Goal: Transaction & Acquisition: Purchase product/service

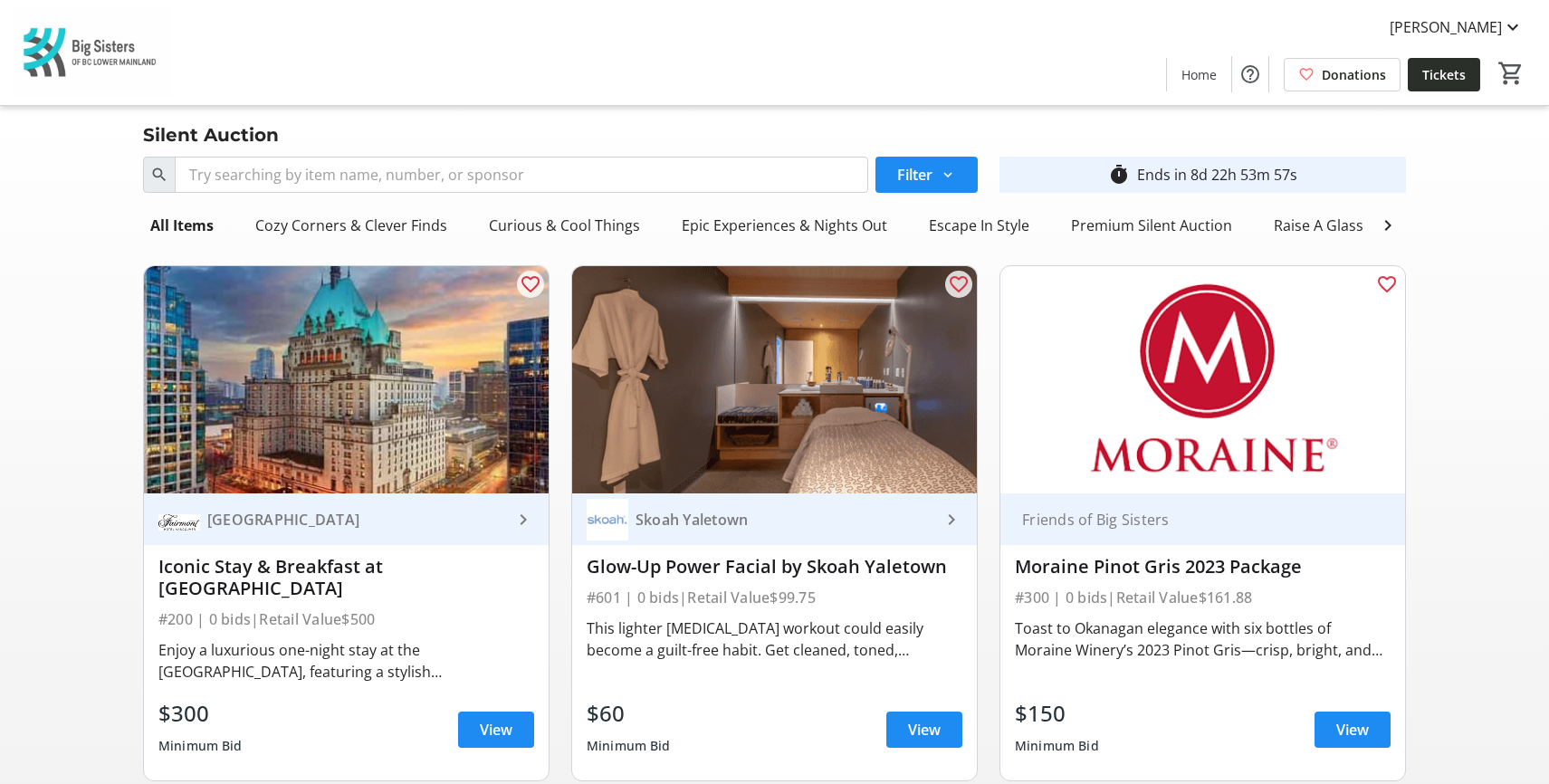
drag, startPoint x: 1505, startPoint y: 196, endPoint x: 1436, endPoint y: 84, distance: 131.5
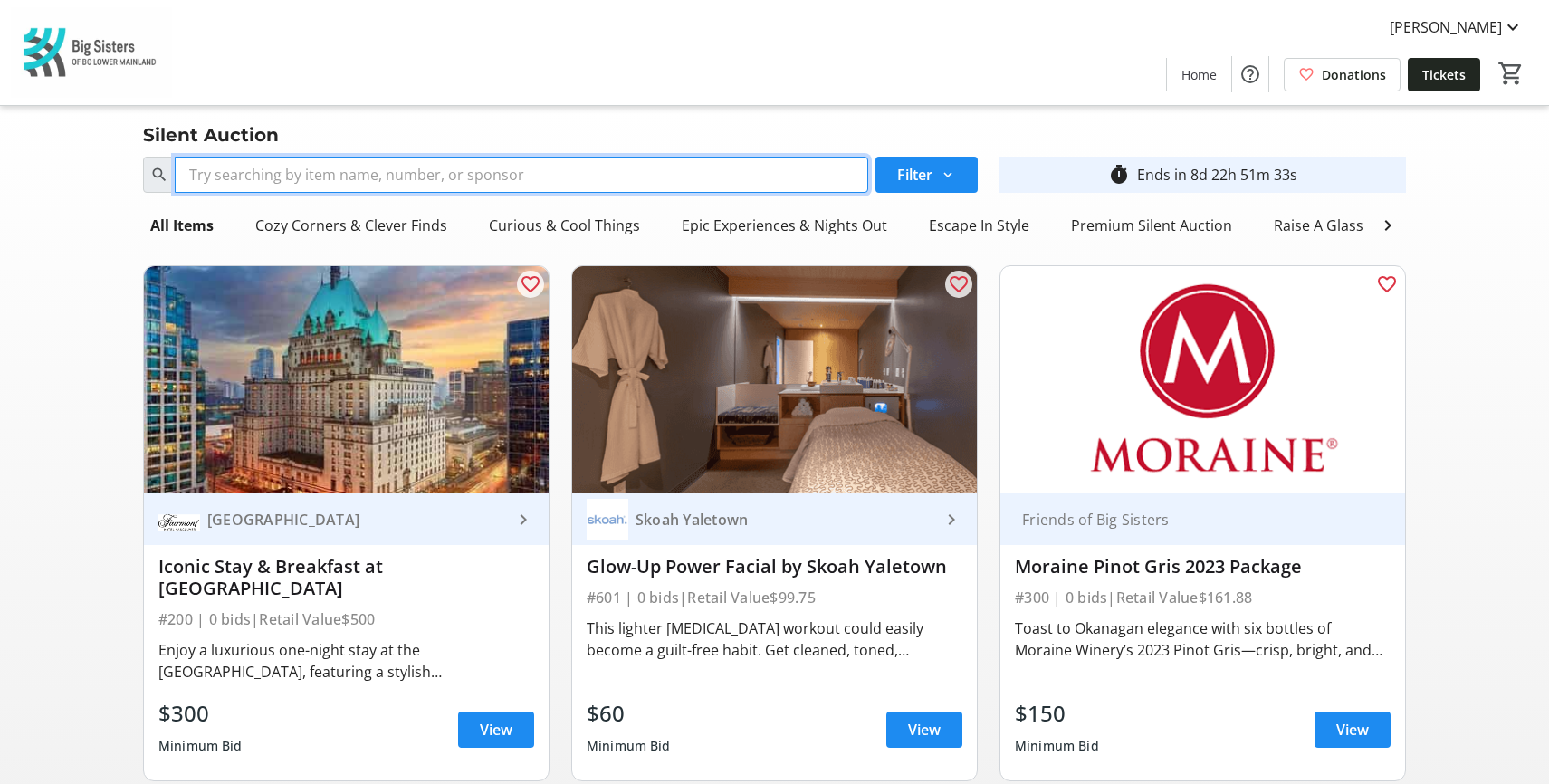
click at [569, 161] on input "Search" at bounding box center [521, 175] width 693 height 36
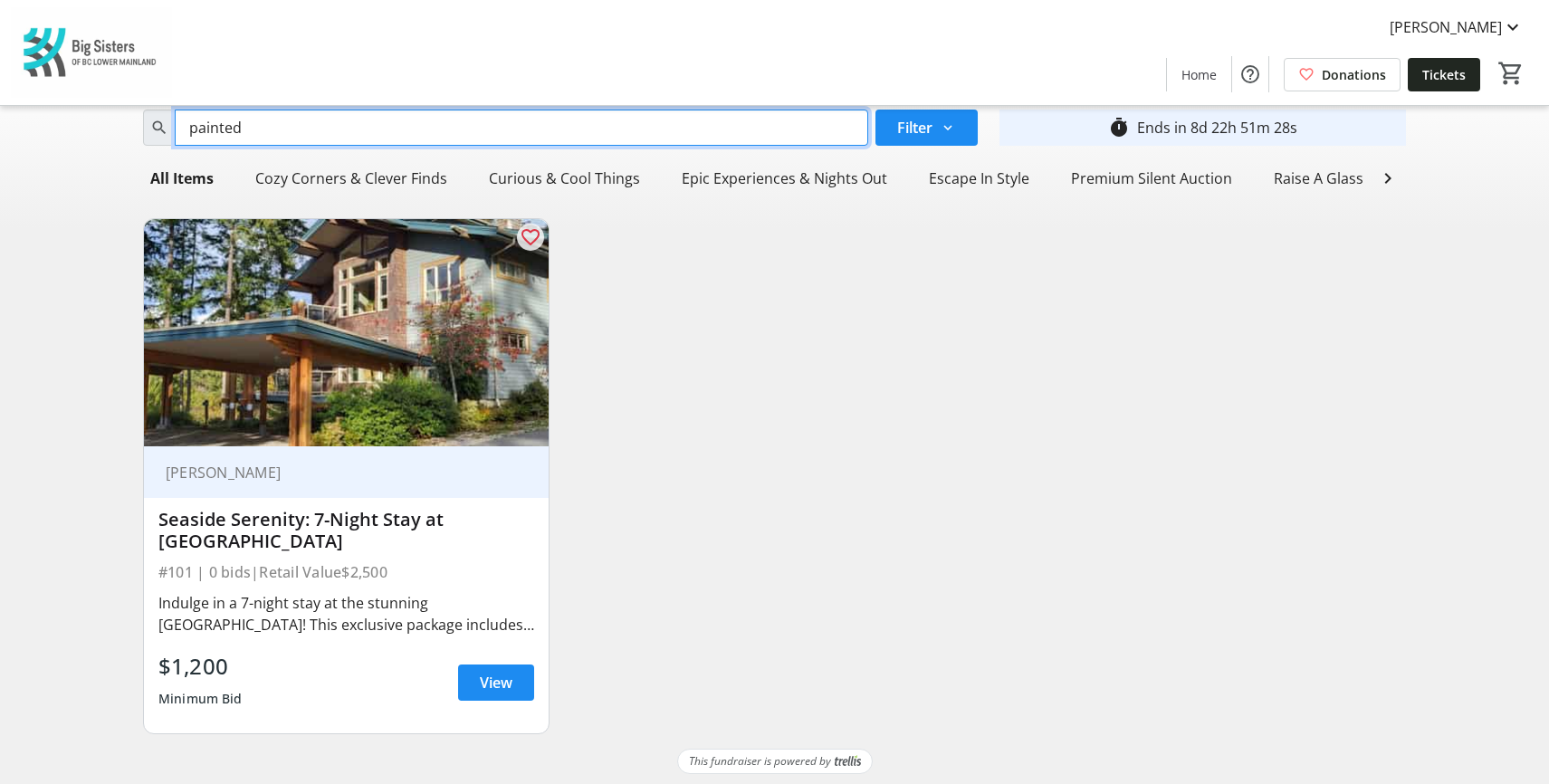
scroll to position [65, 0]
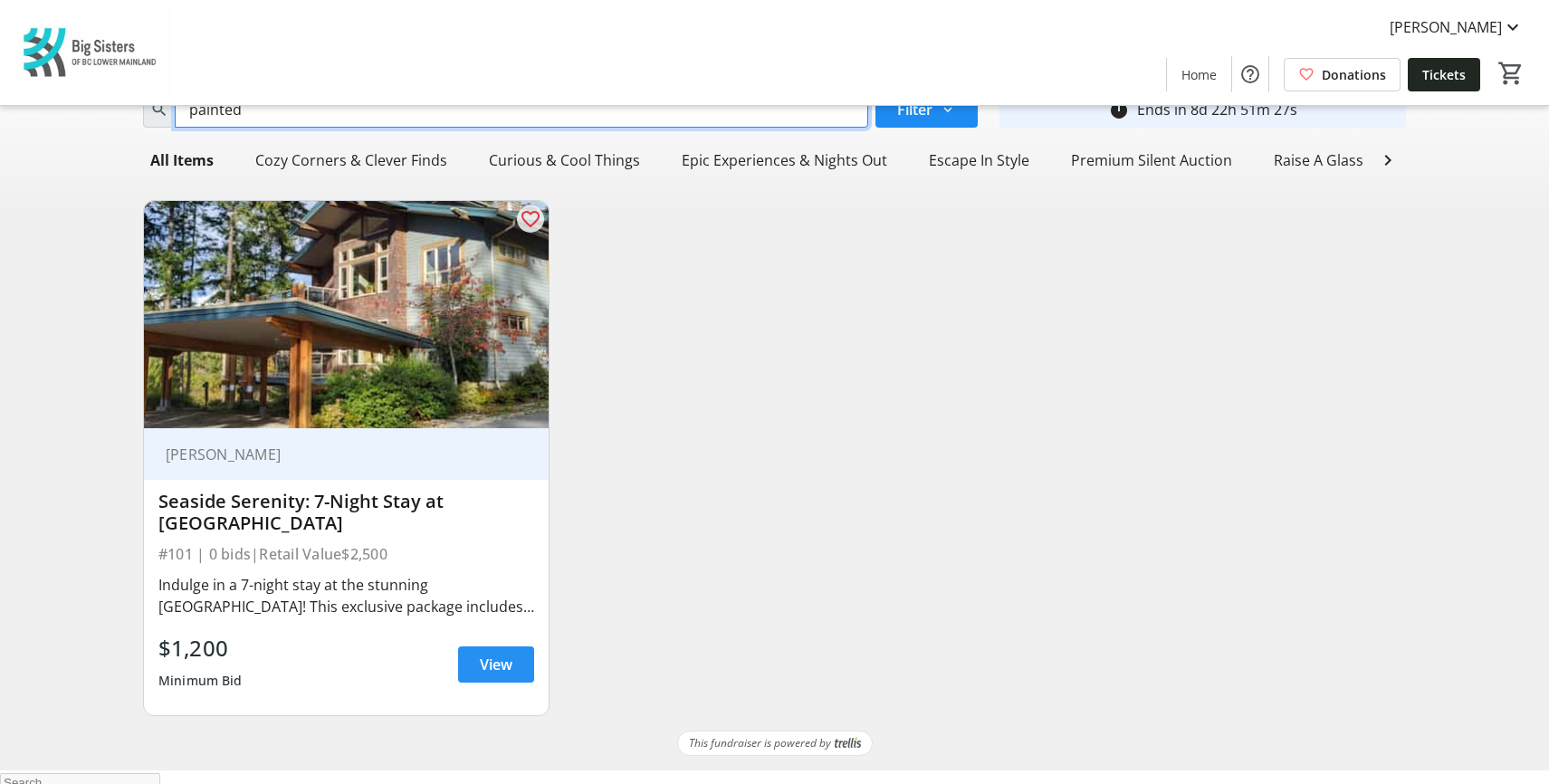
type input "painted"
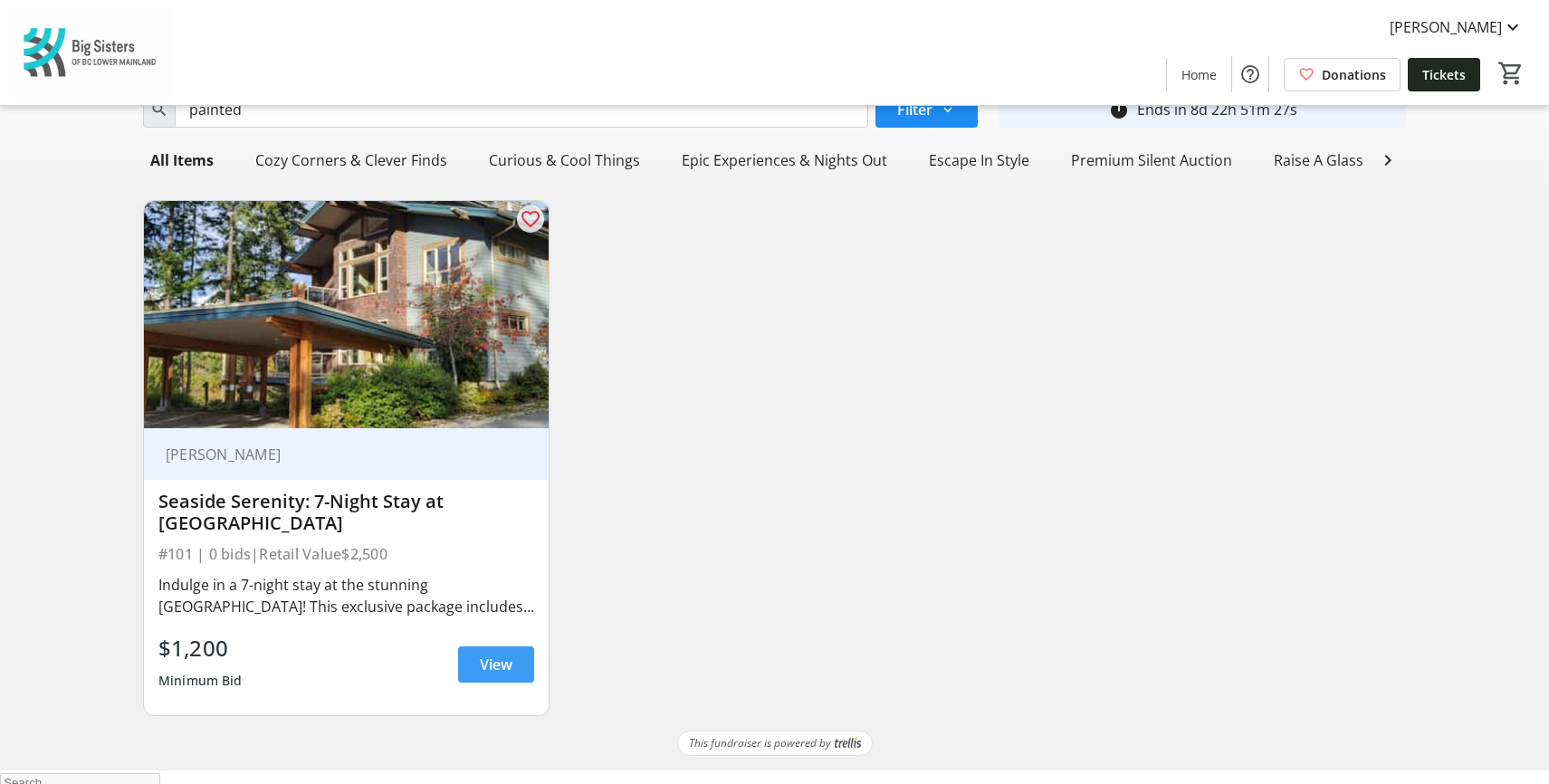
click at [514, 685] on span at bounding box center [496, 664] width 76 height 44
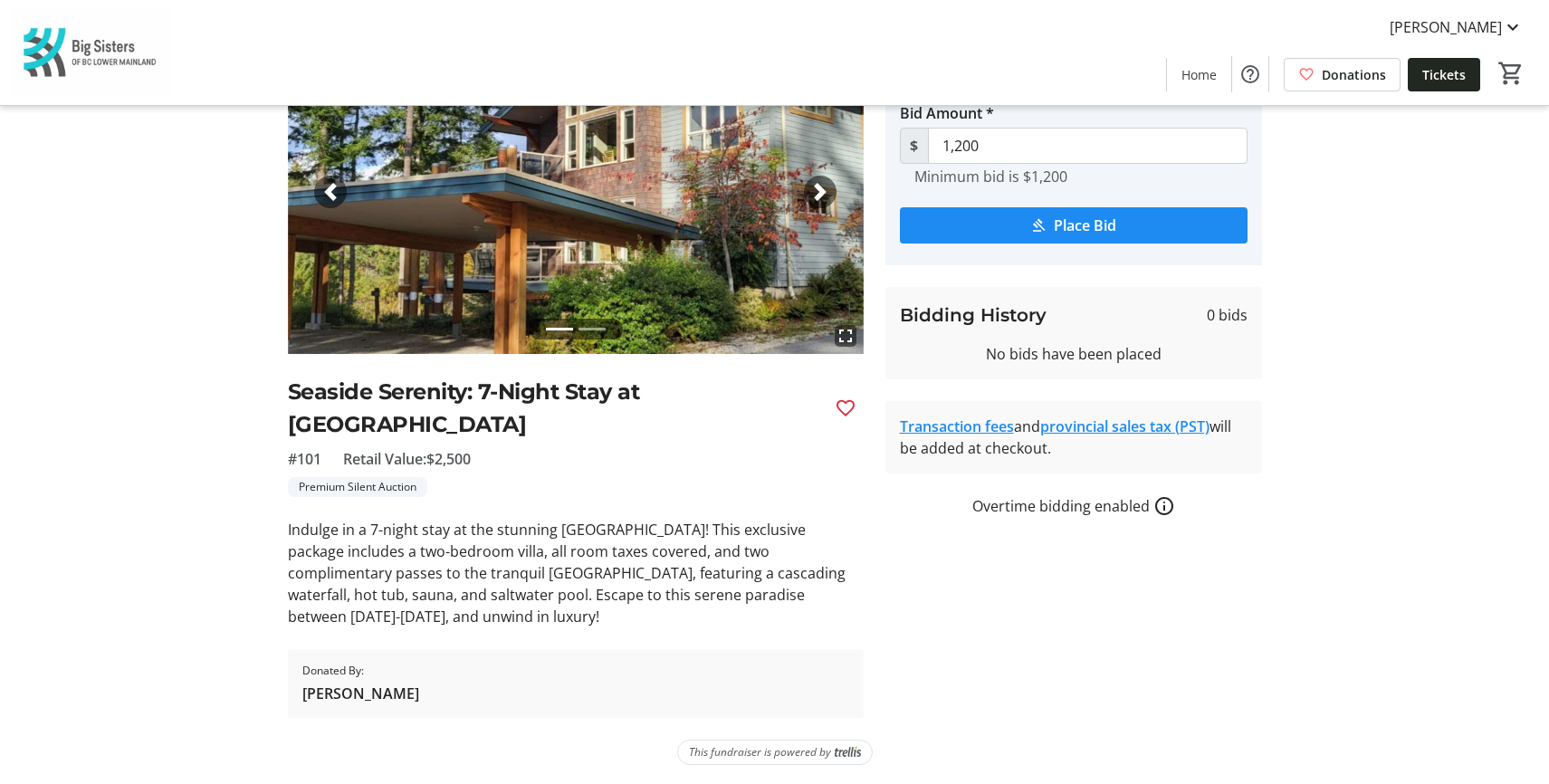
scroll to position [144, 0]
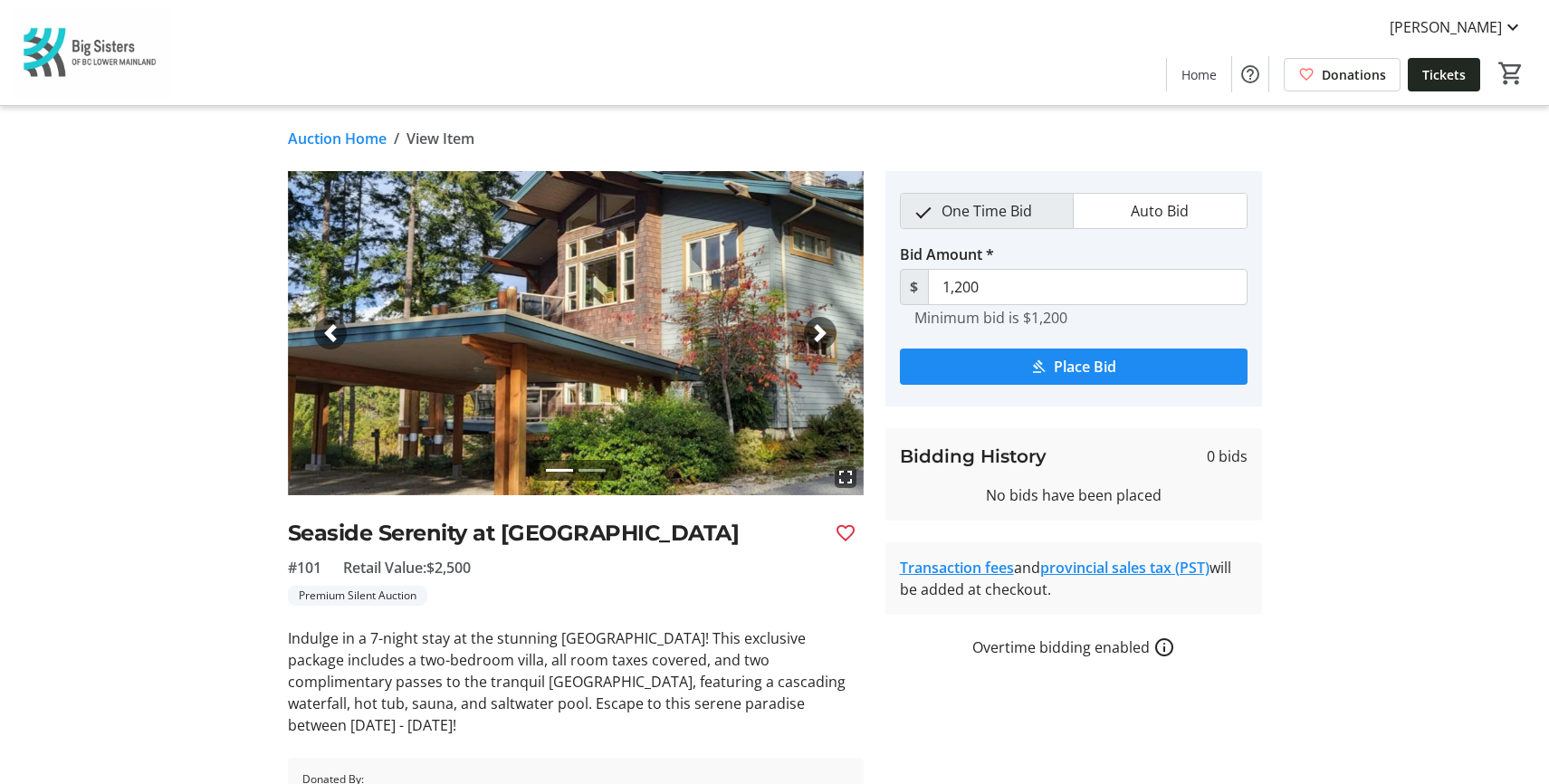
click at [1513, 257] on tr-auction-item-details-ui "Auction Home / View Item fullscreen fullscreen Previous Next Seaside Serenity a…" at bounding box center [774, 500] width 1549 height 789
click at [357, 136] on link "Auction Home" at bounding box center [337, 138] width 99 height 22
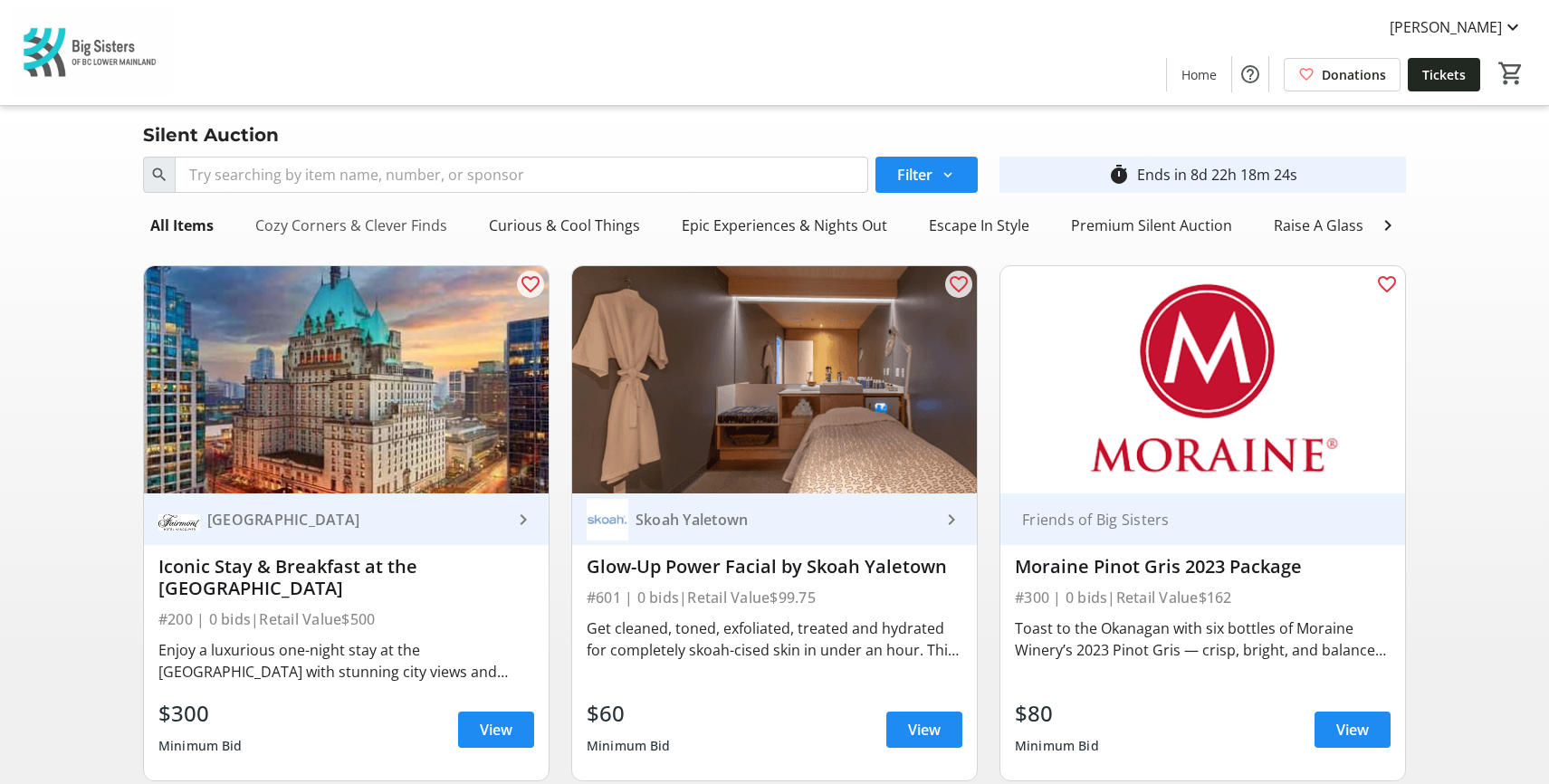
click at [363, 221] on div "Cozy Corners & Clever Finds" at bounding box center [350, 225] width 206 height 36
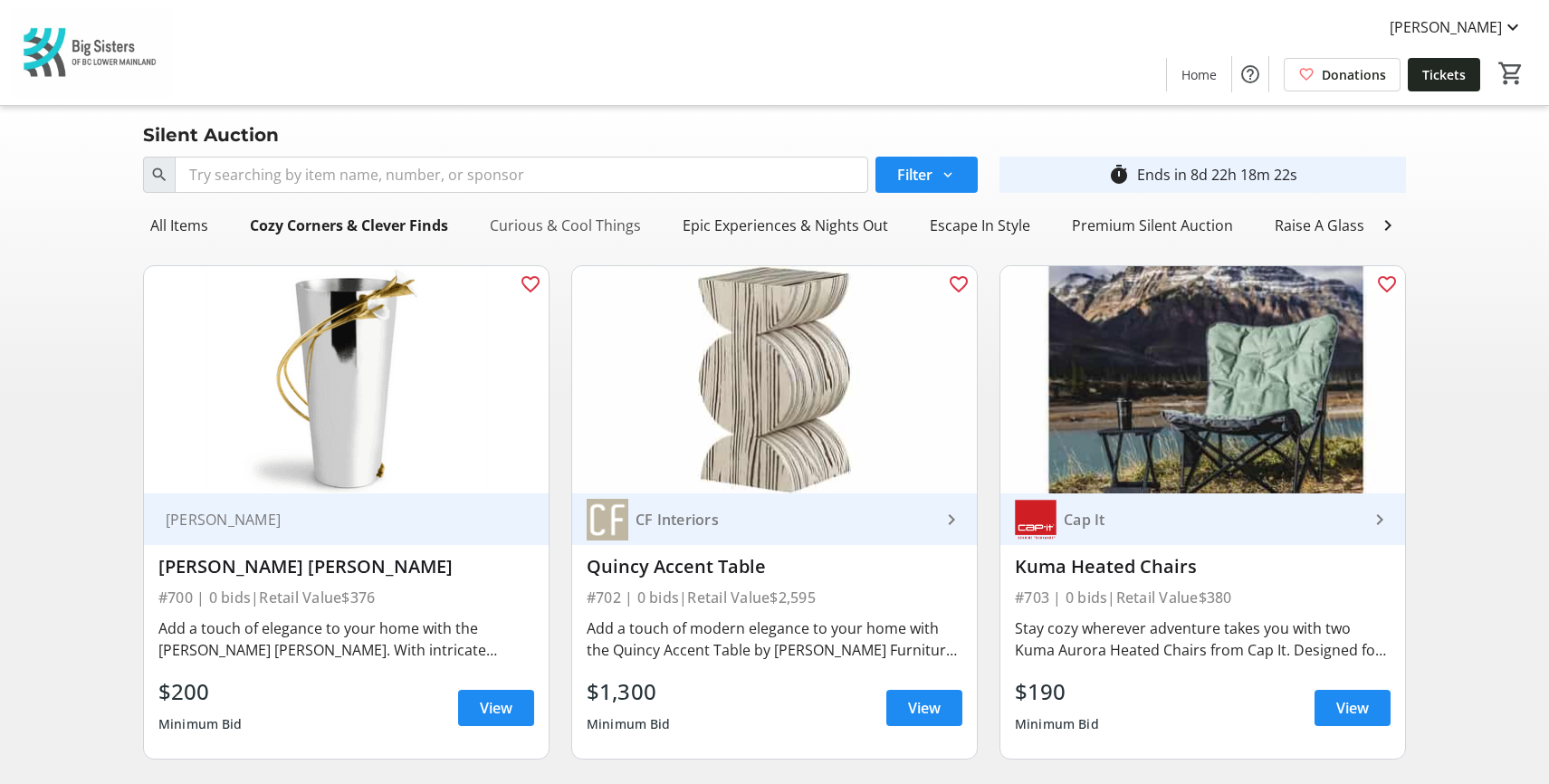
click at [566, 220] on div "Curious & Cool Things" at bounding box center [565, 225] width 165 height 36
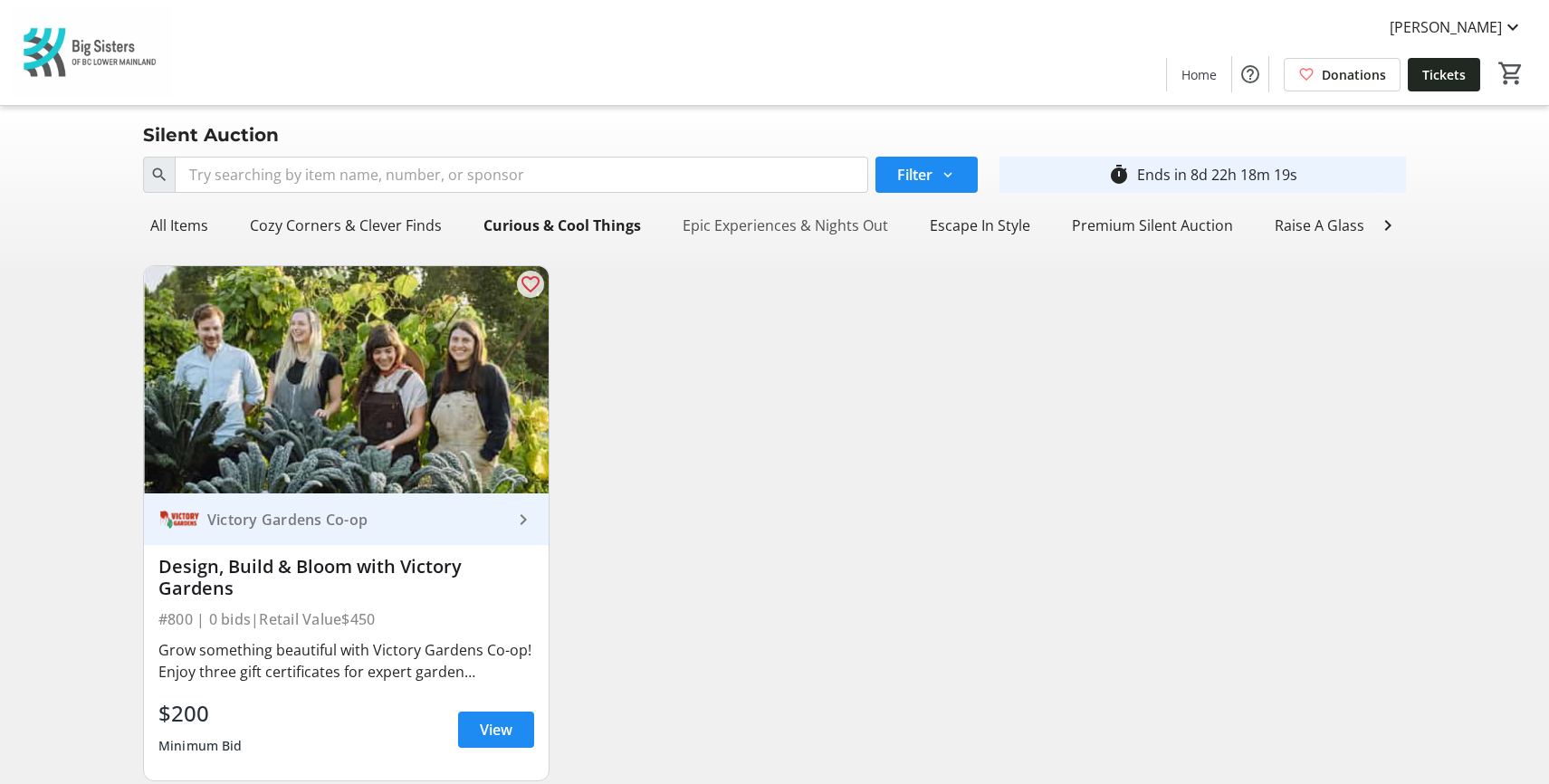
click at [754, 225] on div "Epic Experiences & Nights Out" at bounding box center [785, 225] width 220 height 36
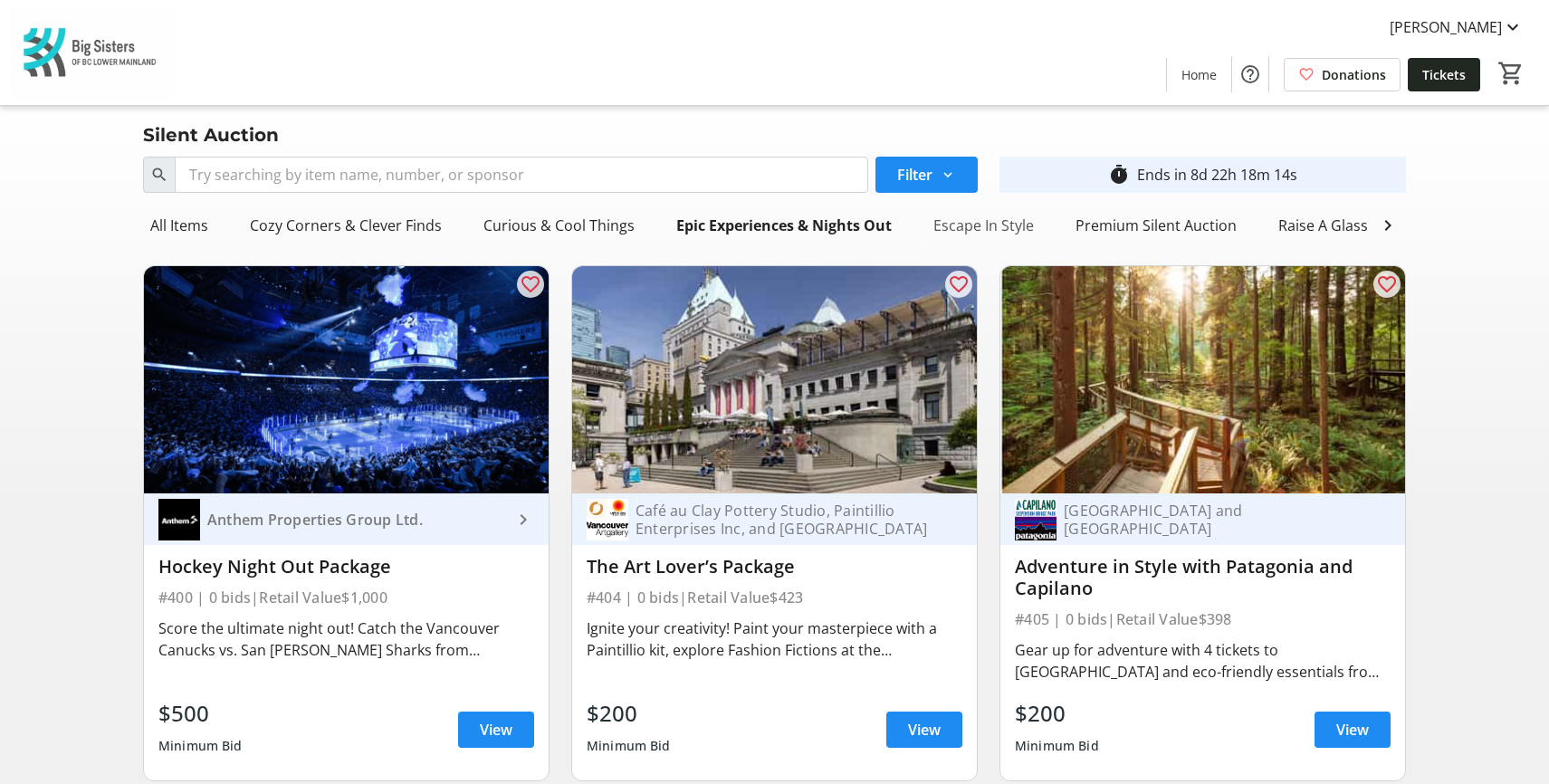
click at [976, 226] on div "Escape In Style" at bounding box center [983, 225] width 115 height 36
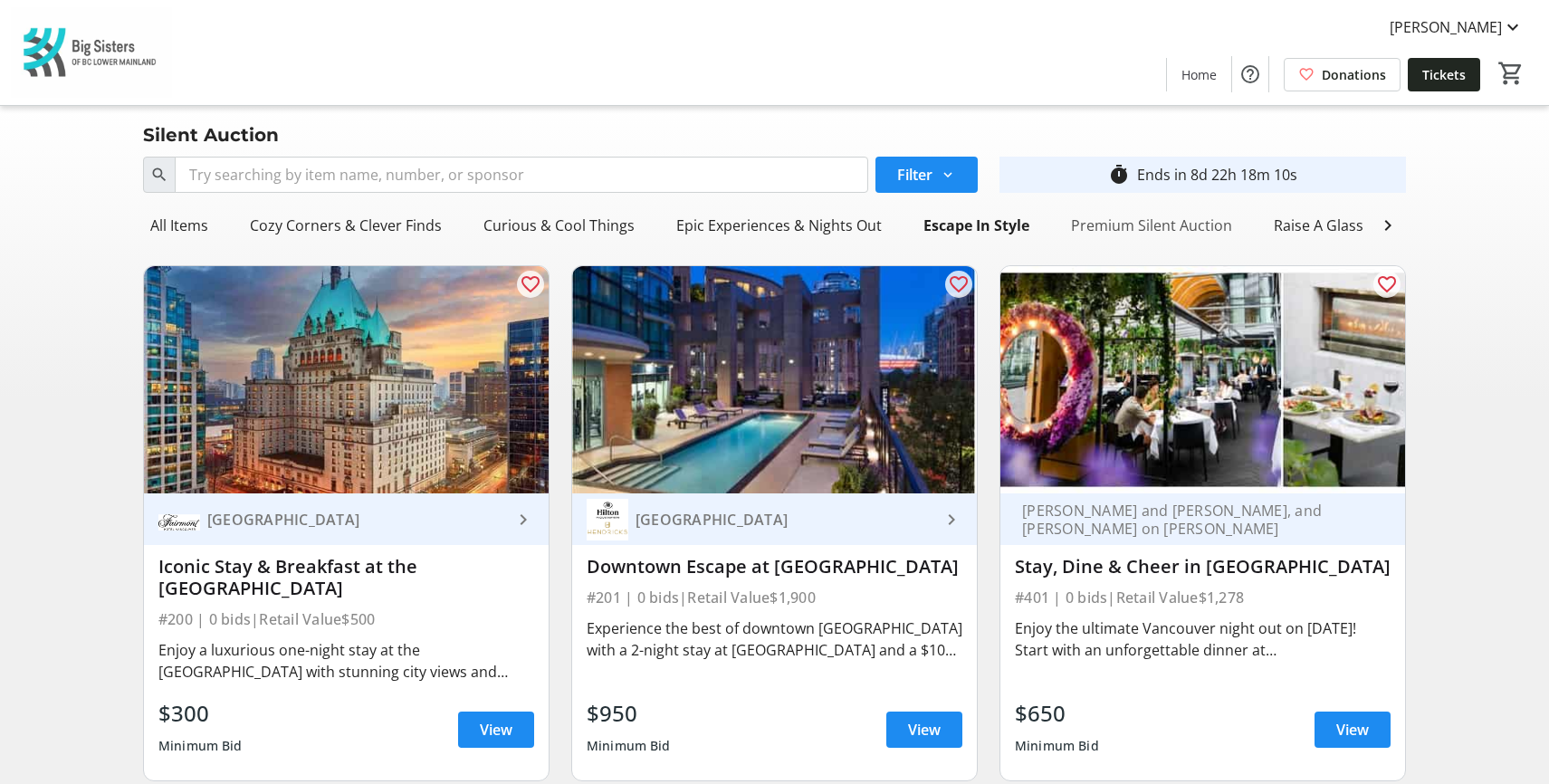
click at [1133, 215] on div "Premium Silent Auction" at bounding box center [1151, 225] width 176 height 36
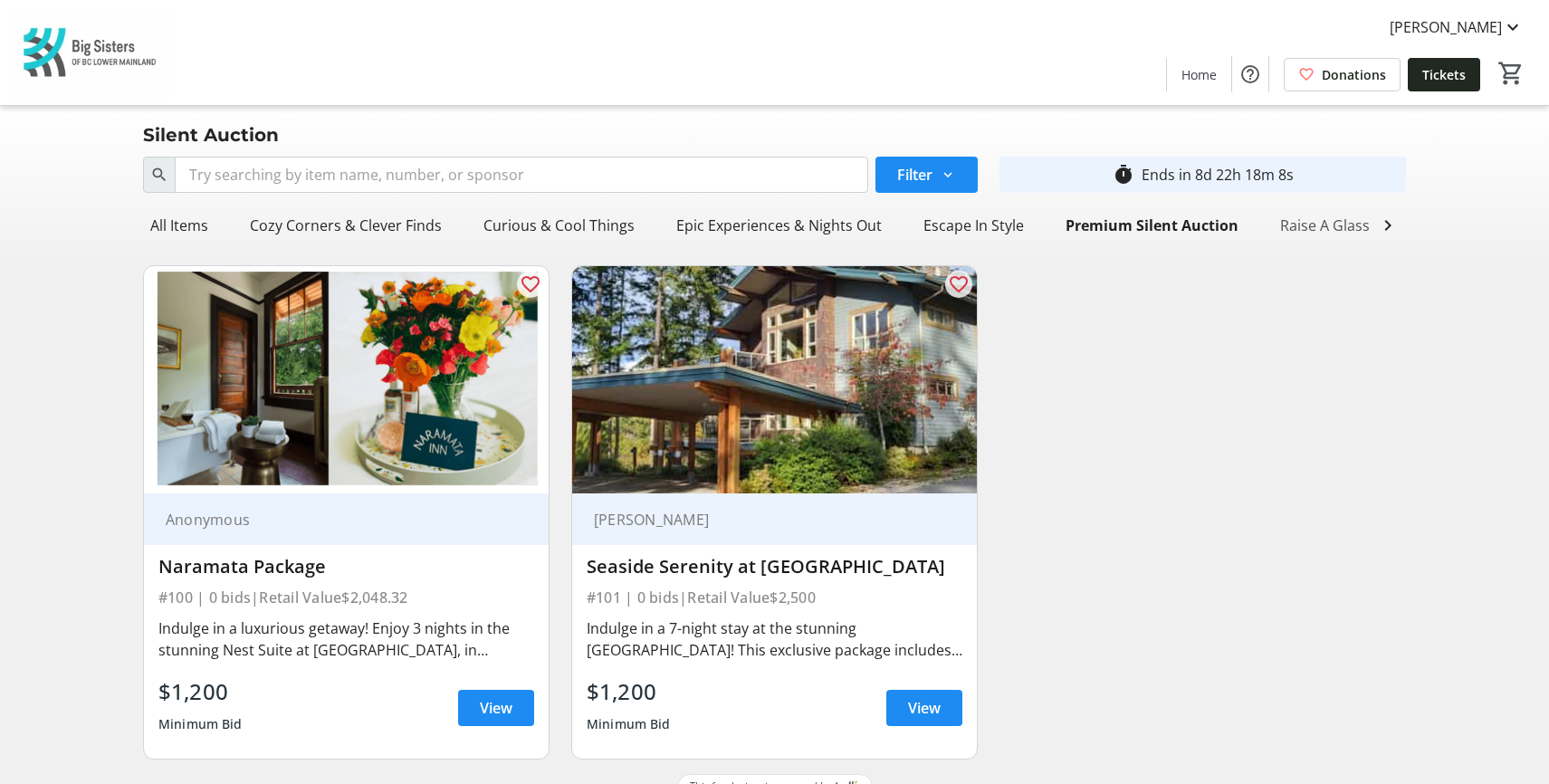
click at [1313, 214] on div "Raise A Glass" at bounding box center [1326, 225] width 104 height 36
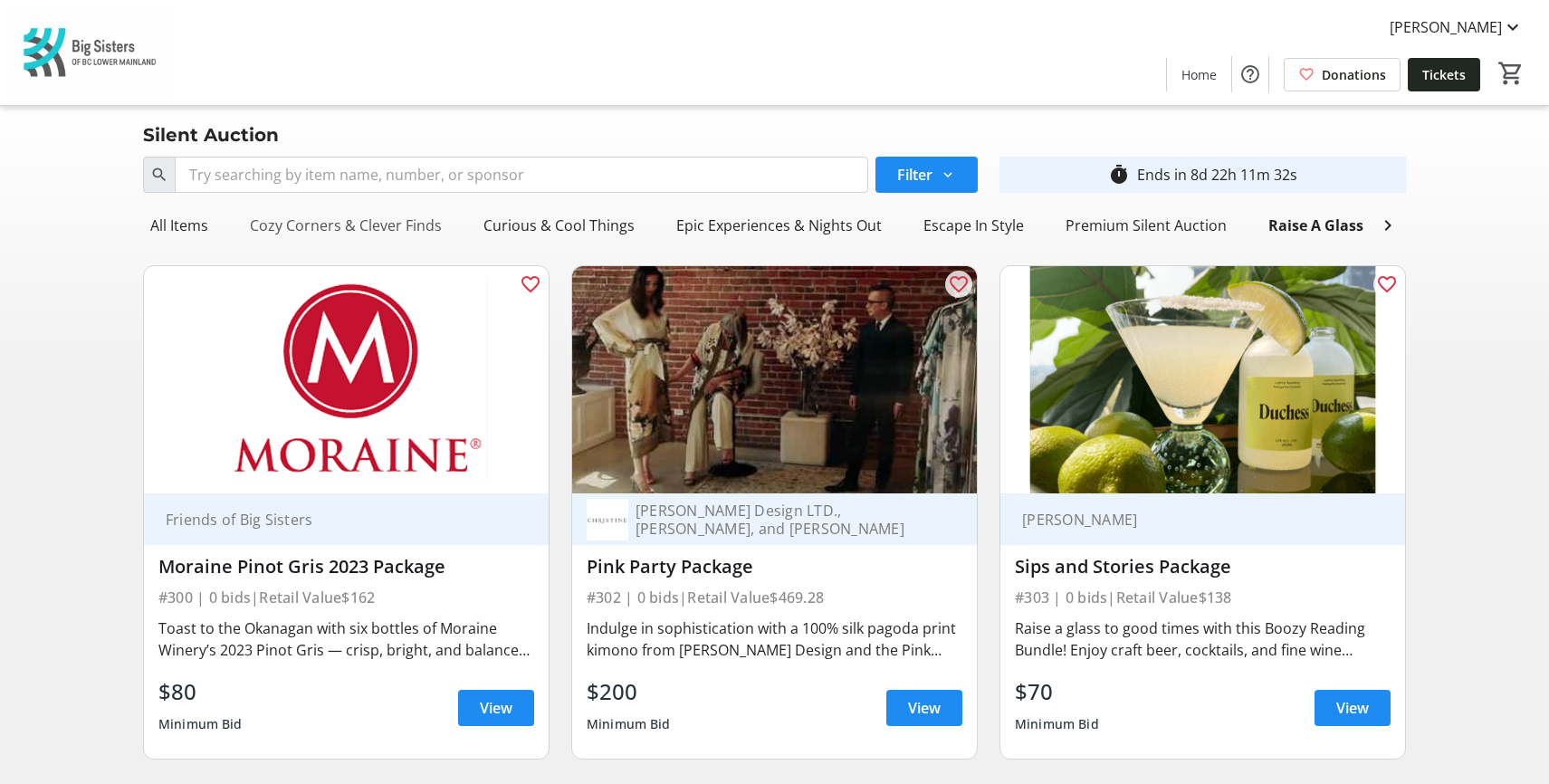
click at [286, 218] on div "Cozy Corners & Clever Finds" at bounding box center [346, 225] width 206 height 36
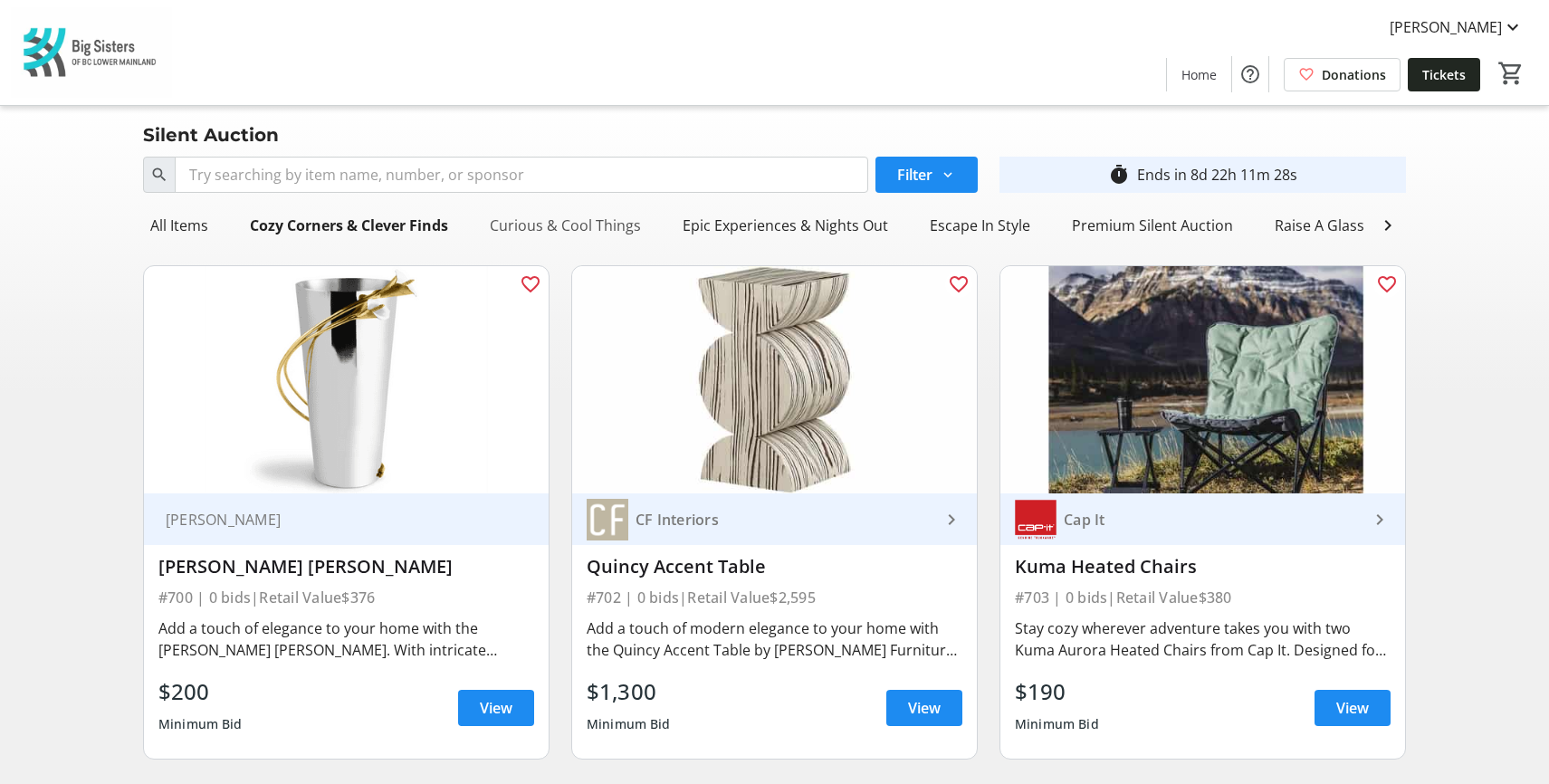
click at [534, 235] on div "Curious & Cool Things" at bounding box center [565, 225] width 165 height 36
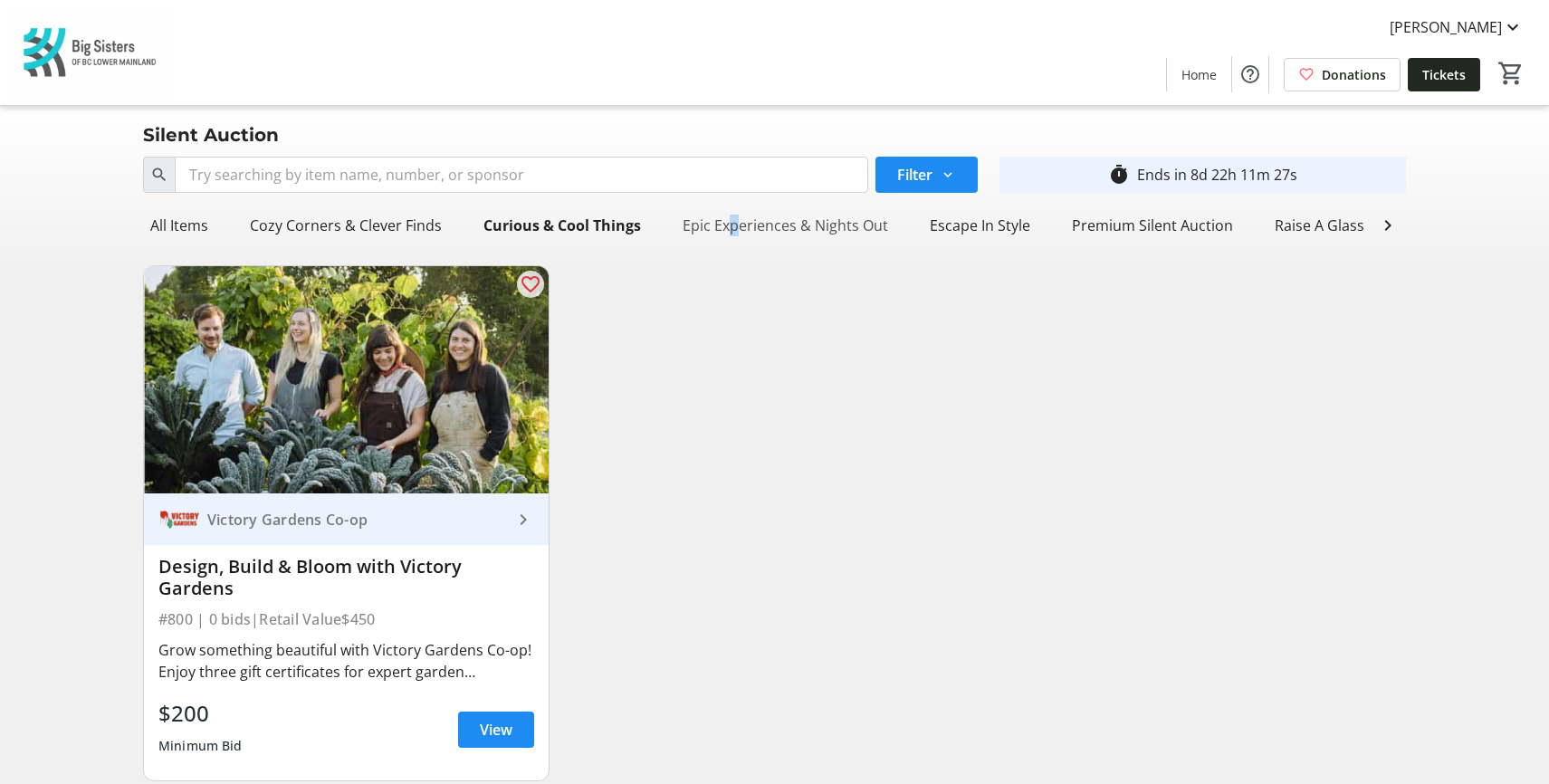
click at [723, 227] on div "Epic Experiences & Nights Out" at bounding box center [785, 225] width 220 height 36
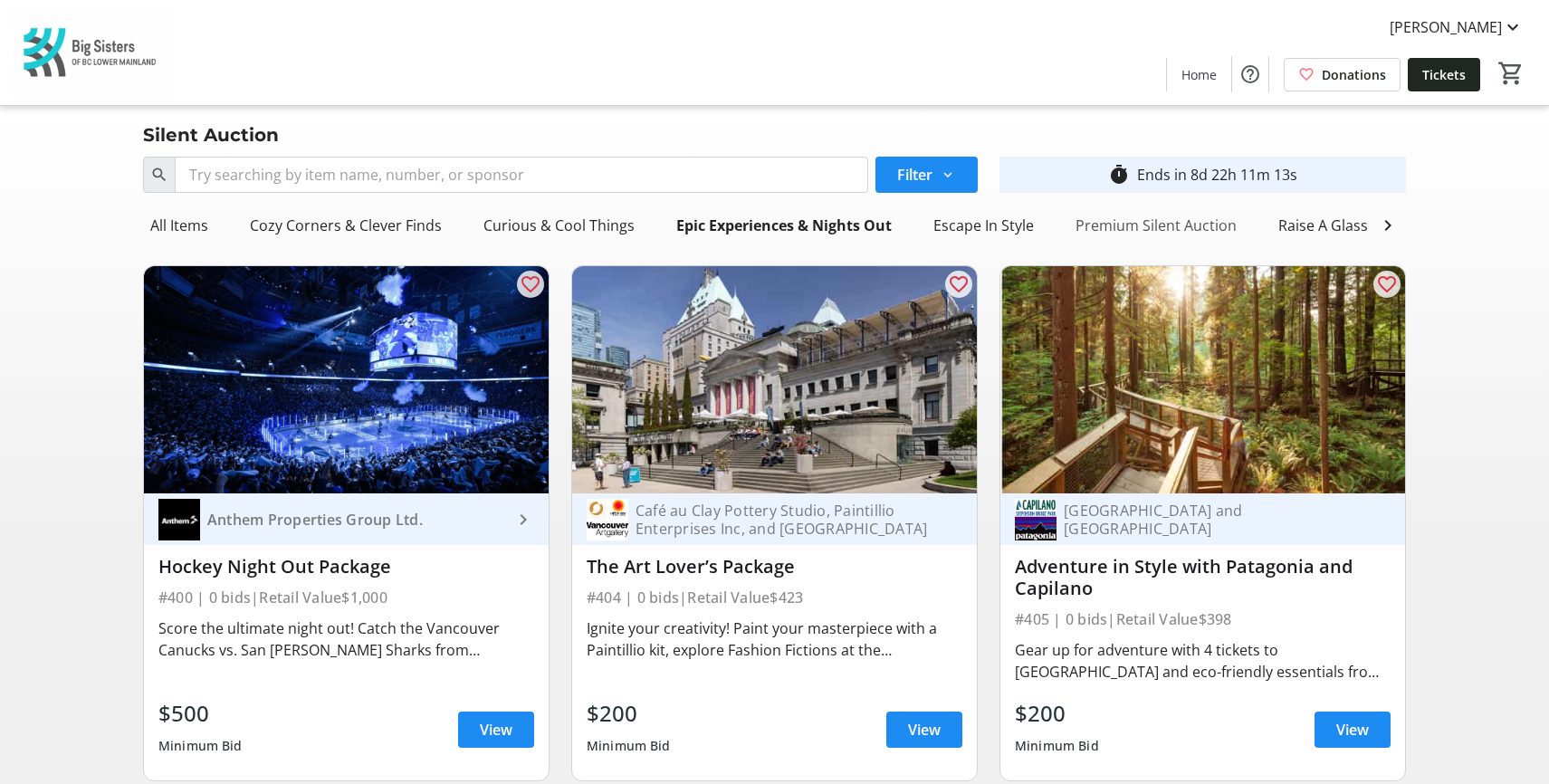
click at [1161, 226] on div "Premium Silent Auction" at bounding box center [1156, 225] width 176 height 36
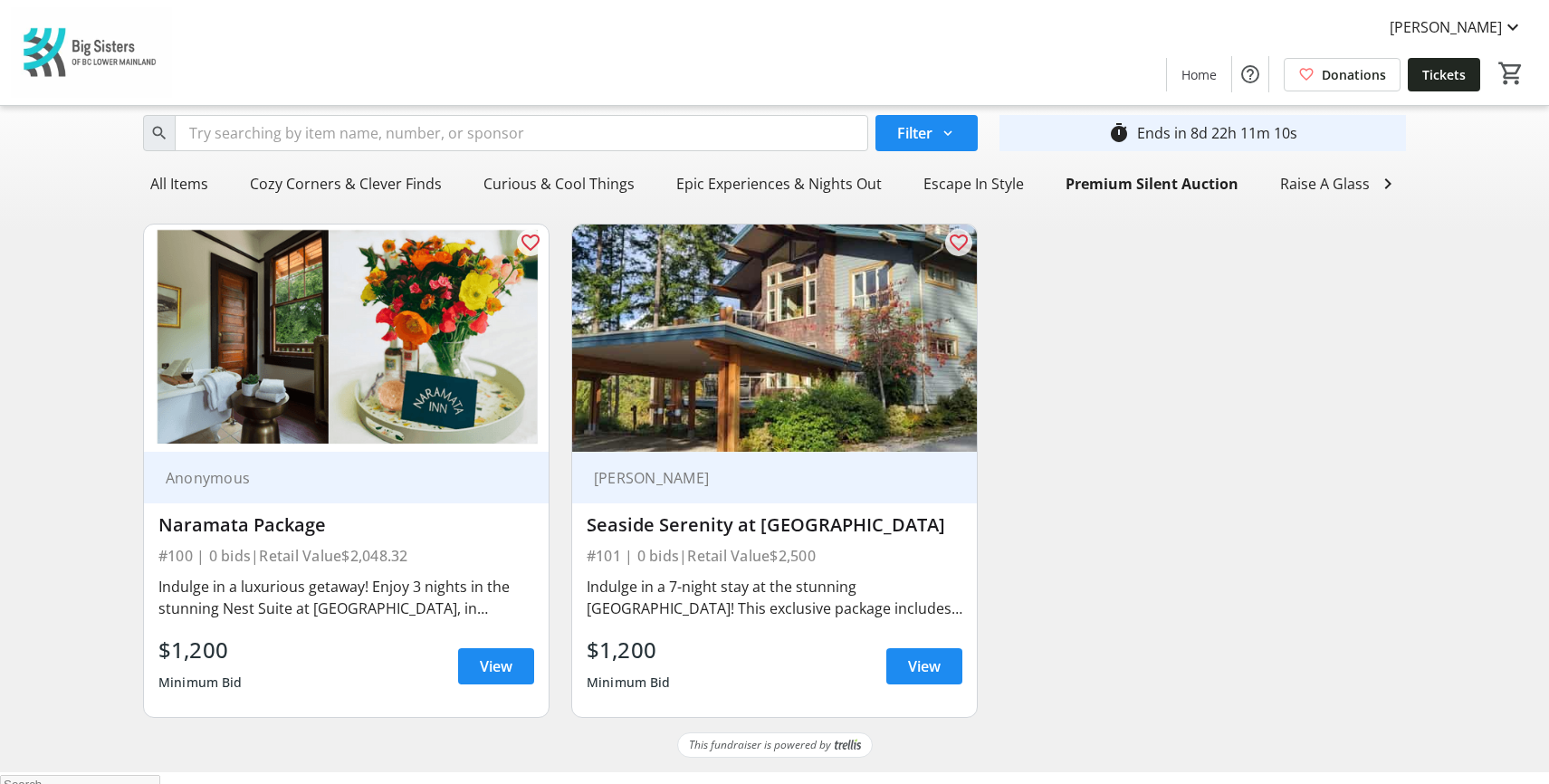
scroll to position [65, 0]
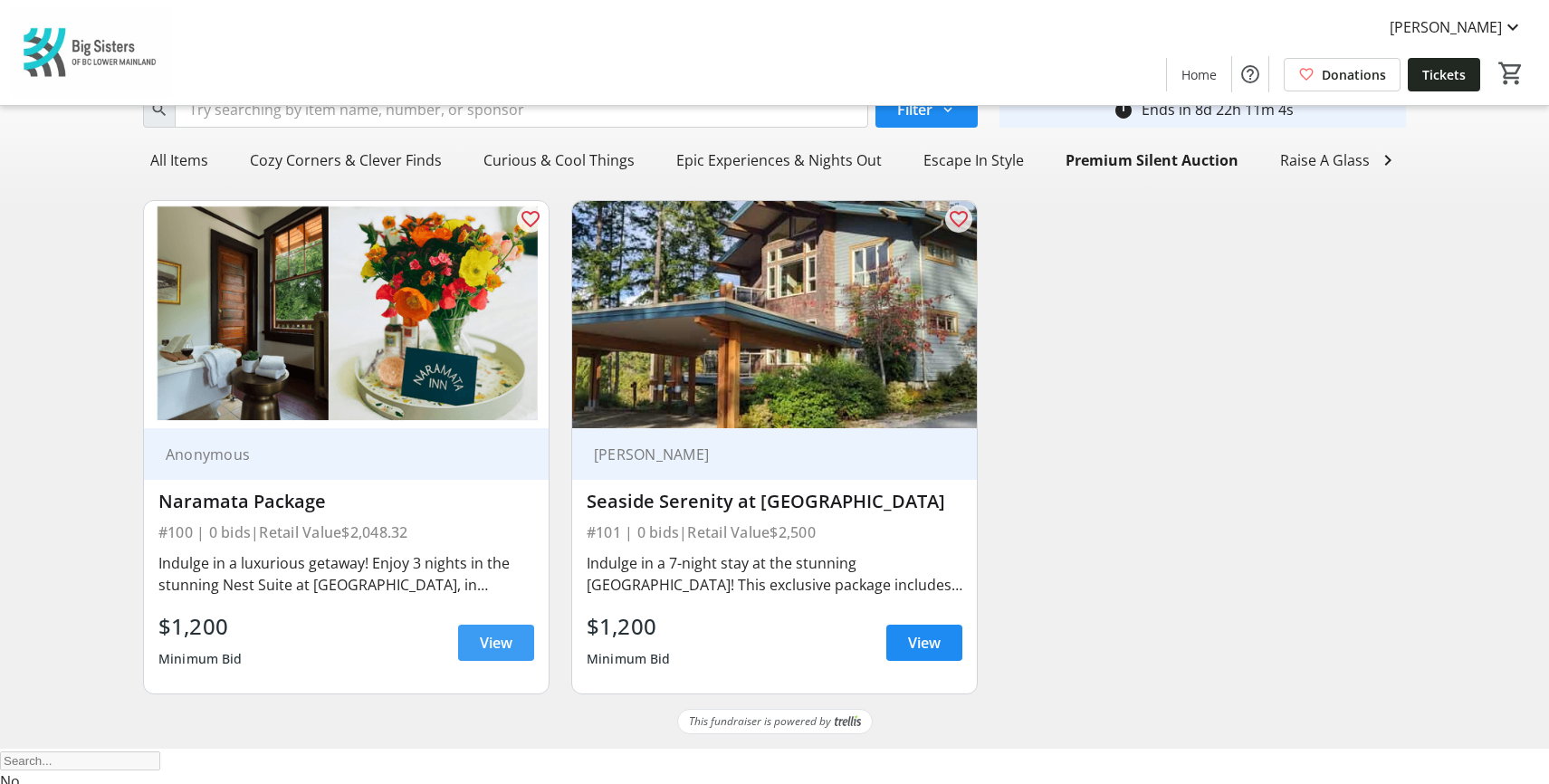
click at [489, 653] on span "View" at bounding box center [496, 642] width 32 height 22
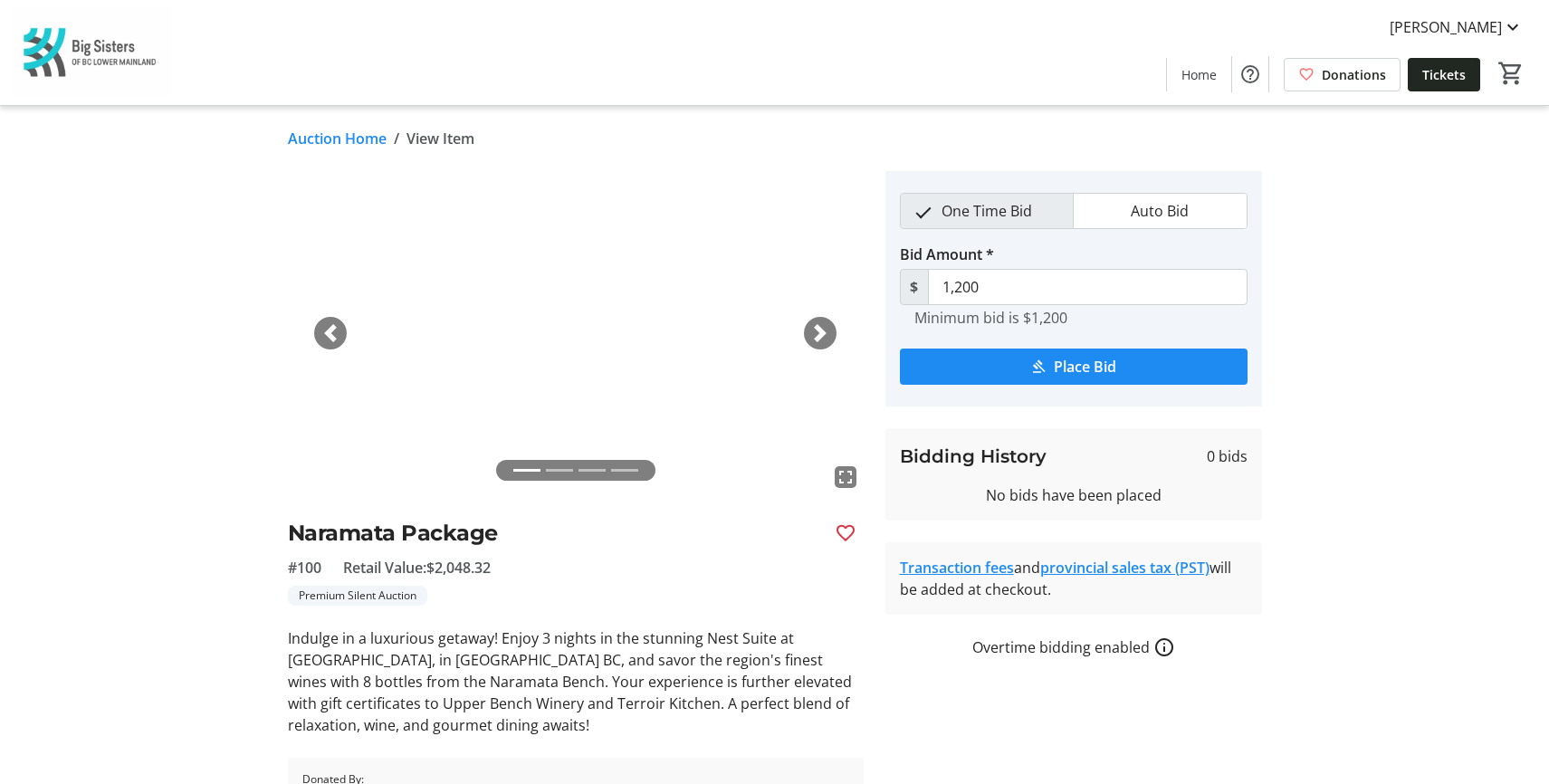
click at [821, 324] on span "button" at bounding box center [820, 332] width 18 height 18
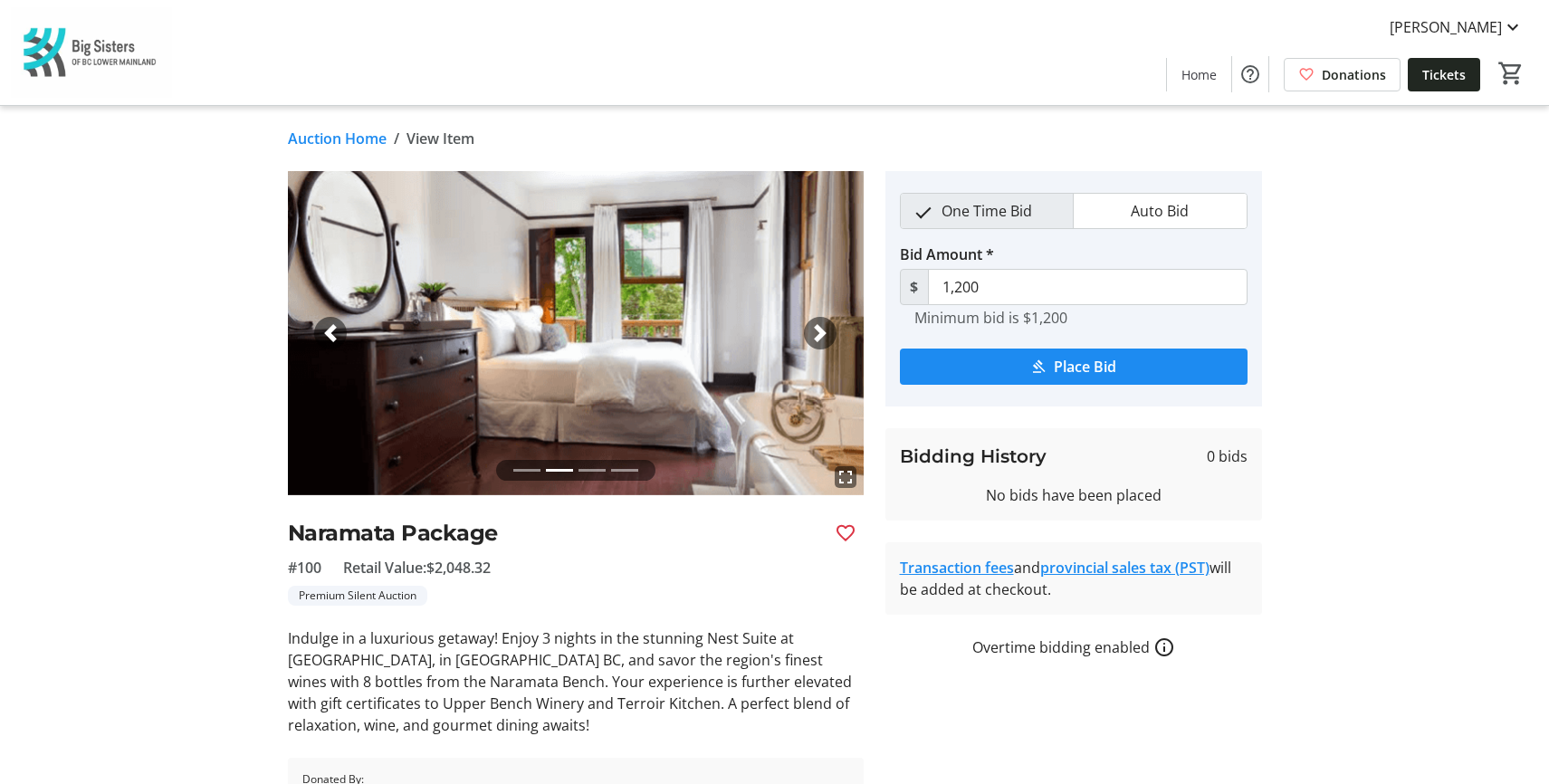
click at [821, 324] on span "button" at bounding box center [820, 332] width 18 height 18
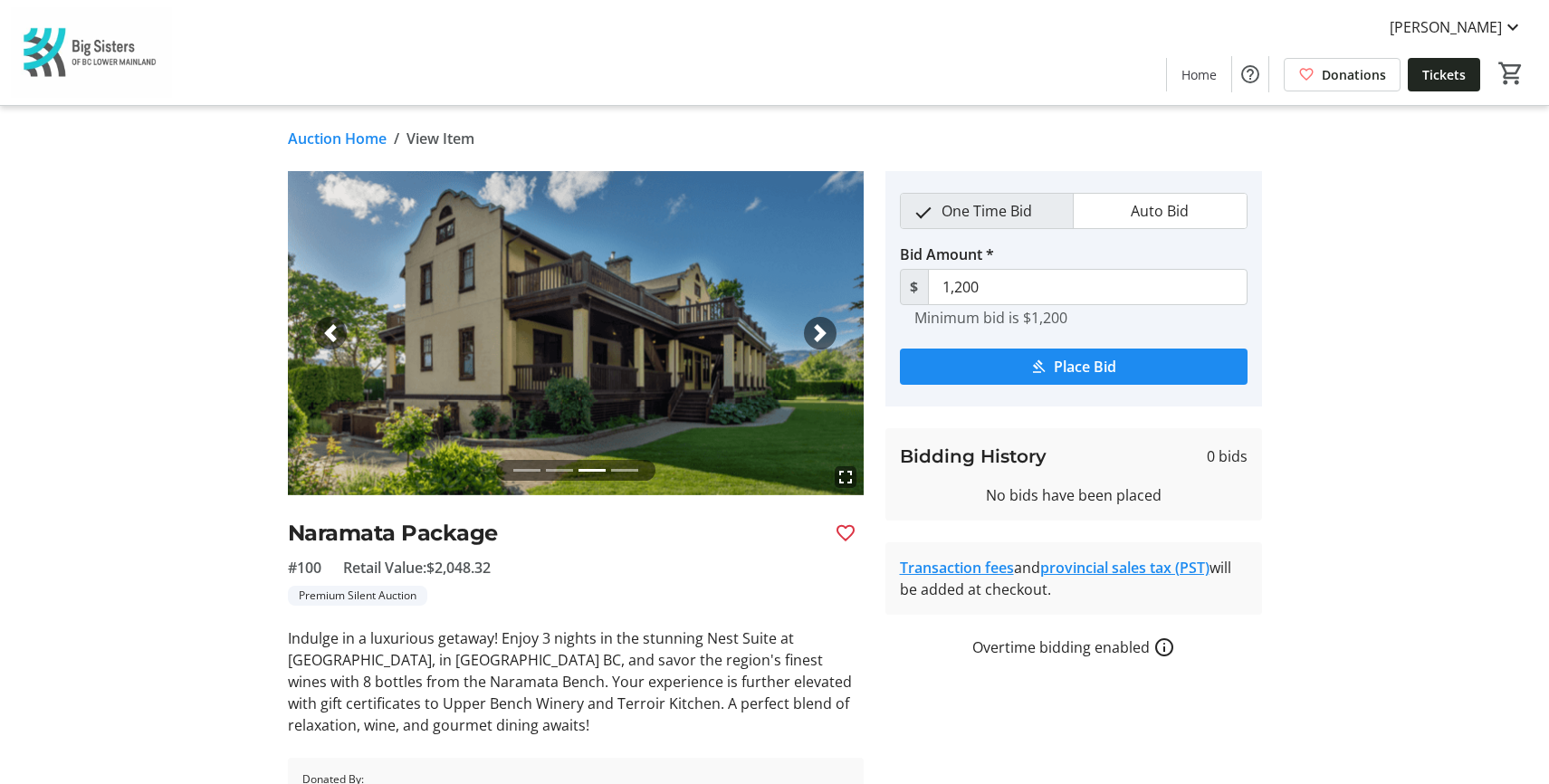
click at [821, 324] on span "button" at bounding box center [820, 332] width 18 height 18
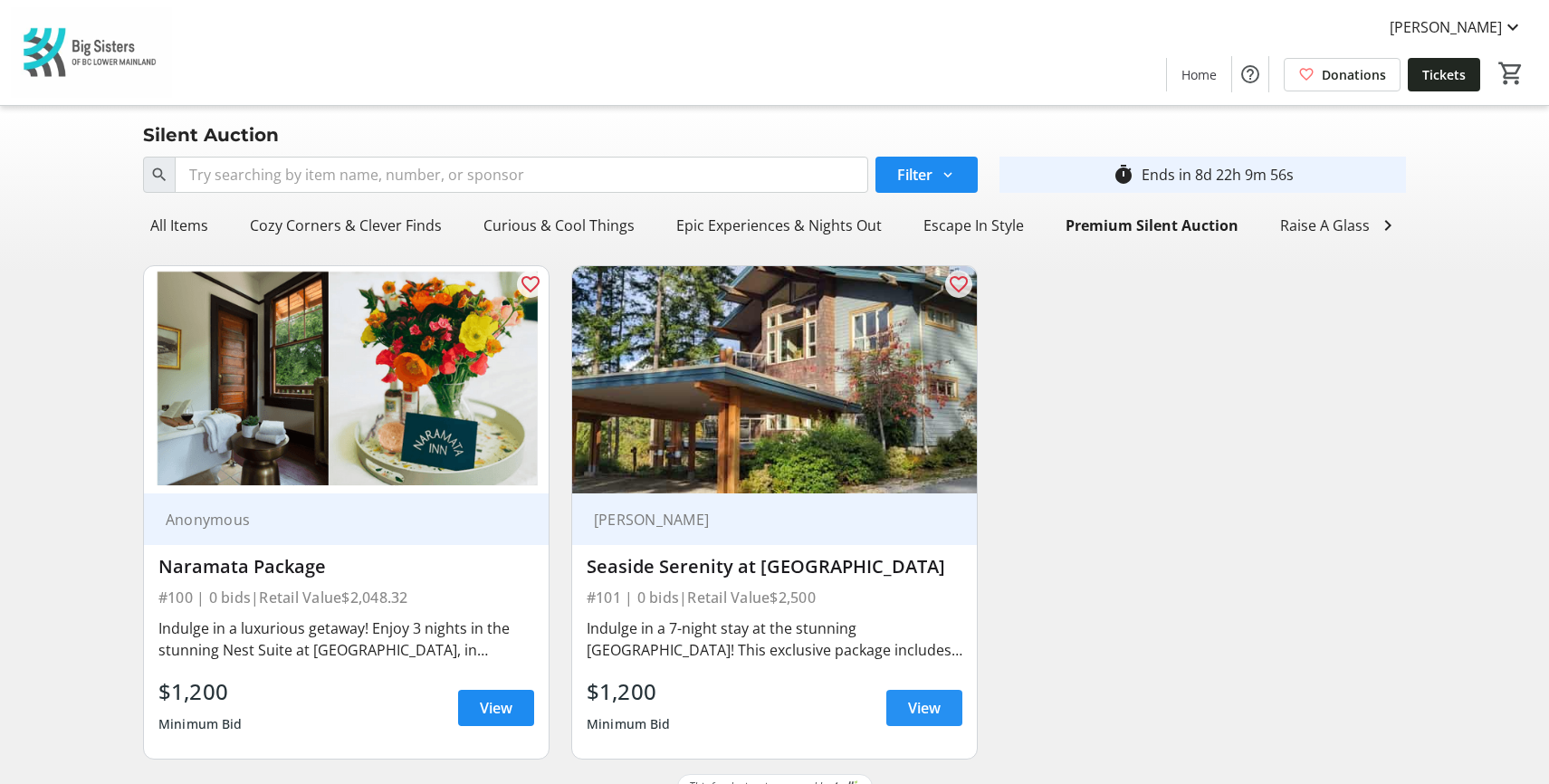
click at [918, 719] on span "View" at bounding box center [924, 707] width 32 height 22
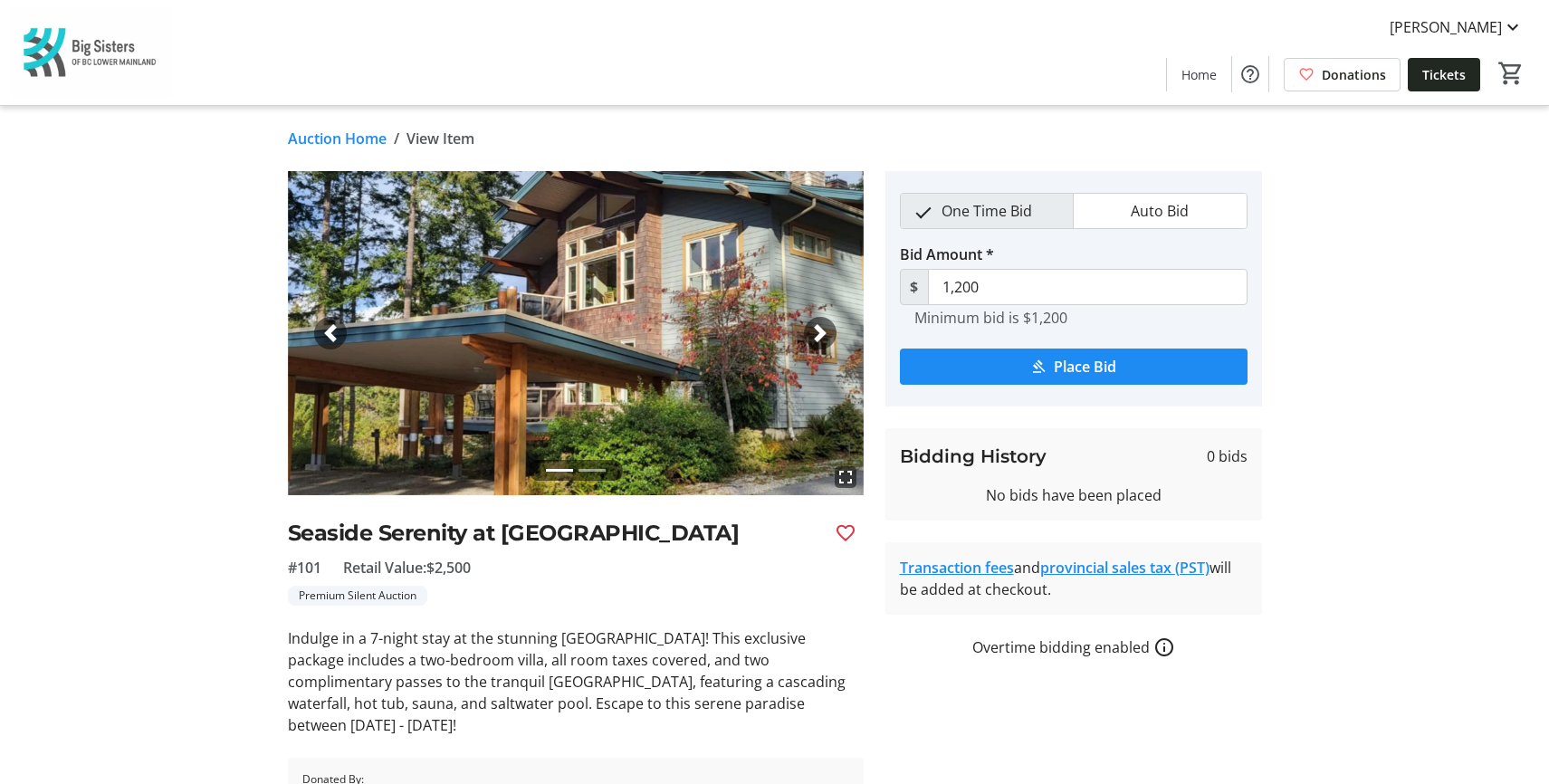
click at [817, 335] on span "button" at bounding box center [820, 332] width 18 height 18
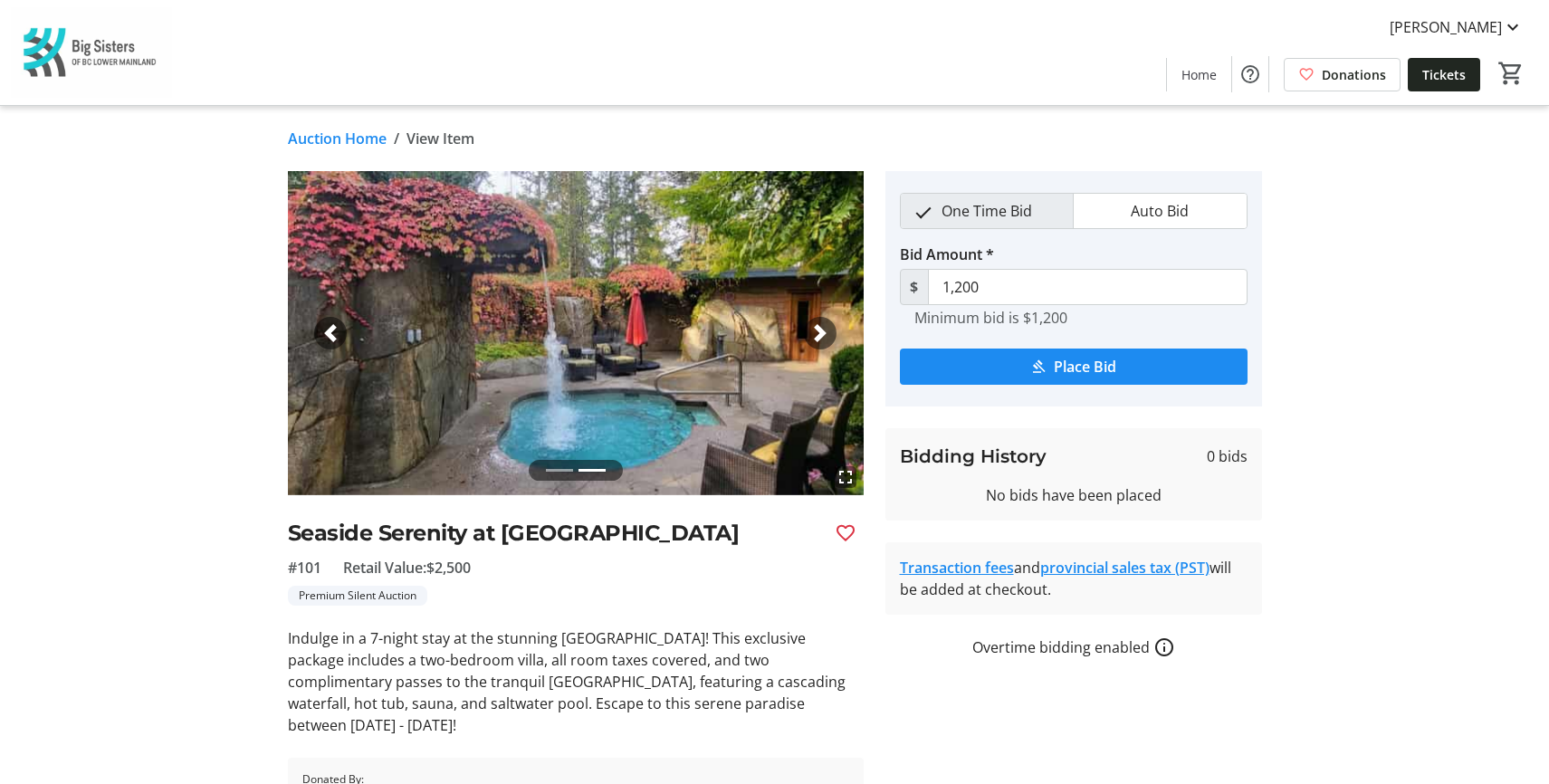
click at [817, 335] on span "button" at bounding box center [820, 332] width 18 height 18
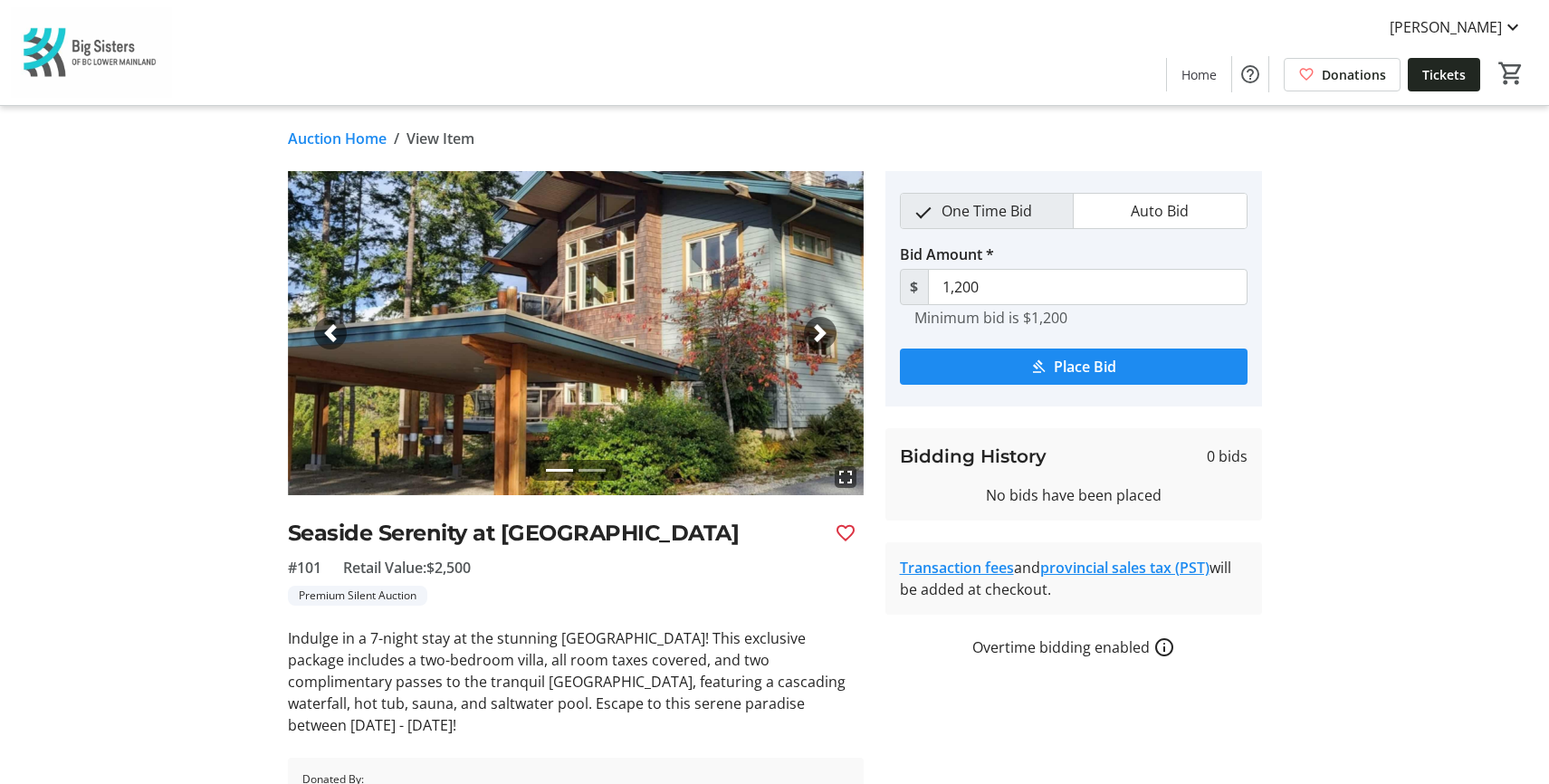
click at [322, 329] on span "button" at bounding box center [330, 332] width 18 height 18
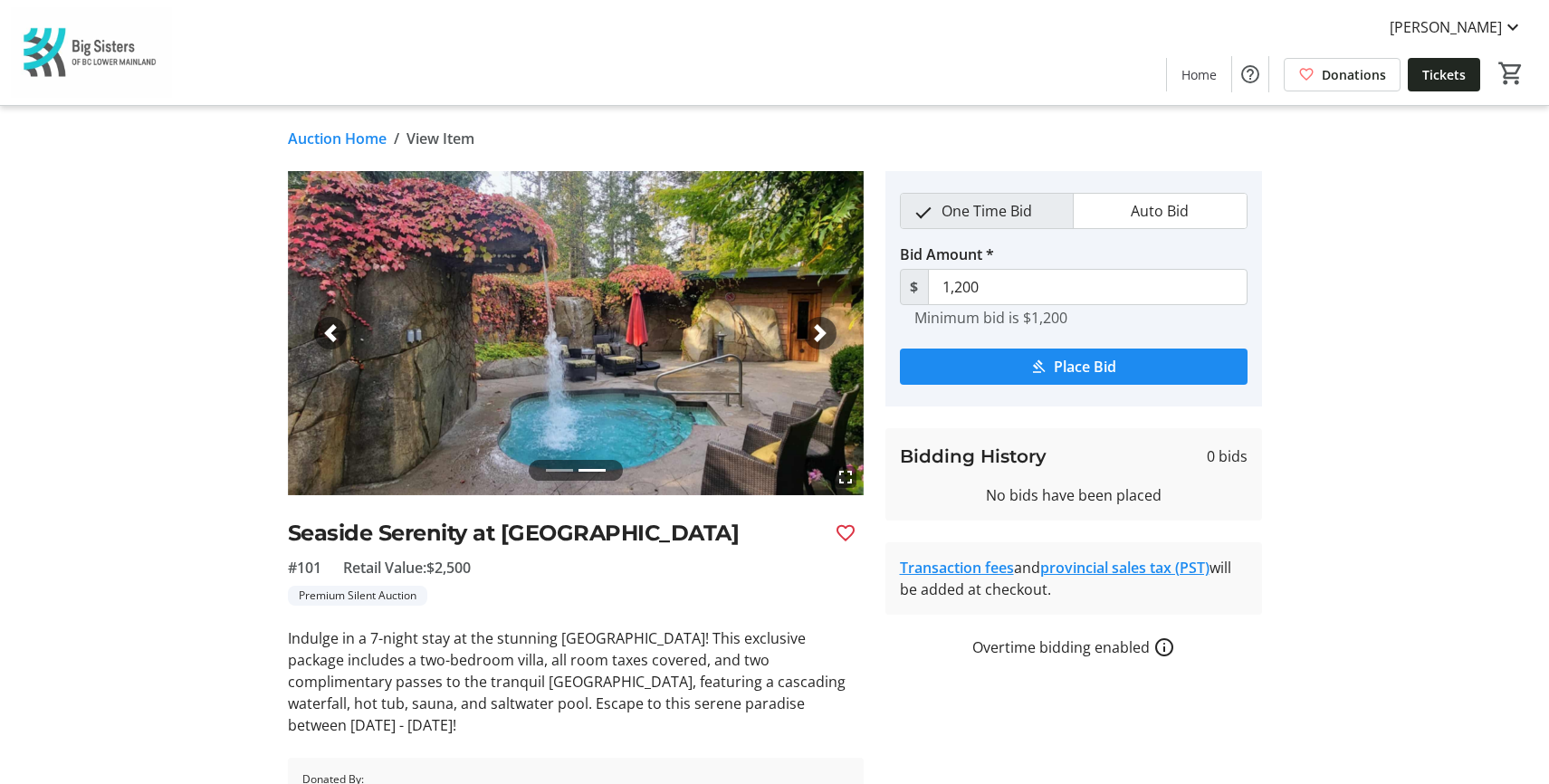
drag, startPoint x: 1370, startPoint y: 255, endPoint x: 1349, endPoint y: 250, distance: 21.6
click at [1370, 255] on div "fullscreen fullscreen Previous Next Seaside Serenity at Painted Boat Resort & M…" at bounding box center [775, 498] width 1196 height 655
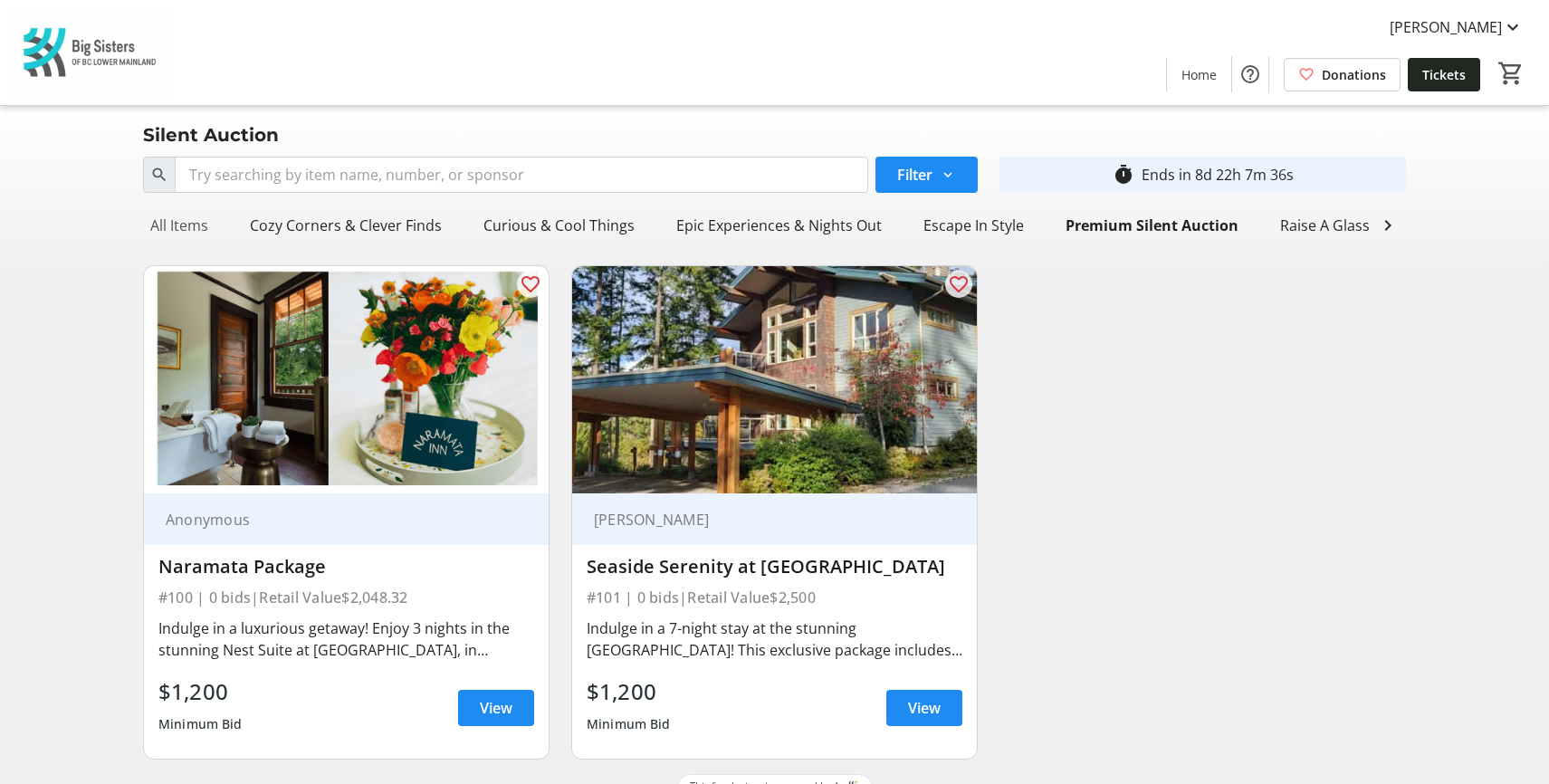
click at [177, 224] on div "All Items" at bounding box center [179, 225] width 72 height 36
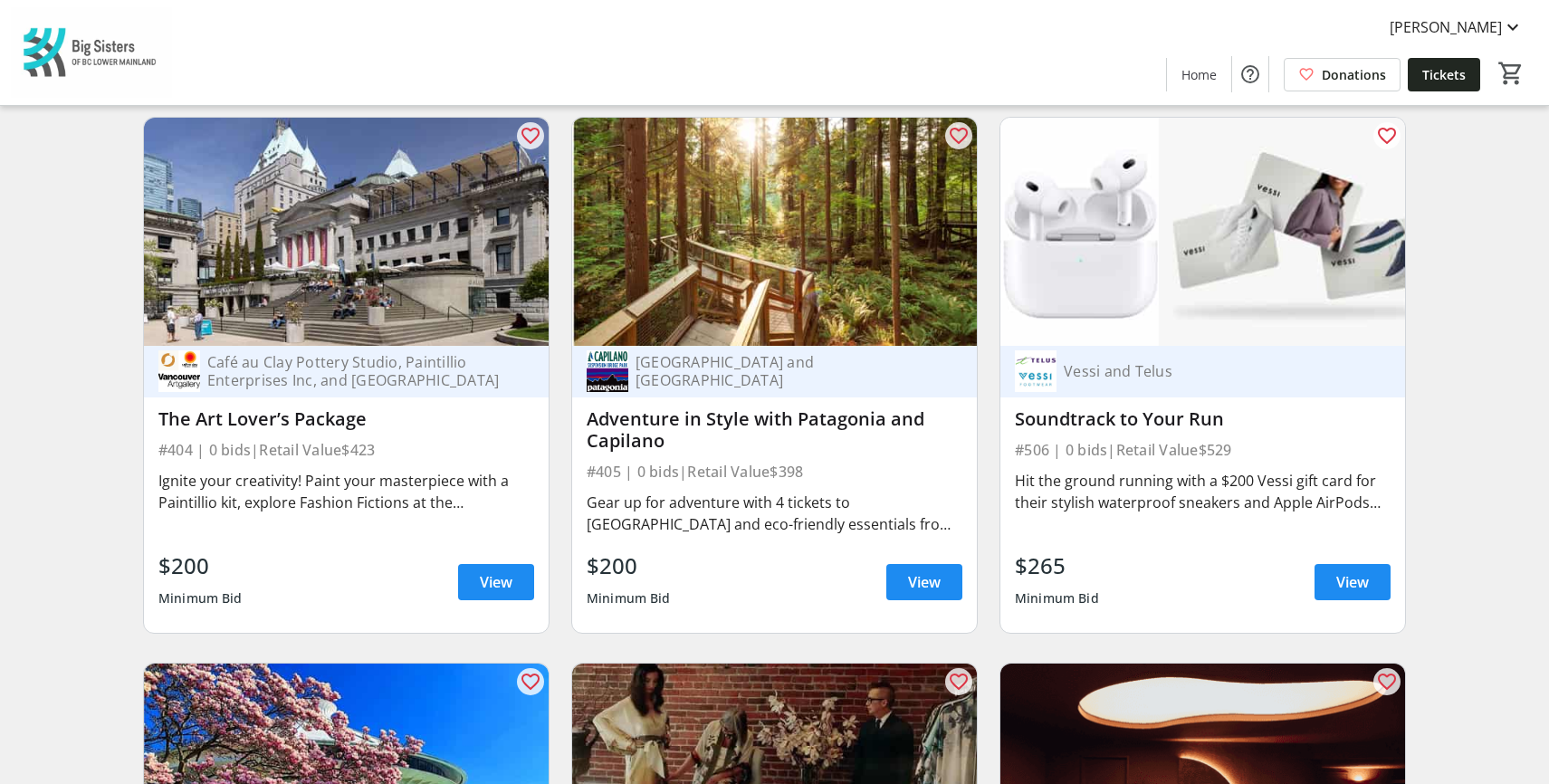
scroll to position [2905, 0]
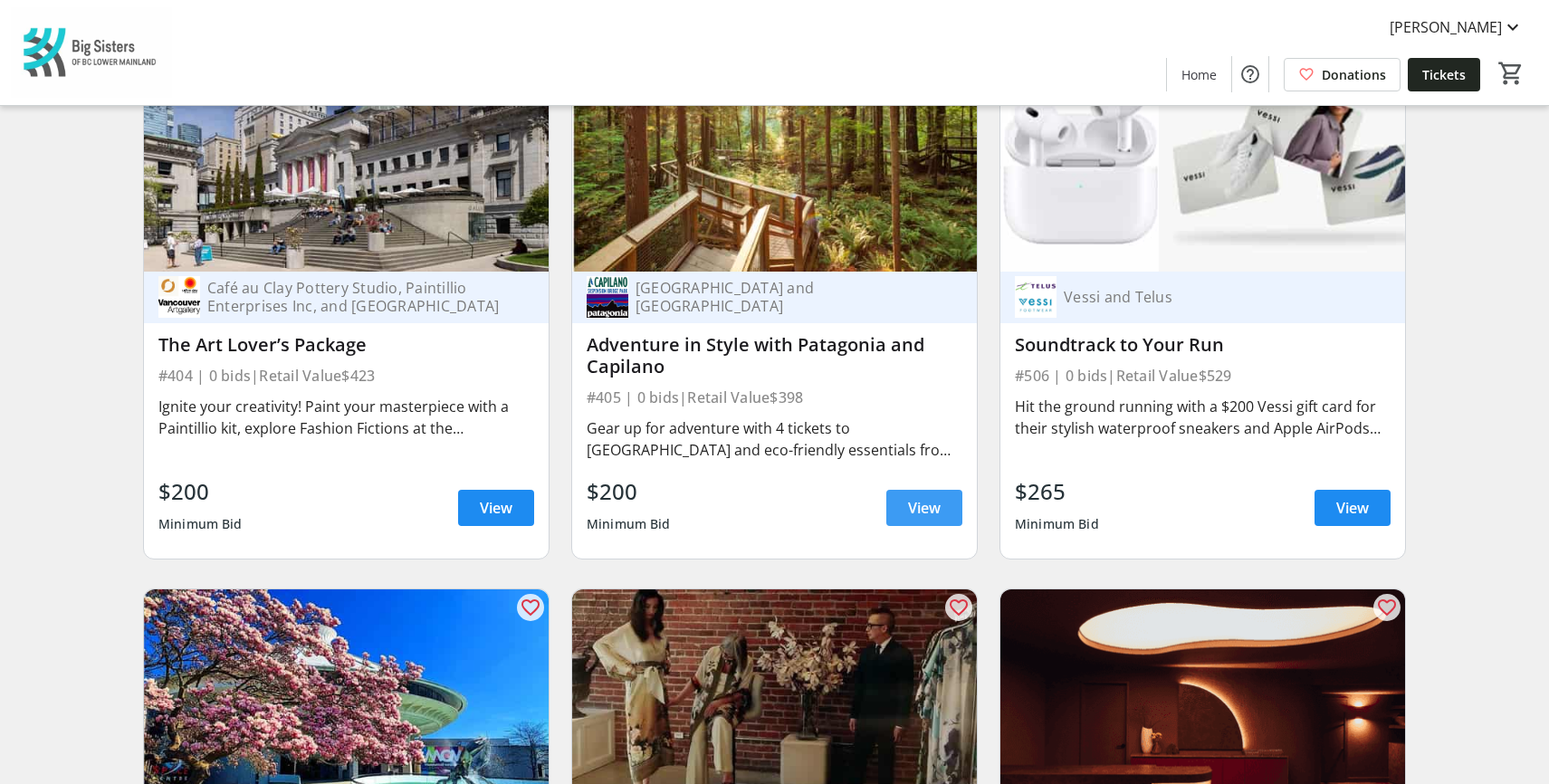
click at [914, 507] on span "View" at bounding box center [924, 507] width 32 height 22
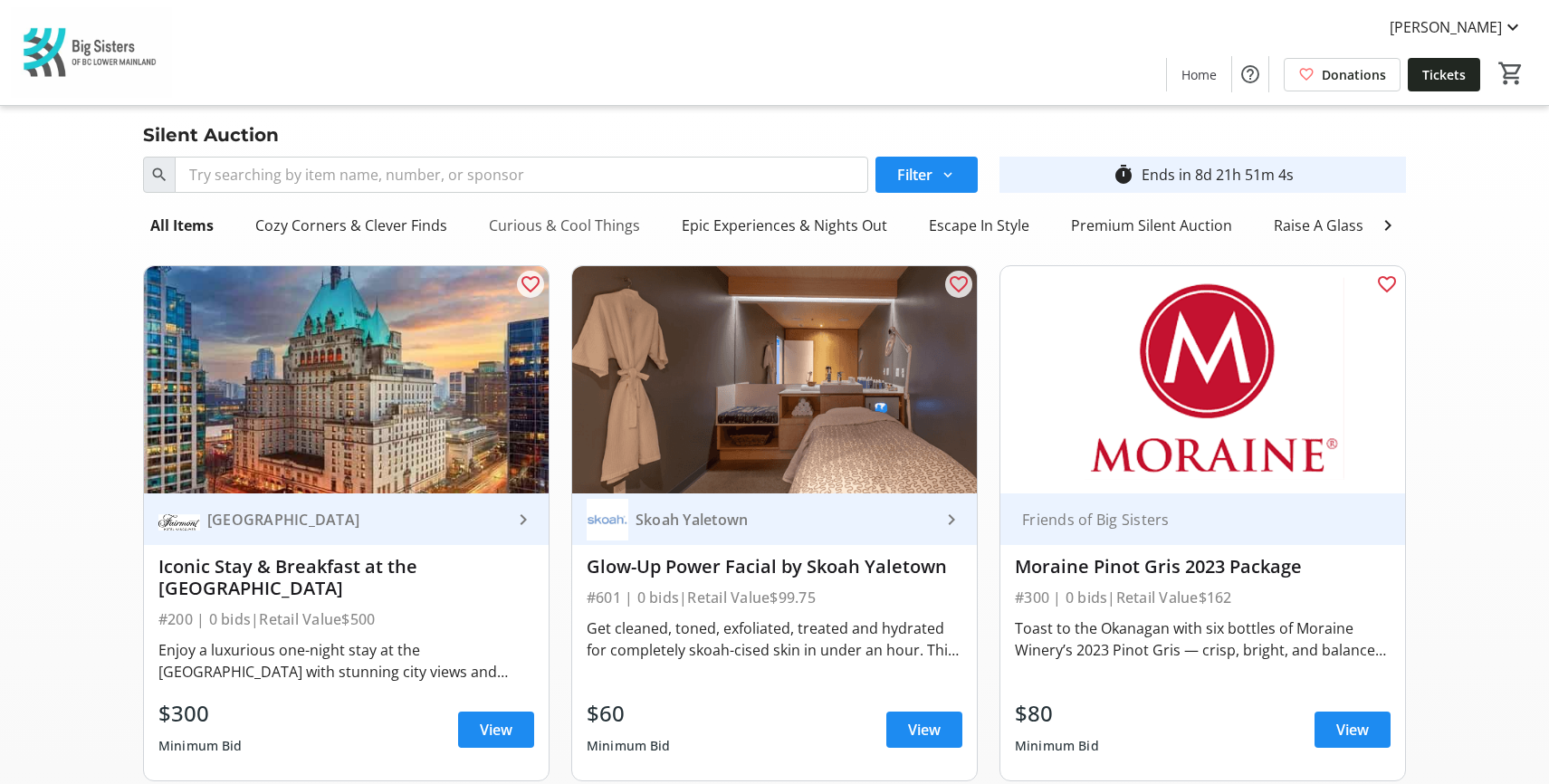
click at [592, 222] on div "Curious & Cool Things" at bounding box center [564, 225] width 165 height 36
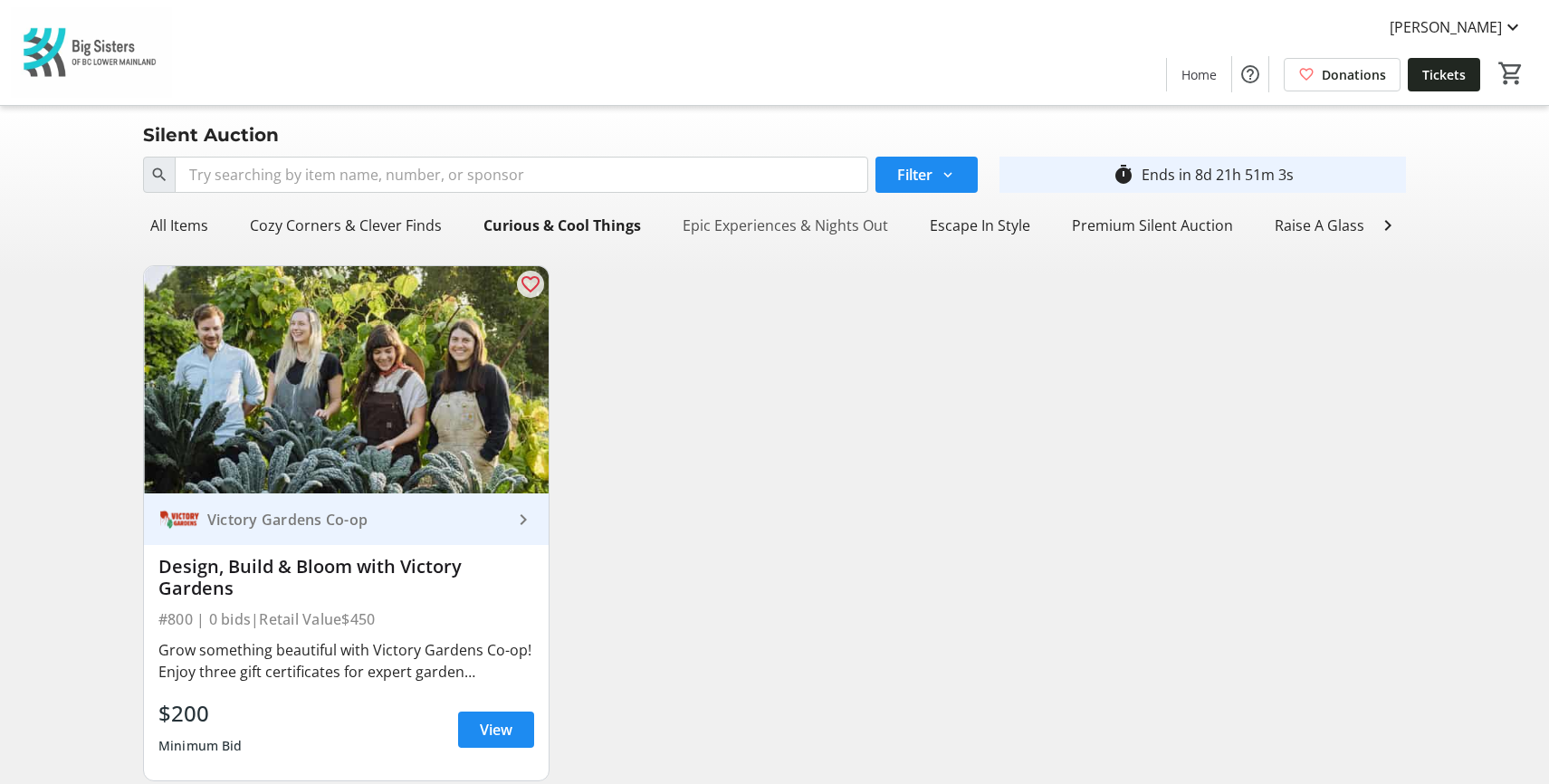
click at [768, 227] on div "Epic Experiences & Nights Out" at bounding box center [785, 225] width 220 height 36
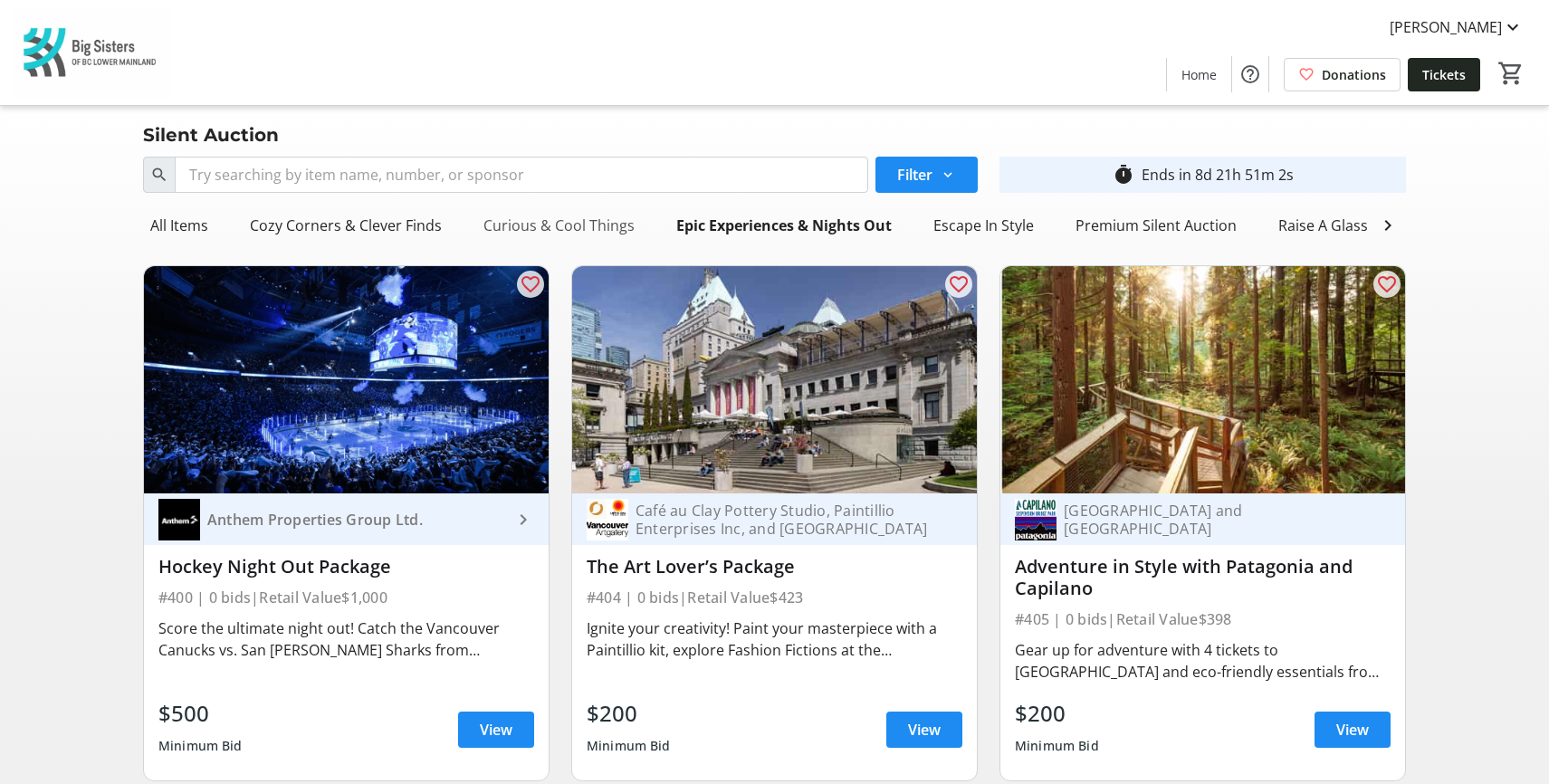
click at [535, 221] on div "Curious & Cool Things" at bounding box center [559, 225] width 165 height 36
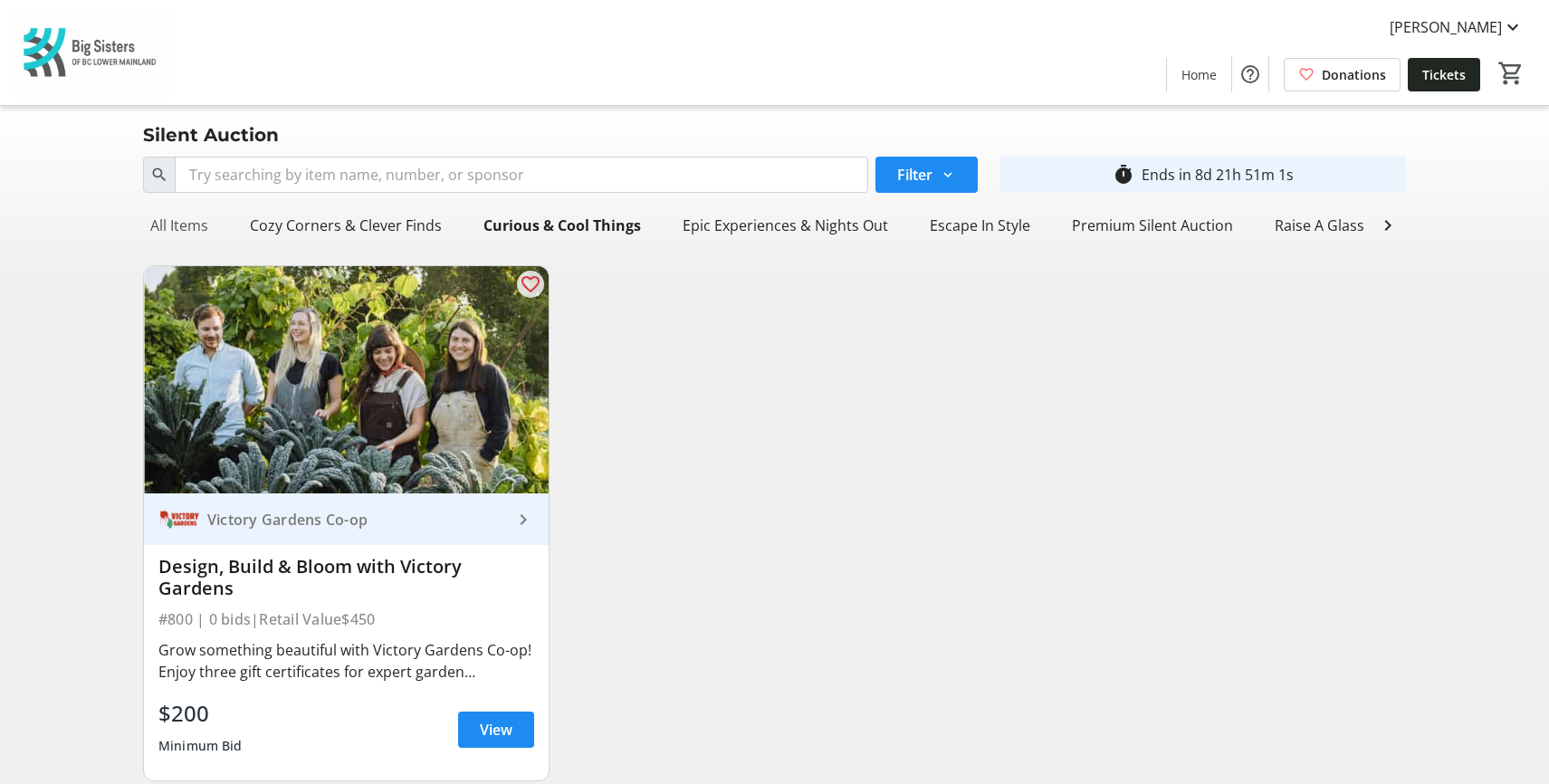
click at [199, 227] on div "All Items" at bounding box center [179, 225] width 72 height 36
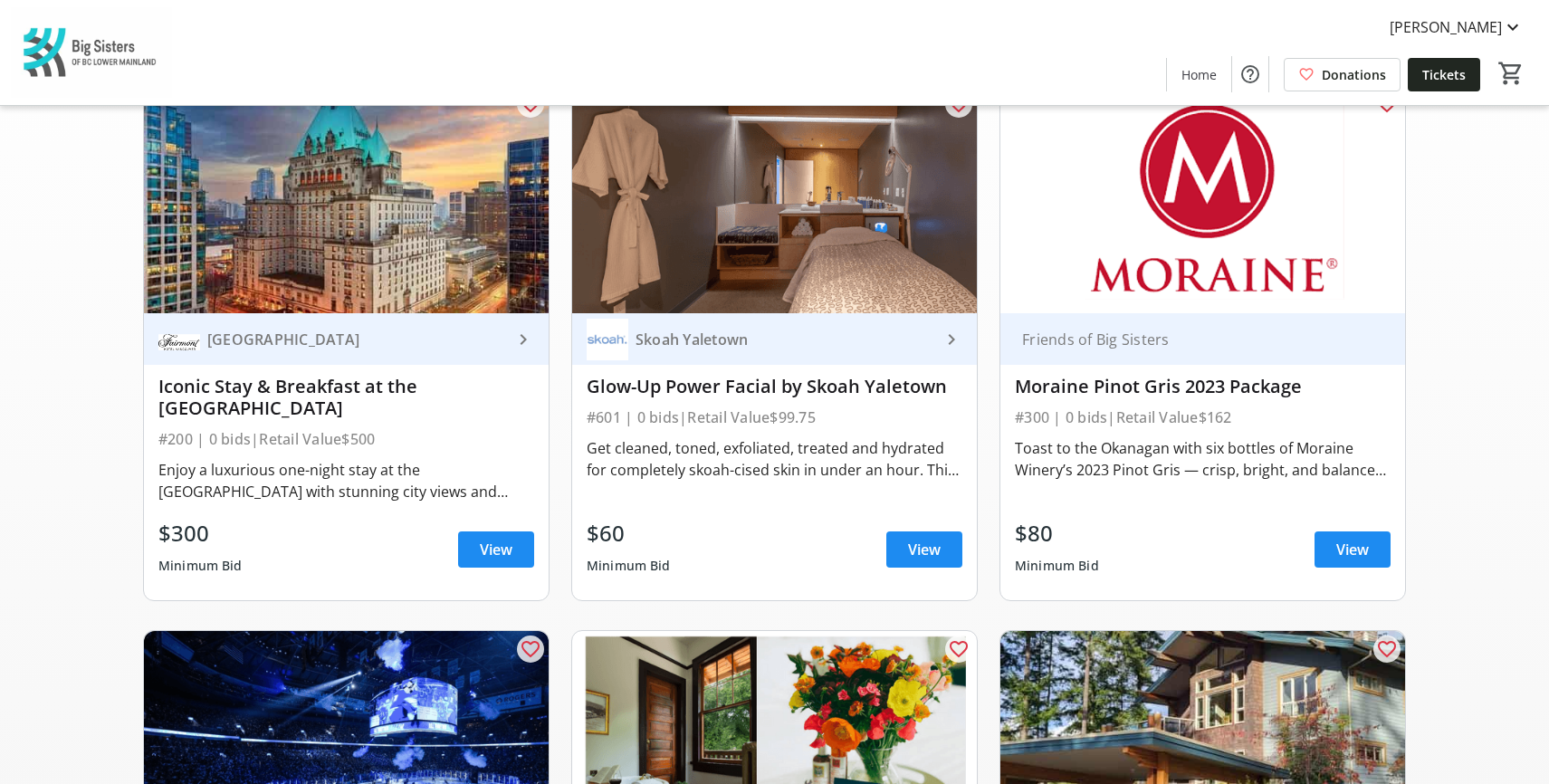
scroll to position [181, 0]
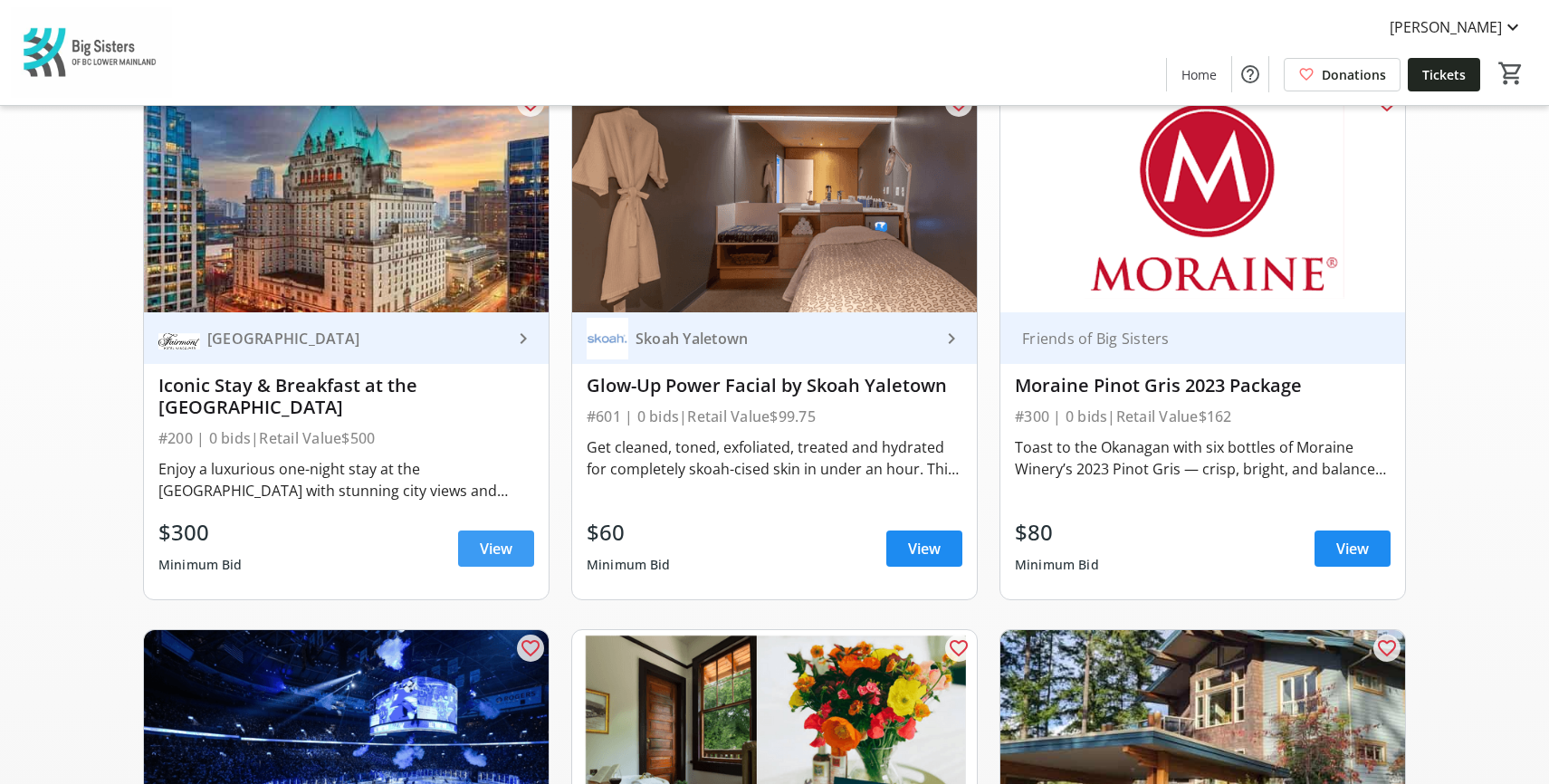
click at [486, 537] on span "View" at bounding box center [496, 548] width 32 height 22
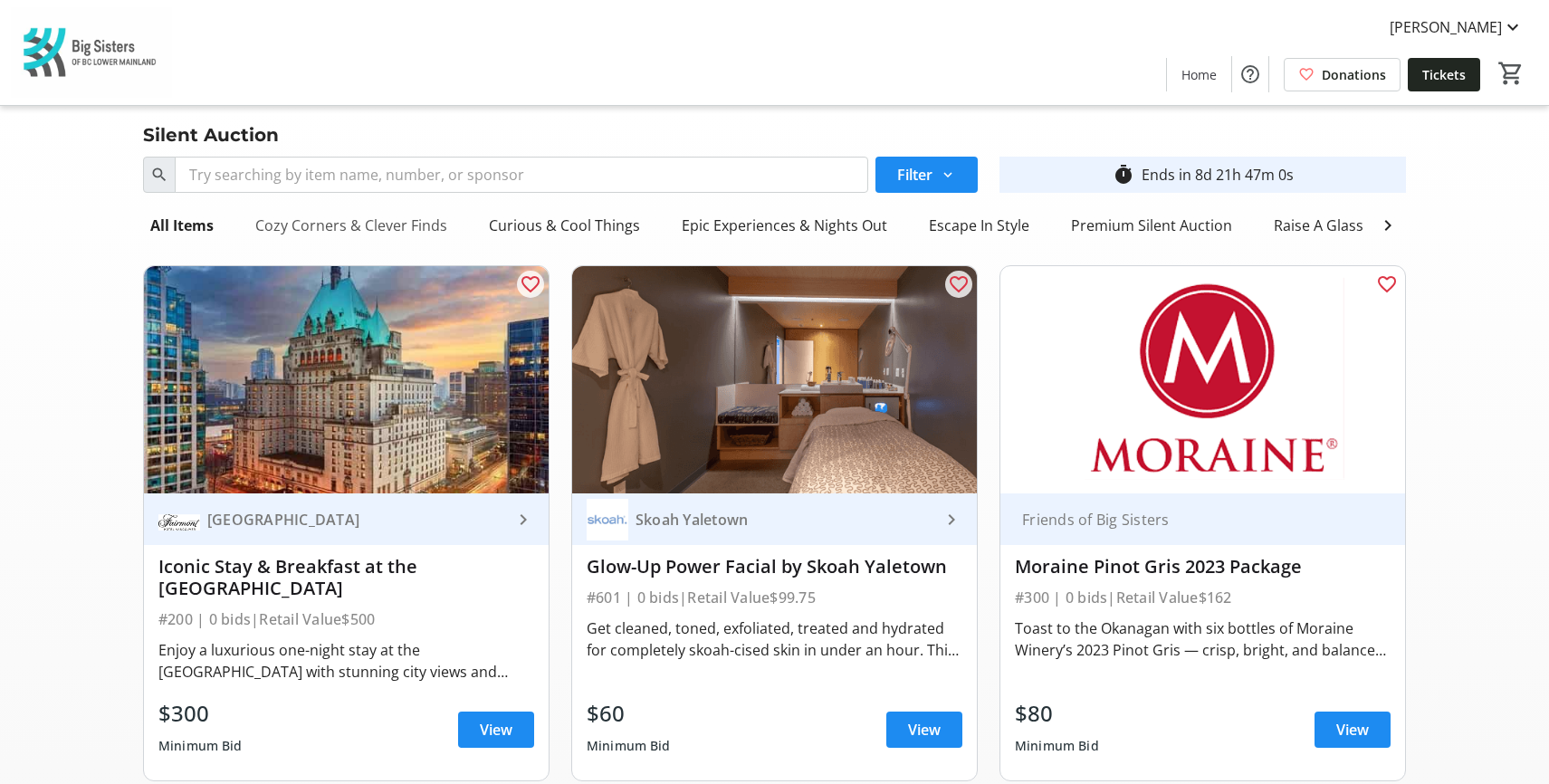
click at [309, 224] on div "Cozy Corners & Clever Finds" at bounding box center [350, 225] width 206 height 36
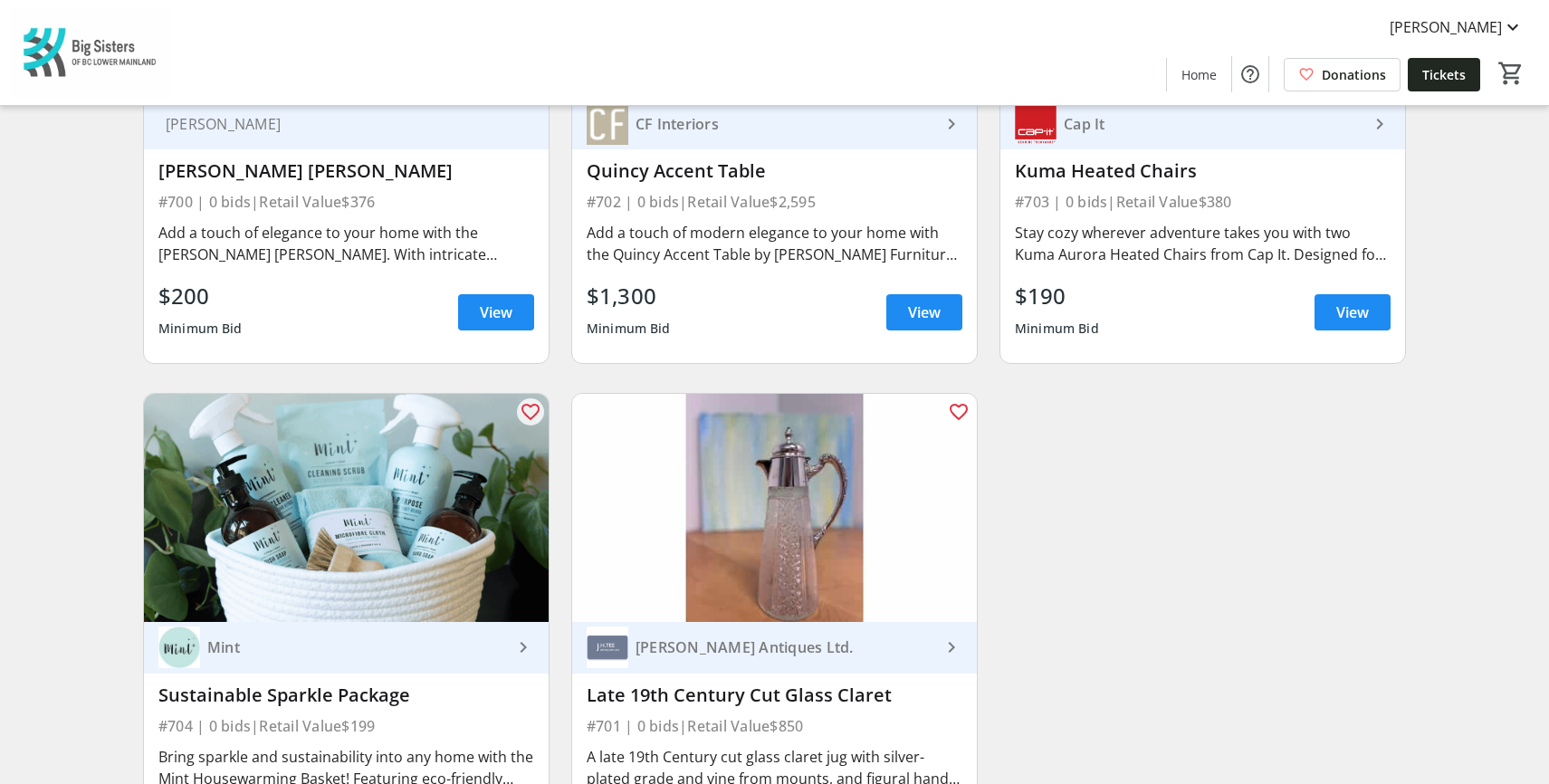
scroll to position [25, 0]
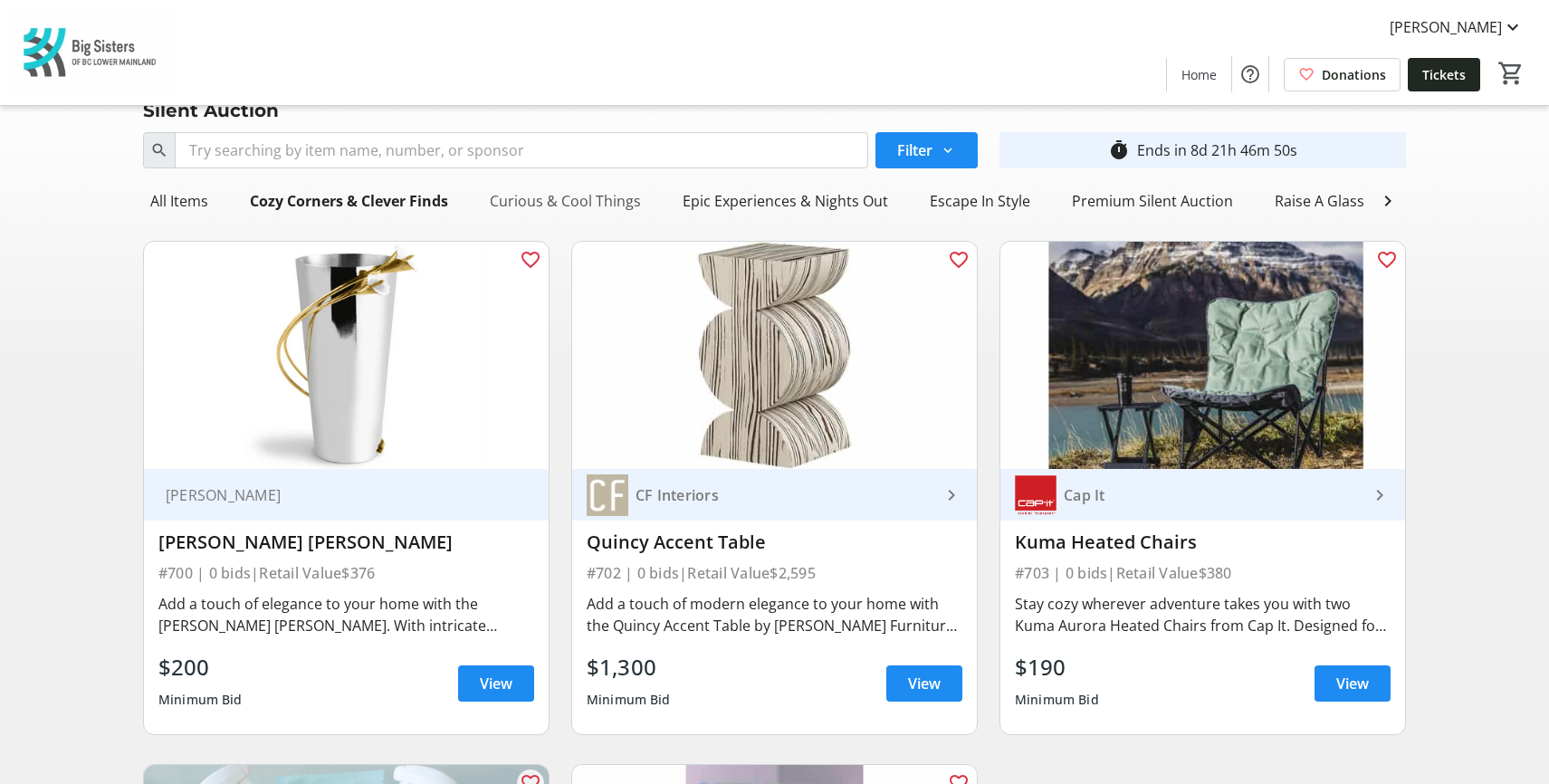
click at [547, 209] on div "Curious & Cool Things" at bounding box center [565, 201] width 165 height 36
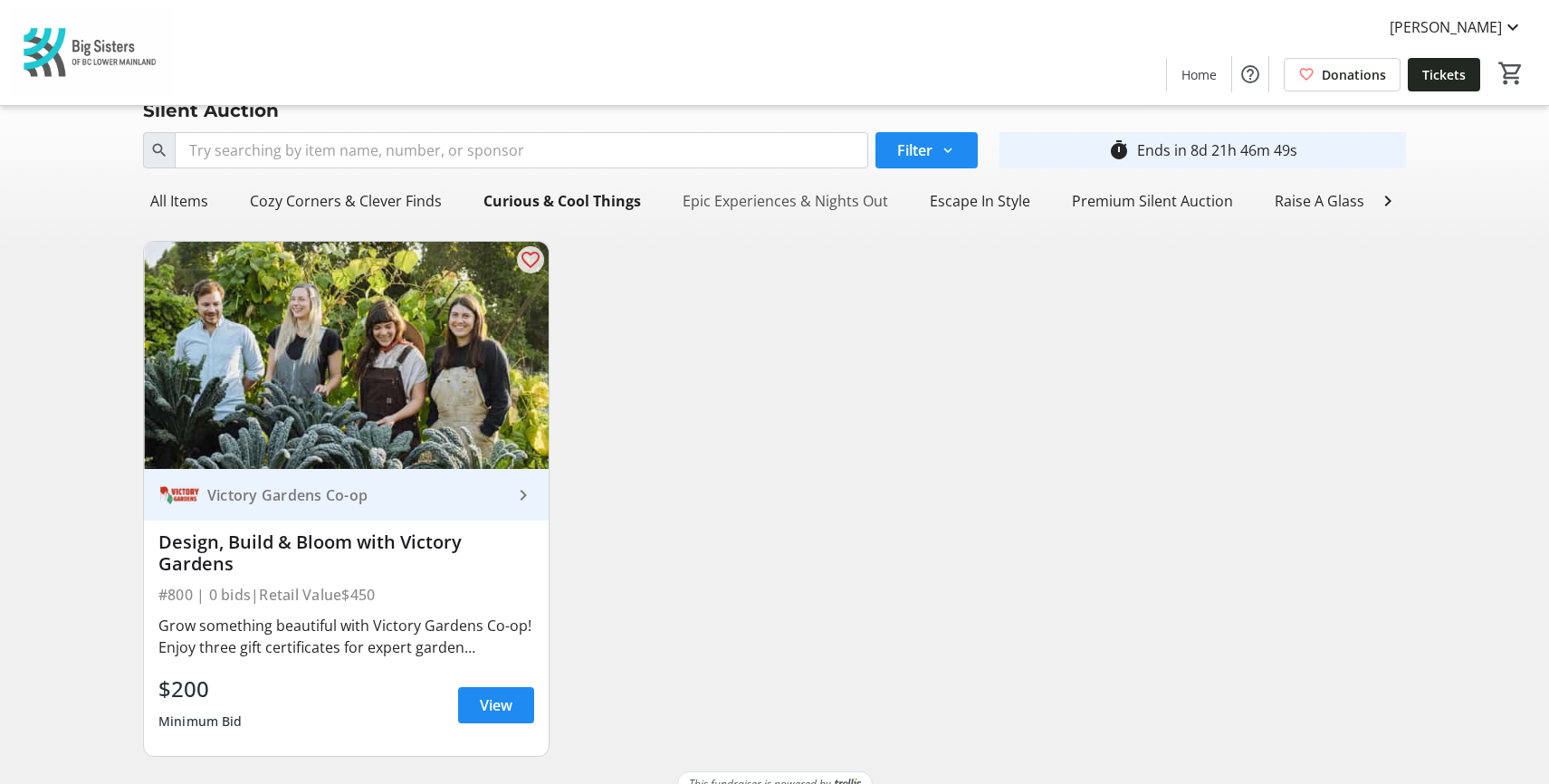
click at [697, 216] on div "Epic Experiences & Nights Out" at bounding box center [785, 201] width 220 height 36
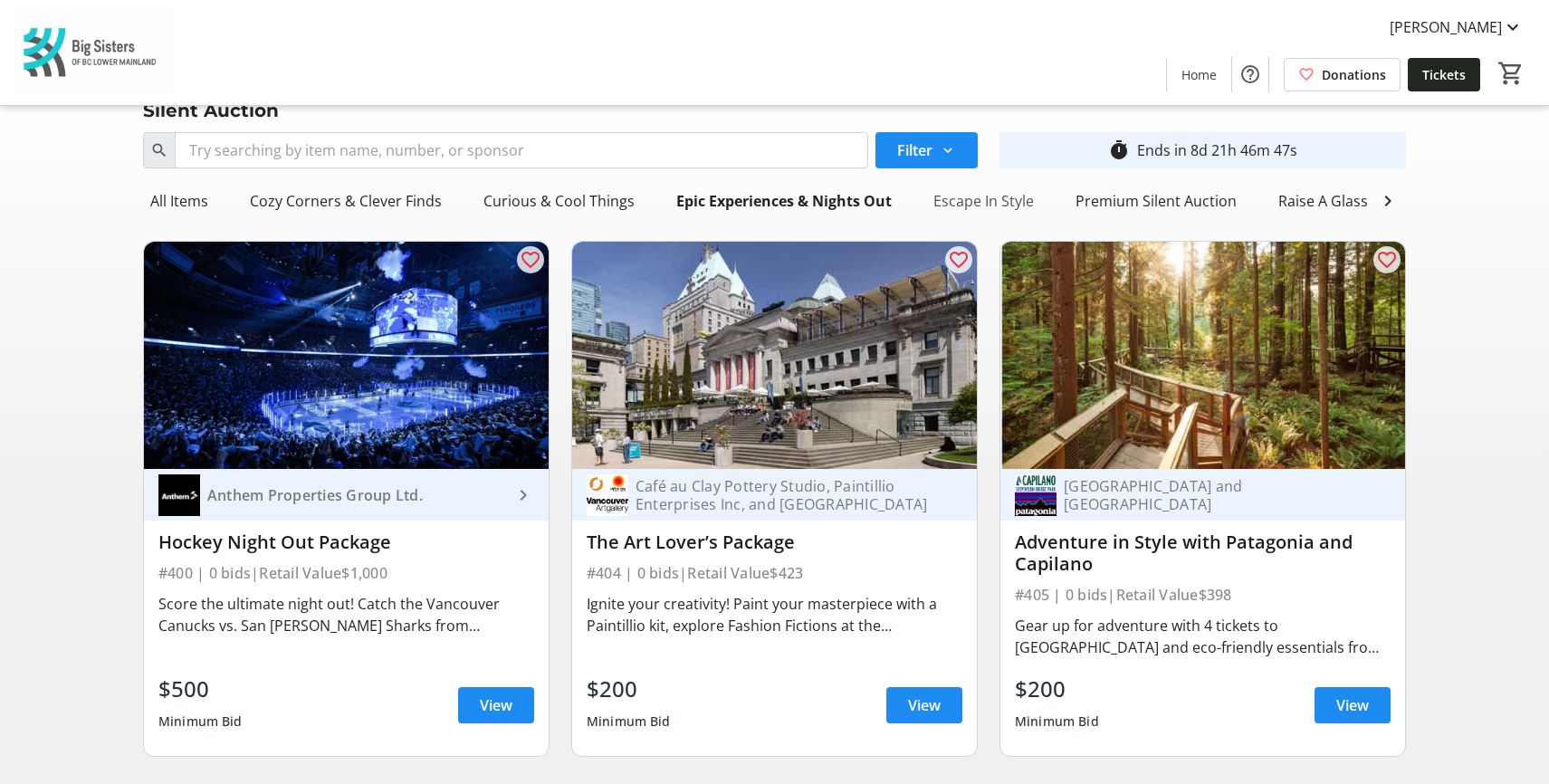
click at [973, 204] on div "Escape In Style" at bounding box center [983, 201] width 115 height 36
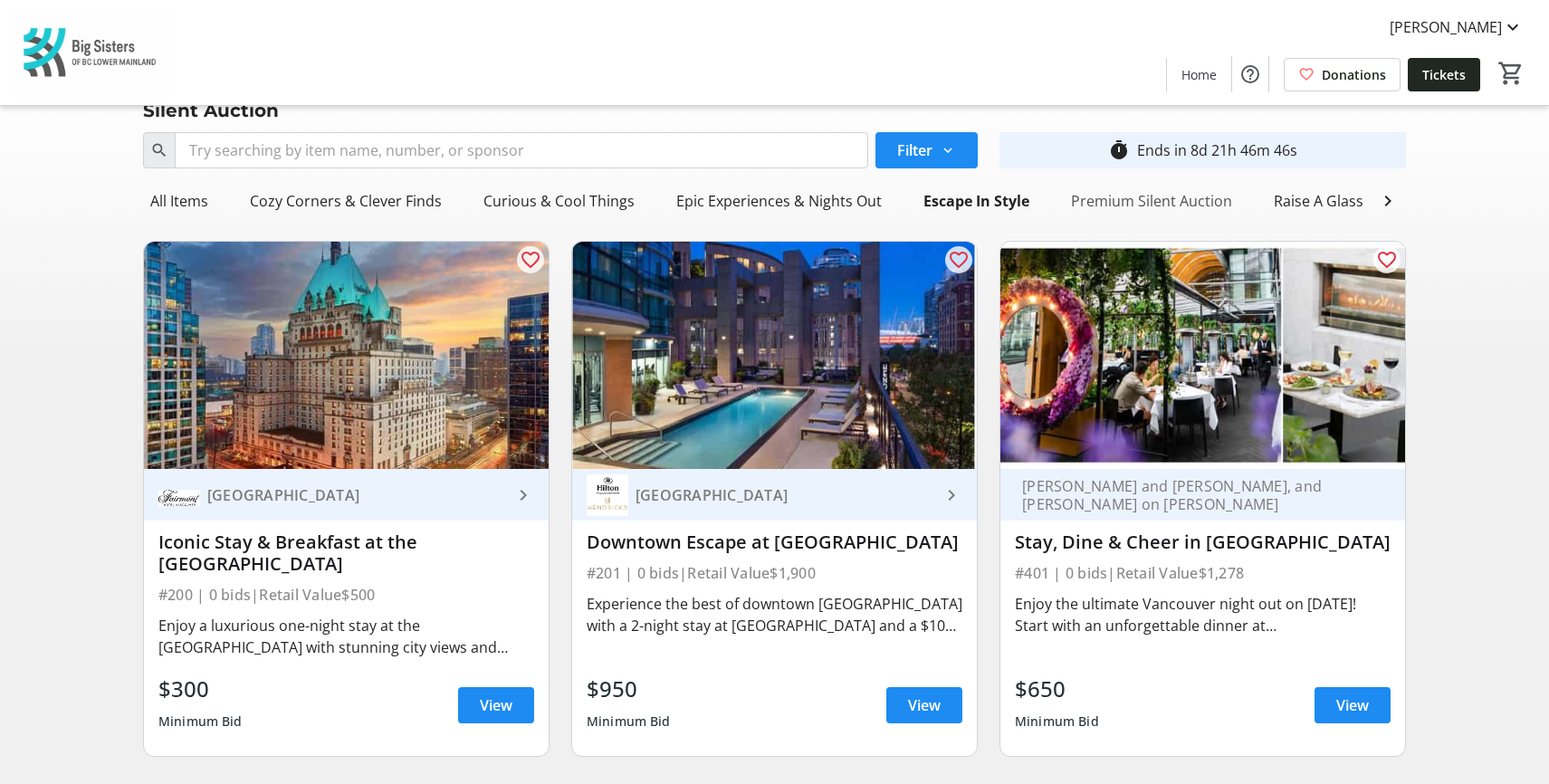
click at [1136, 204] on div "Premium Silent Auction" at bounding box center [1151, 201] width 176 height 36
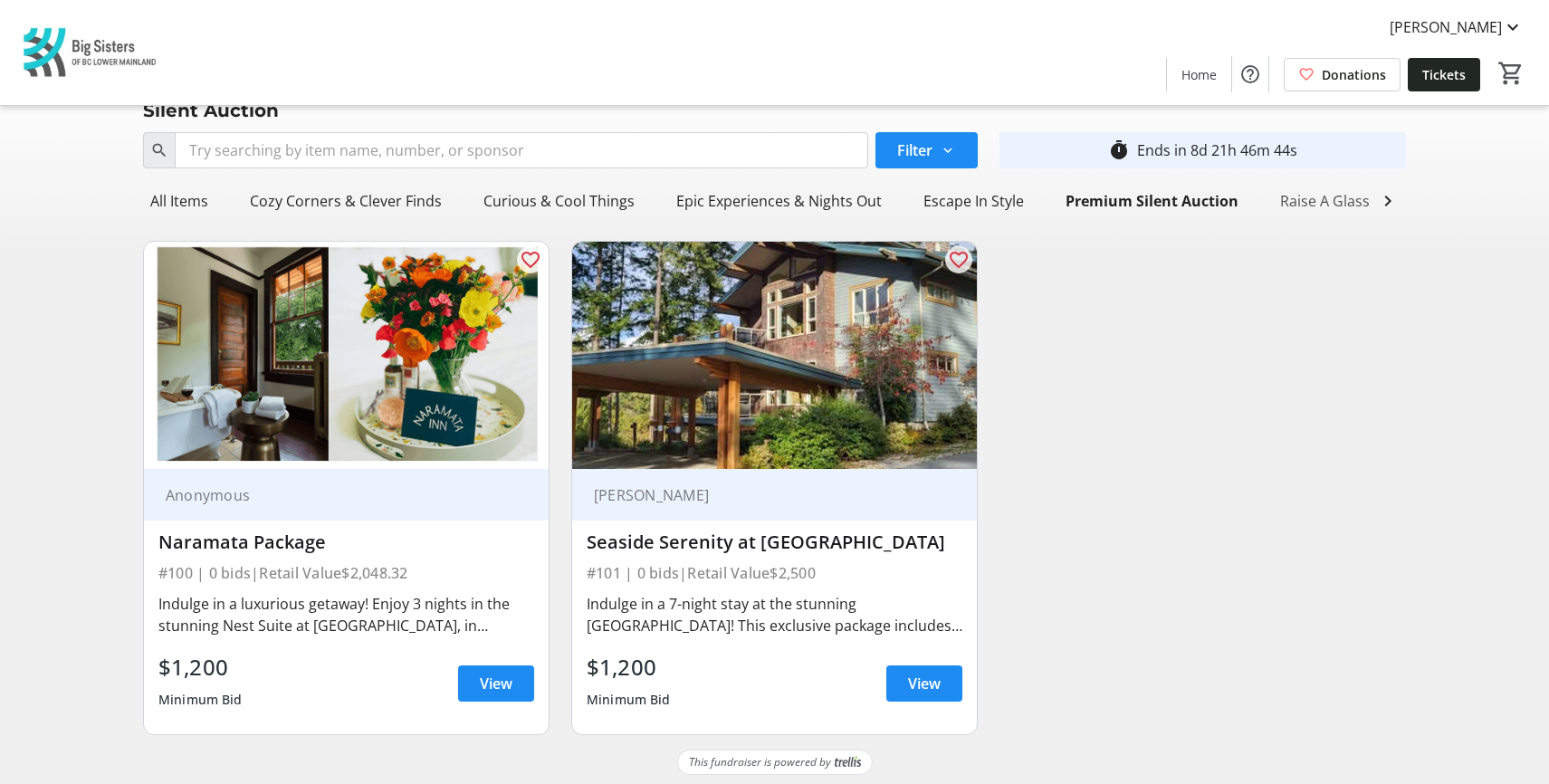
click at [1319, 200] on div "Raise A Glass" at bounding box center [1326, 201] width 104 height 36
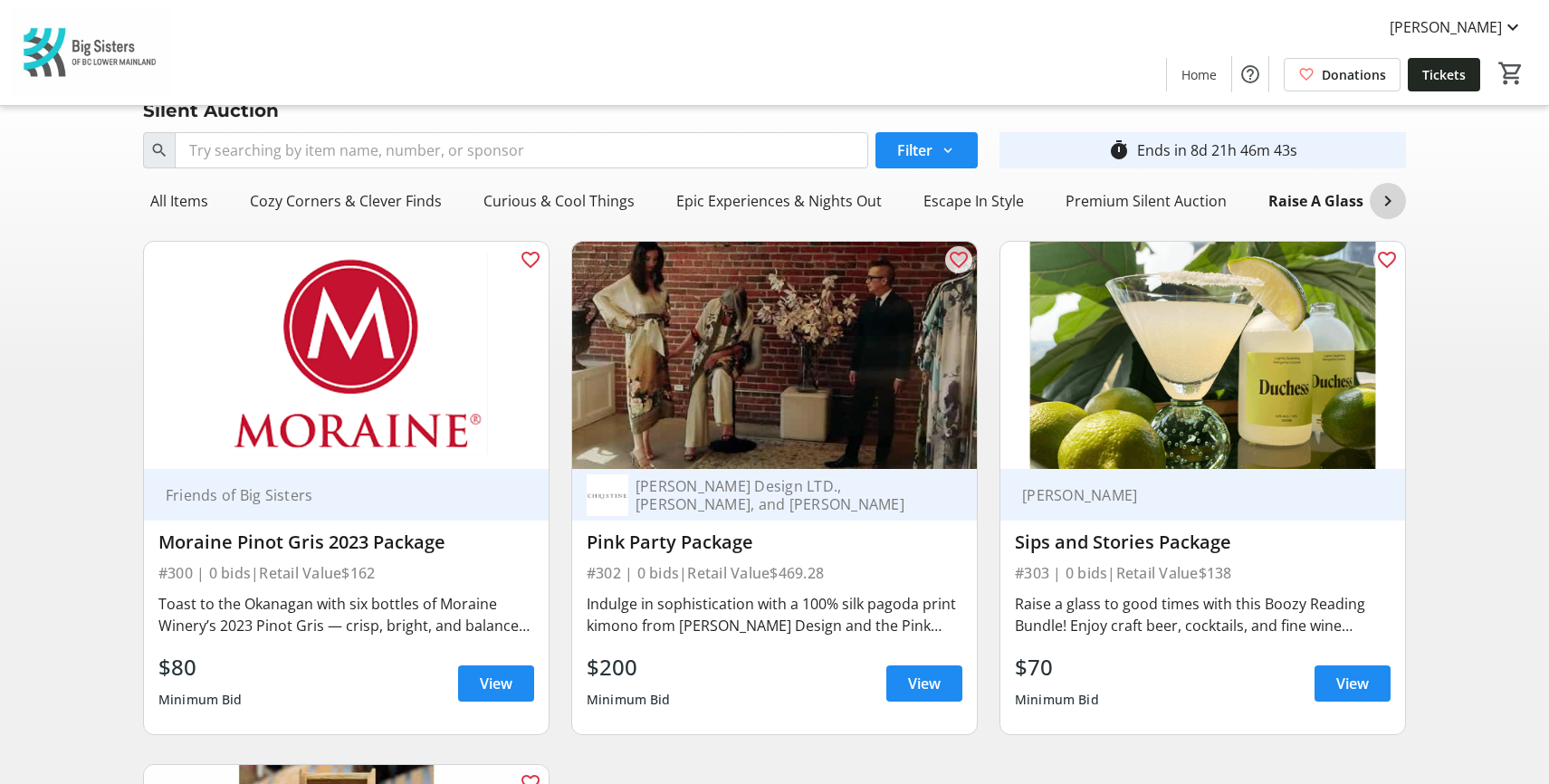
click at [1391, 200] on mat-icon at bounding box center [1388, 200] width 22 height 22
click at [1158, 197] on div "Retail Bliss & Trendy Treats" at bounding box center [1179, 201] width 200 height 36
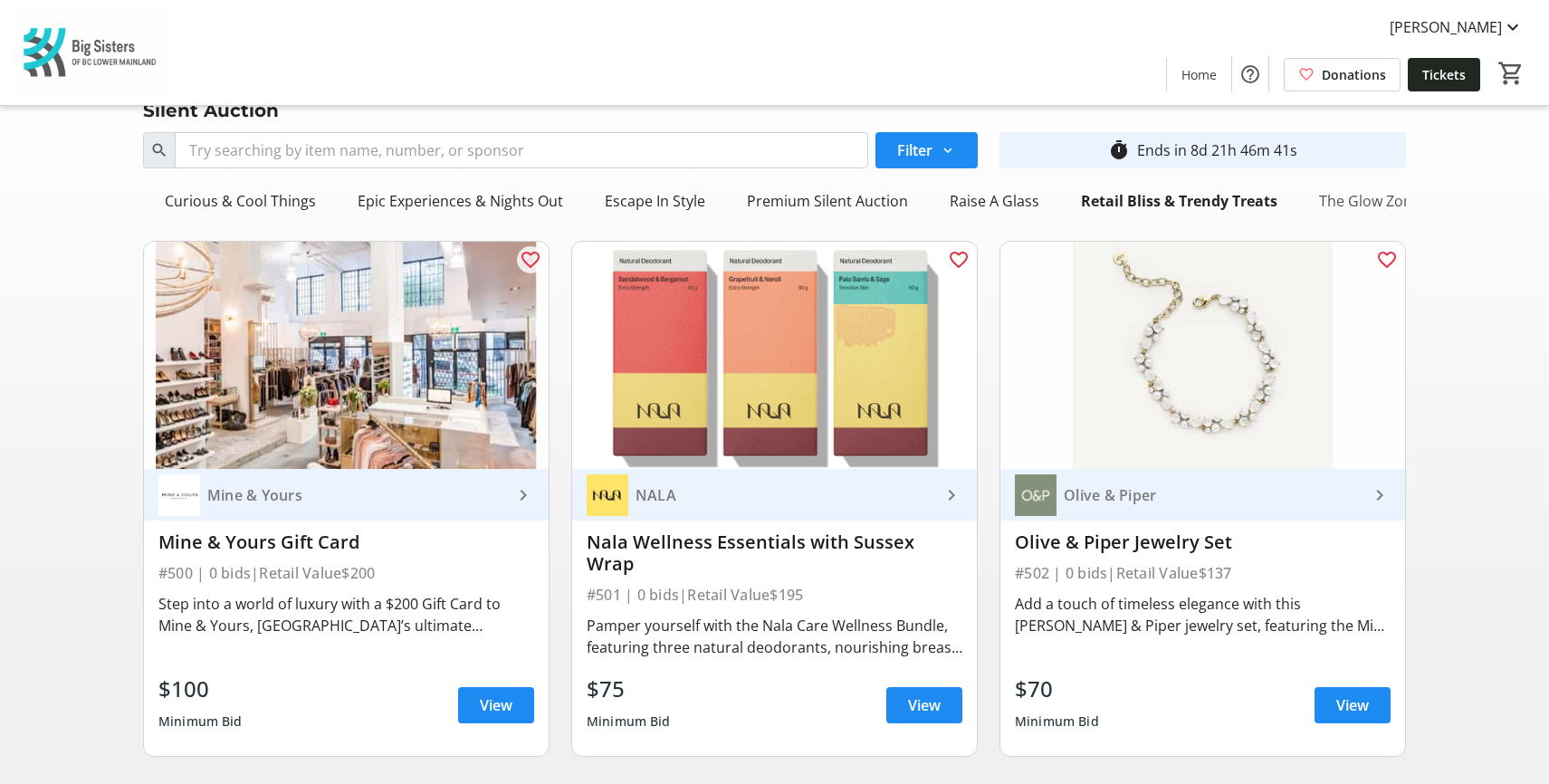
click at [1370, 203] on div "The Glow Zone" at bounding box center [1370, 201] width 116 height 36
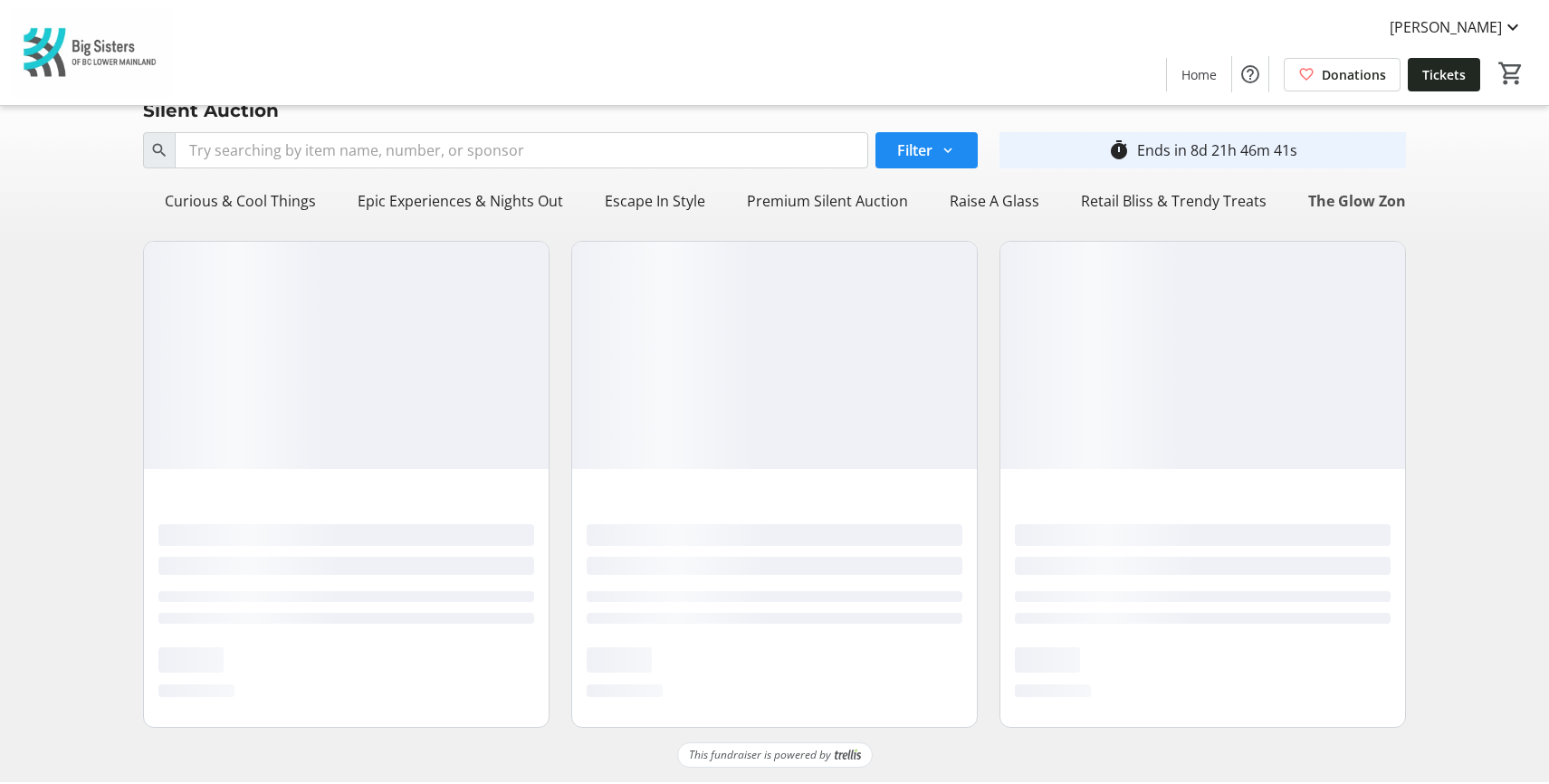
scroll to position [0, 318]
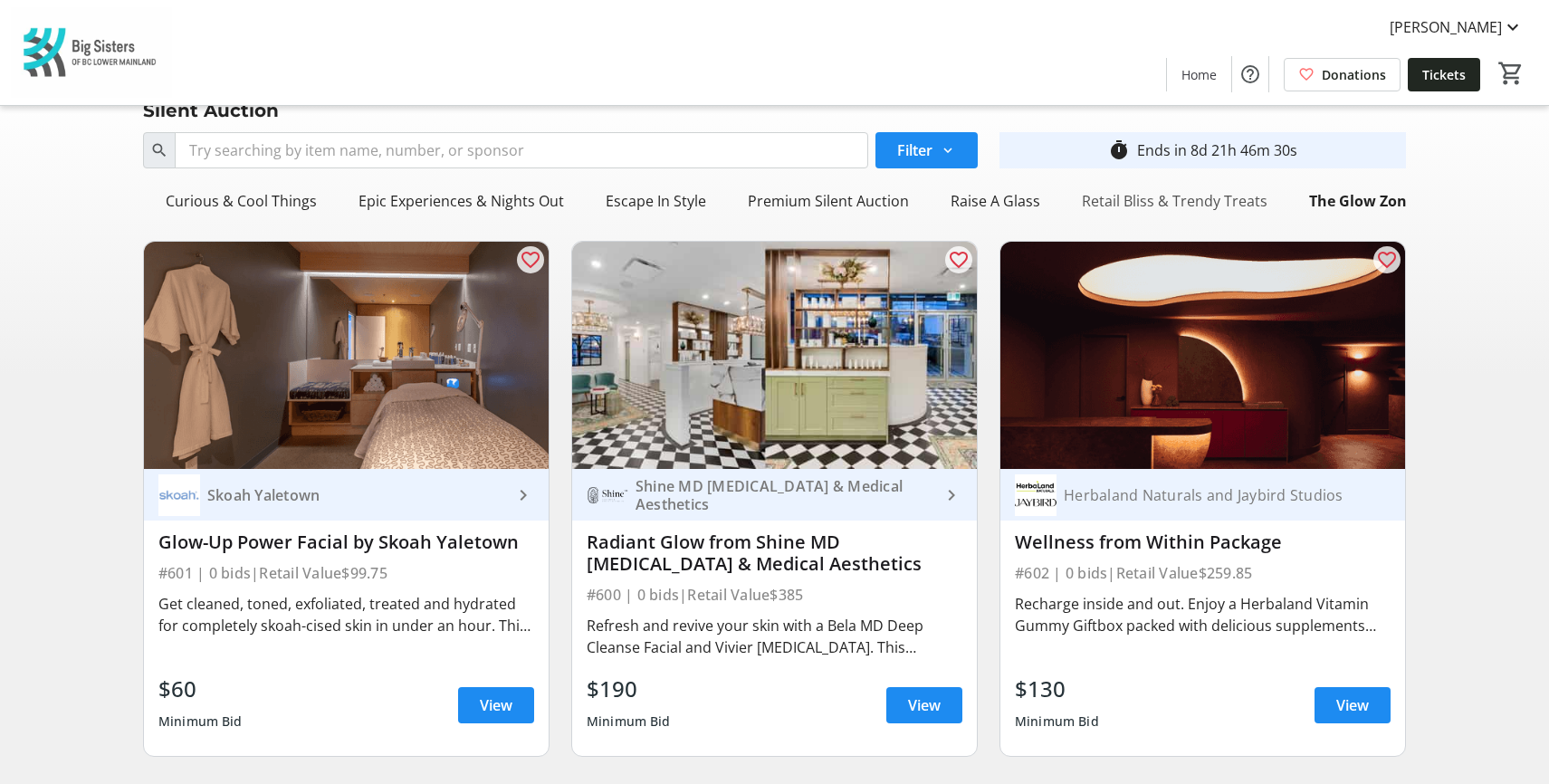
click at [1177, 198] on div "Retail Bliss & Trendy Treats" at bounding box center [1175, 201] width 200 height 36
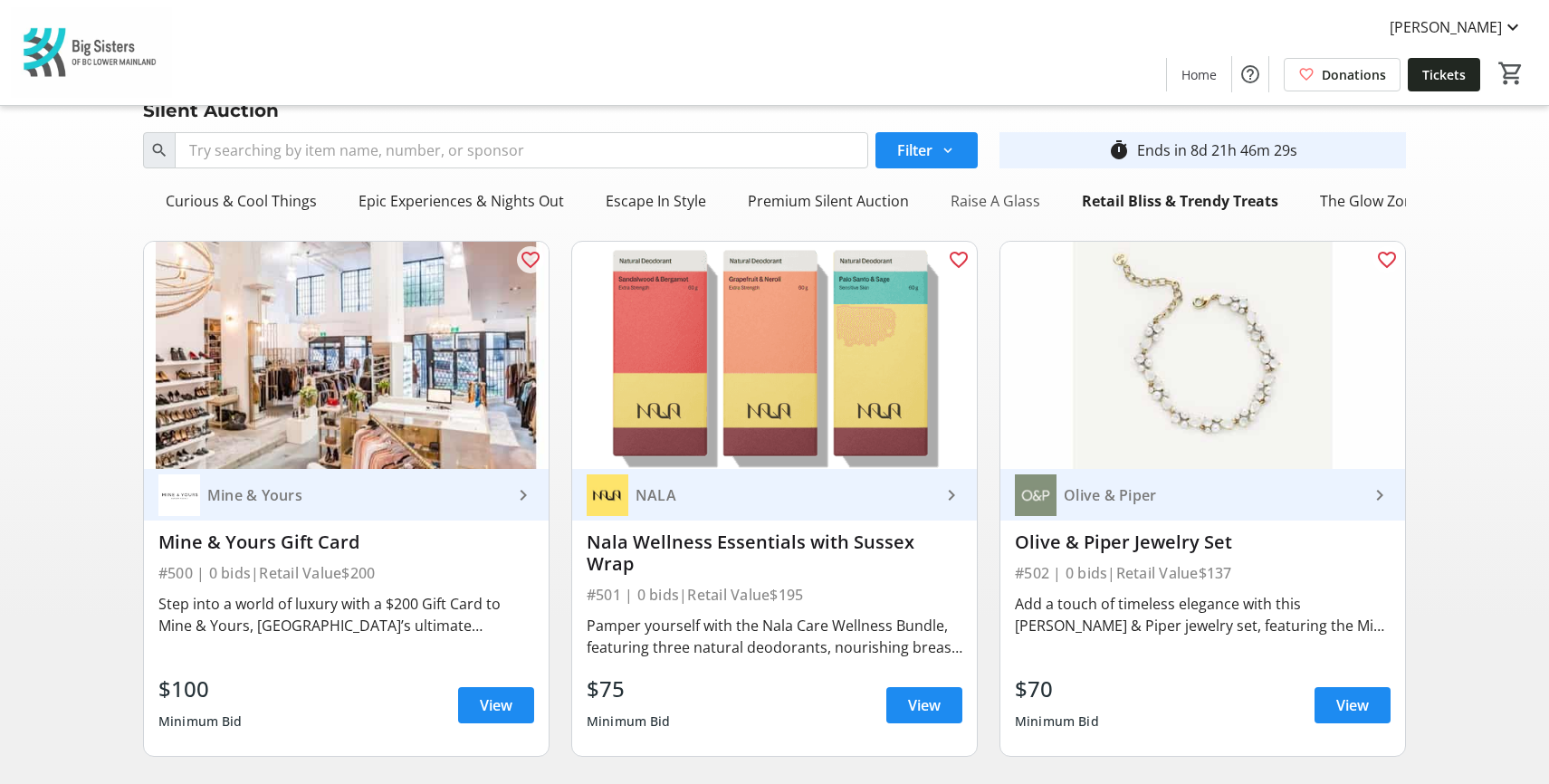
click at [969, 193] on div "Raise A Glass" at bounding box center [995, 201] width 104 height 36
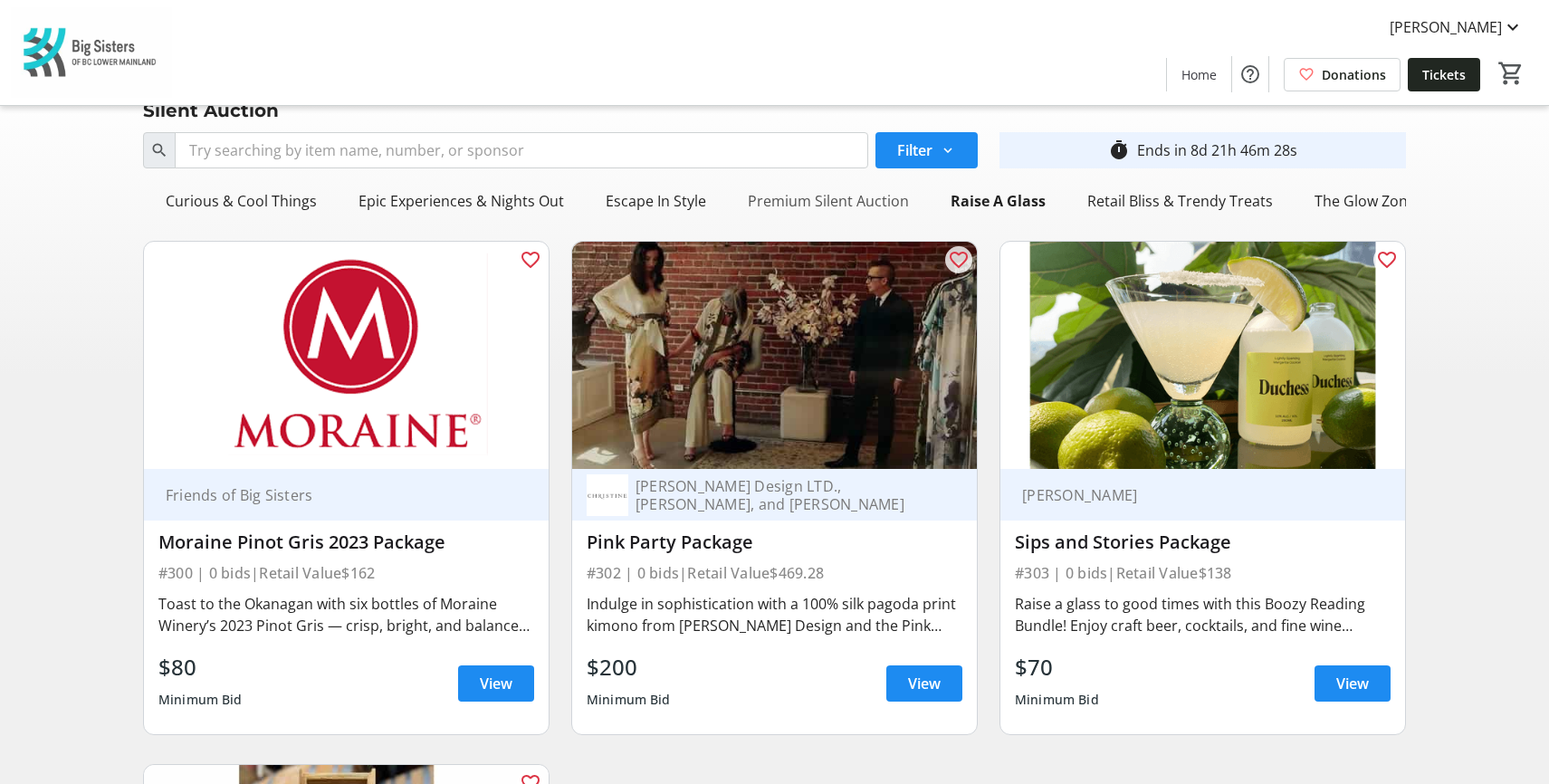
click at [827, 198] on div "Premium Silent Auction" at bounding box center [828, 201] width 176 height 36
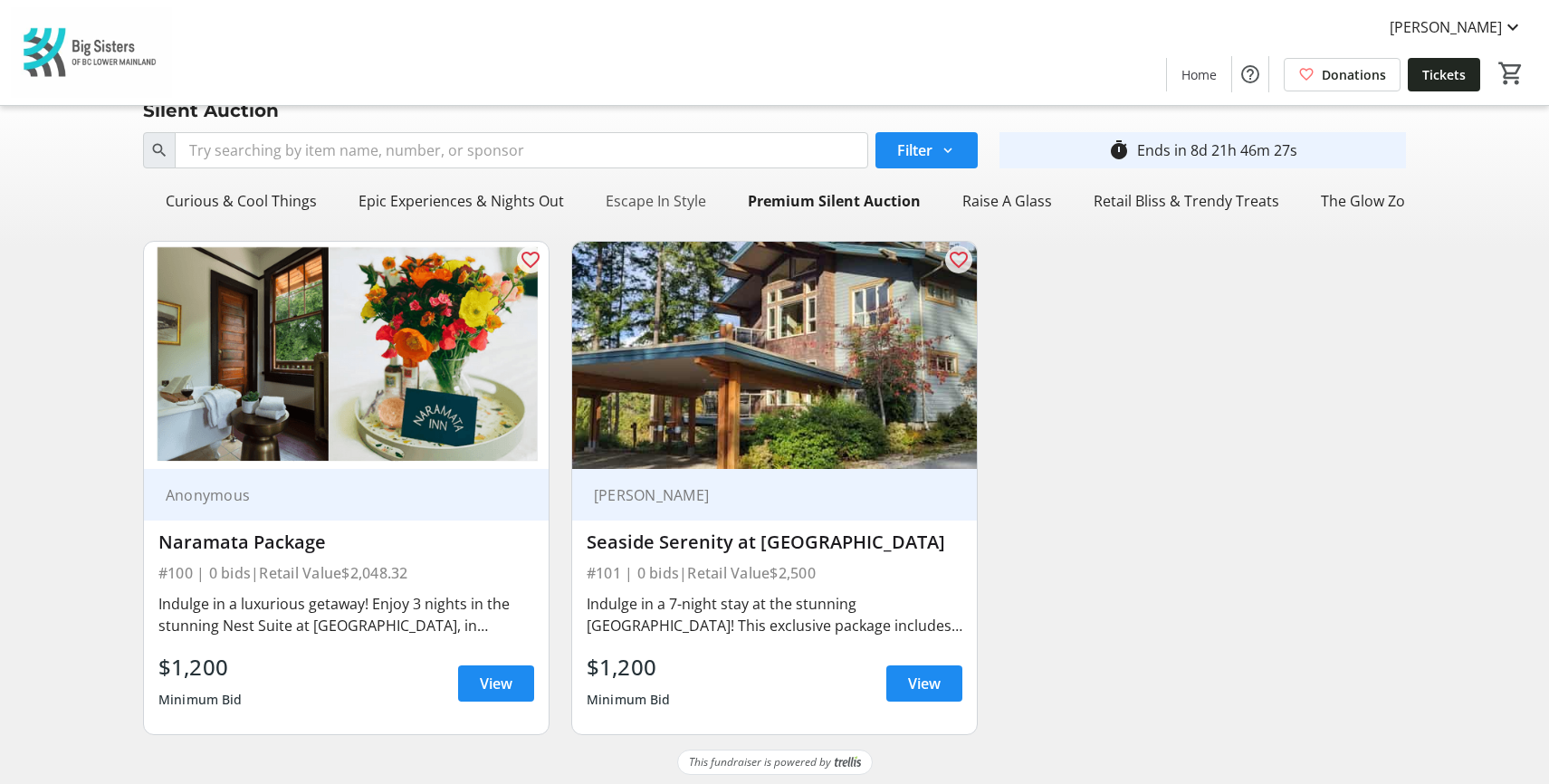
click at [652, 196] on div "Escape In Style" at bounding box center [655, 201] width 115 height 36
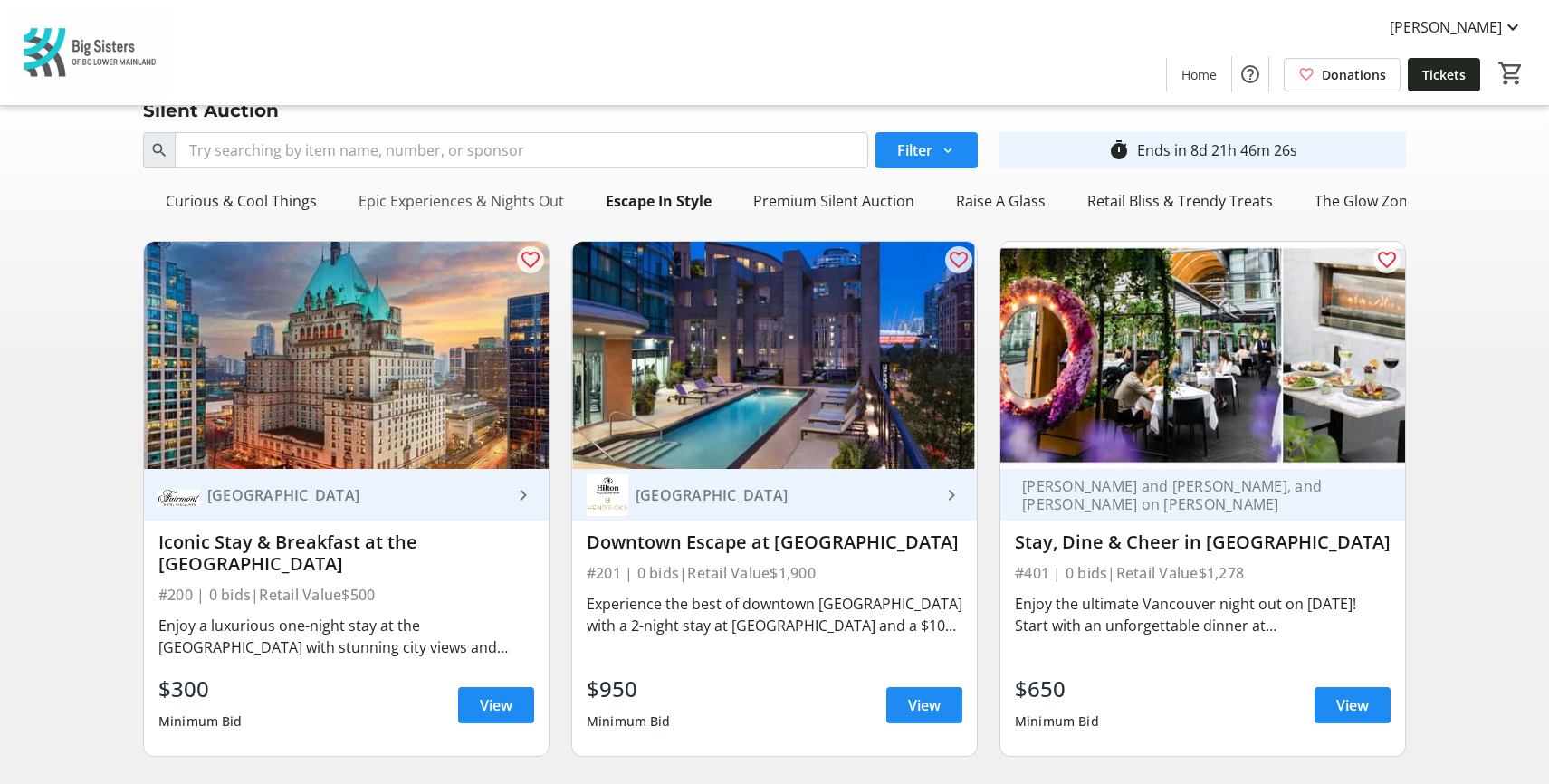
click at [469, 196] on div "Epic Experiences & Nights Out" at bounding box center [462, 201] width 220 height 36
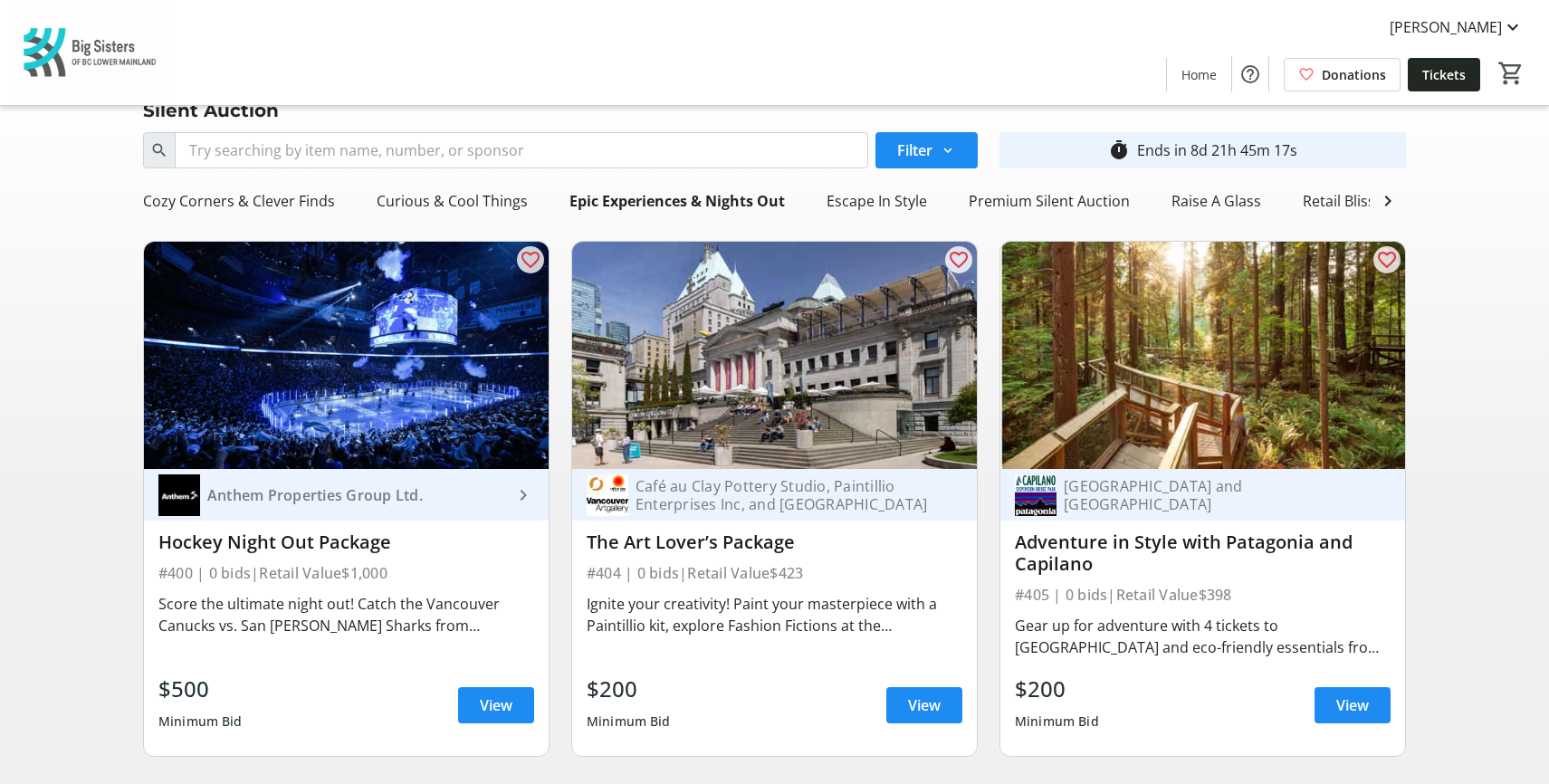
scroll to position [0, 0]
click at [308, 210] on div "Cozy Corners & Clever Finds" at bounding box center [346, 201] width 206 height 36
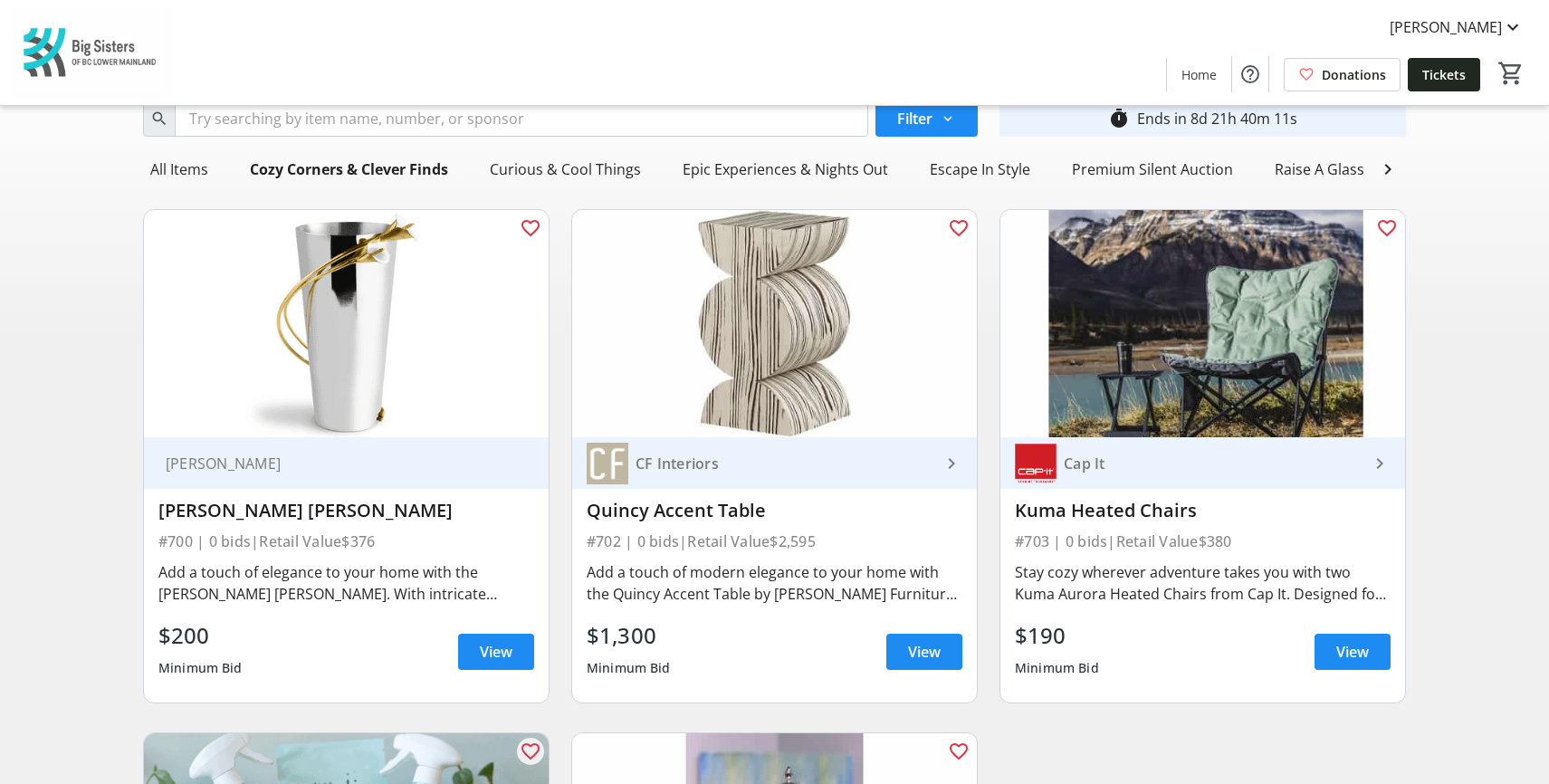
scroll to position [25, 0]
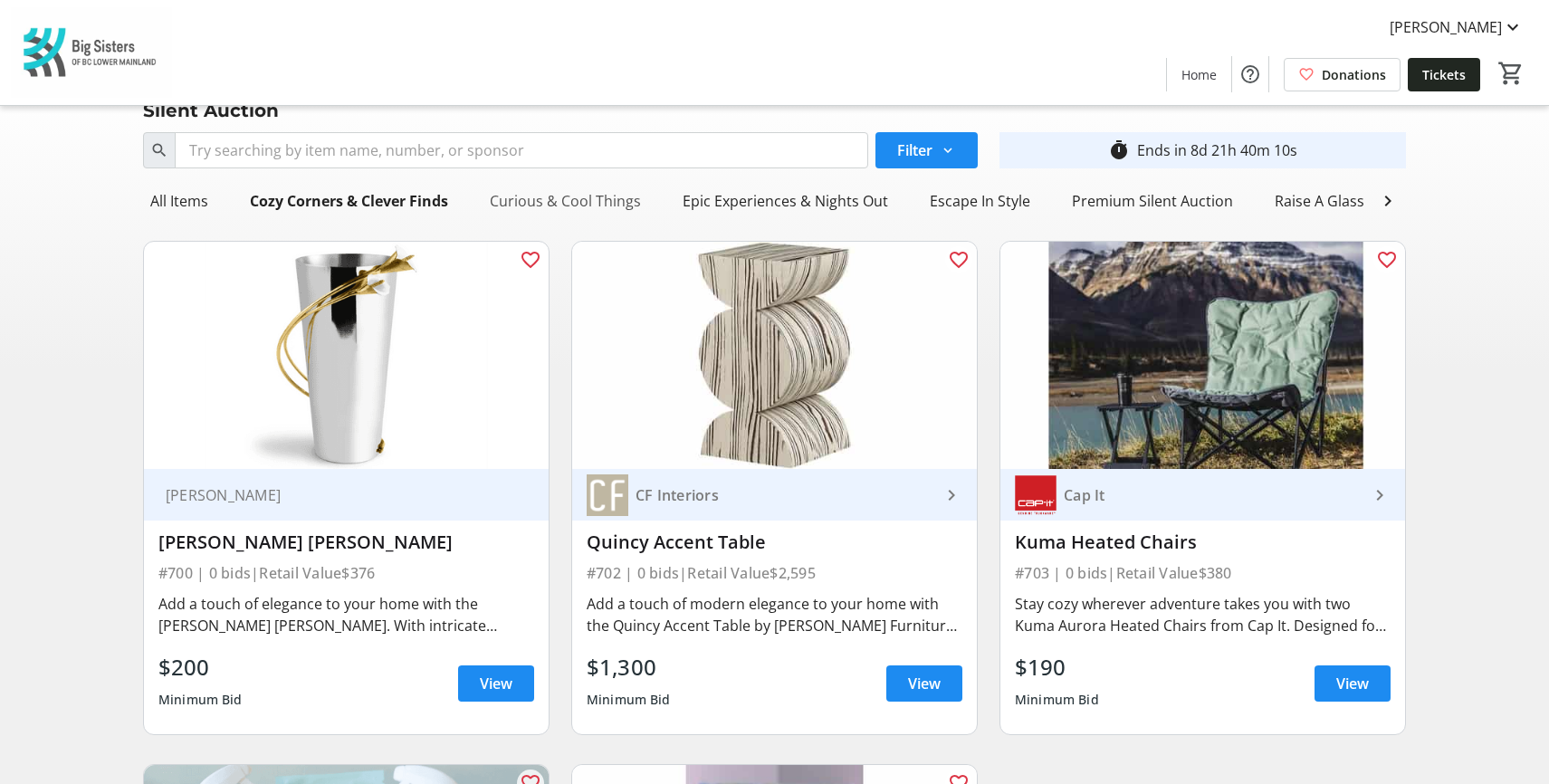
click at [581, 198] on div "Curious & Cool Things" at bounding box center [565, 201] width 165 height 36
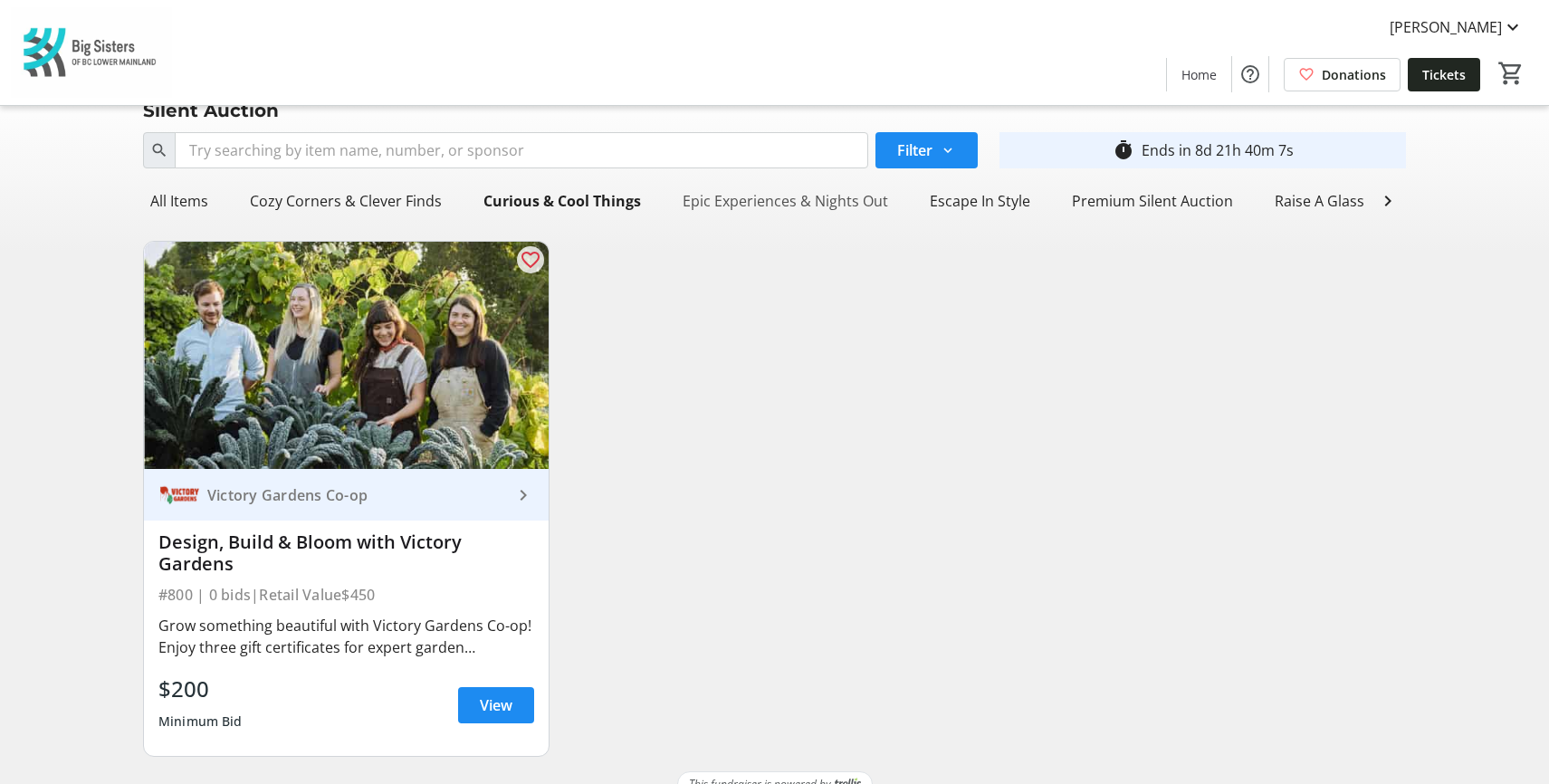
click at [760, 196] on div "Epic Experiences & Nights Out" at bounding box center [785, 201] width 220 height 36
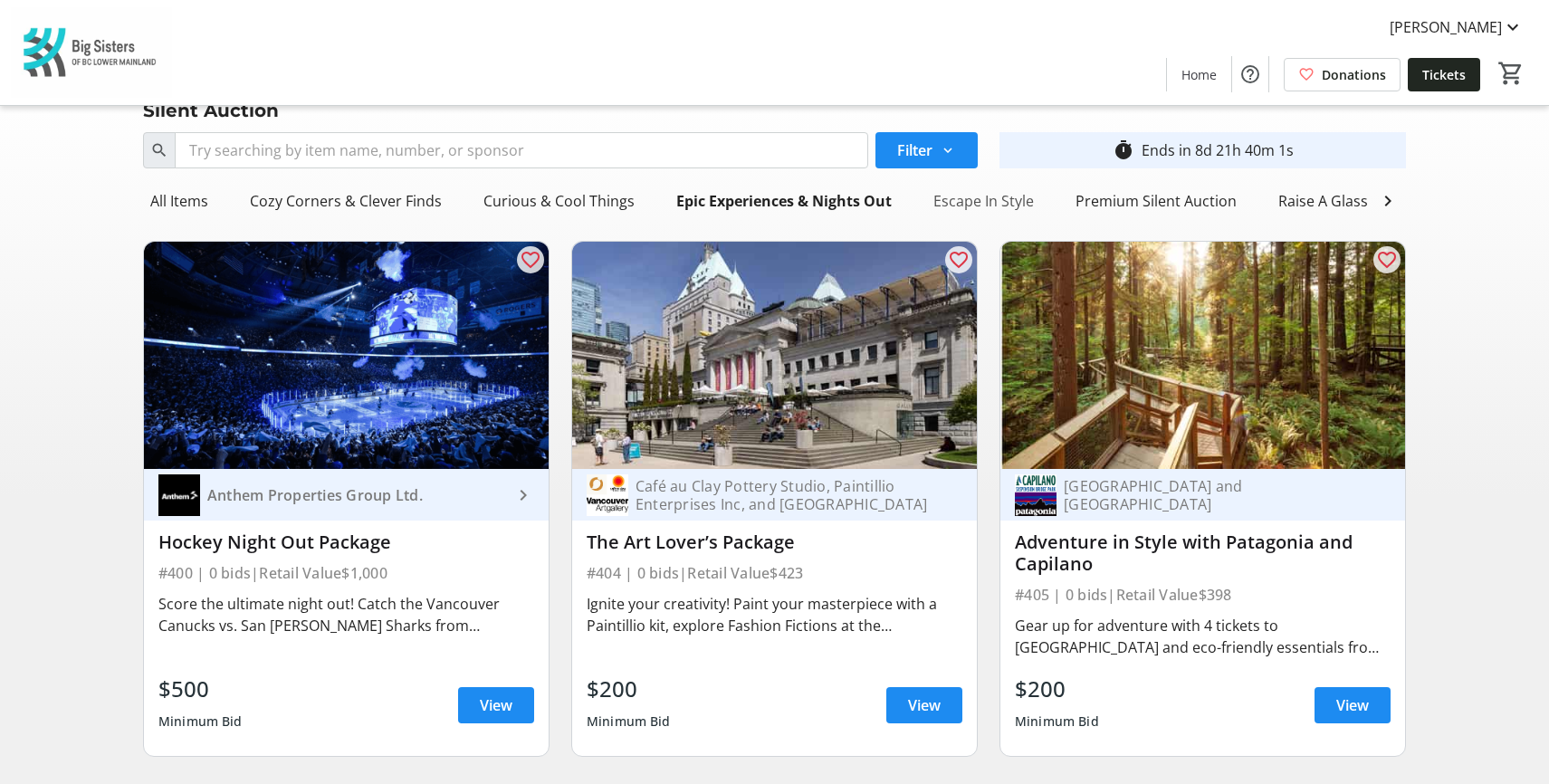
click at [956, 198] on div "Escape In Style" at bounding box center [983, 201] width 115 height 36
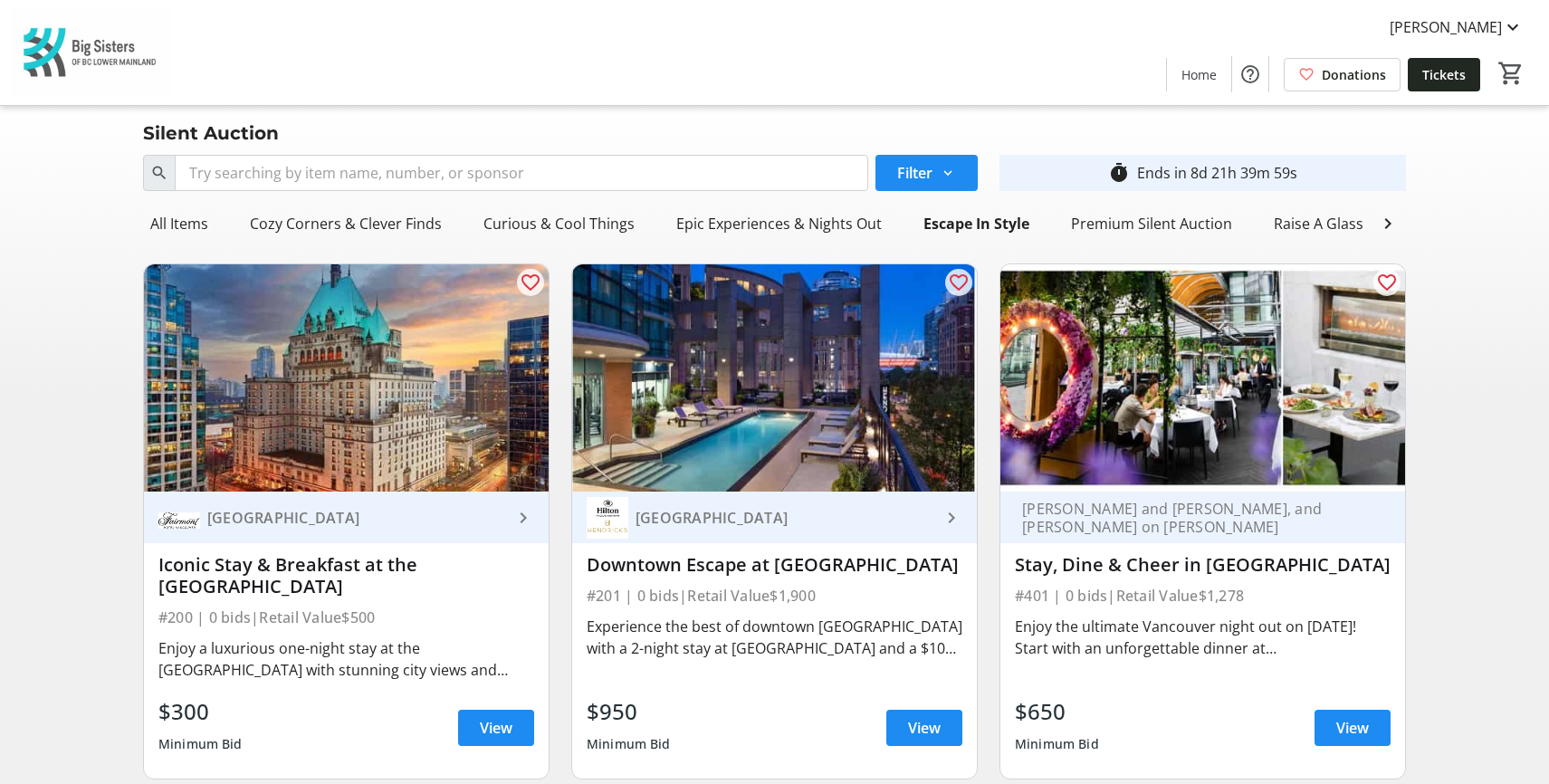
scroll to position [0, 0]
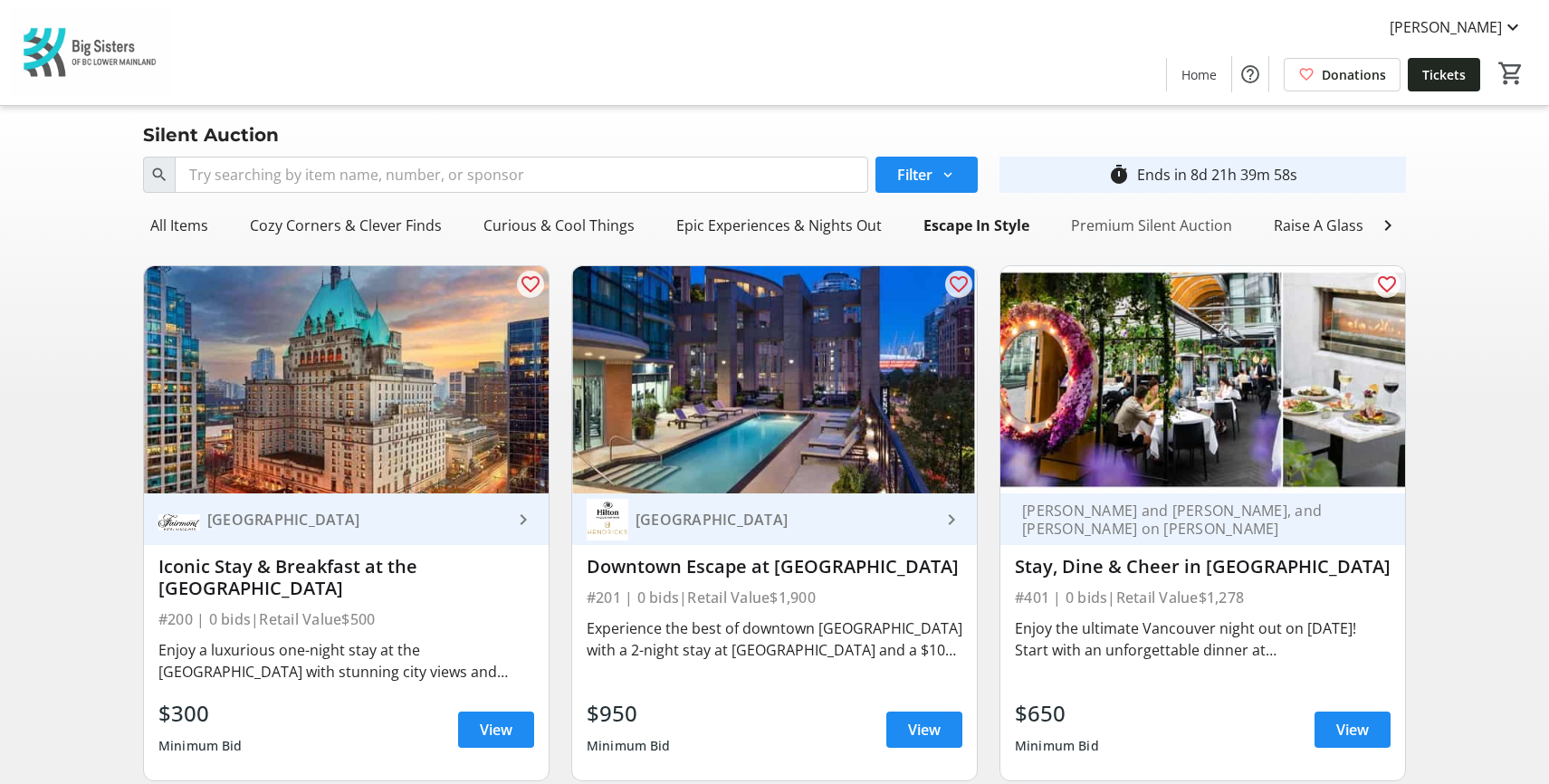
click at [1127, 232] on div "Premium Silent Auction" at bounding box center [1151, 225] width 176 height 36
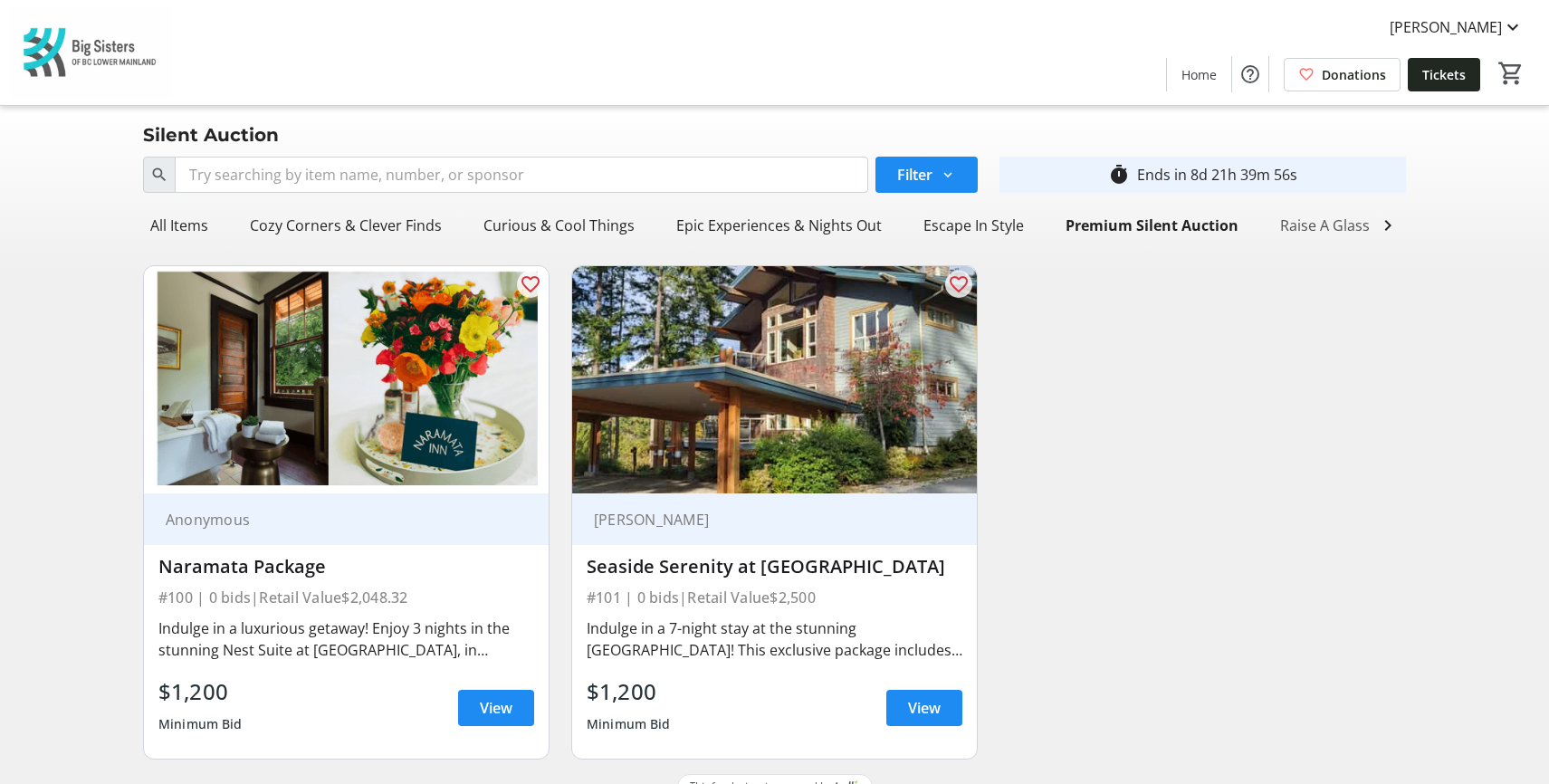
click at [1305, 219] on div "Raise A Glass" at bounding box center [1326, 225] width 104 height 36
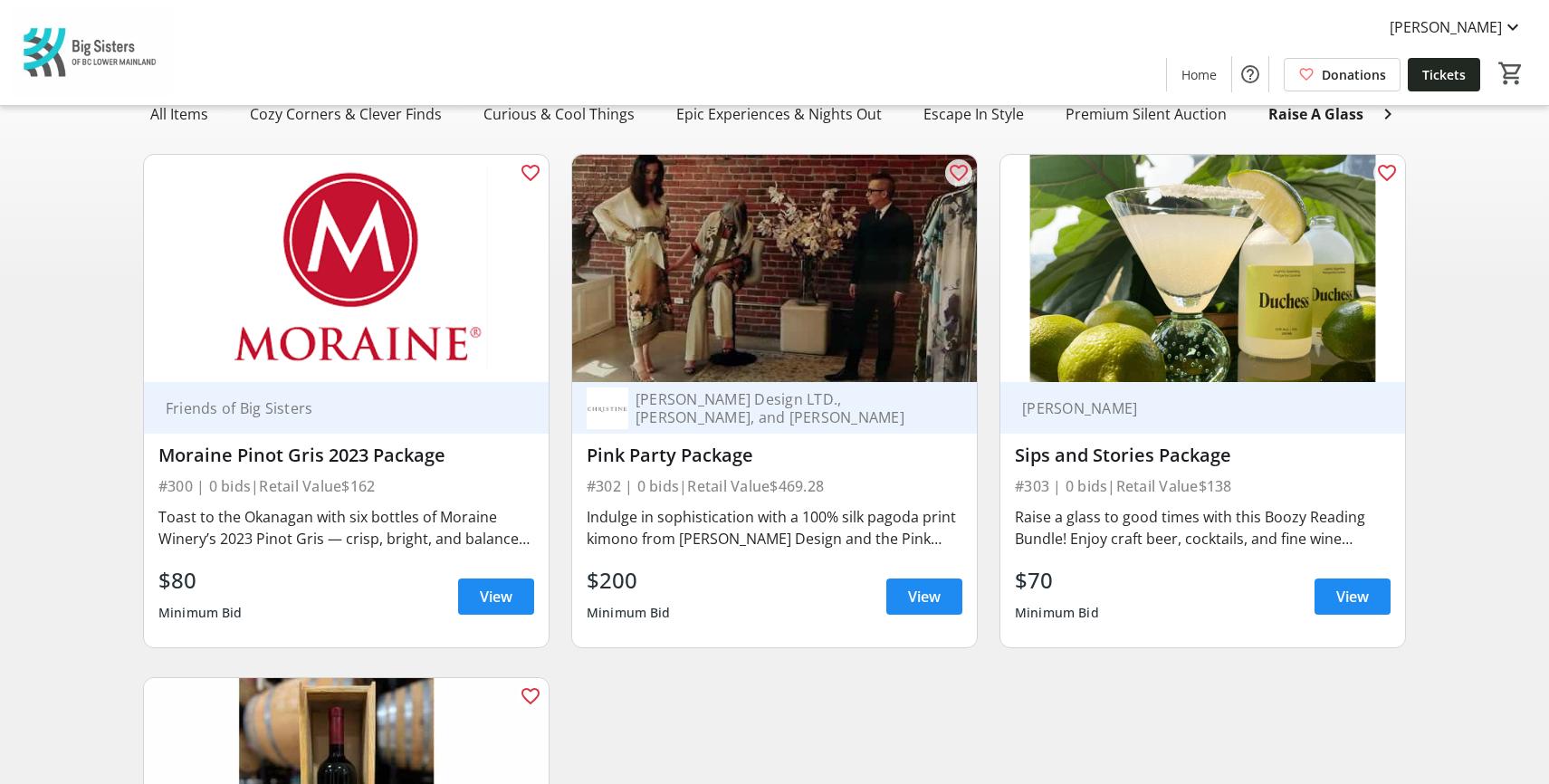
scroll to position [90, 0]
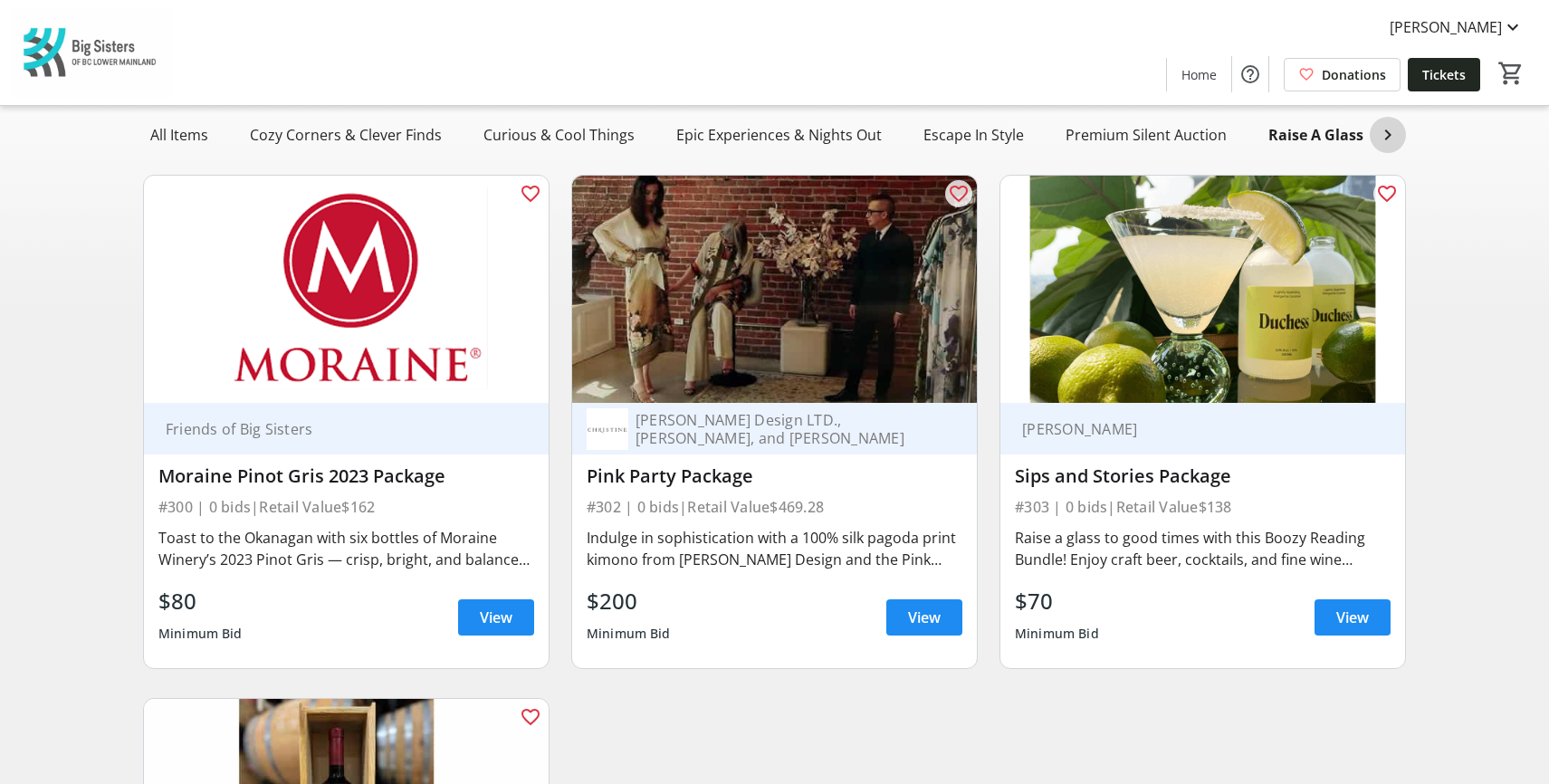
click at [1384, 134] on mat-icon at bounding box center [1388, 135] width 22 height 22
click at [1170, 140] on div "Retail Bliss & Trendy Treats" at bounding box center [1179, 135] width 200 height 36
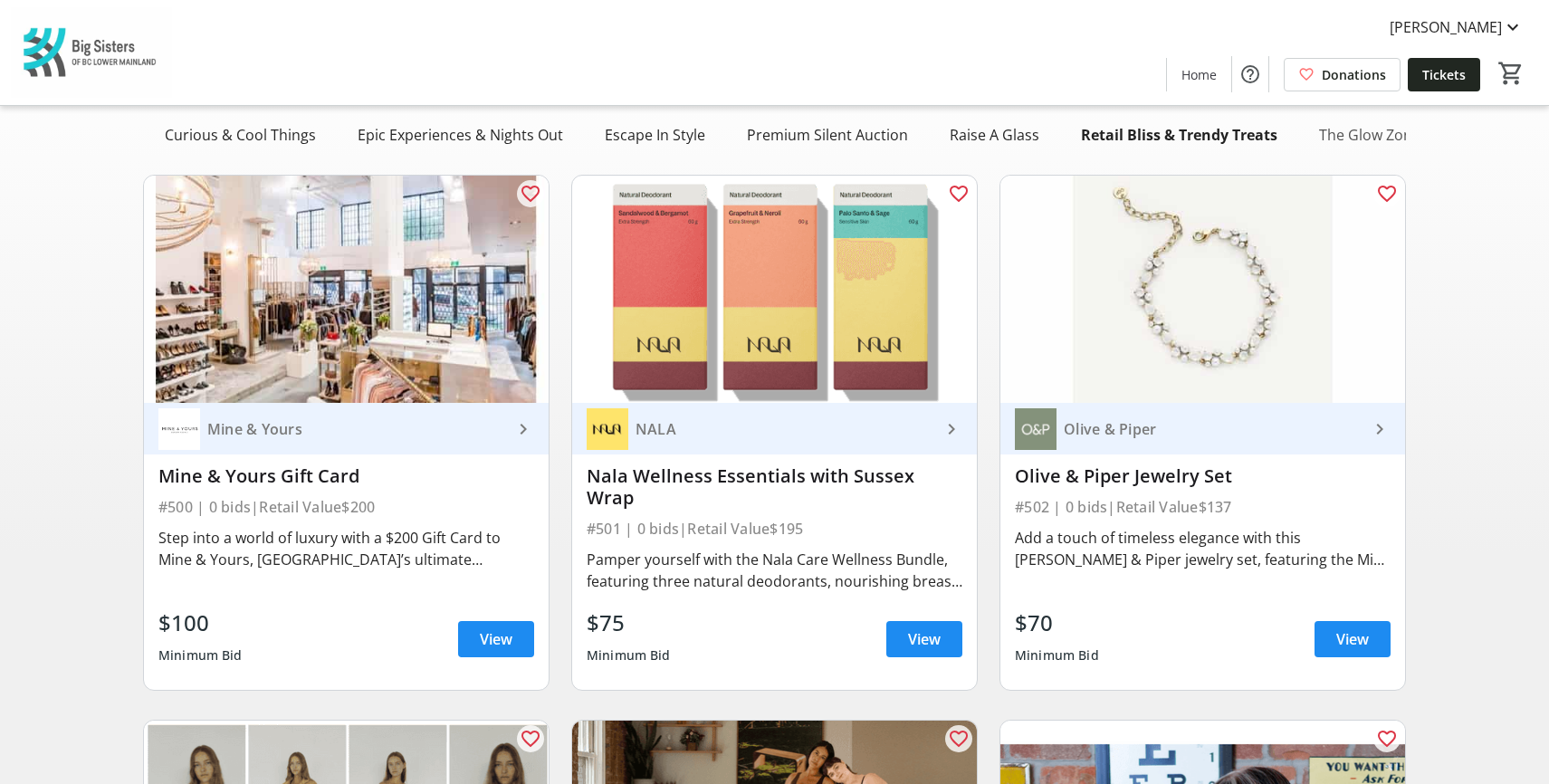
click at [1348, 140] on div "The Glow Zone" at bounding box center [1370, 135] width 116 height 36
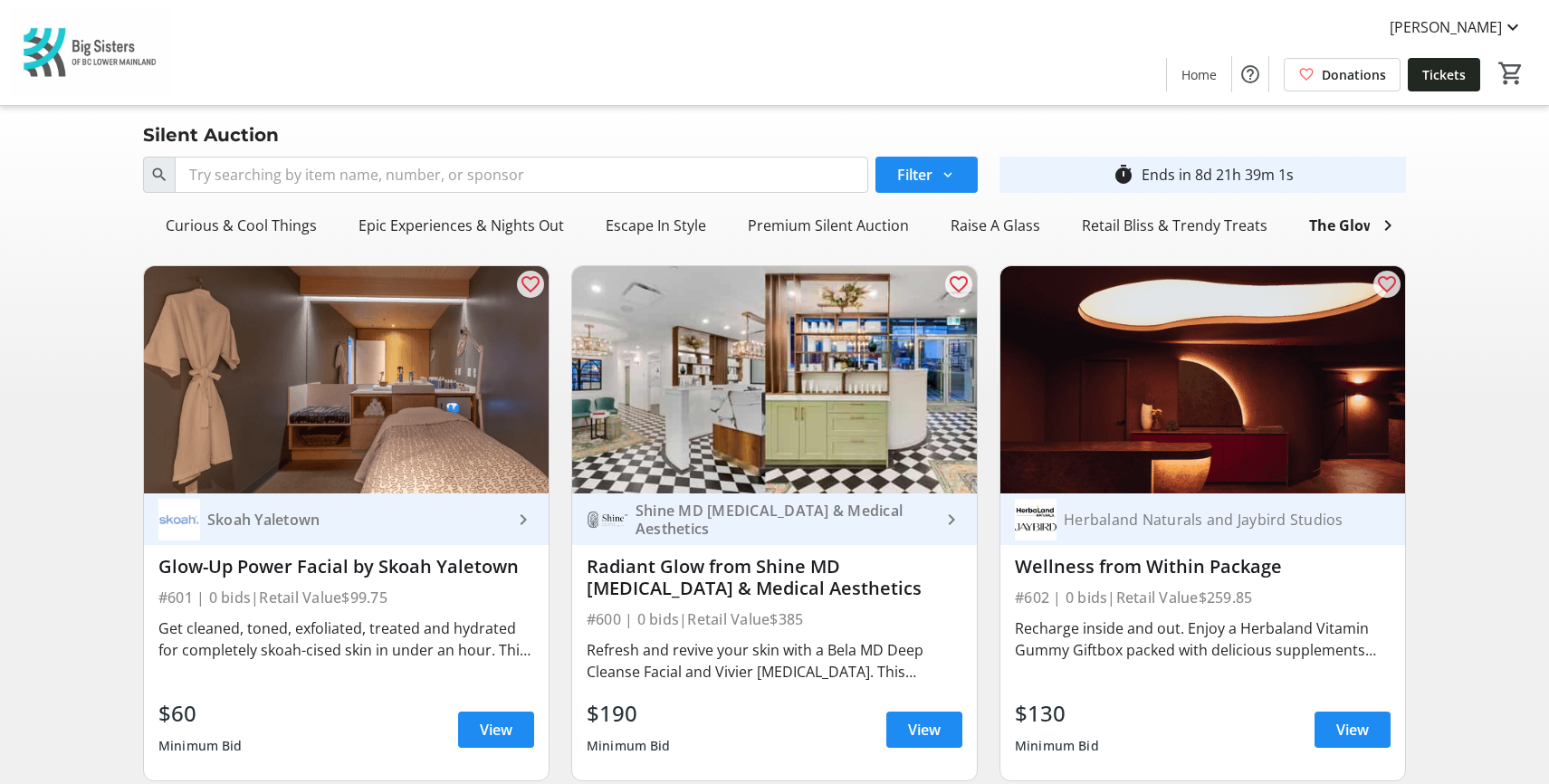
scroll to position [0, 0]
click at [579, 231] on div "Curious & Cool Things" at bounding box center [559, 225] width 165 height 36
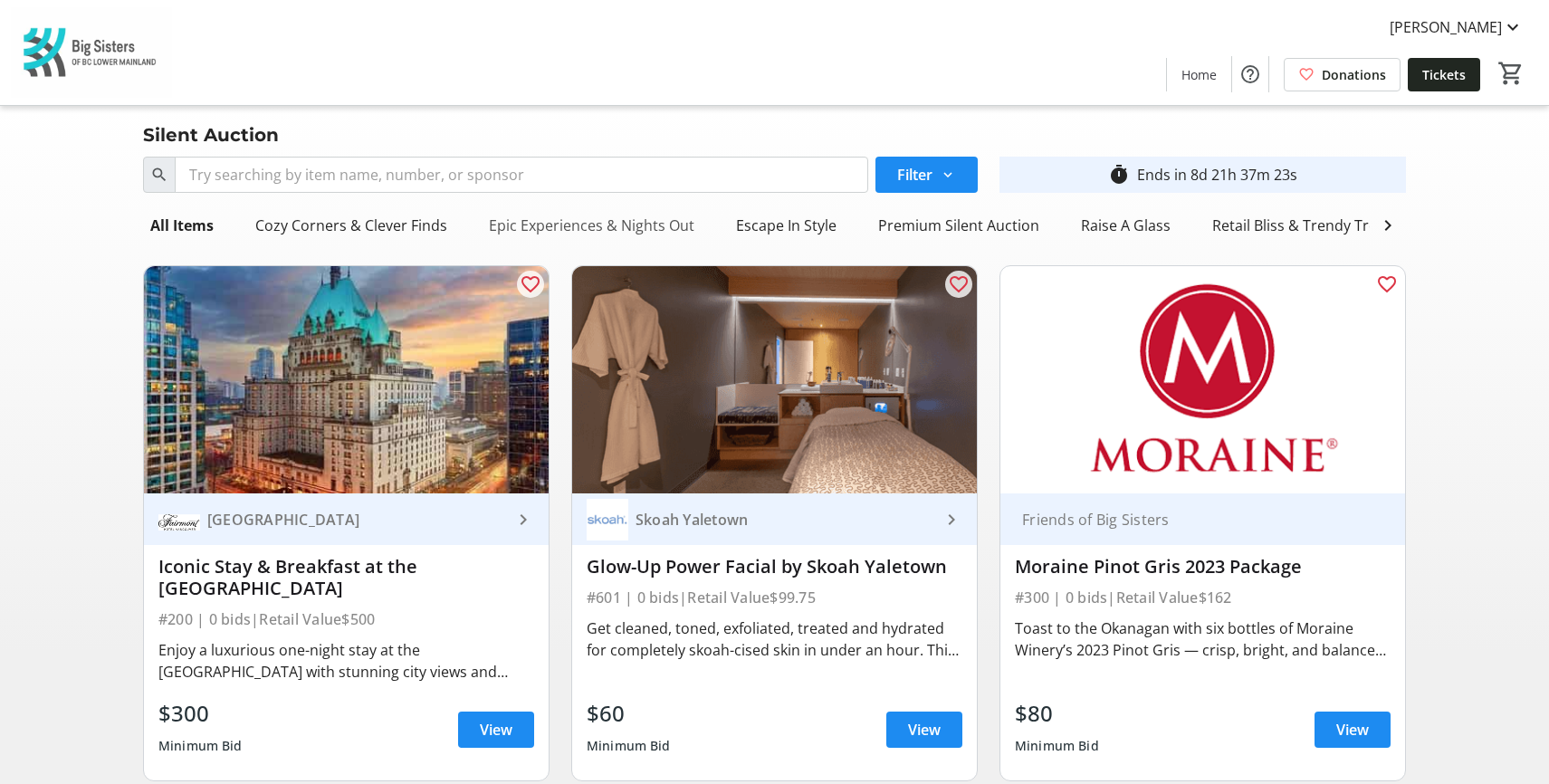
click at [548, 240] on div "Epic Experiences & Nights Out" at bounding box center [592, 225] width 220 height 36
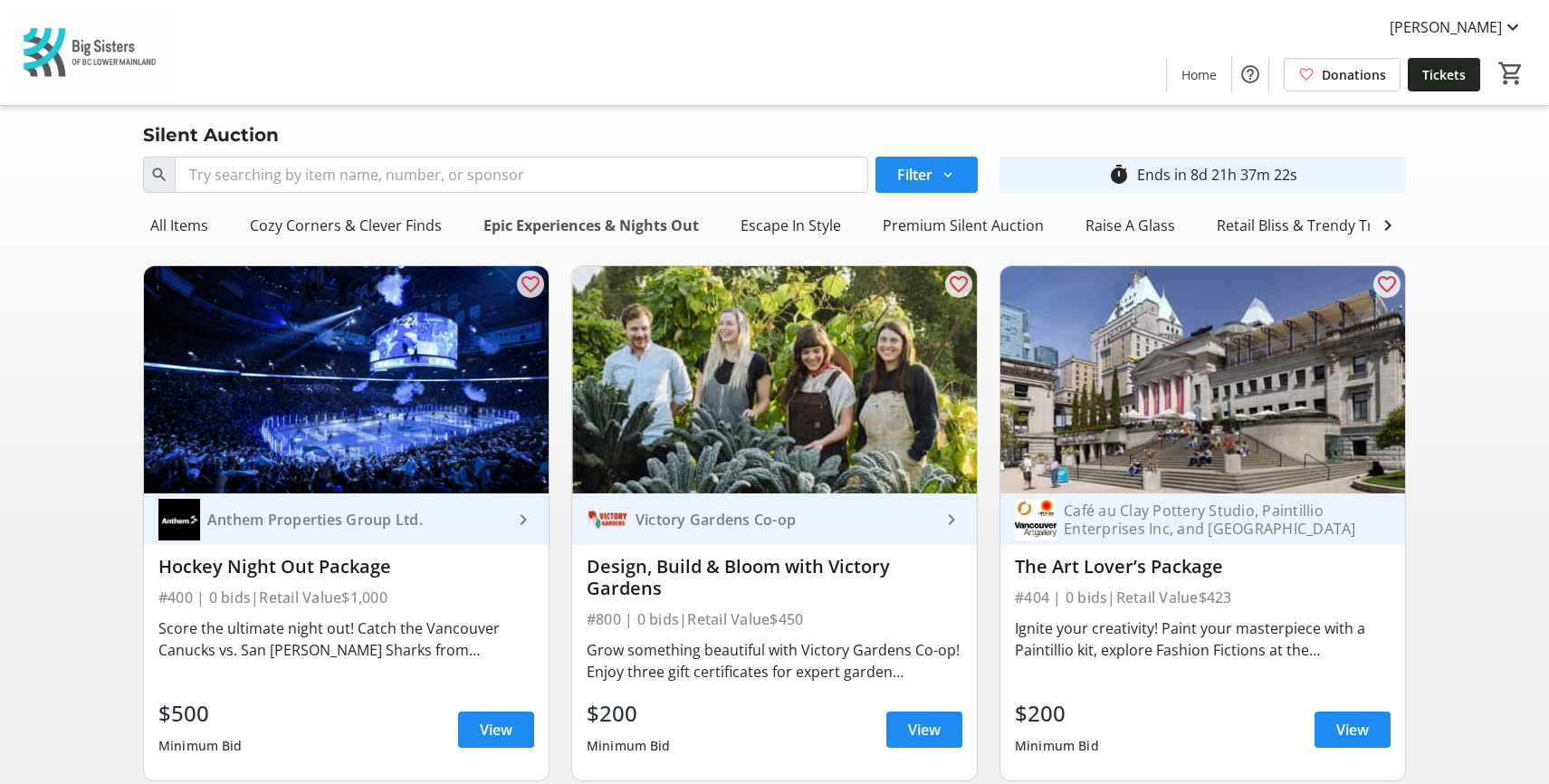
click at [547, 220] on div "Epic Experiences & Nights Out" at bounding box center [592, 225] width 230 height 36
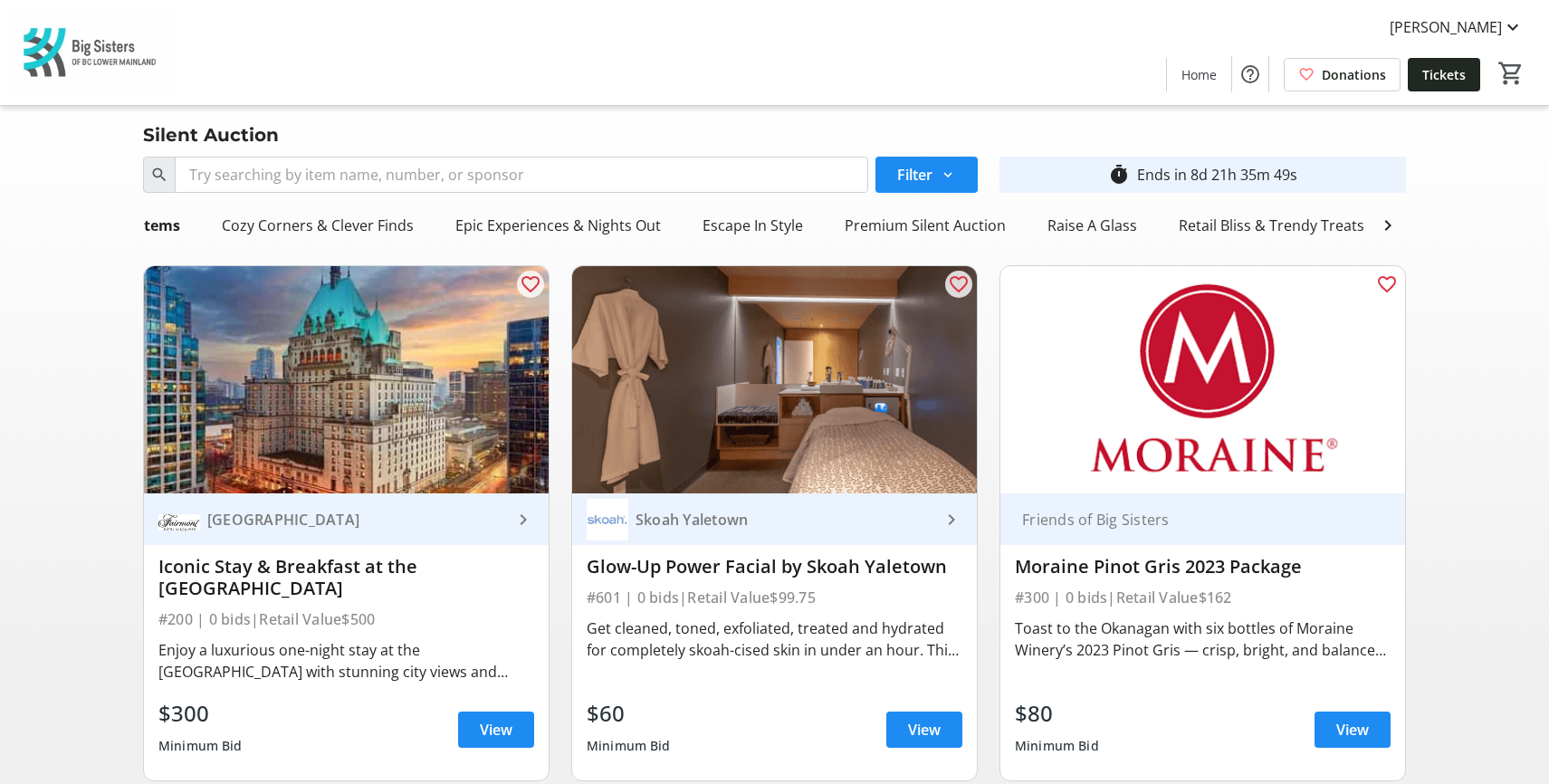
scroll to position [0, 128]
click at [859, 222] on div "Premium Silent Auction" at bounding box center [830, 225] width 176 height 36
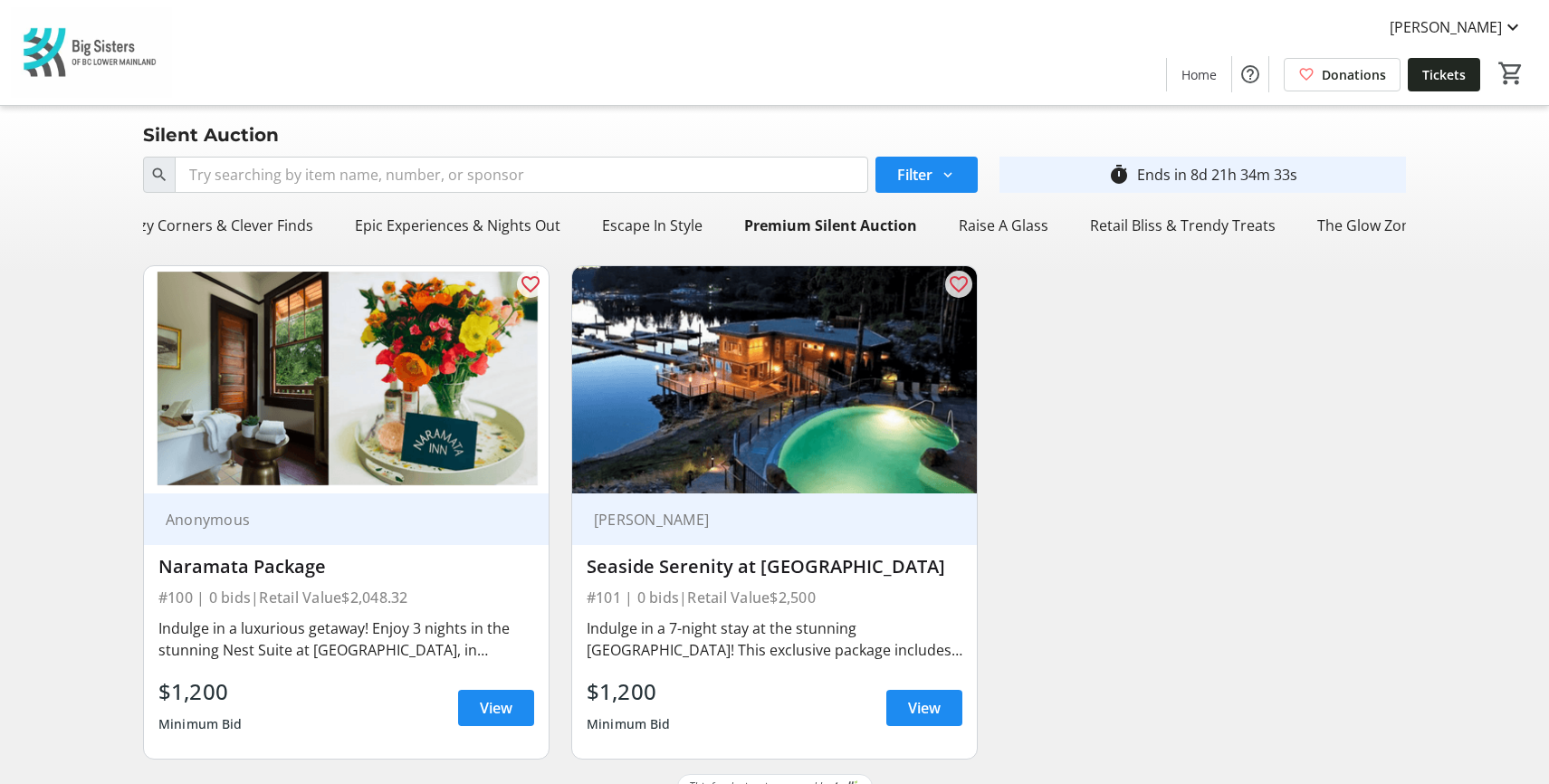
scroll to position [65, 0]
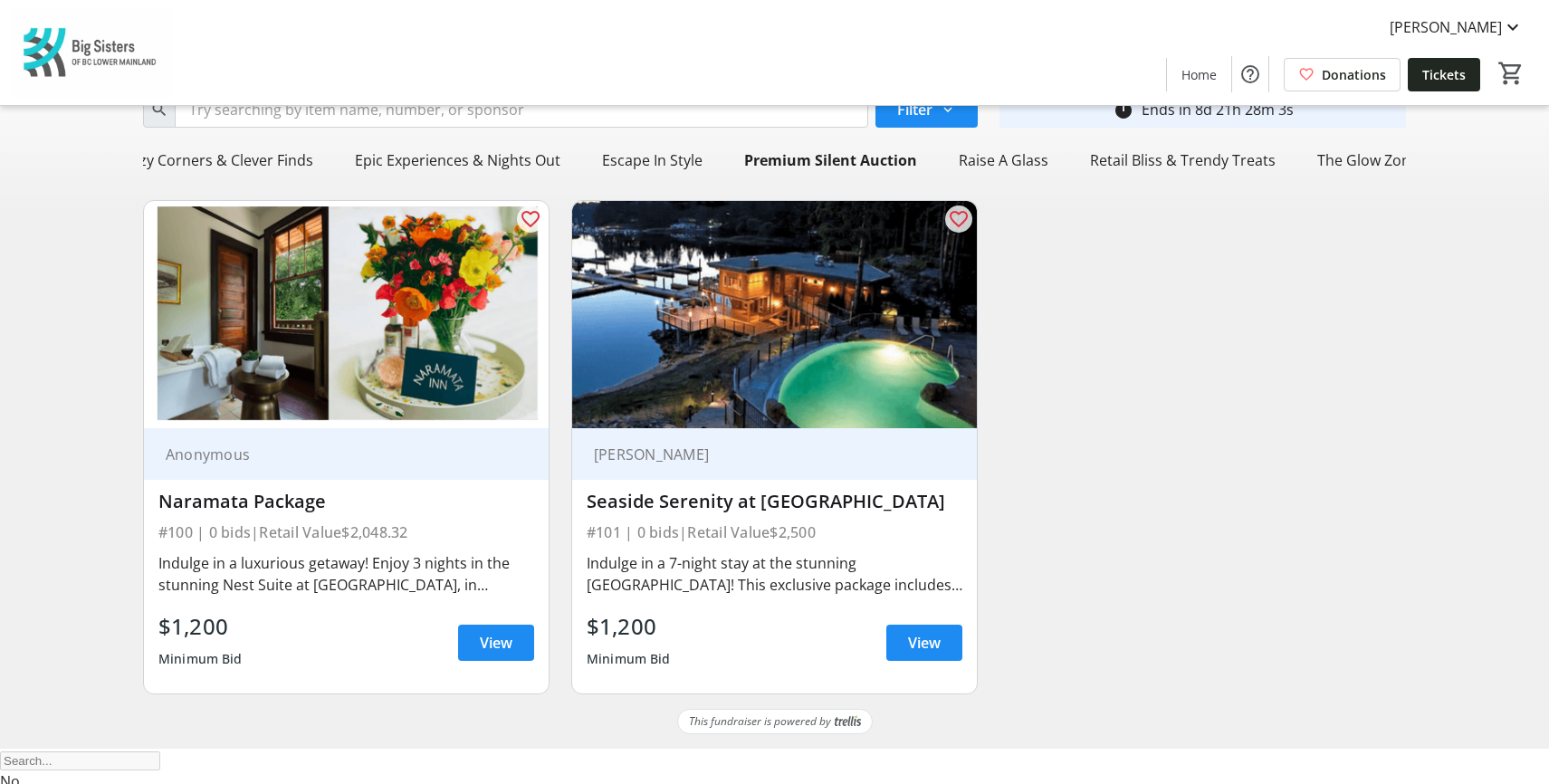
click at [1493, 284] on div "Search Filter timer_outline Ends in 8d 21h 28m 3s All Items Cozy Corners & Clev…" at bounding box center [775, 397] width 1542 height 625
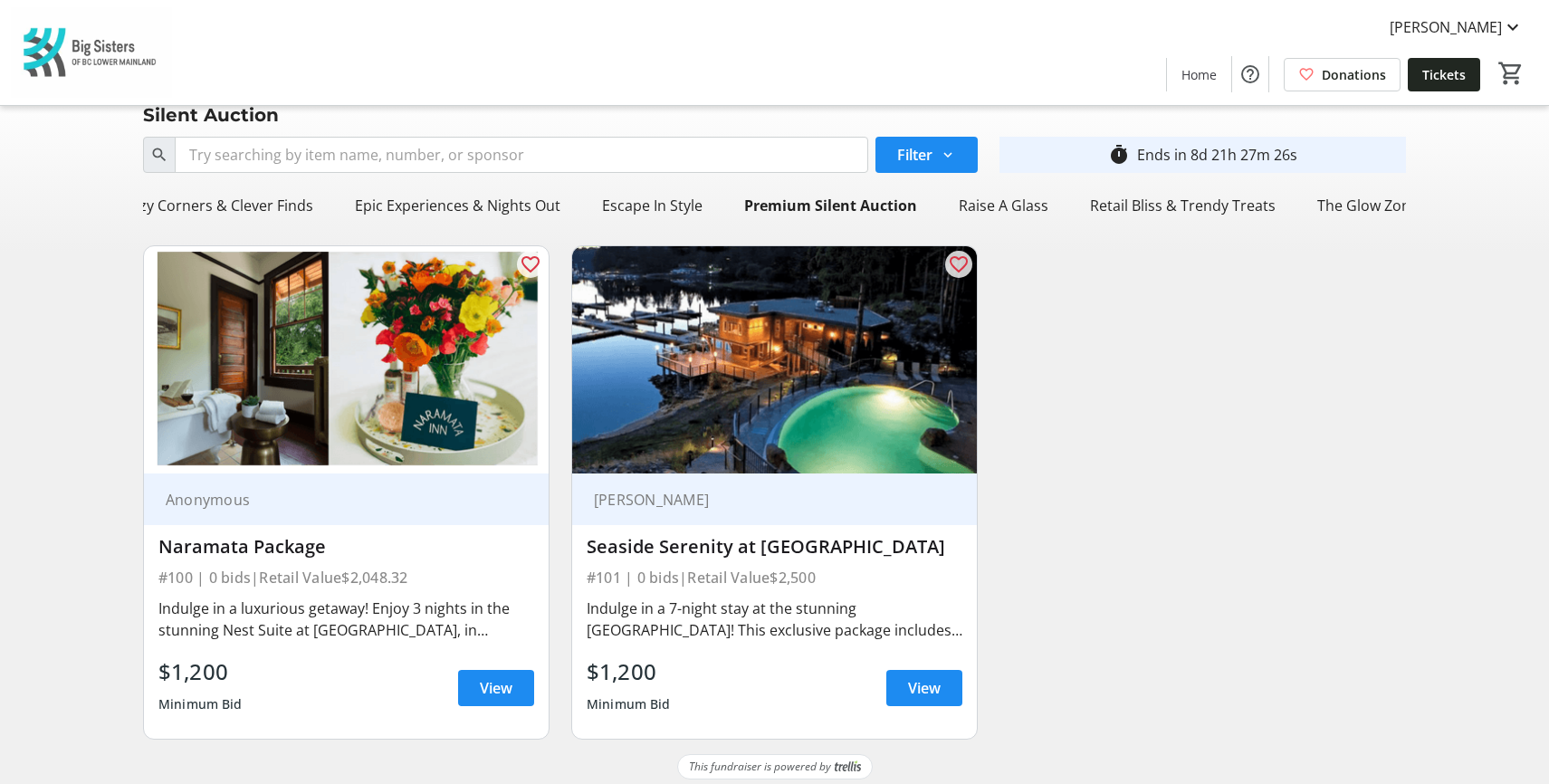
scroll to position [0, 0]
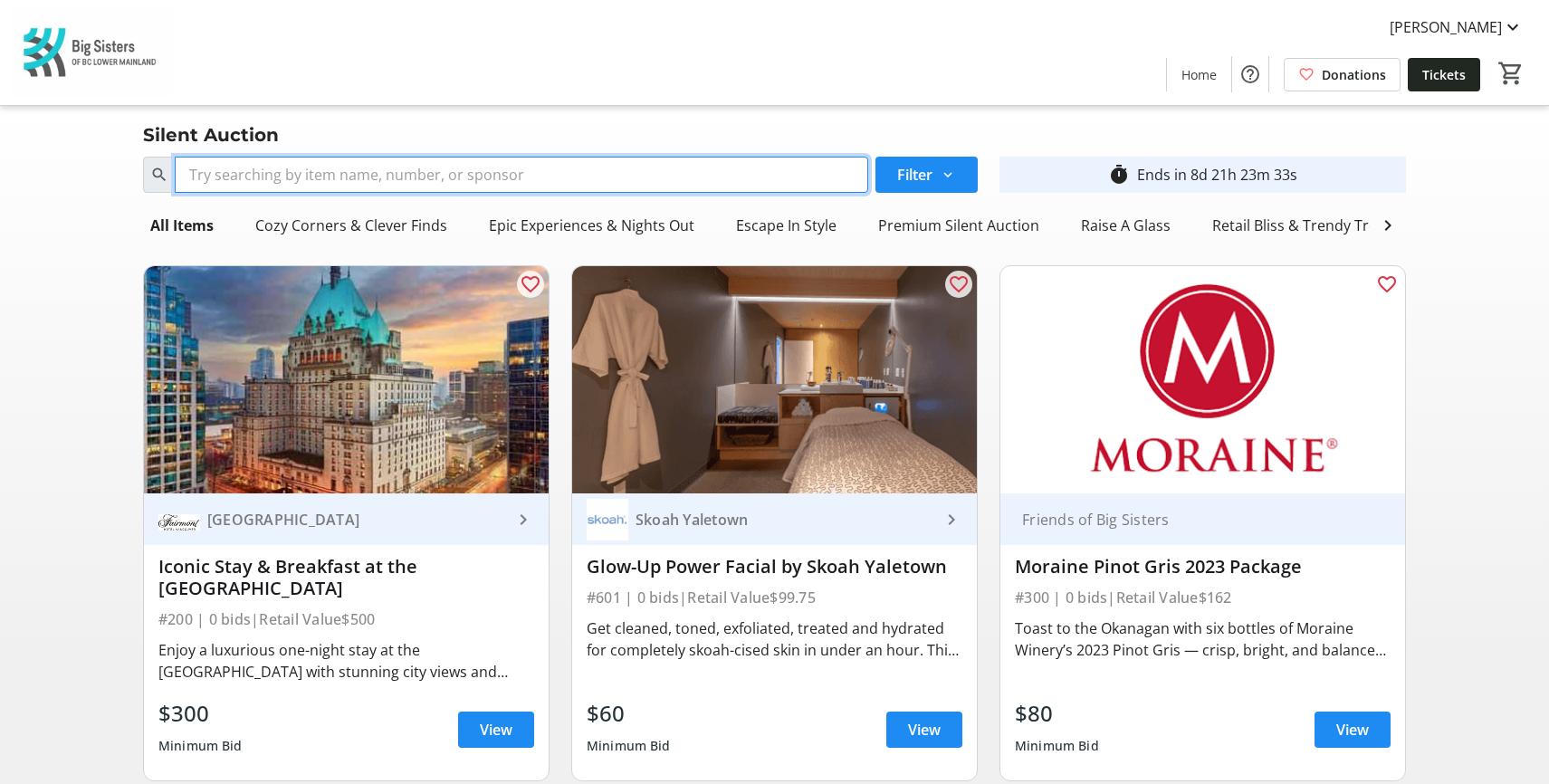
click at [337, 177] on input "Search" at bounding box center [521, 175] width 693 height 36
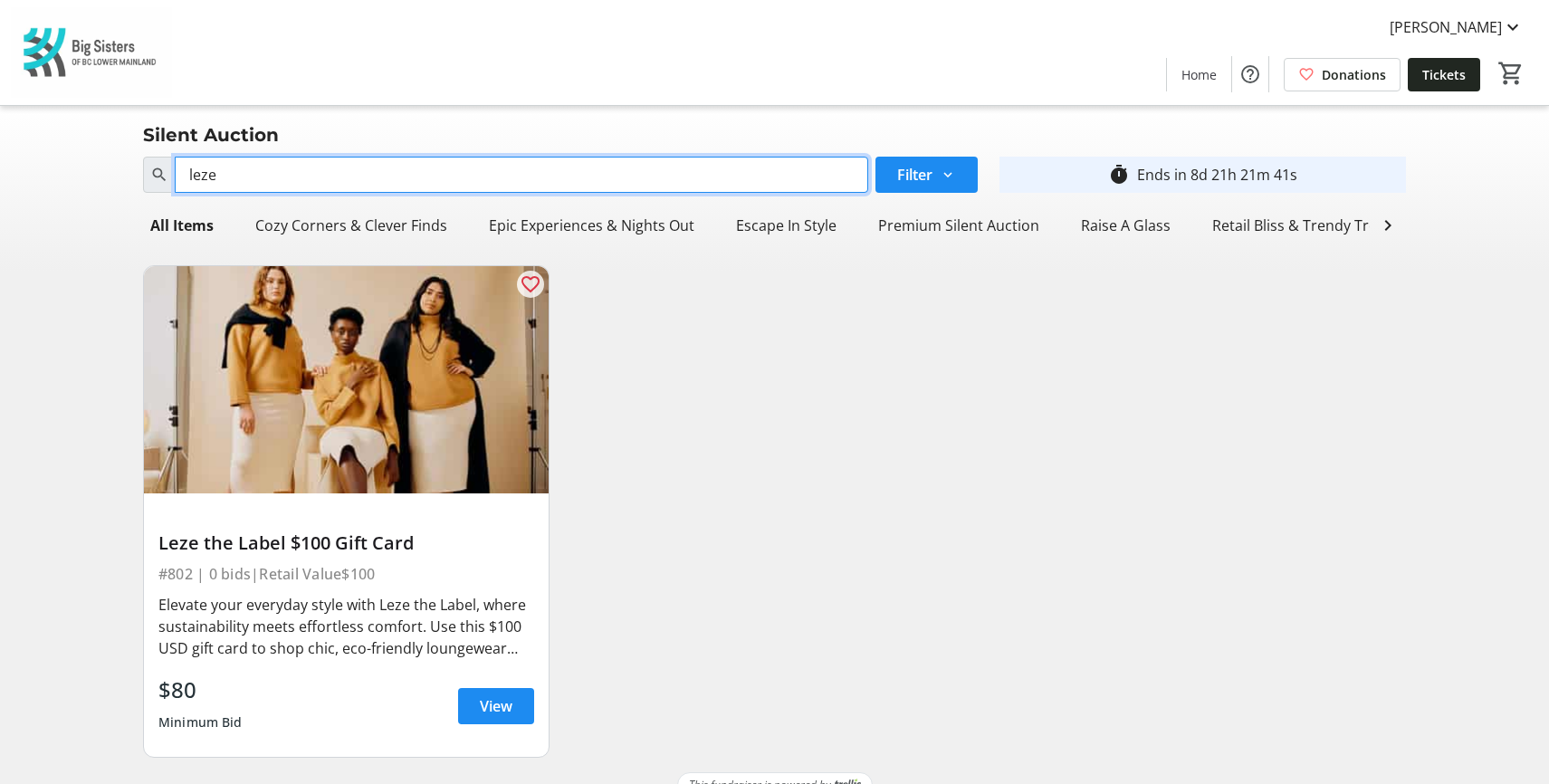
type input "leze"
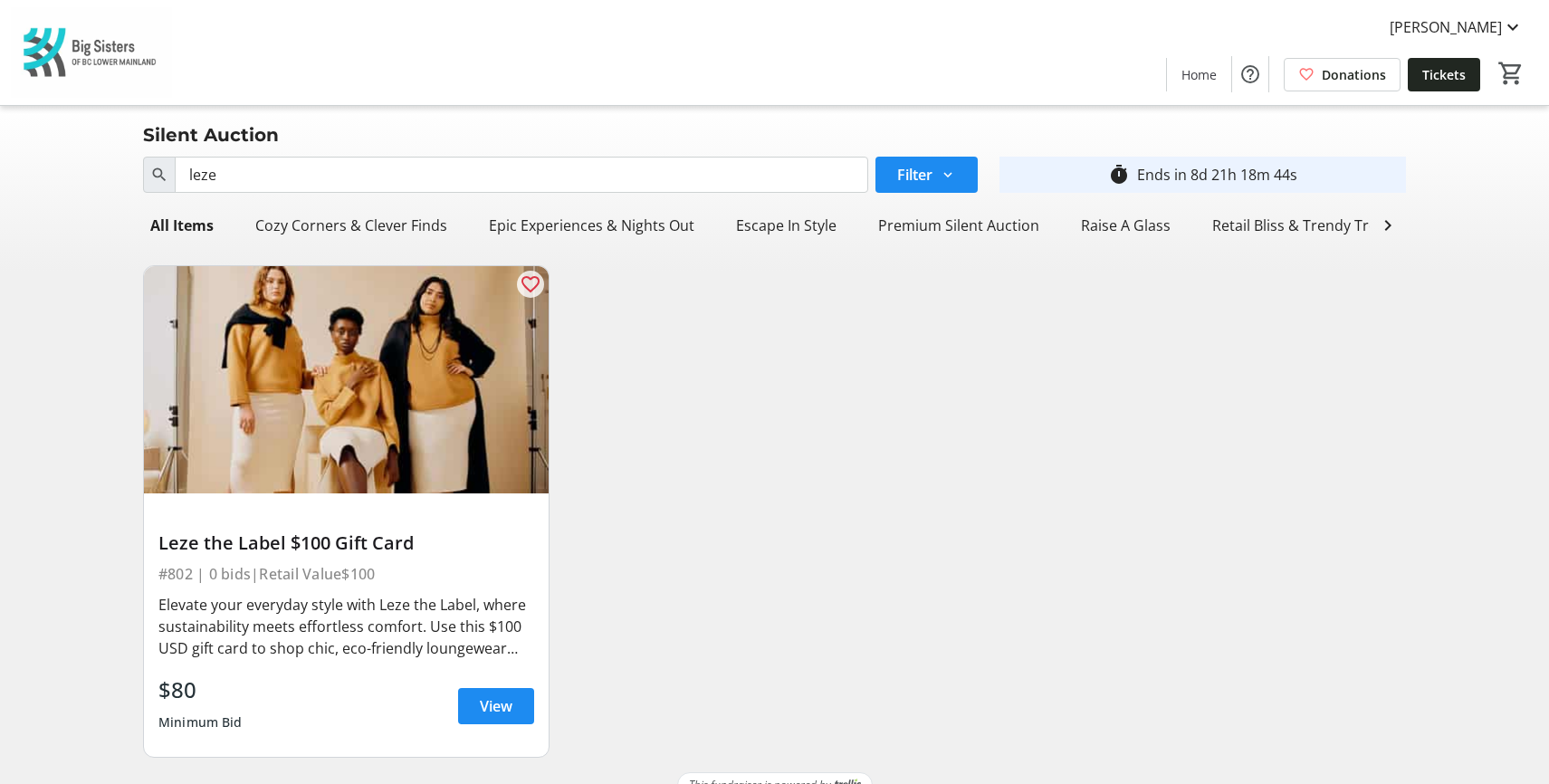
click at [1475, 282] on div "Search leze Filter timer_outline Ends in 8d 21h 18m 44s All Items Cozy Corners …" at bounding box center [775, 460] width 1542 height 623
click at [952, 230] on div "Premium Silent Auction" at bounding box center [958, 225] width 176 height 36
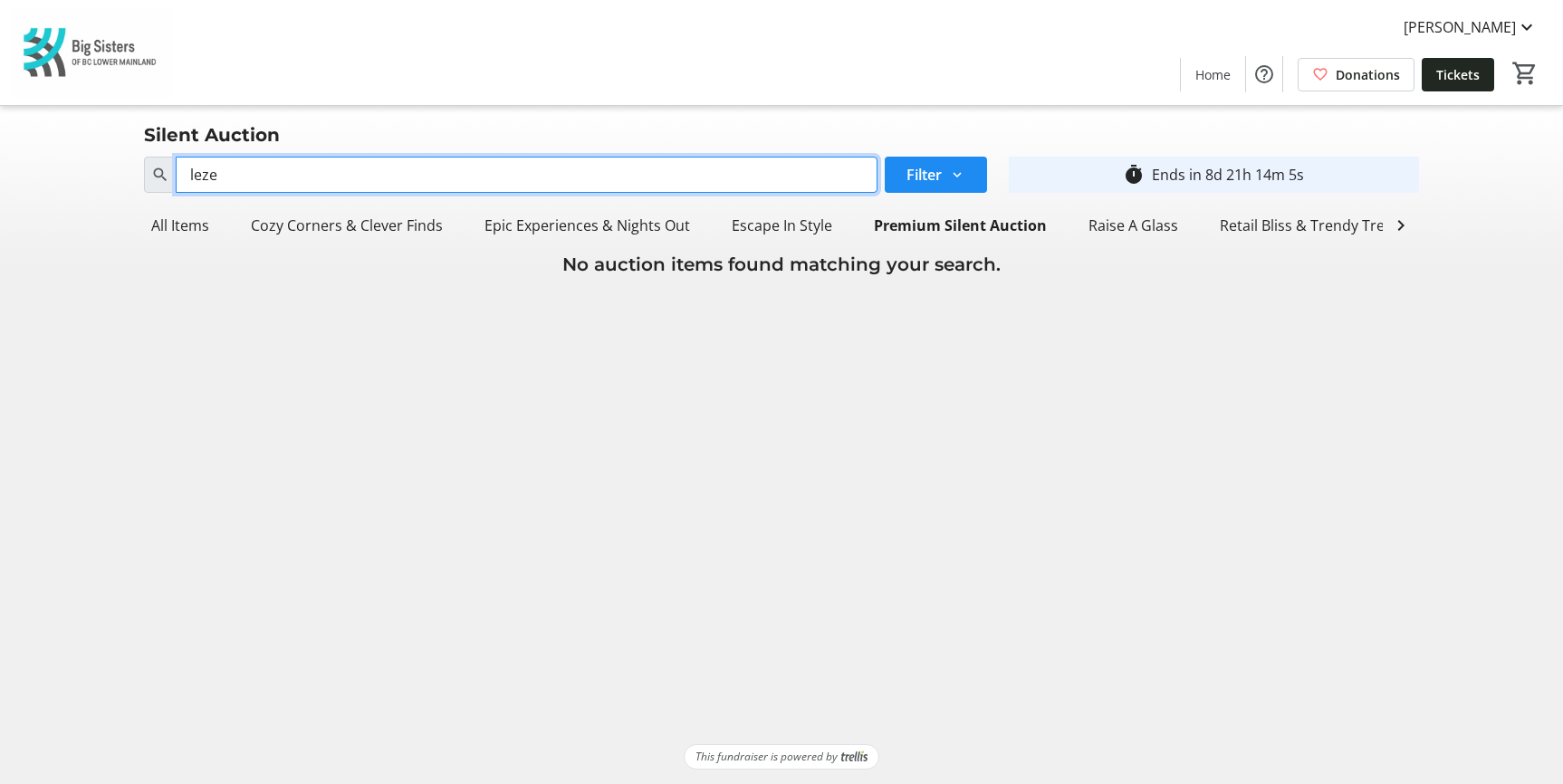
drag, startPoint x: 203, startPoint y: 177, endPoint x: 107, endPoint y: 165, distance: 96.7
click at [107, 165] on div "Search leze Filter timer_outline Ends in 8d 21h 14m 5s All Items Cozy Corners &…" at bounding box center [782, 213] width 1555 height 128
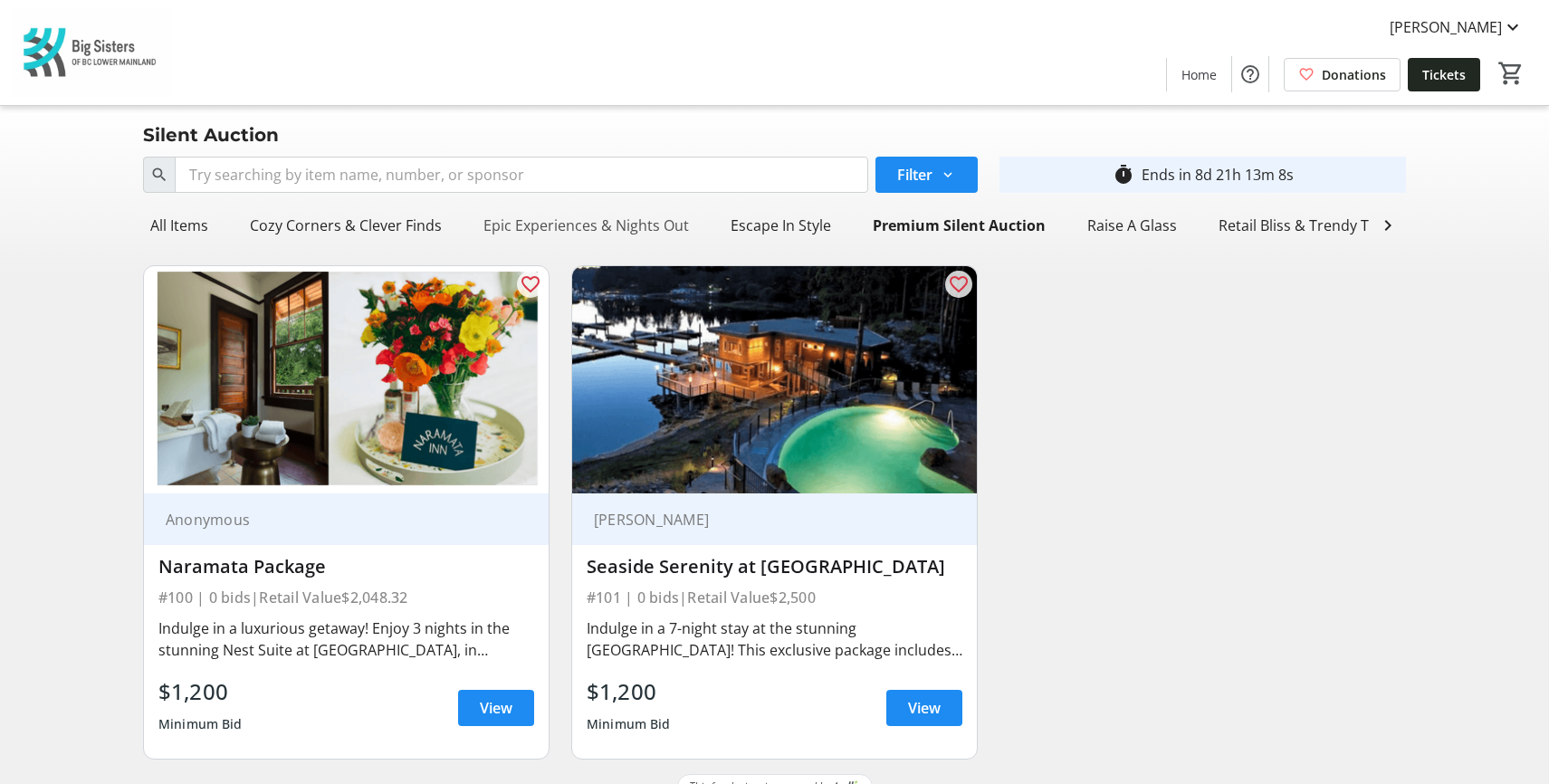
click at [611, 229] on div "Epic Experiences & Nights Out" at bounding box center [587, 225] width 220 height 36
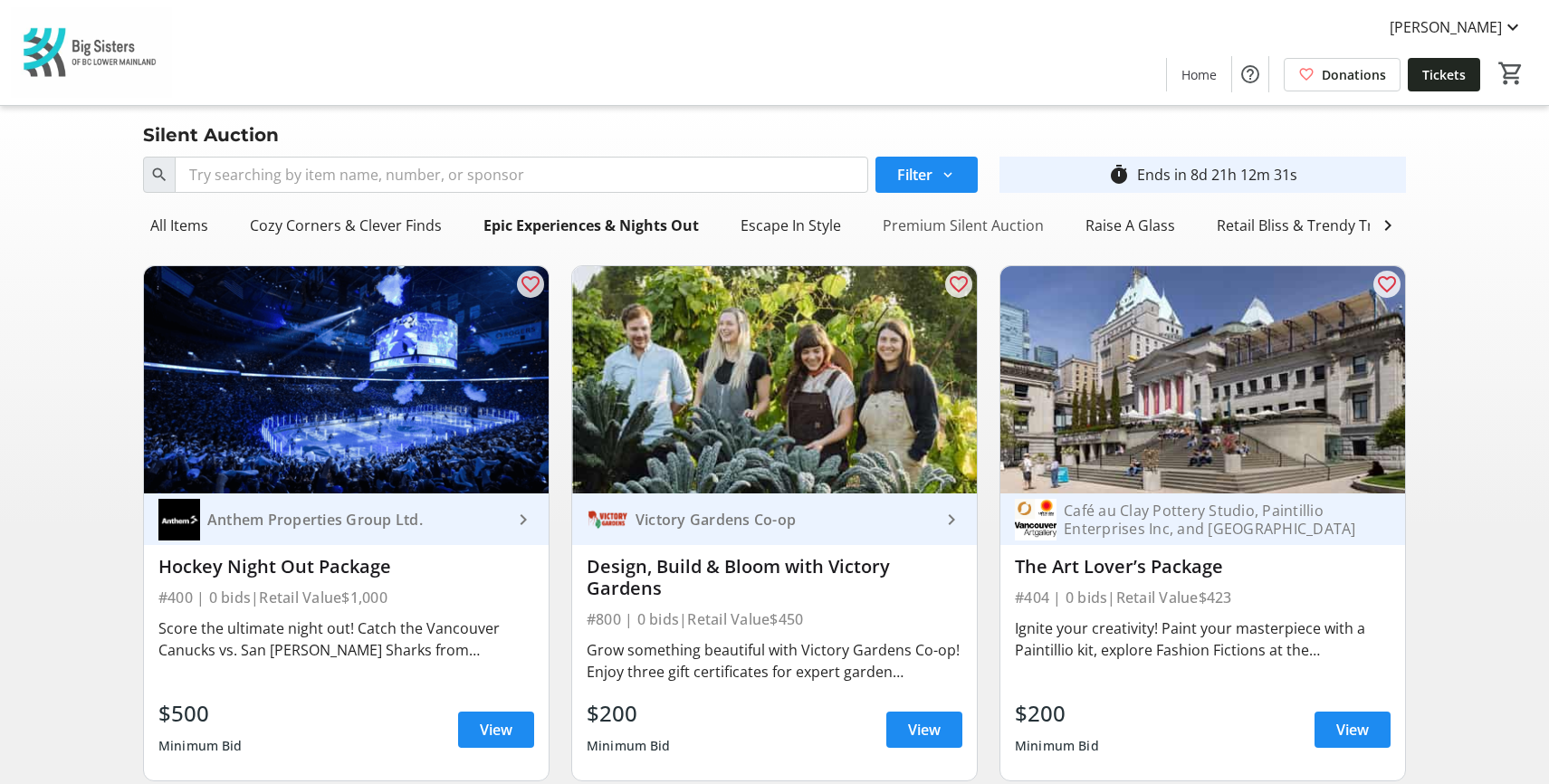
click at [970, 230] on div "Premium Silent Auction" at bounding box center [963, 225] width 176 height 36
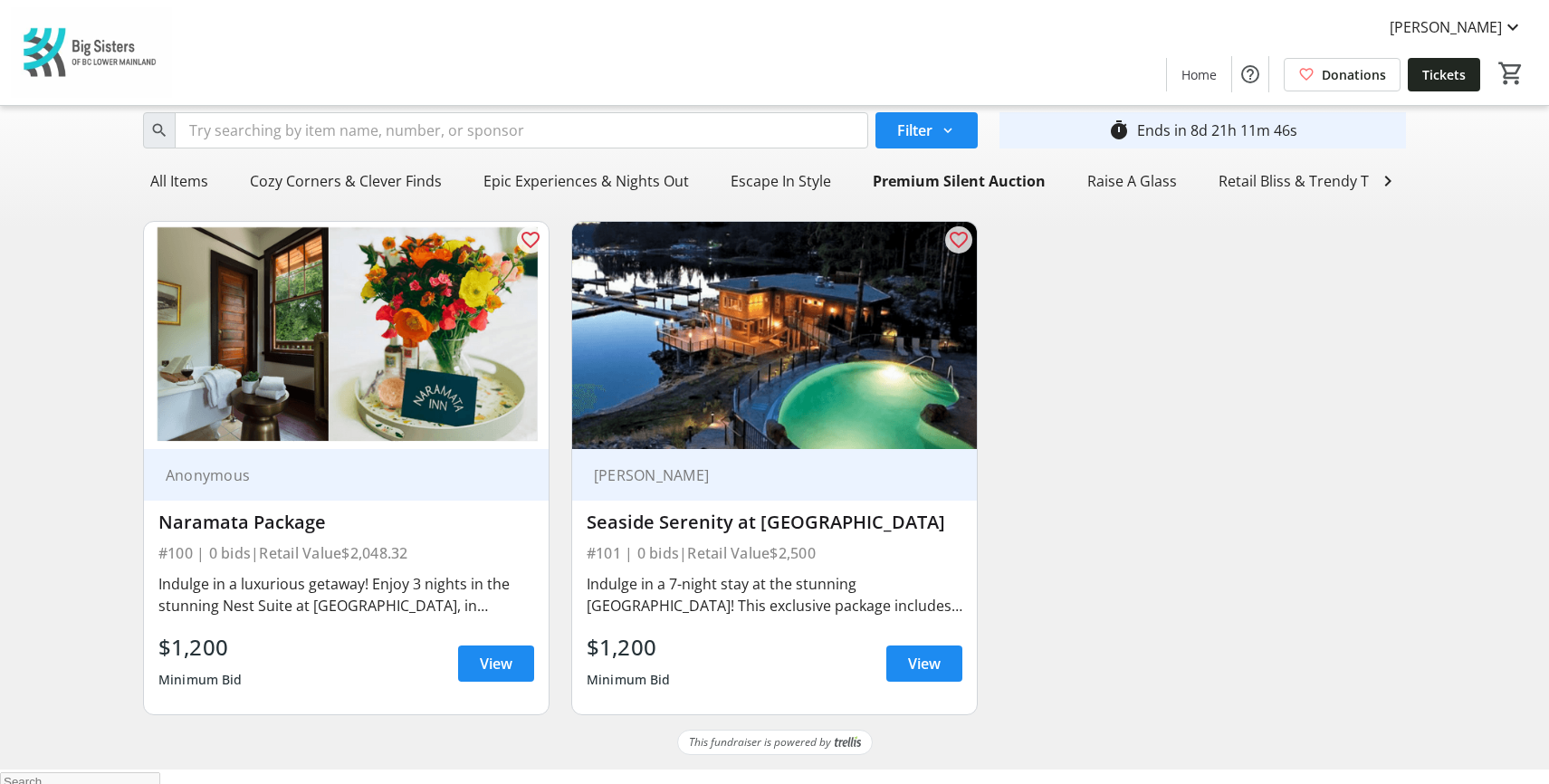
scroll to position [65, 0]
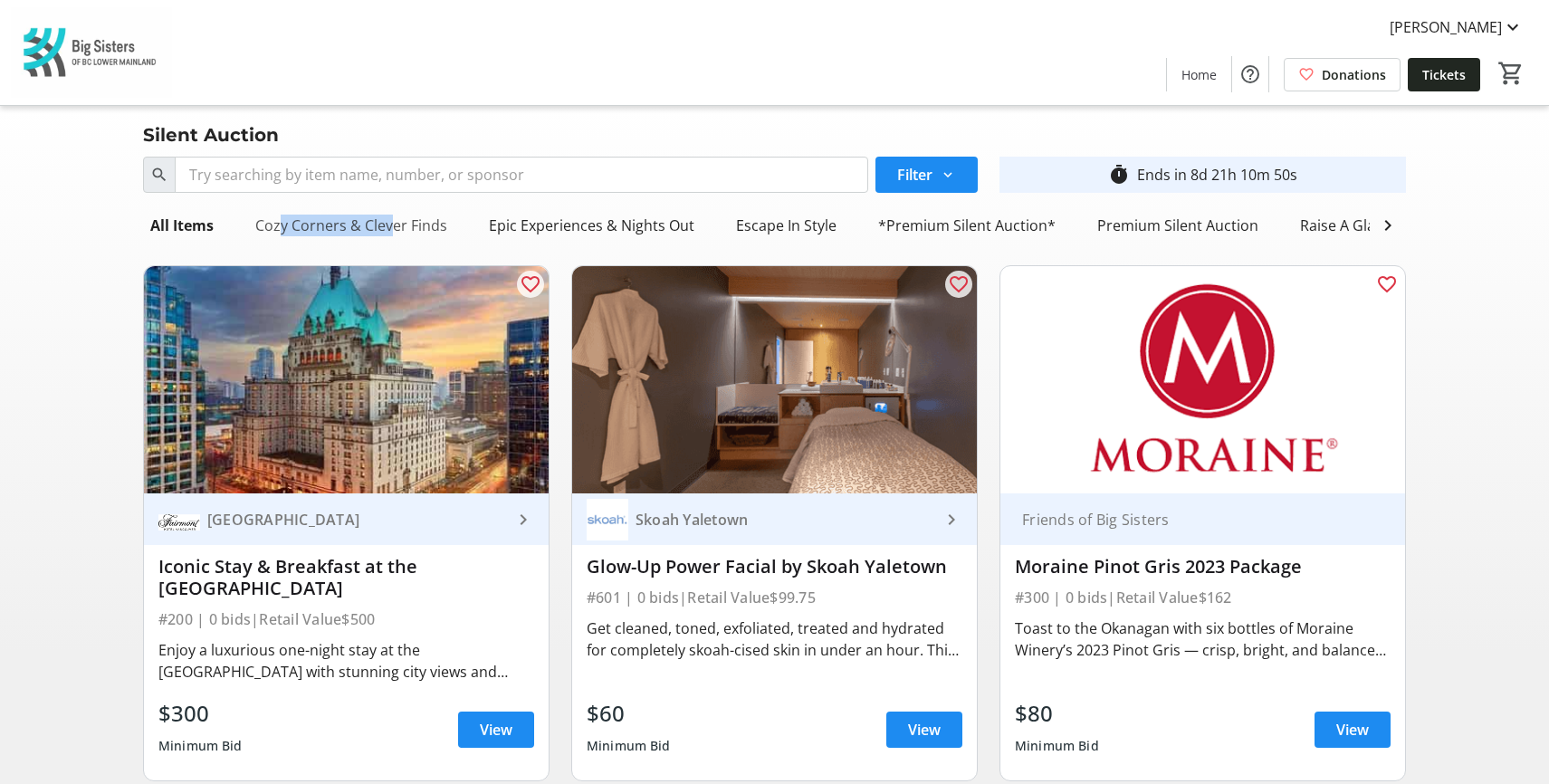
drag, startPoint x: 362, startPoint y: 236, endPoint x: 274, endPoint y: 240, distance: 88.1
click at [274, 238] on div "Cozy Corners & Clever Finds" at bounding box center [350, 225] width 206 height 36
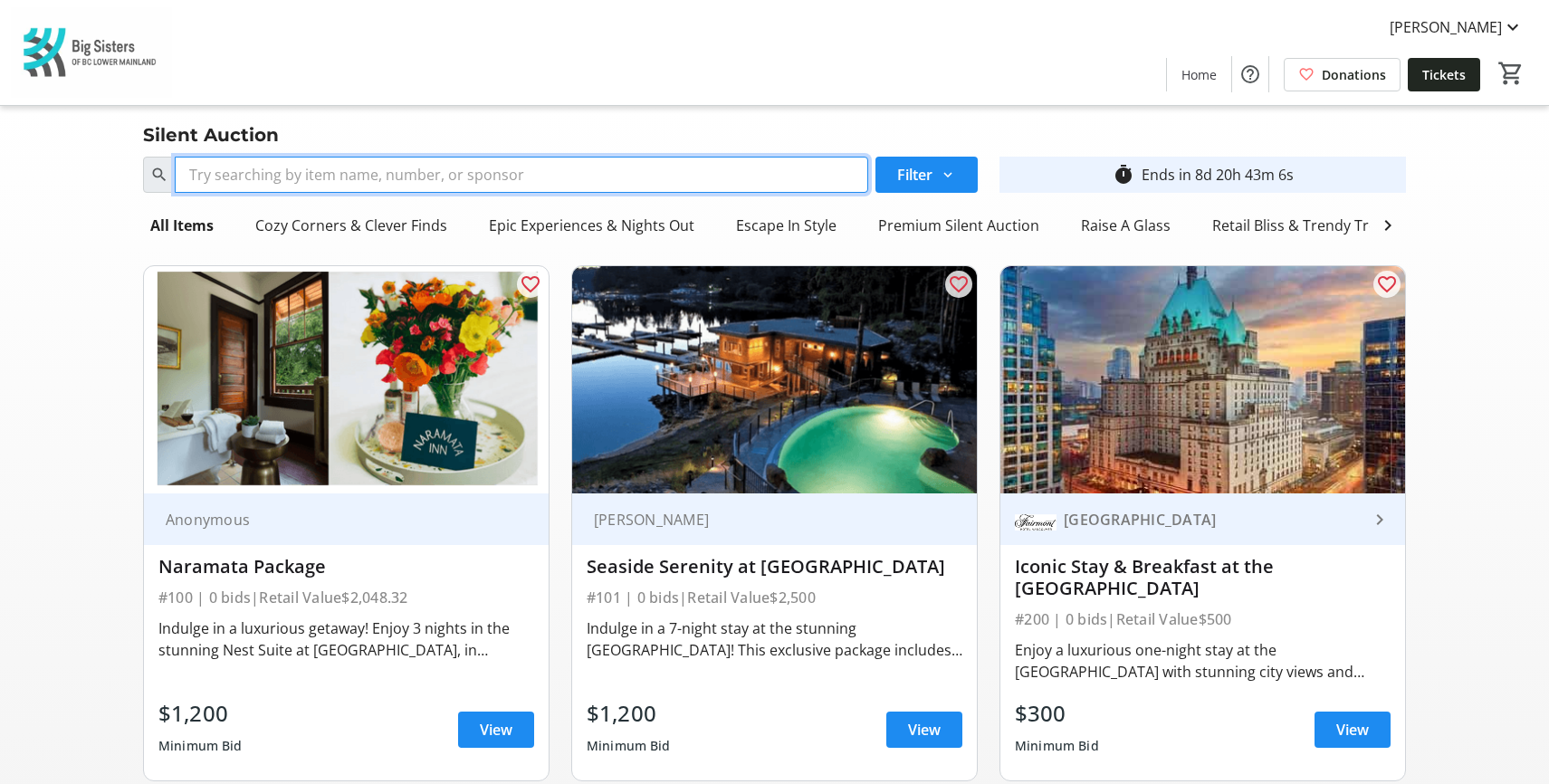
drag, startPoint x: 340, startPoint y: 185, endPoint x: 522, endPoint y: 115, distance: 195.0
click at [340, 185] on input "Search" at bounding box center [521, 175] width 693 height 36
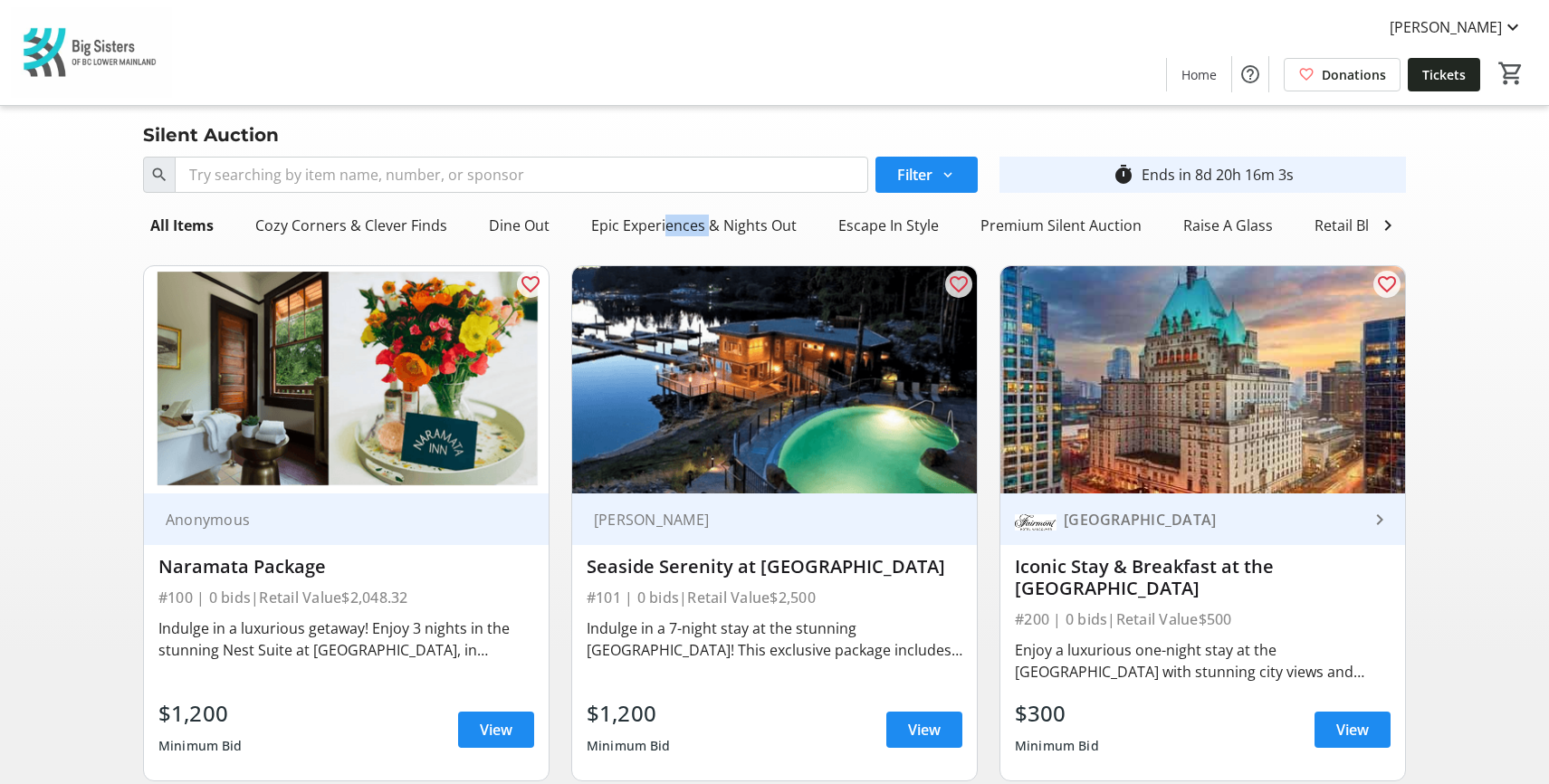
drag, startPoint x: 658, startPoint y: 242, endPoint x: 562, endPoint y: 251, distance: 96.4
click at [697, 243] on div "All Items Cozy Corners & Clever Finds Dine Out Epic Experiences & Nights Out Es…" at bounding box center [757, 225] width 1227 height 36
click at [540, 223] on div "Dine Out" at bounding box center [519, 225] width 75 height 36
click at [496, 219] on div "Dine Out" at bounding box center [519, 225] width 75 height 36
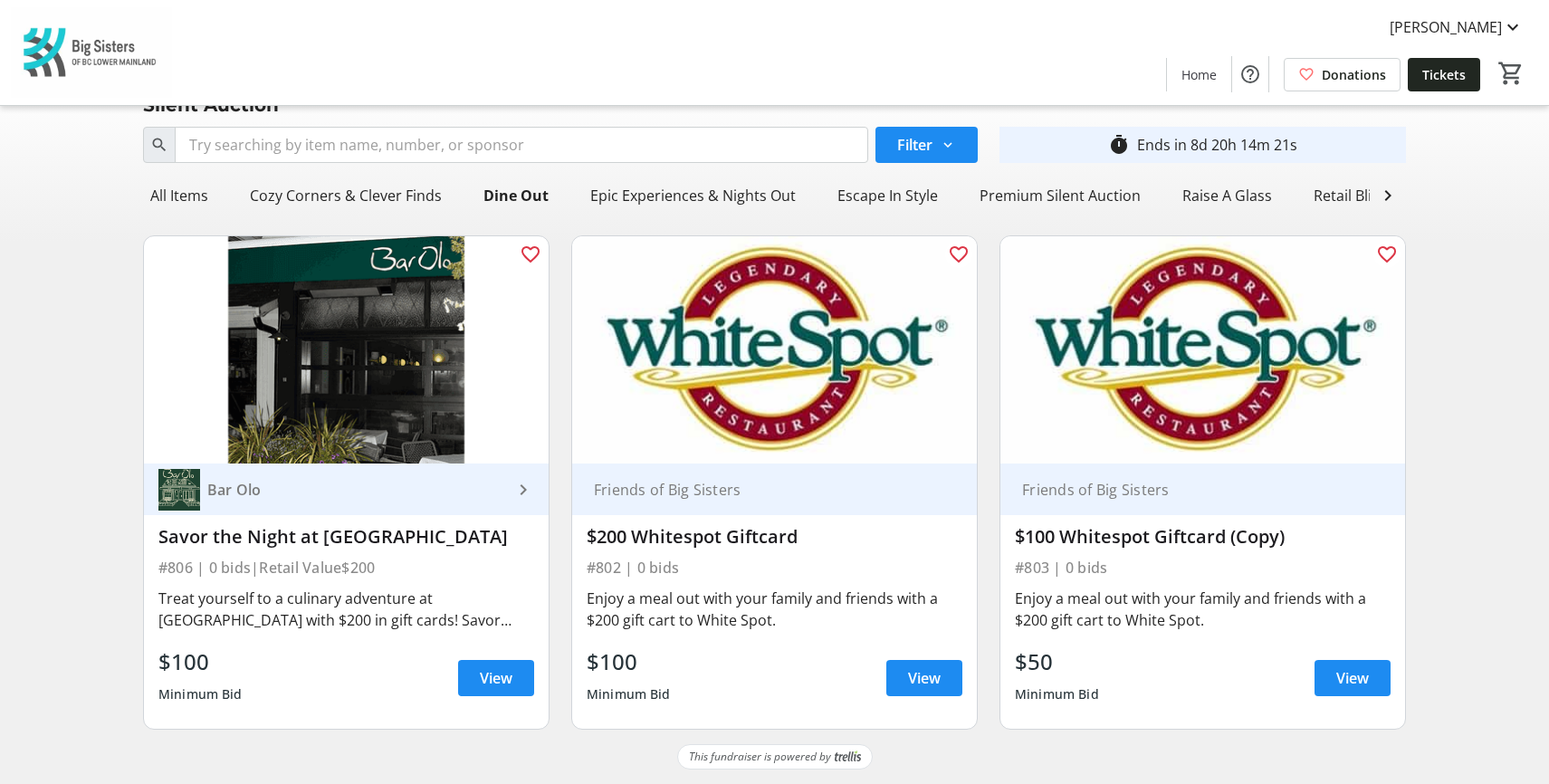
scroll to position [44, 0]
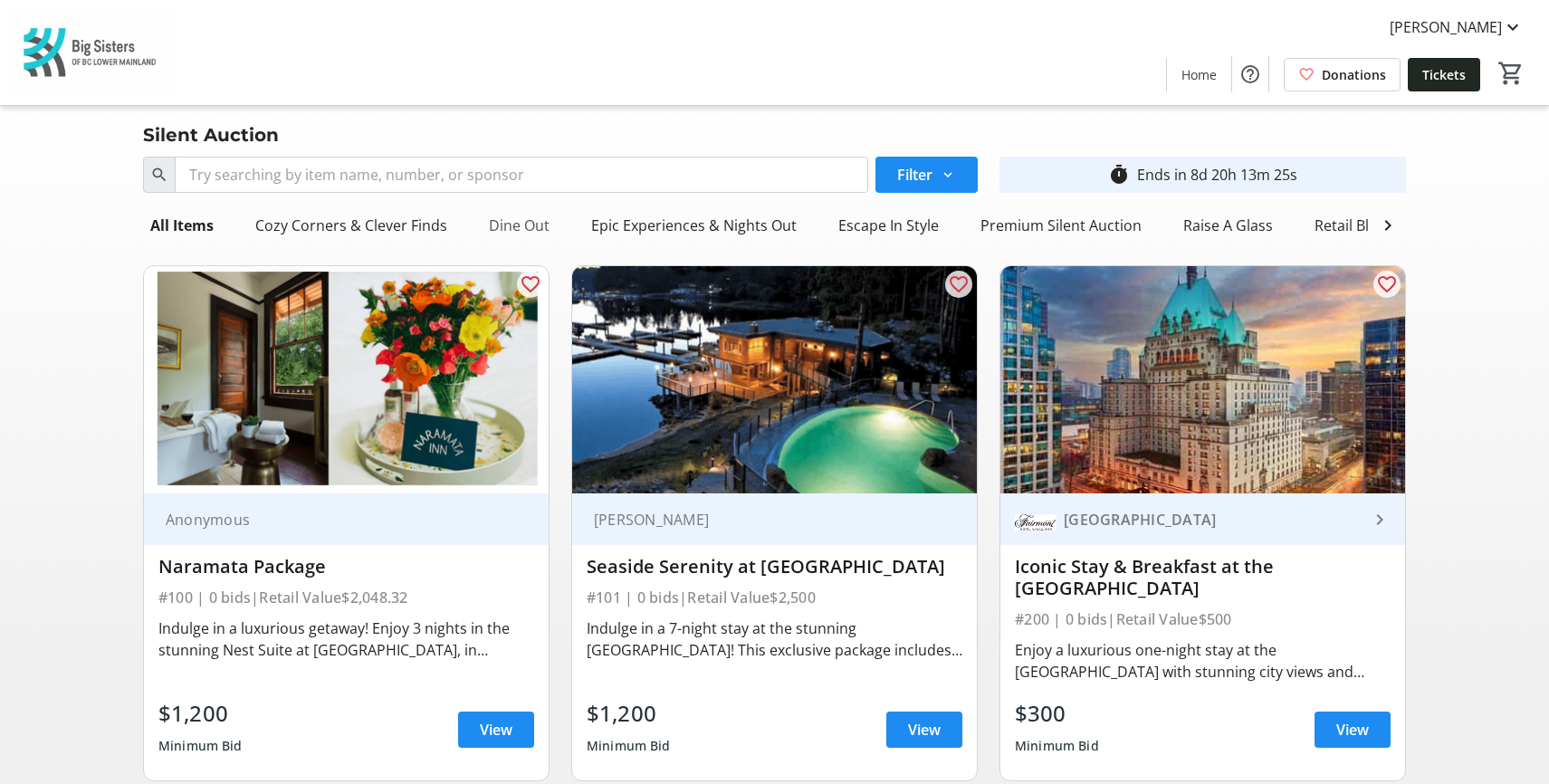
click at [511, 220] on div "Dine Out" at bounding box center [519, 225] width 75 height 36
click at [518, 213] on div "Dine Out" at bounding box center [519, 225] width 75 height 36
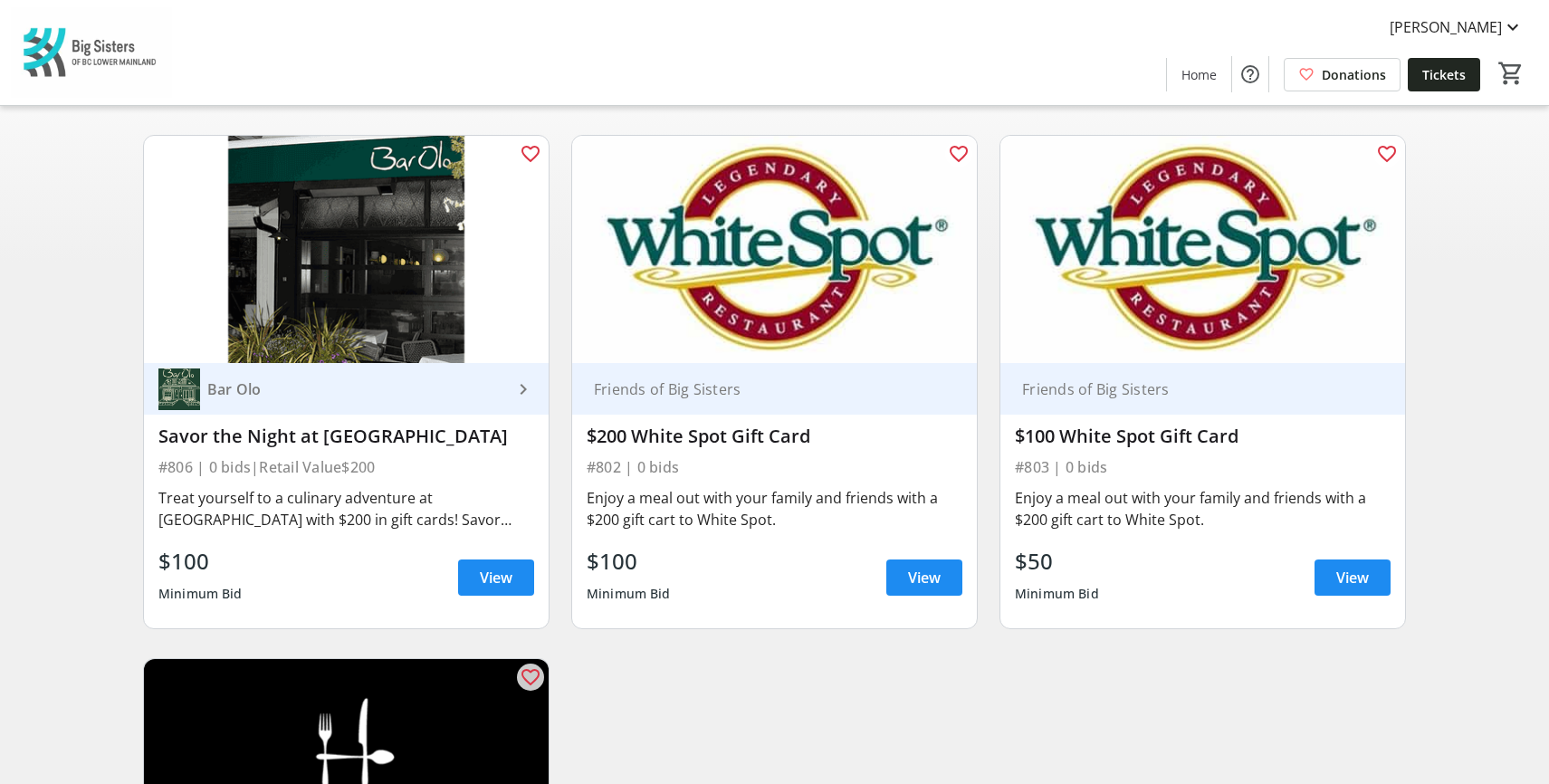
scroll to position [115, 0]
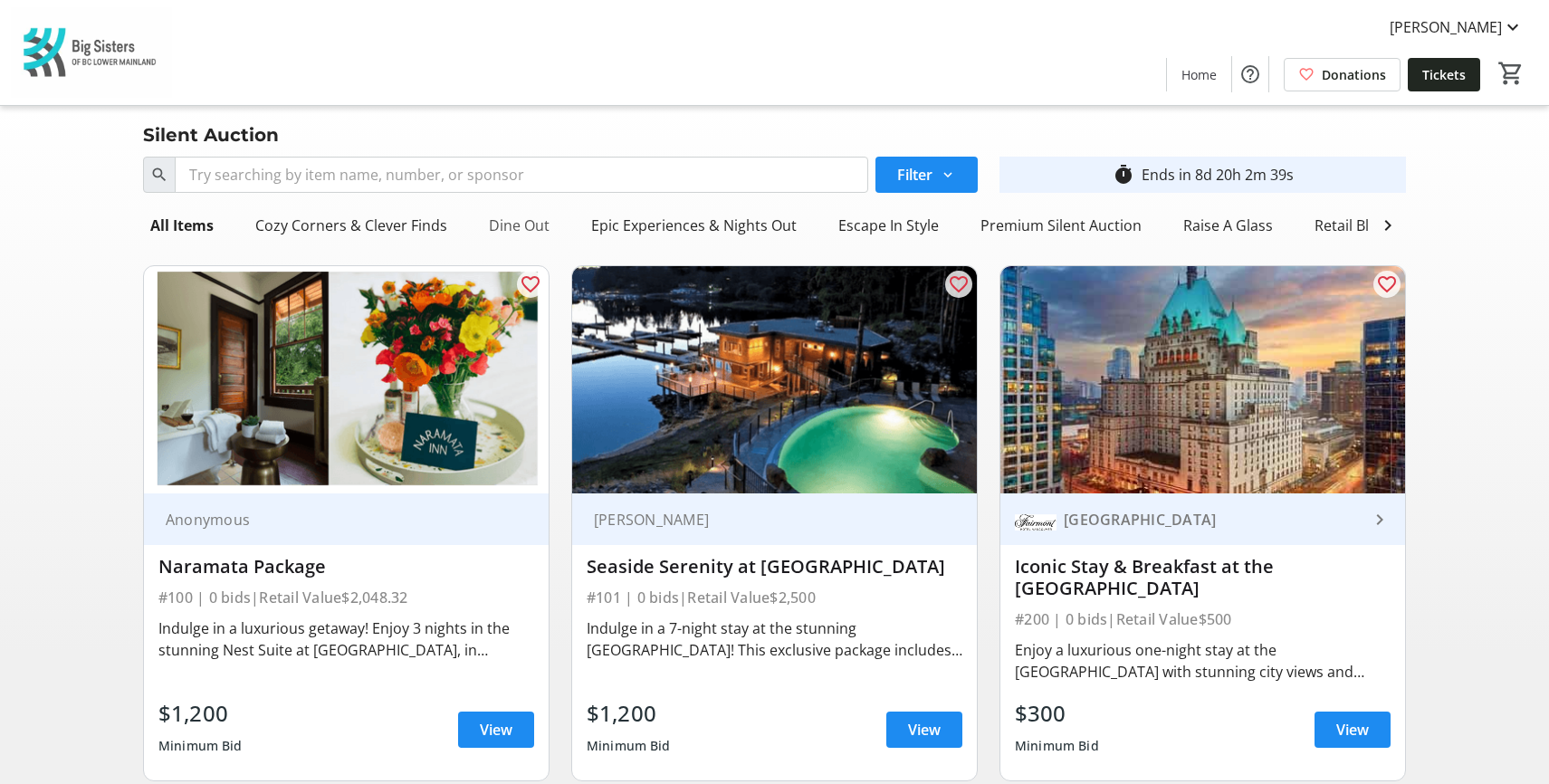
click at [501, 218] on div "Dine Out" at bounding box center [519, 225] width 75 height 36
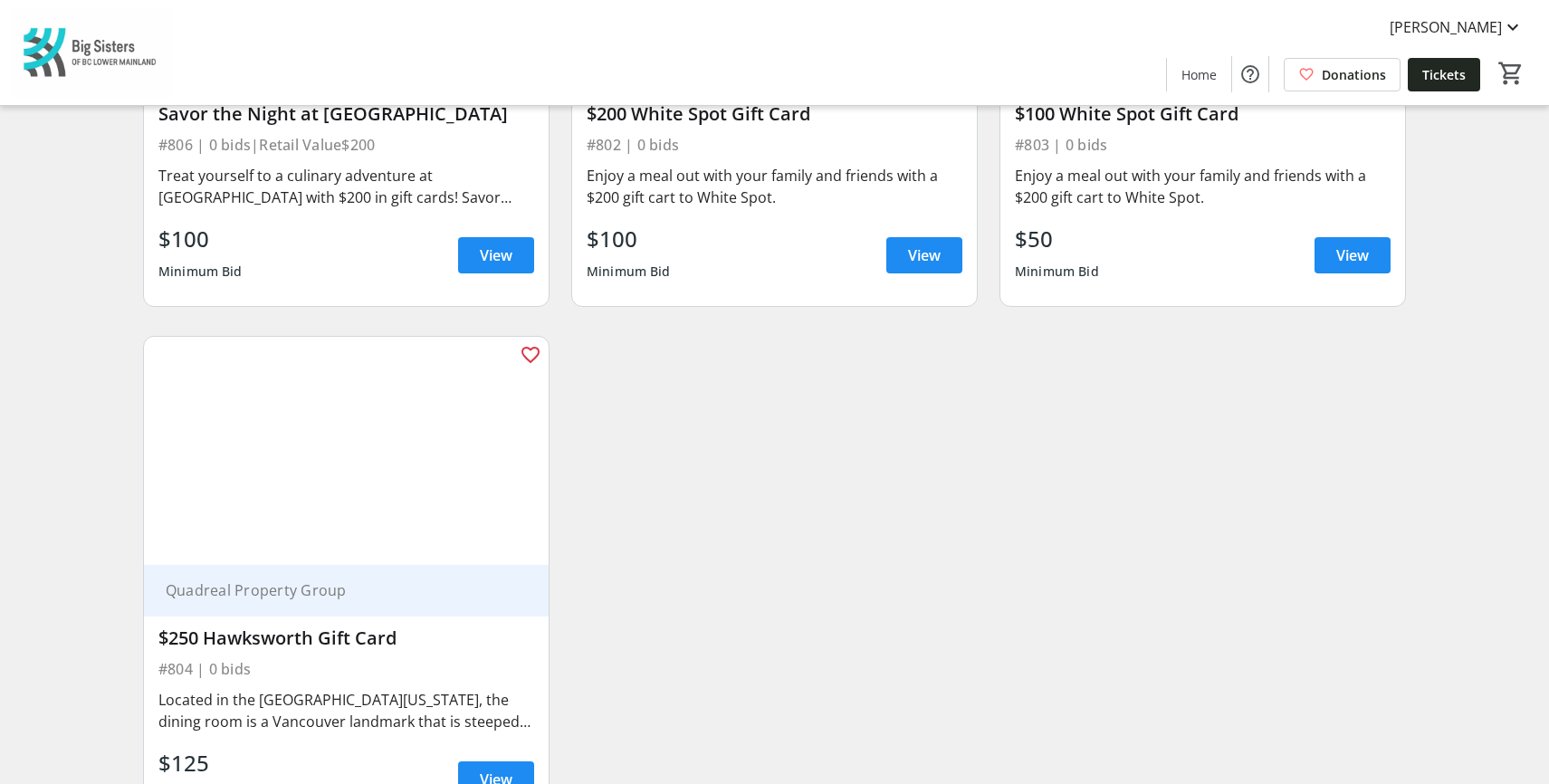
scroll to position [362, 0]
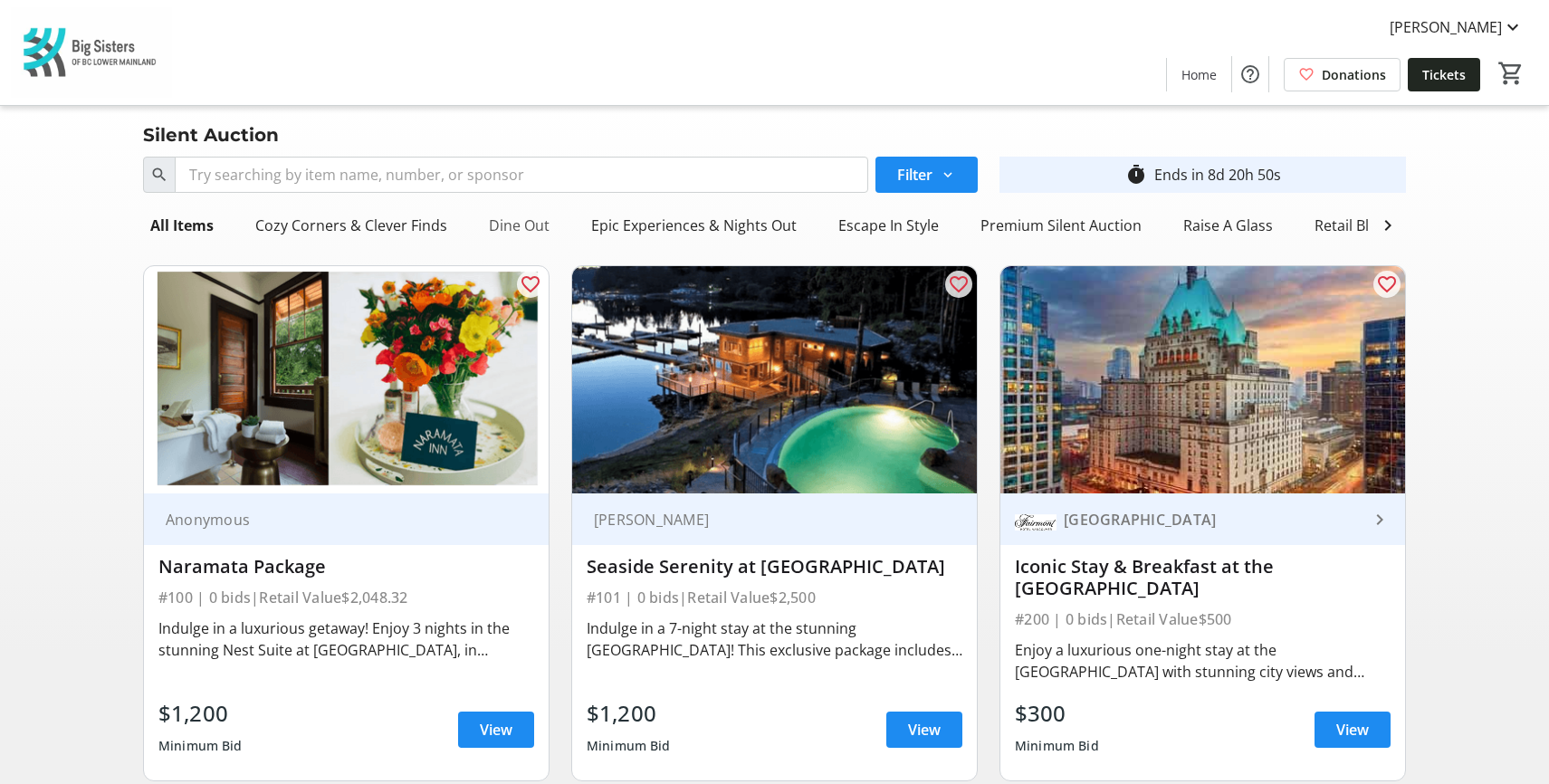
click at [526, 233] on div "Dine Out" at bounding box center [519, 225] width 75 height 36
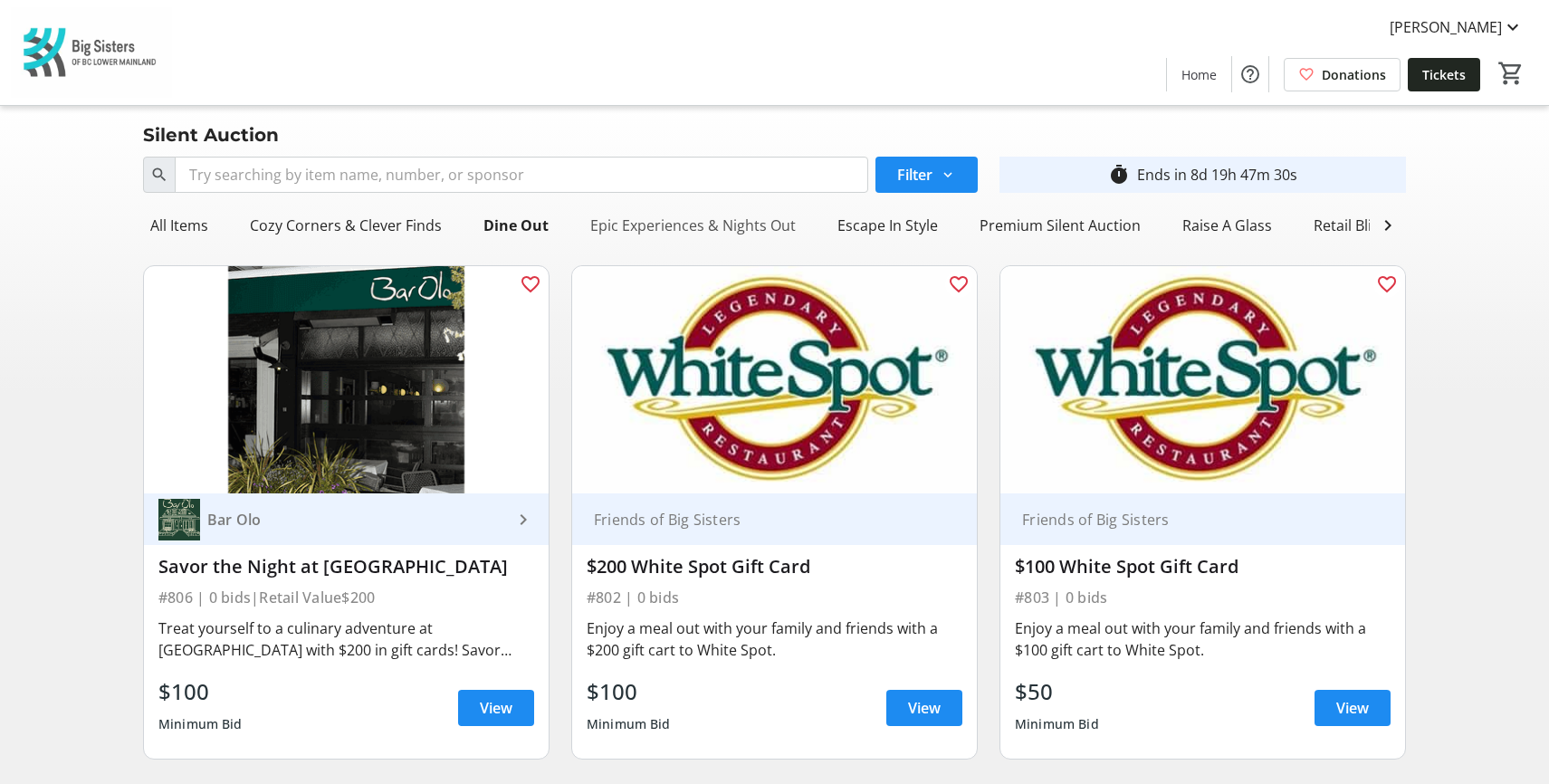
click at [732, 223] on div "Epic Experiences & Nights Out" at bounding box center [693, 225] width 220 height 36
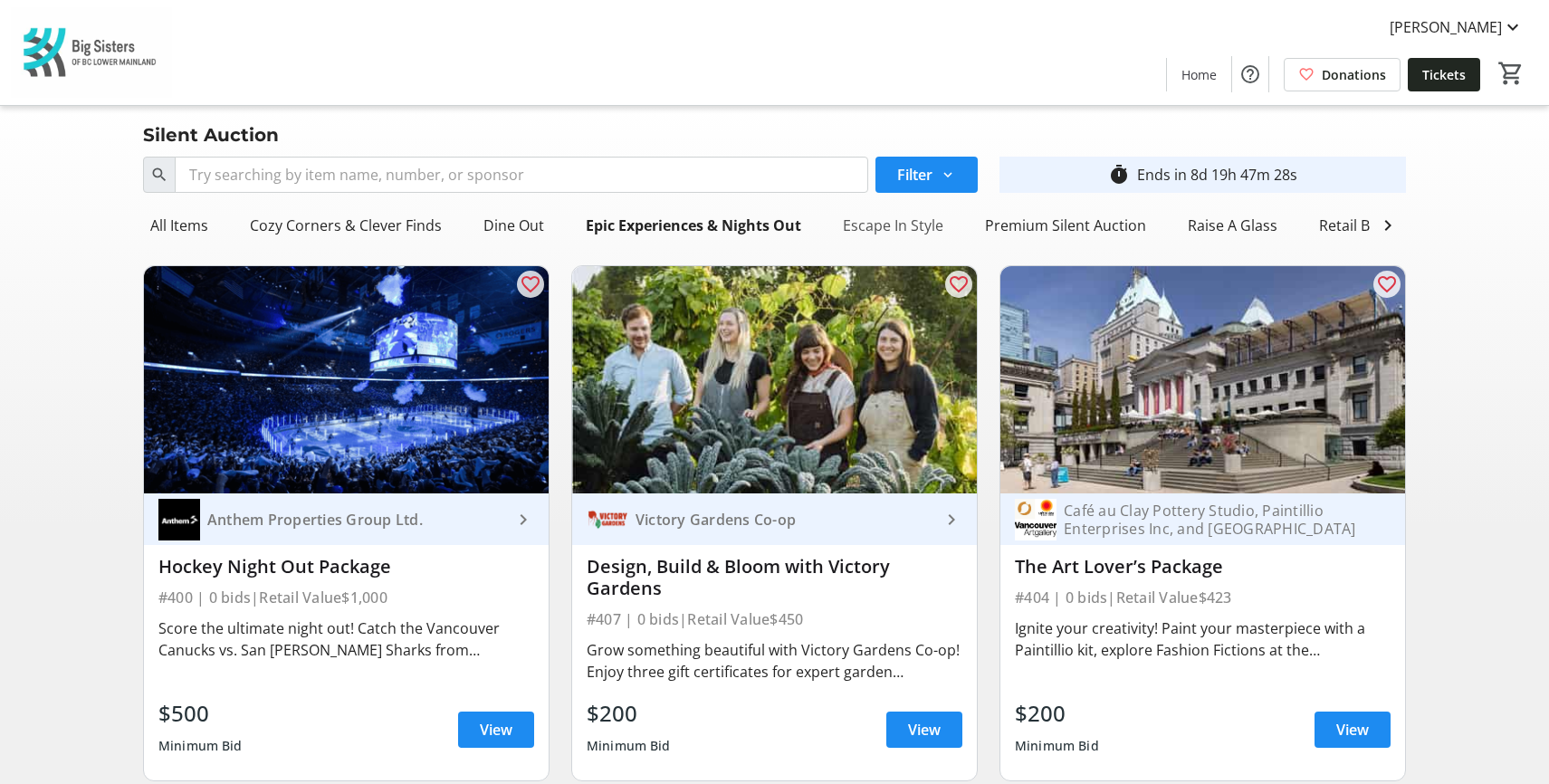
click at [894, 233] on div "Escape In Style" at bounding box center [893, 225] width 115 height 36
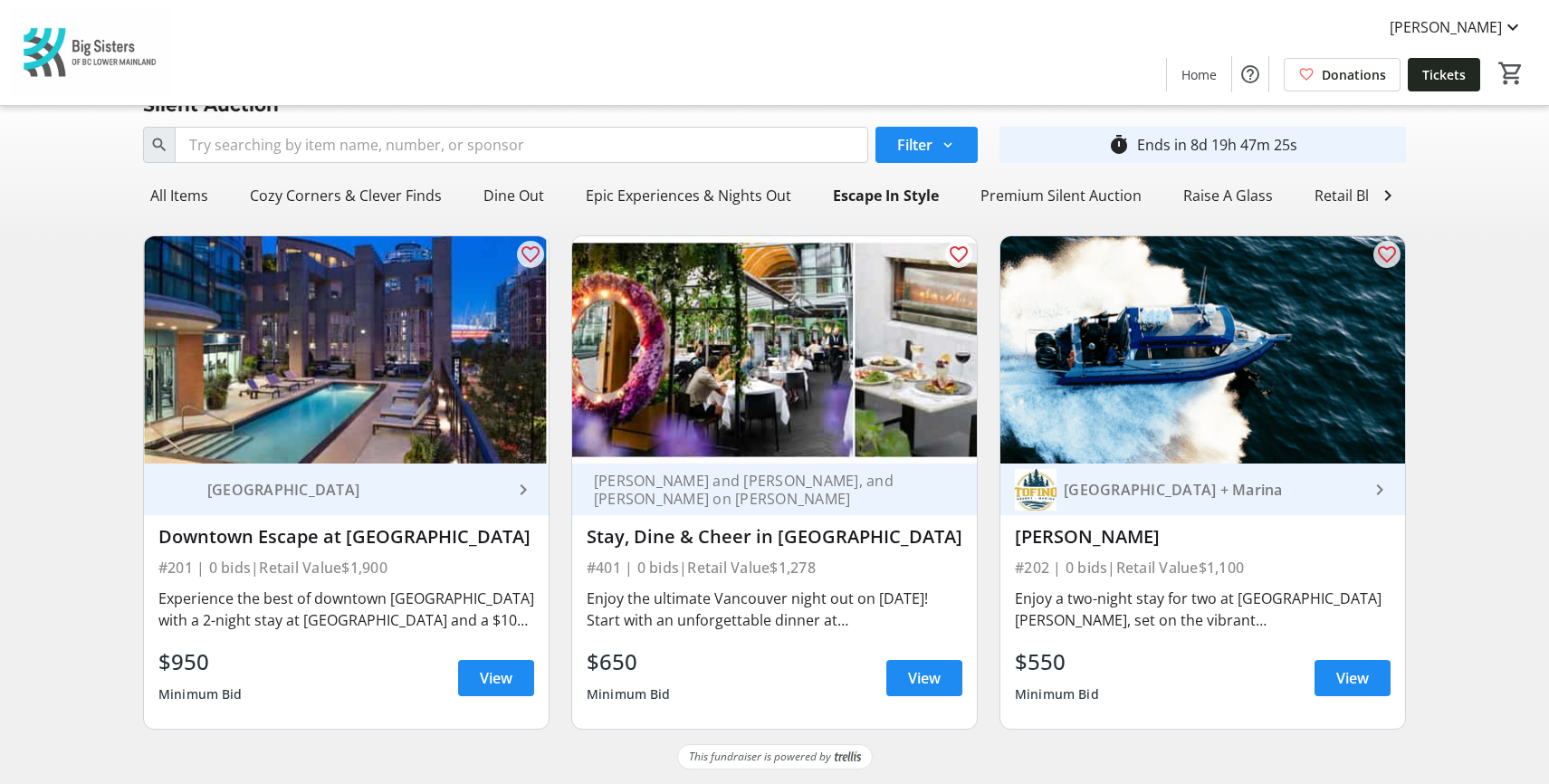
scroll to position [44, 0]
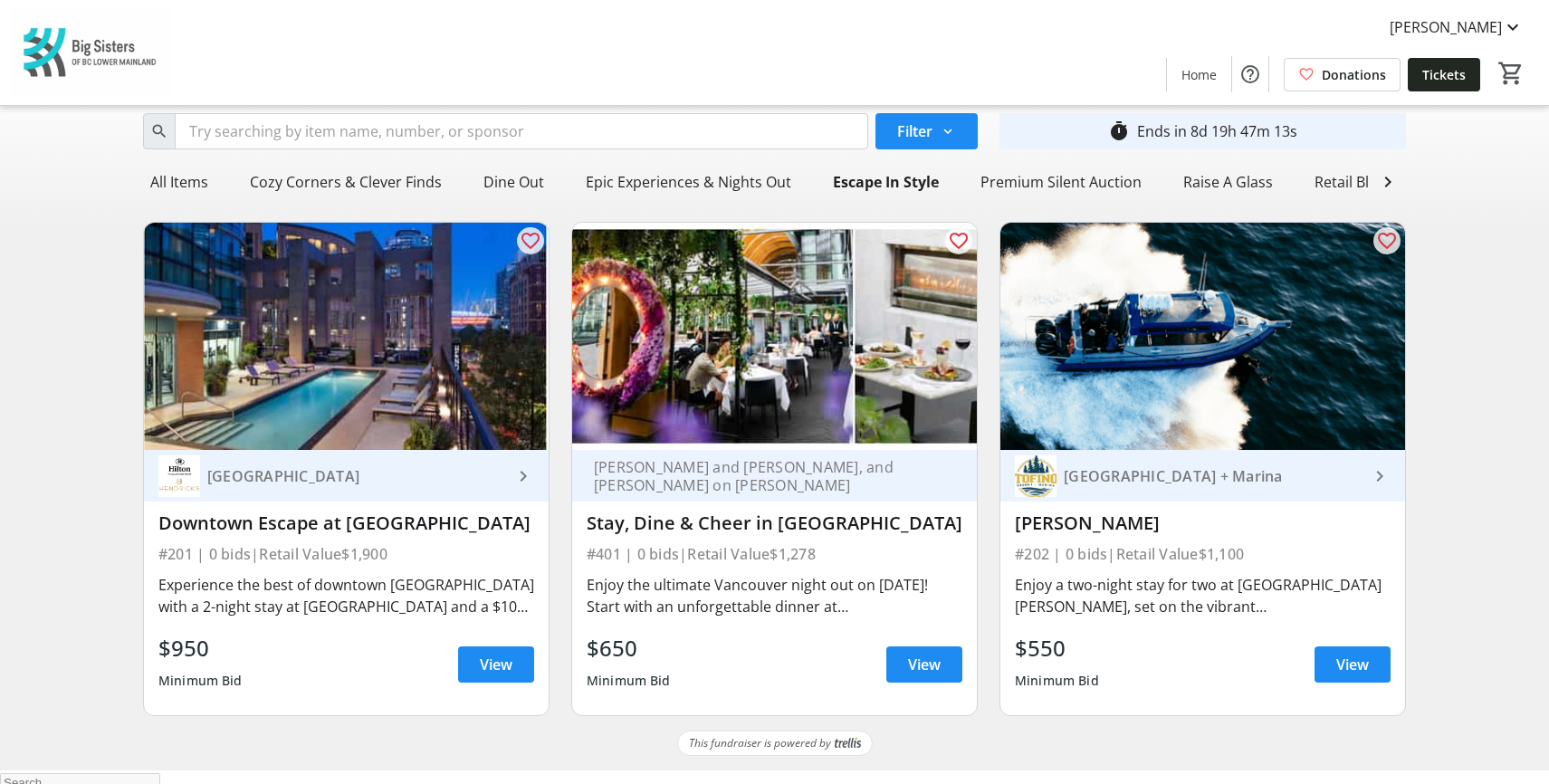
drag, startPoint x: 54, startPoint y: 301, endPoint x: 190, endPoint y: 315, distance: 136.7
click at [54, 301] on div "Search Filter timer_outline Ends in 8d 19h 47m 13s All Items Cozy Corners & Cle…" at bounding box center [775, 419] width 1542 height 625
click at [1472, 377] on div "Search Filter timer_outline Ends in 8d 19h 47m 7s All Items Cozy Corners & Clev…" at bounding box center [775, 419] width 1542 height 625
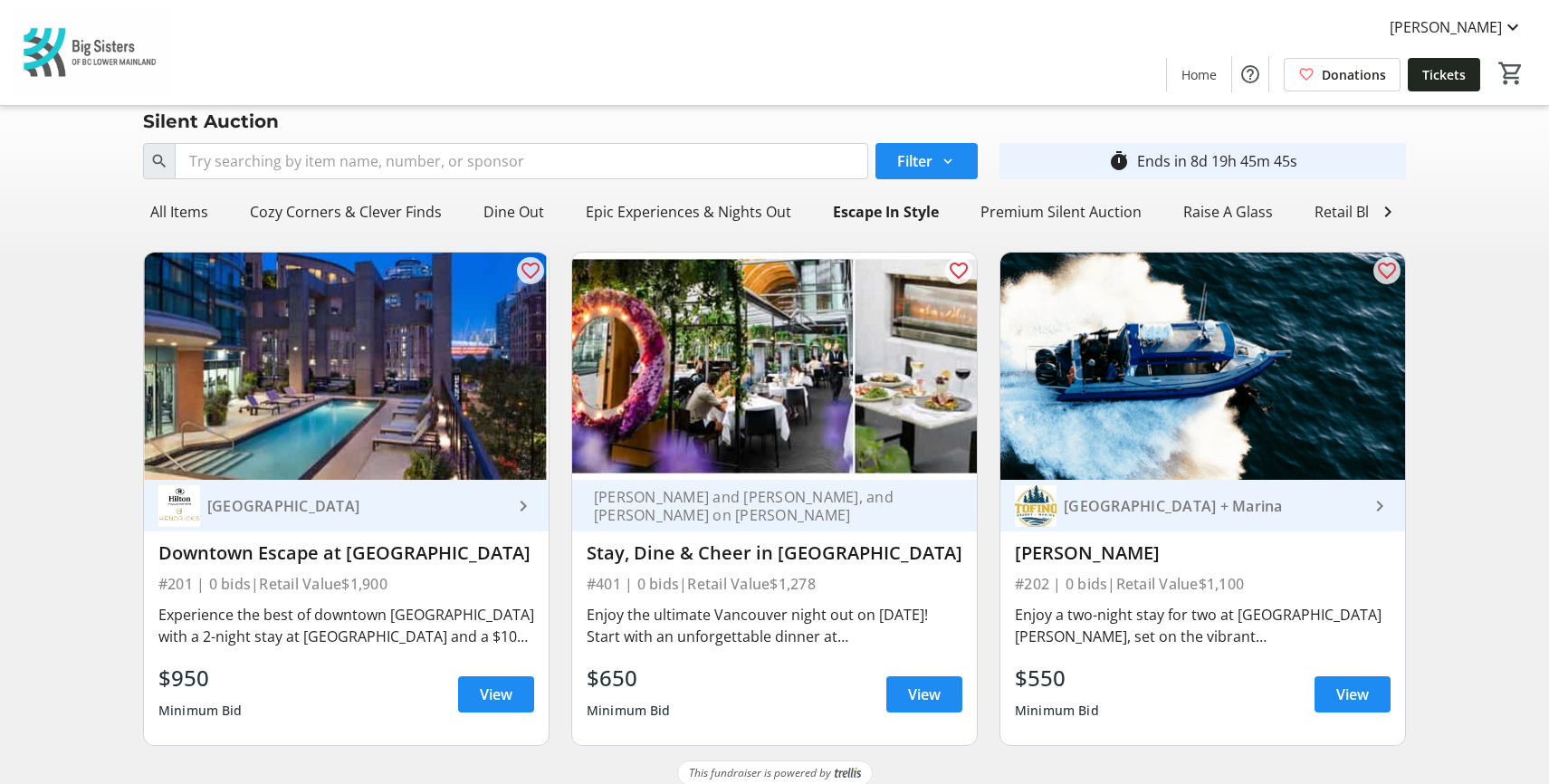
scroll to position [0, 0]
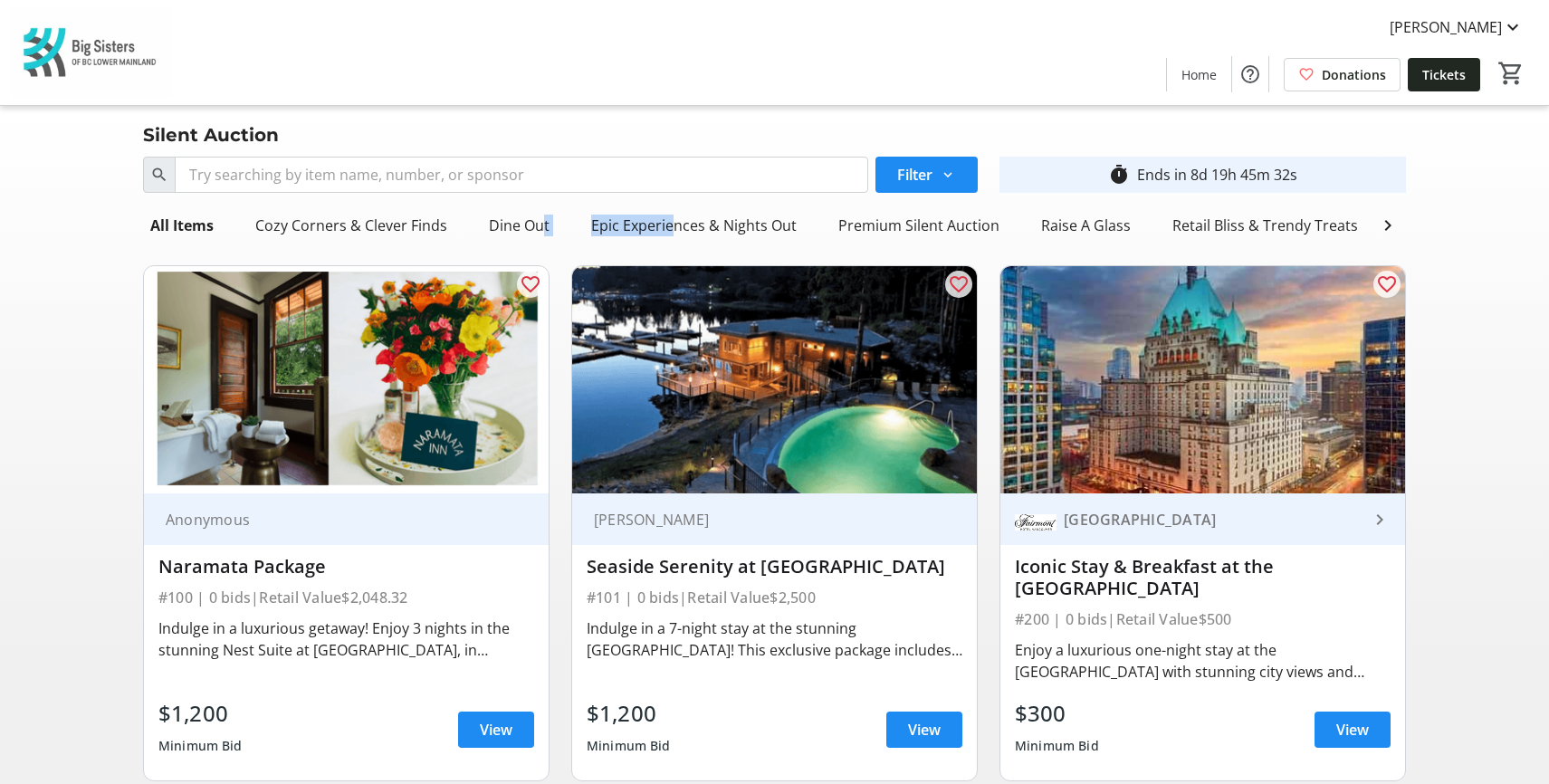
drag, startPoint x: 536, startPoint y: 243, endPoint x: 661, endPoint y: 243, distance: 125.0
click at [661, 243] on div "All Items Cozy Corners & Clever Finds Dine Out Epic Experiences & Nights Out Pr…" at bounding box center [757, 225] width 1227 height 36
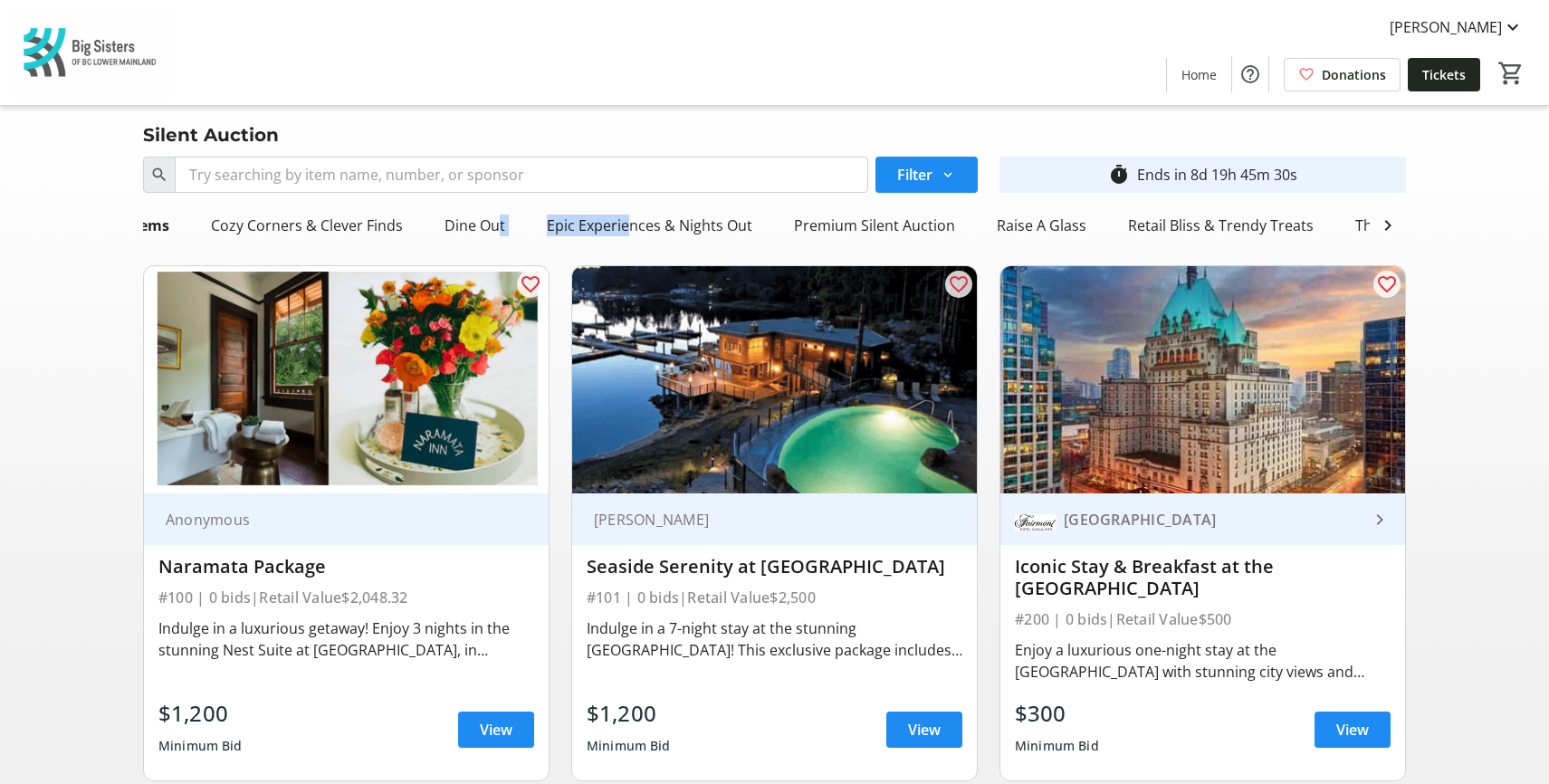
scroll to position [0, 172]
click at [1392, 228] on div "Travel" at bounding box center [1391, 225] width 56 height 36
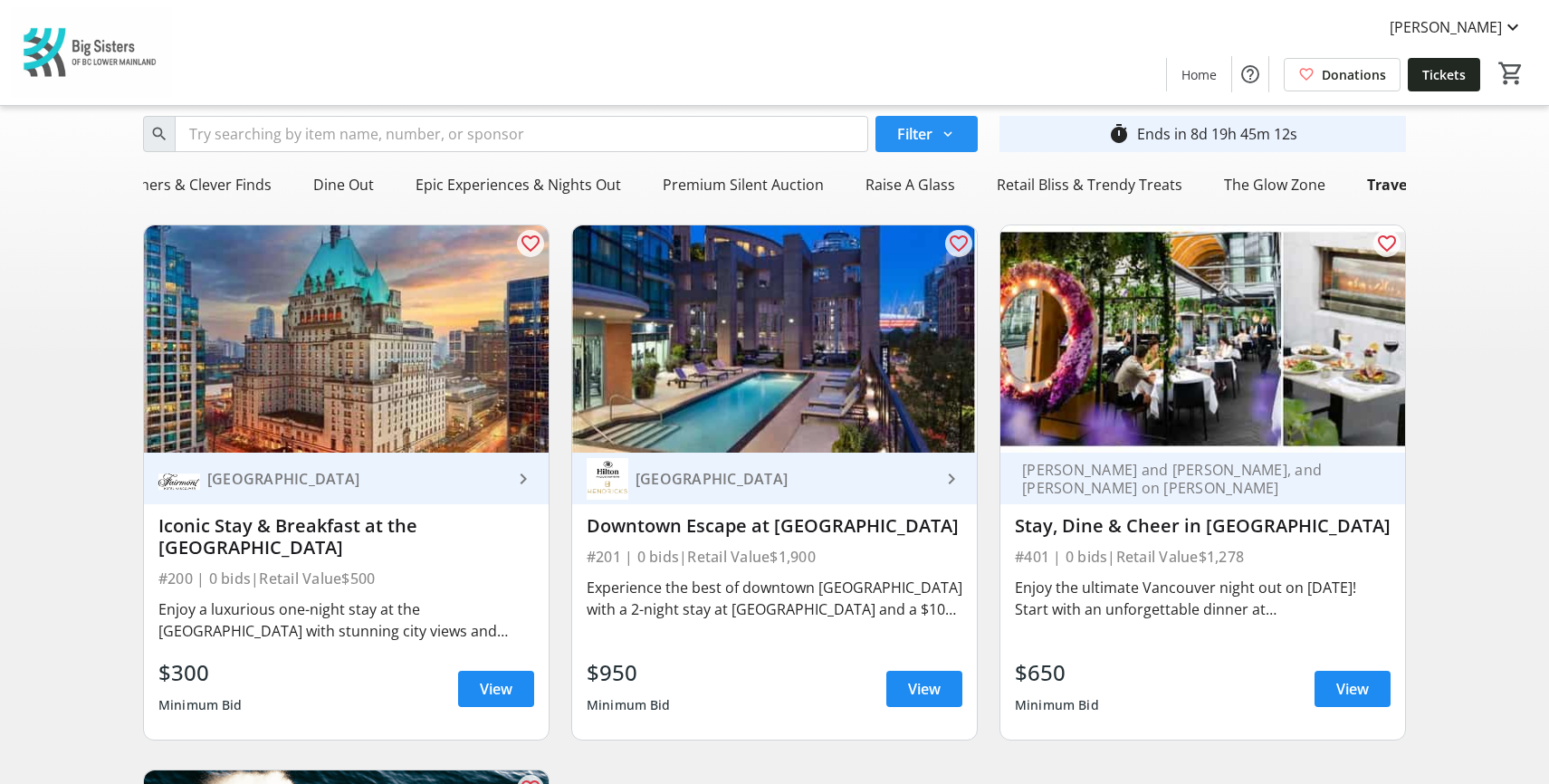
scroll to position [0, 0]
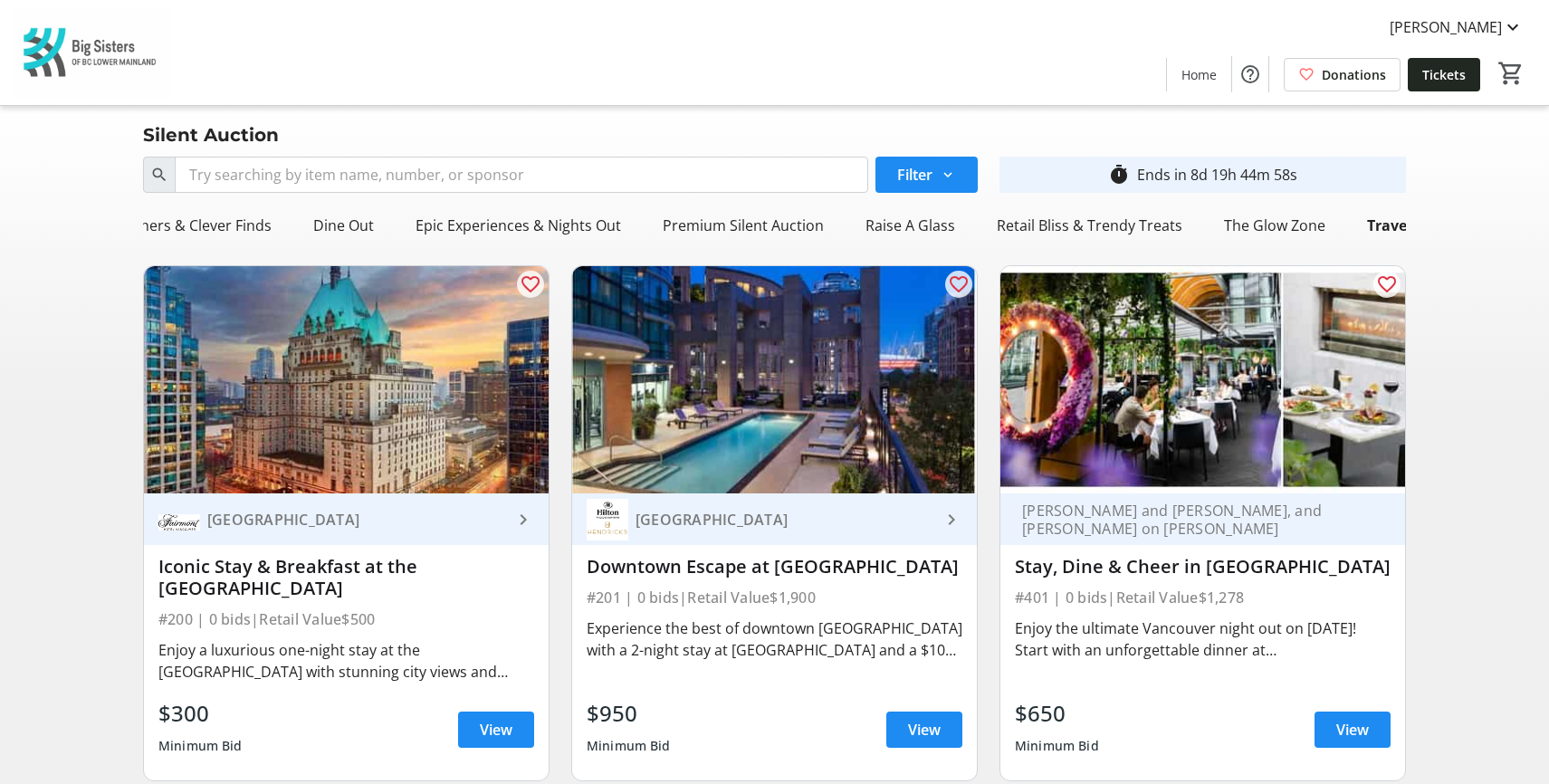
drag, startPoint x: 378, startPoint y: 22, endPoint x: 385, endPoint y: 3, distance: 20.2
click at [378, 22] on div "Alex Wilson Home Donations Tickets 0" at bounding box center [774, 52] width 1549 height 105
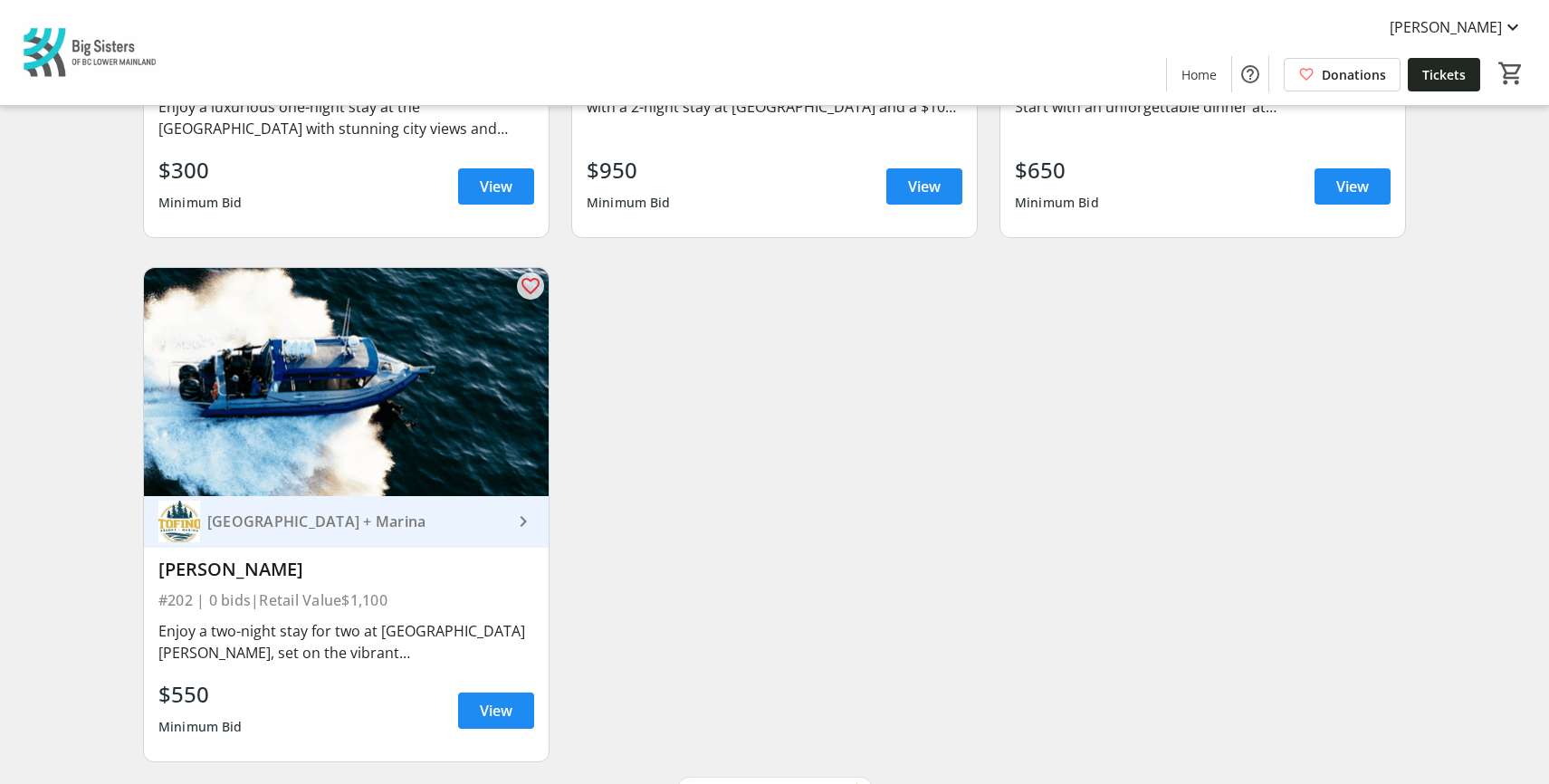
scroll to position [362, 0]
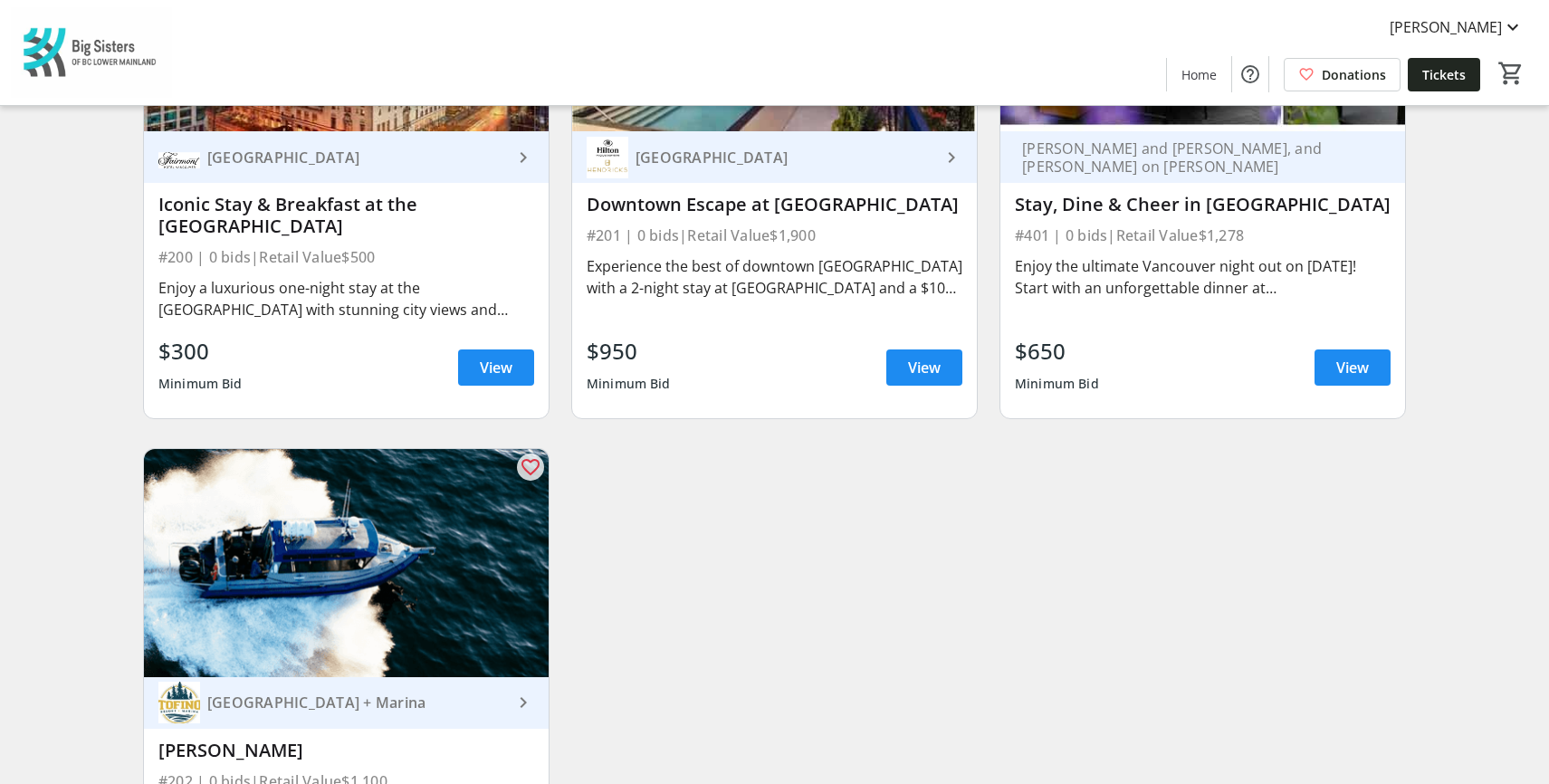
drag, startPoint x: 1472, startPoint y: 244, endPoint x: 1455, endPoint y: 223, distance: 27.0
click at [1472, 244] on div "Search Filter timer_outline Ends in 8d 19h 40m 15s All Items Cozy Corners & Cle…" at bounding box center [775, 372] width 1542 height 1170
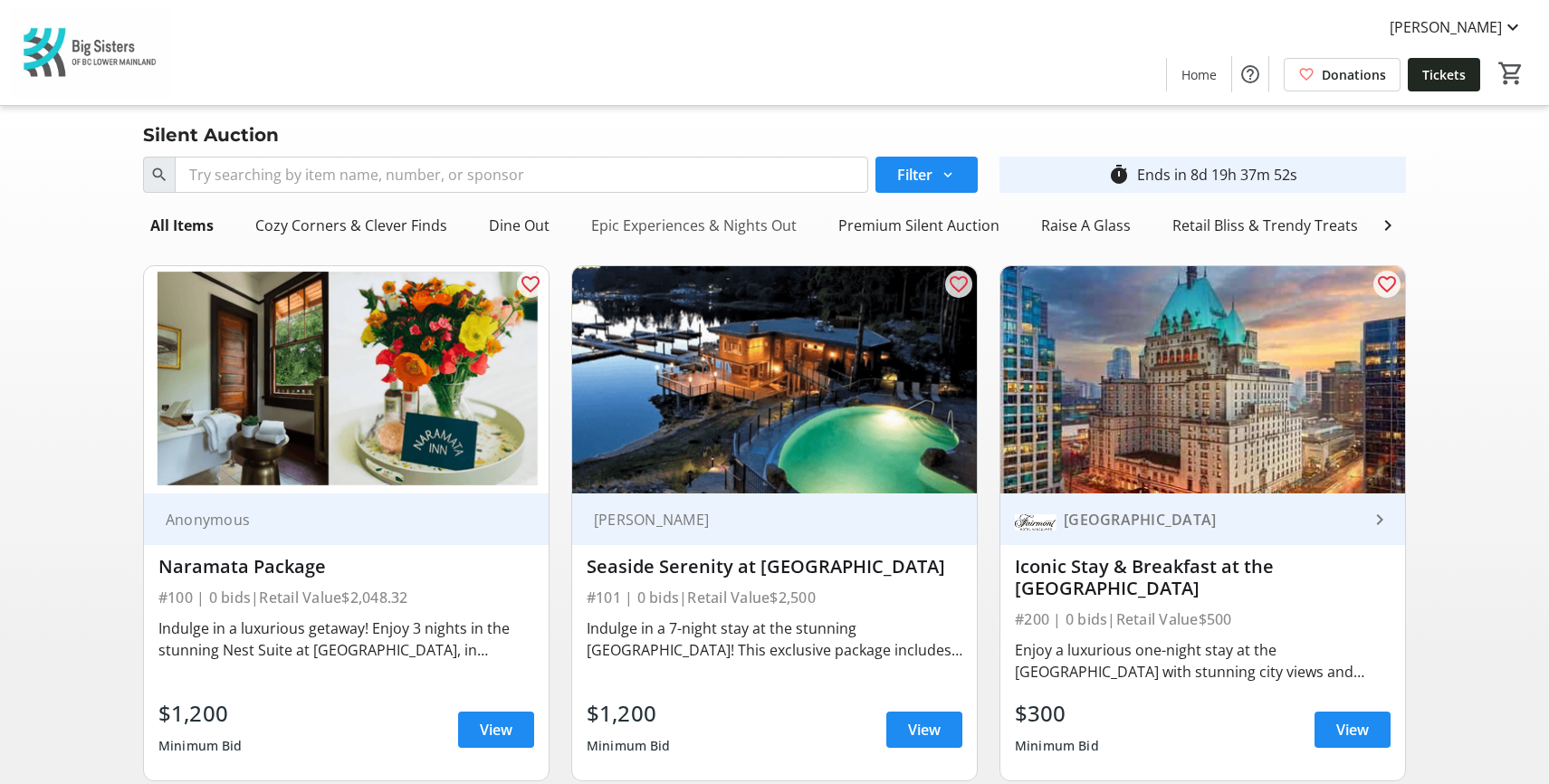
click at [725, 231] on div "Epic Experiences & Nights Out" at bounding box center [694, 225] width 220 height 36
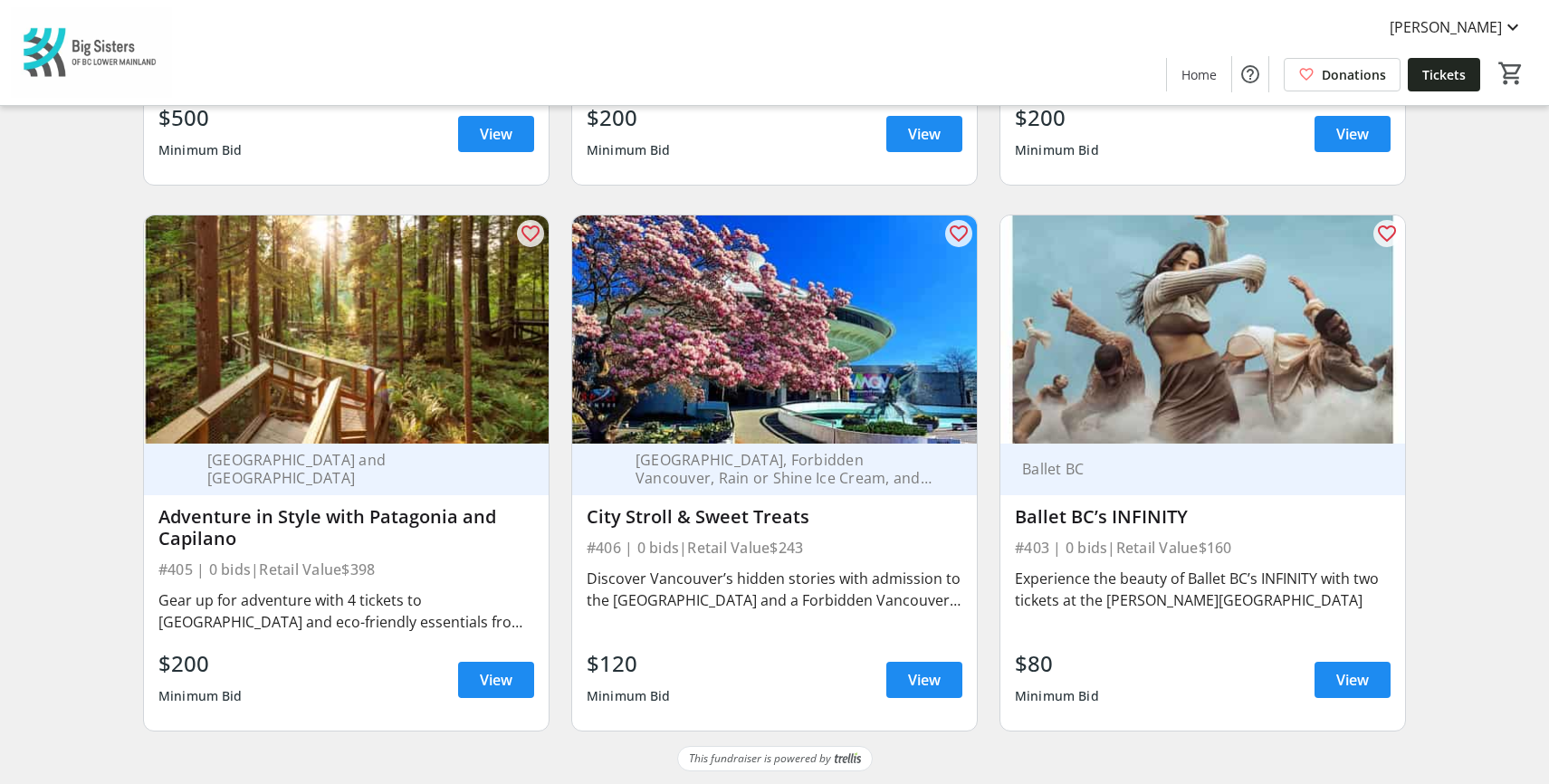
scroll to position [611, 0]
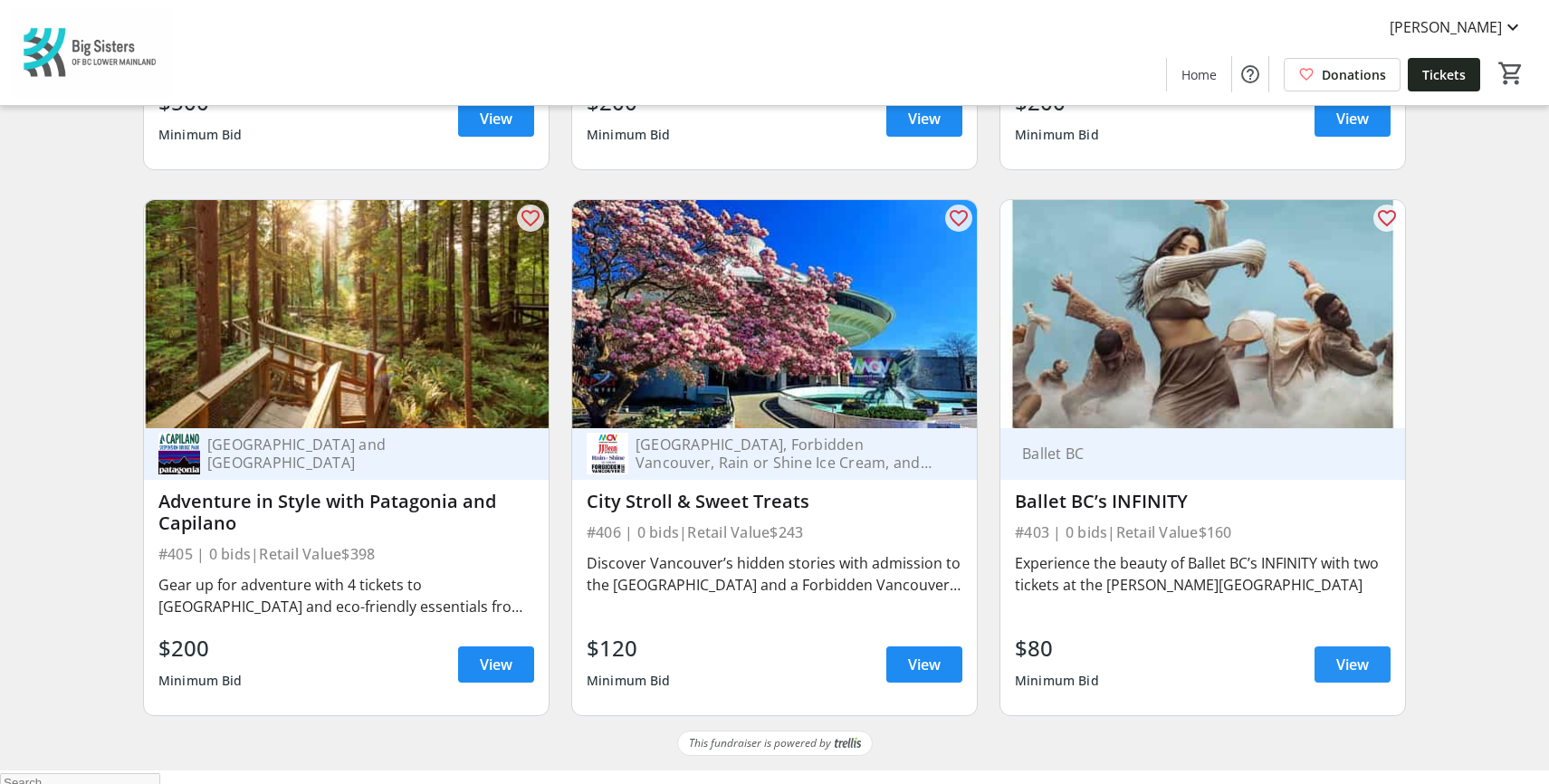
click at [1347, 668] on span "View" at bounding box center [1352, 663] width 32 height 22
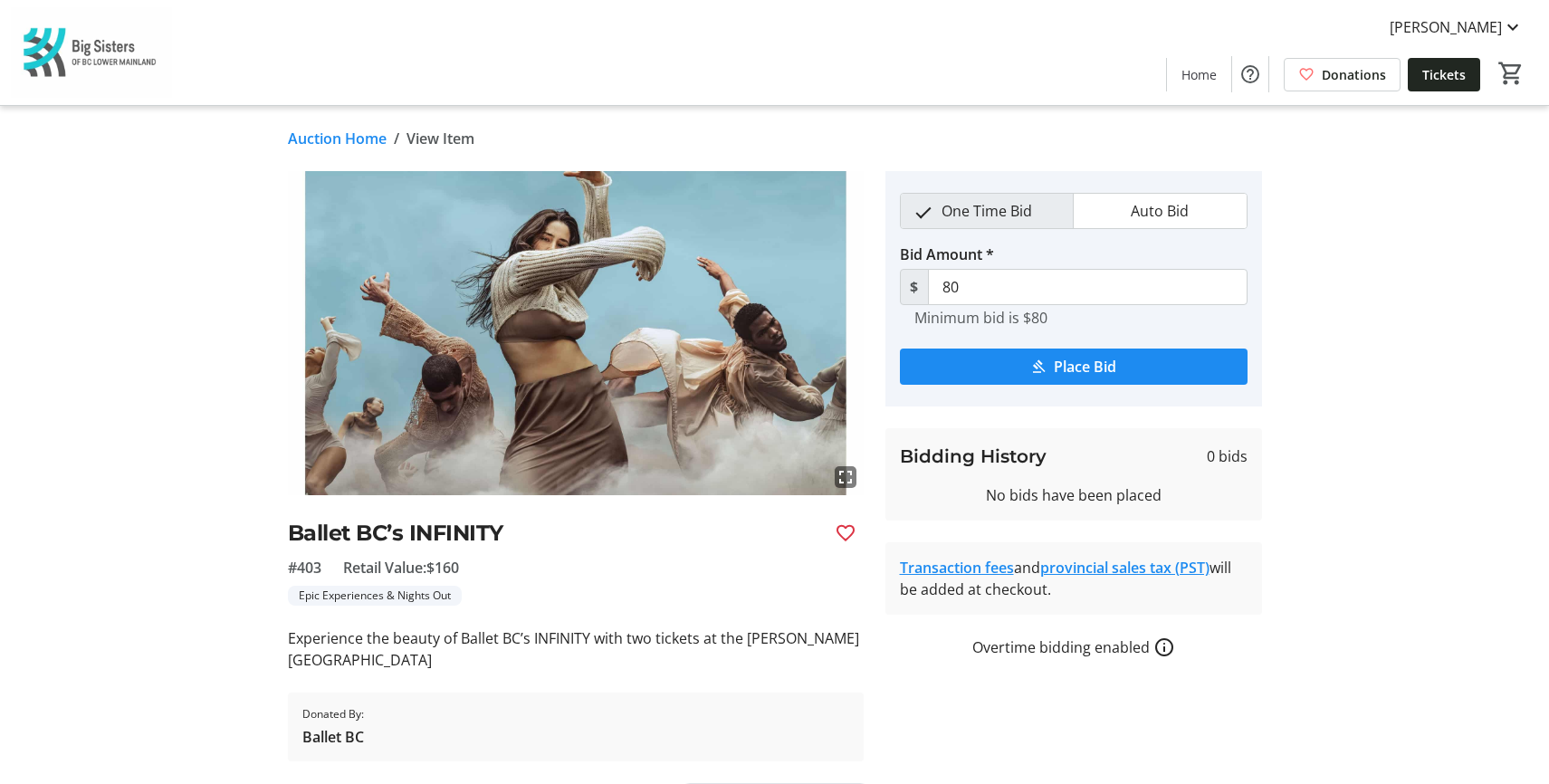
scroll to position [47, 0]
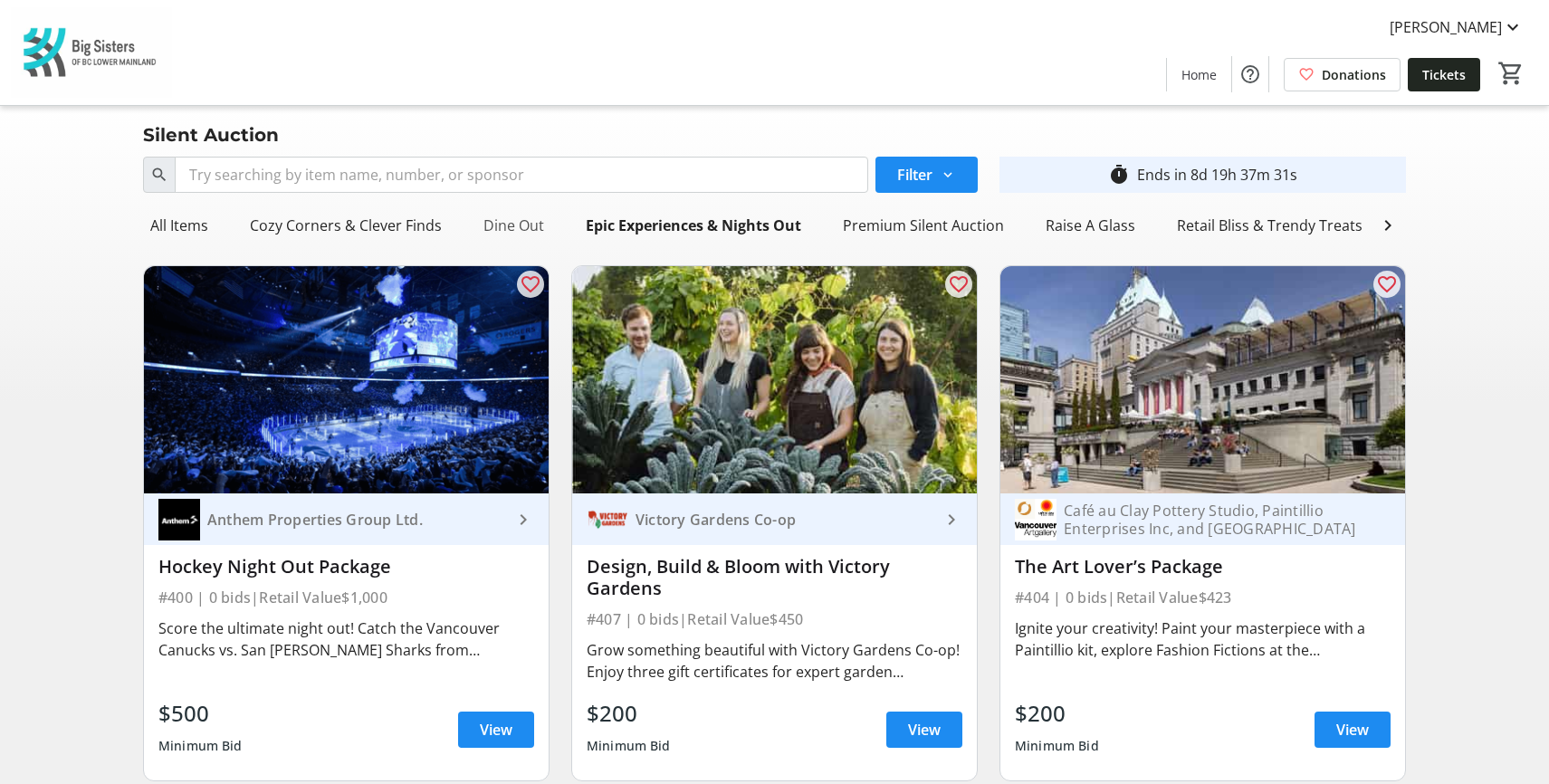
click at [502, 223] on div "Dine Out" at bounding box center [514, 225] width 75 height 36
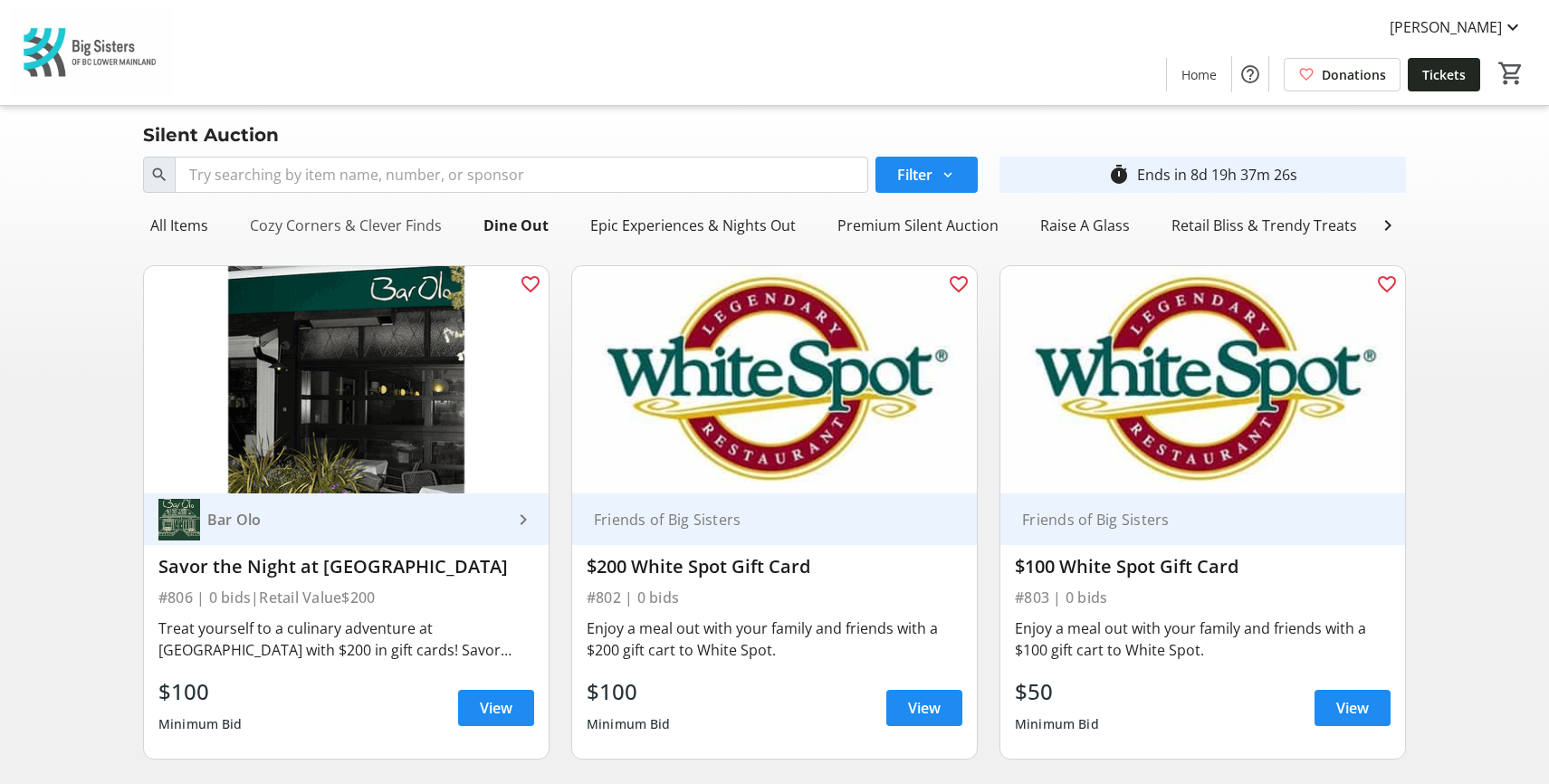
click at [312, 229] on div "Cozy Corners & Clever Finds" at bounding box center [346, 225] width 206 height 36
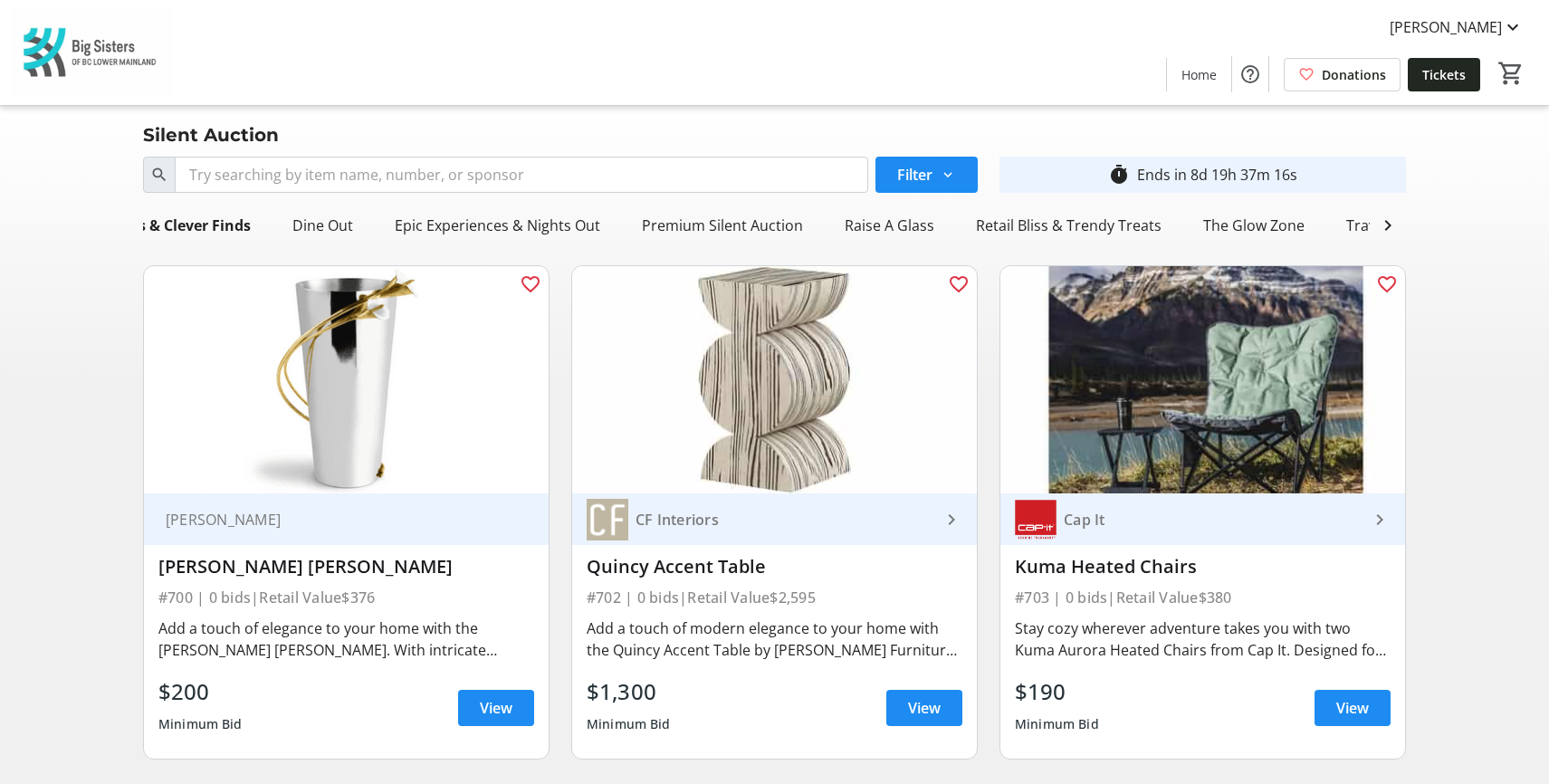
scroll to position [0, 178]
click at [1267, 223] on div "The Glow Zone" at bounding box center [1274, 225] width 116 height 36
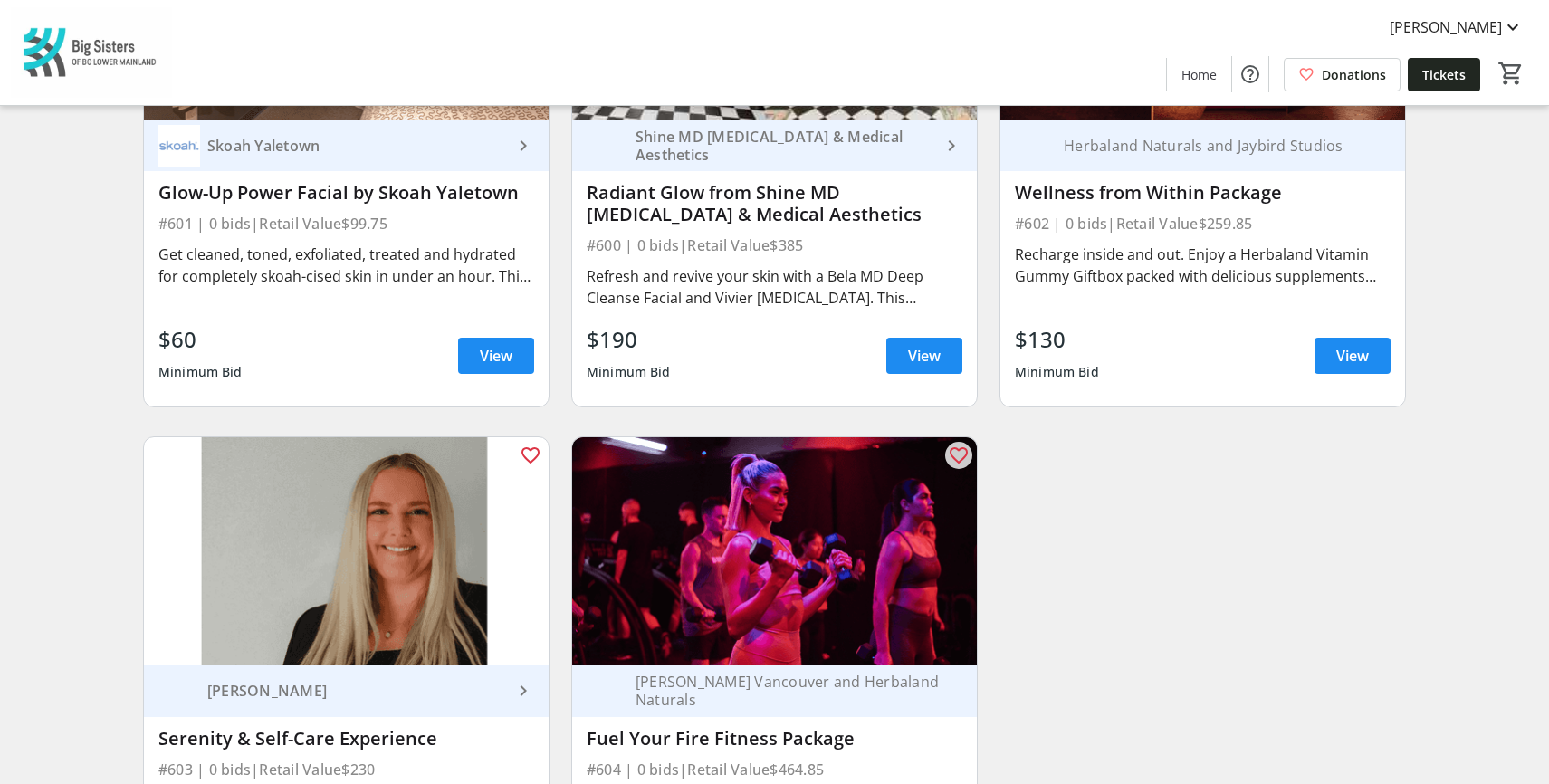
scroll to position [0, 0]
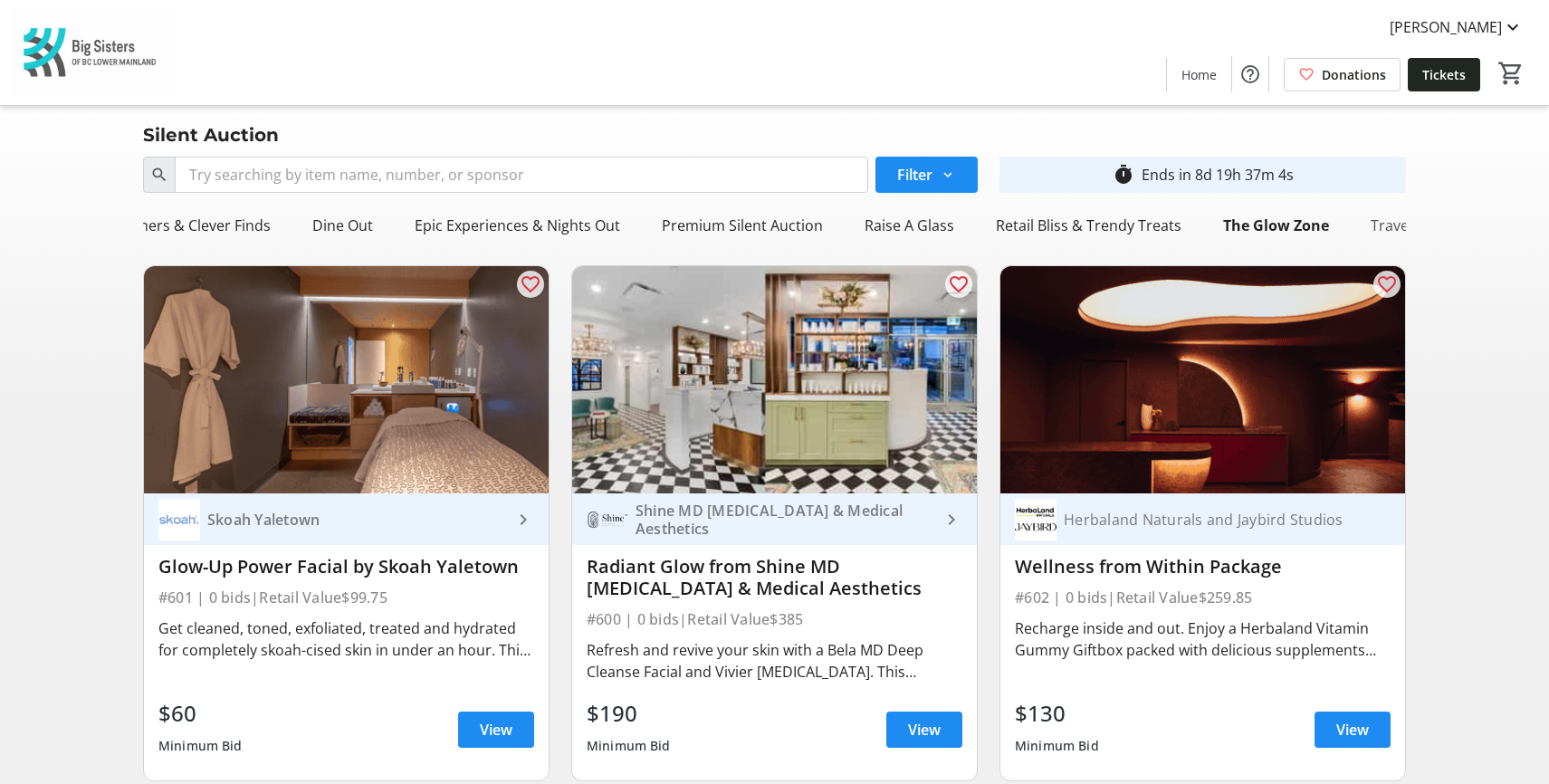
click at [1379, 232] on div "Travel" at bounding box center [1391, 225] width 56 height 36
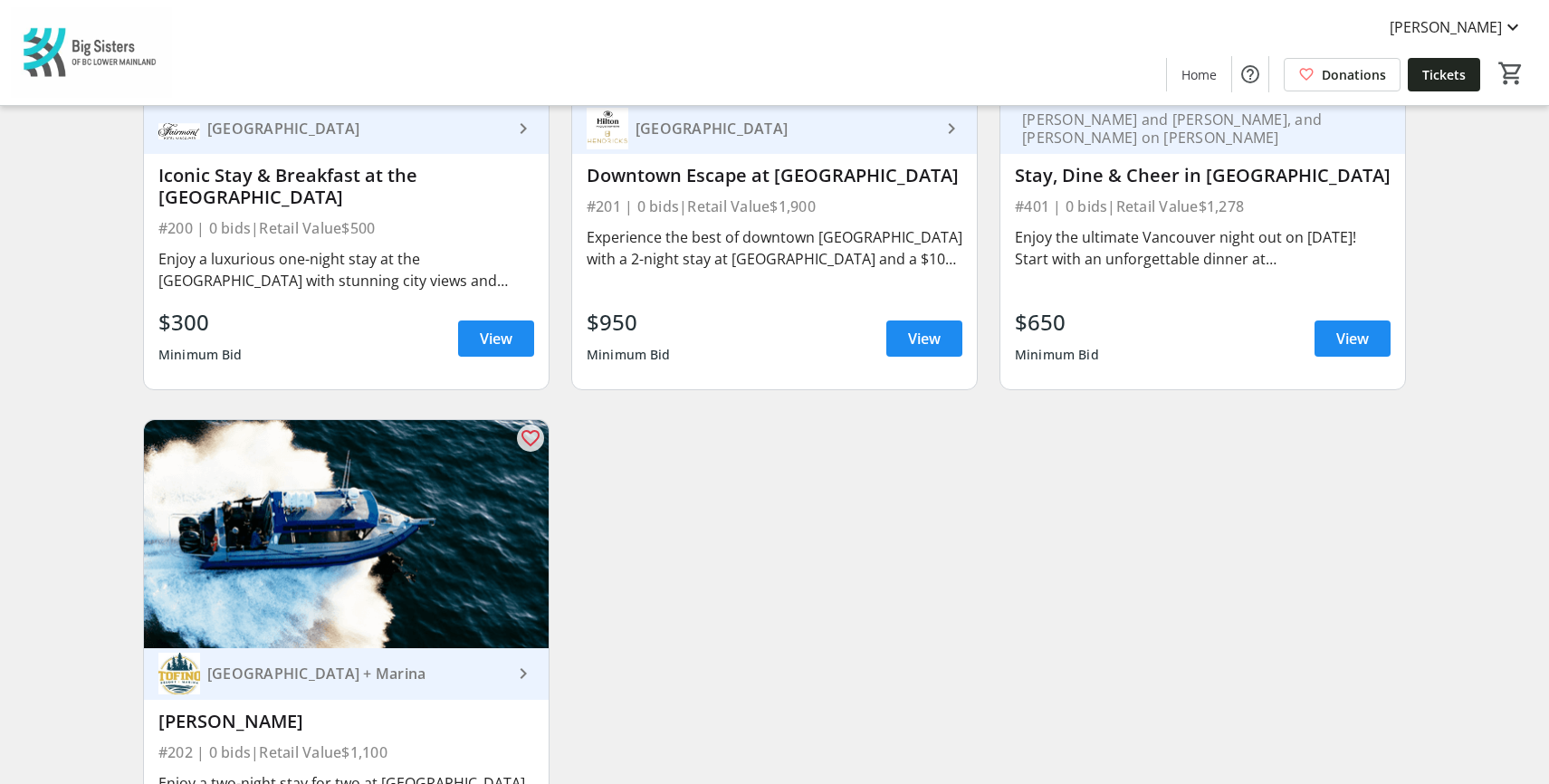
scroll to position [362, 0]
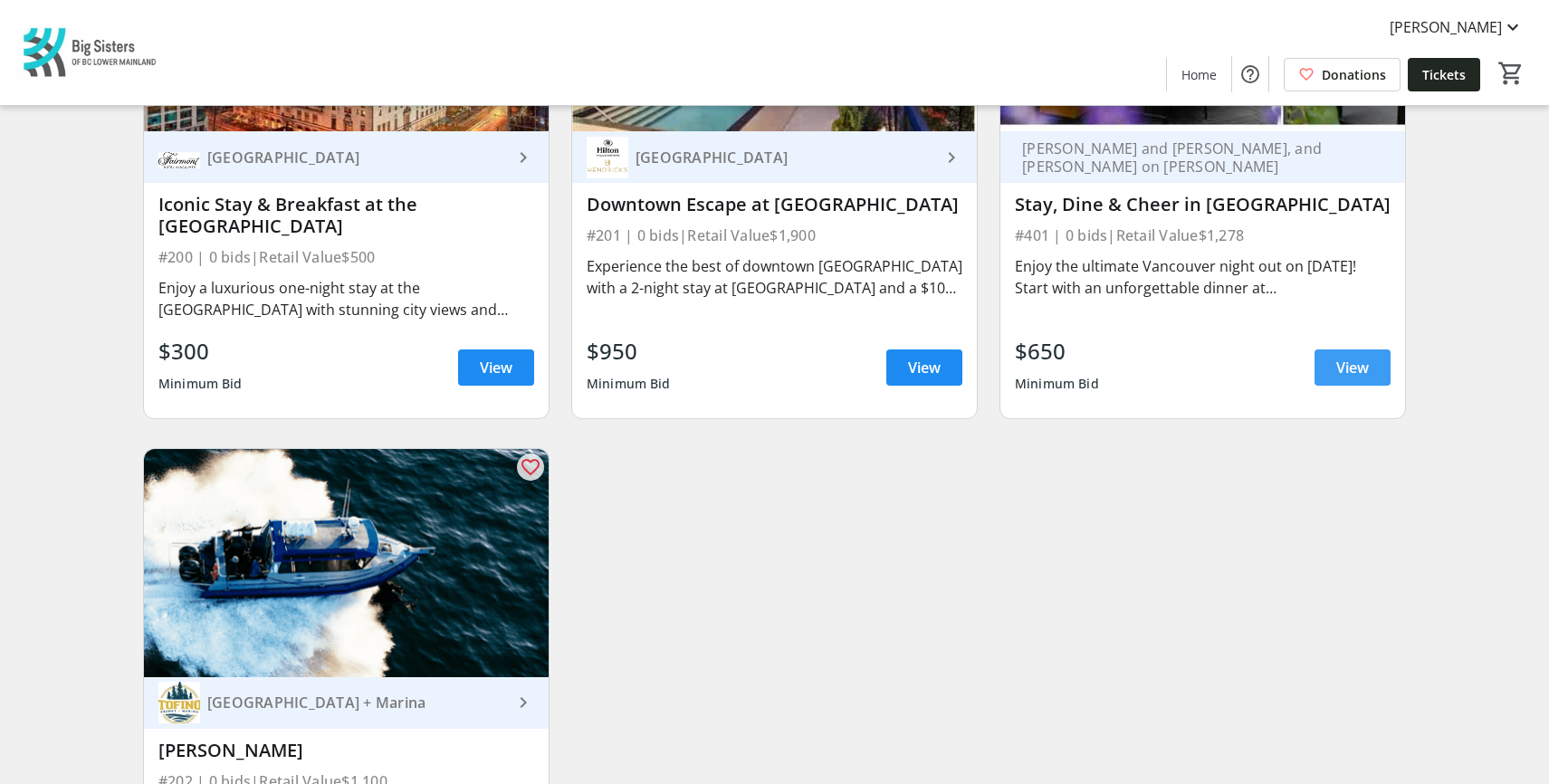
click at [1338, 357] on span "View" at bounding box center [1352, 367] width 32 height 22
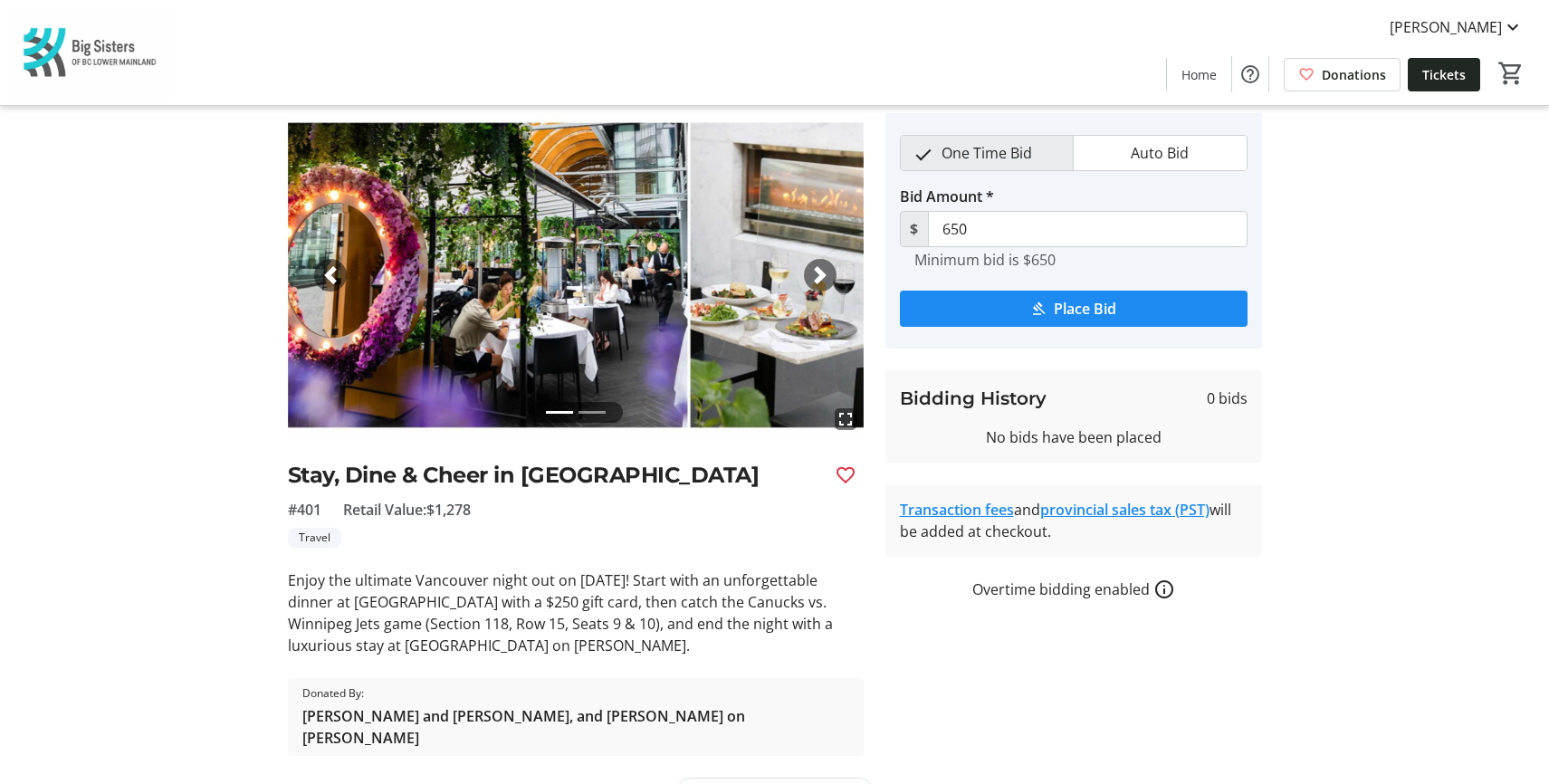
scroll to position [89, 0]
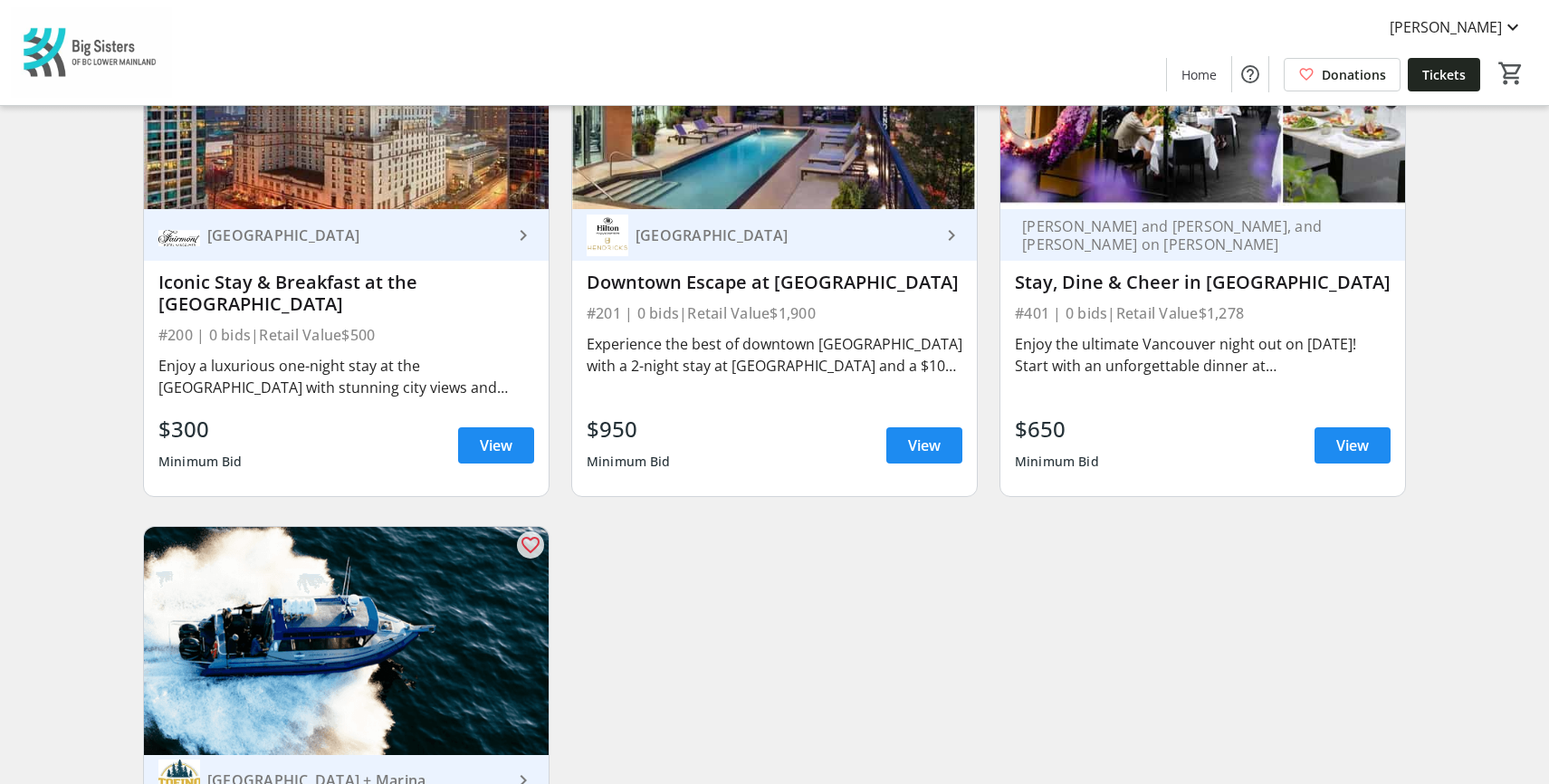
scroll to position [25, 0]
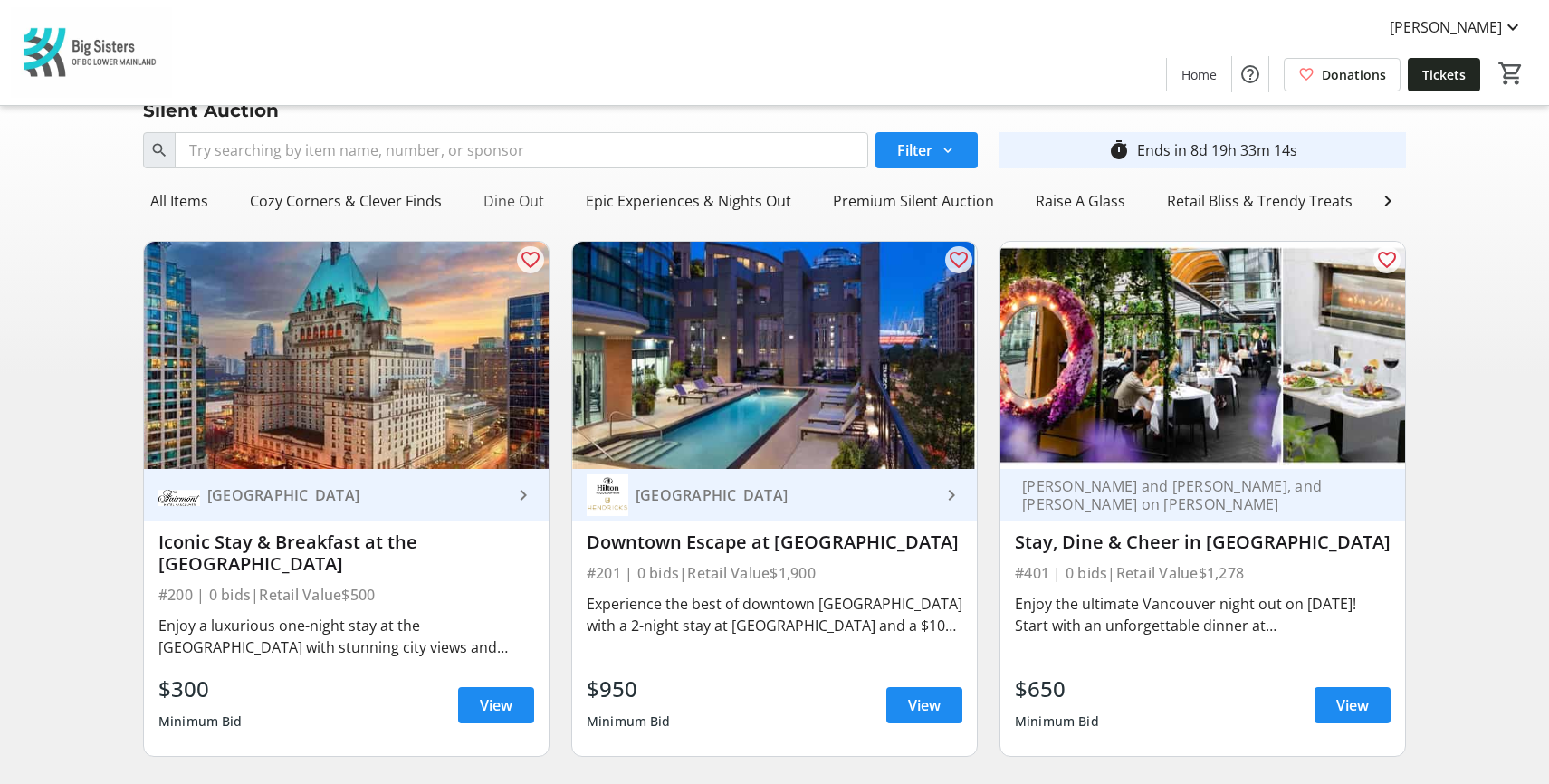
click at [525, 206] on div "Dine Out" at bounding box center [514, 201] width 75 height 36
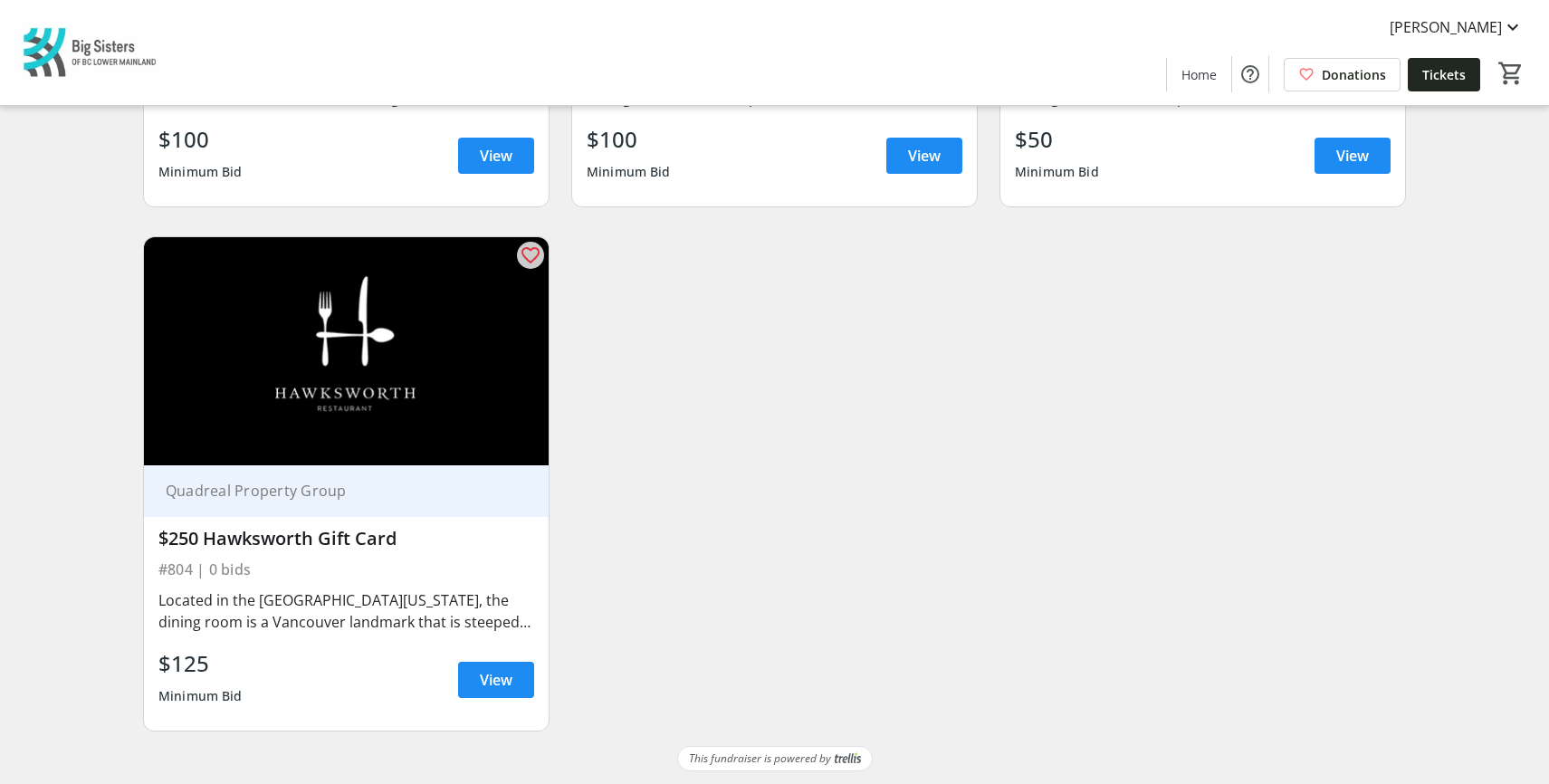
scroll to position [568, 0]
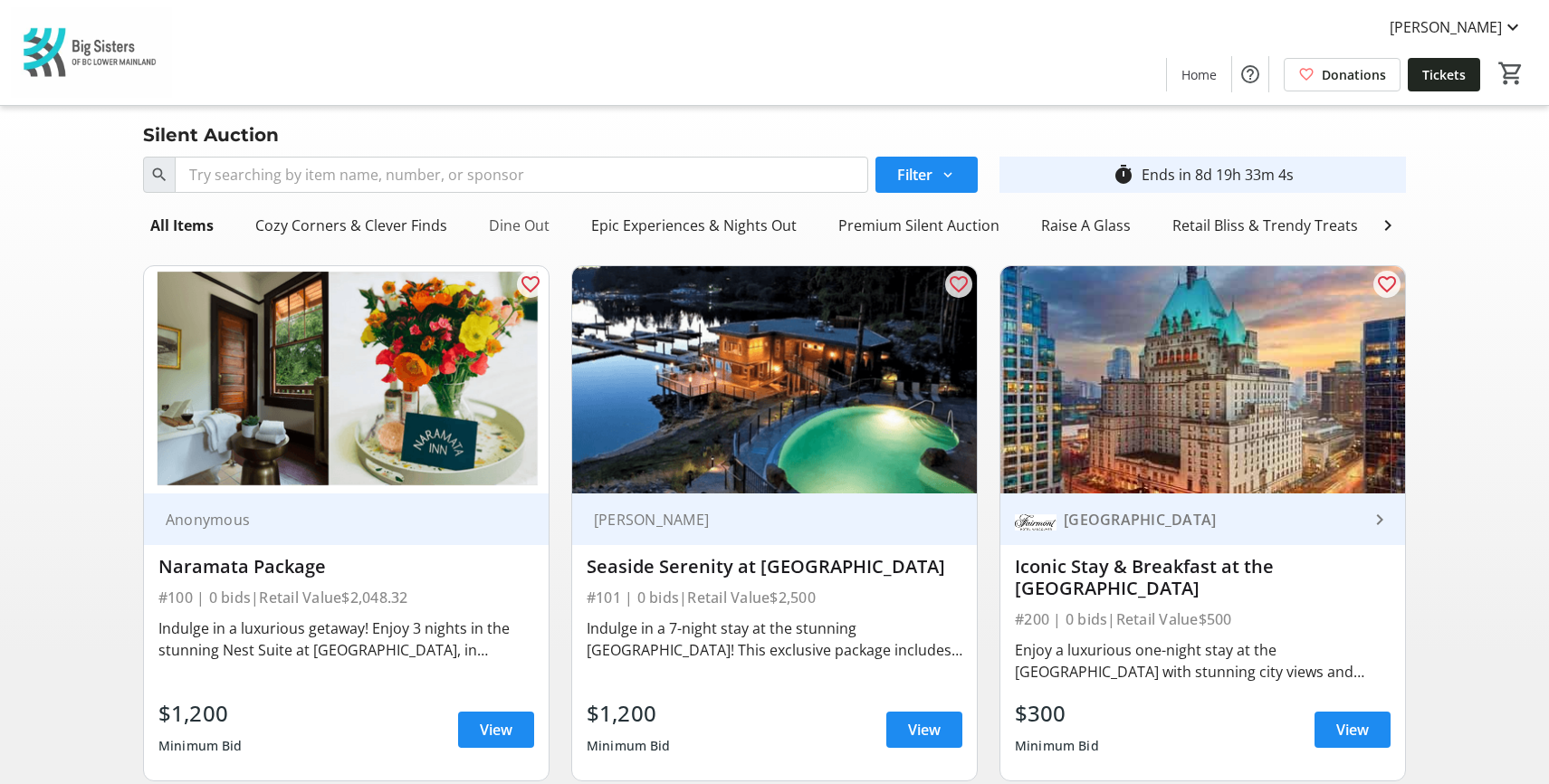
click at [524, 221] on div "Dine Out" at bounding box center [519, 225] width 75 height 36
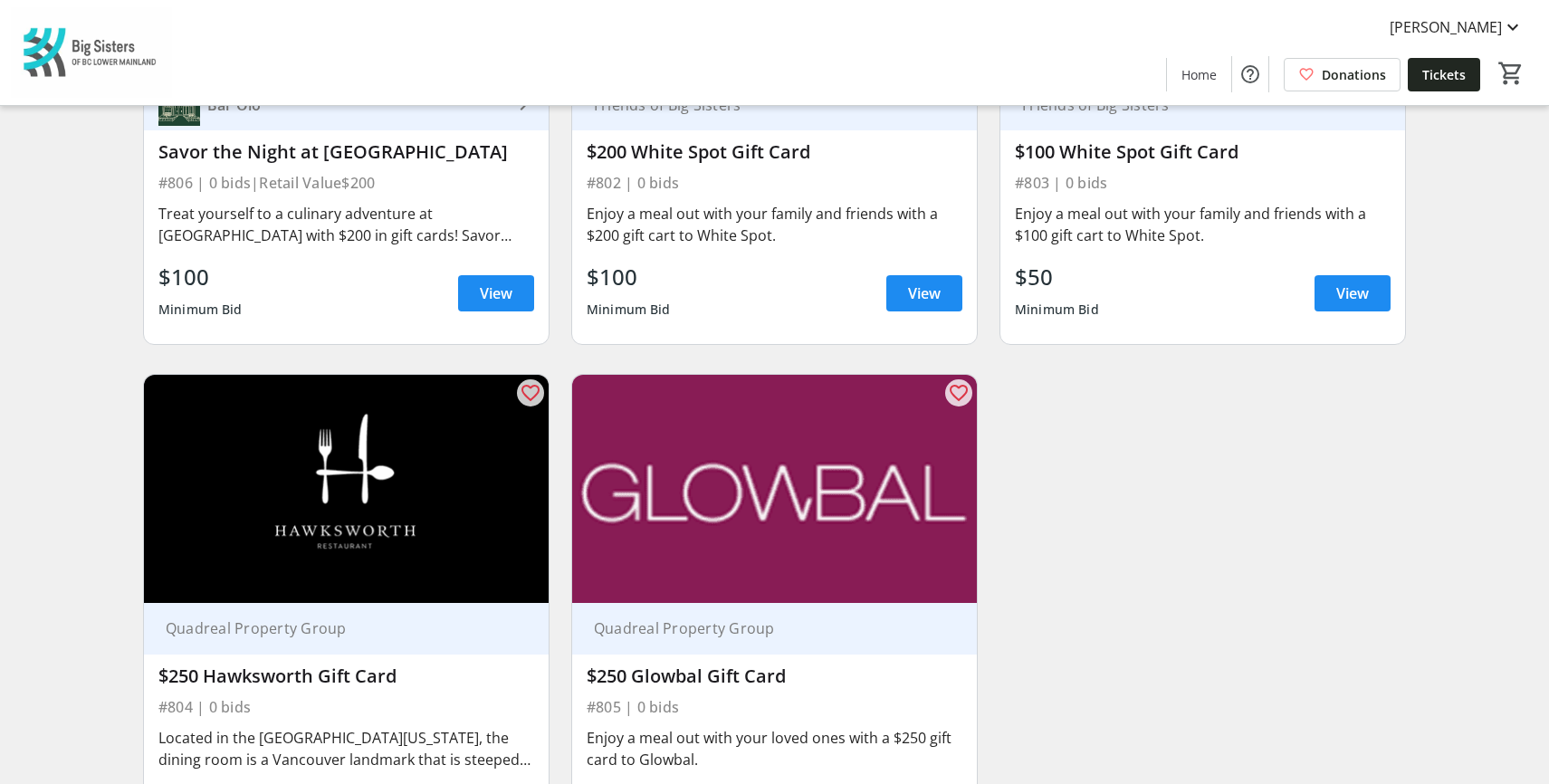
scroll to position [386, 0]
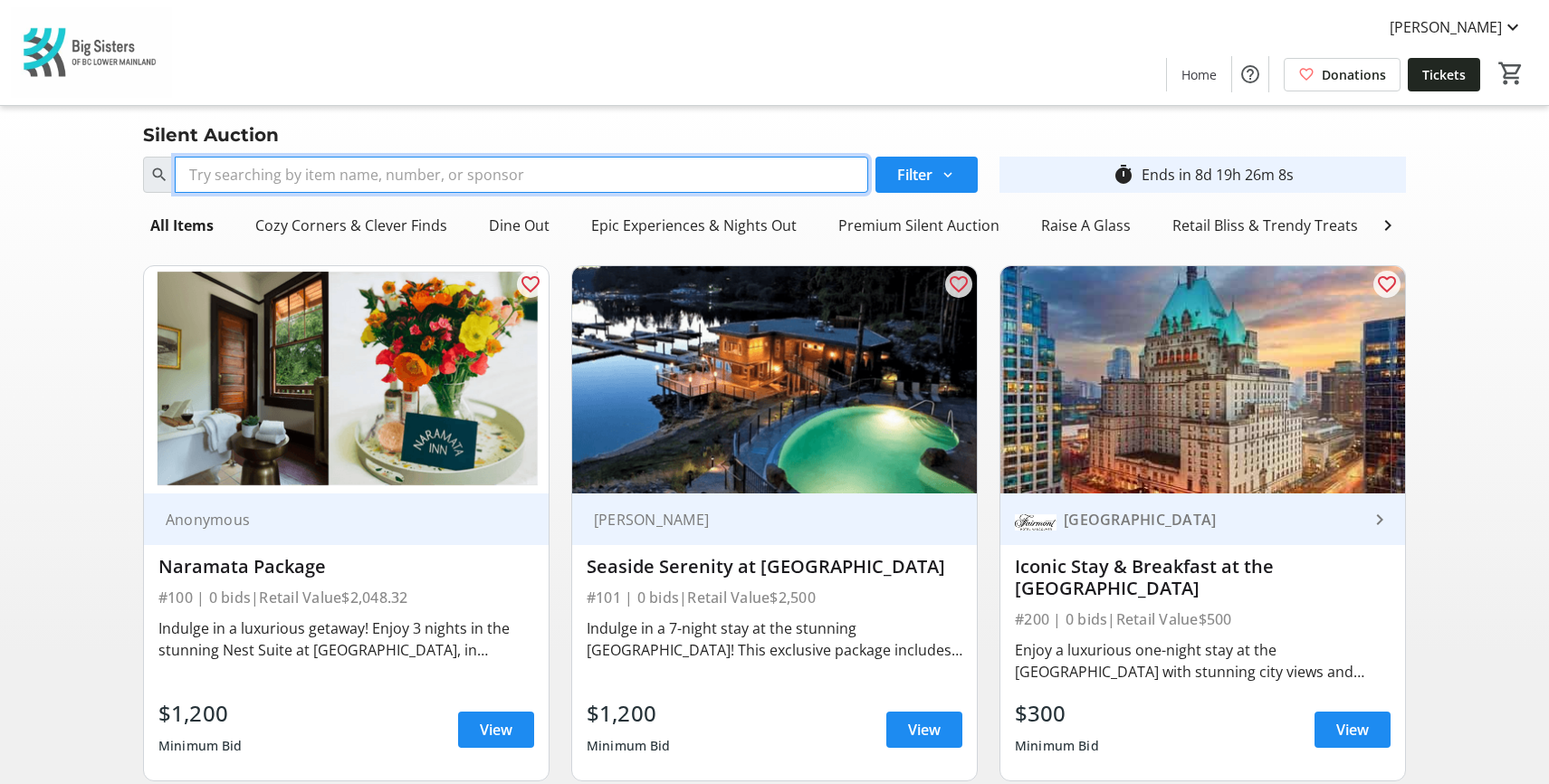
click at [451, 186] on input "Search" at bounding box center [521, 175] width 693 height 36
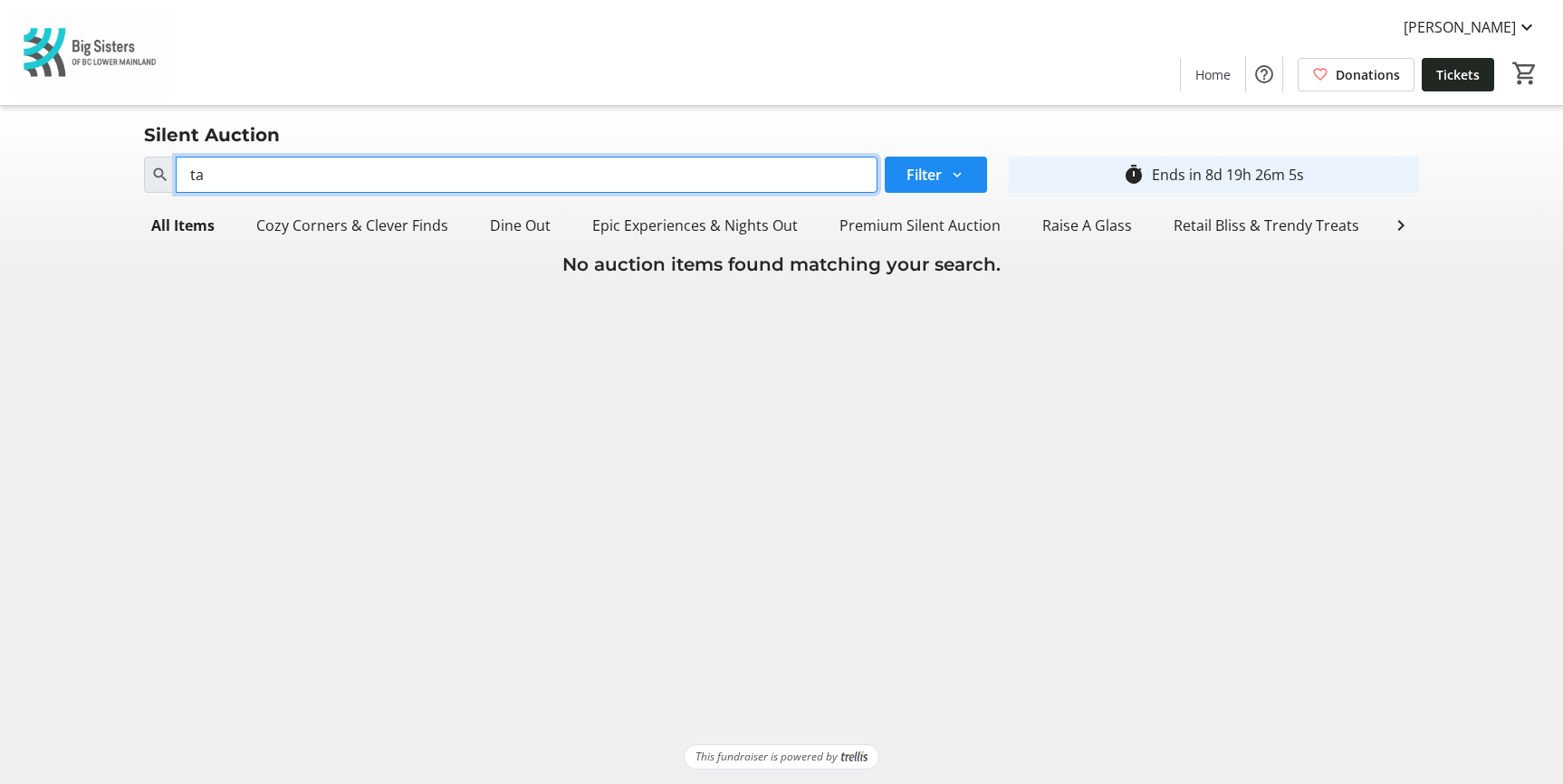
type input "t"
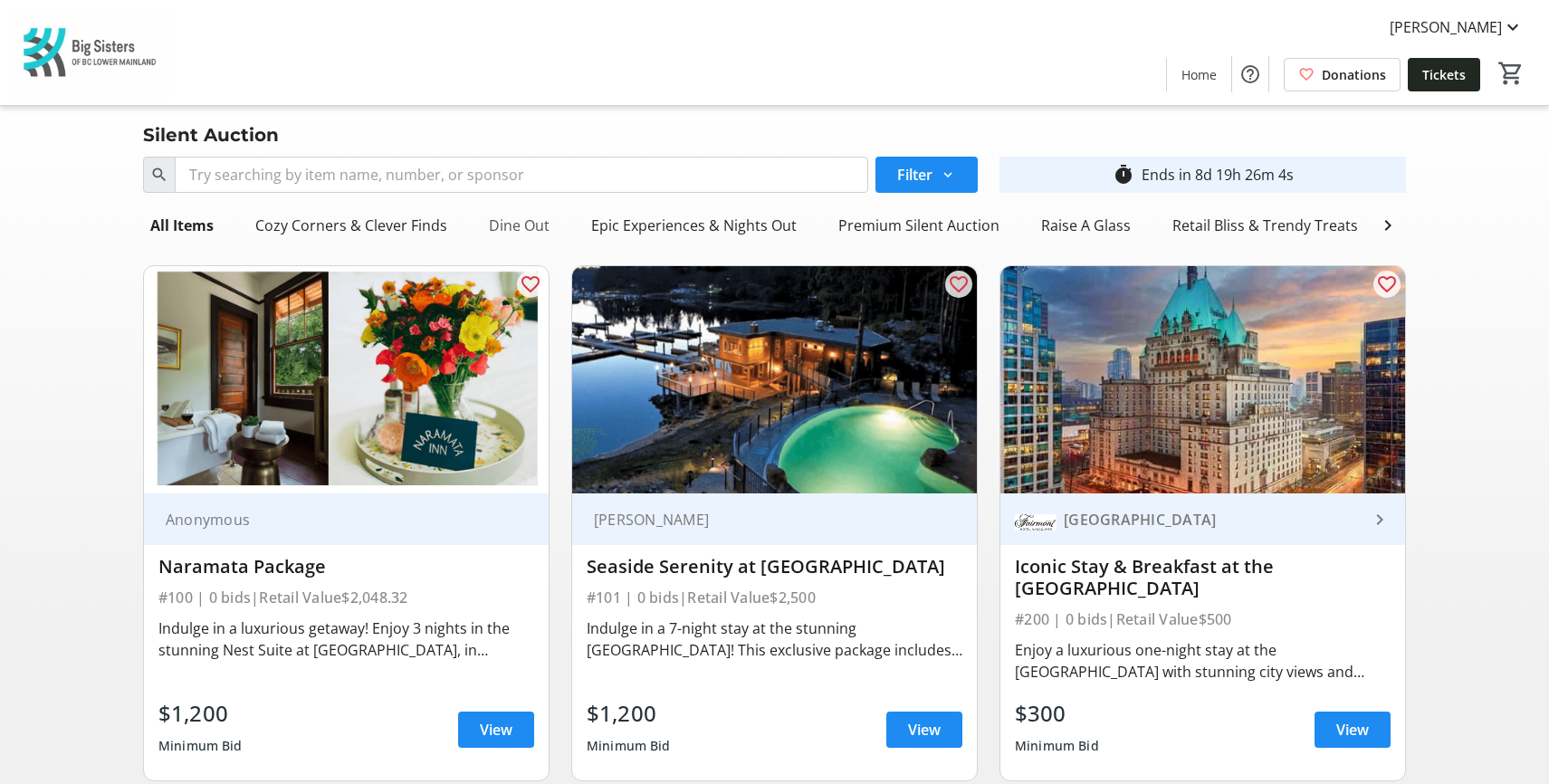
click at [515, 224] on div "Dine Out" at bounding box center [519, 225] width 75 height 36
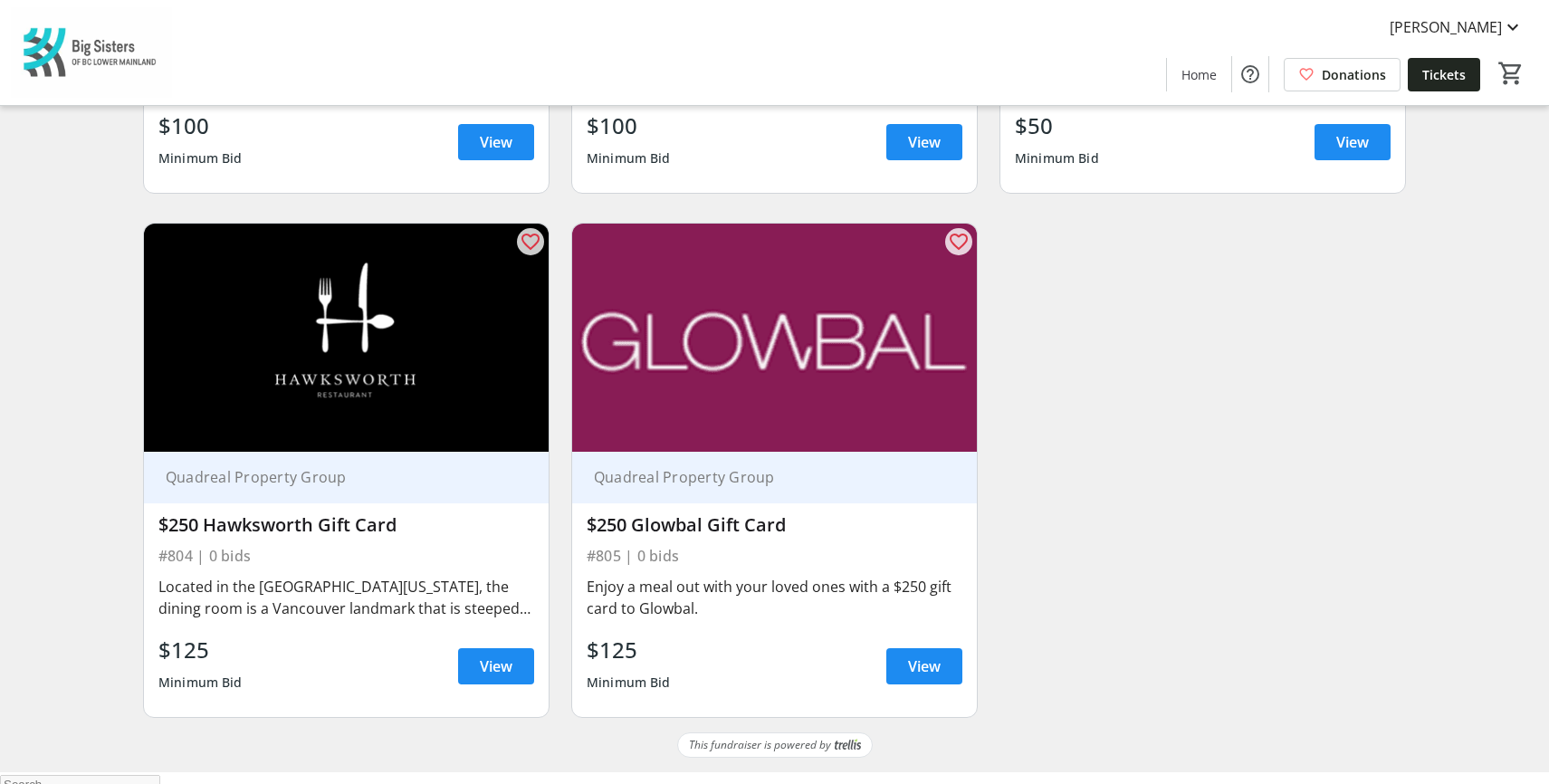
scroll to position [568, 0]
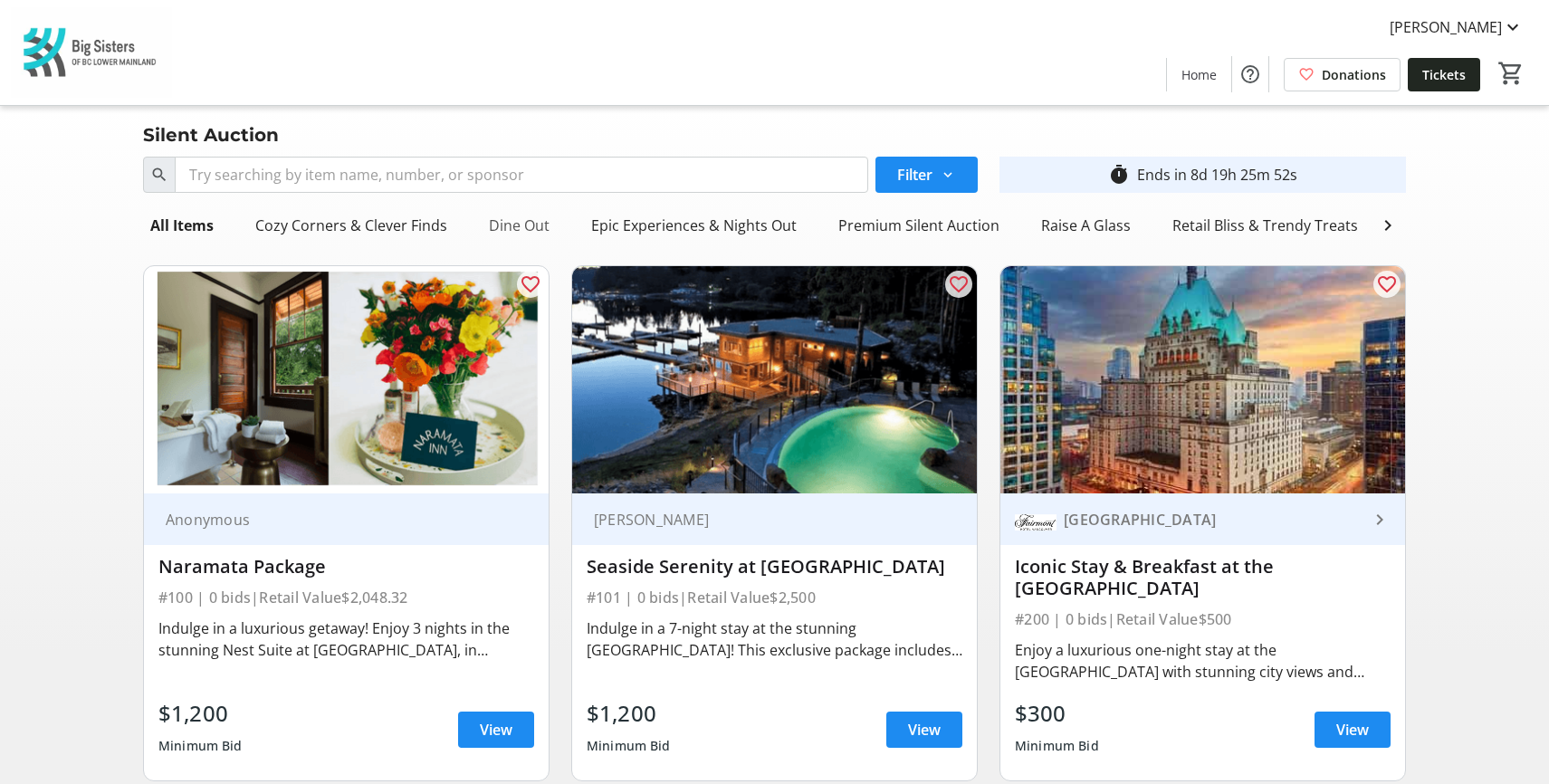
click at [511, 233] on div "Dine Out" at bounding box center [519, 225] width 75 height 36
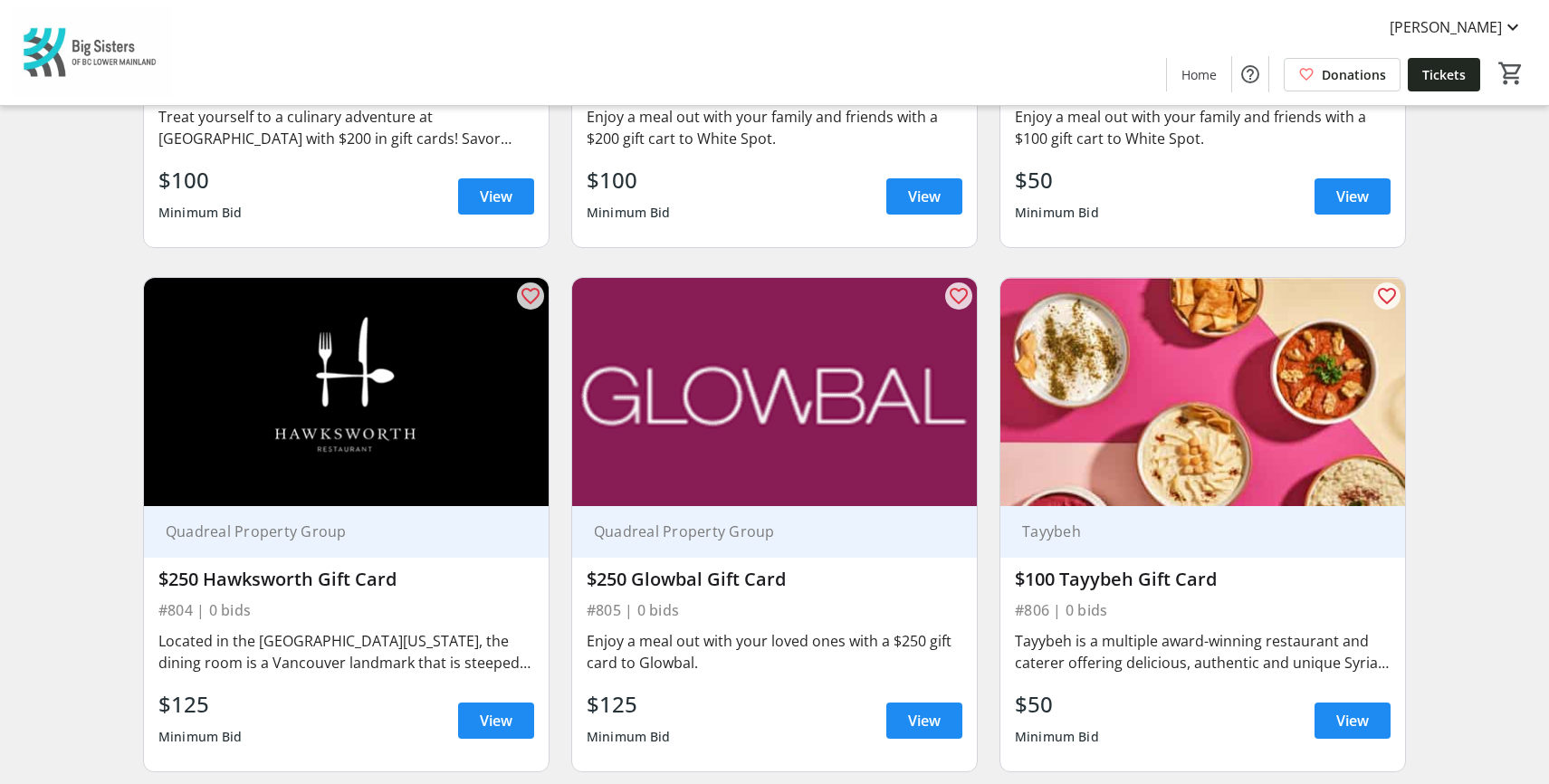
scroll to position [568, 0]
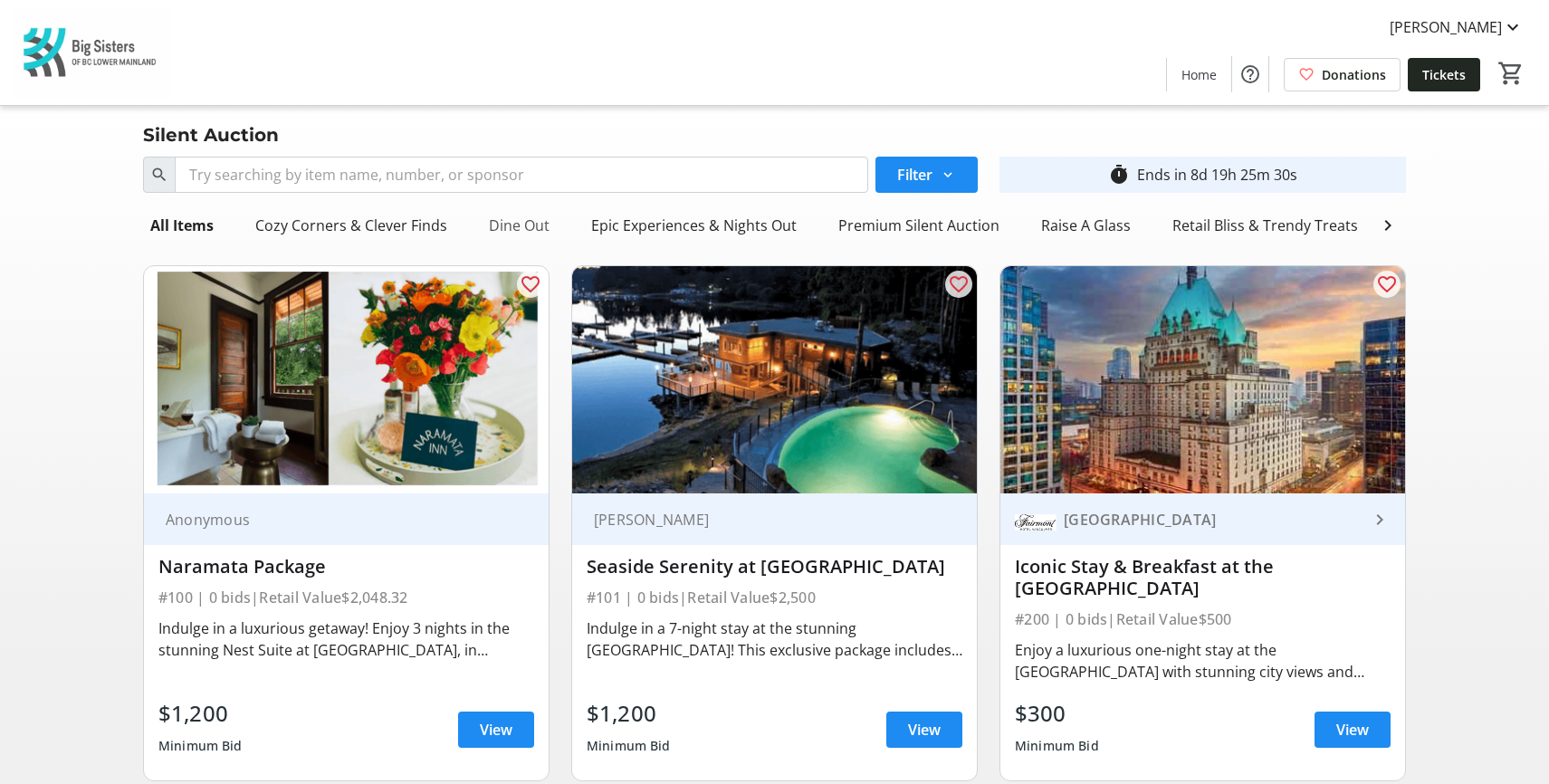
click at [525, 223] on div "Dine Out" at bounding box center [519, 225] width 75 height 36
click at [540, 222] on div "Dine Out" at bounding box center [519, 225] width 75 height 36
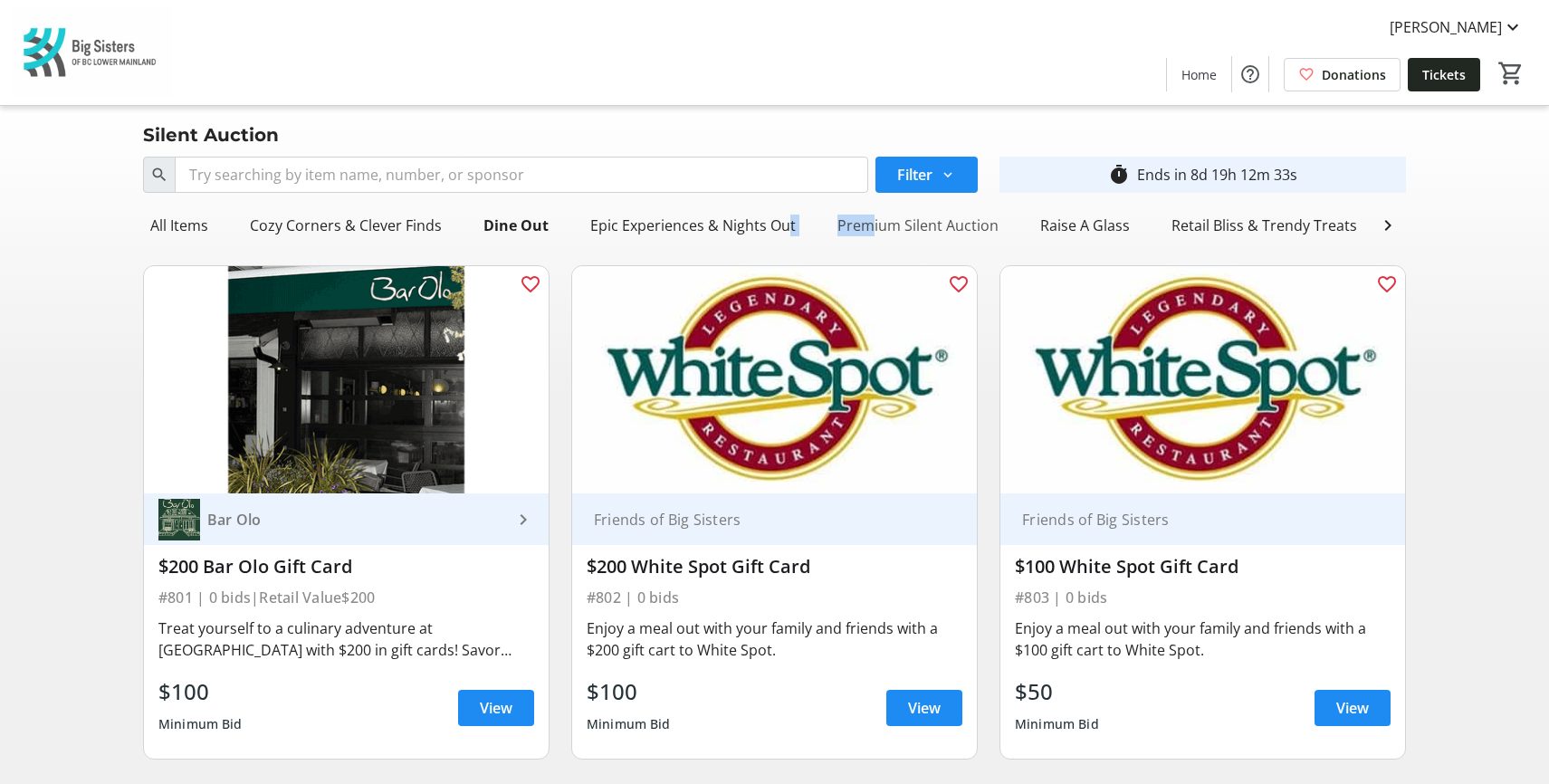
drag, startPoint x: 843, startPoint y: 241, endPoint x: 906, endPoint y: 237, distance: 63.1
click at [858, 239] on div "All Items Cozy Corners & Clever Finds Dine Out Epic Experiences & Nights Out Pr…" at bounding box center [757, 225] width 1227 height 36
click at [1244, 223] on div "Retail Bliss & Trendy Treats" at bounding box center [1264, 225] width 200 height 36
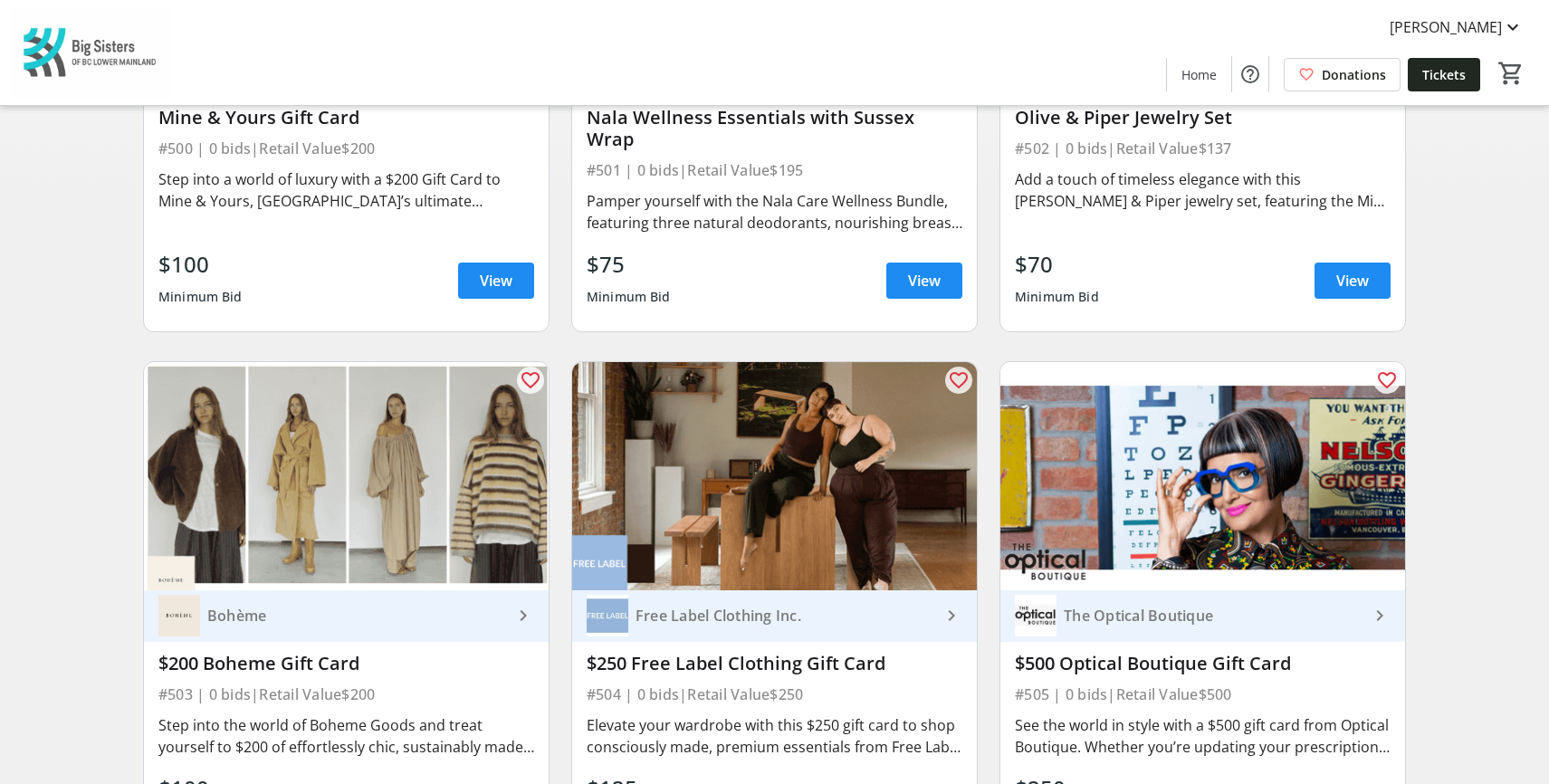
scroll to position [453, 0]
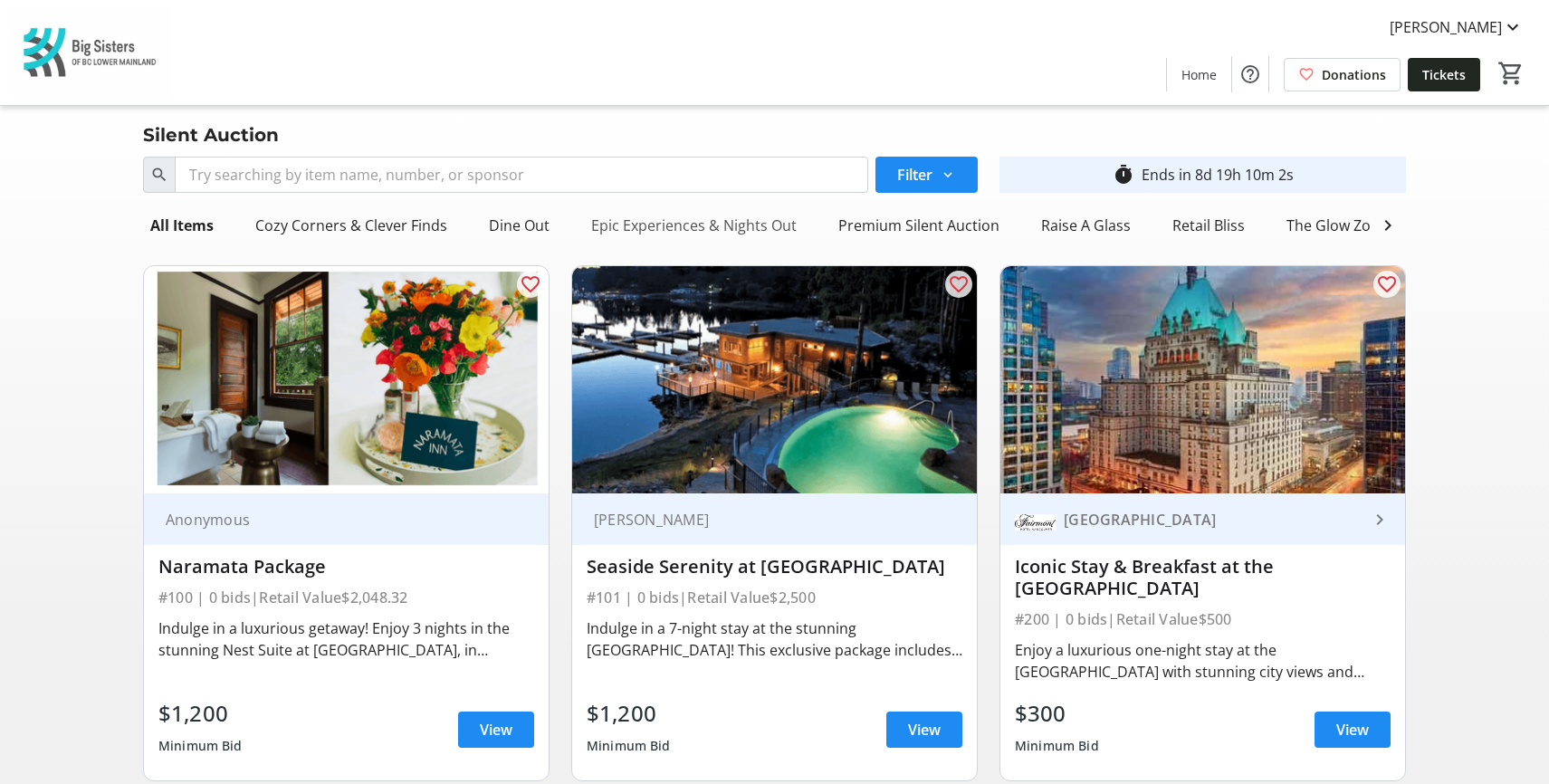
click at [720, 222] on div "Epic Experiences & Nights Out" at bounding box center [694, 225] width 220 height 36
click at [640, 218] on div "Epic Experiences & Nights Out" at bounding box center [694, 225] width 220 height 36
drag, startPoint x: 652, startPoint y: 241, endPoint x: 691, endPoint y: 241, distance: 39.0
click at [691, 241] on div "Experiences & Nights Out" at bounding box center [678, 225] width 188 height 36
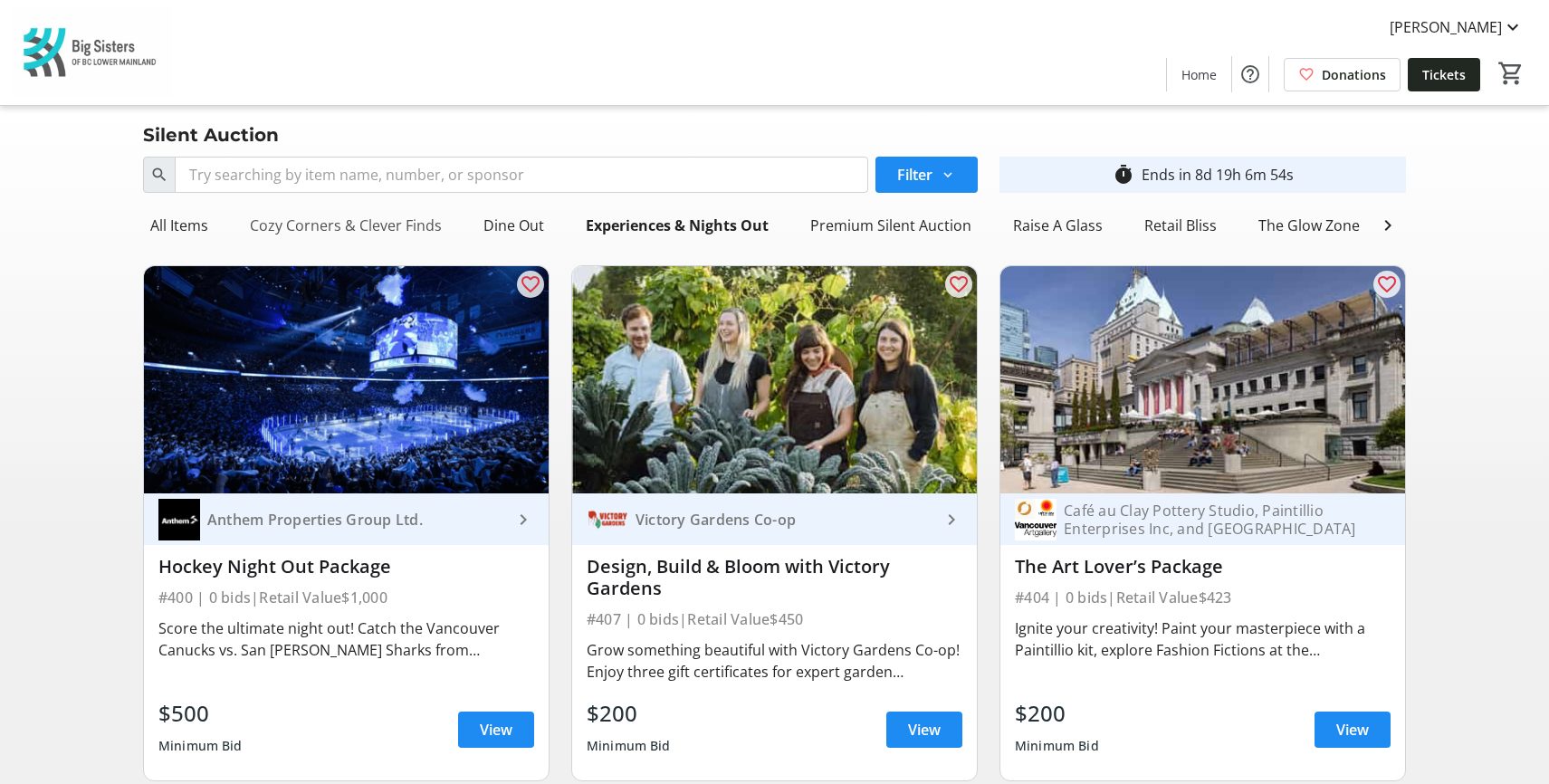
click at [376, 216] on div "Cozy Corners & Clever Finds" at bounding box center [346, 225] width 206 height 36
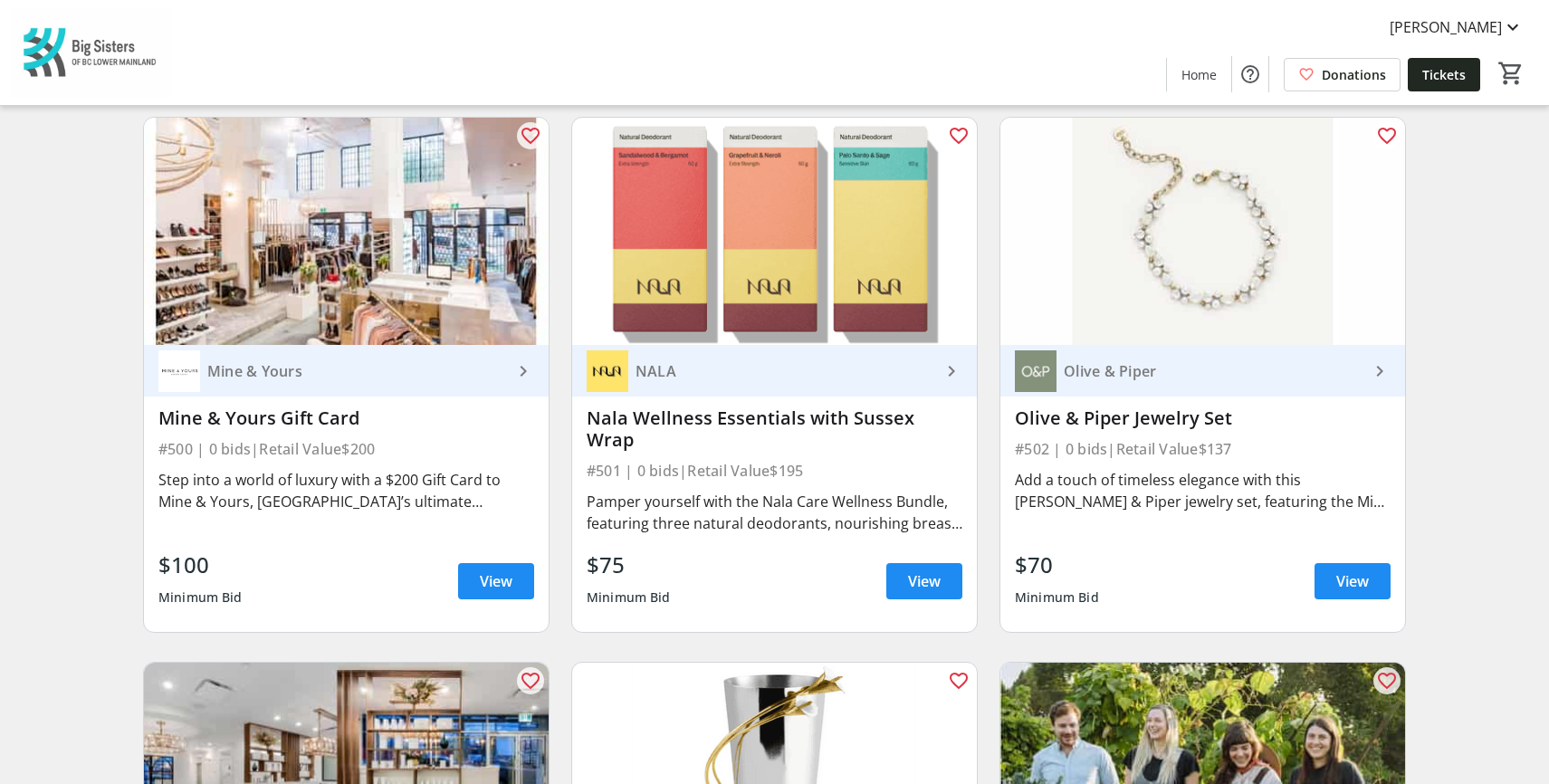
scroll to position [1137, 0]
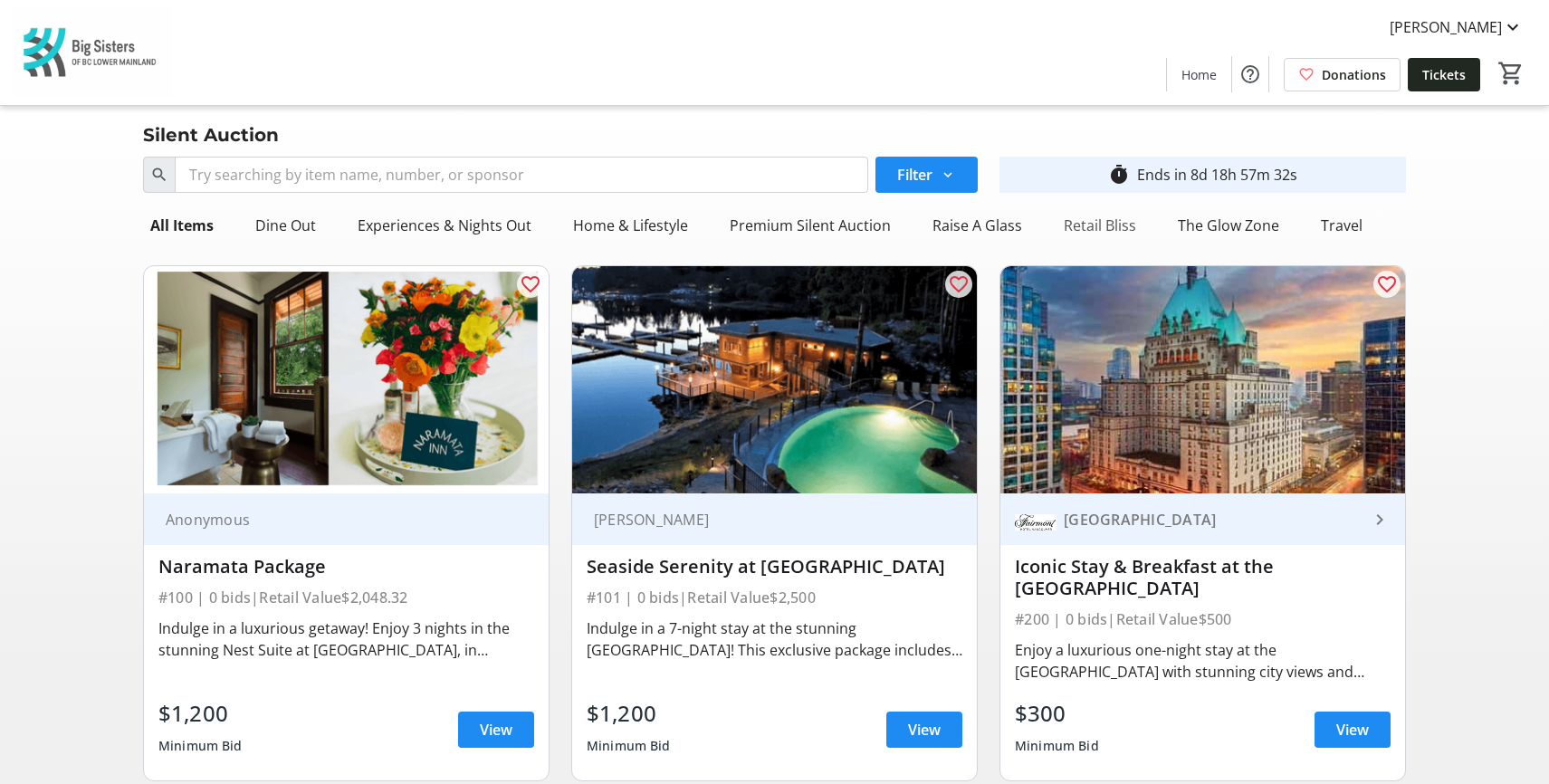
click at [1086, 223] on div "Retail Bliss" at bounding box center [1101, 225] width 87 height 36
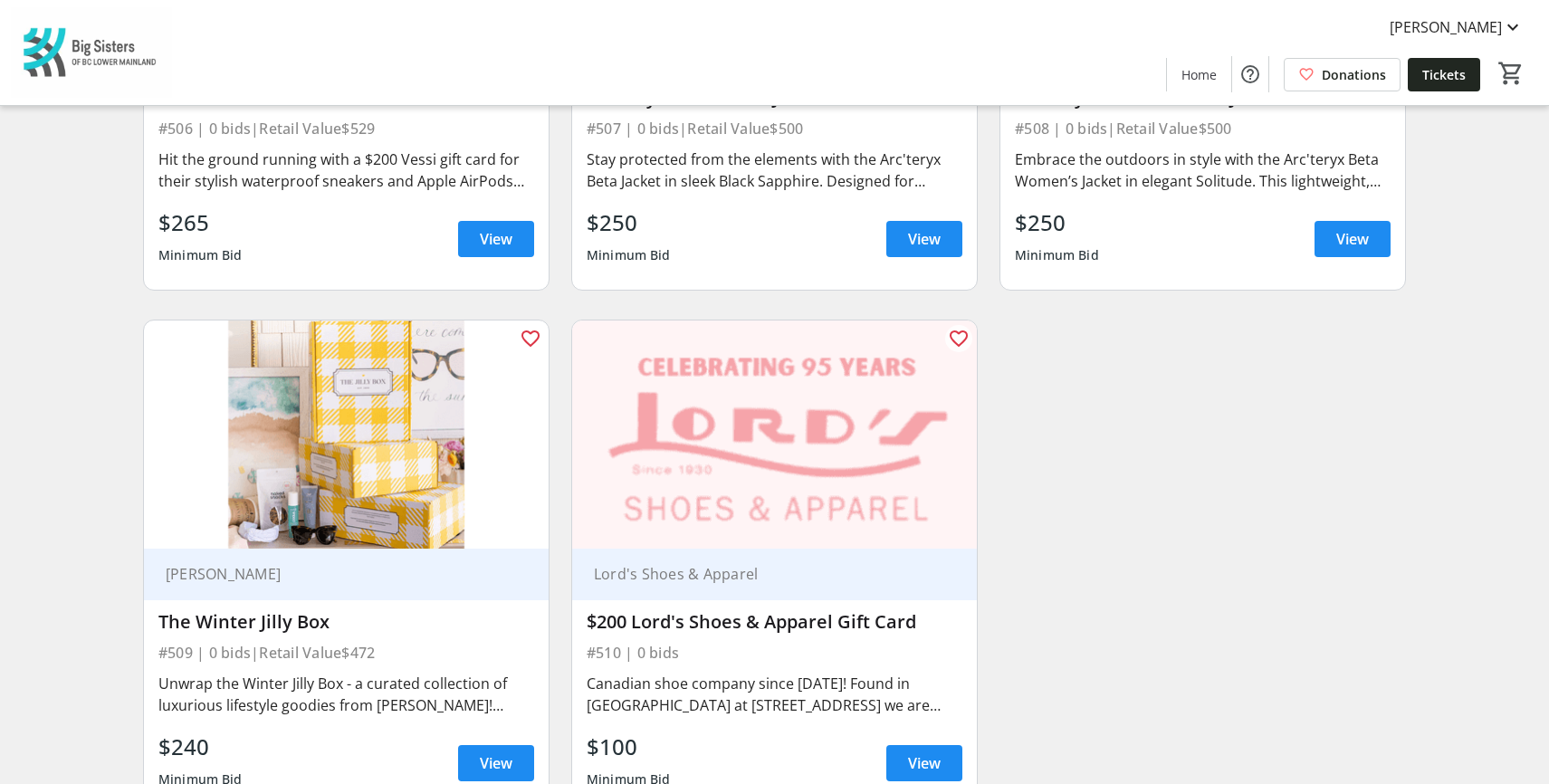
scroll to position [1539, 0]
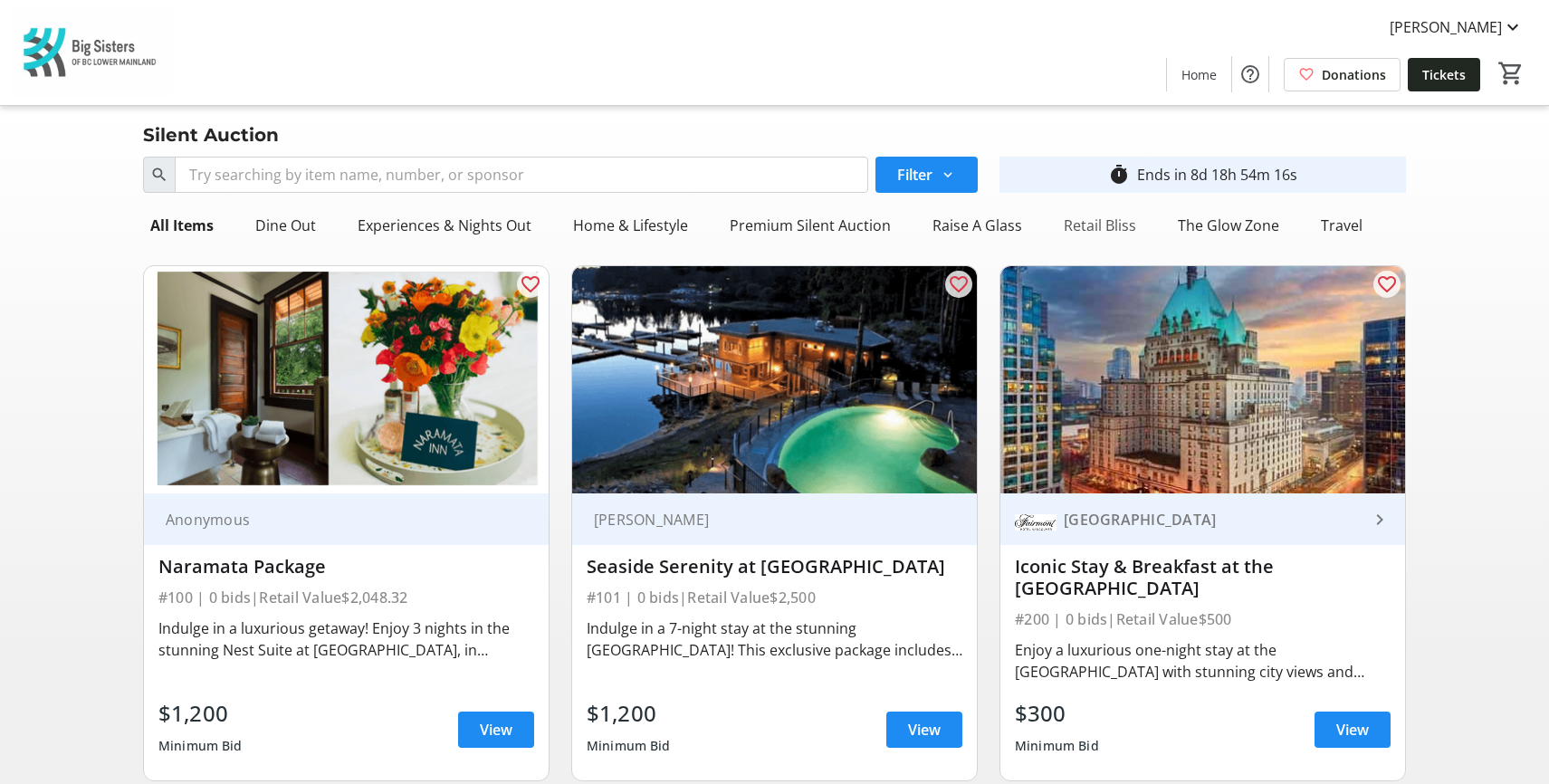
click at [1105, 230] on div "Retail Bliss" at bounding box center [1101, 225] width 87 height 36
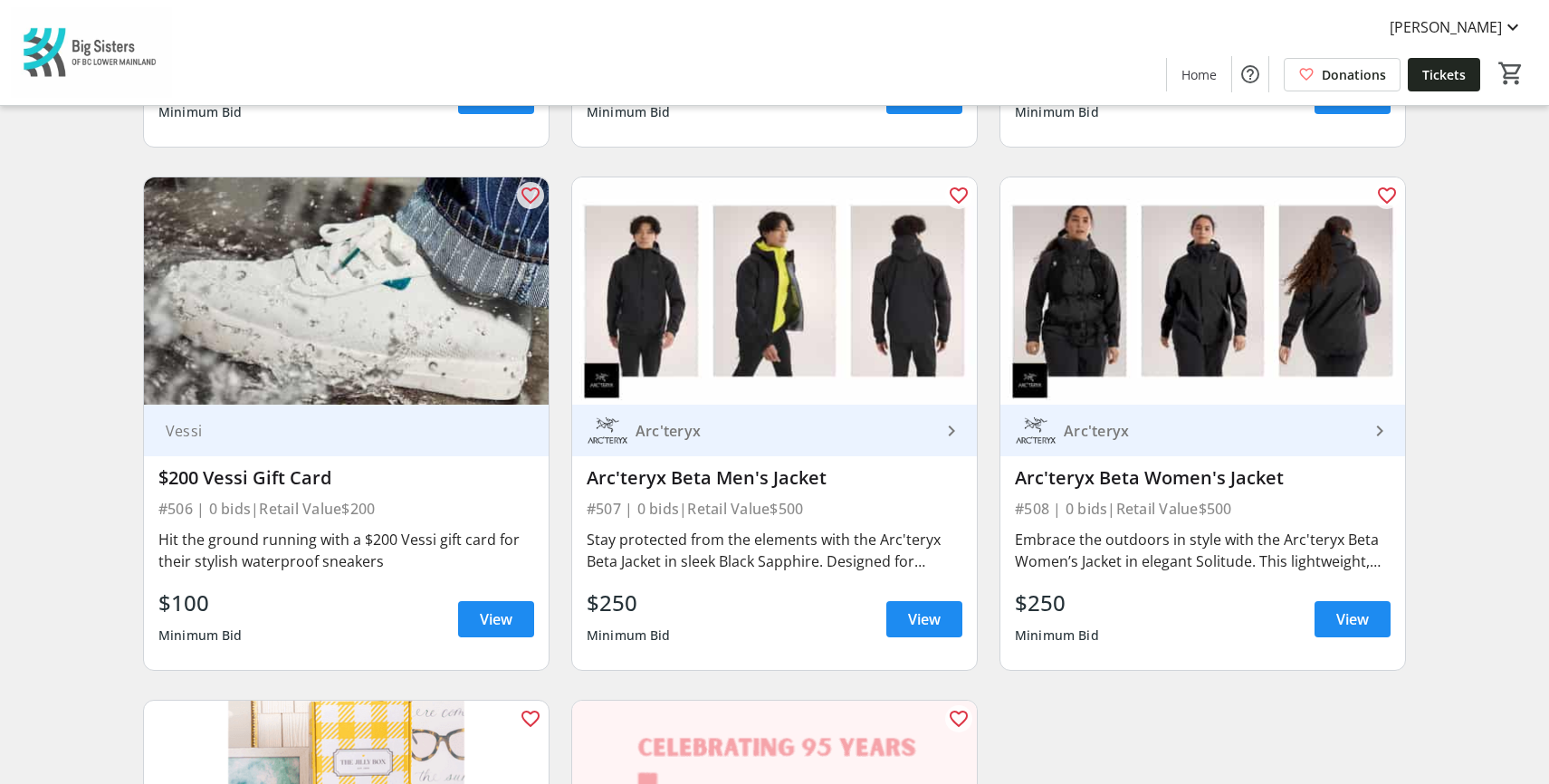
scroll to position [1148, 0]
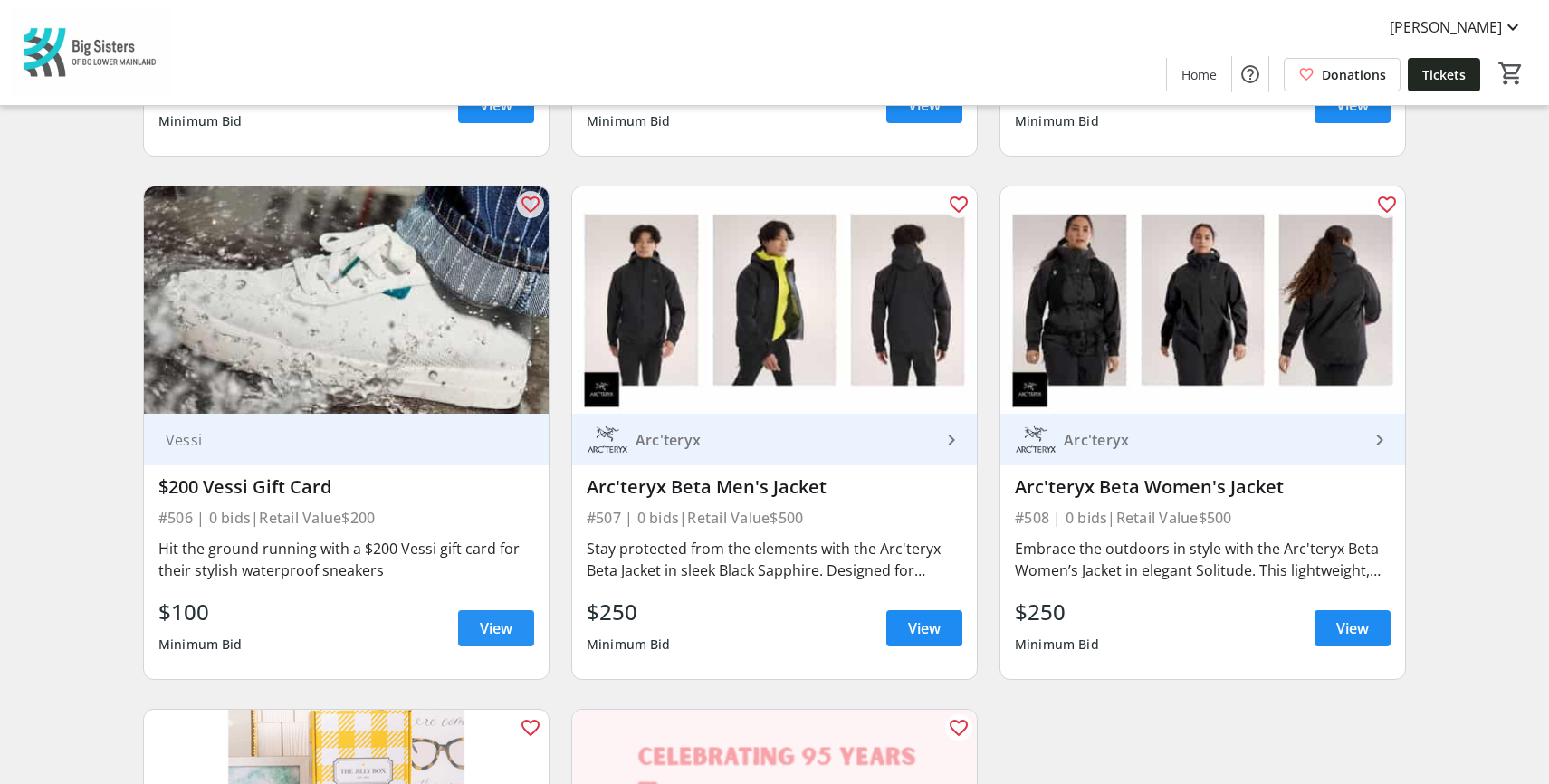
click at [472, 607] on span at bounding box center [496, 628] width 76 height 44
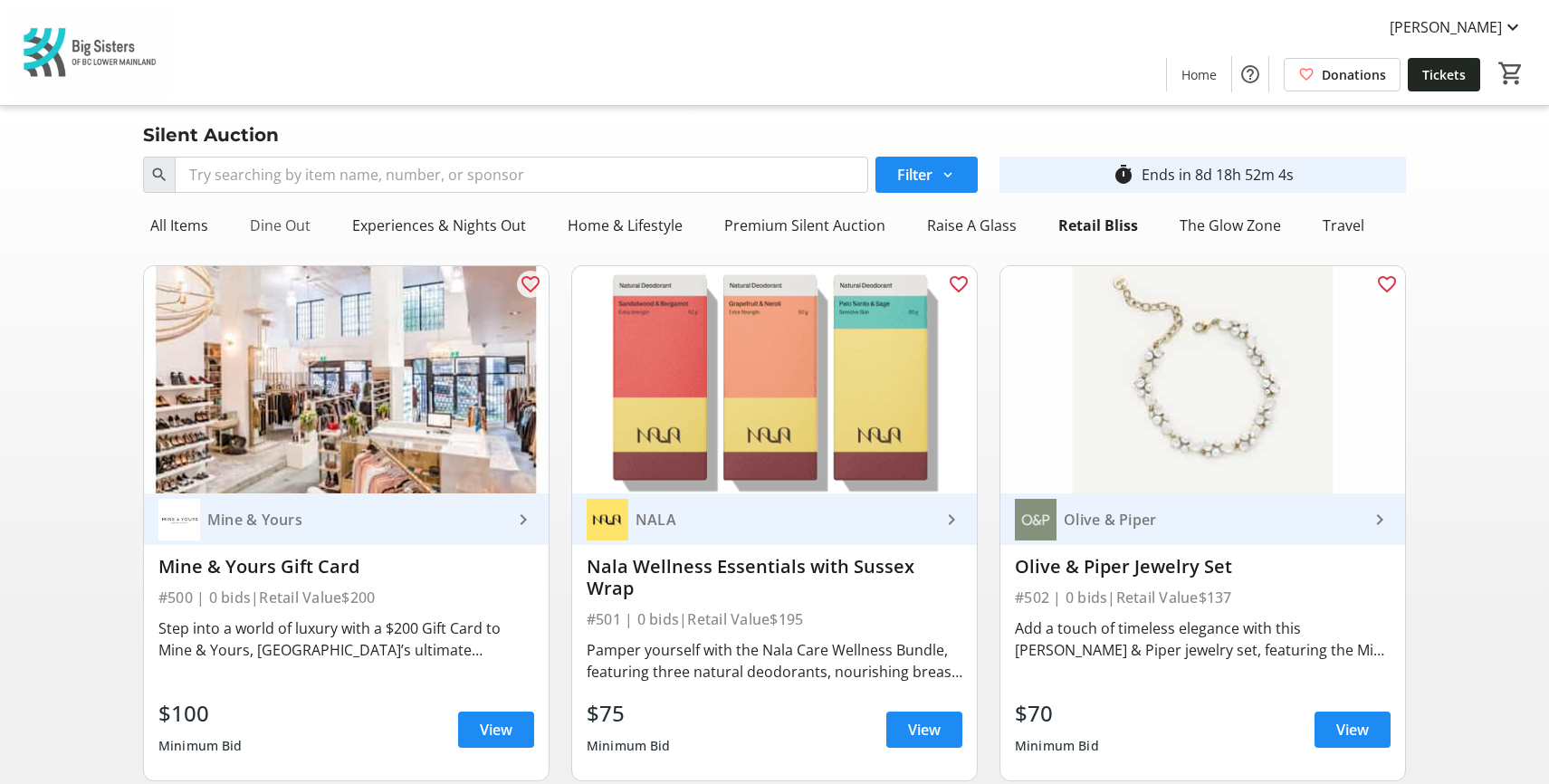
click at [294, 233] on div "Dine Out" at bounding box center [280, 225] width 75 height 36
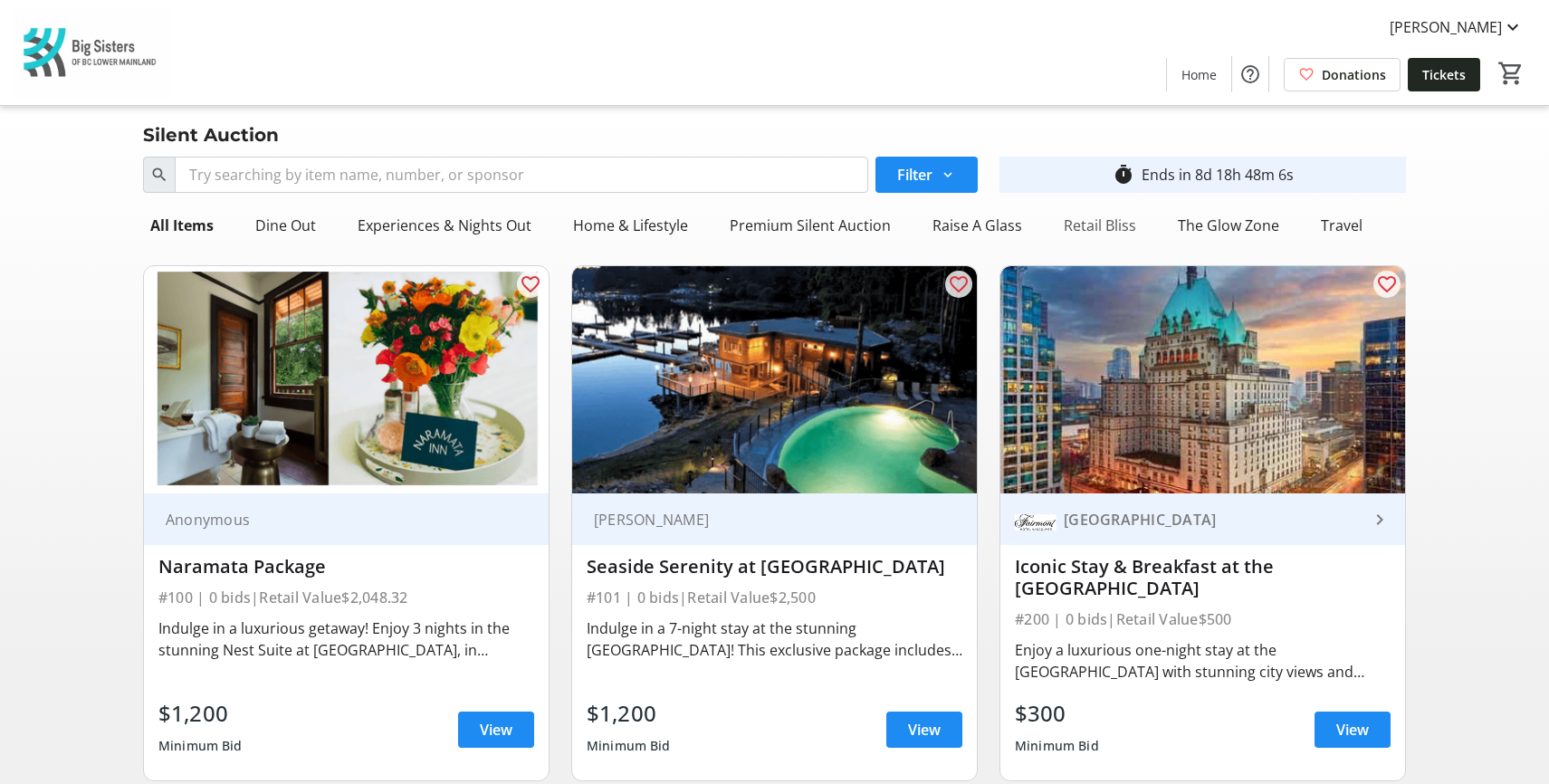
click at [1057, 224] on div "Retail Bliss" at bounding box center [1101, 225] width 87 height 36
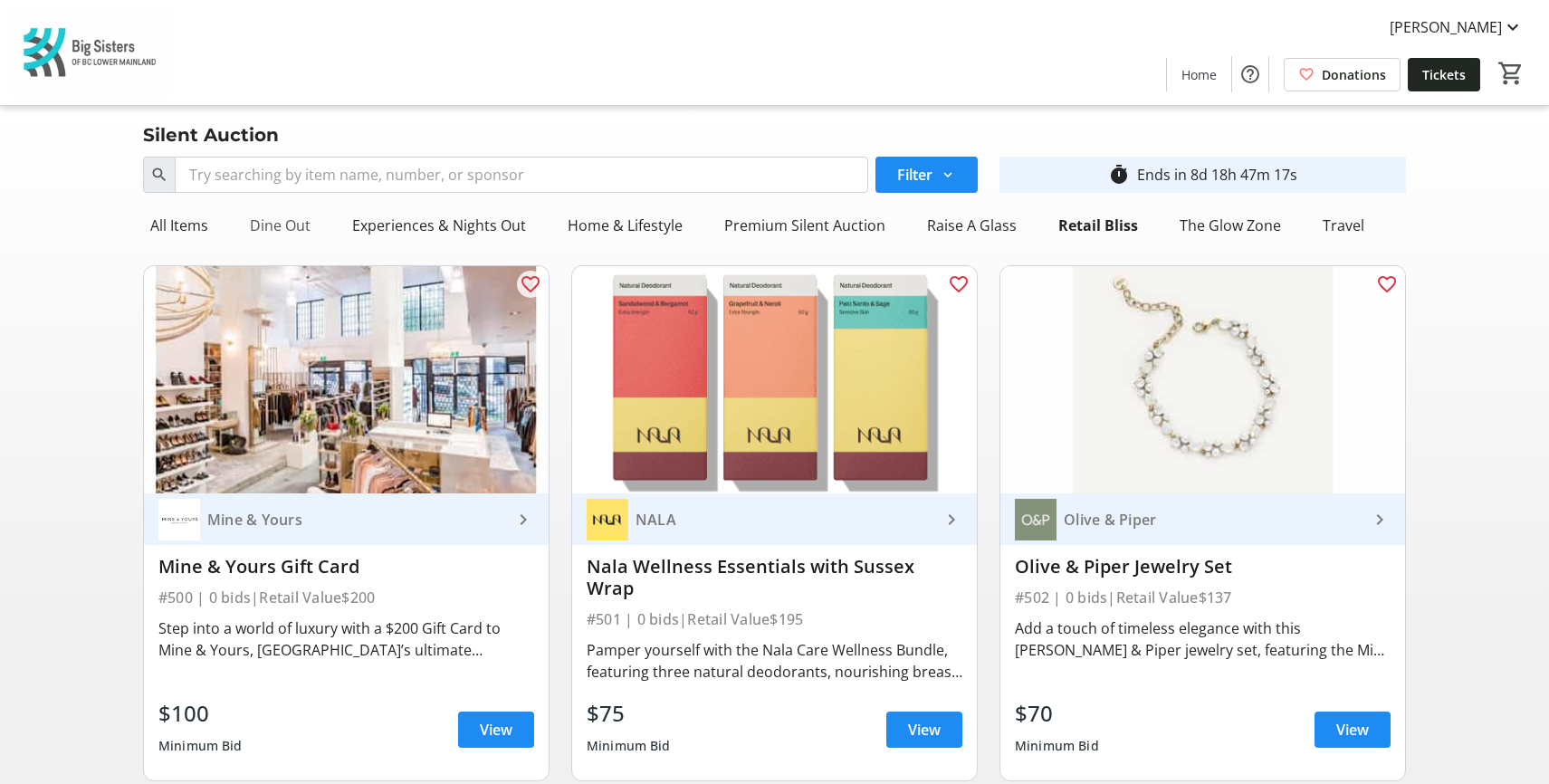
click at [295, 233] on div "Dine Out" at bounding box center [280, 225] width 75 height 36
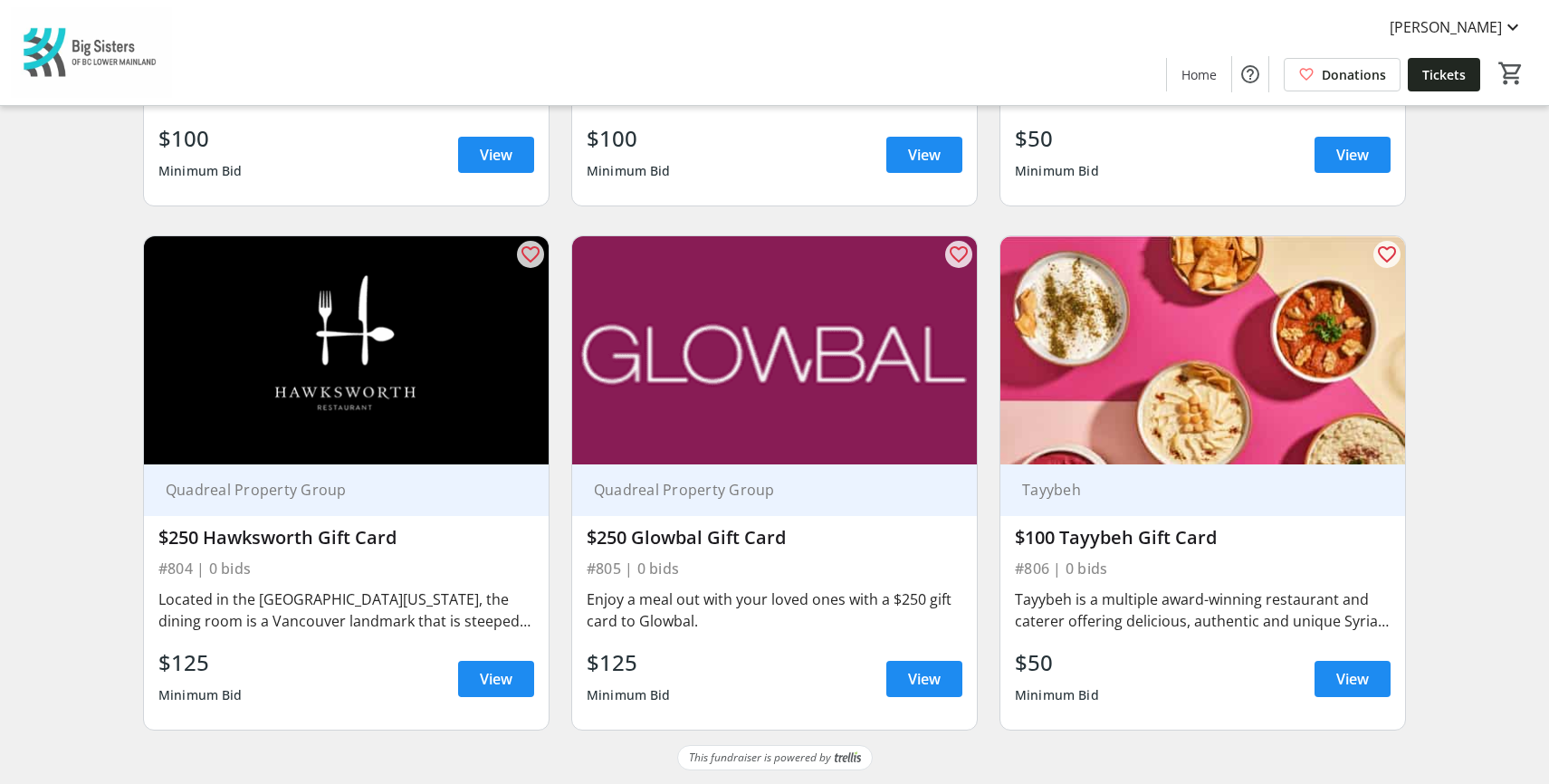
scroll to position [554, 0]
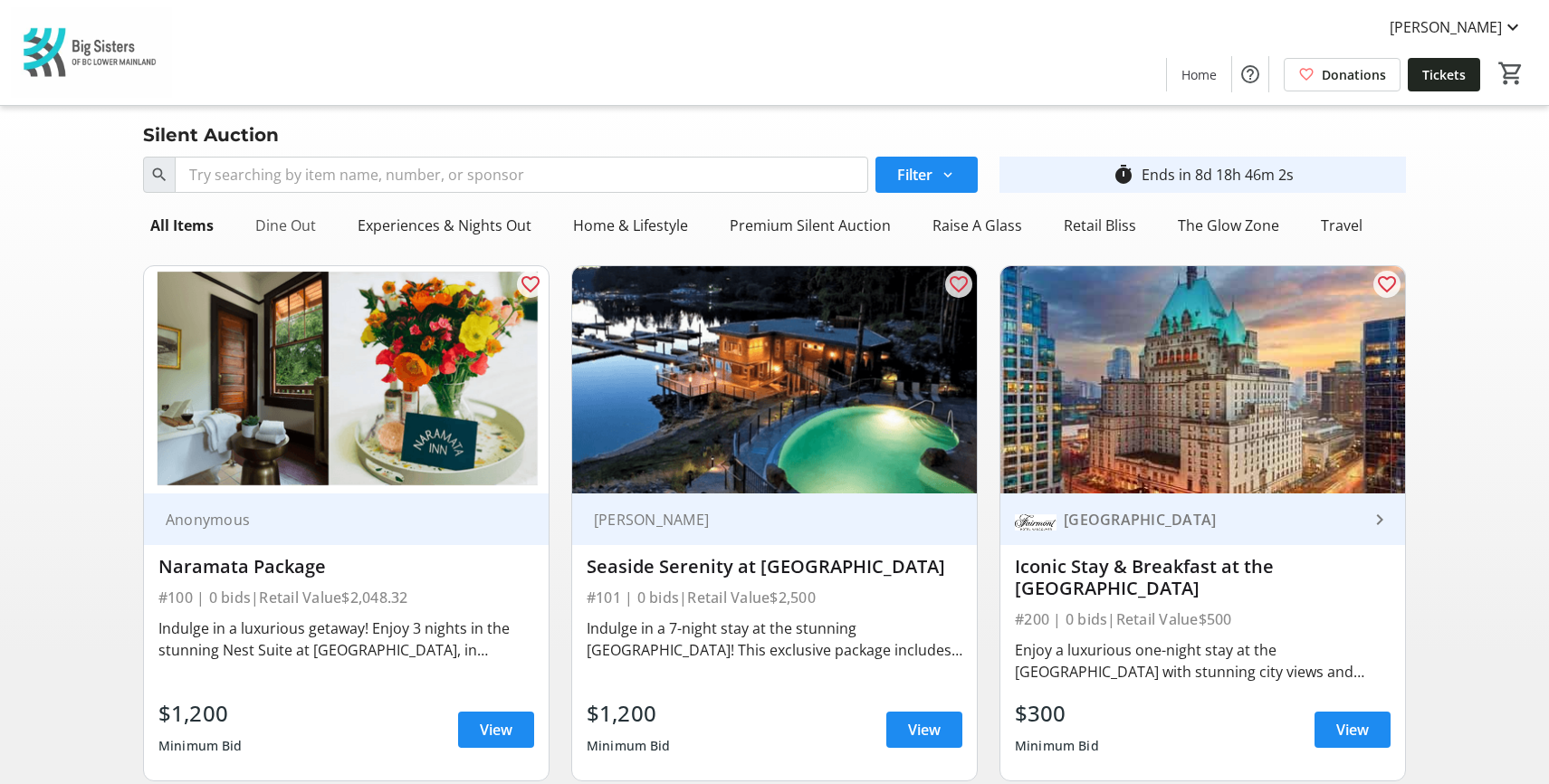
drag, startPoint x: 264, startPoint y: 211, endPoint x: 275, endPoint y: 213, distance: 11.2
click at [264, 211] on div "Dine Out" at bounding box center [285, 225] width 75 height 36
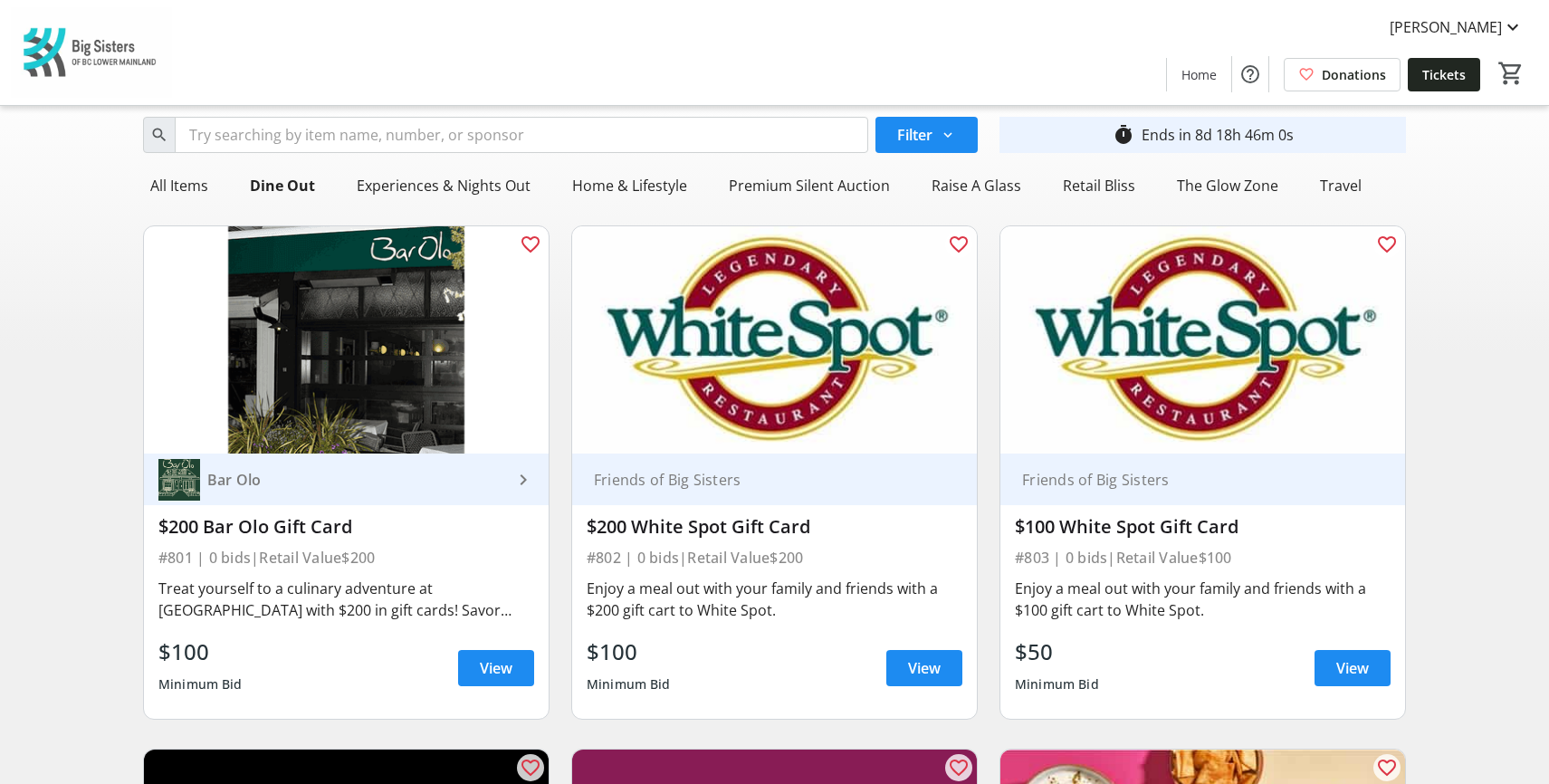
scroll to position [10, 0]
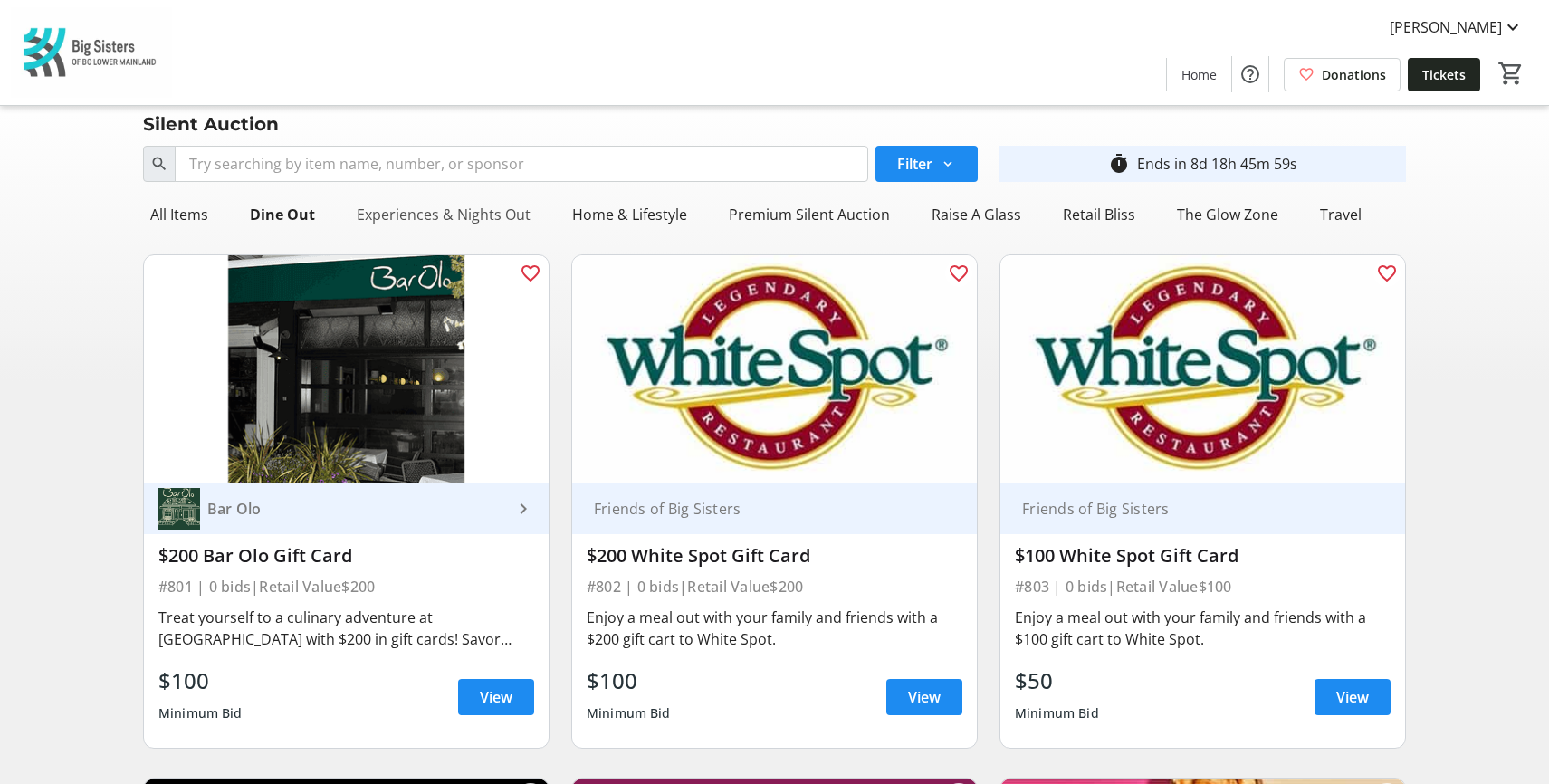
click at [436, 226] on div "Experiences & Nights Out" at bounding box center [444, 215] width 188 height 36
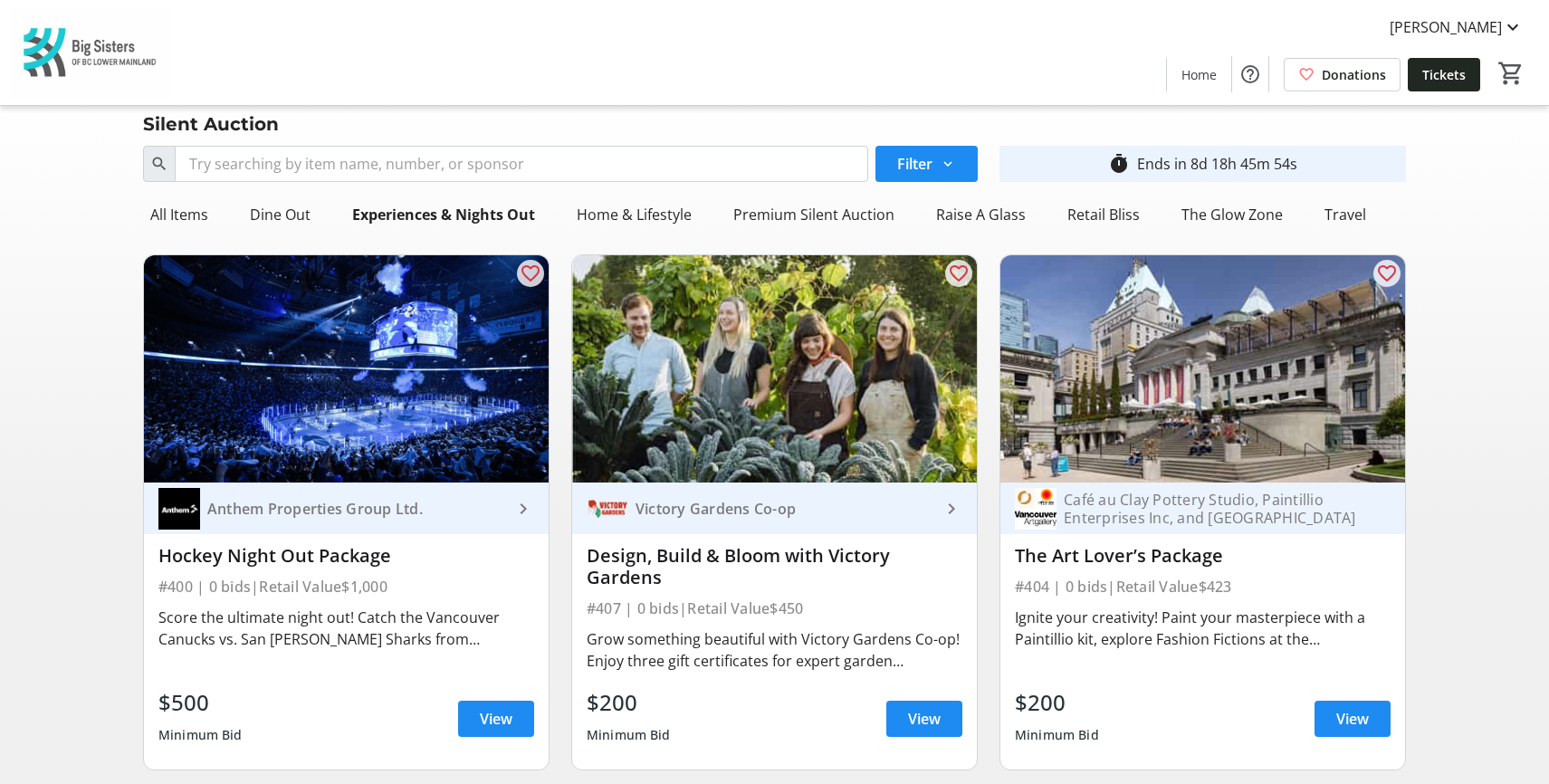
scroll to position [0, 0]
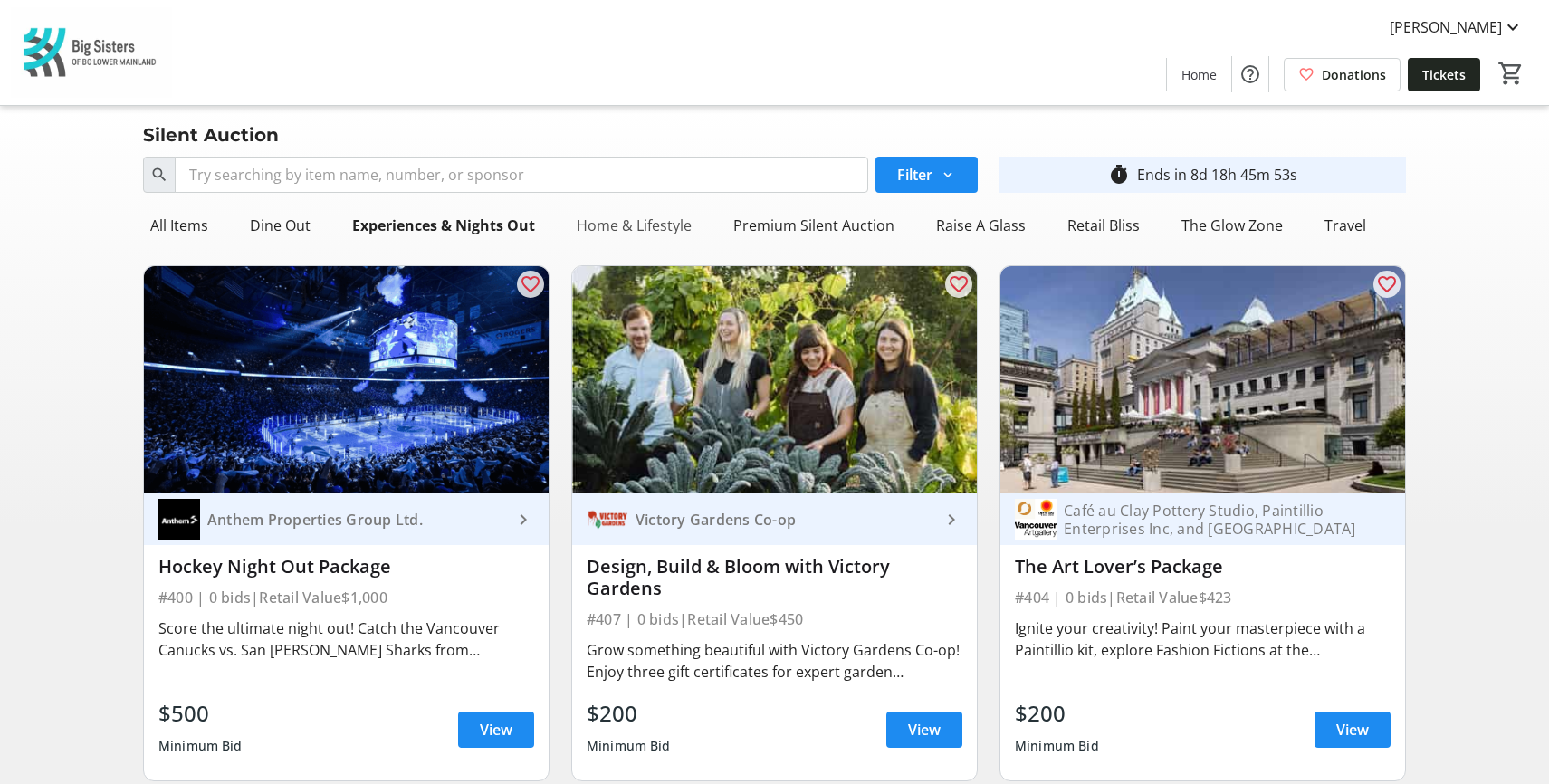
click at [621, 236] on div "Home & Lifestyle" at bounding box center [634, 225] width 129 height 36
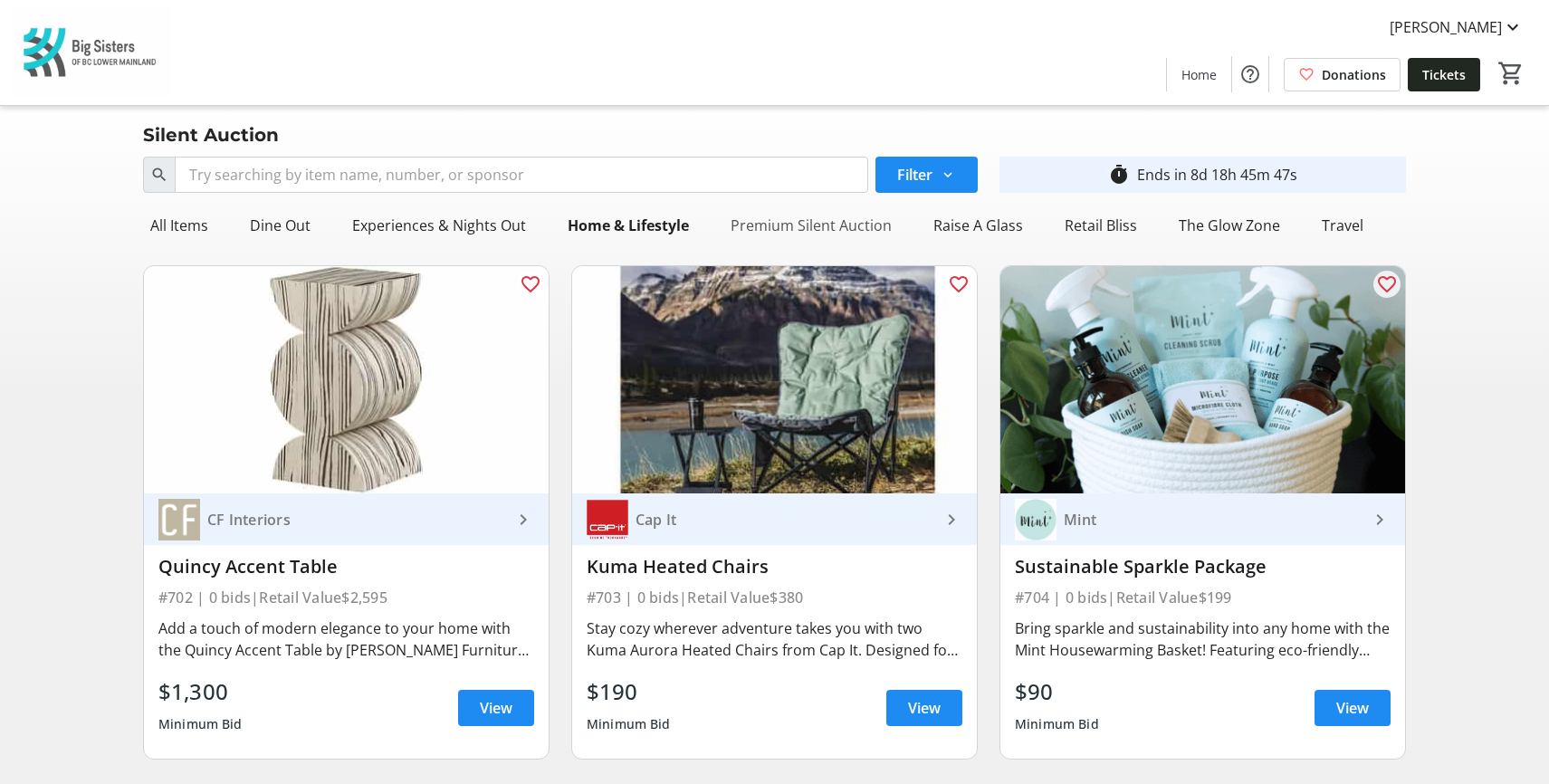
click at [810, 221] on div "Premium Silent Auction" at bounding box center [811, 225] width 176 height 36
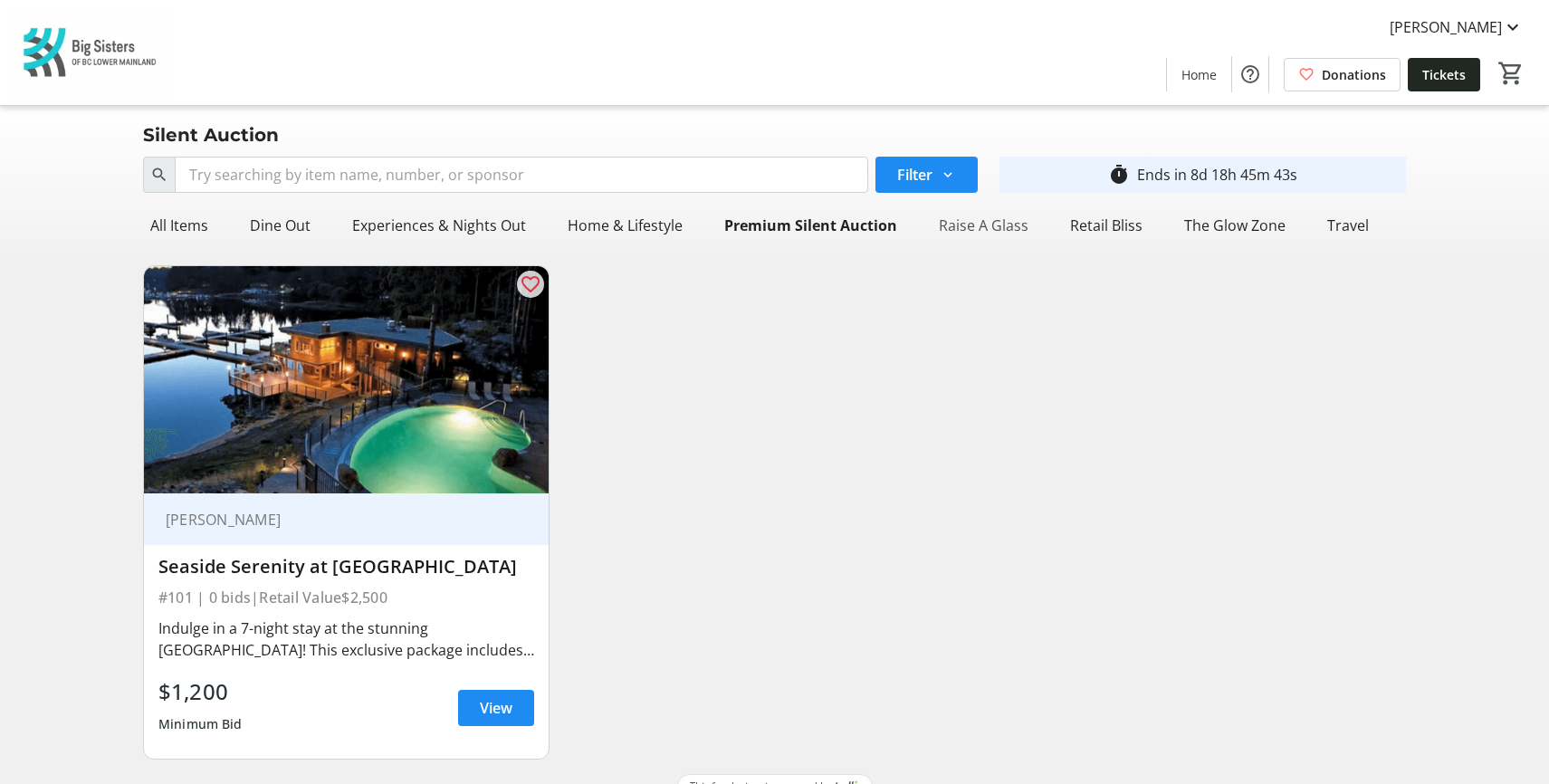
click at [945, 233] on div "Raise A Glass" at bounding box center [984, 225] width 104 height 36
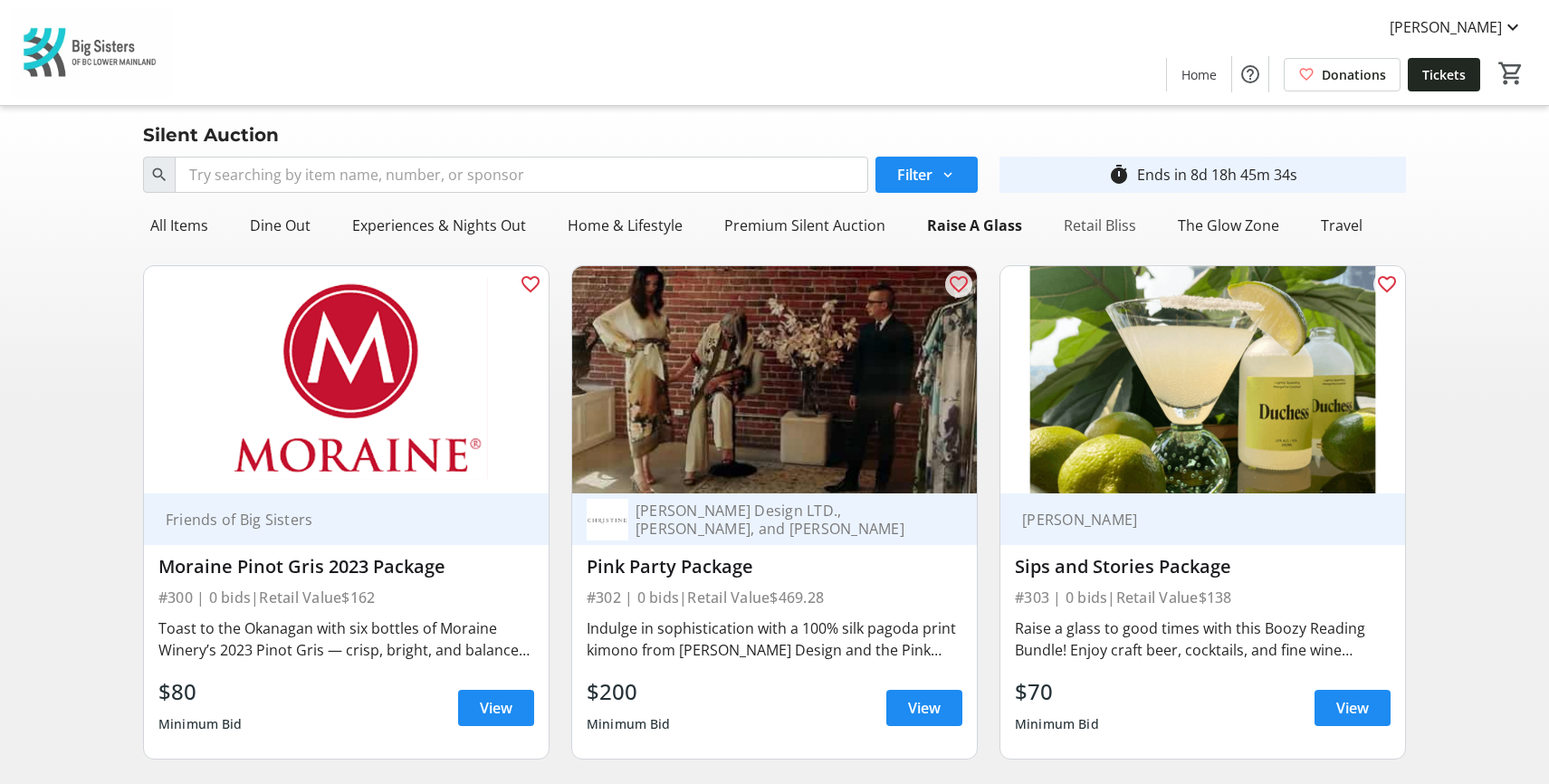
click at [1067, 230] on div "Retail Bliss" at bounding box center [1101, 225] width 87 height 36
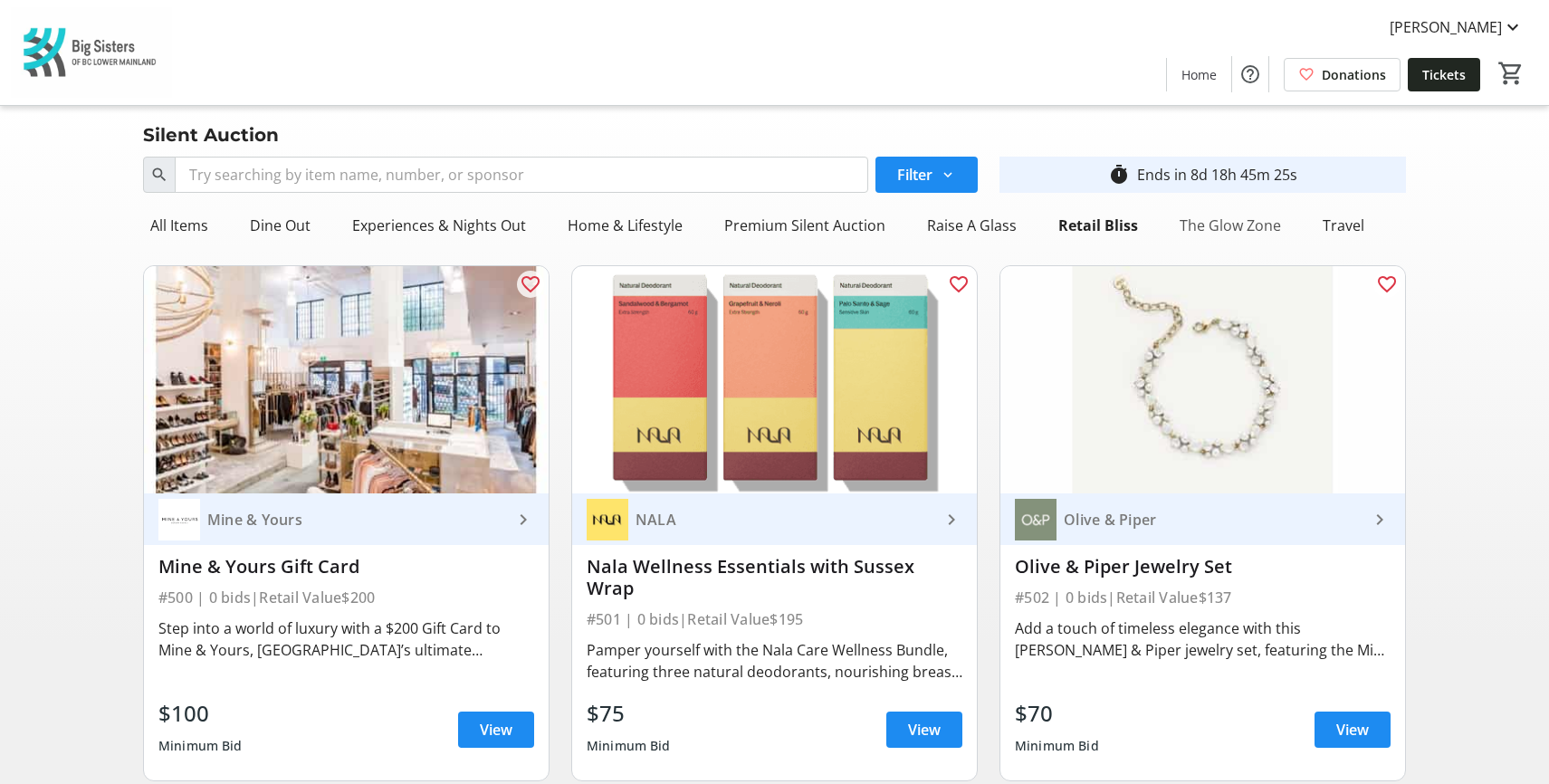
click at [1212, 224] on div "The Glow Zone" at bounding box center [1231, 225] width 116 height 36
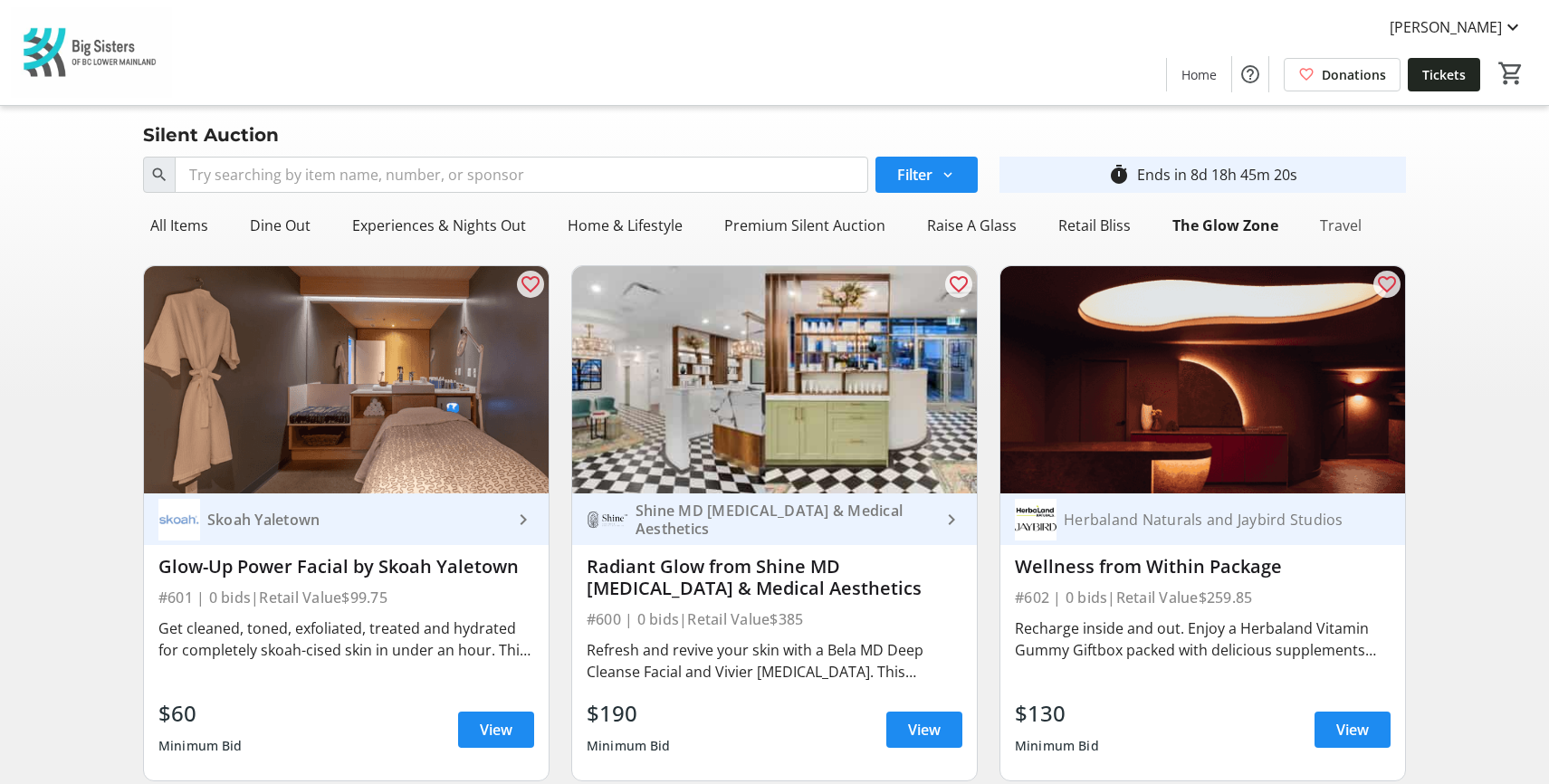
click at [1313, 227] on div "Travel" at bounding box center [1340, 225] width 56 height 36
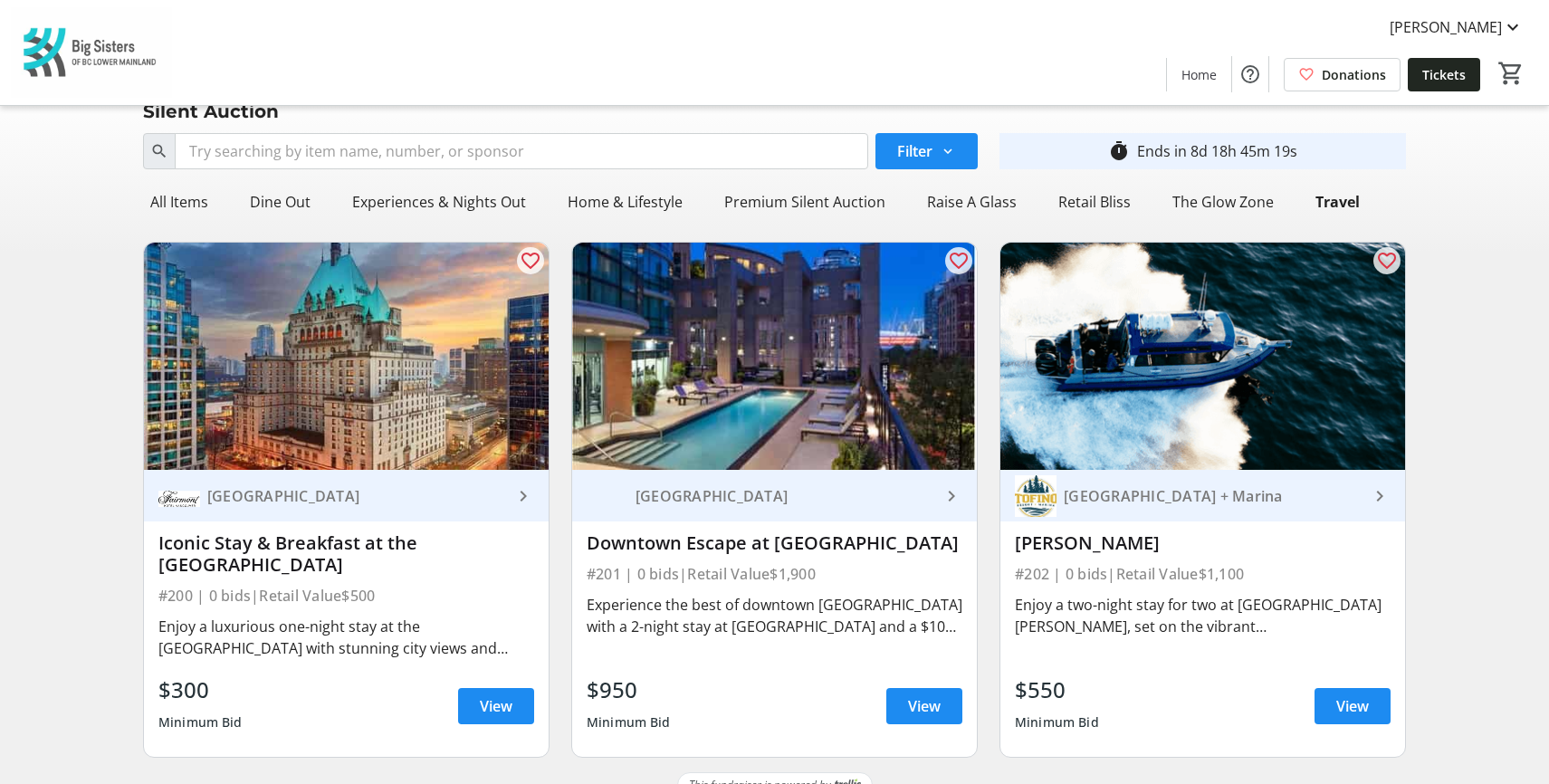
scroll to position [29, 0]
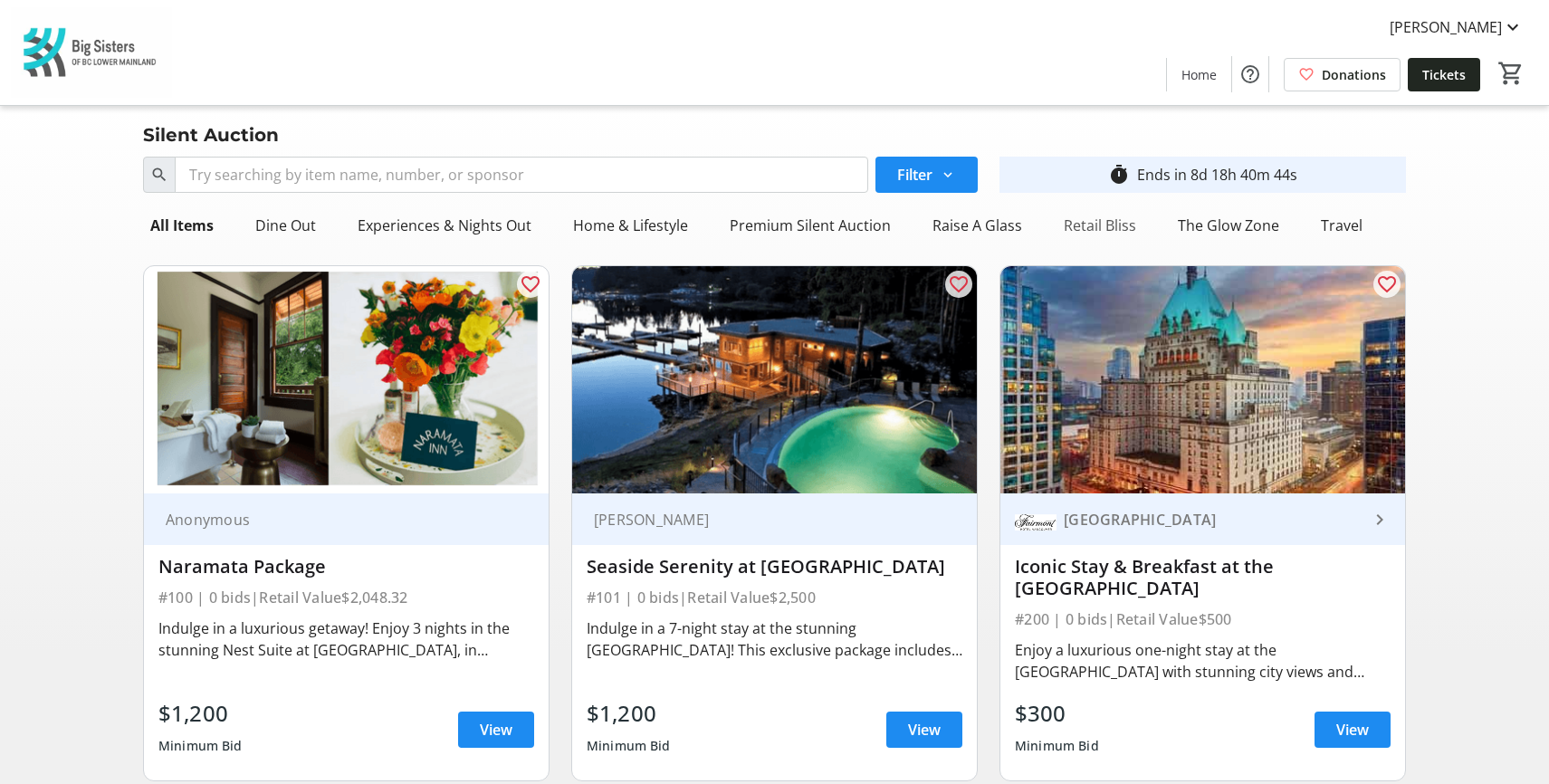
click at [1084, 225] on div "Retail Bliss" at bounding box center [1101, 225] width 87 height 36
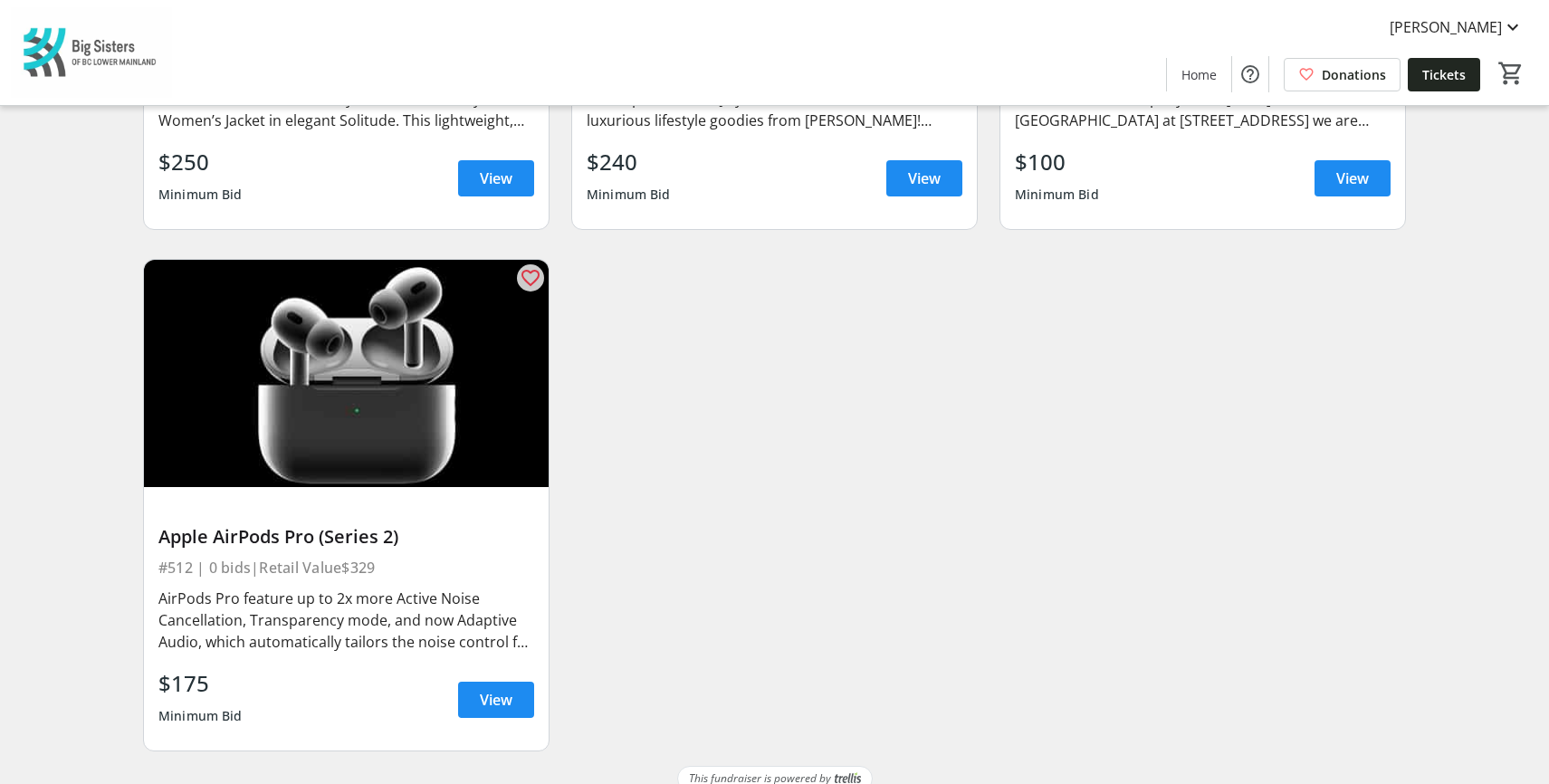
scroll to position [1670, 0]
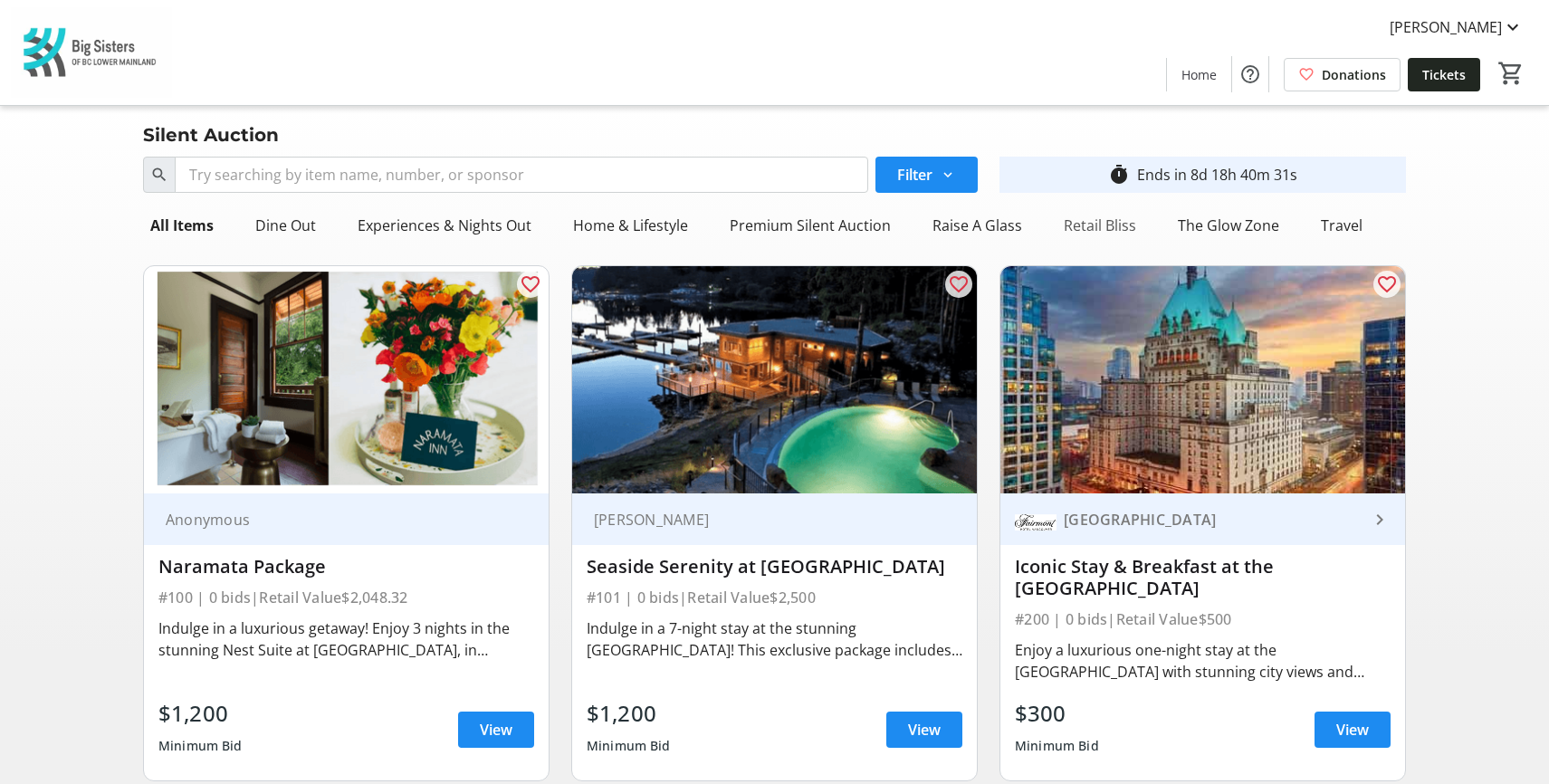
click at [1089, 228] on div "Retail Bliss" at bounding box center [1101, 225] width 87 height 36
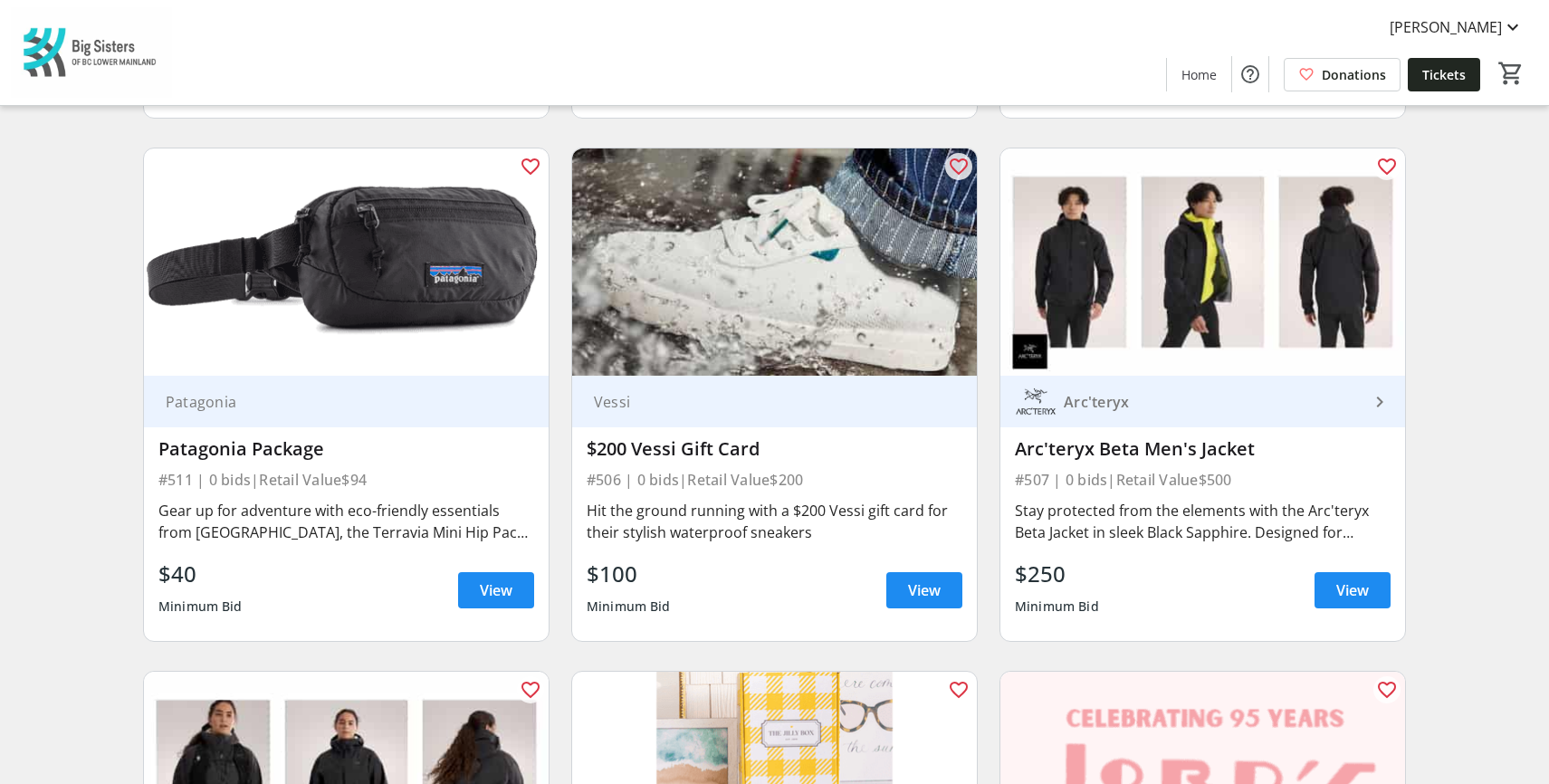
scroll to position [1539, 0]
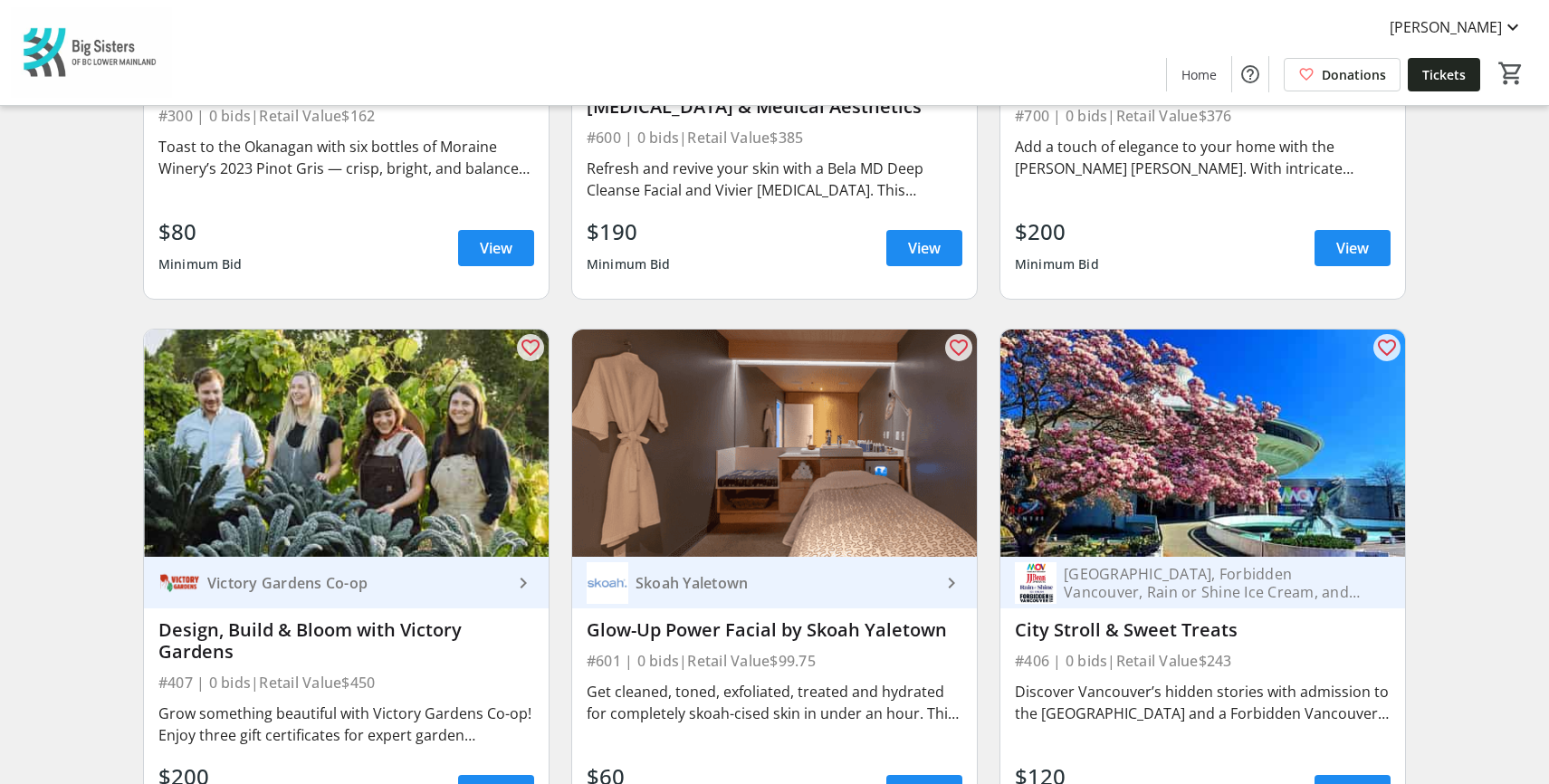
scroll to position [4072, 0]
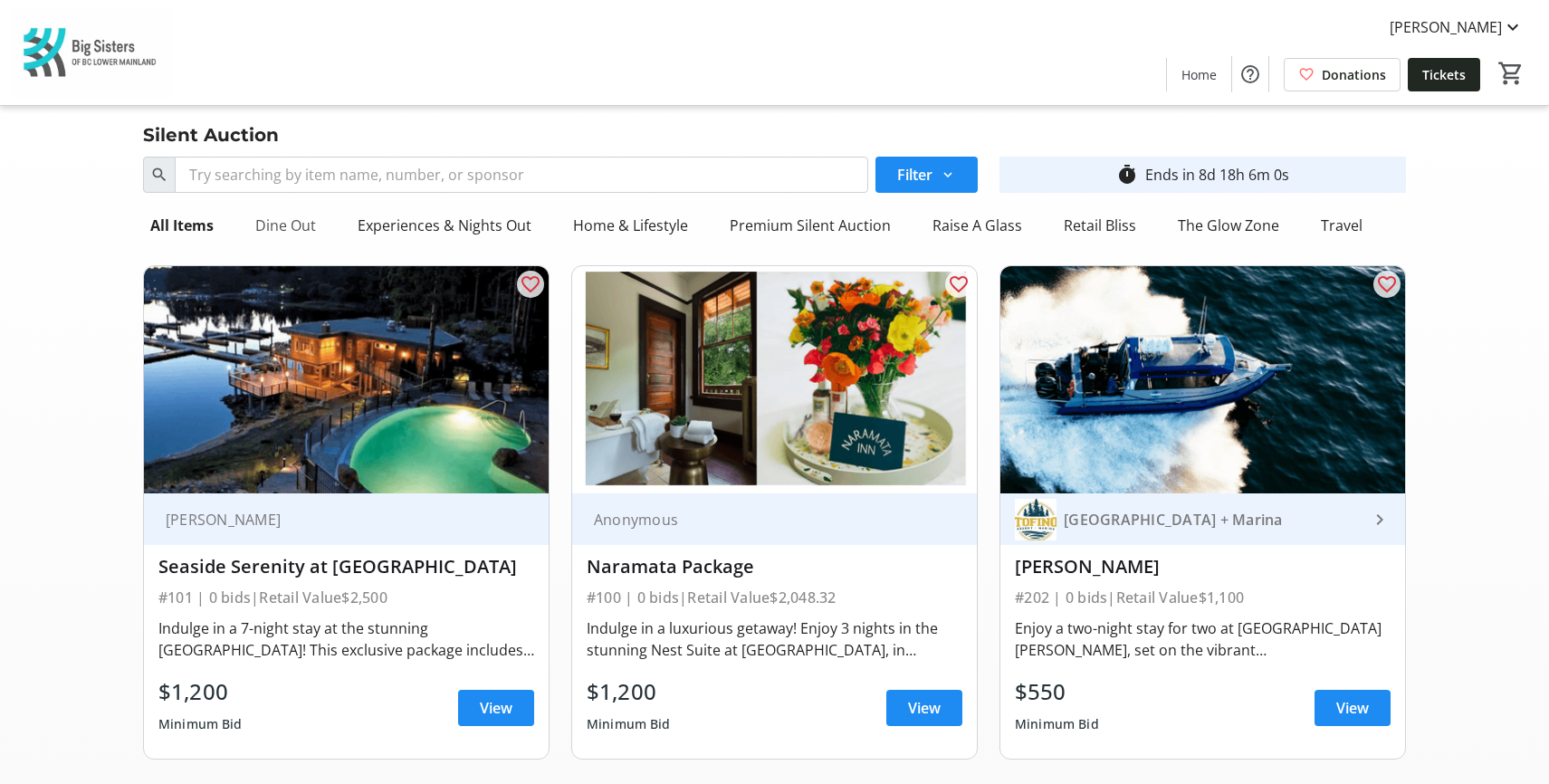
click at [293, 222] on div "Dine Out" at bounding box center [285, 225] width 75 height 36
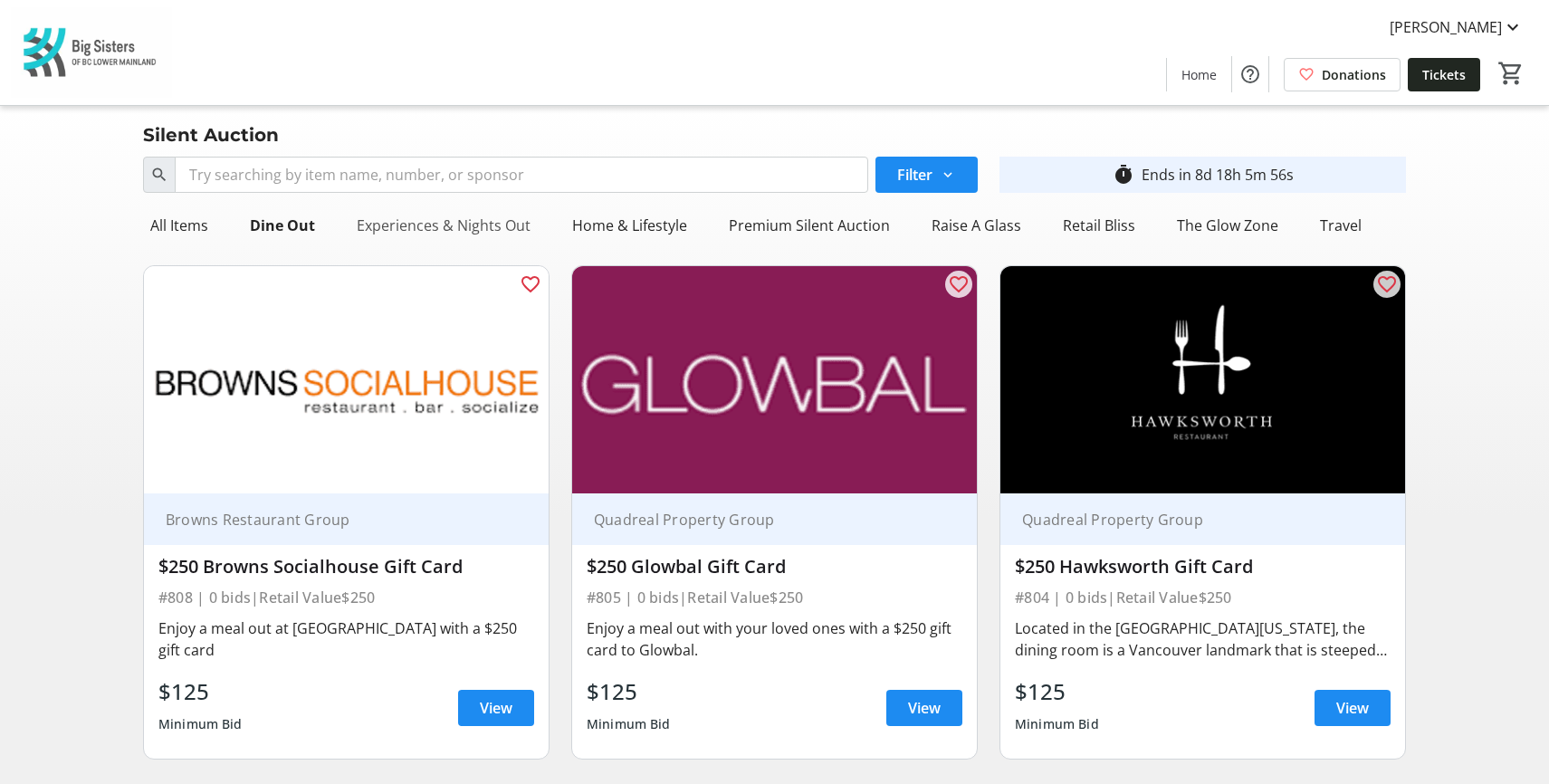
click at [425, 225] on div "Experiences & Nights Out" at bounding box center [444, 225] width 188 height 36
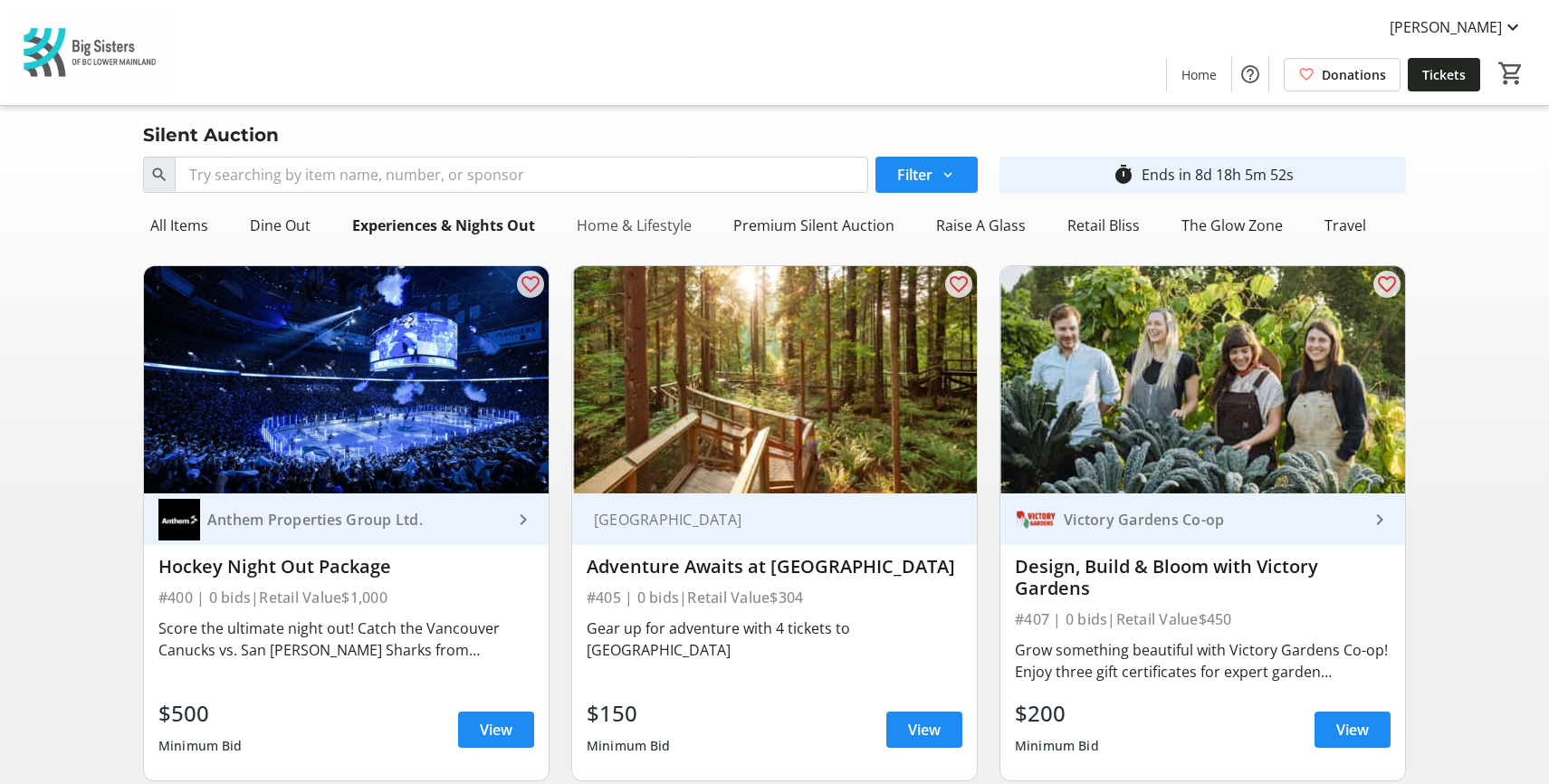
click at [648, 227] on div "Home & Lifestyle" at bounding box center [634, 225] width 129 height 36
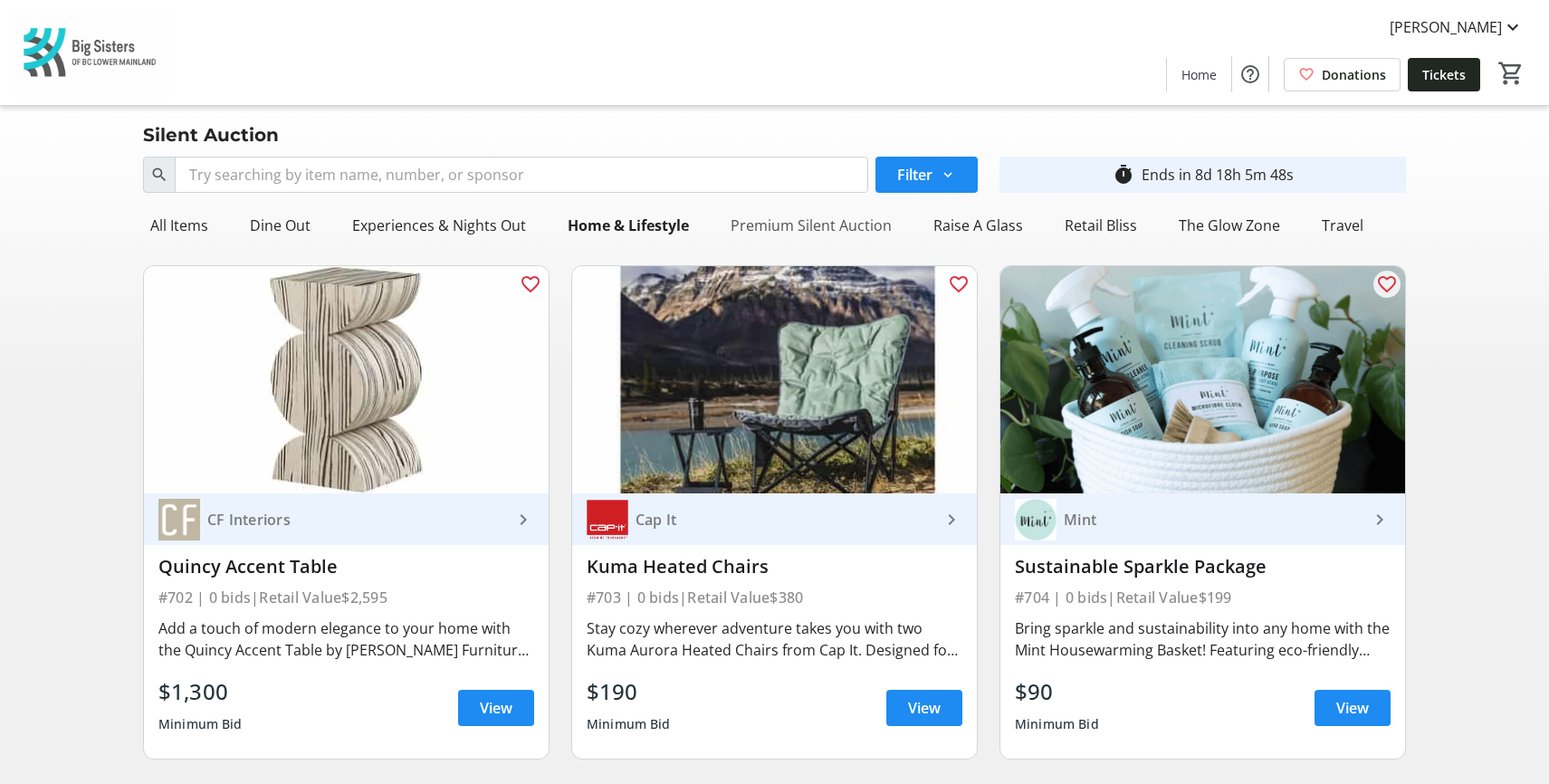
click at [827, 222] on div "Premium Silent Auction" at bounding box center [811, 225] width 176 height 36
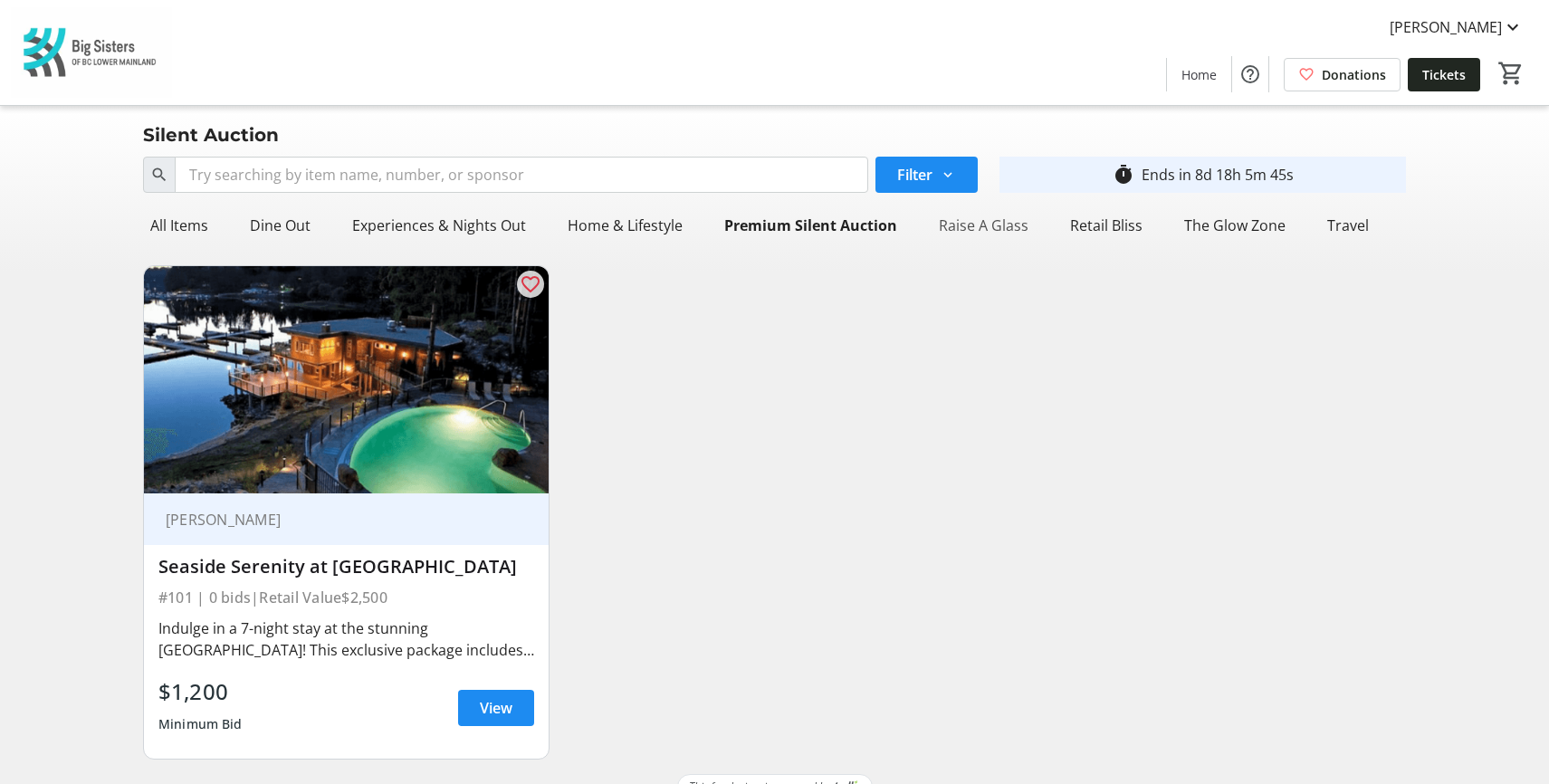
click at [954, 229] on div "Raise A Glass" at bounding box center [984, 225] width 104 height 36
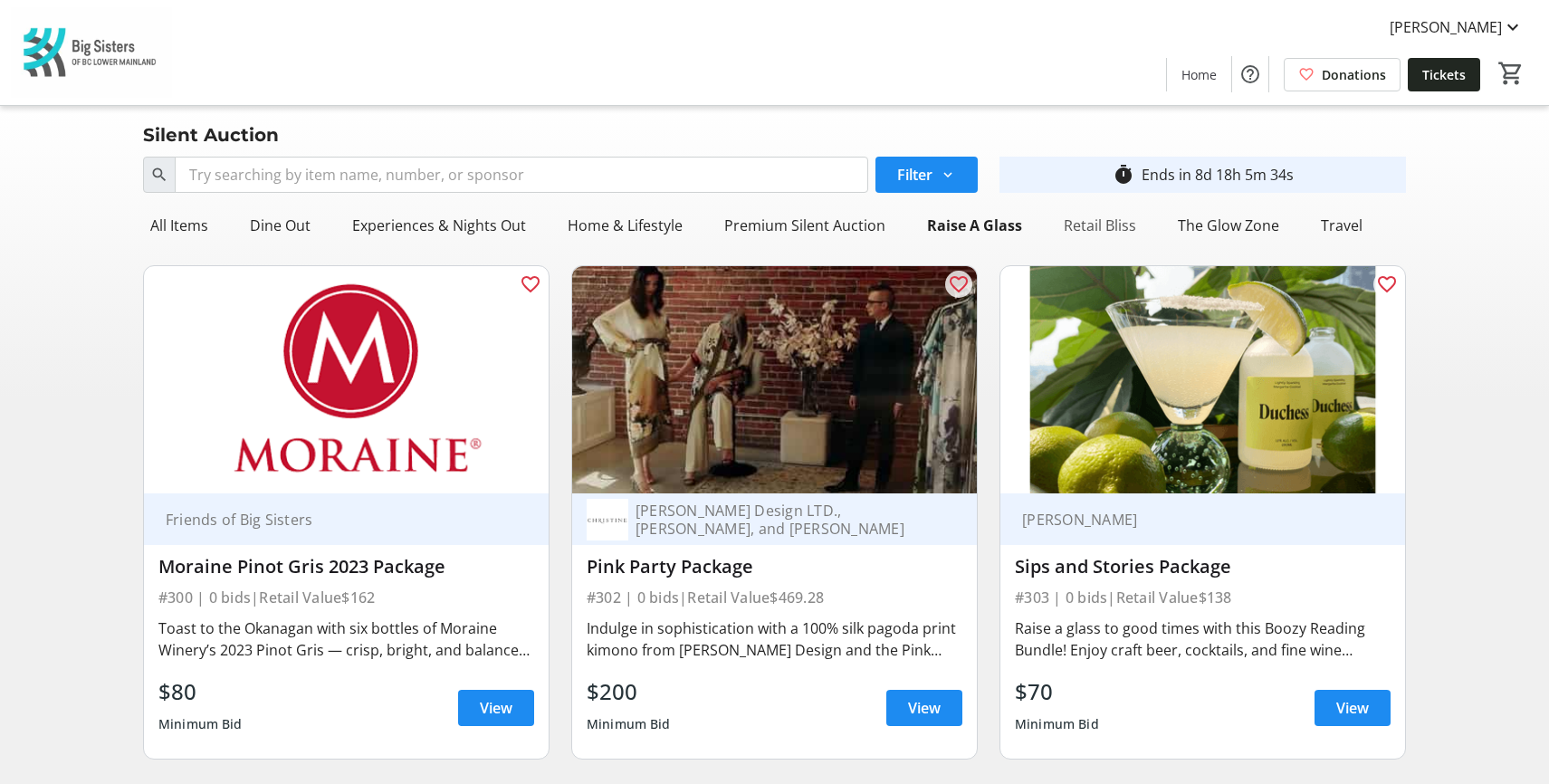
click at [1062, 225] on div "Retail Bliss" at bounding box center [1101, 225] width 87 height 36
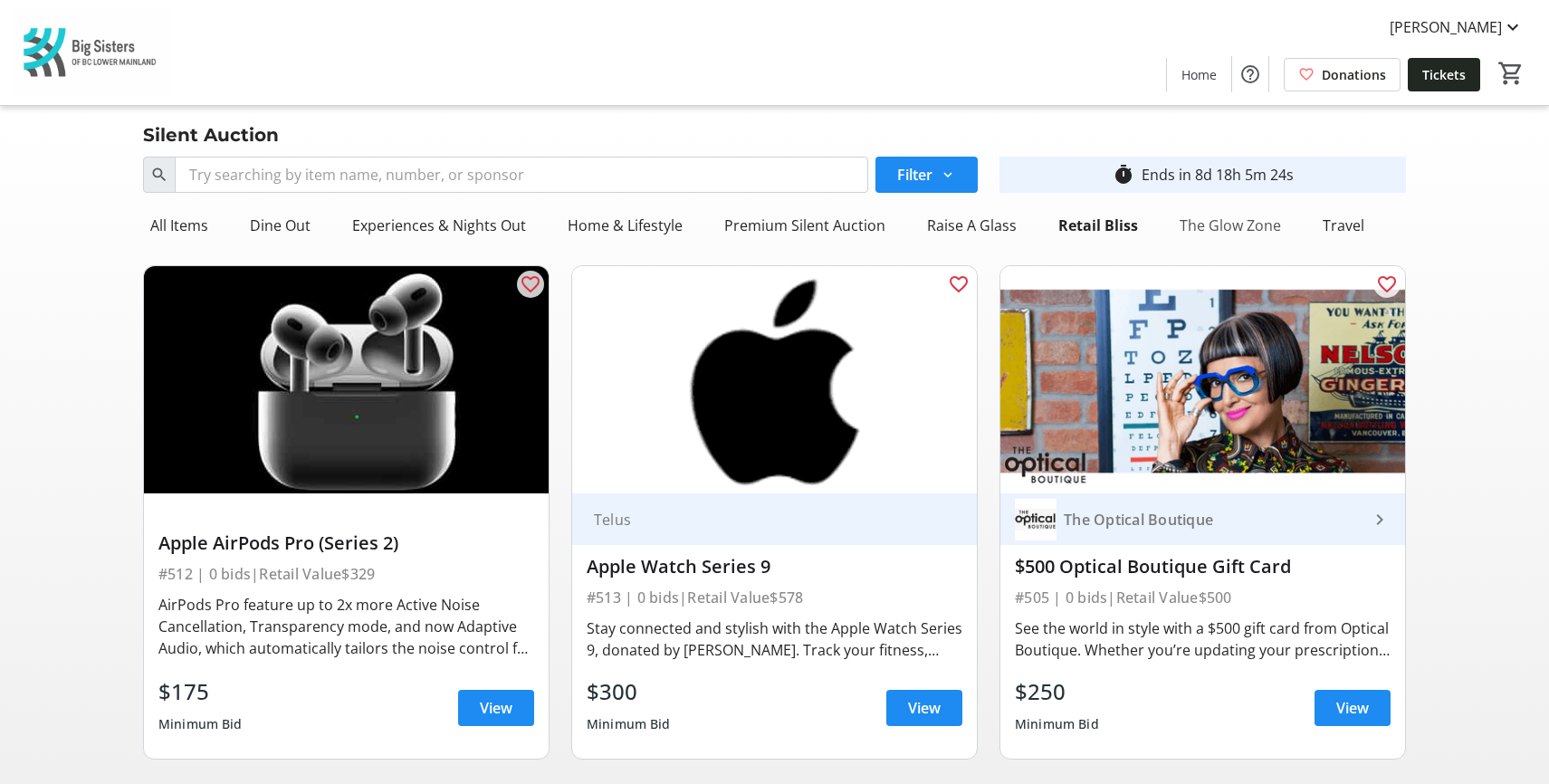
click at [1226, 224] on div "The Glow Zone" at bounding box center [1231, 225] width 116 height 36
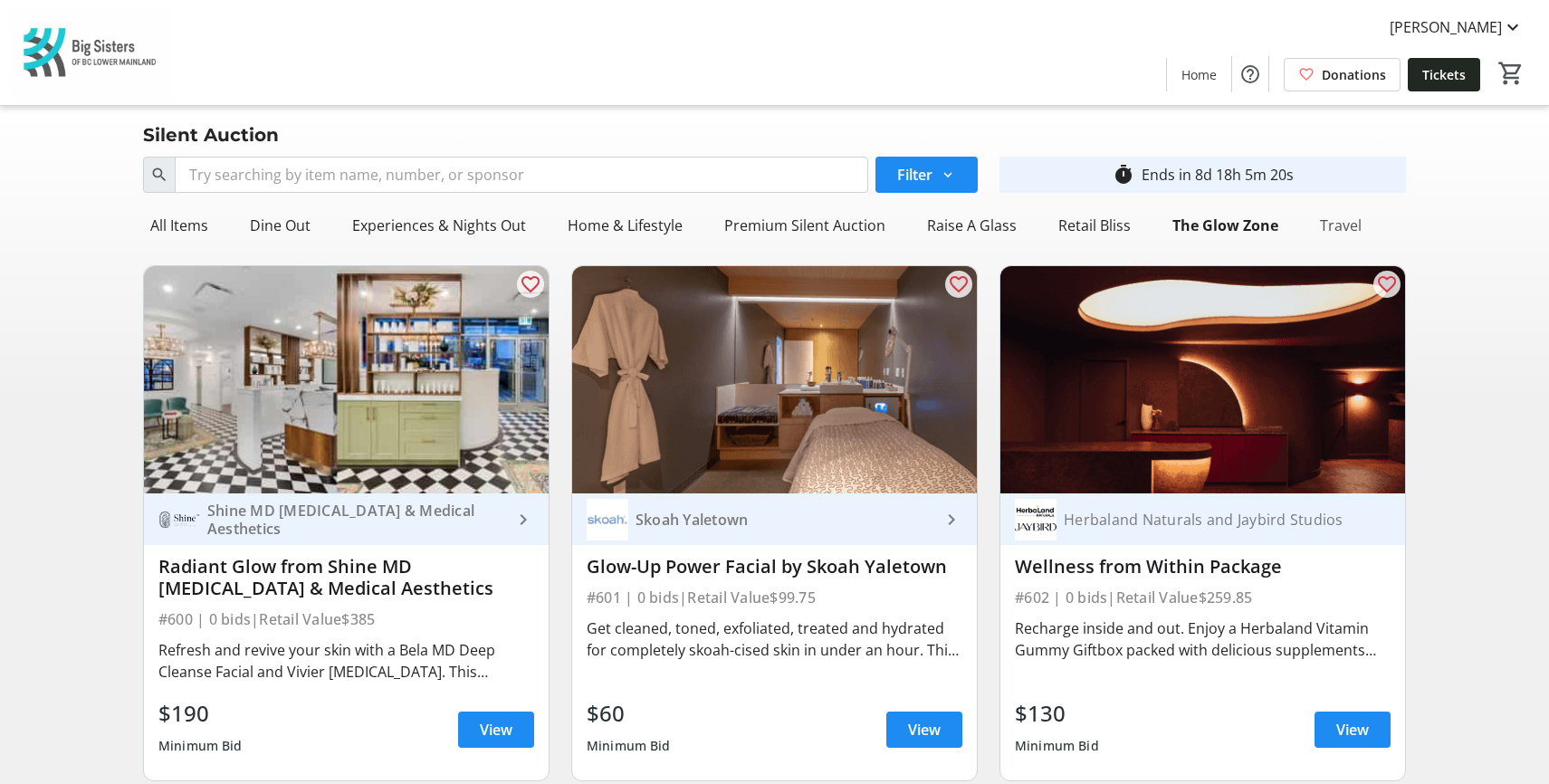
click at [1313, 227] on div "Travel" at bounding box center [1340, 225] width 56 height 36
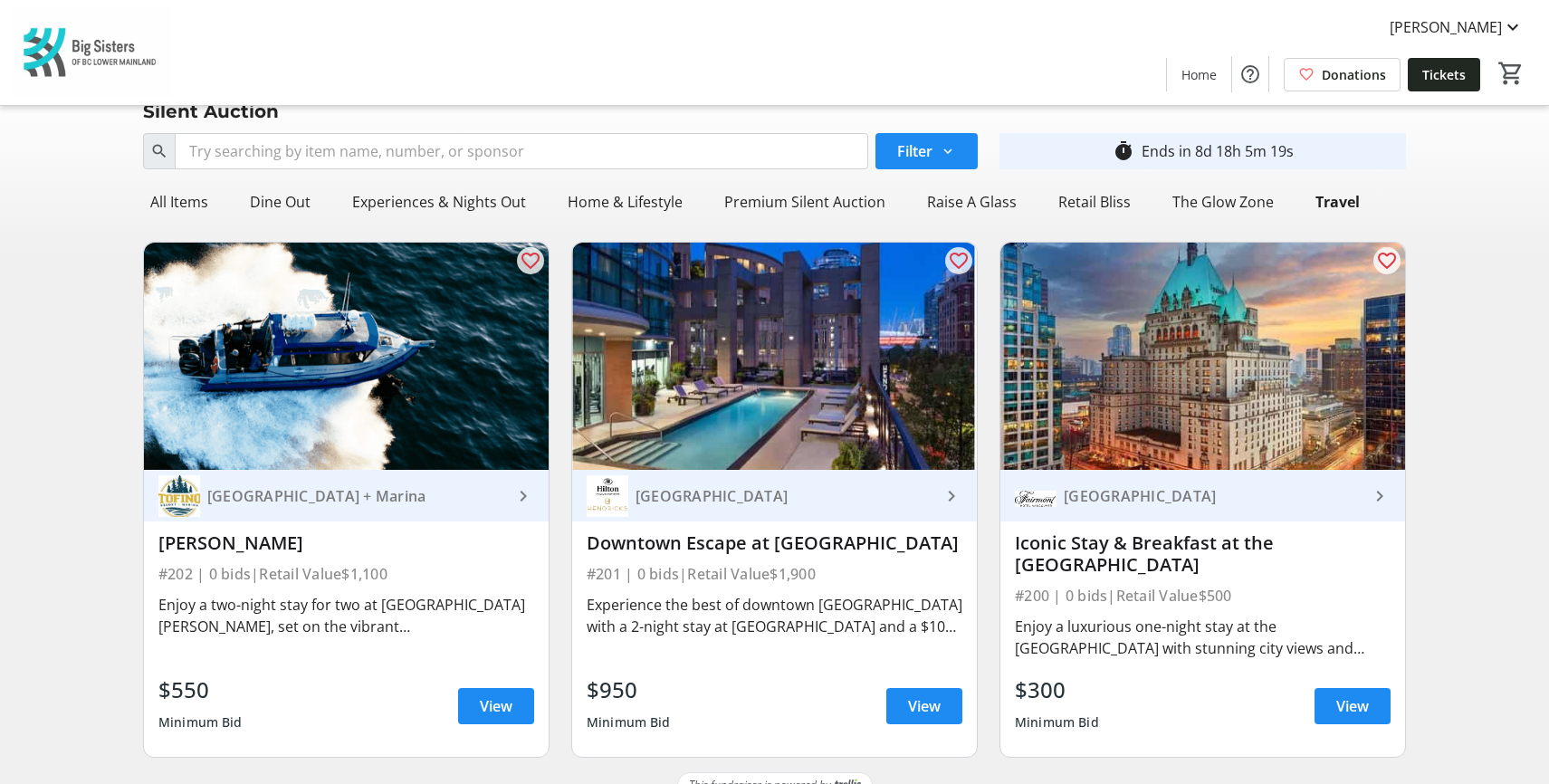
scroll to position [29, 0]
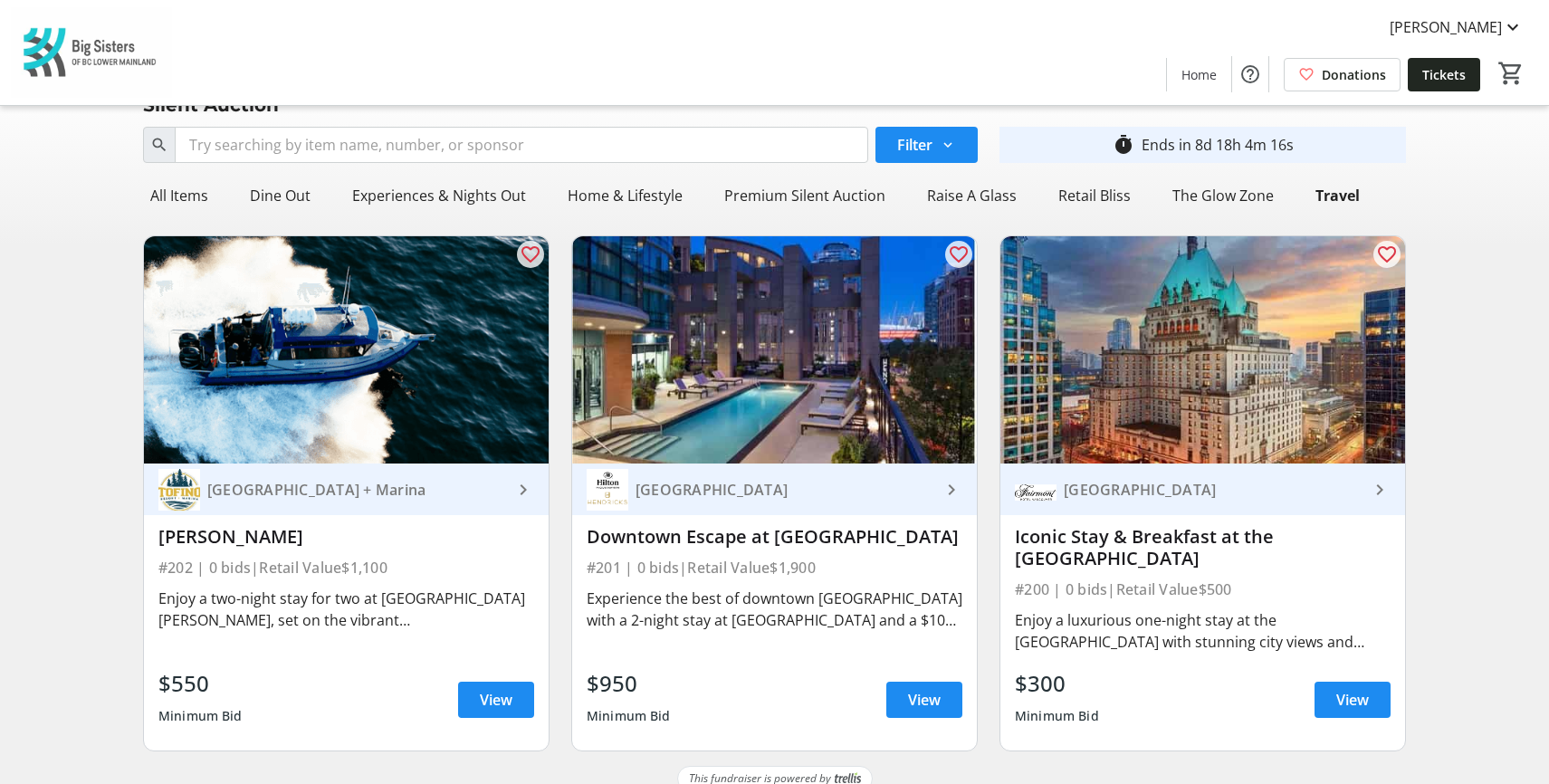
click at [1534, 348] on div "Search Filter timer_outline Ends in 8d 18h 4m 16s All Items Dine Out Experience…" at bounding box center [775, 442] width 1542 height 646
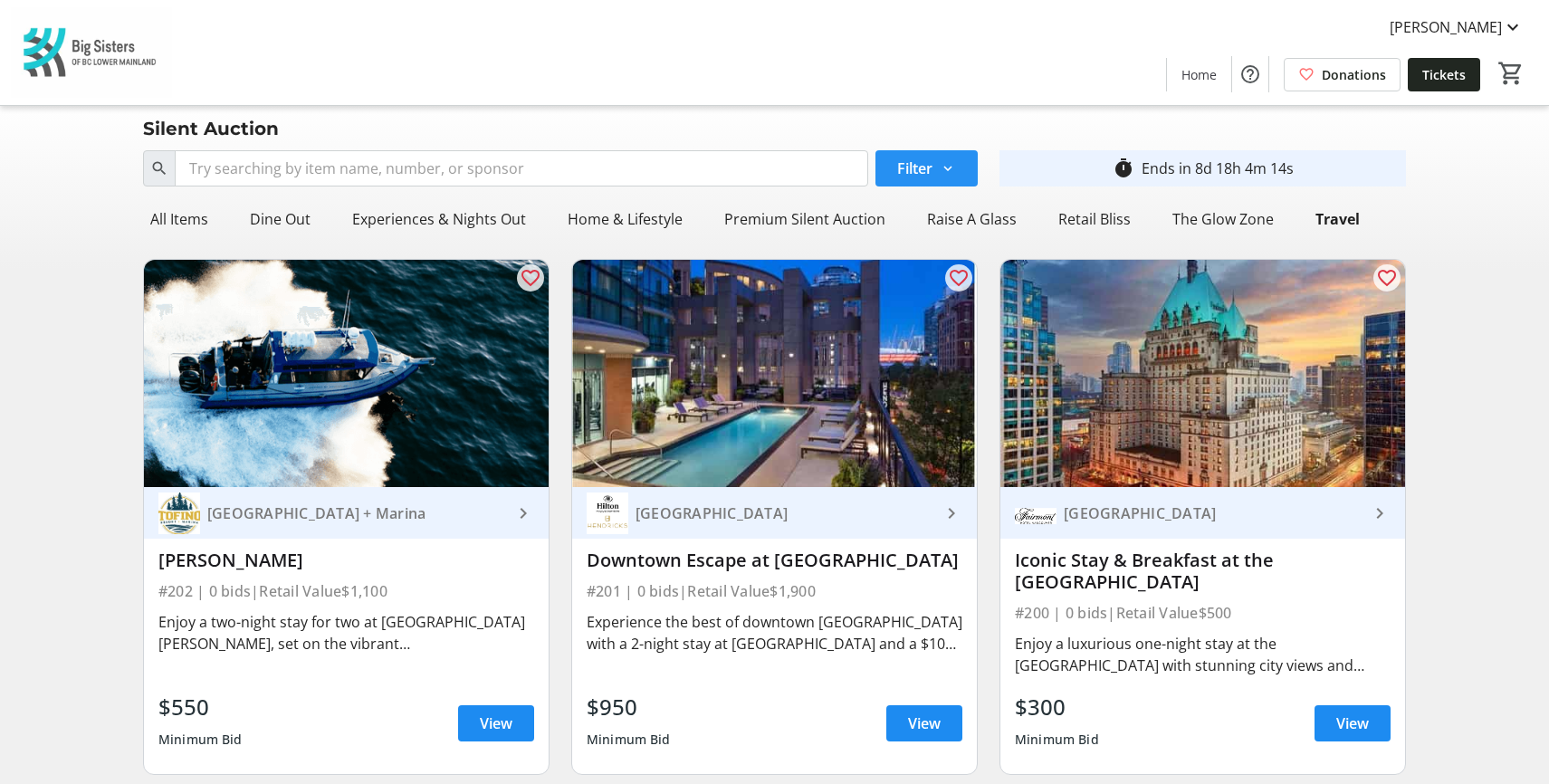
scroll to position [0, 0]
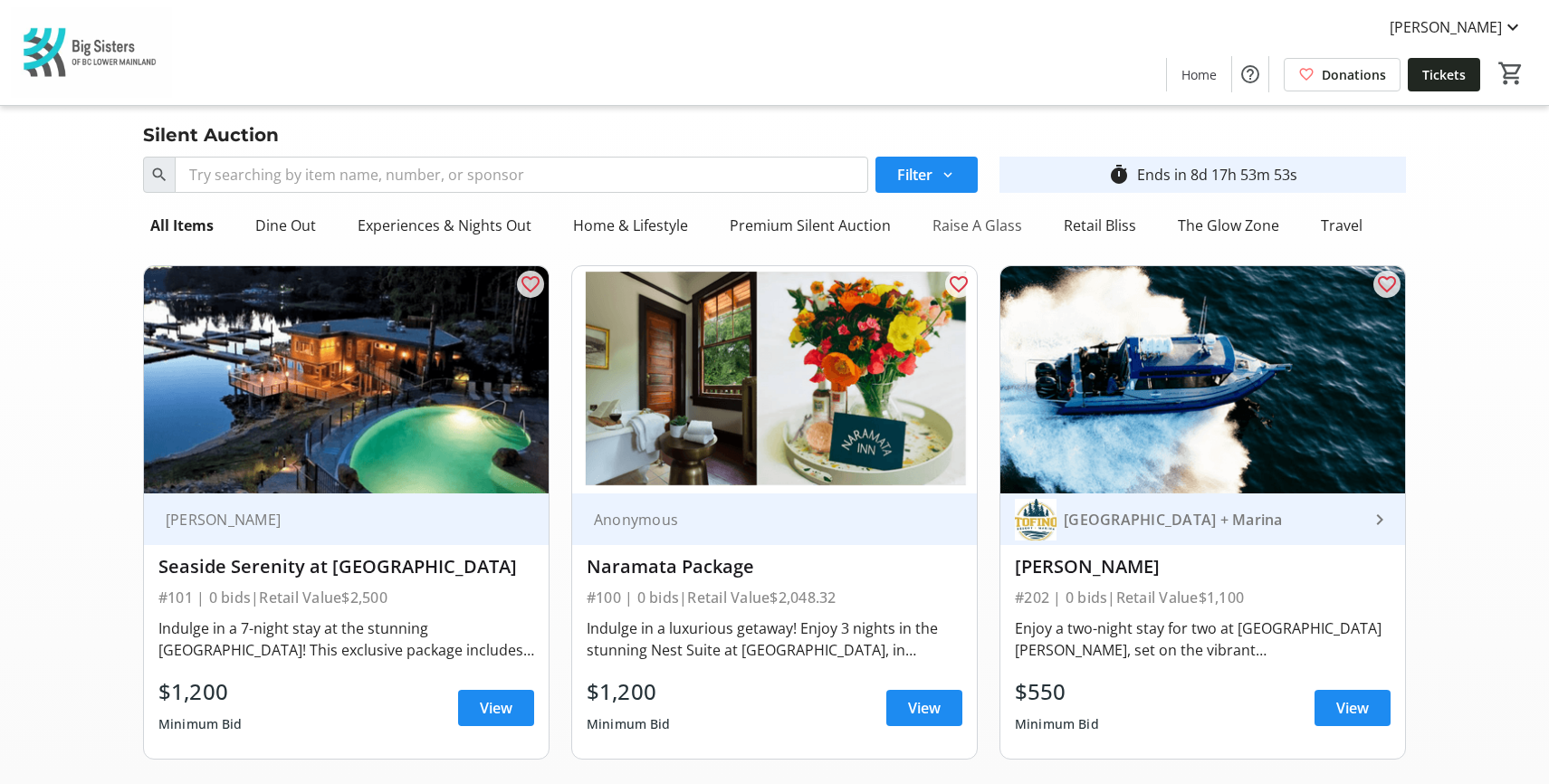
click at [966, 223] on div "Raise A Glass" at bounding box center [977, 225] width 104 height 36
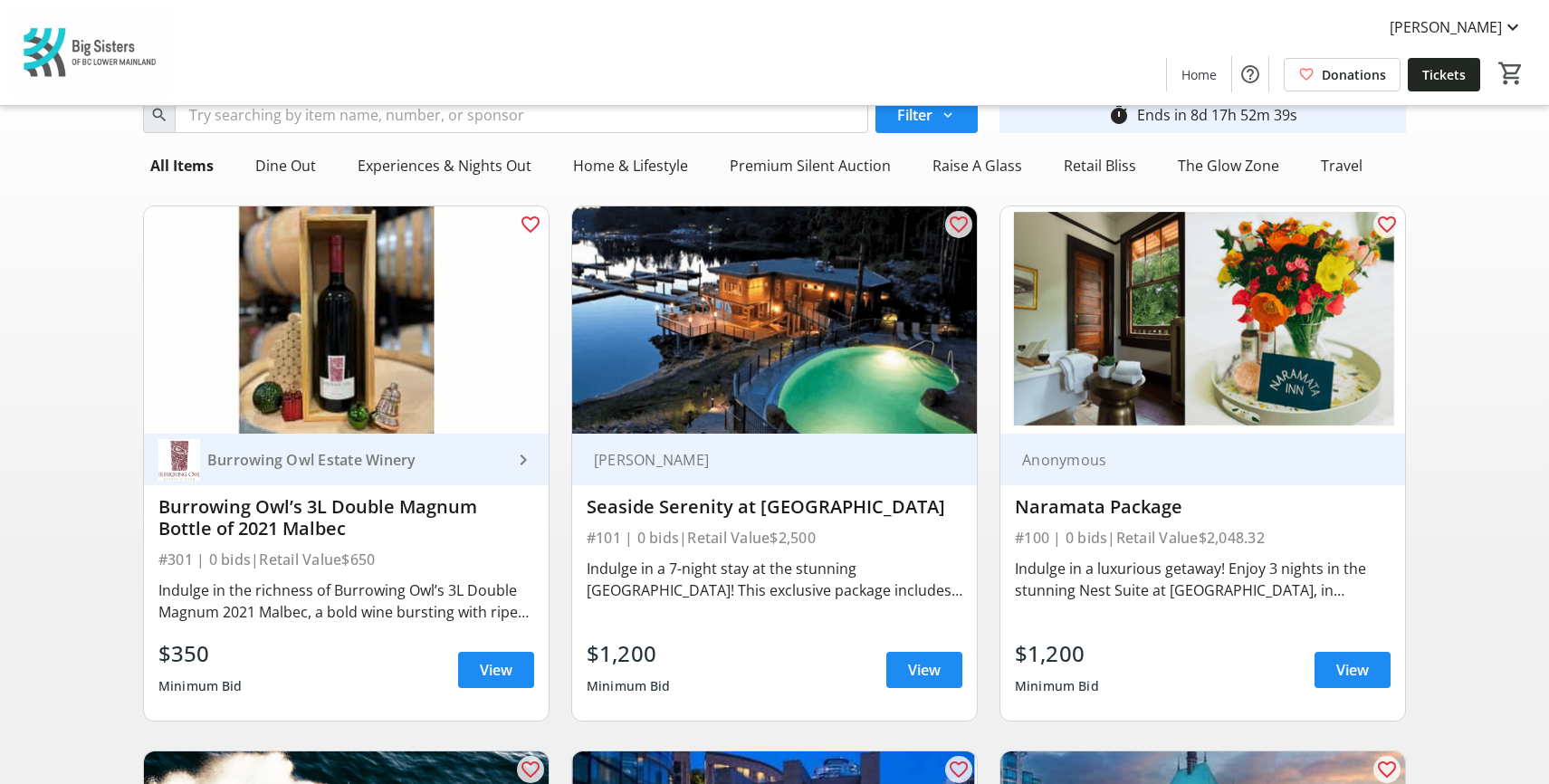
scroll to position [90, 0]
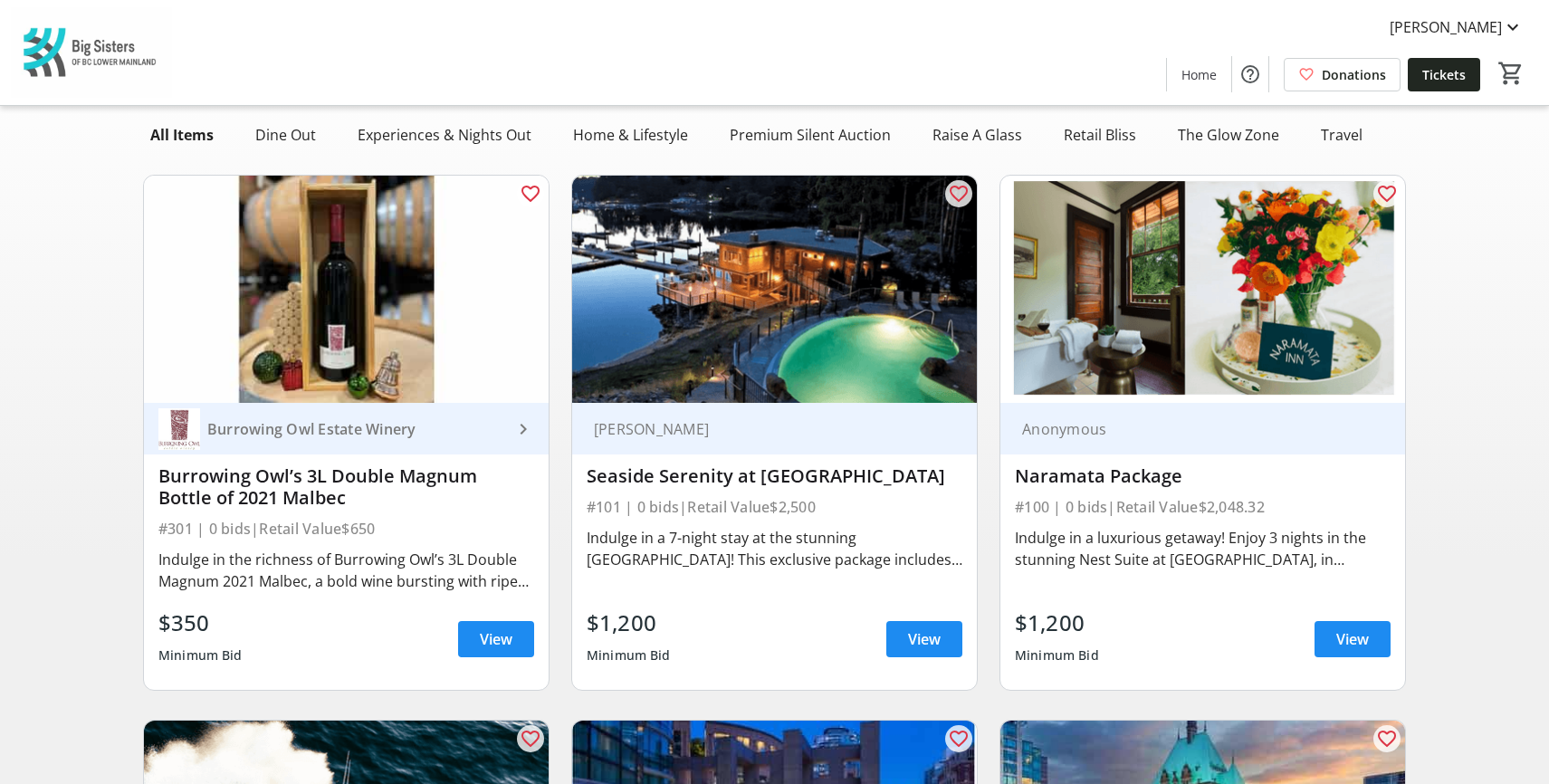
drag, startPoint x: 1440, startPoint y: 139, endPoint x: 1391, endPoint y: 138, distance: 49.0
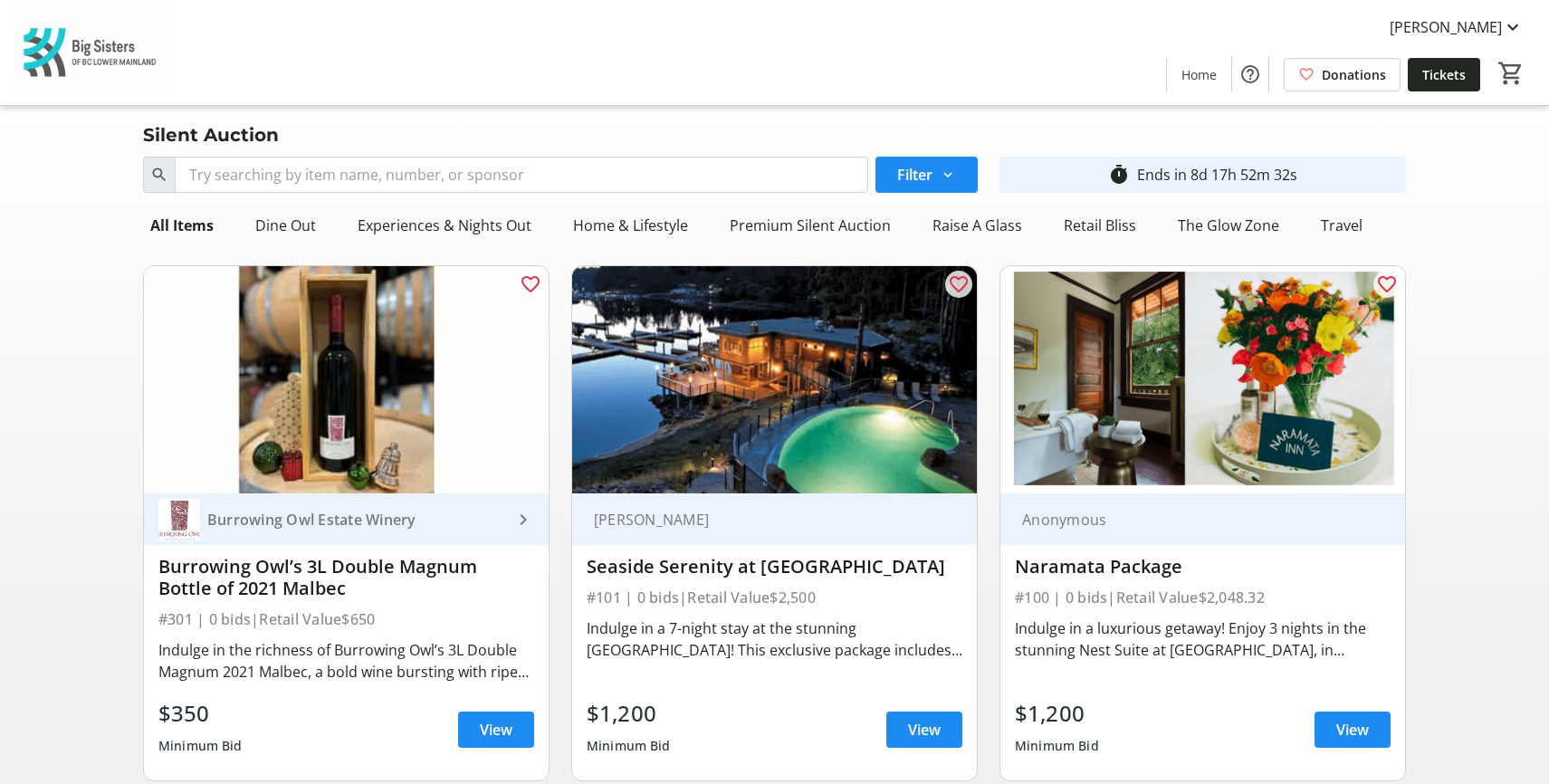
scroll to position [2, 0]
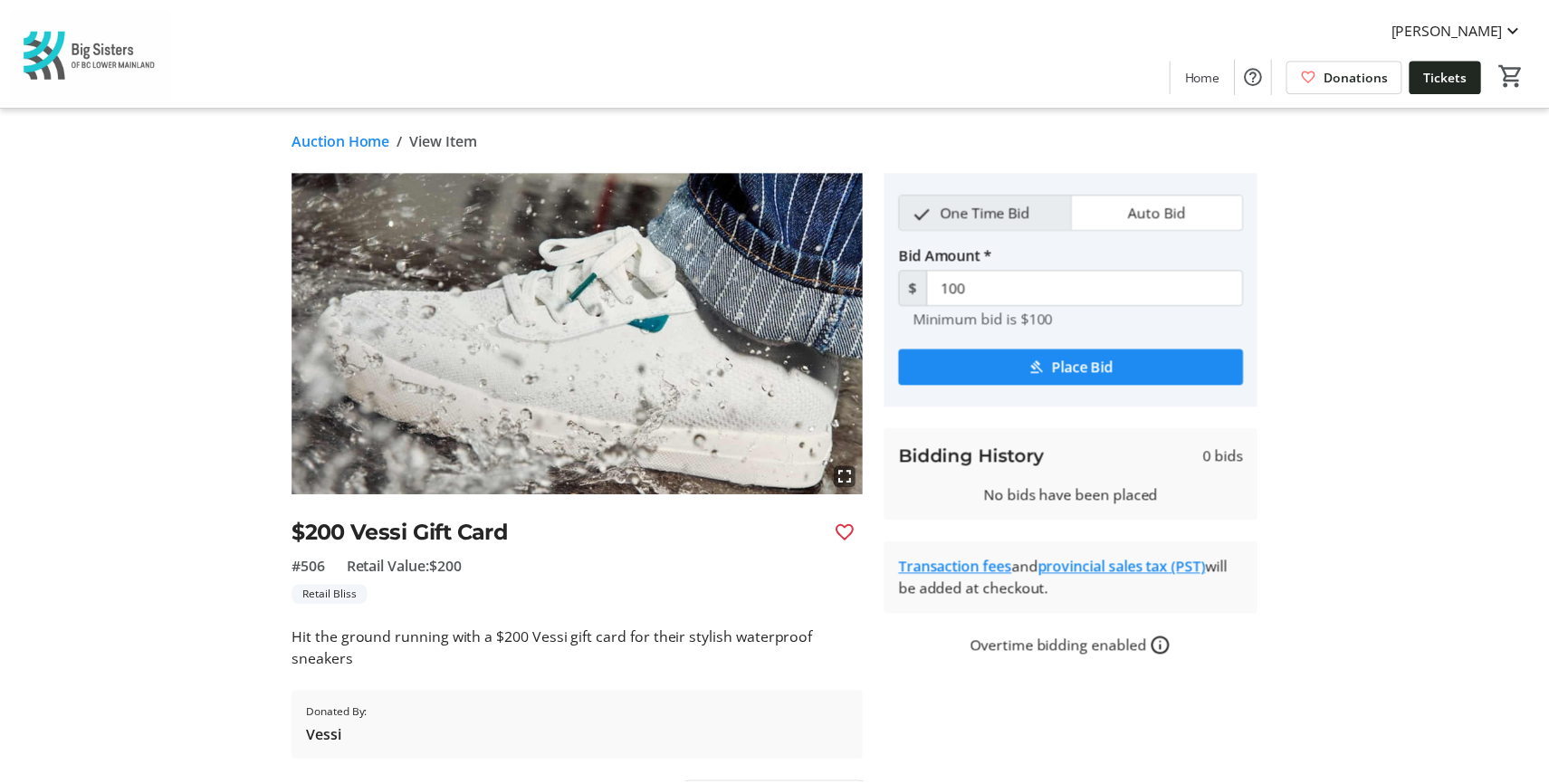
scroll to position [1, 0]
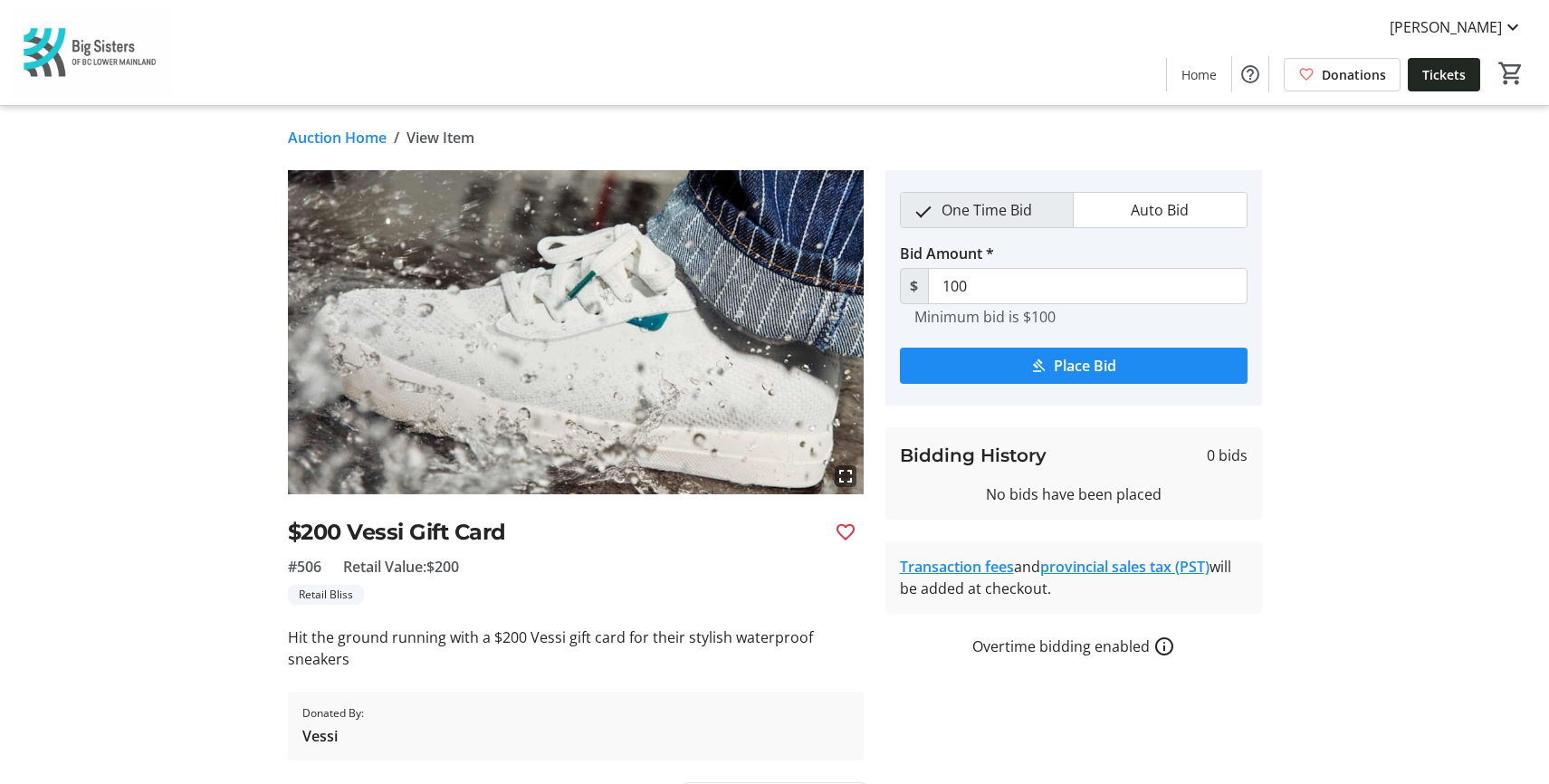
drag, startPoint x: 1389, startPoint y: 183, endPoint x: 826, endPoint y: 68, distance: 574.6
click at [1388, 183] on tr-auction-item-details-ui "Auction Home / View Item fullscreen $200 Vessi Gift Card #506 Retail Value: $20…" at bounding box center [774, 467] width 1549 height 724
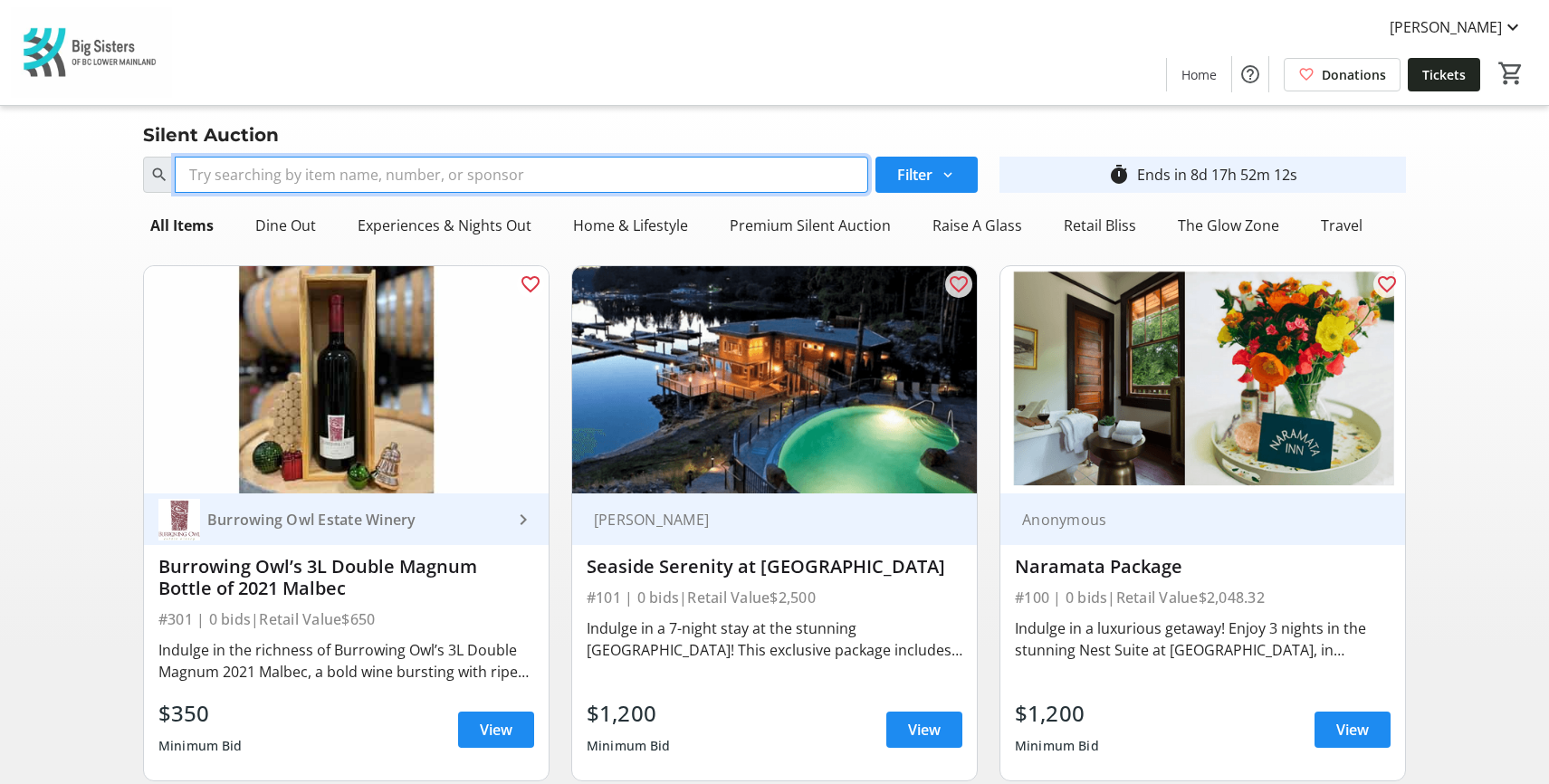
click at [427, 159] on input "Search" at bounding box center [521, 175] width 693 height 36
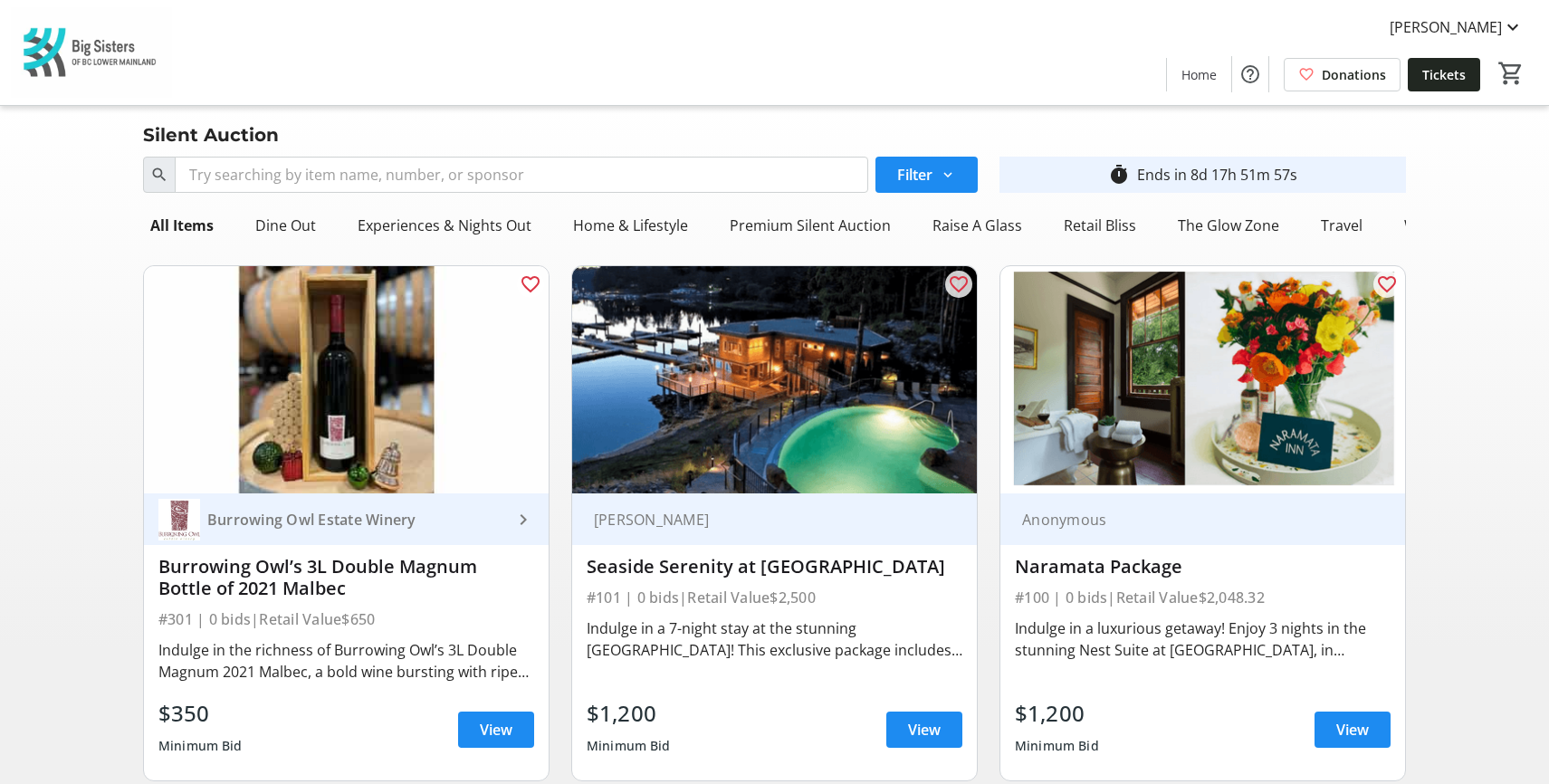
scroll to position [0, 90]
click at [875, 226] on div "Raise A Glass" at bounding box center [887, 225] width 104 height 36
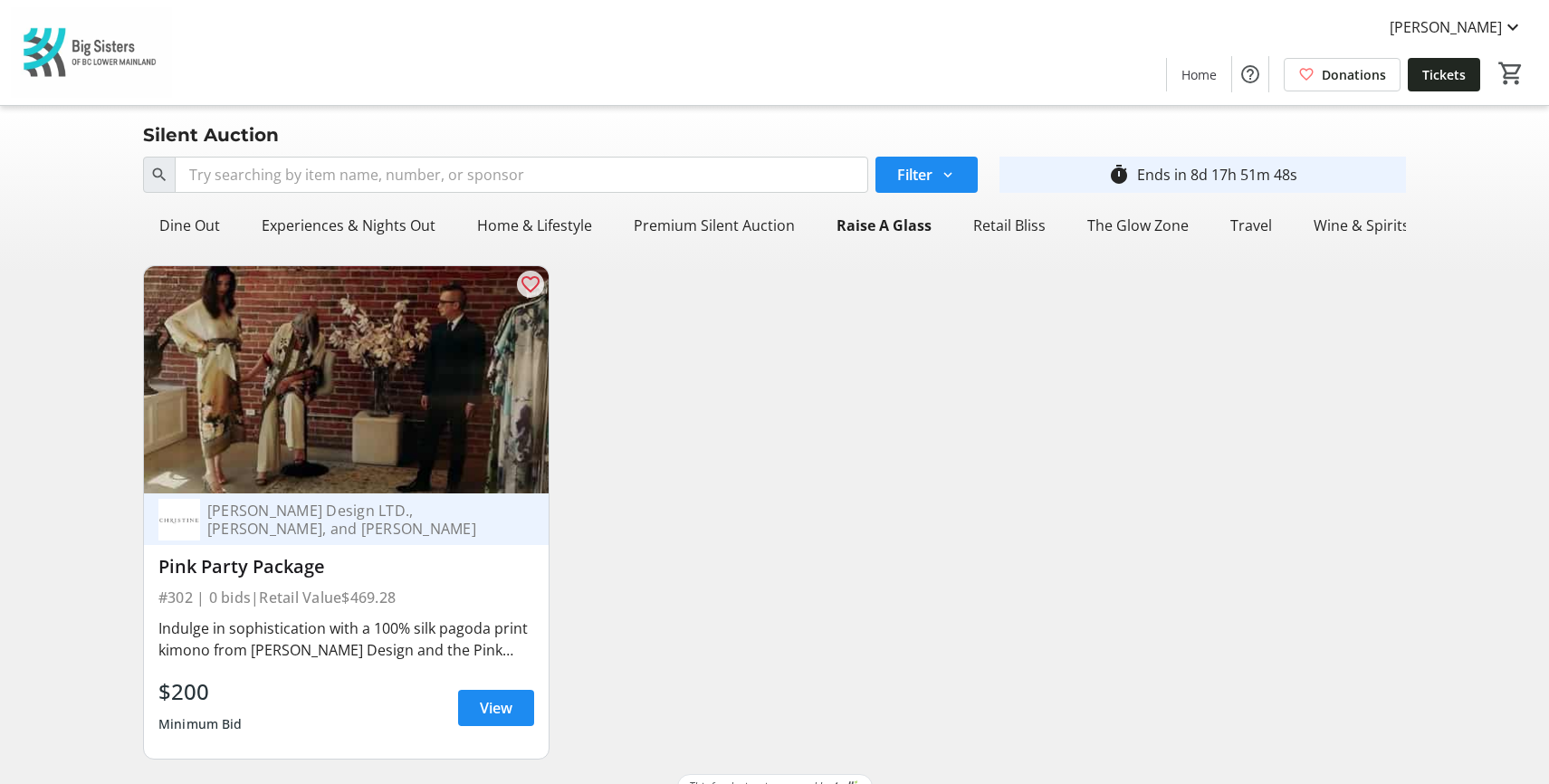
drag, startPoint x: 366, startPoint y: 462, endPoint x: 387, endPoint y: 460, distance: 21.1
click at [366, 462] on img at bounding box center [347, 379] width 405 height 227
click at [389, 460] on img at bounding box center [347, 379] width 405 height 227
click at [503, 719] on span "View" at bounding box center [496, 707] width 32 height 22
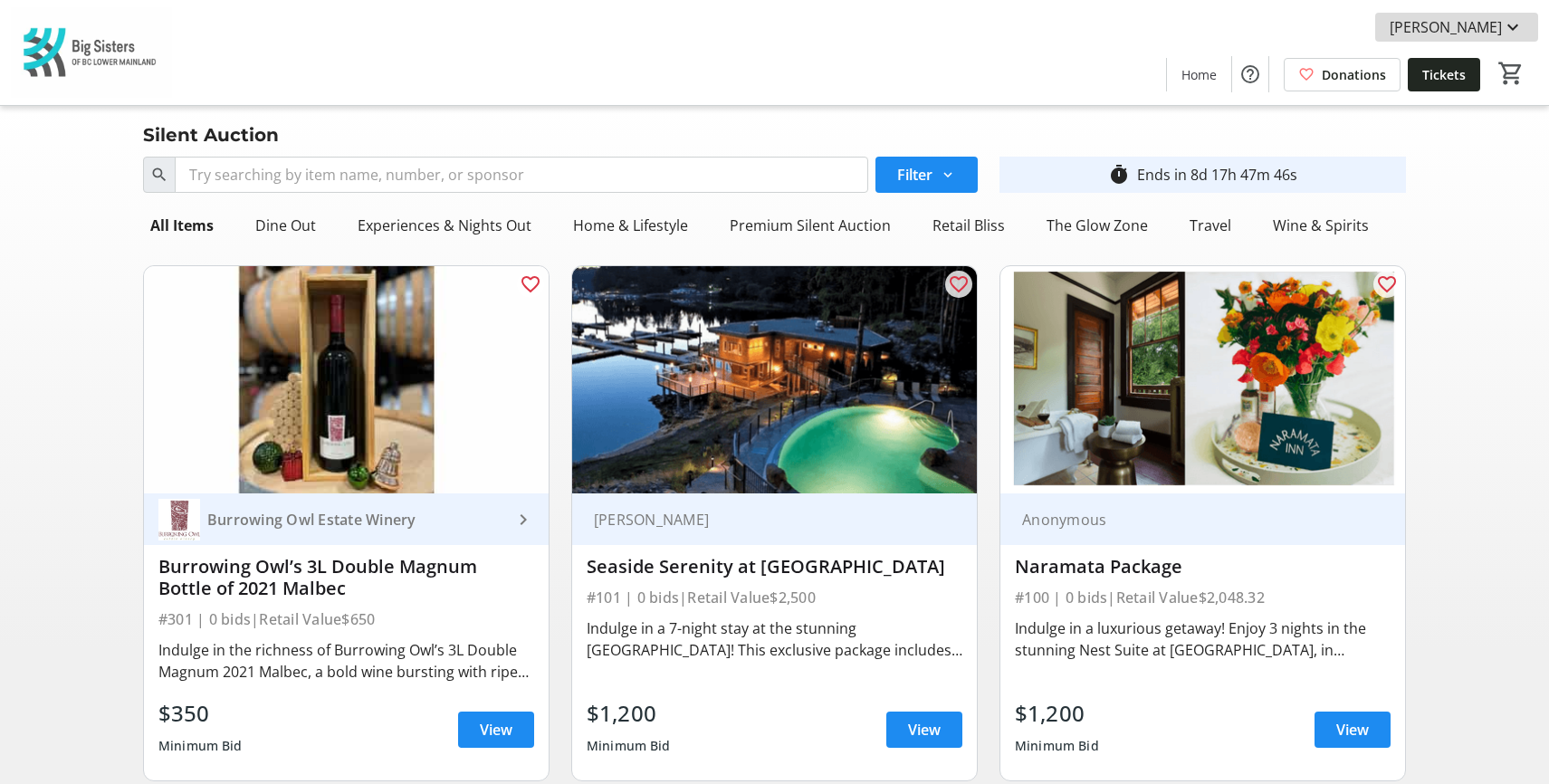
click at [1498, 38] on span at bounding box center [1457, 28] width 163 height 44
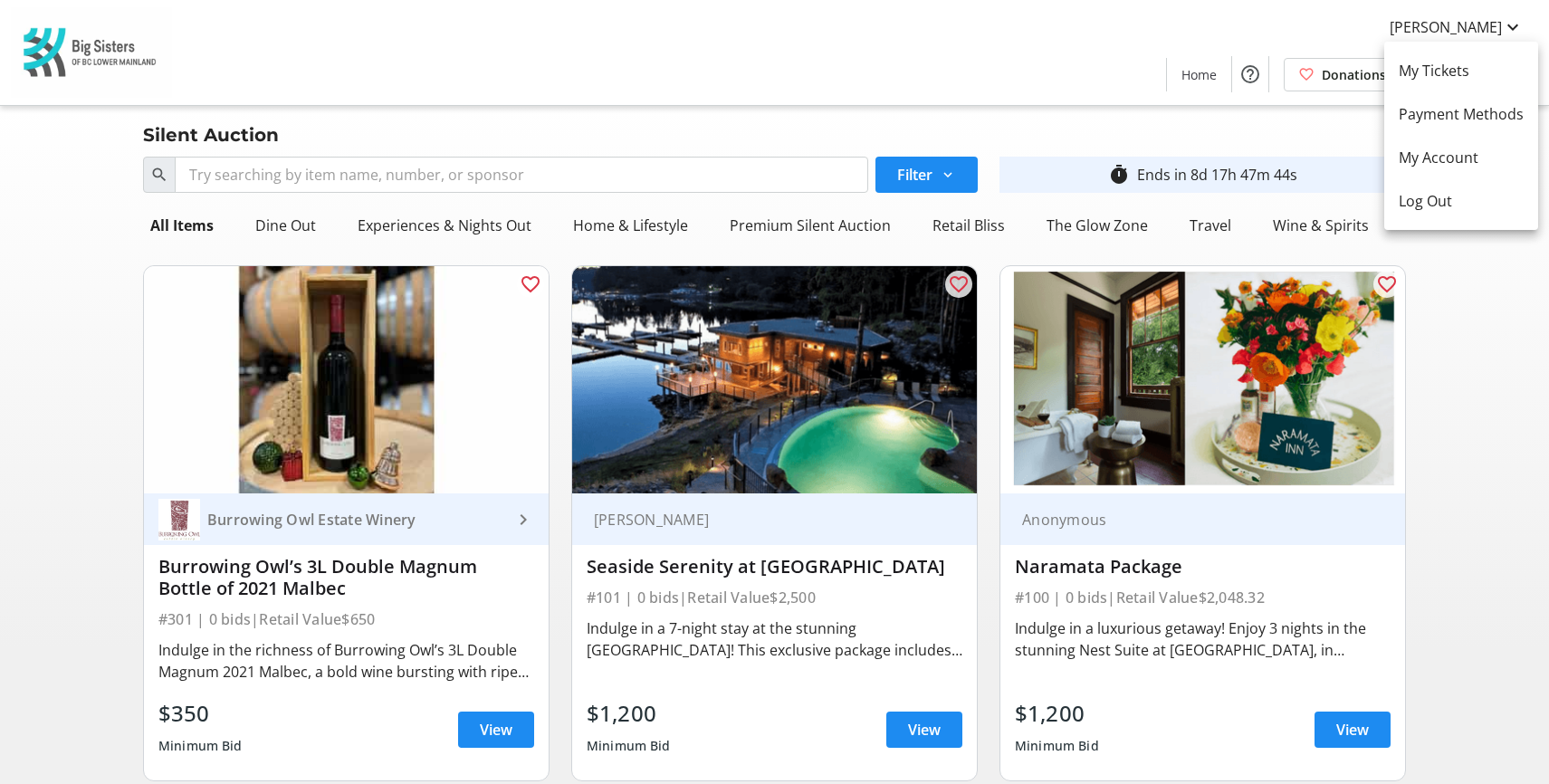
click at [1454, 341] on div at bounding box center [774, 392] width 1549 height 784
click at [1338, 723] on span "View" at bounding box center [1352, 729] width 32 height 22
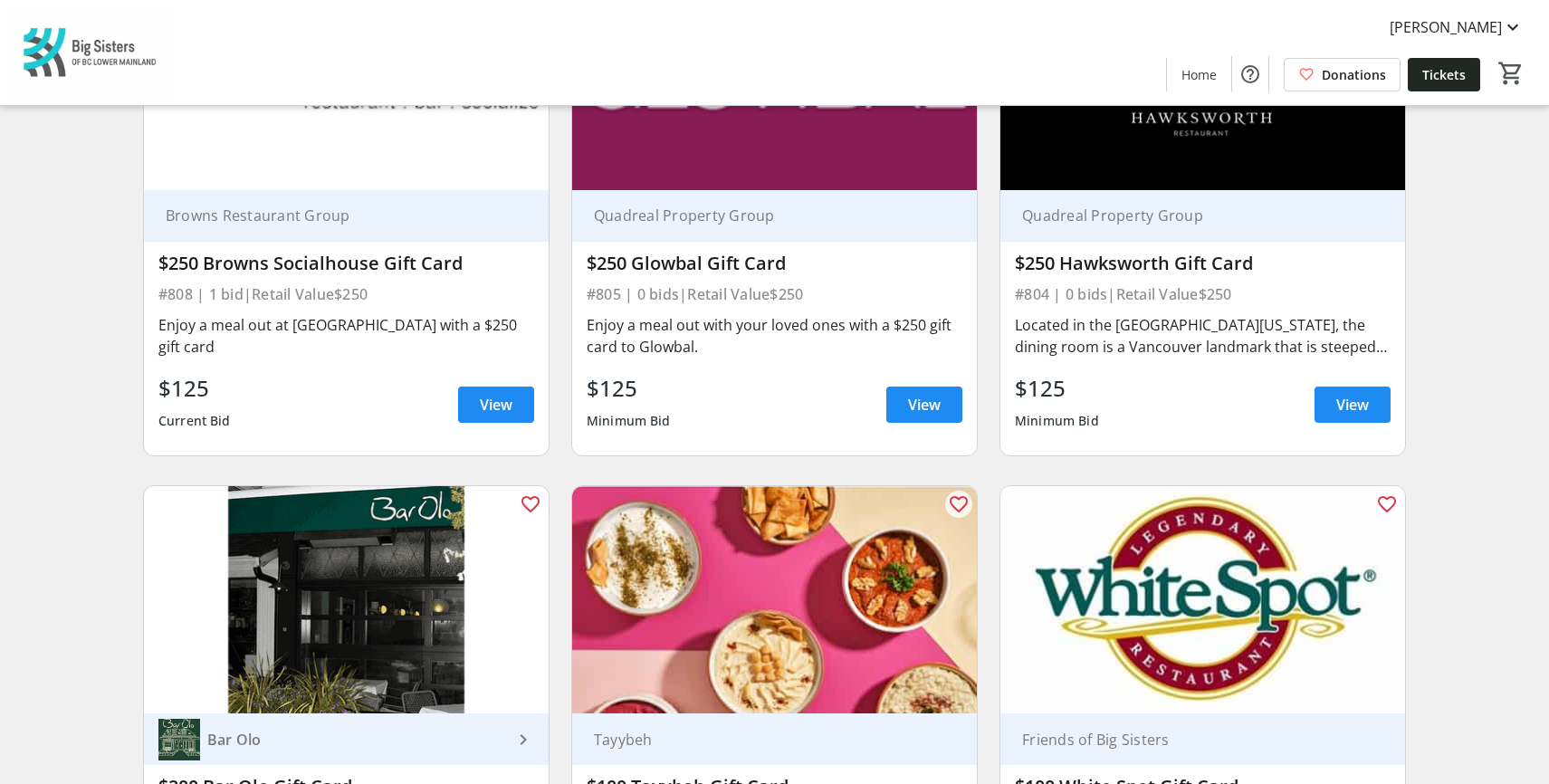
scroll to position [1720, 0]
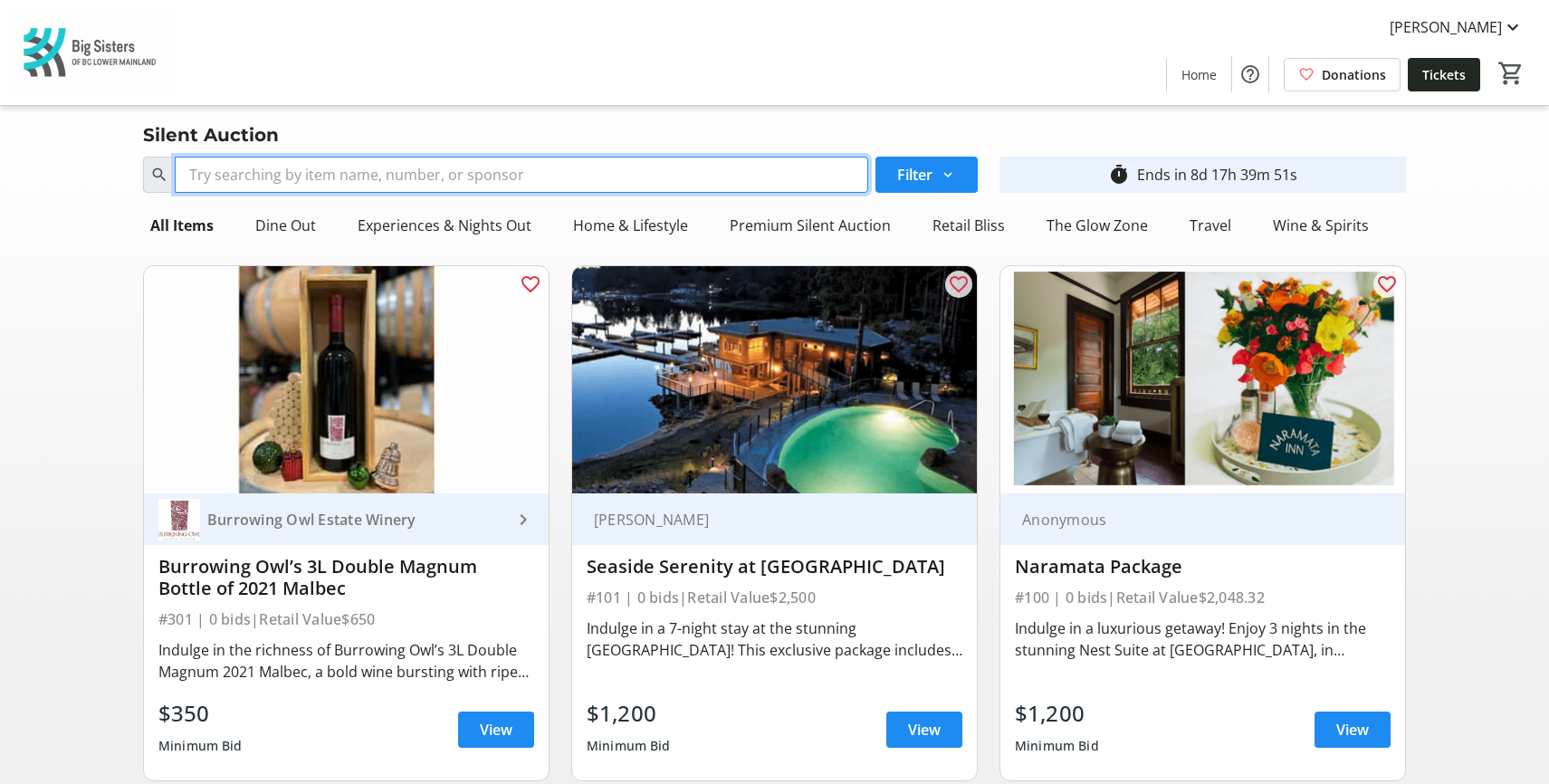
click at [431, 174] on input "Search" at bounding box center [521, 175] width 693 height 36
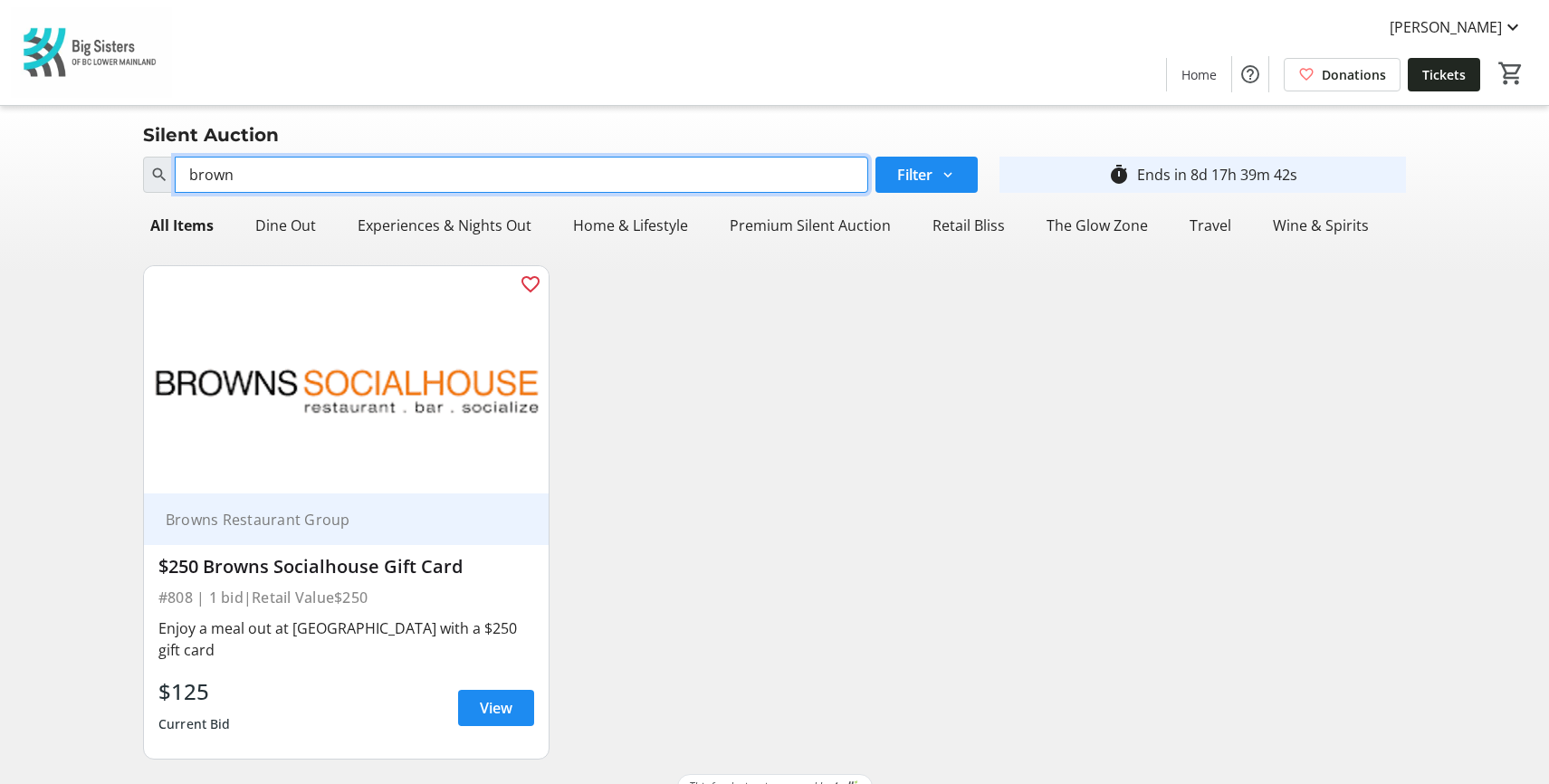
type input "brown"
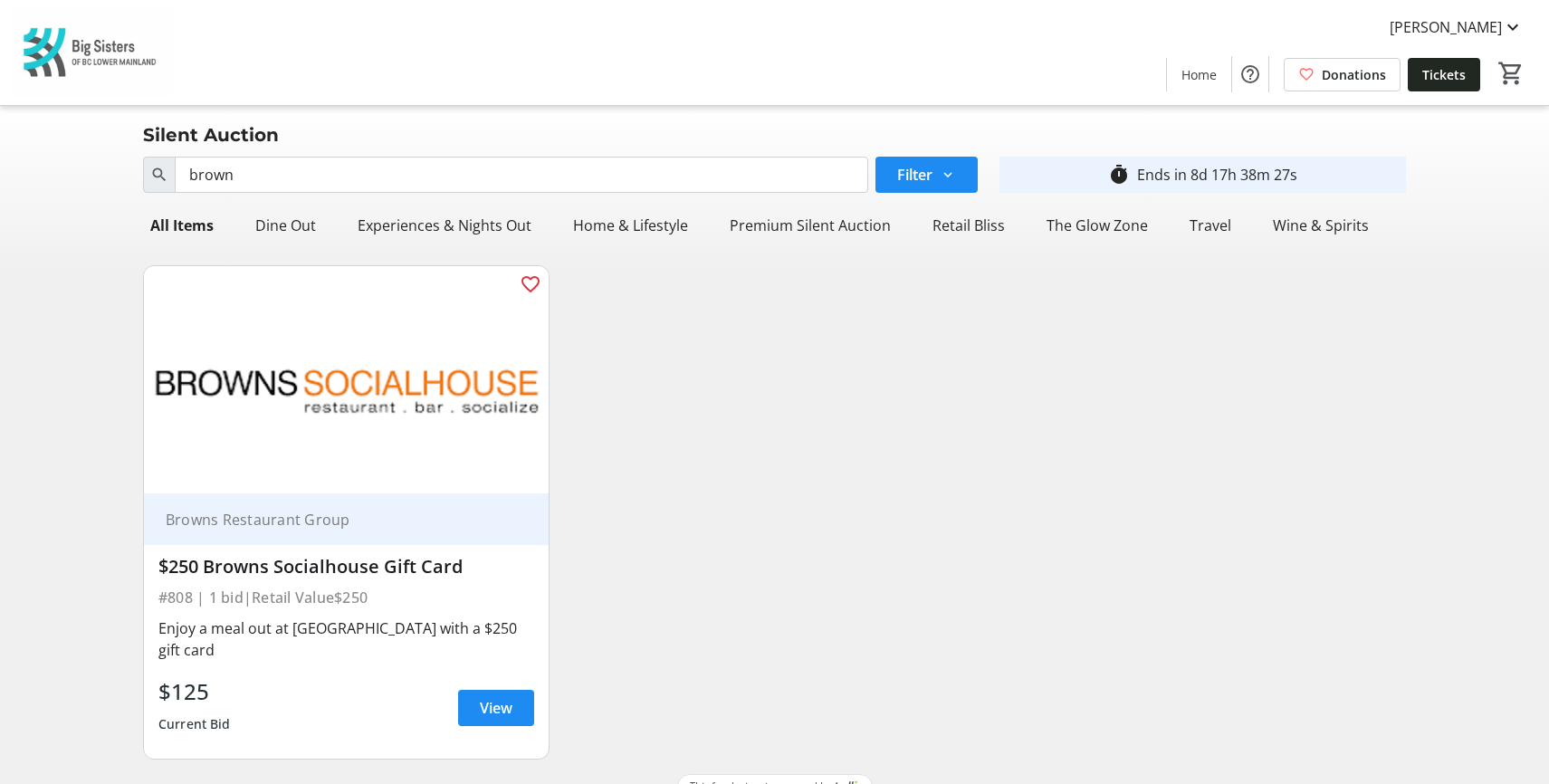
drag, startPoint x: 1266, startPoint y: 387, endPoint x: 1553, endPoint y: 350, distance: 289.4
click at [1266, 387] on div "favorite_outline Browns Restaurant Group $250 Browns Socialhouse Gift Card #808…" at bounding box center [774, 512] width 1285 height 523
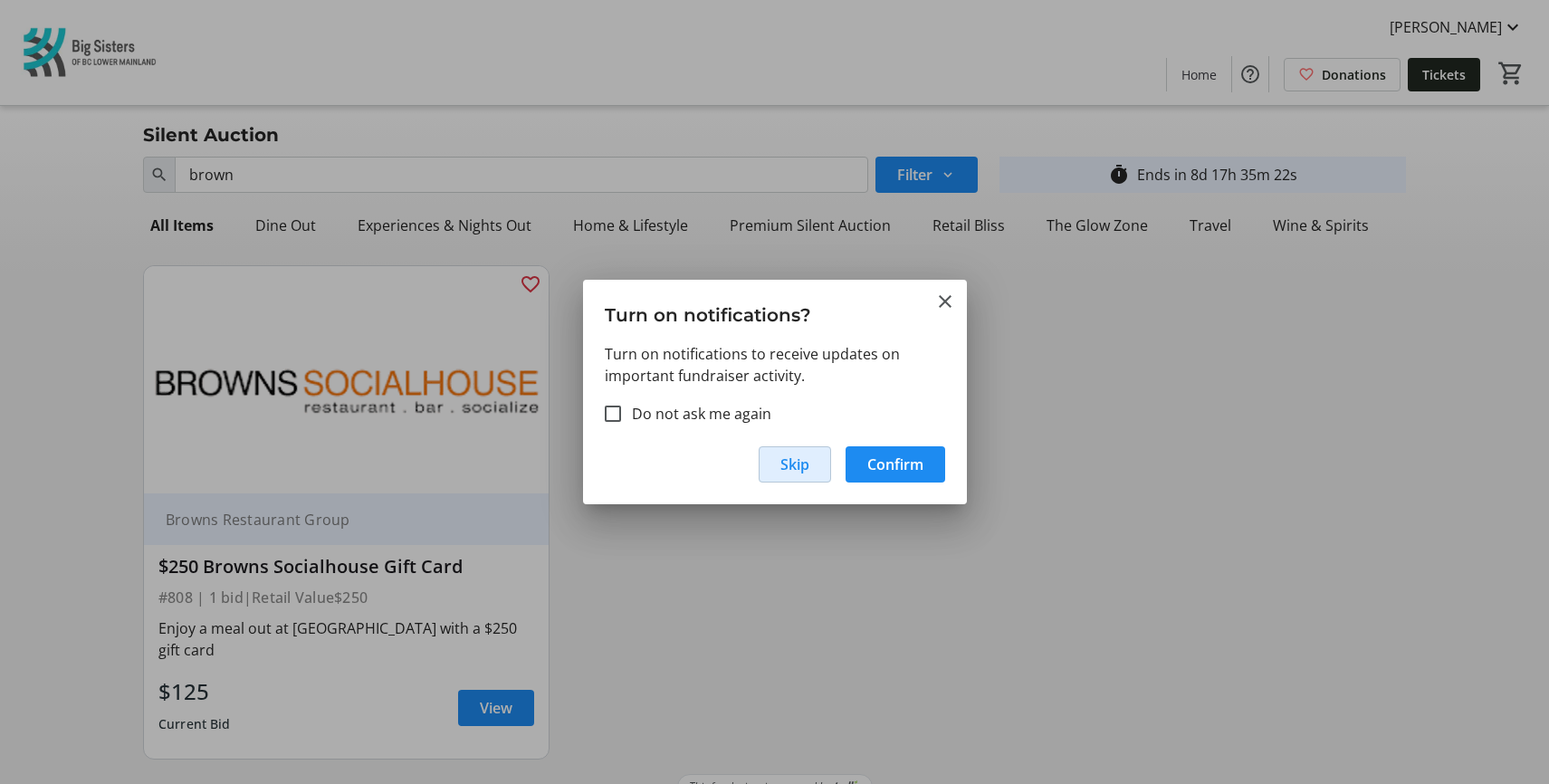
click at [807, 466] on span "Skip" at bounding box center [795, 464] width 29 height 22
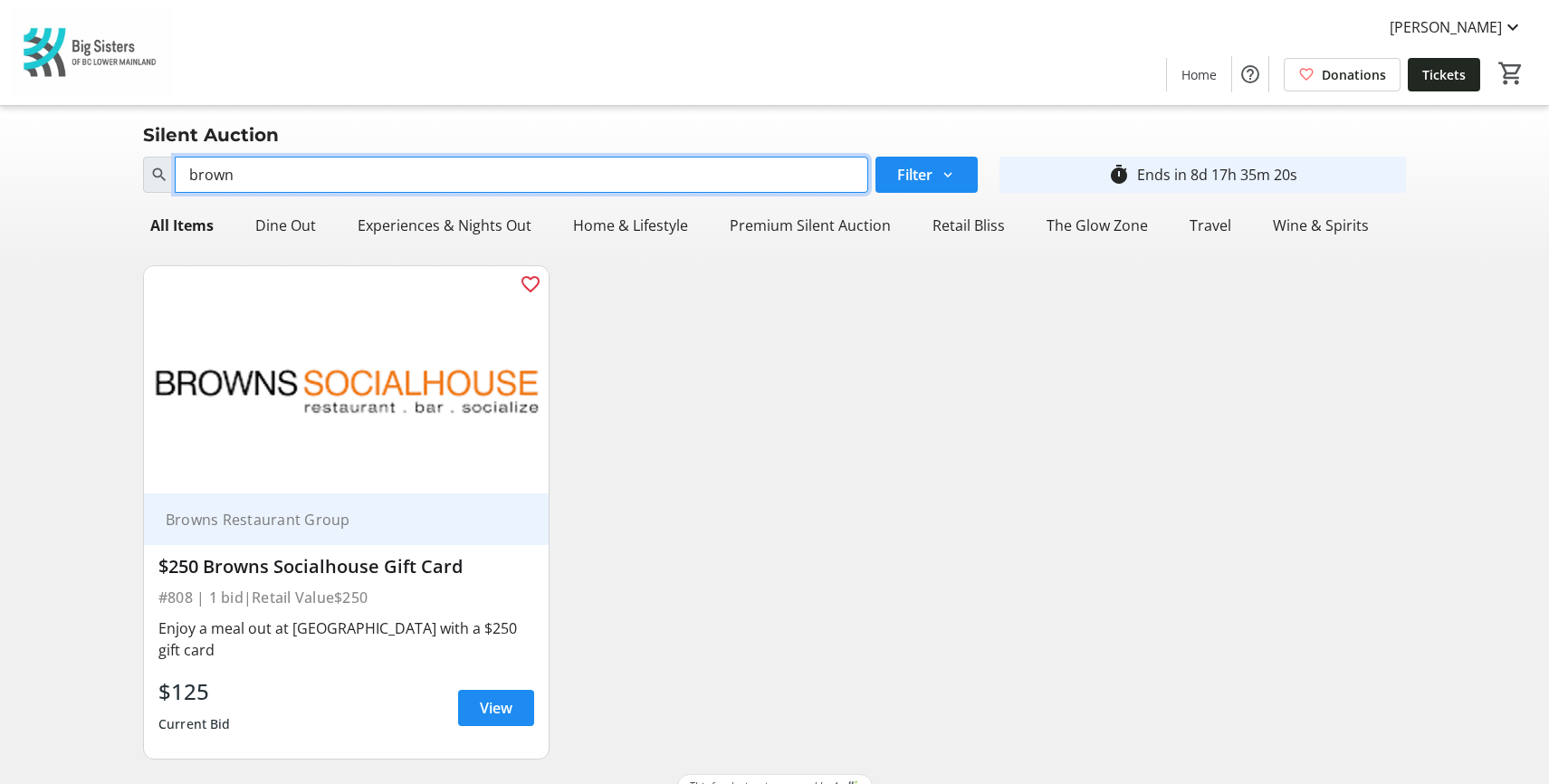
drag, startPoint x: 132, startPoint y: 152, endPoint x: 109, endPoint y: 149, distance: 23.2
click at [108, 151] on div "Search brown Filter timer_outline Ends in 8d 17h 35m 20s All Items Dine Out Exp…" at bounding box center [775, 461] width 1542 height 625
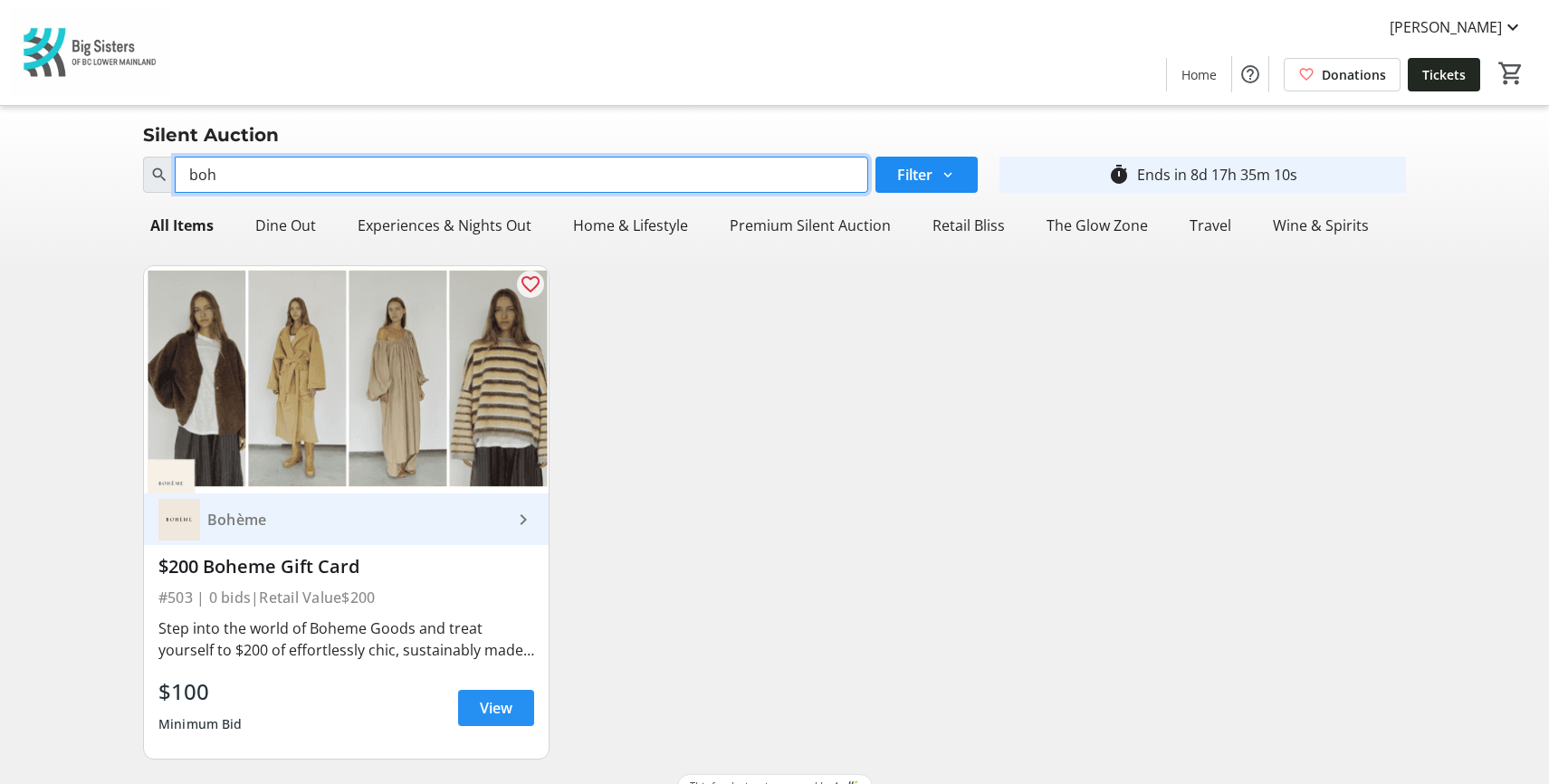
type input "boh"
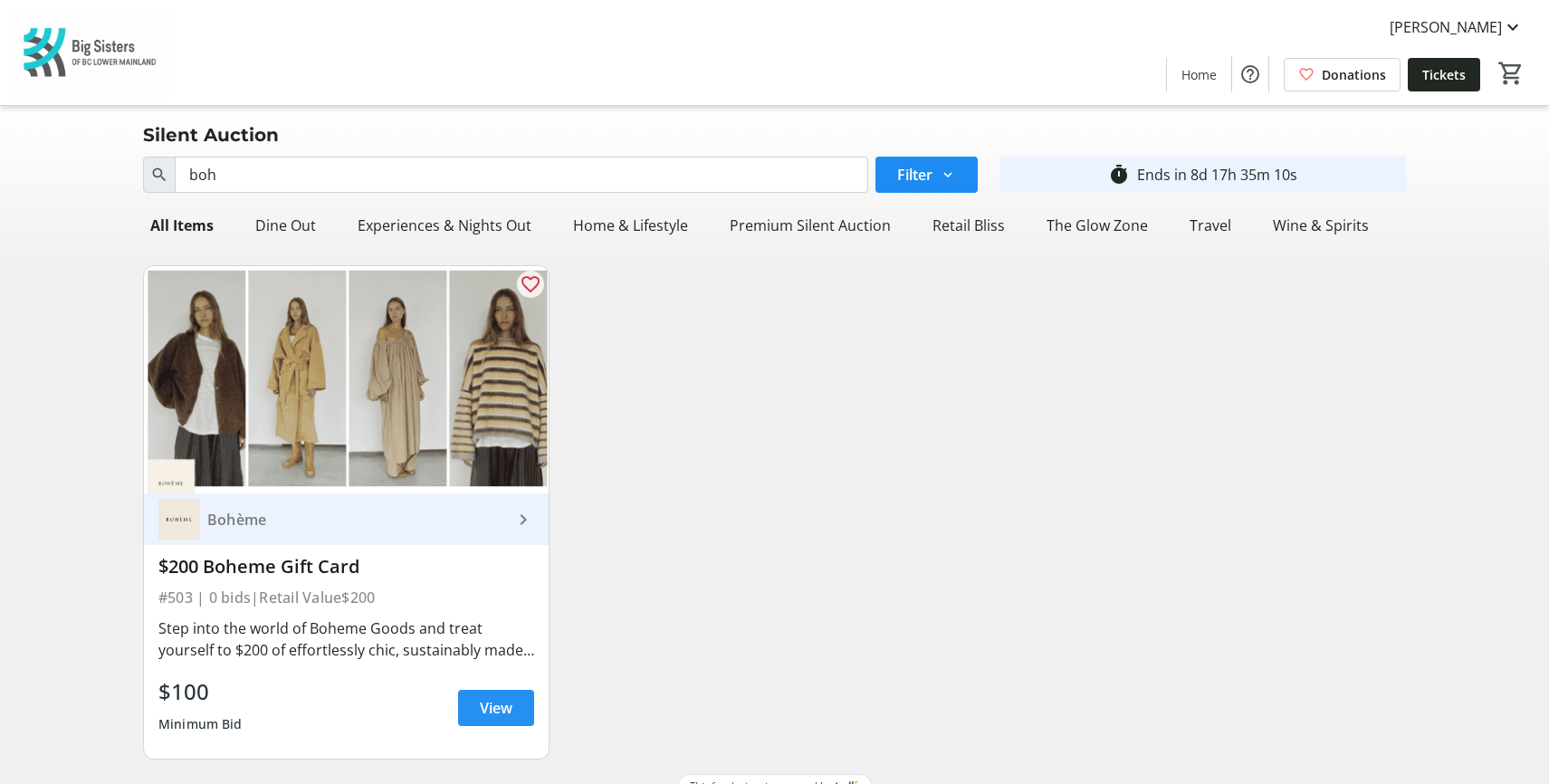
click at [513, 695] on span at bounding box center [496, 708] width 76 height 44
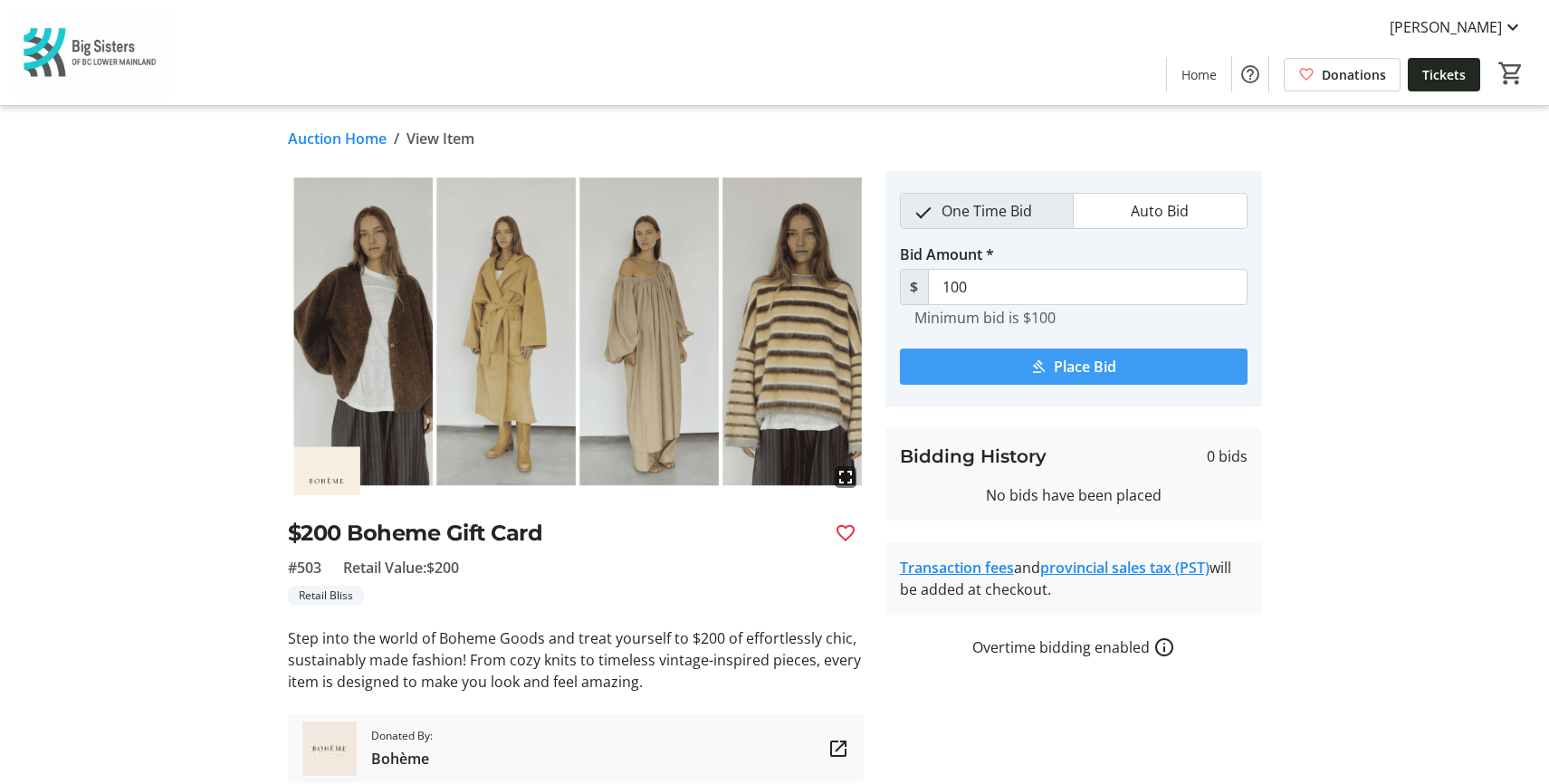
click at [1045, 373] on mat-icon "submit" at bounding box center [1038, 366] width 16 height 16
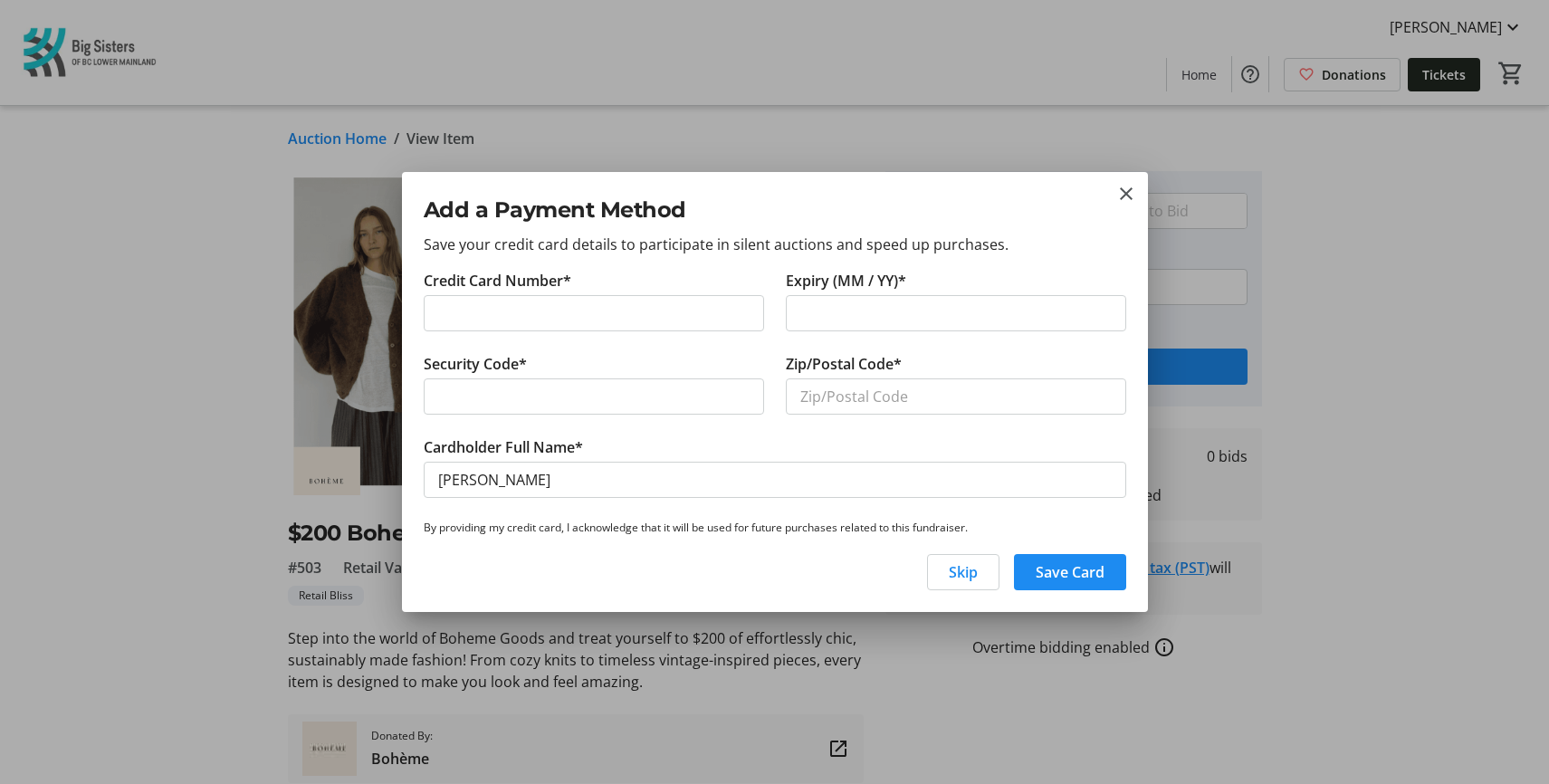
click at [1492, 261] on div at bounding box center [774, 392] width 1549 height 784
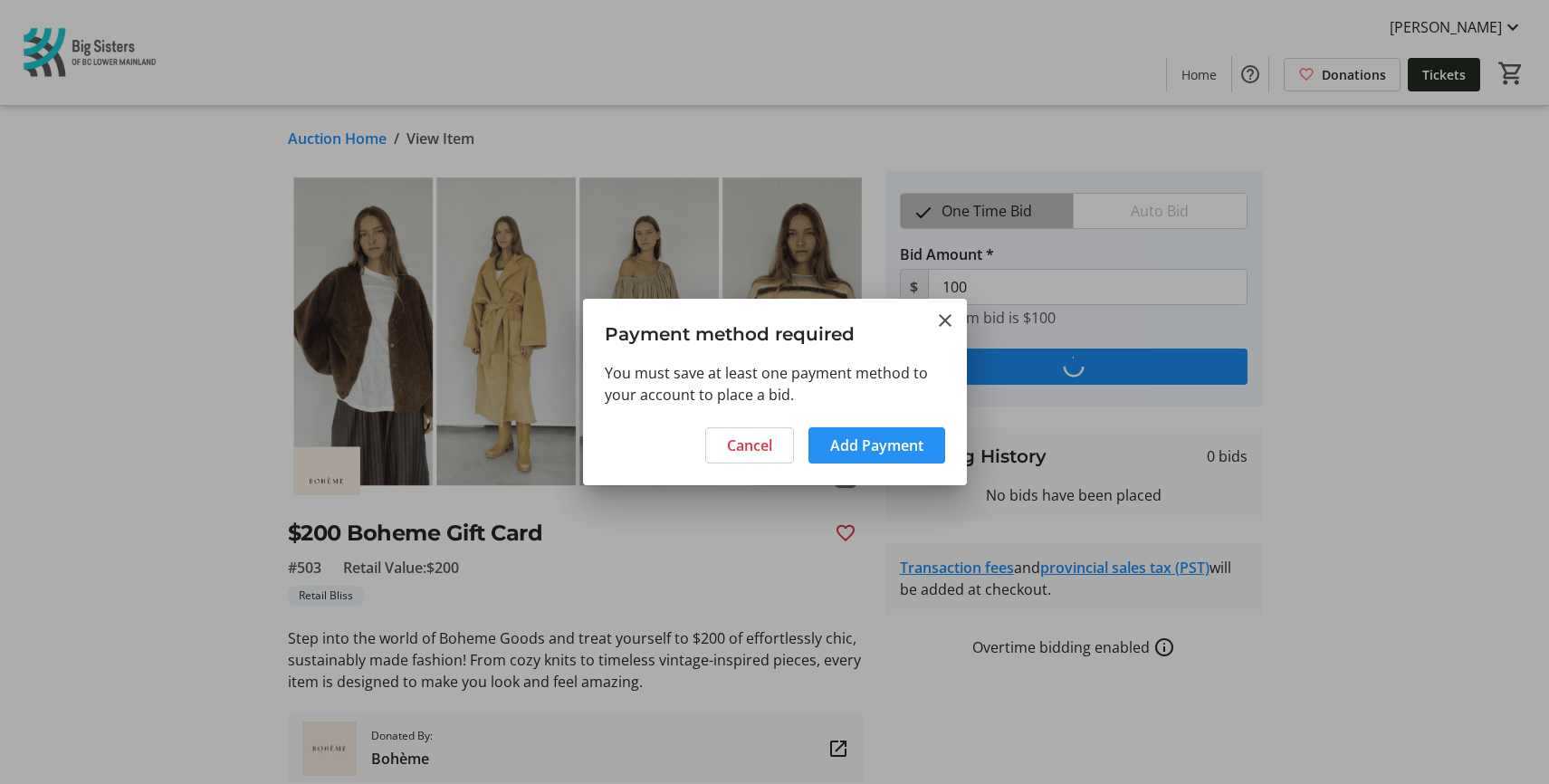
click at [847, 439] on span "Add Payment" at bounding box center [877, 445] width 93 height 22
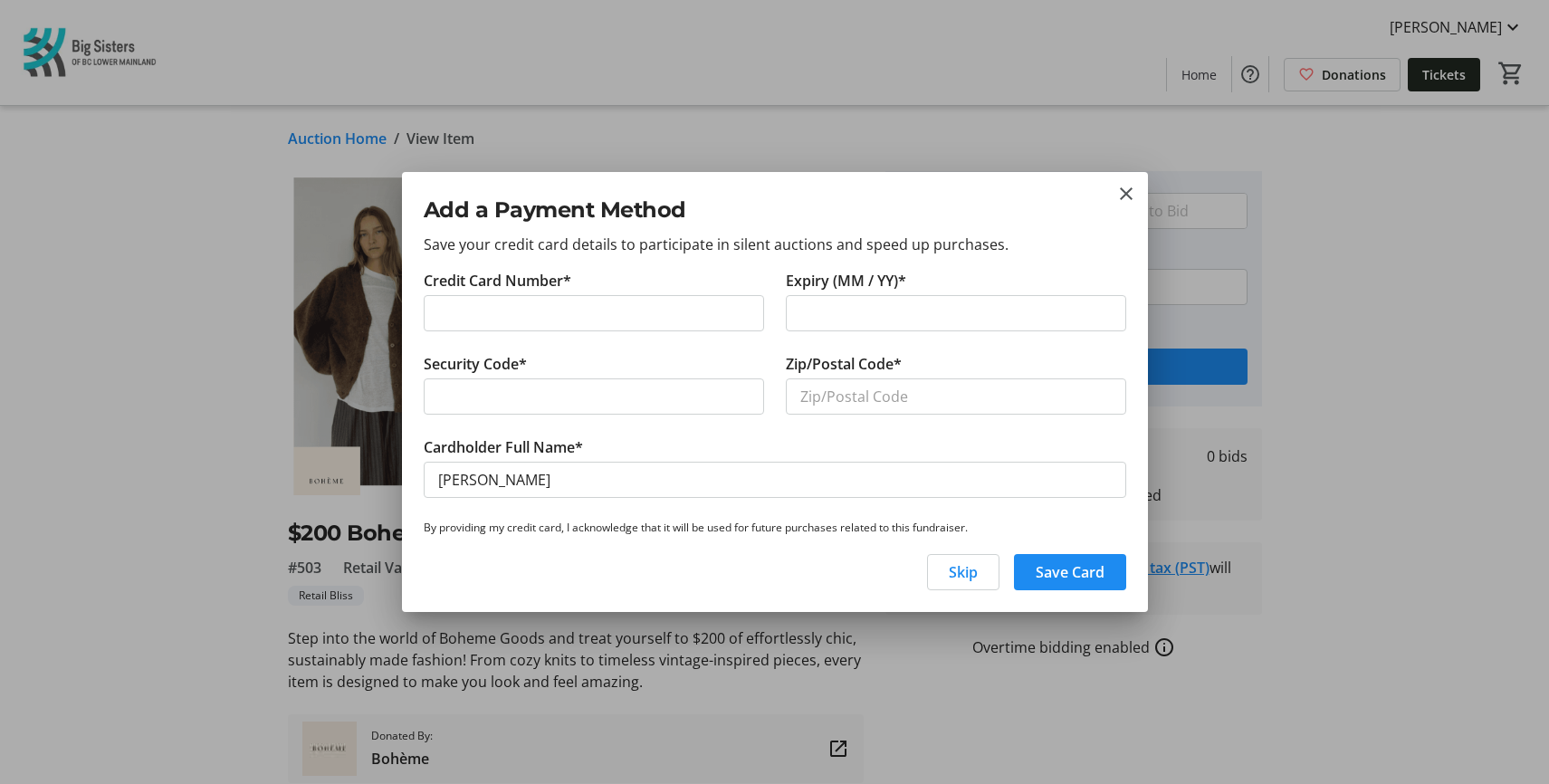
click at [484, 324] on div at bounding box center [594, 313] width 340 height 36
click at [1485, 307] on div at bounding box center [774, 392] width 1549 height 784
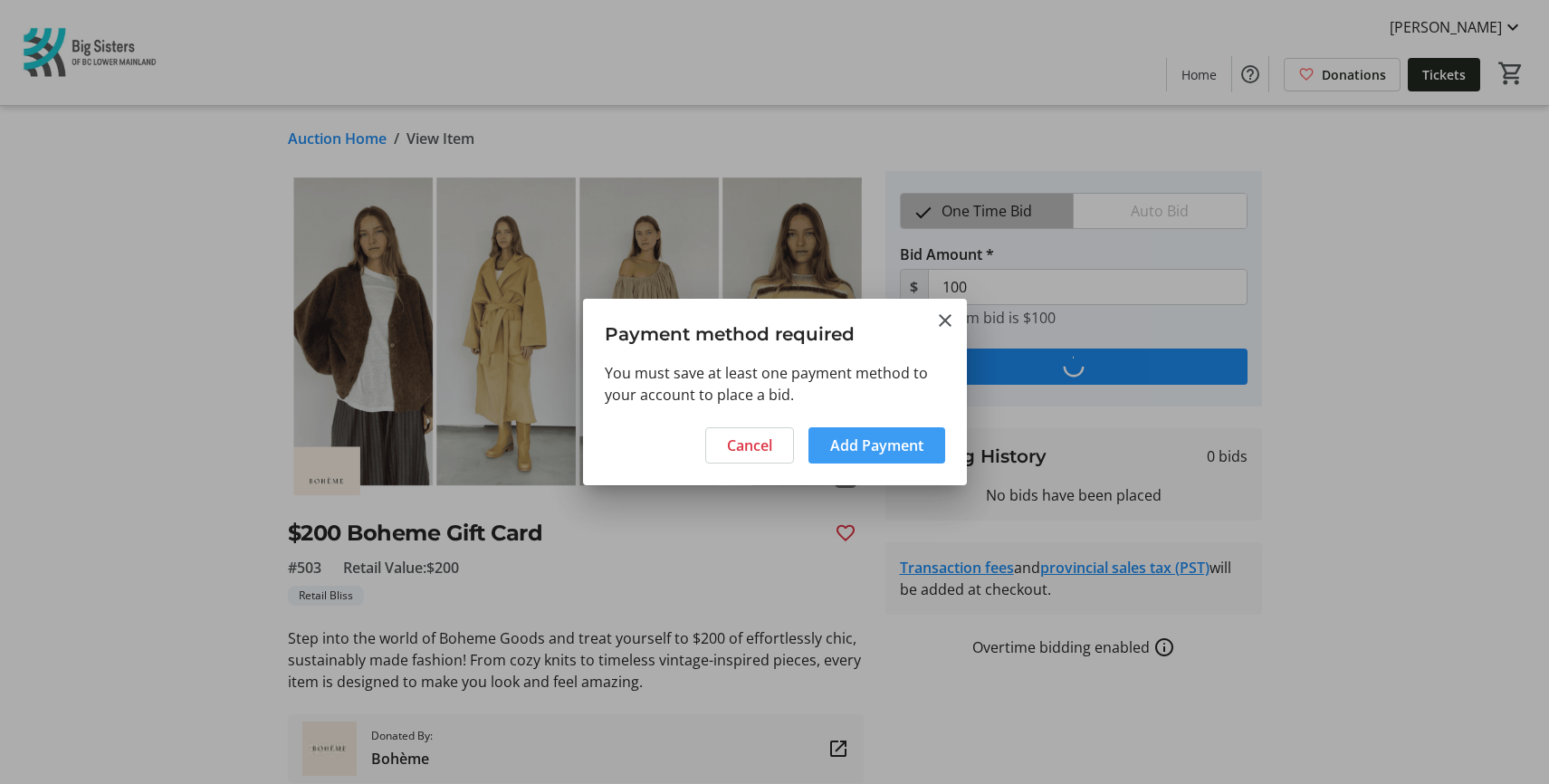
click at [859, 433] on span at bounding box center [877, 445] width 137 height 44
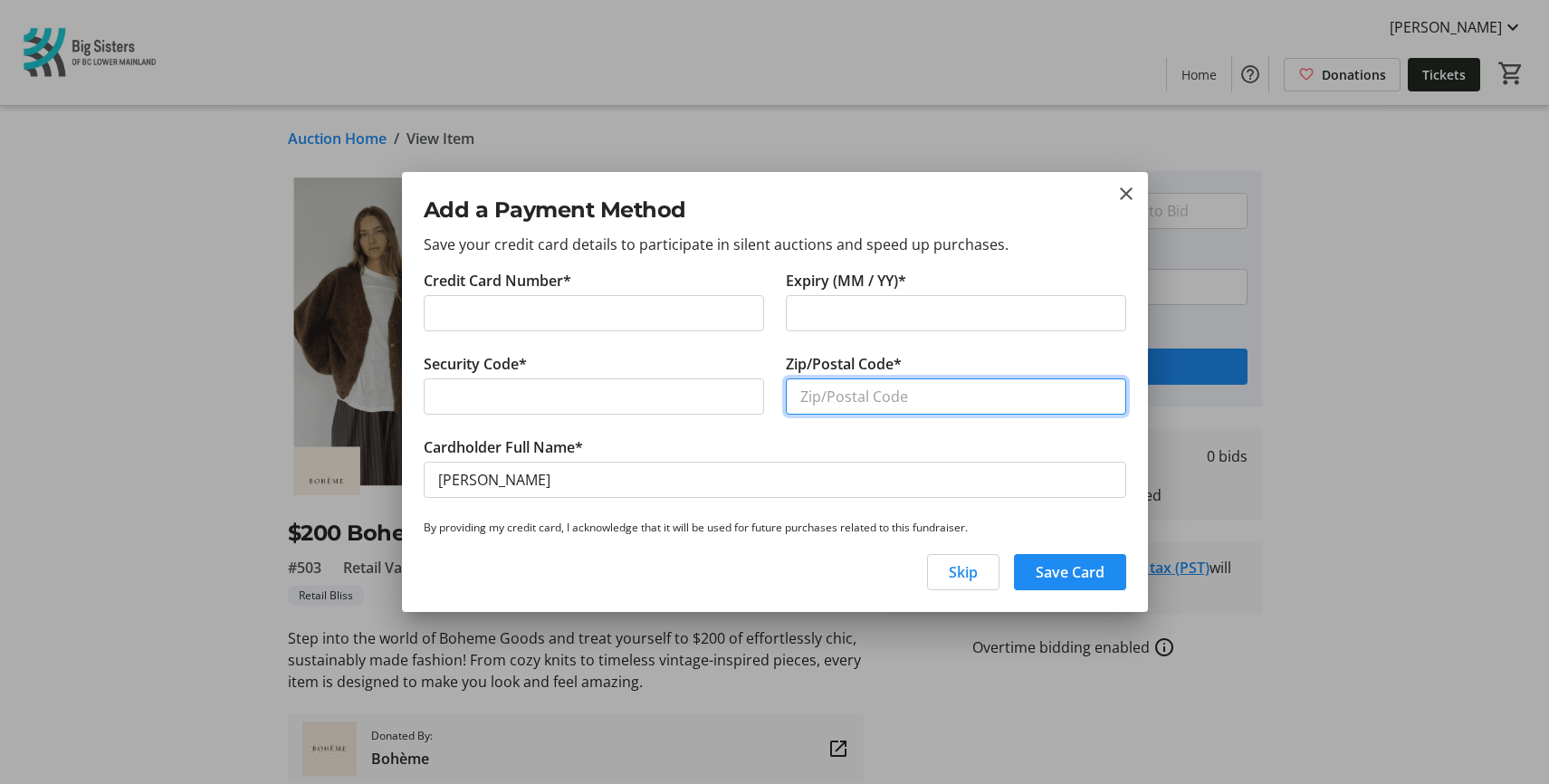
click at [880, 400] on input "Zip/Postal Code*" at bounding box center [956, 397] width 340 height 36
type input "V5H 4L4"
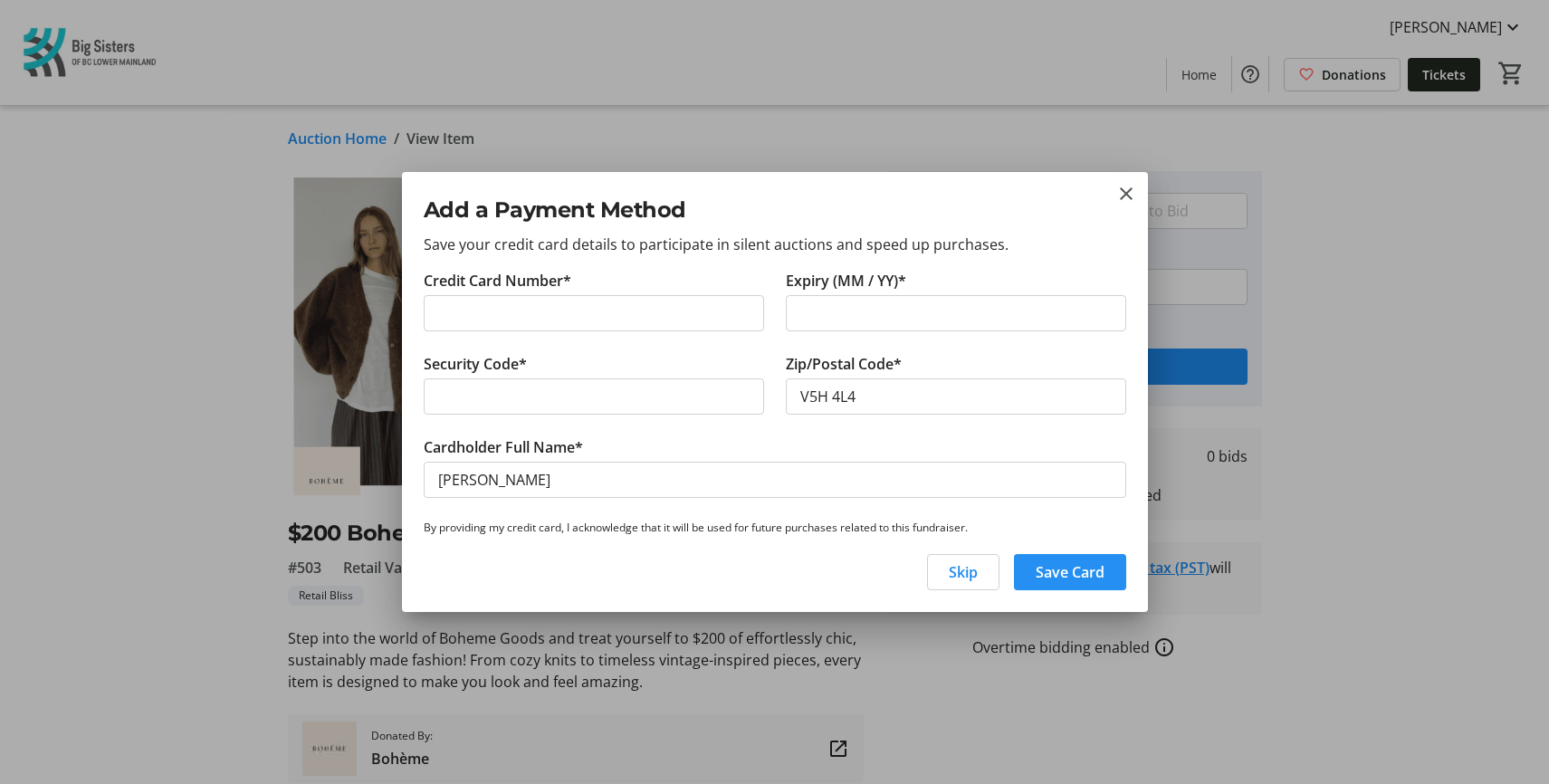
click at [1085, 569] on span "Save Card" at bounding box center [1070, 571] width 68 height 22
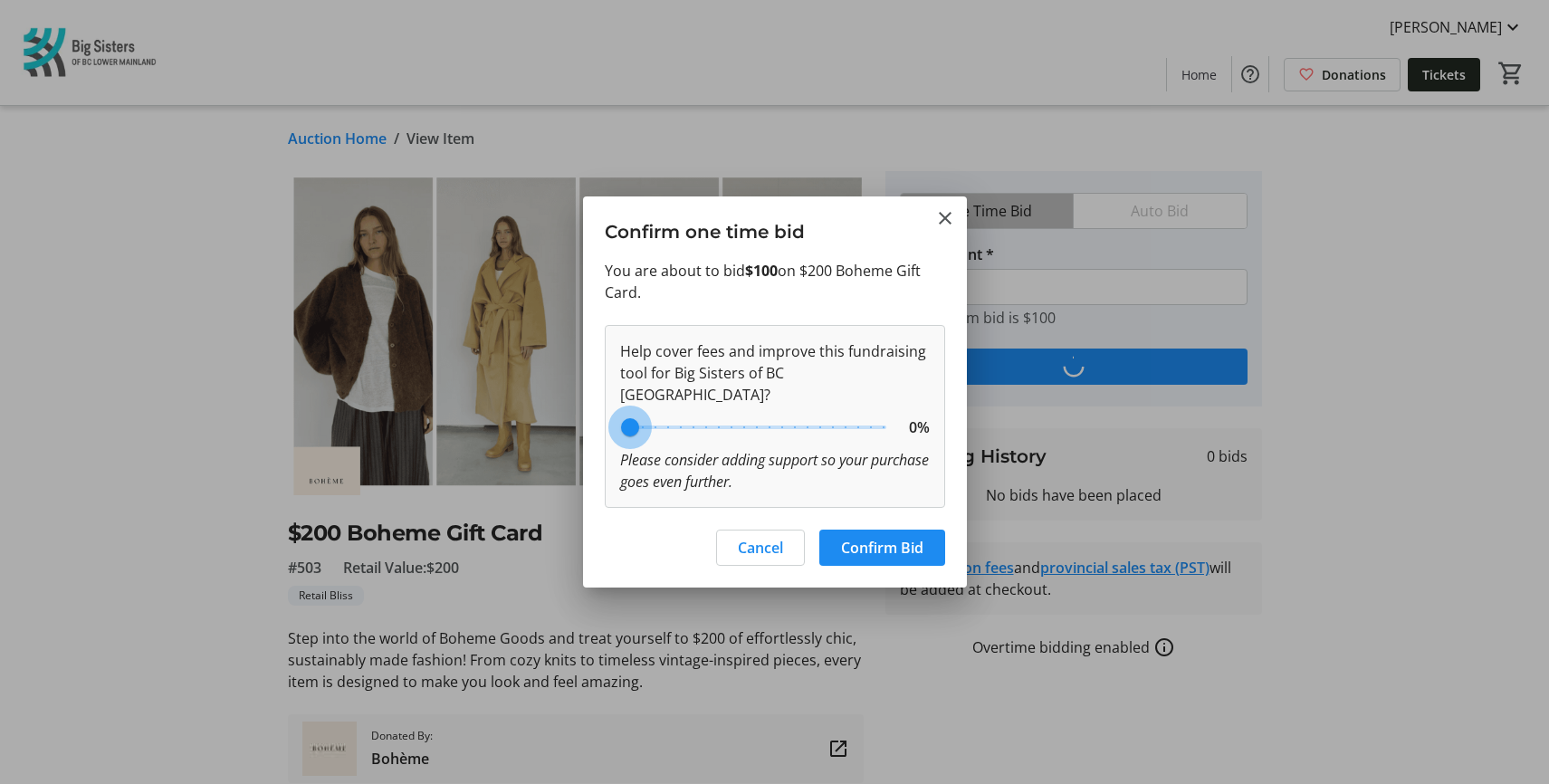
drag, startPoint x: 729, startPoint y: 428, endPoint x: 613, endPoint y: 427, distance: 116.0
click at [613, 427] on input "range" at bounding box center [757, 427] width 297 height 40
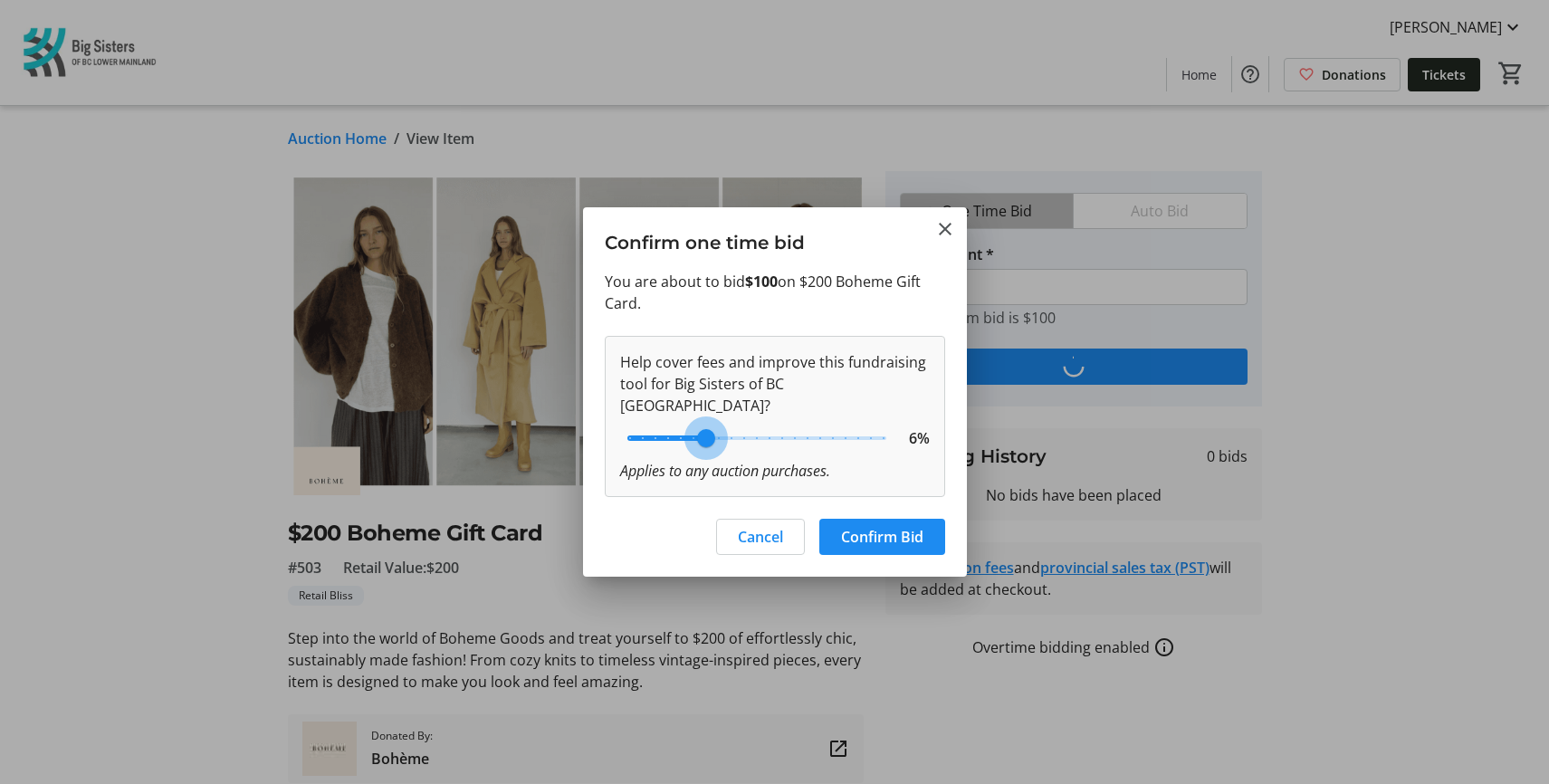
type input "0"
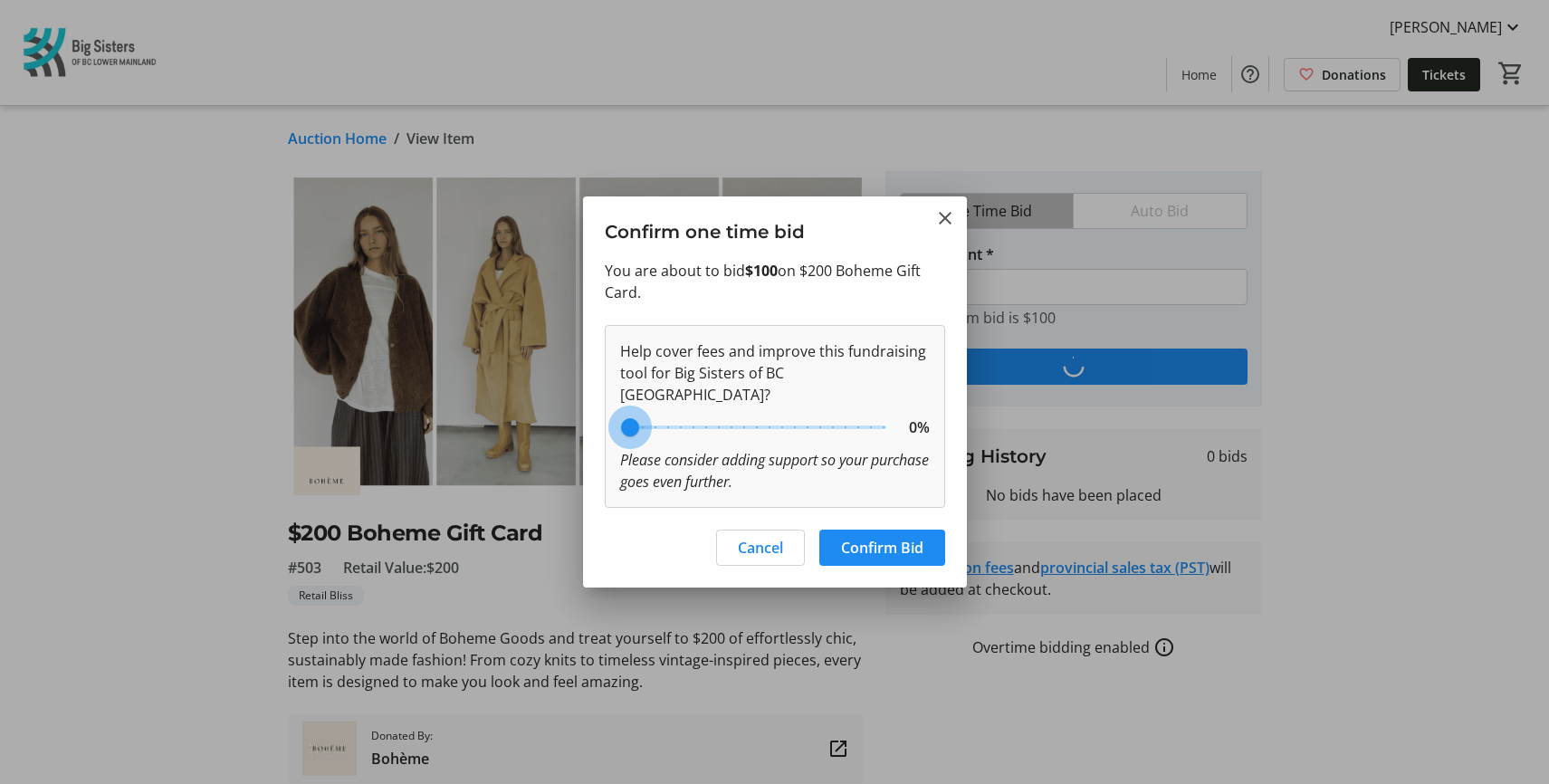
drag, startPoint x: 621, startPoint y: 415, endPoint x: 583, endPoint y: 424, distance: 39.1
click at [609, 424] on input "range" at bounding box center [757, 427] width 297 height 40
click at [922, 536] on span "Confirm Bid" at bounding box center [882, 547] width 83 height 22
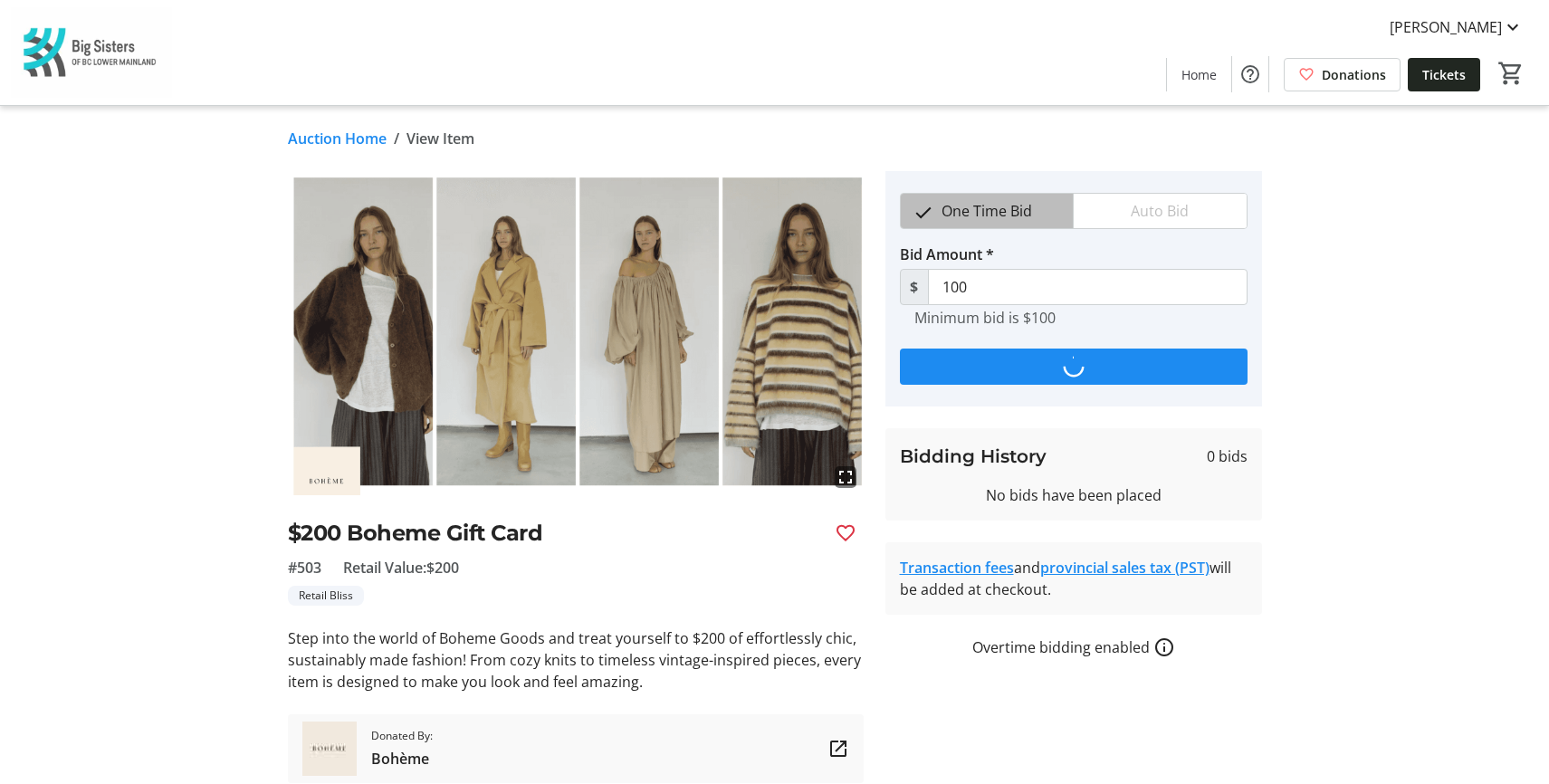
type input "125"
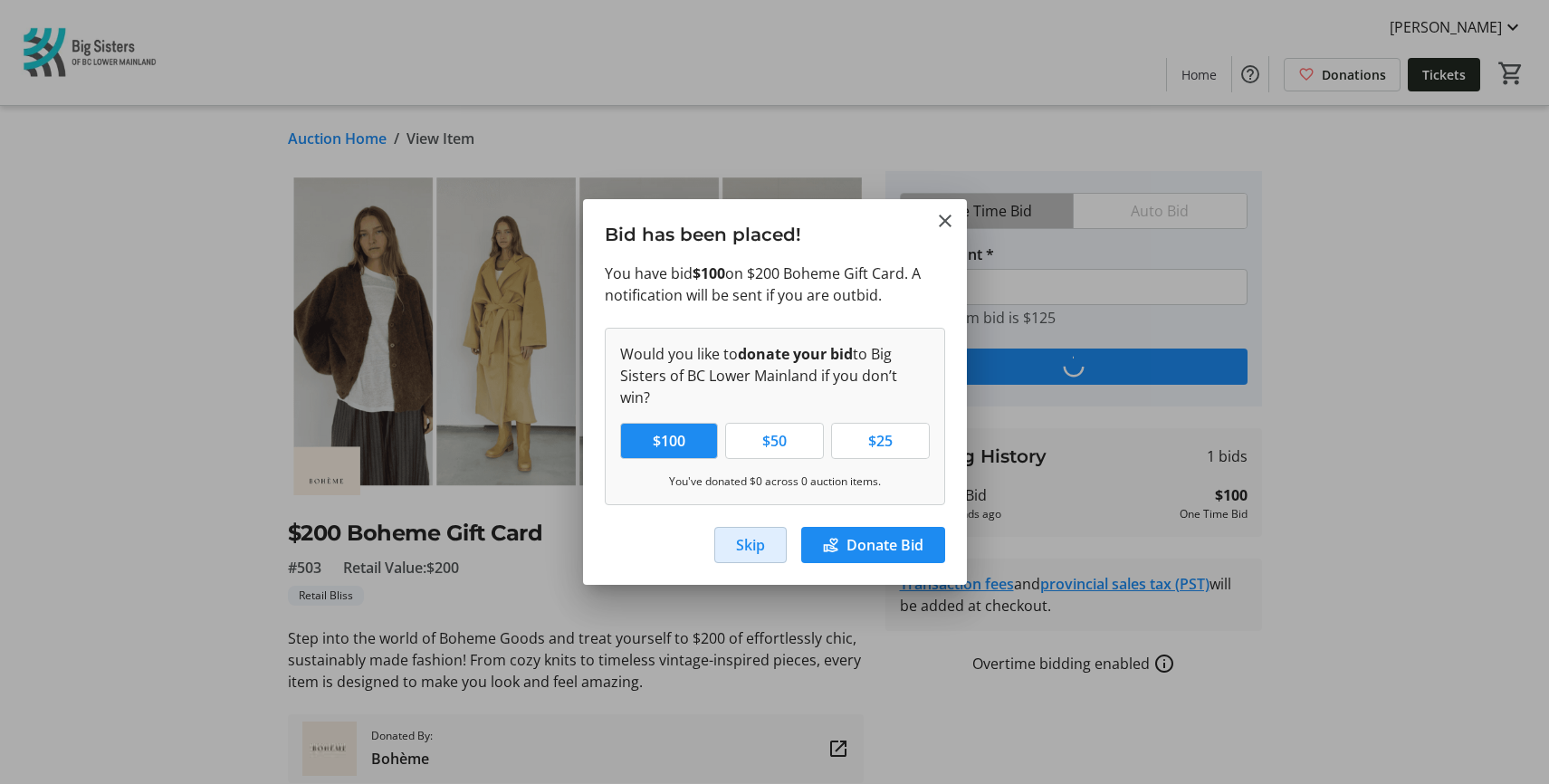
click at [751, 535] on span "Skip" at bounding box center [750, 545] width 29 height 22
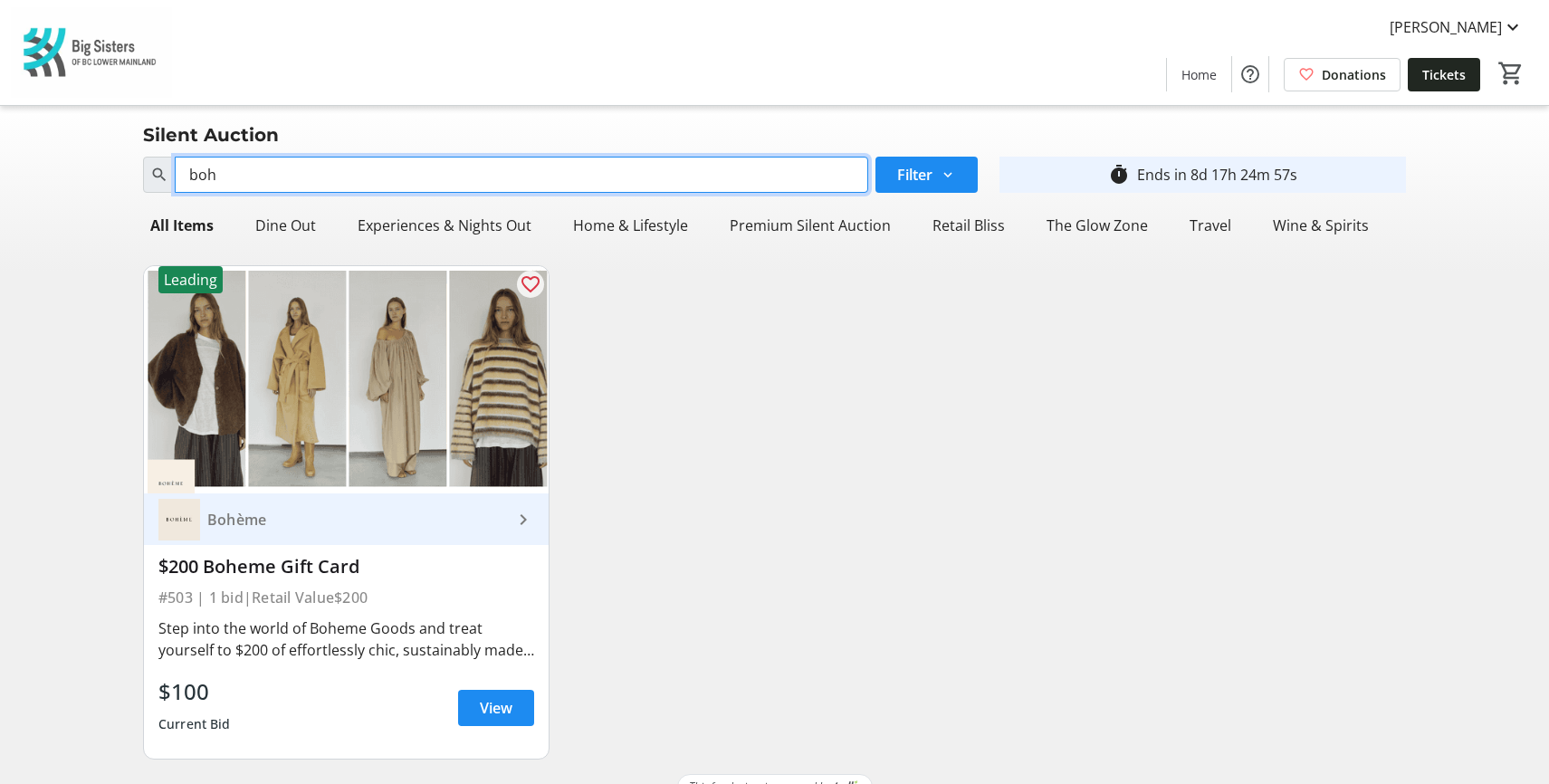
drag, startPoint x: 254, startPoint y: 178, endPoint x: 243, endPoint y: 184, distance: 12.5
click at [157, 164] on div "boh" at bounding box center [506, 175] width 726 height 36
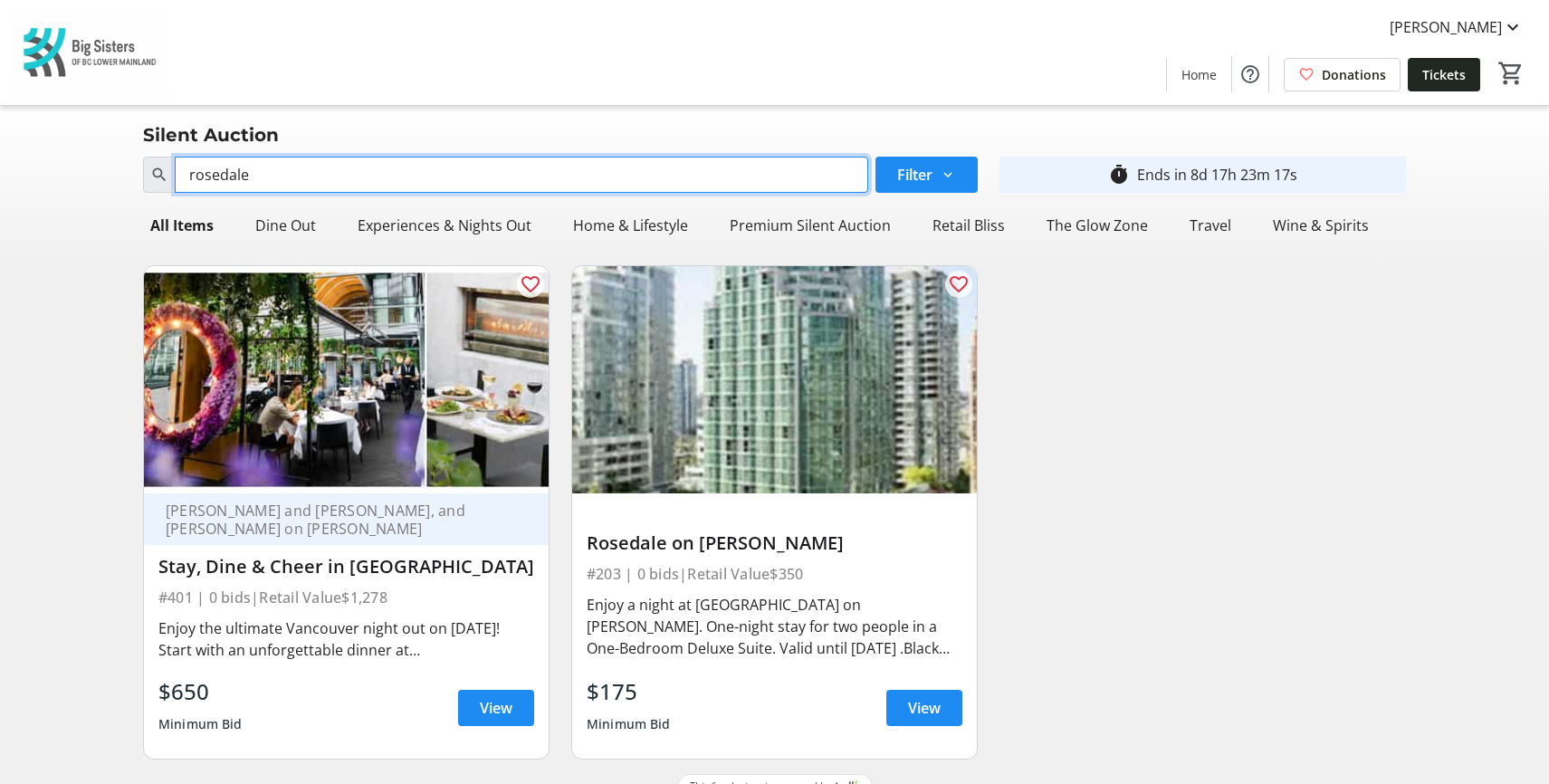
type input "rosedale"
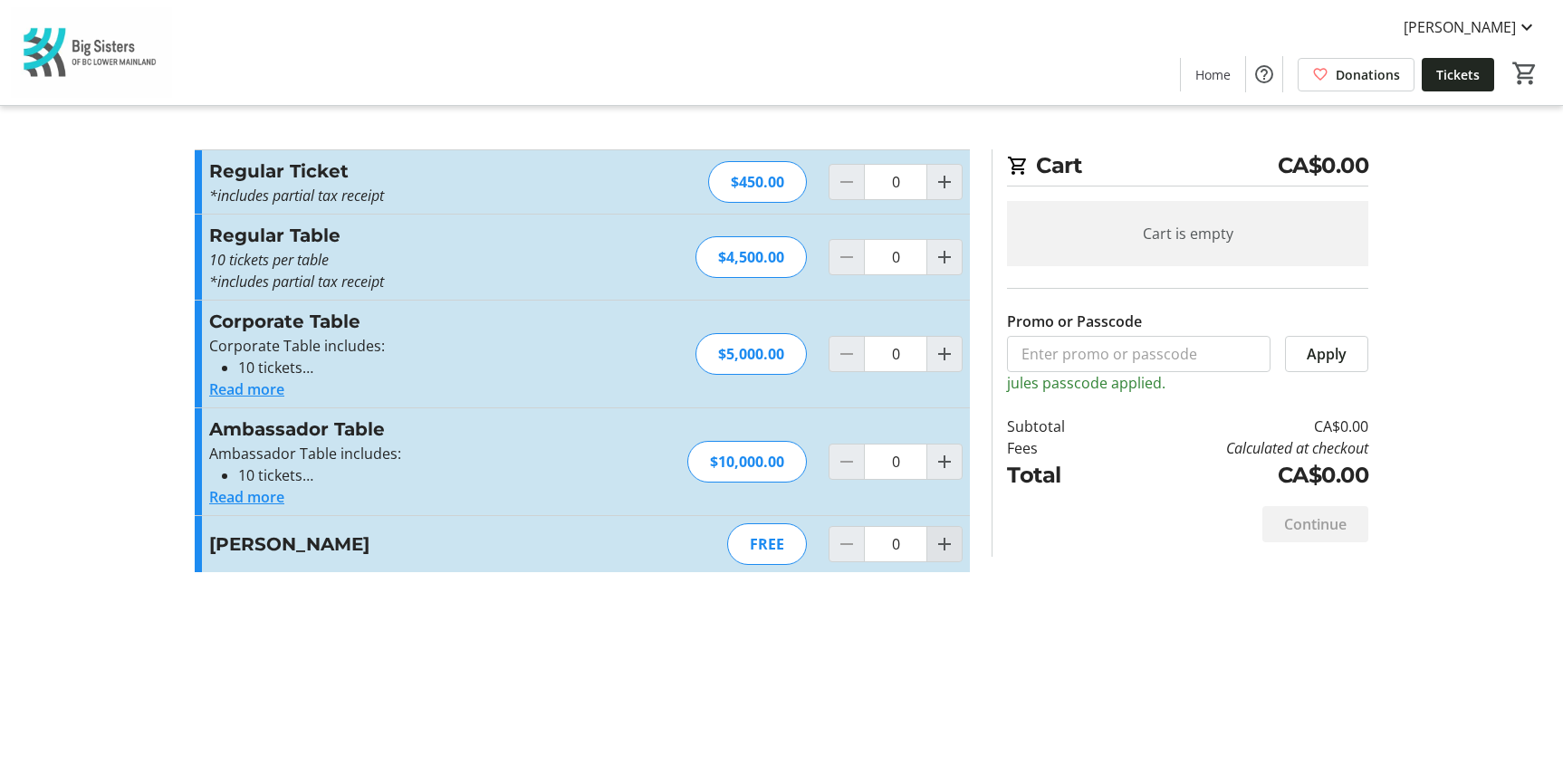
click at [937, 536] on mat-icon "Increment by one" at bounding box center [944, 544] width 22 height 22
type input "1"
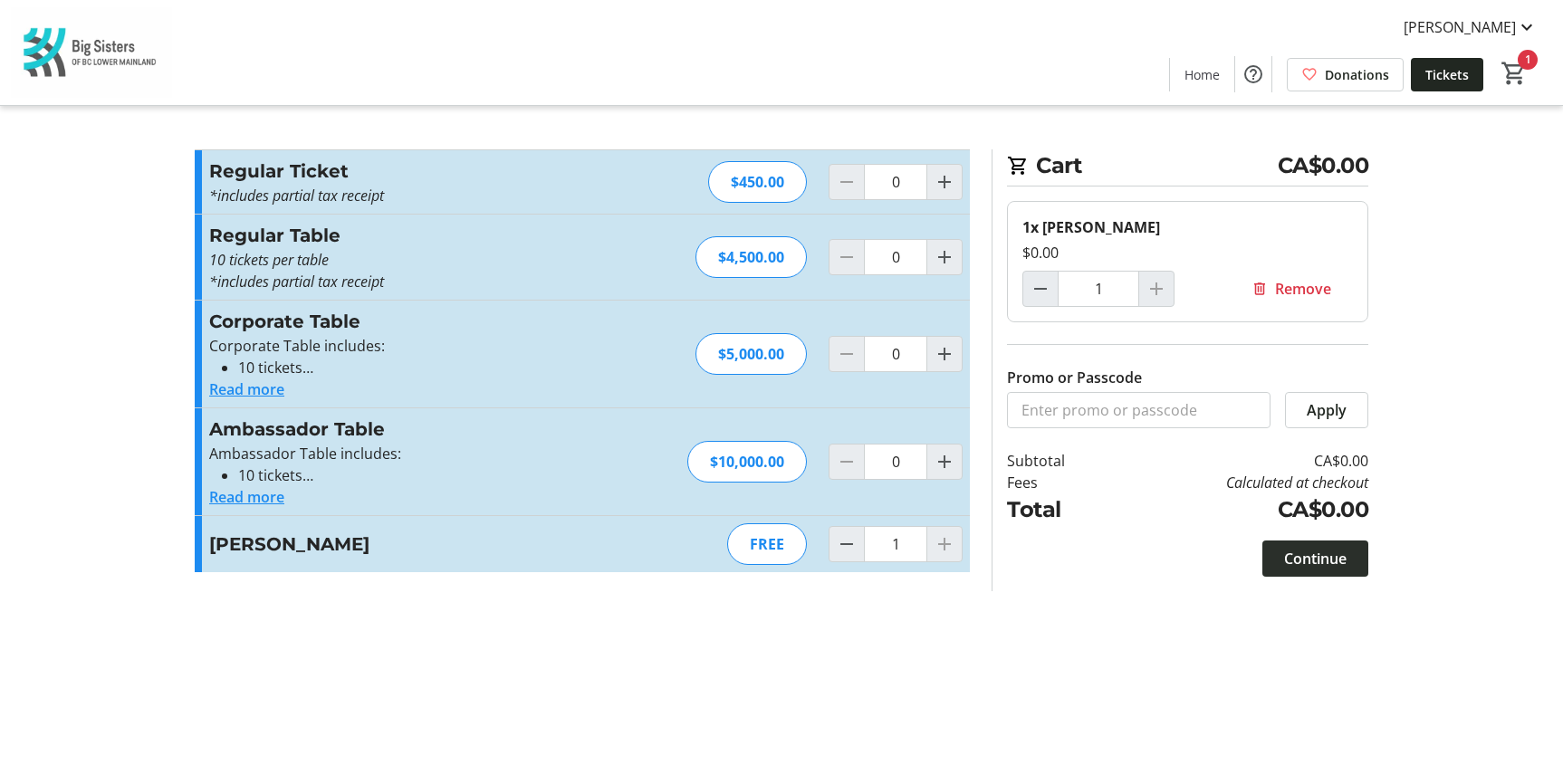
click at [1337, 569] on span "Continue" at bounding box center [1315, 558] width 63 height 22
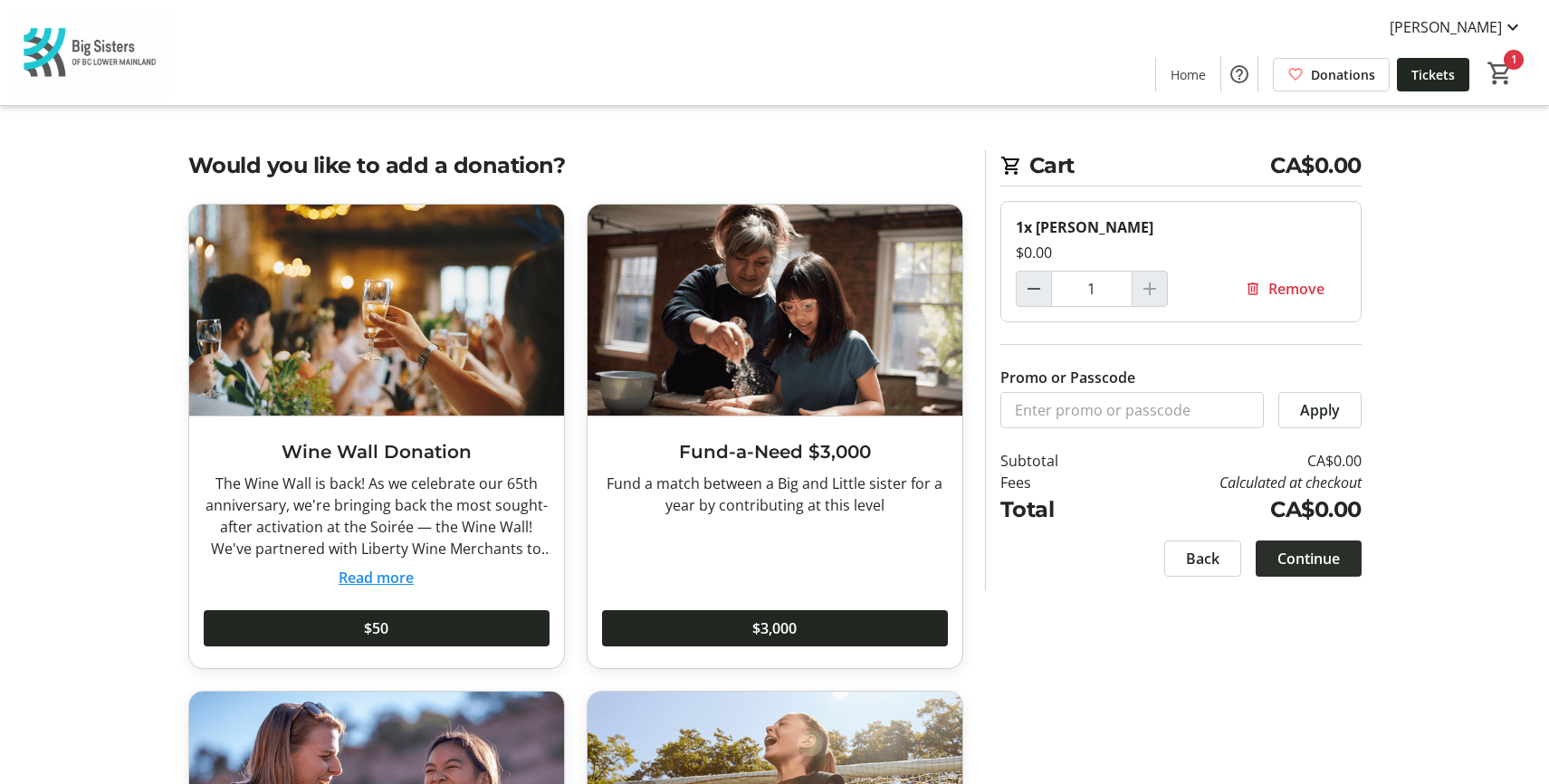
click at [1328, 556] on span "Continue" at bounding box center [1309, 558] width 63 height 22
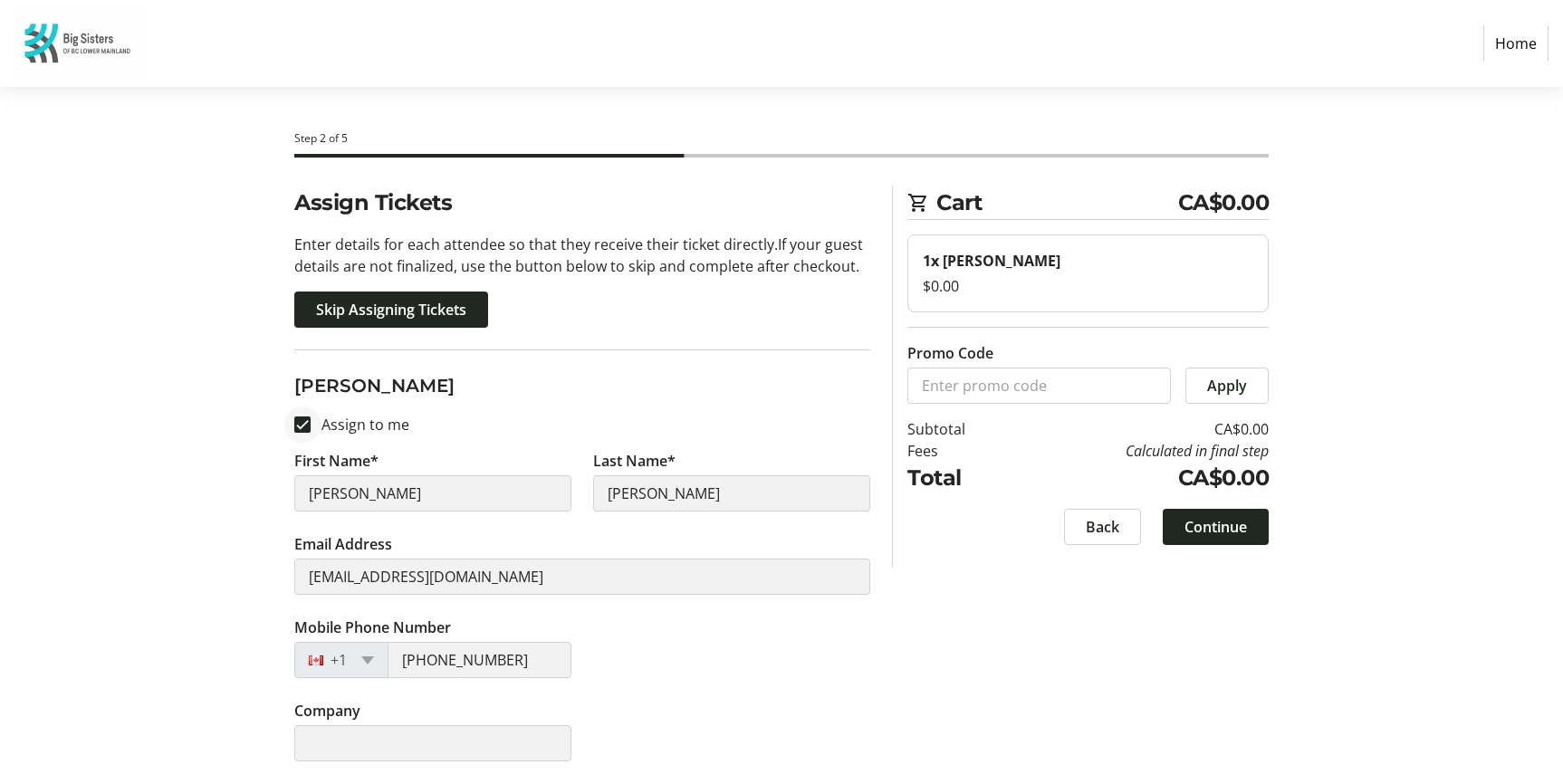
click at [292, 429] on div at bounding box center [303, 424] width 44 height 44
checkbox input "false"
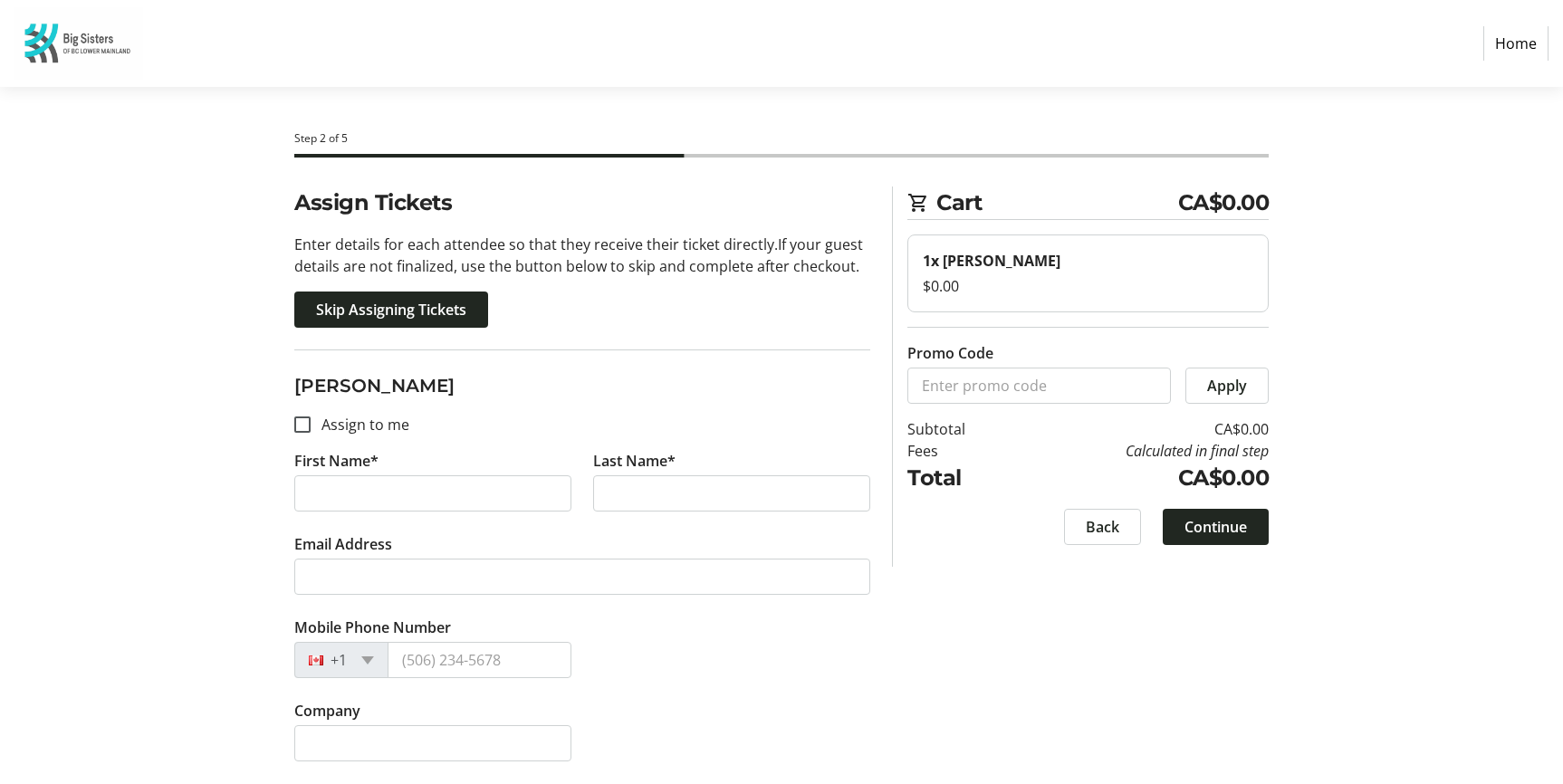
click at [62, 25] on img at bounding box center [78, 44] width 128 height 72
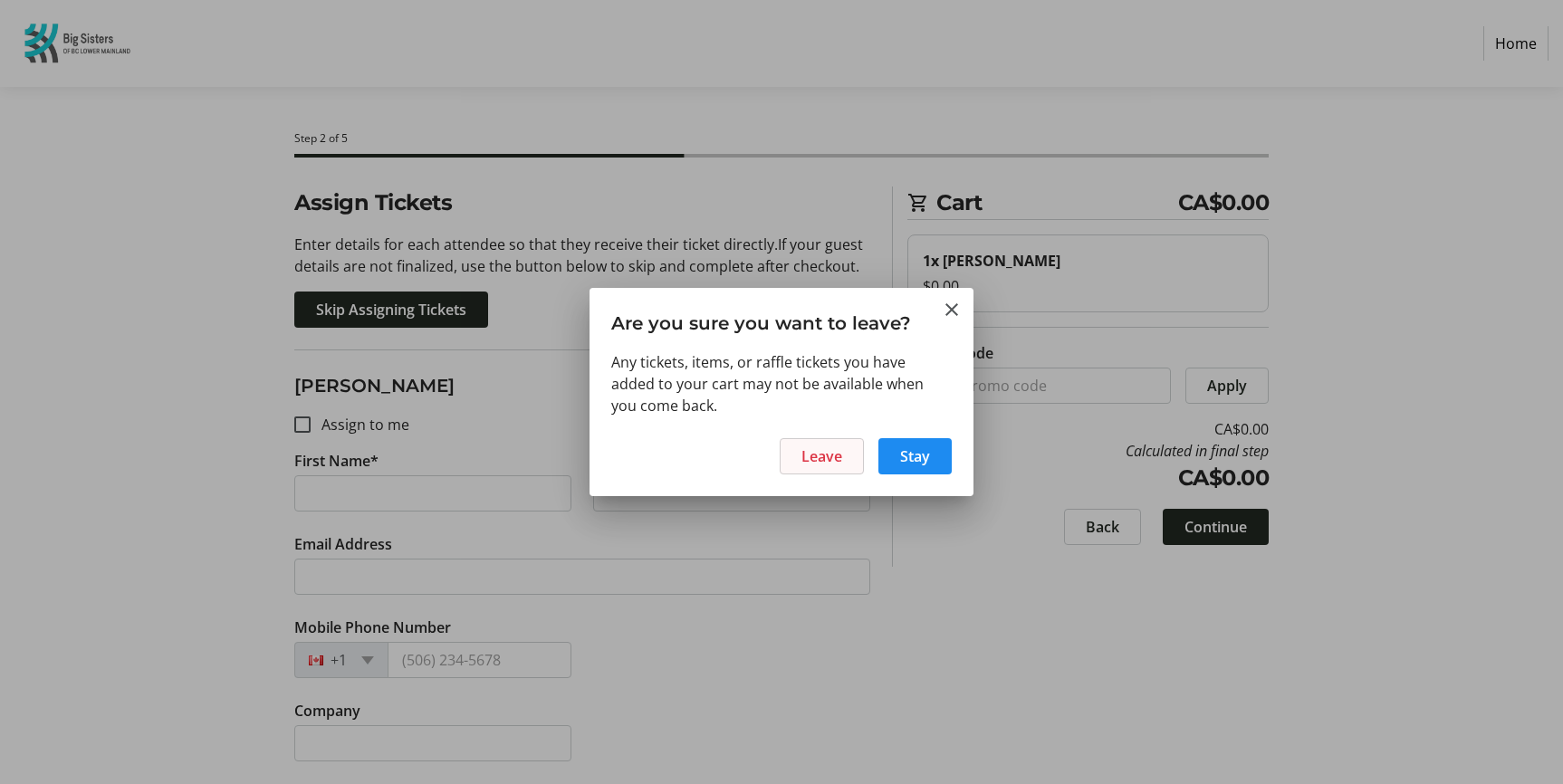
click at [842, 457] on span "Leave" at bounding box center [821, 456] width 41 height 22
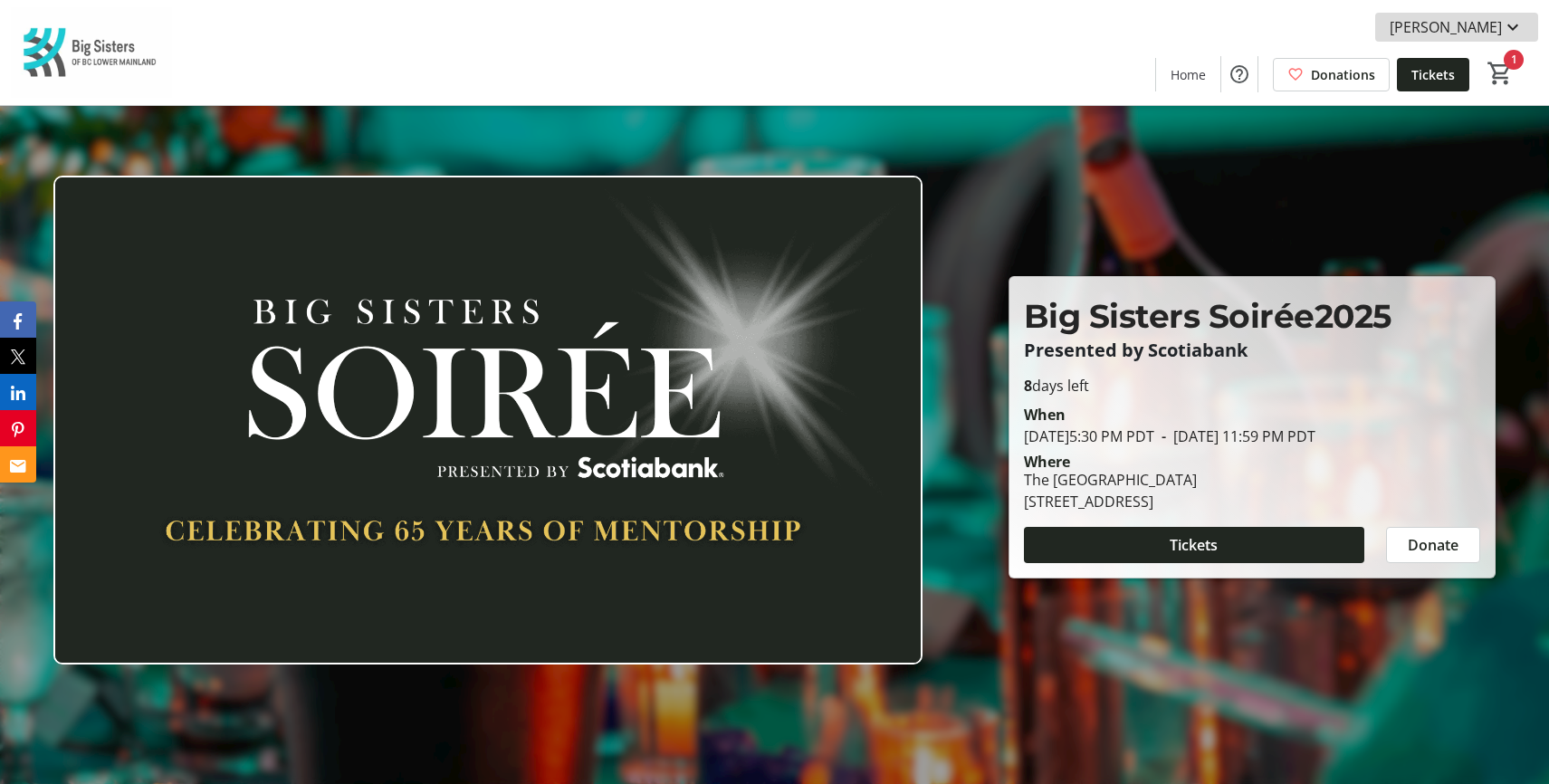
click at [1498, 29] on span "Alex Wilson" at bounding box center [1446, 27] width 112 height 22
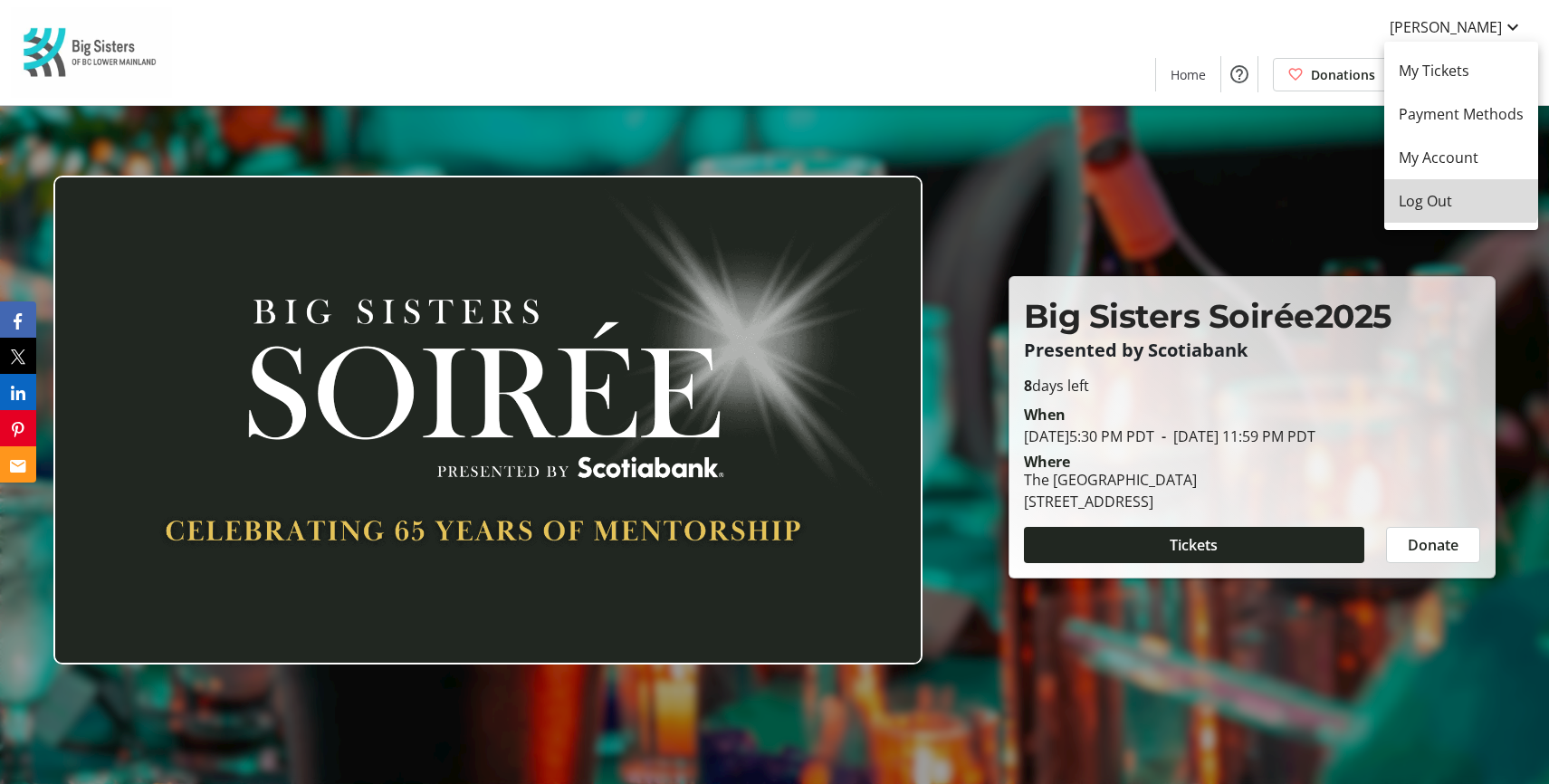
click at [1453, 185] on button "Log Out" at bounding box center [1462, 201] width 154 height 44
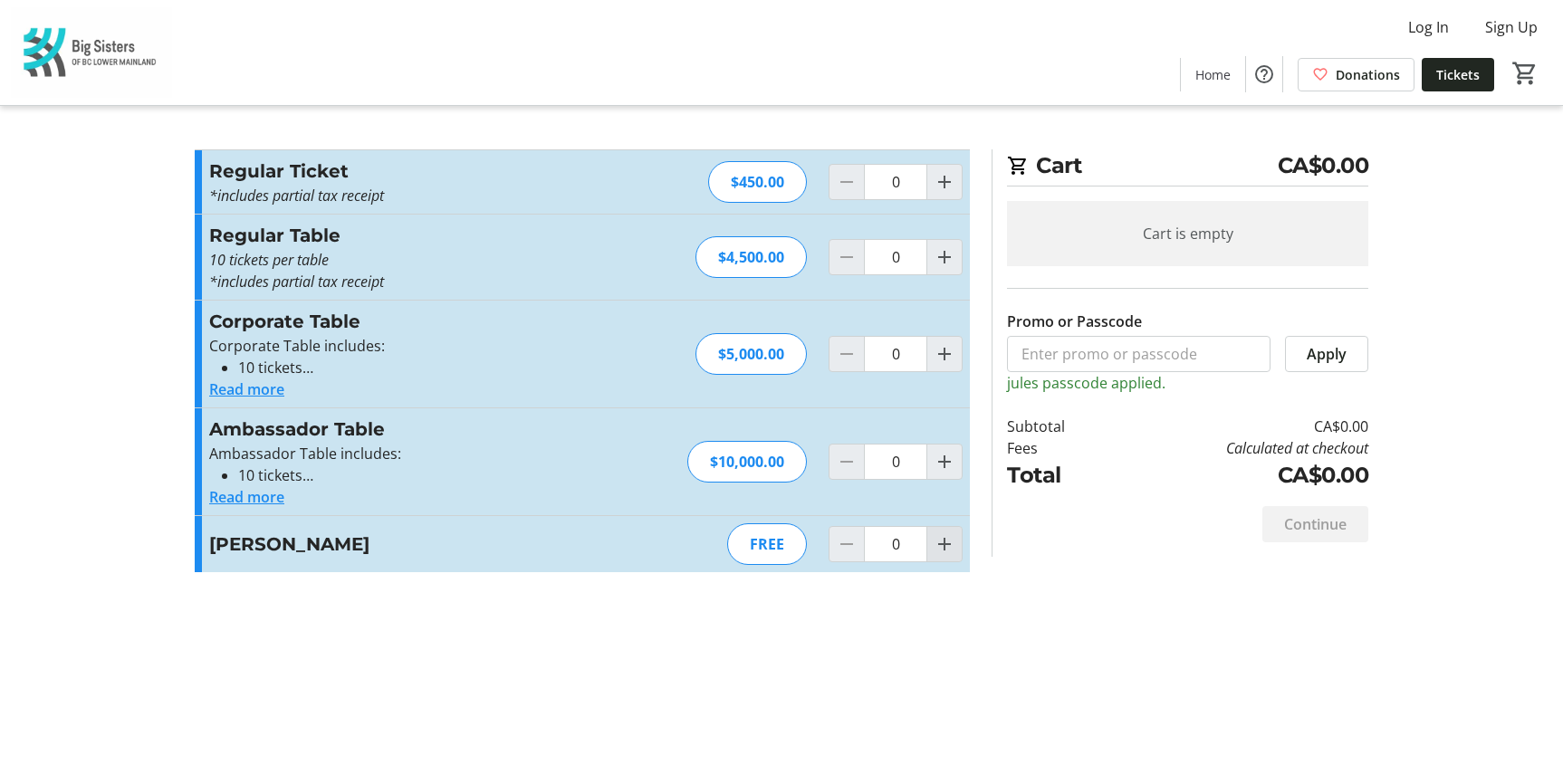
click at [938, 546] on mat-icon "Increment by one" at bounding box center [944, 544] width 22 height 22
type input "1"
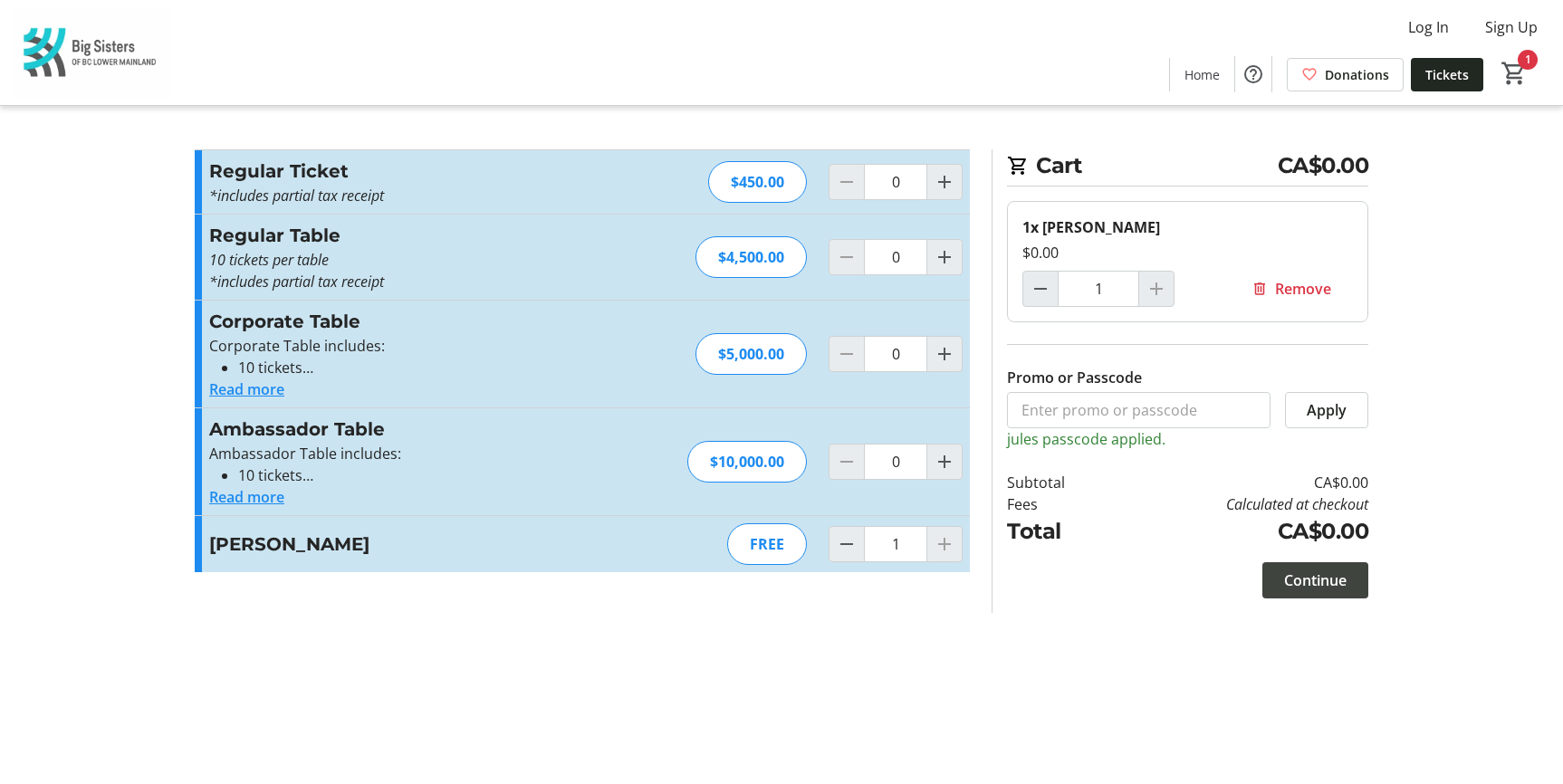
click at [1343, 574] on span "Continue" at bounding box center [1315, 580] width 63 height 22
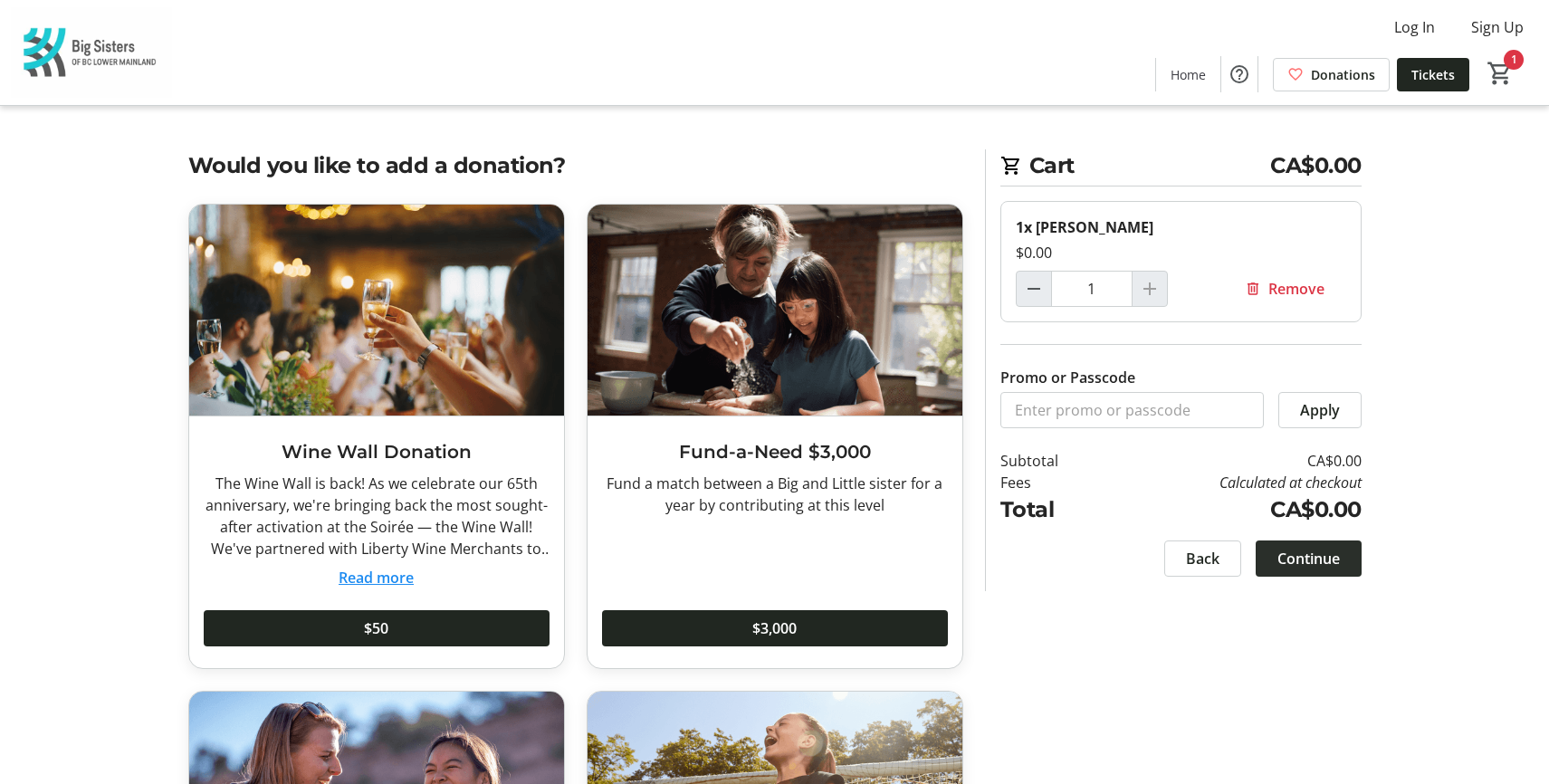
click at [1347, 558] on span at bounding box center [1309, 558] width 106 height 44
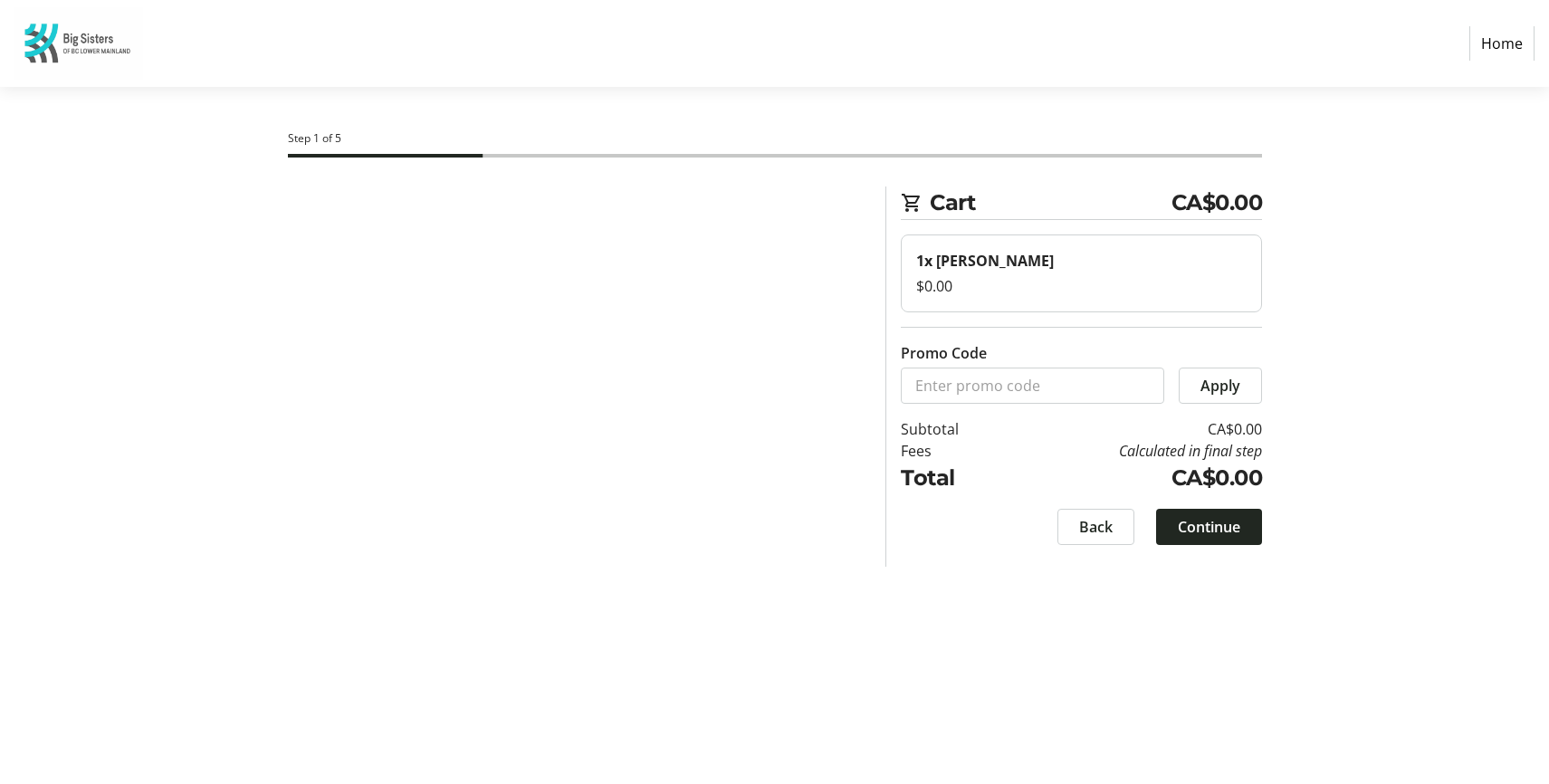
select select "CA"
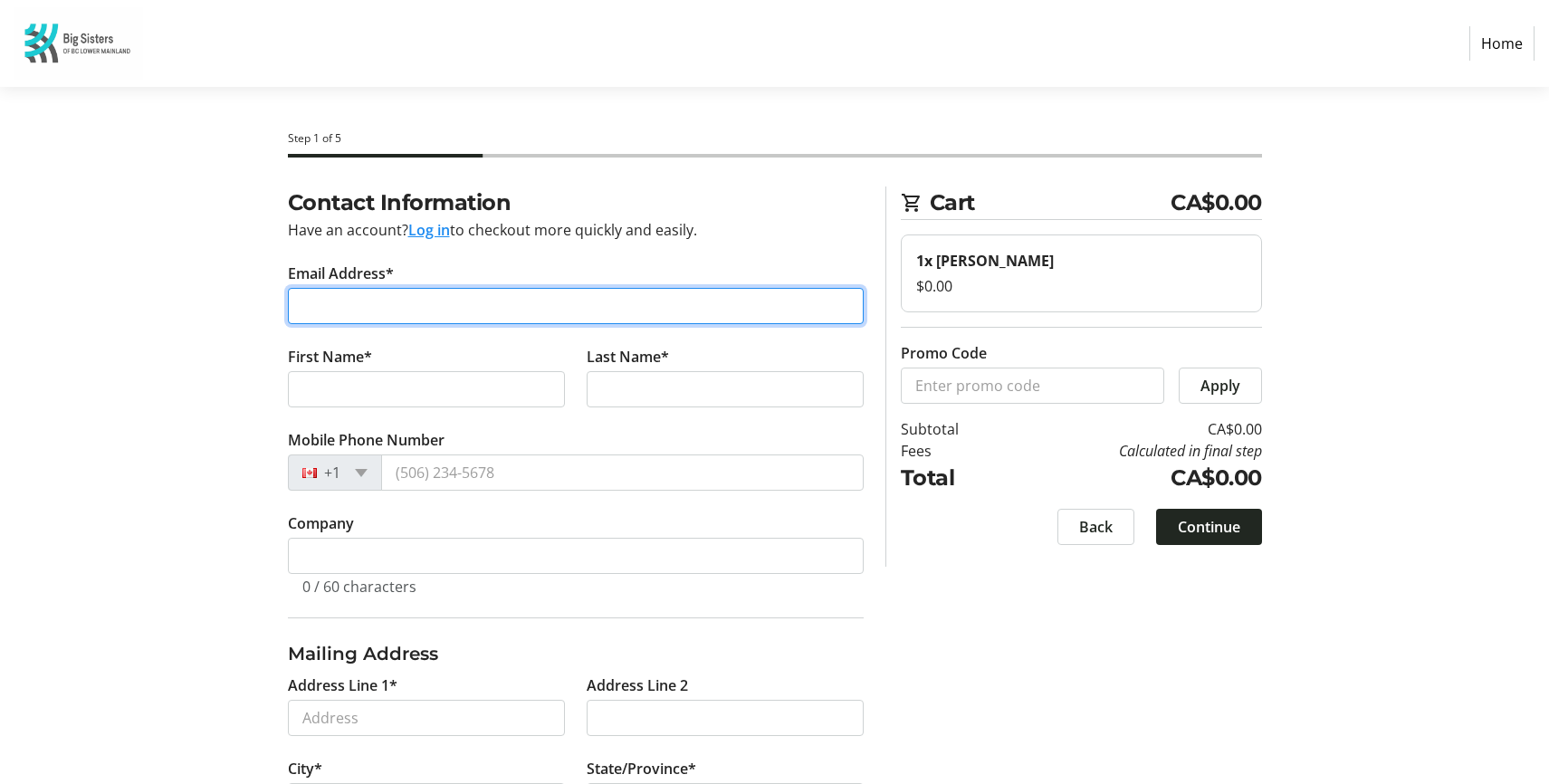
click at [429, 316] on input "Email Address*" at bounding box center [576, 306] width 576 height 36
type input "jshibazaki@bigsisters.bc.ca"
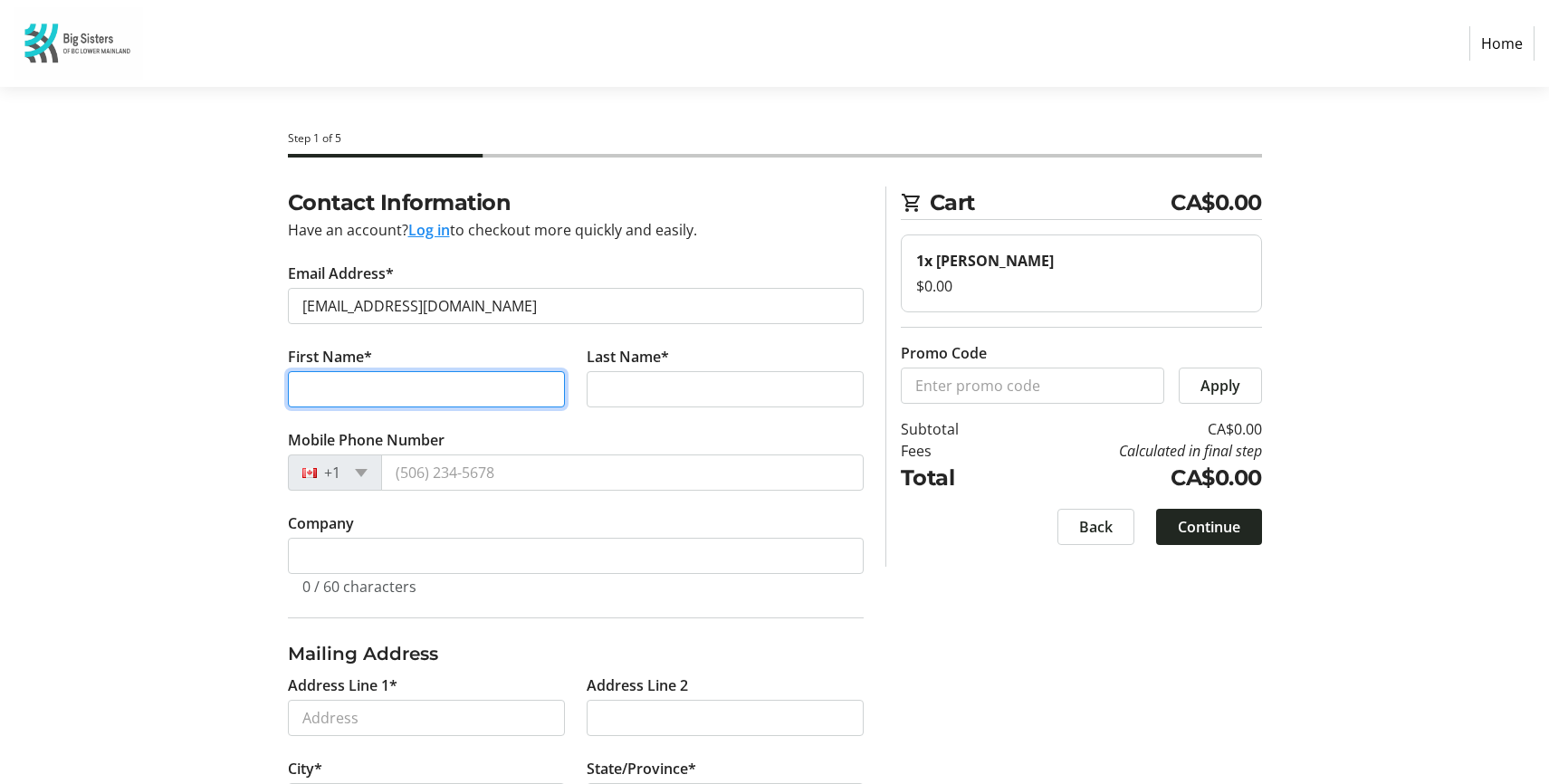
click at [392, 384] on input "First Name*" at bounding box center [426, 389] width 277 height 36
type input "Julia"
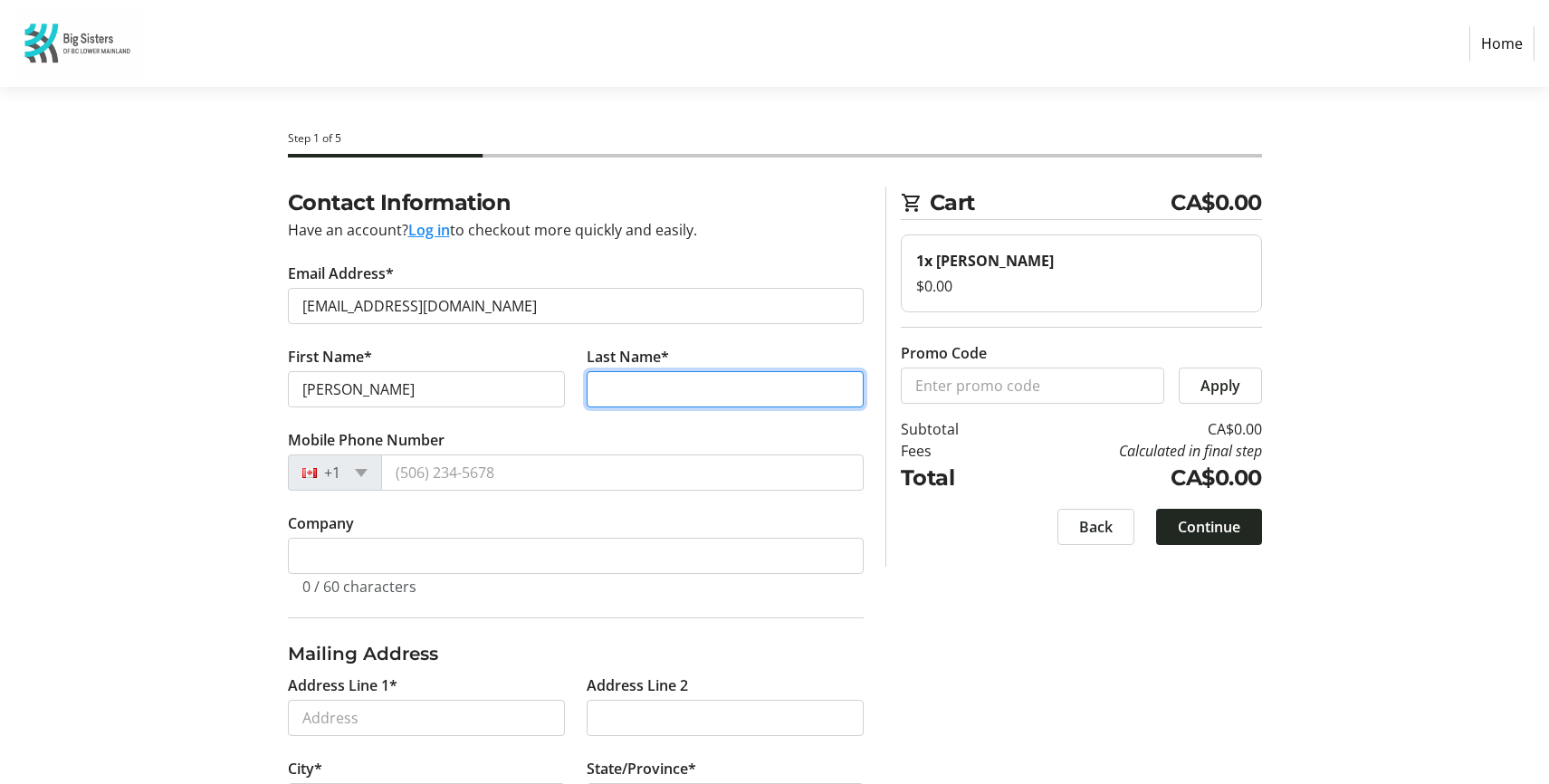
click at [747, 391] on input "Last Name*" at bounding box center [726, 389] width 277 height 36
type input "Shibazaki"
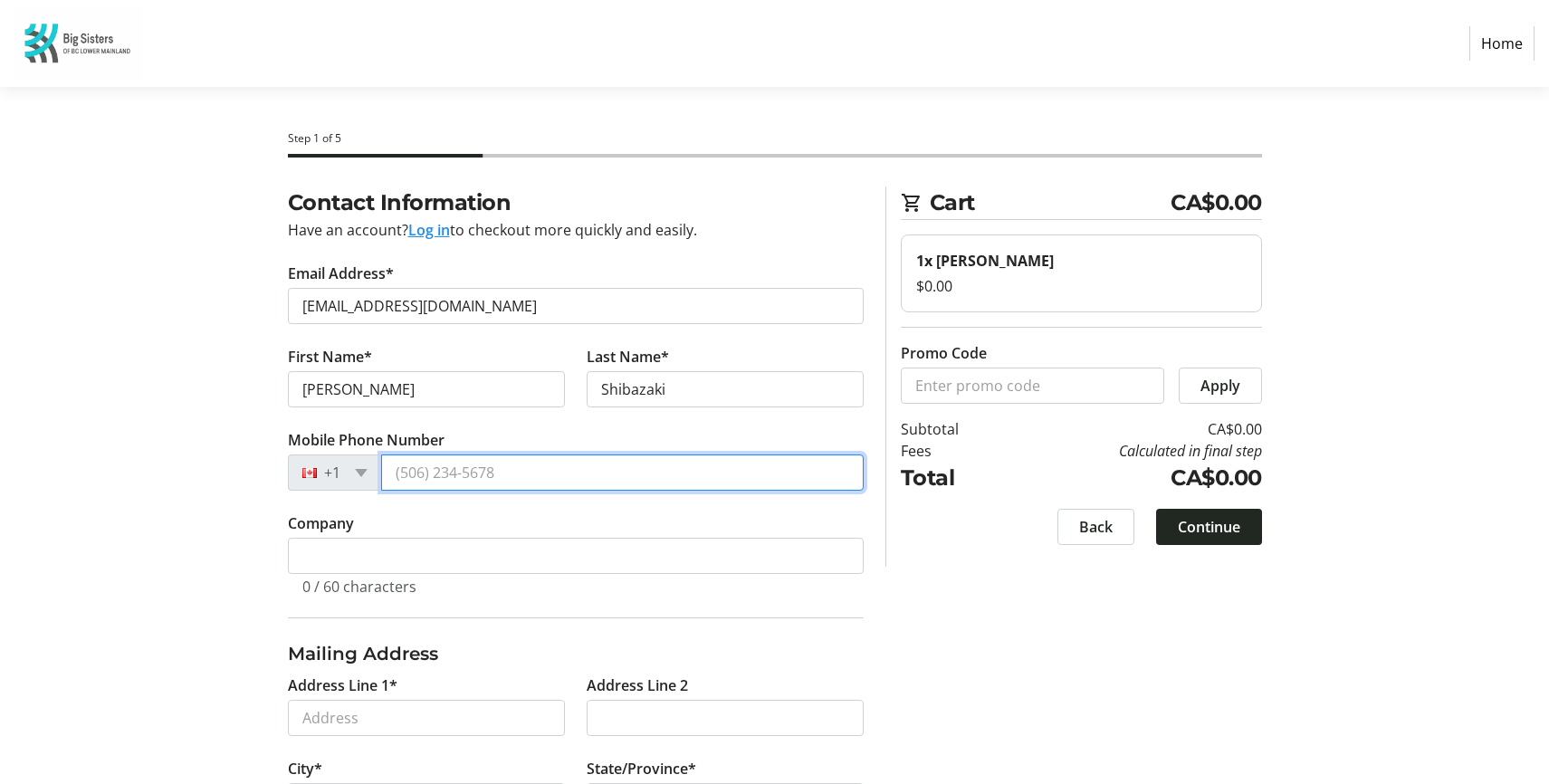
click at [591, 456] on input "Mobile Phone Number" at bounding box center [622, 473] width 482 height 36
click at [537, 467] on input "Mobile Phone Number" at bounding box center [622, 473] width 482 height 36
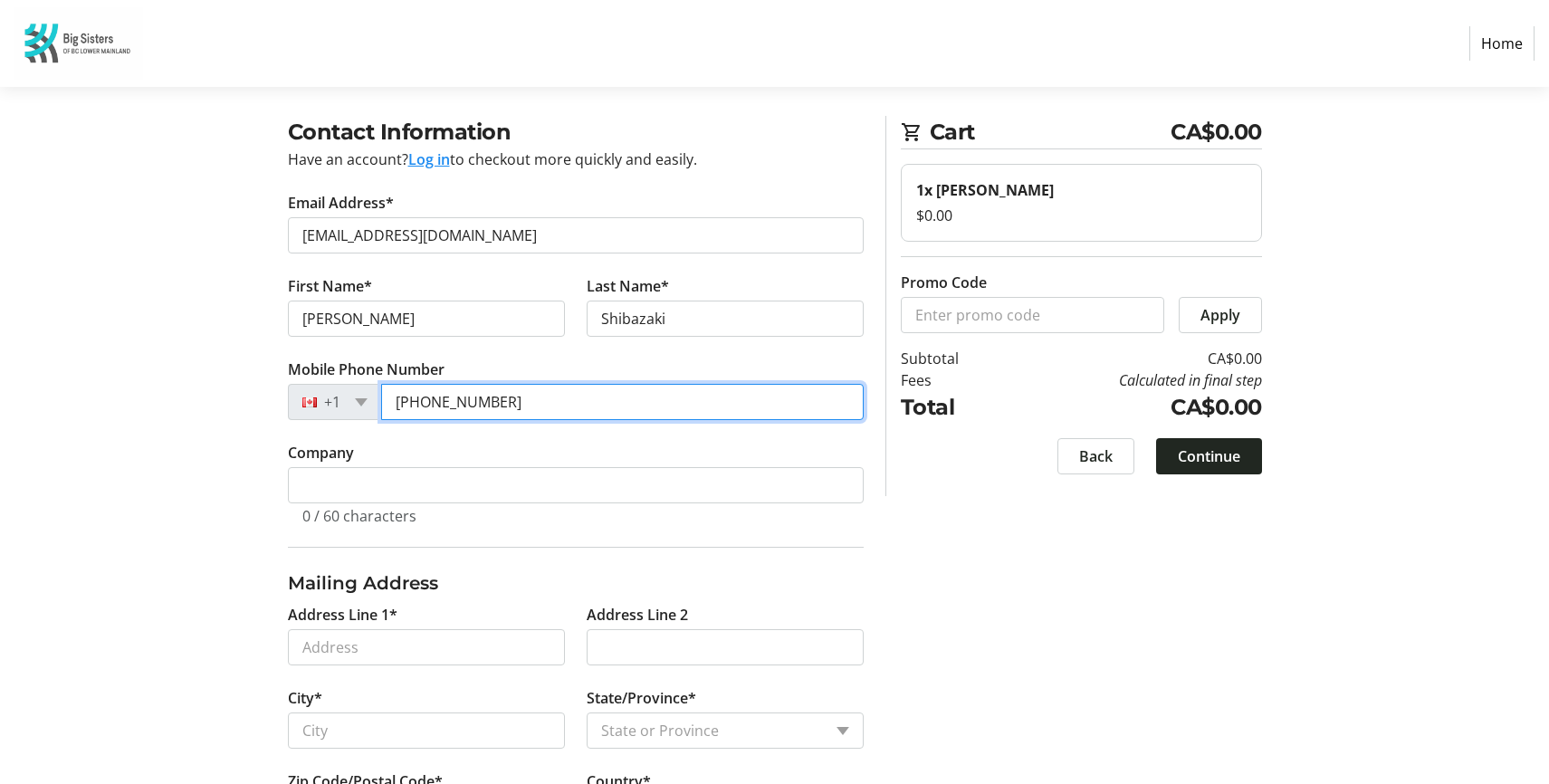
scroll to position [162, 0]
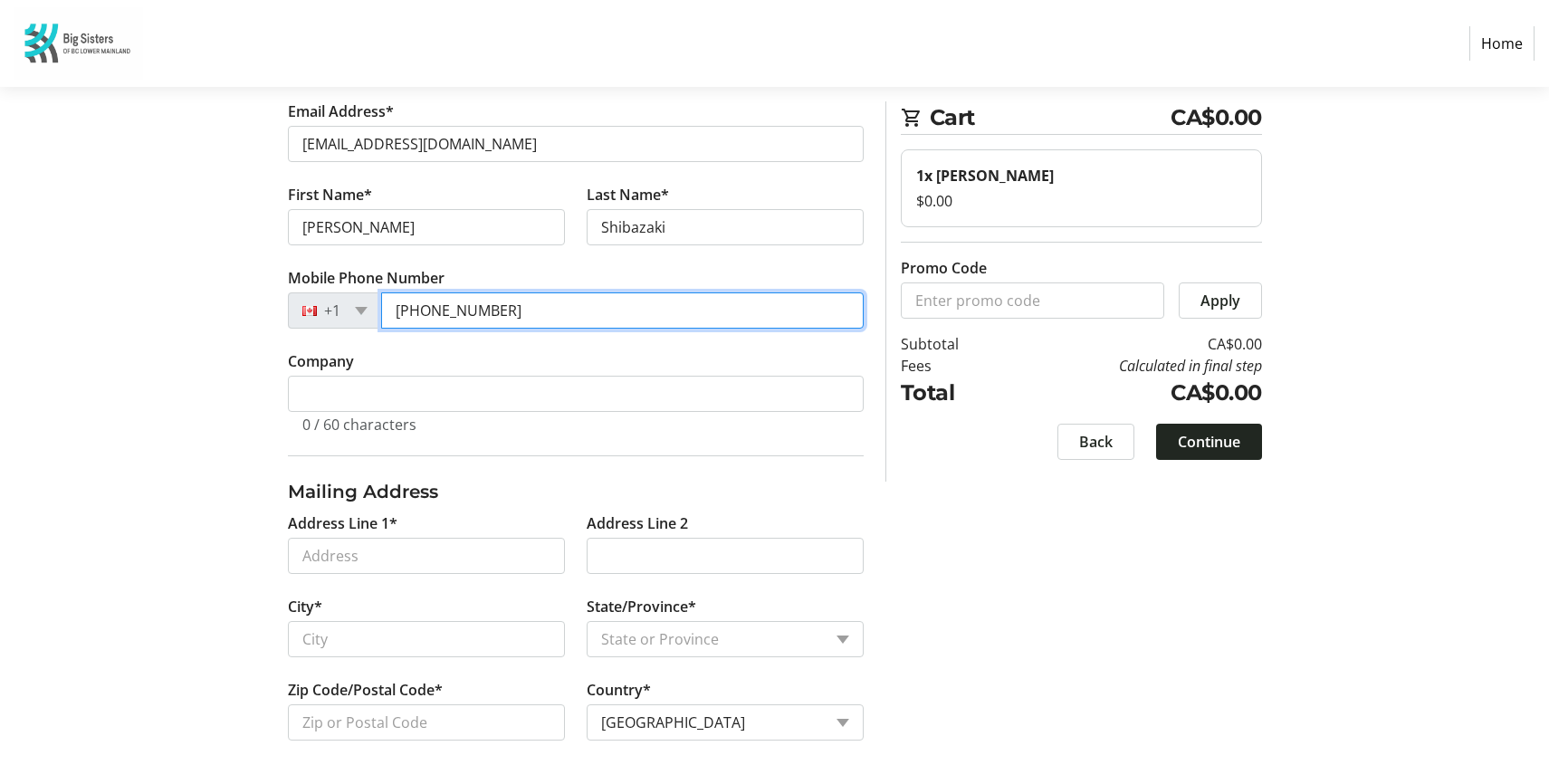
type input "(778) 892-1254"
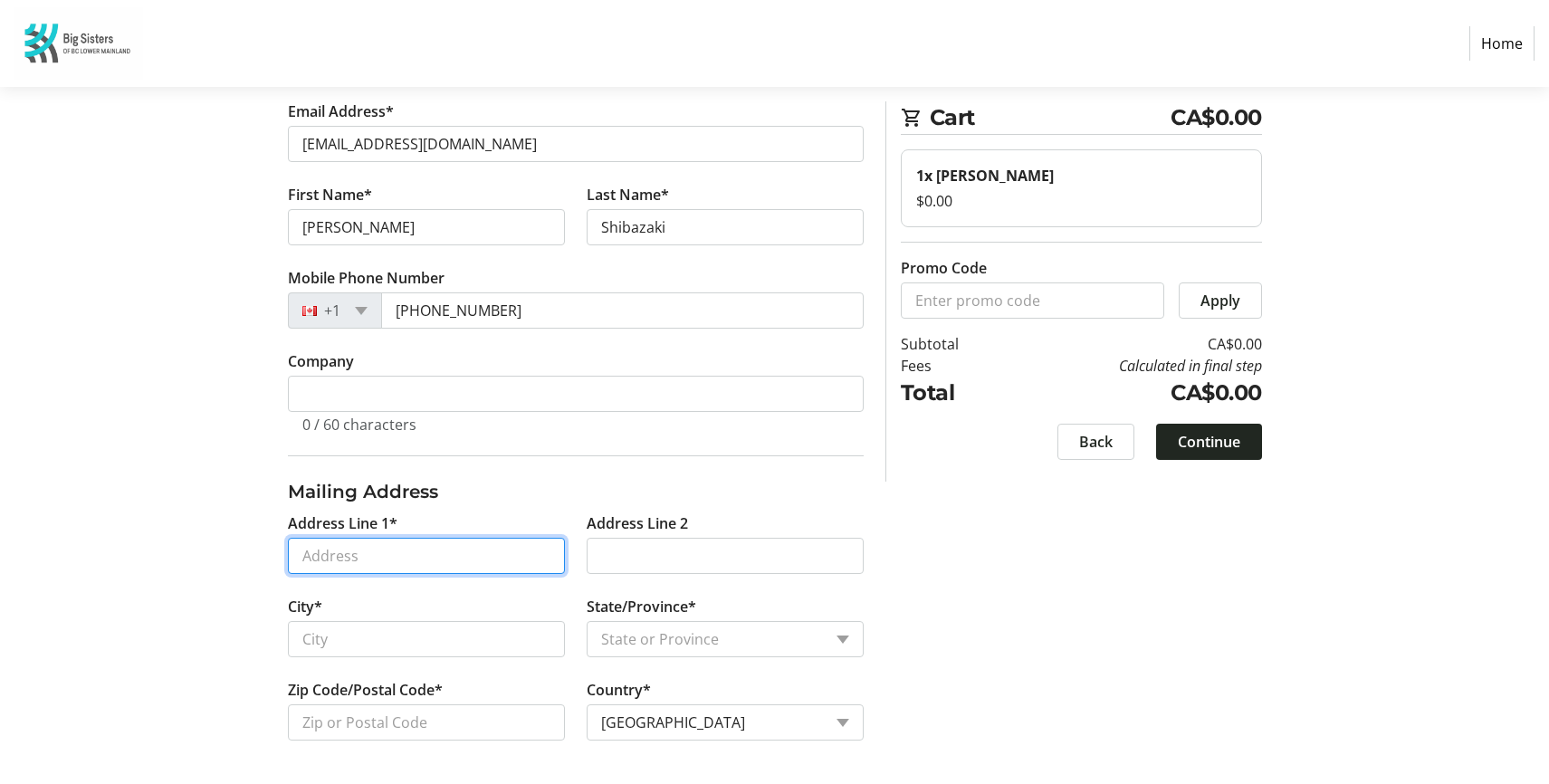
click at [418, 556] on input "Address Line 1*" at bounding box center [426, 555] width 277 height 36
type input "6055 Nelson Avenue"
type input "Burnaby"
select select "BC"
type input "V5H 4L4"
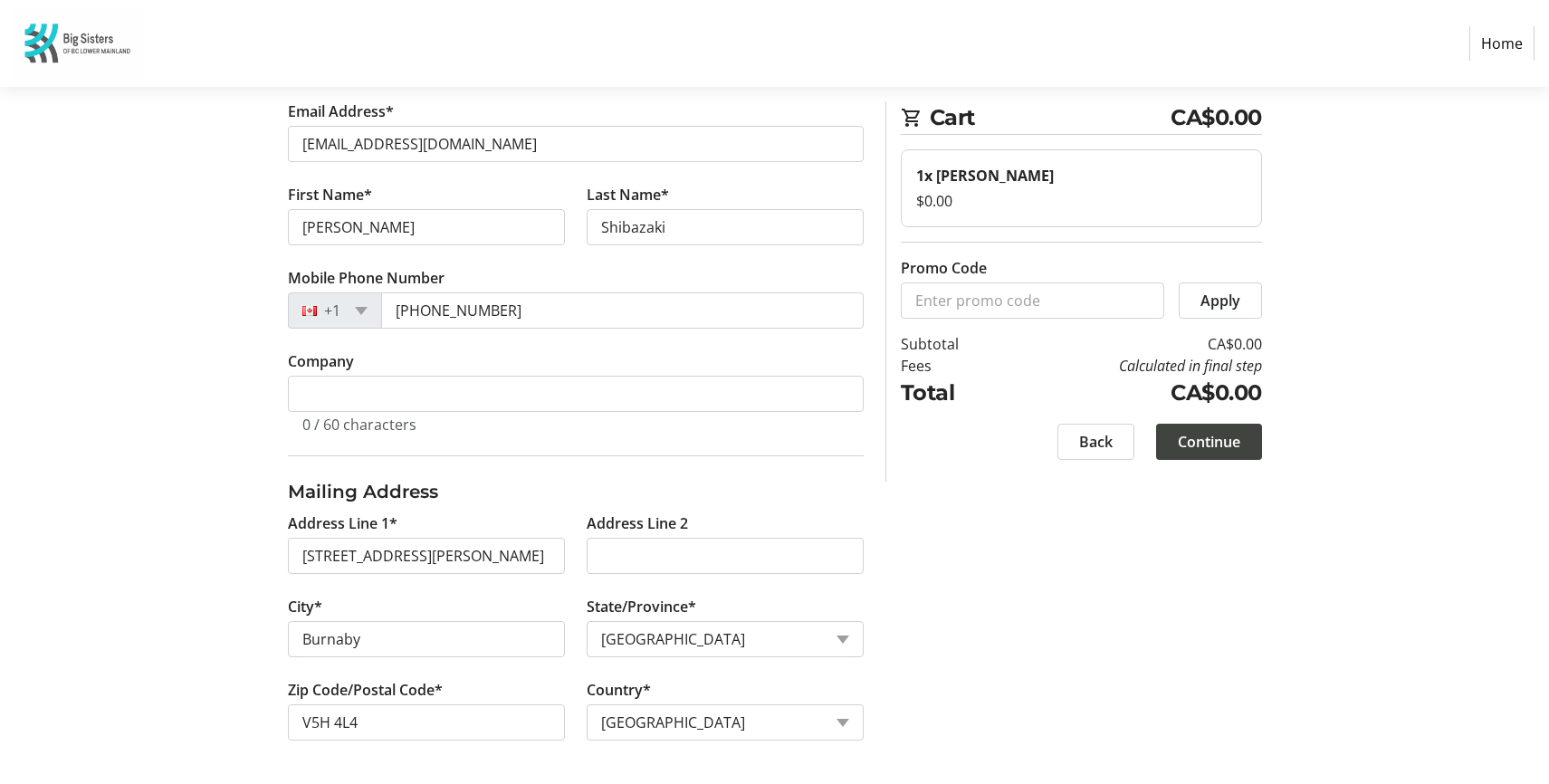
click at [1218, 440] on span "Continue" at bounding box center [1209, 441] width 63 height 22
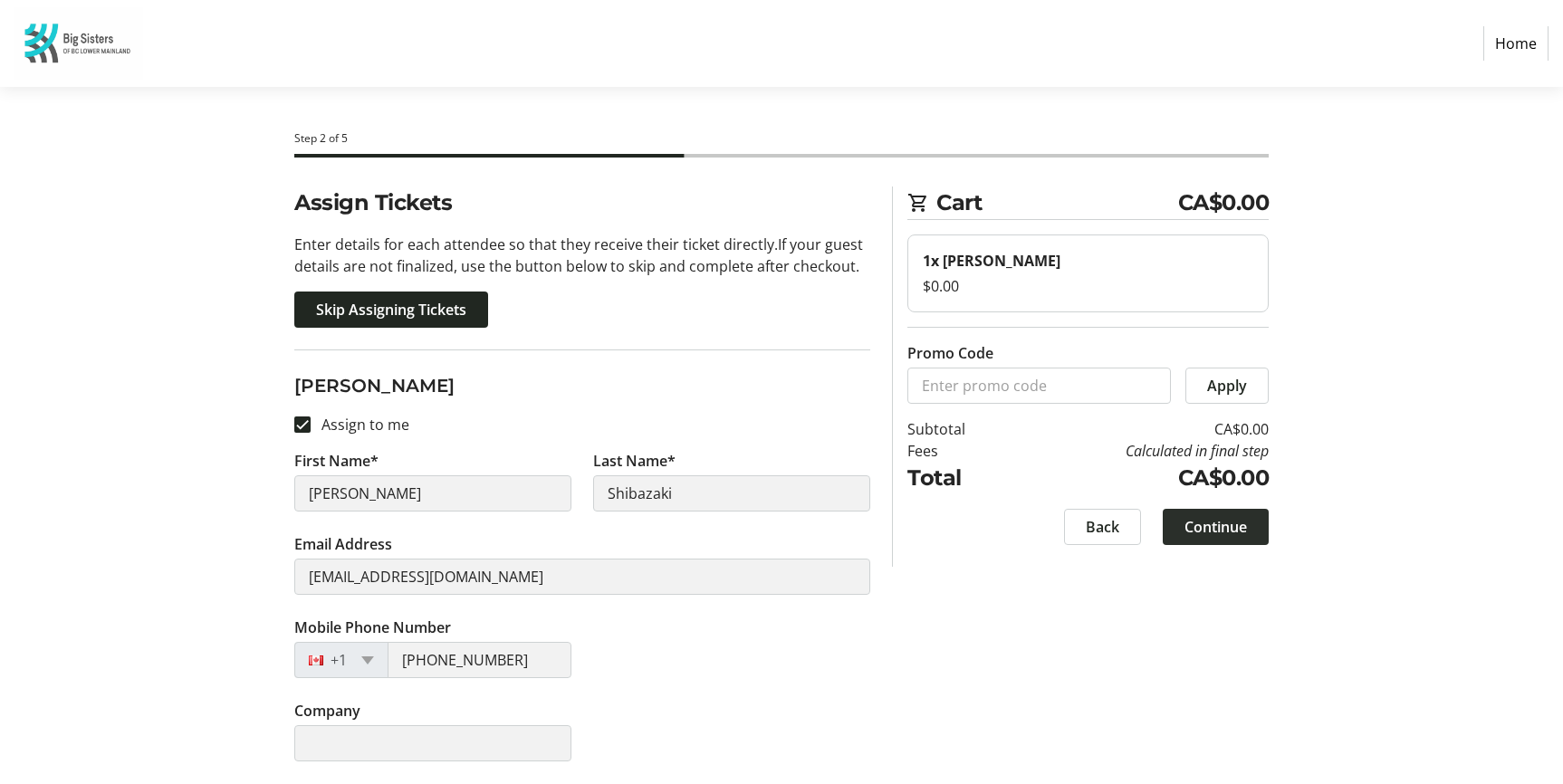
click at [1227, 526] on span "Continue" at bounding box center [1215, 526] width 63 height 22
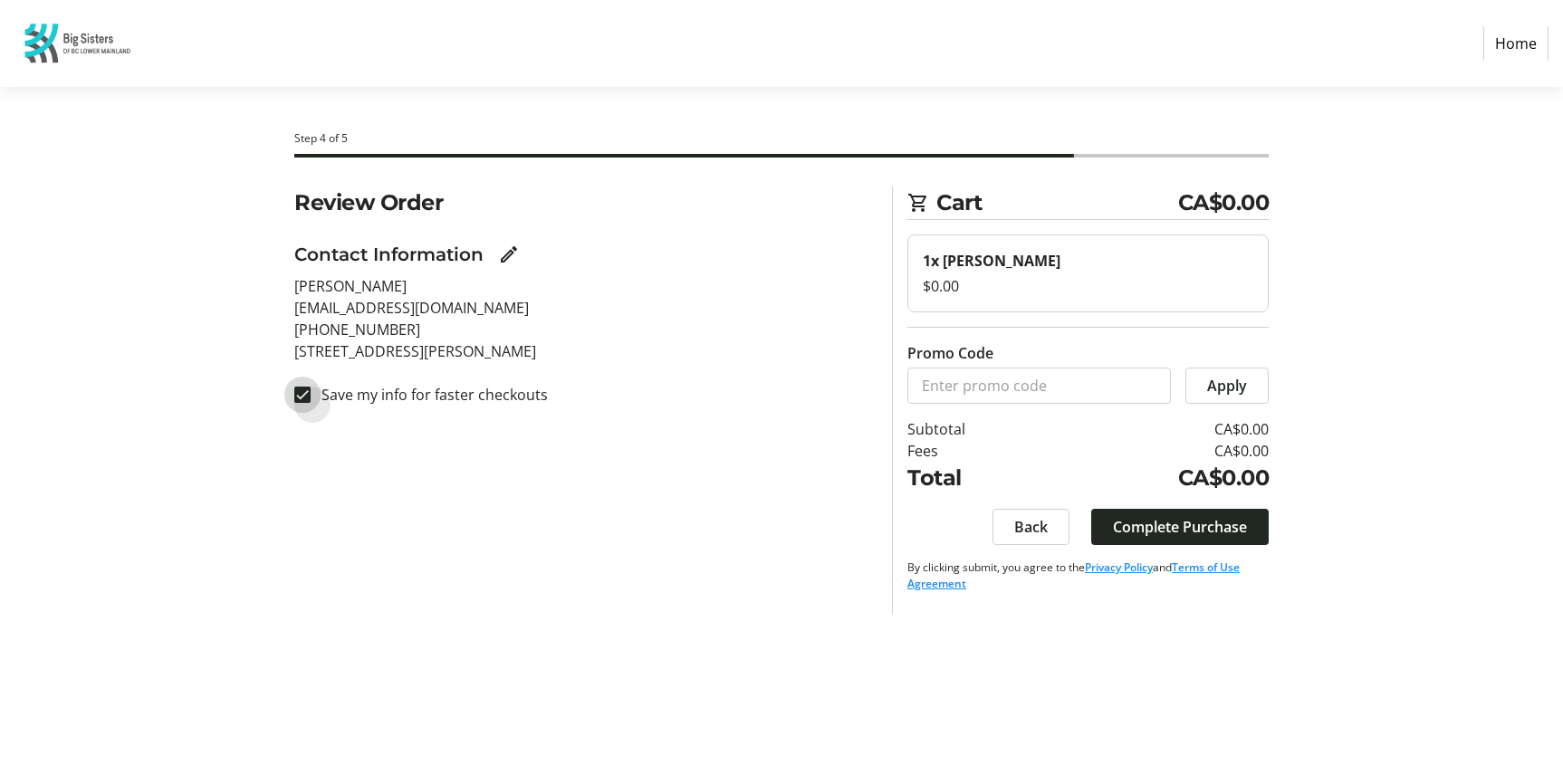
click at [301, 386] on input "Save my info for faster checkouts" at bounding box center [302, 394] width 16 height 16
checkbox input "false"
click at [1169, 531] on span "Complete Purchase" at bounding box center [1179, 526] width 134 height 22
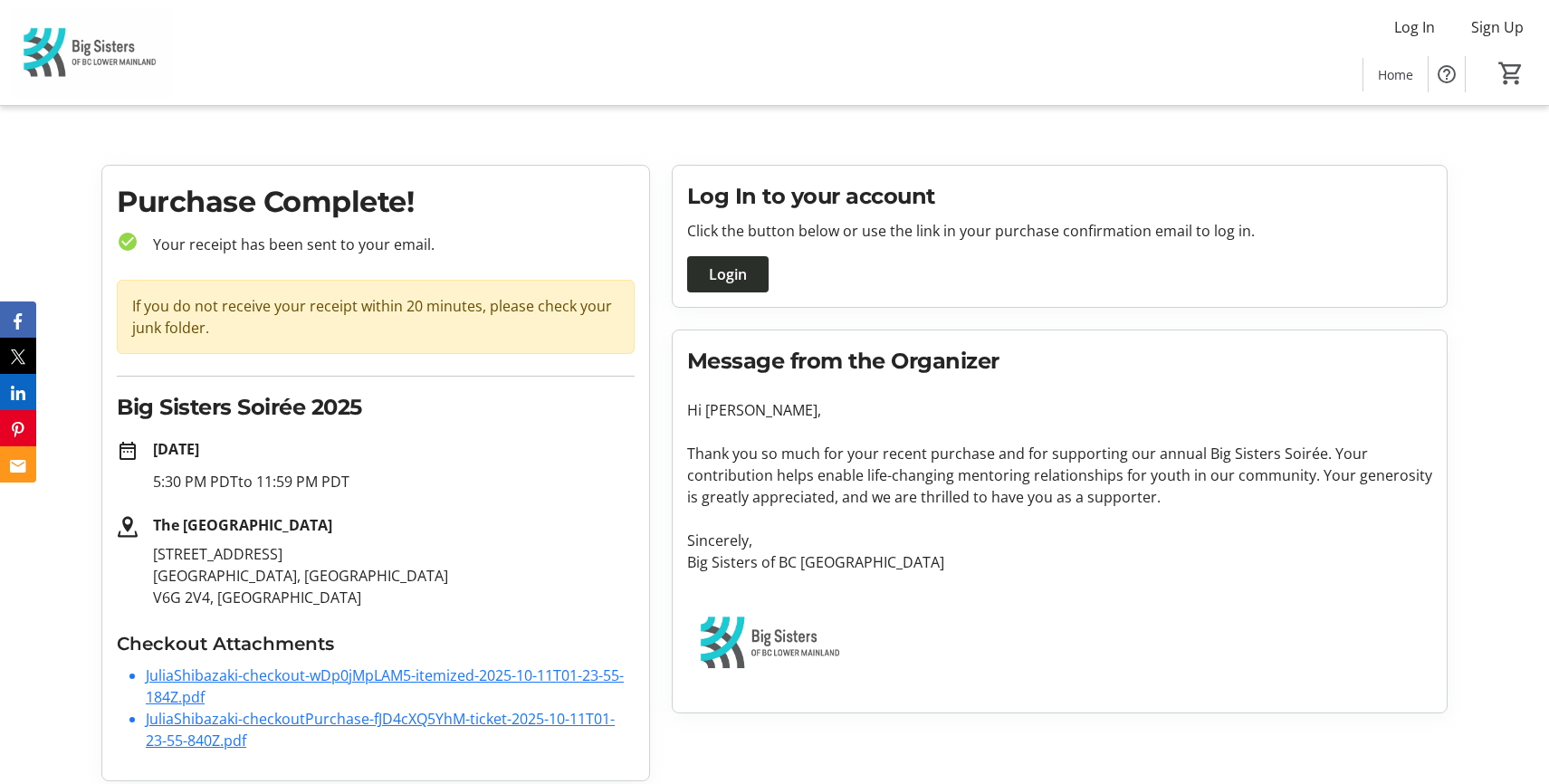
click at [741, 281] on span "Login" at bounding box center [728, 273] width 38 height 22
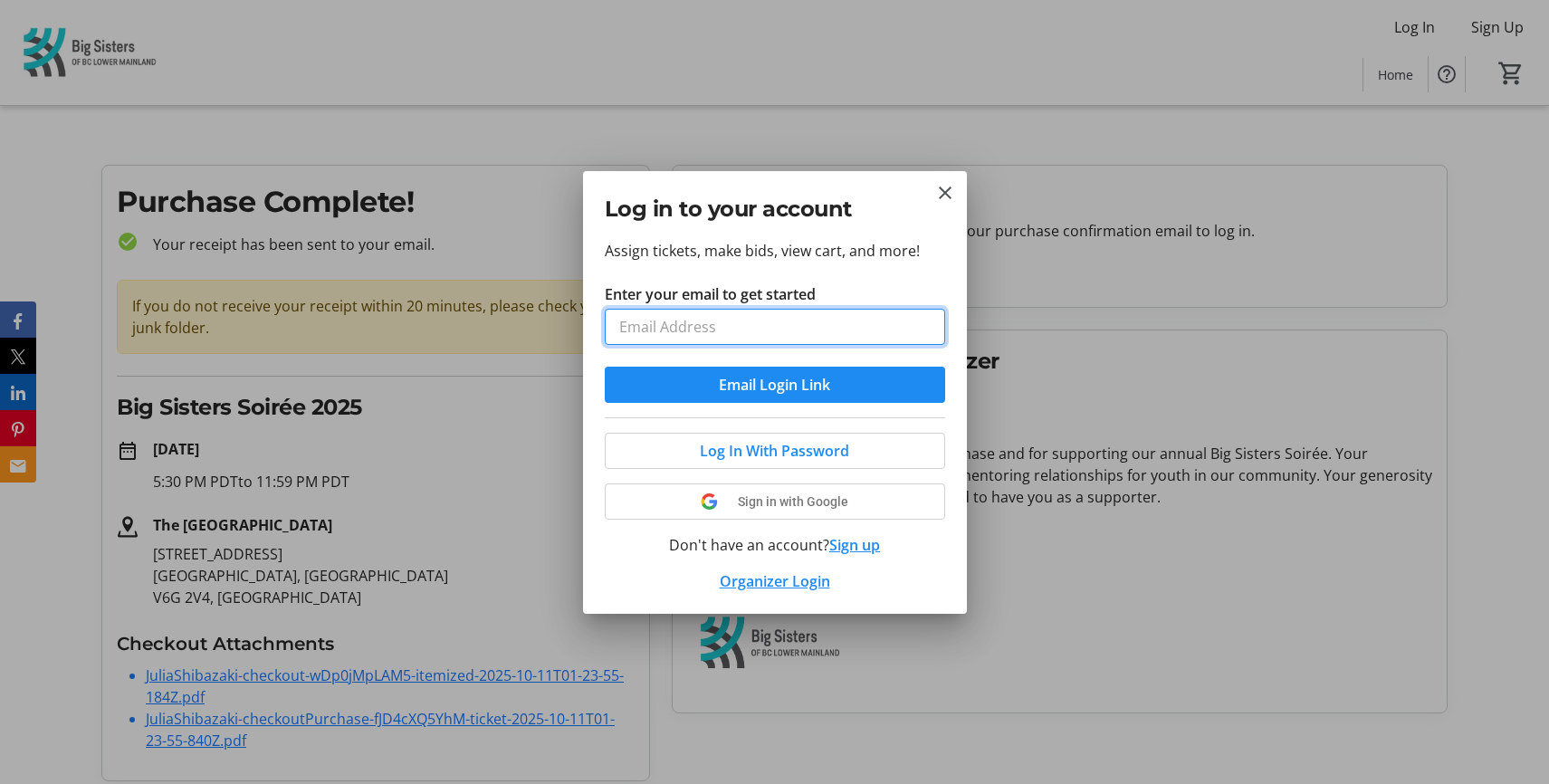
click at [765, 331] on input "Enter your email to get started" at bounding box center [775, 327] width 340 height 36
type input "jshibazaki@bigsisters.bc.ca"
click at [605, 366] on button "Email Login Link" at bounding box center [775, 384] width 340 height 36
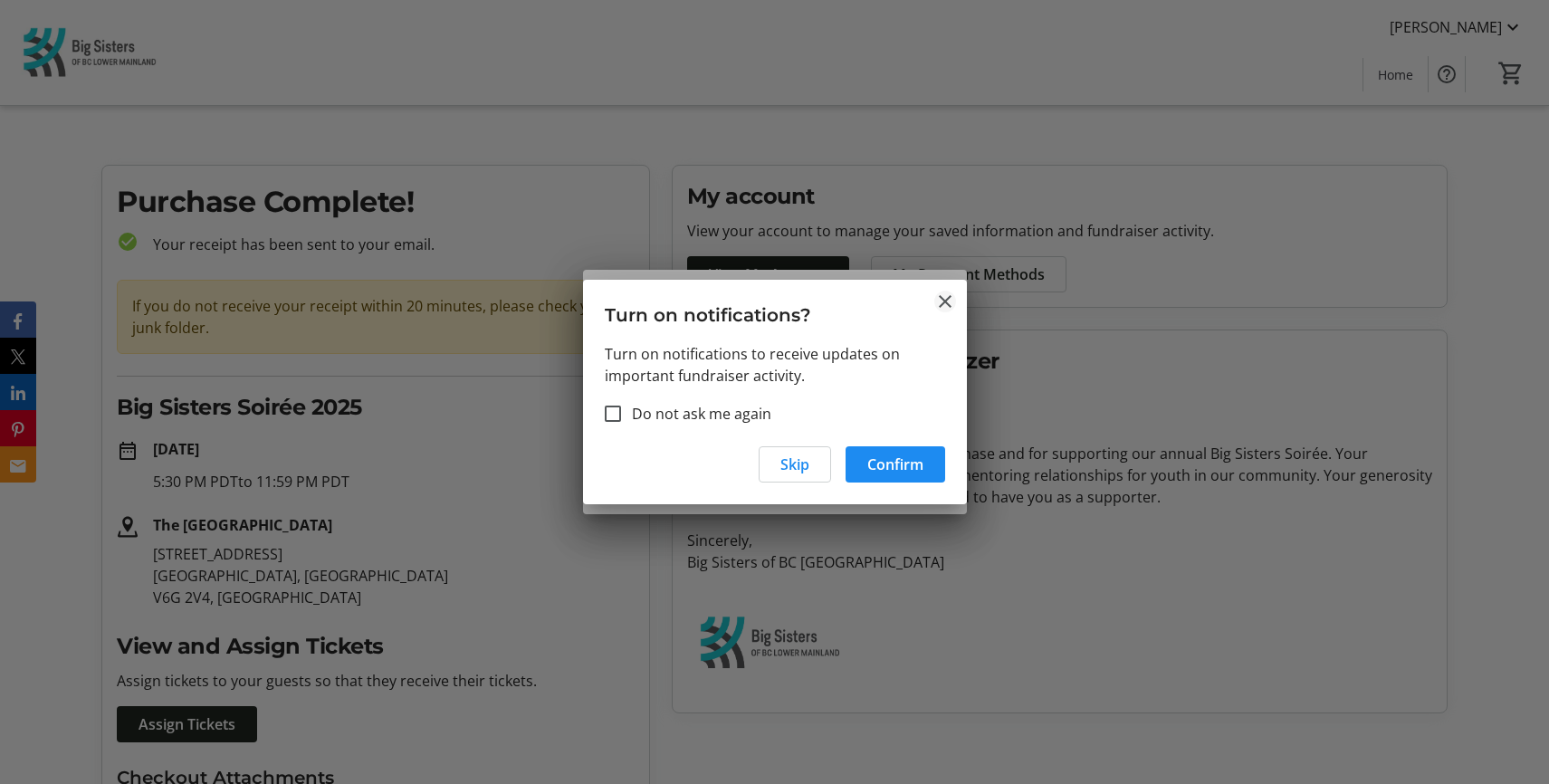
click at [944, 298] on mat-icon "Close" at bounding box center [945, 301] width 22 height 22
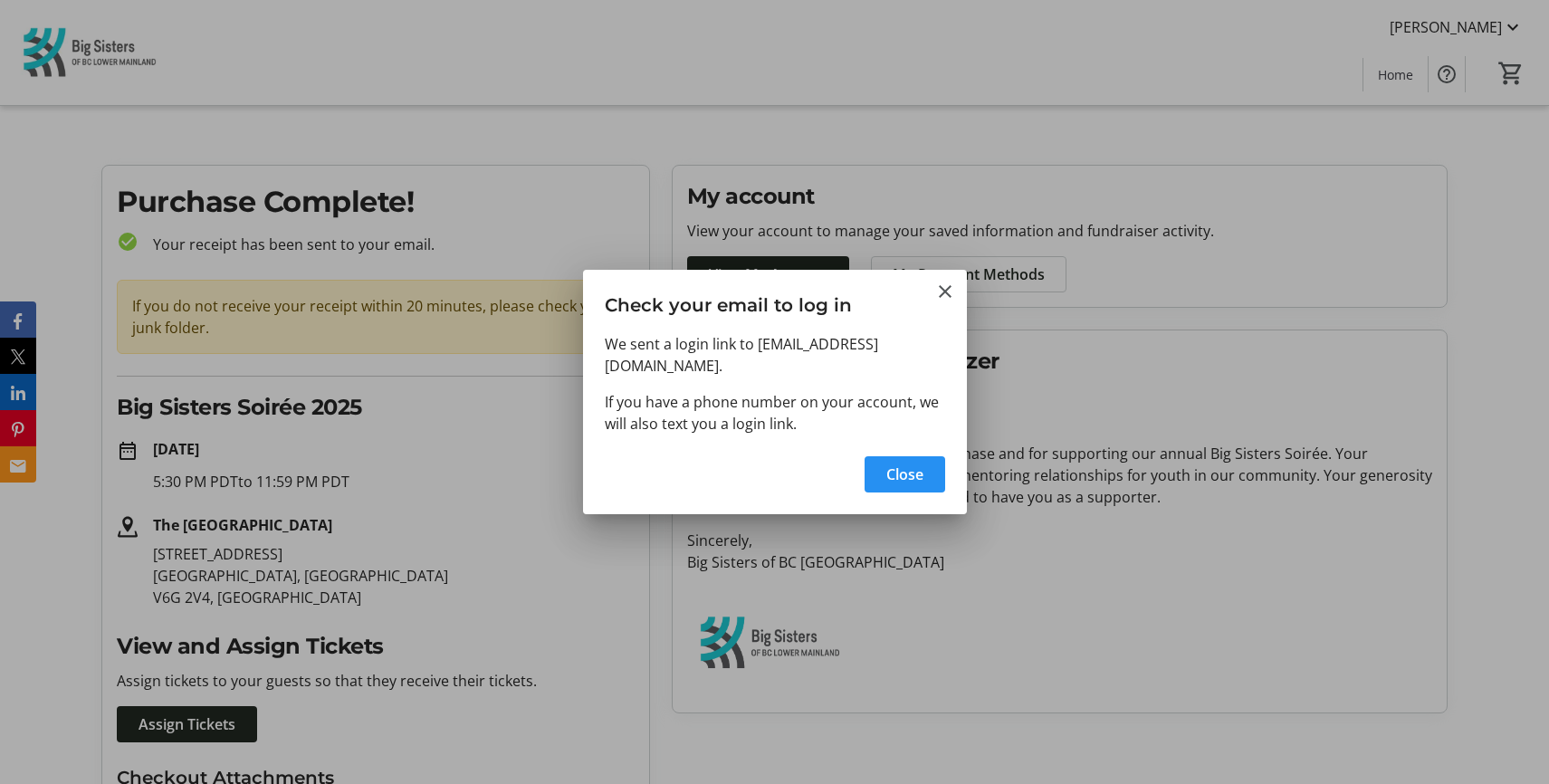
click at [917, 463] on span "Close" at bounding box center [904, 474] width 37 height 22
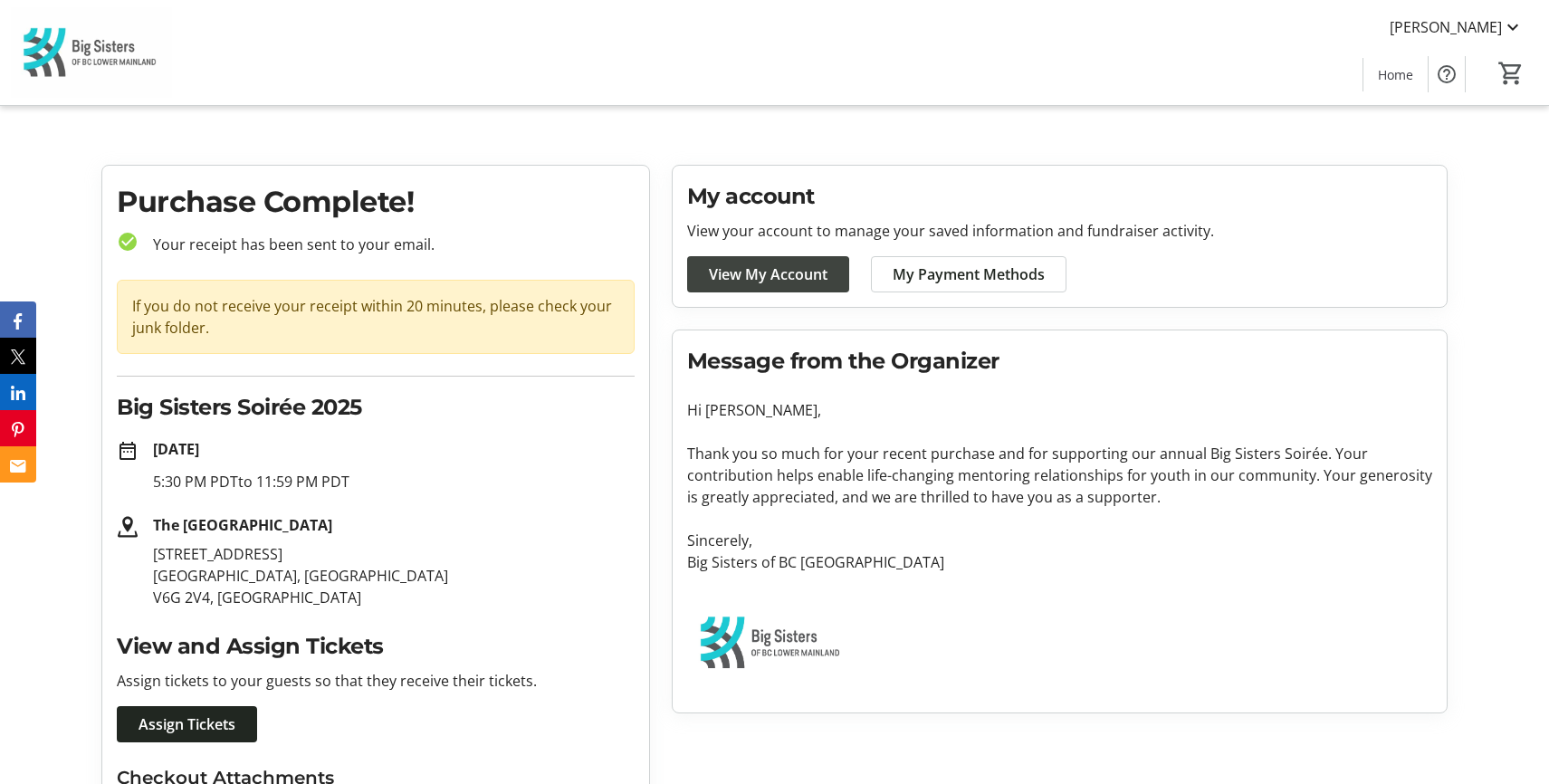
click at [732, 275] on span "View My Account" at bounding box center [768, 273] width 119 height 22
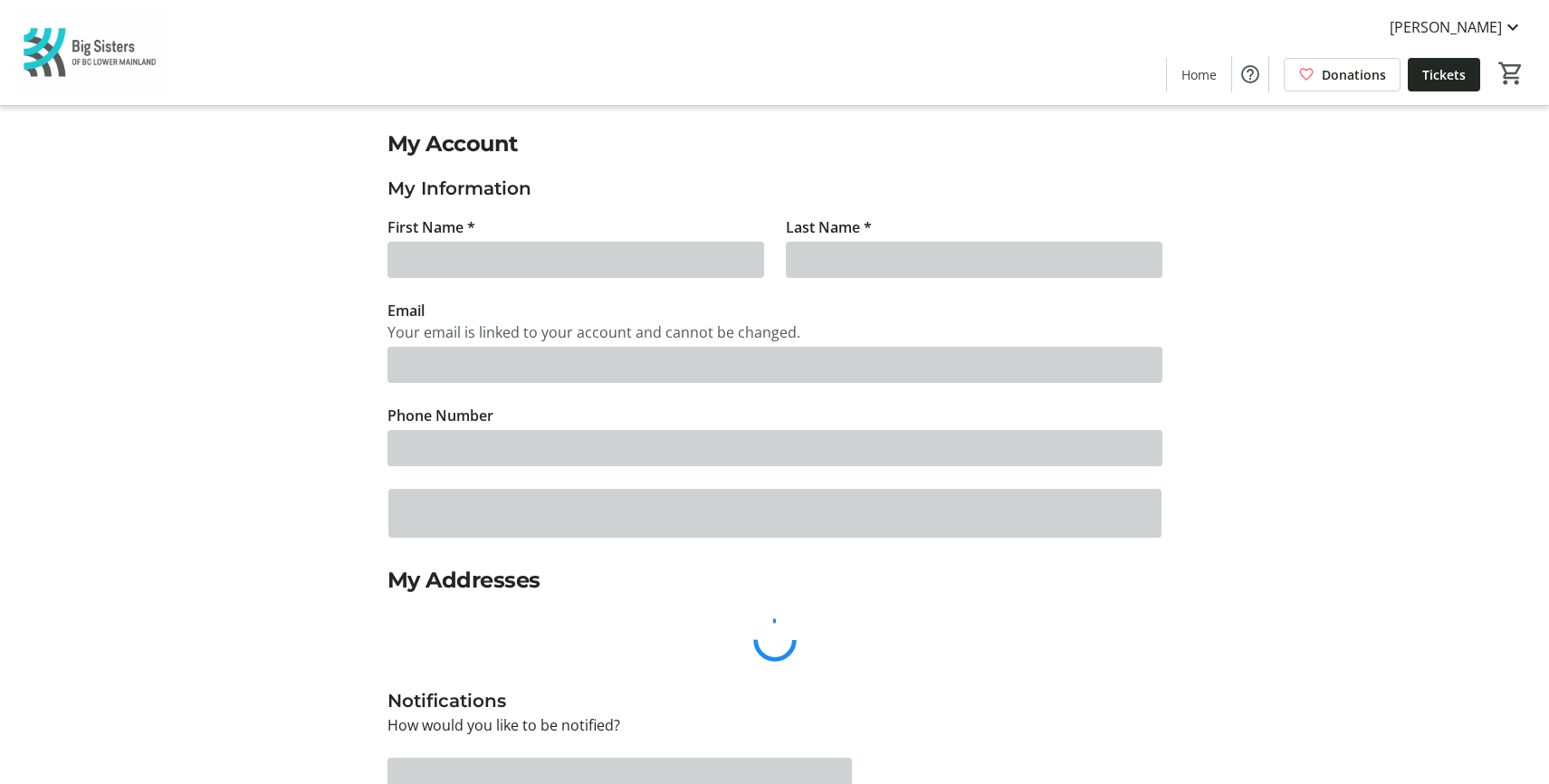
type input "Julia"
type input "Shibazaki"
type input "jshibazaki@bigsisters.bc.ca"
type input "(236) 466-1017"
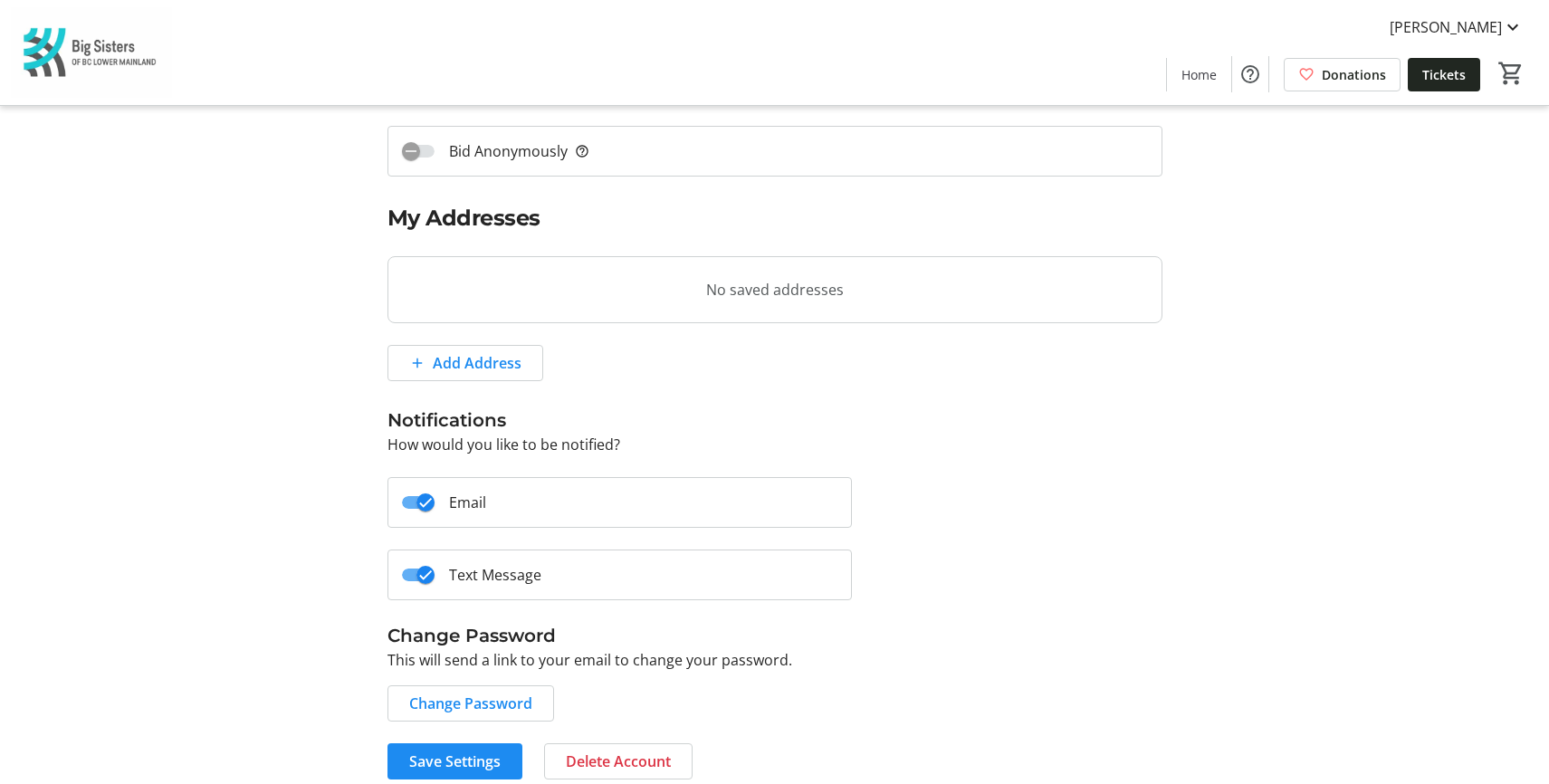
scroll to position [379, 0]
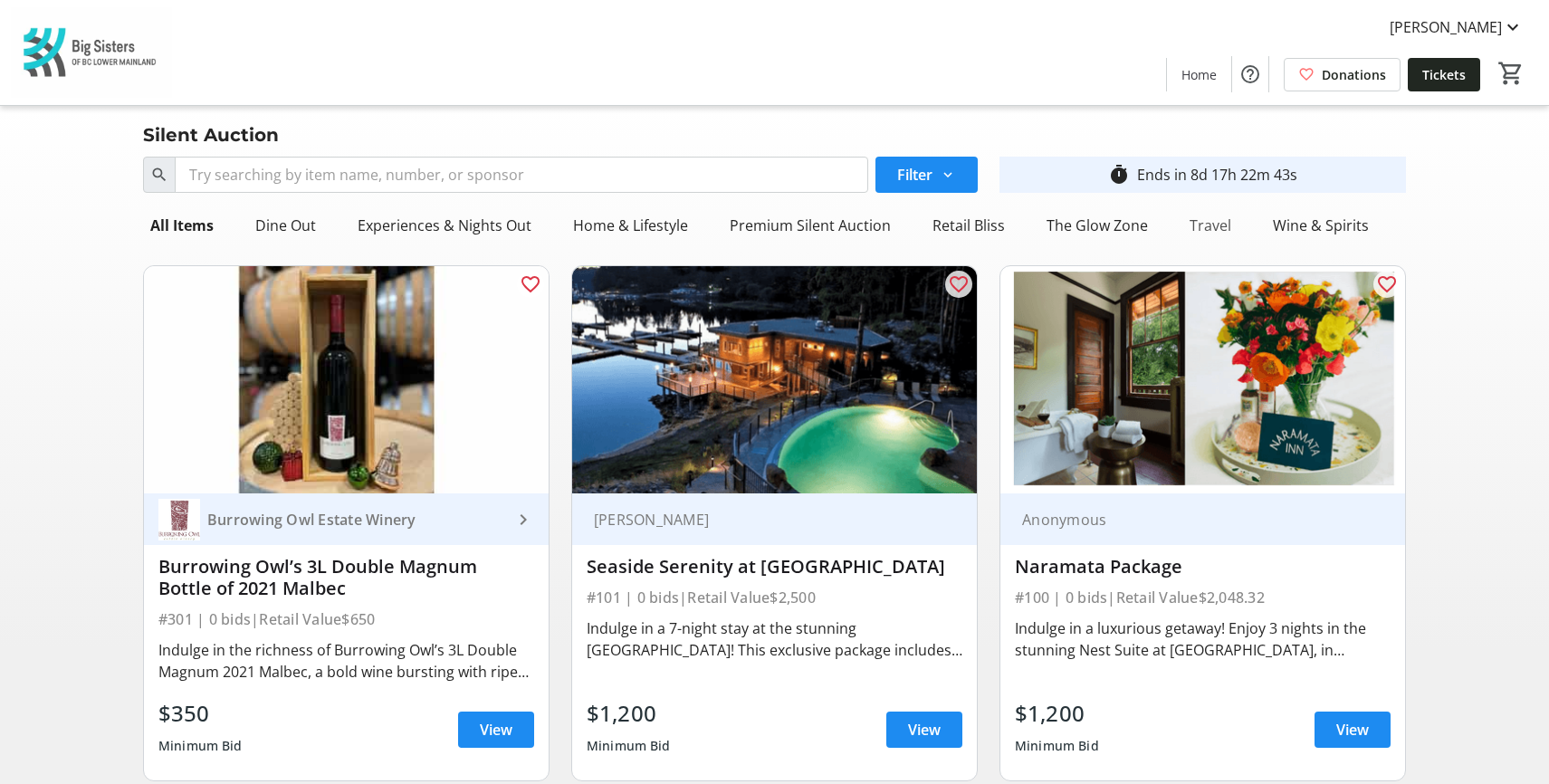
click at [1182, 229] on div "Travel" at bounding box center [1210, 225] width 56 height 36
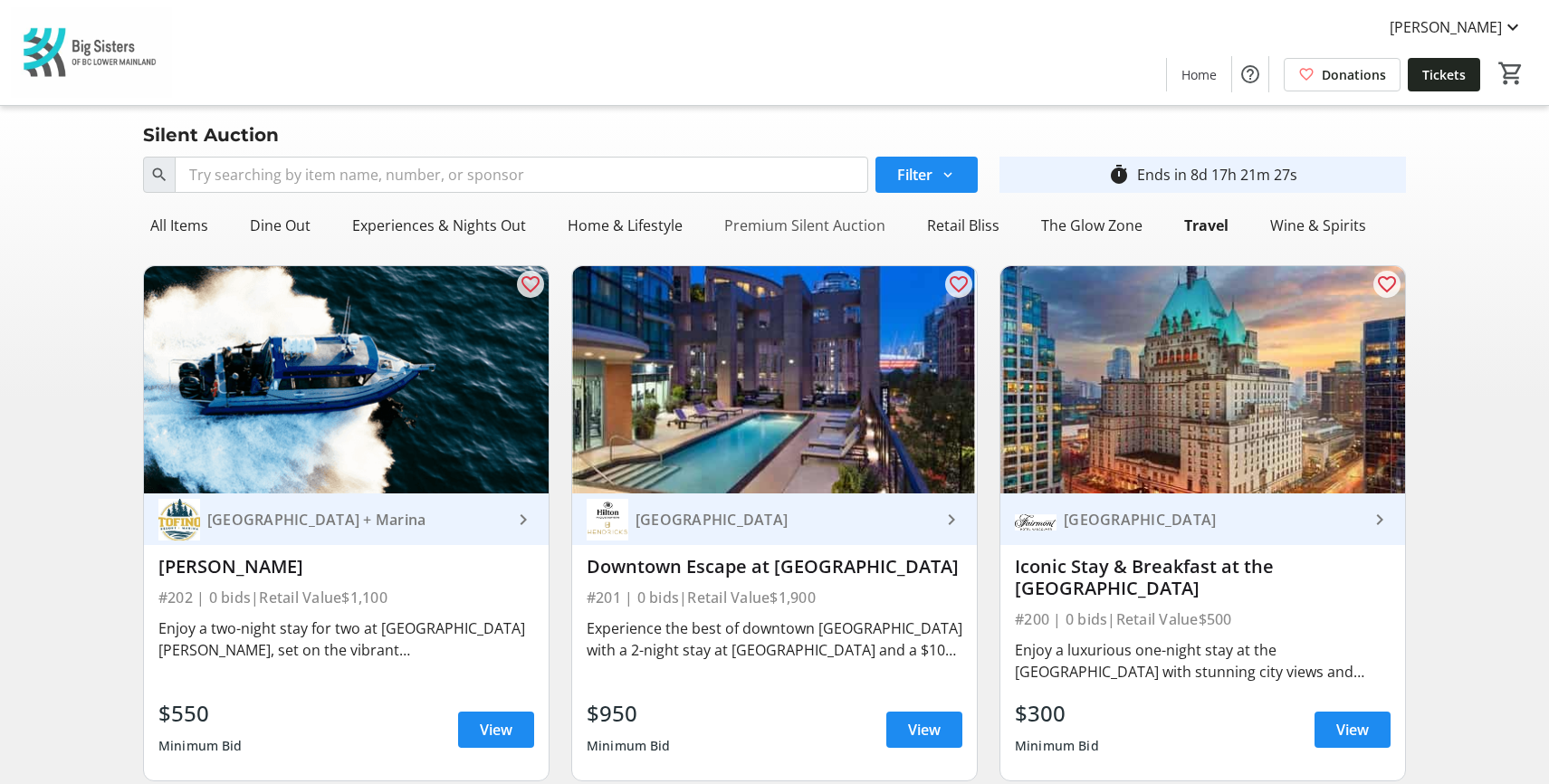
click at [843, 227] on div "Premium Silent Auction" at bounding box center [804, 225] width 176 height 36
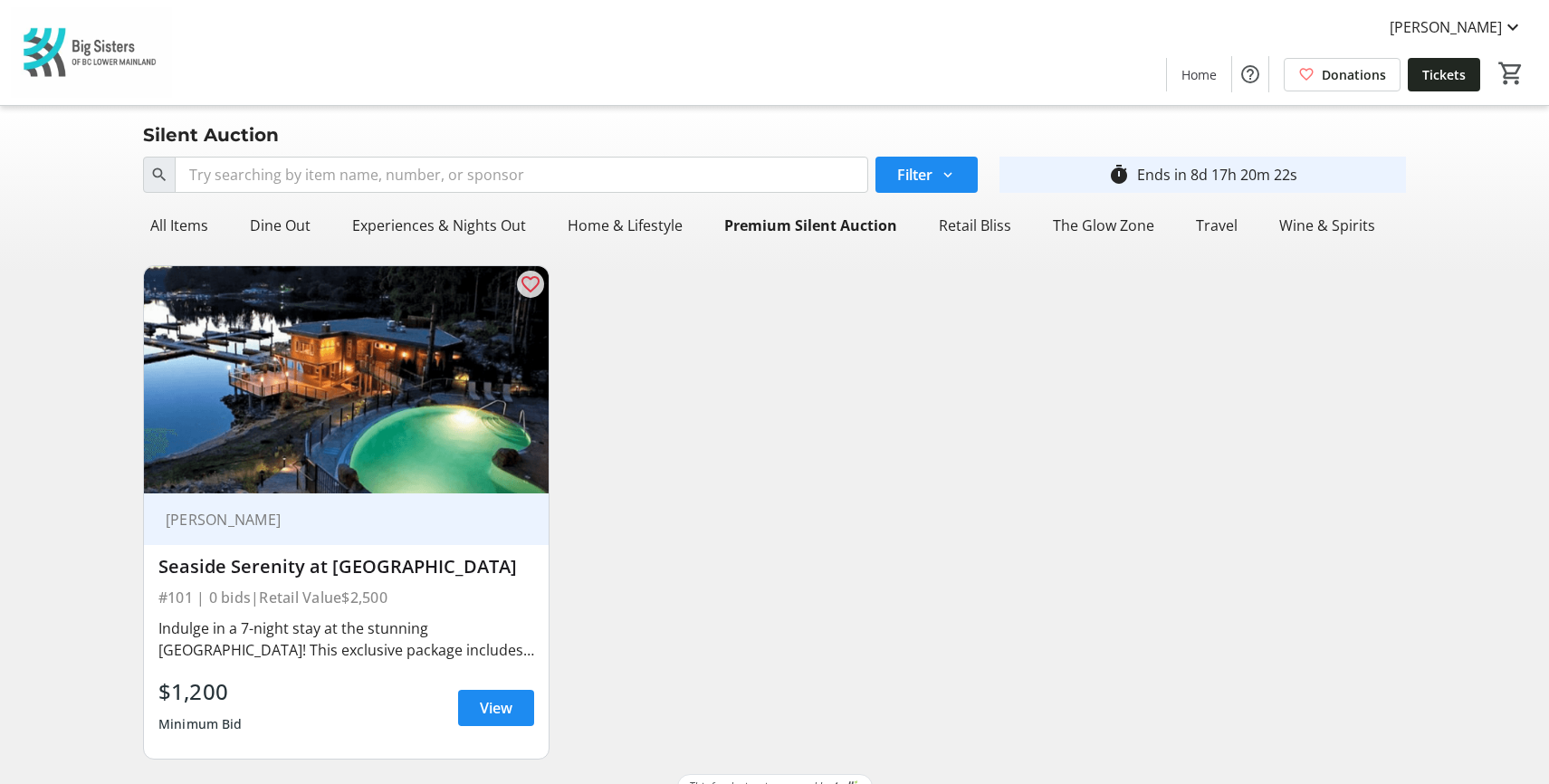
drag, startPoint x: 1293, startPoint y: 301, endPoint x: 1239, endPoint y: 274, distance: 60.4
click at [1286, 299] on div "favorite_outline [PERSON_NAME] Seaside Serenity at [GEOGRAPHIC_DATA] #101 | 0 b…" at bounding box center [774, 512] width 1285 height 523
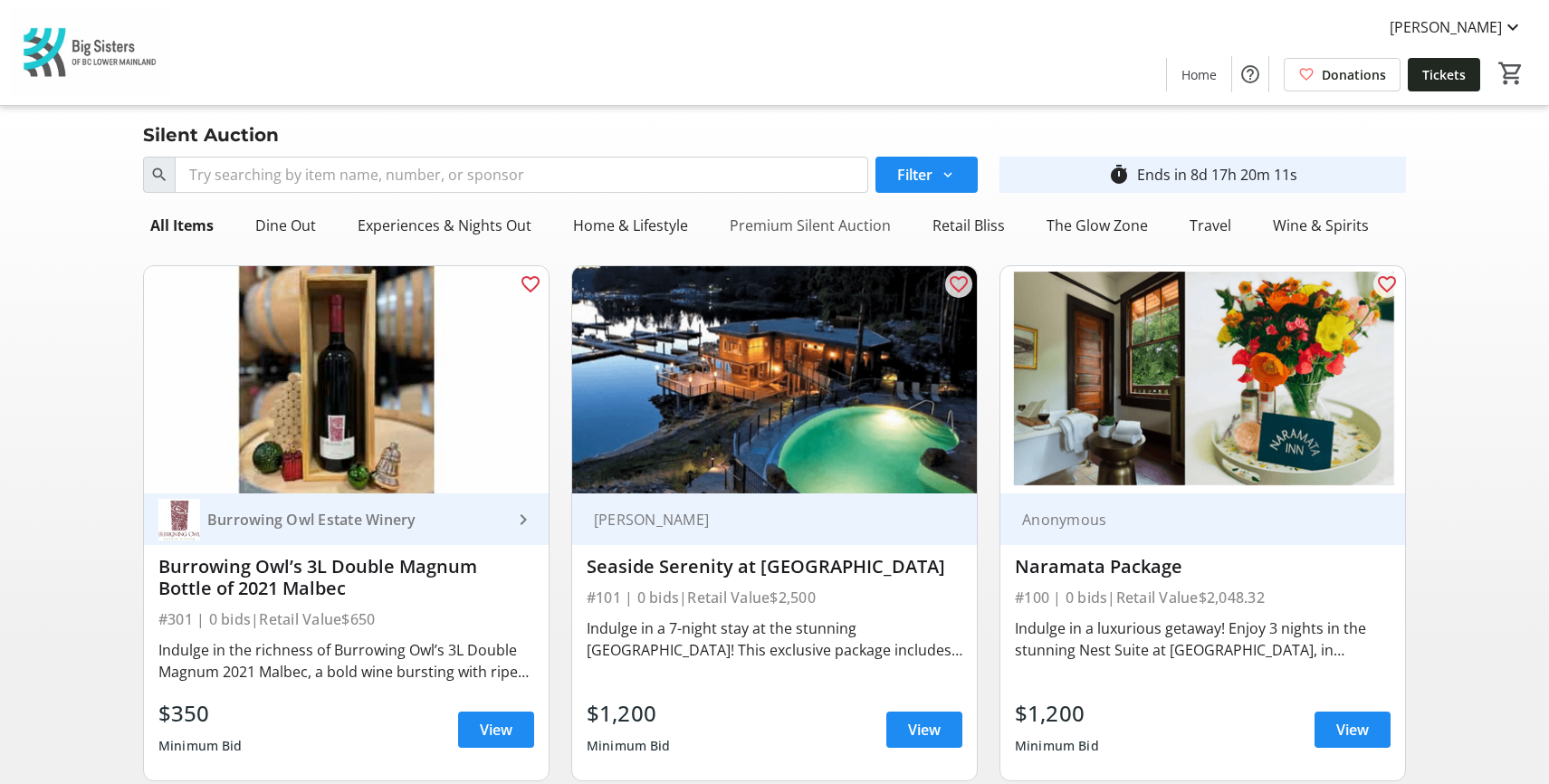
click at [774, 219] on div "Premium Silent Auction" at bounding box center [810, 225] width 176 height 36
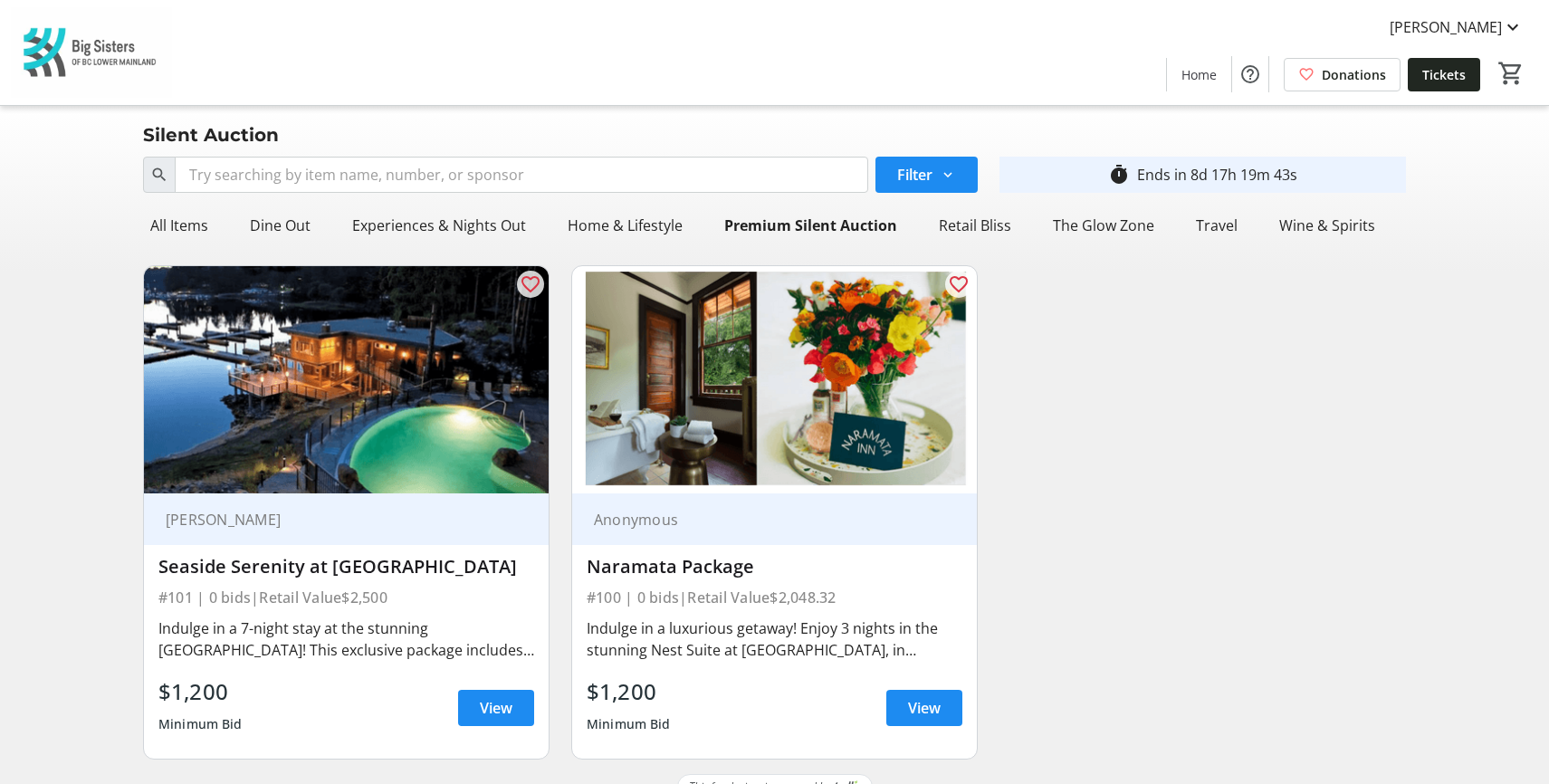
drag, startPoint x: 1157, startPoint y: 420, endPoint x: 1123, endPoint y: 407, distance: 36.4
click at [1149, 418] on div "favorite_outline [PERSON_NAME] Seaside Serenity at [GEOGRAPHIC_DATA] #101 | 0 b…" at bounding box center [774, 512] width 1285 height 523
click at [191, 229] on div "All Items" at bounding box center [179, 225] width 72 height 36
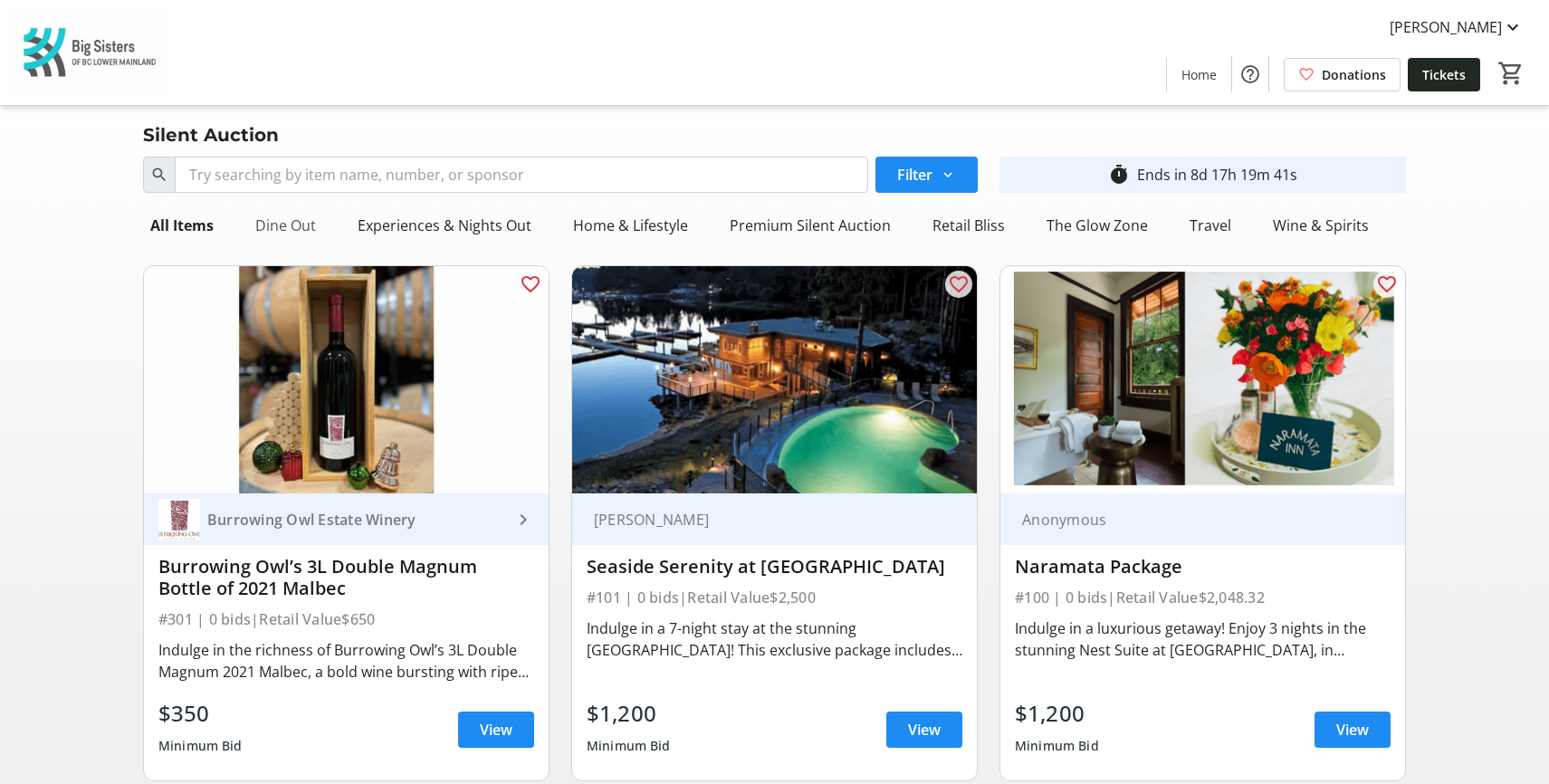
click at [293, 239] on div "Dine Out" at bounding box center [285, 225] width 75 height 36
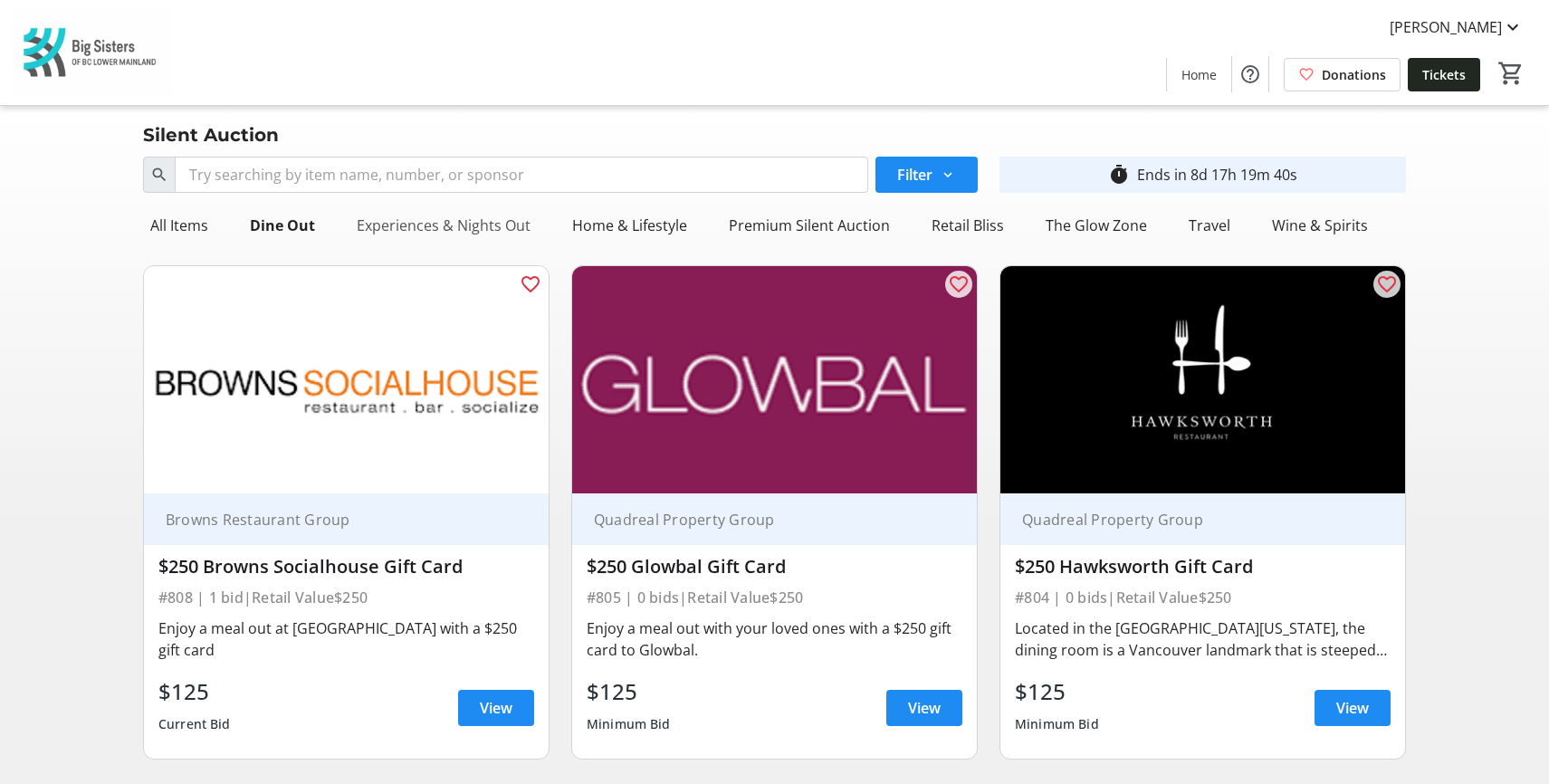
click at [477, 226] on div "Experiences & Nights Out" at bounding box center [444, 225] width 188 height 36
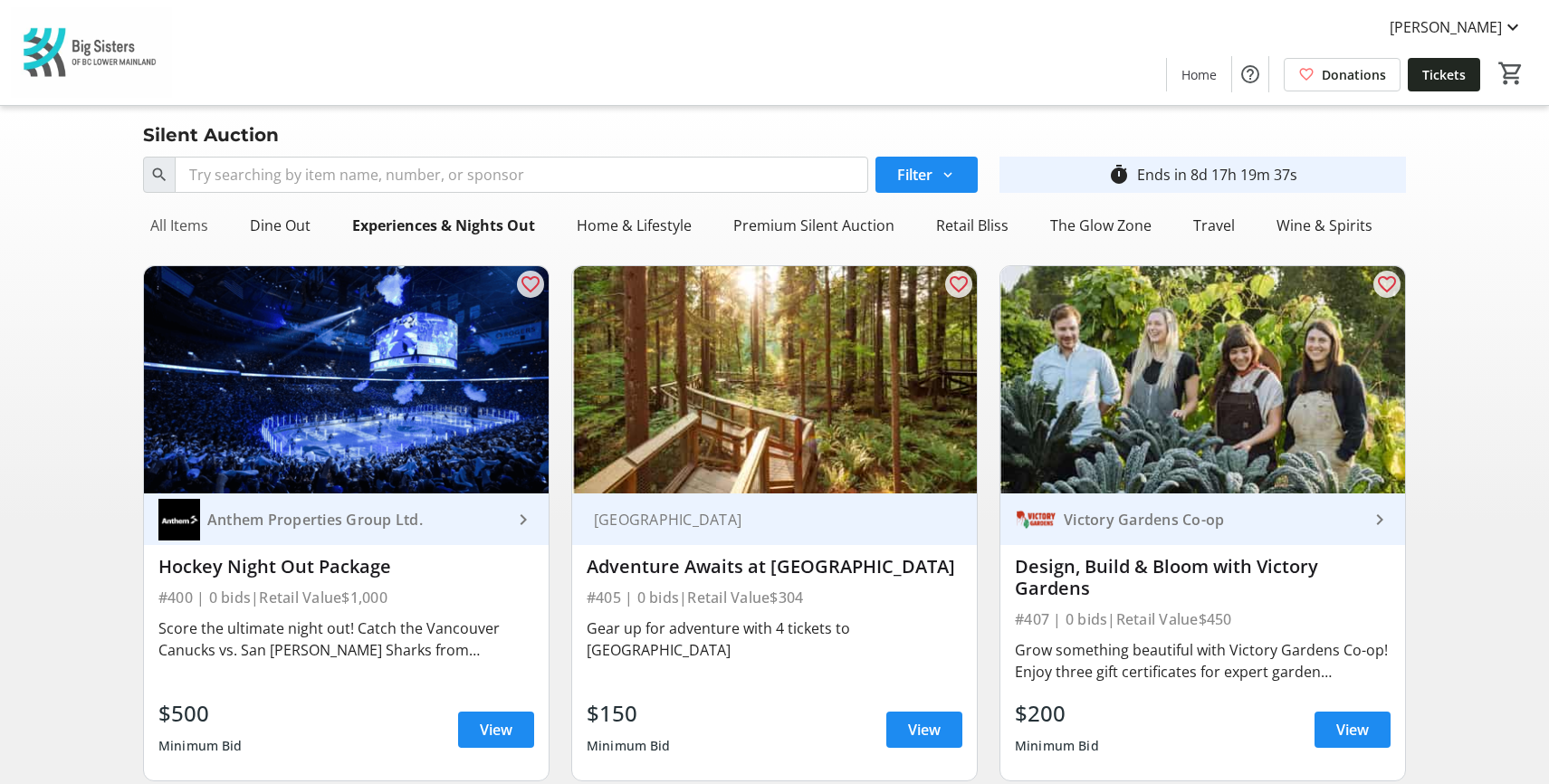
click at [181, 221] on div "All Items" at bounding box center [179, 225] width 72 height 36
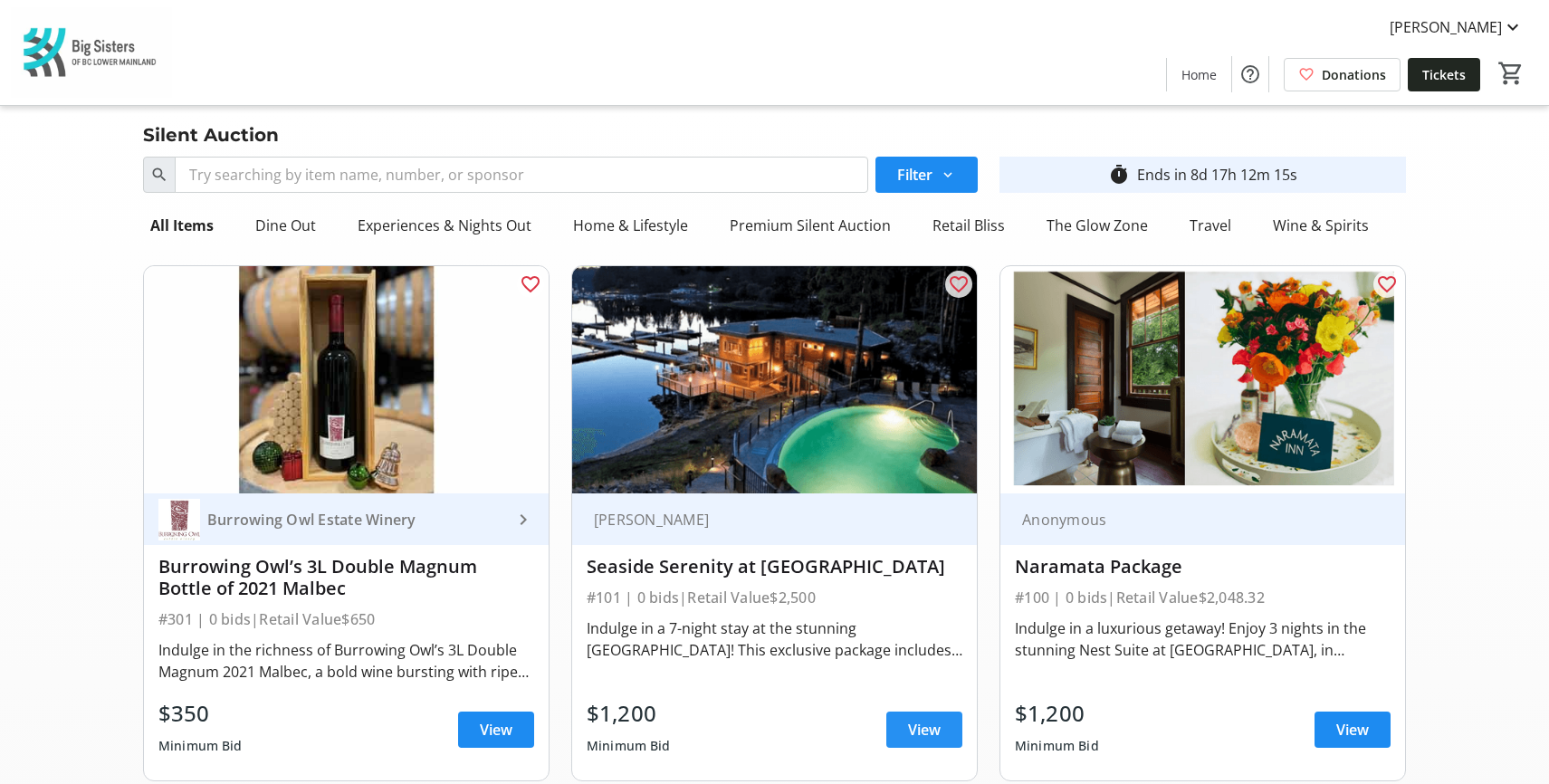
click at [904, 721] on span at bounding box center [924, 730] width 76 height 44
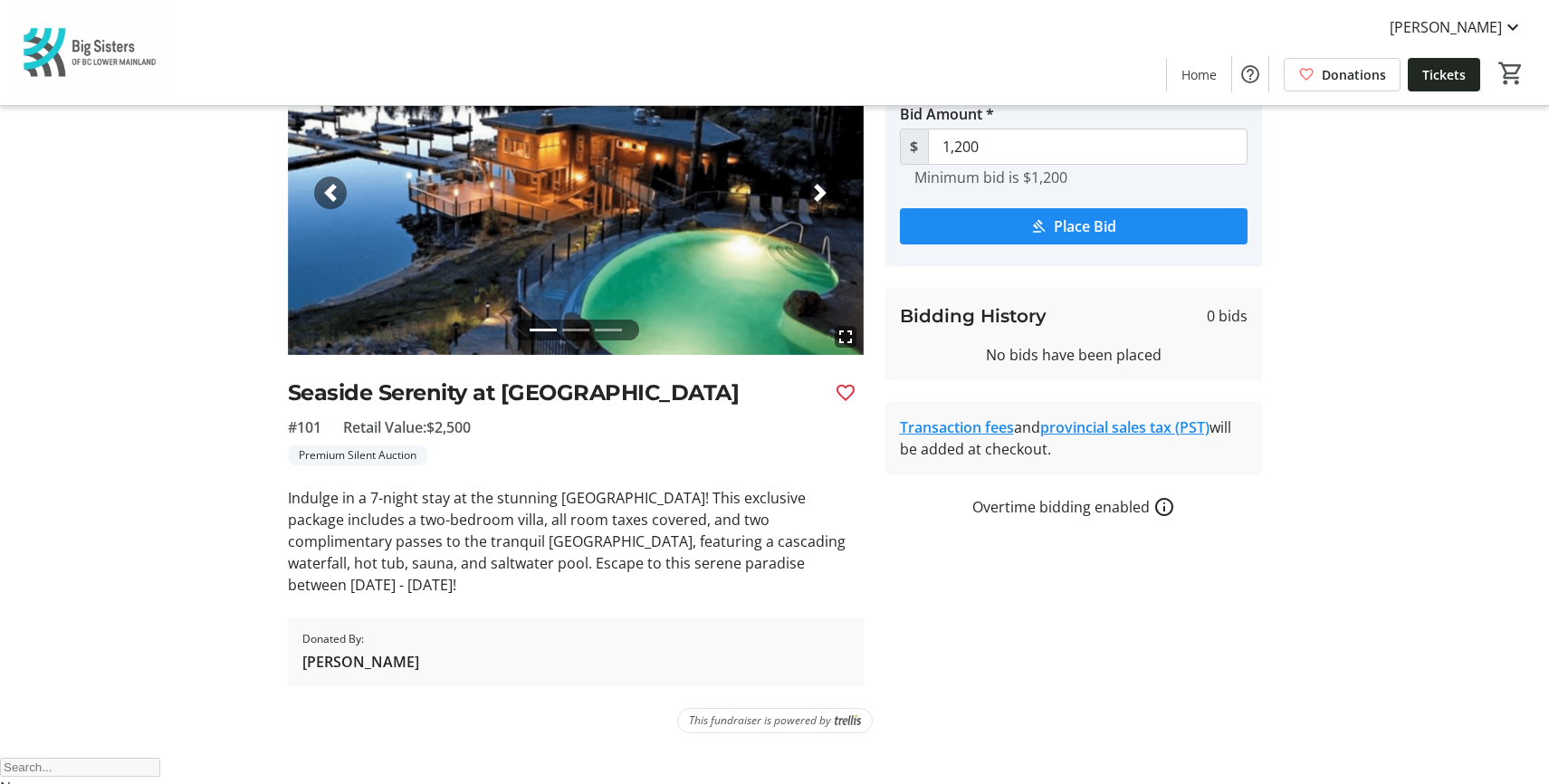
scroll to position [144, 0]
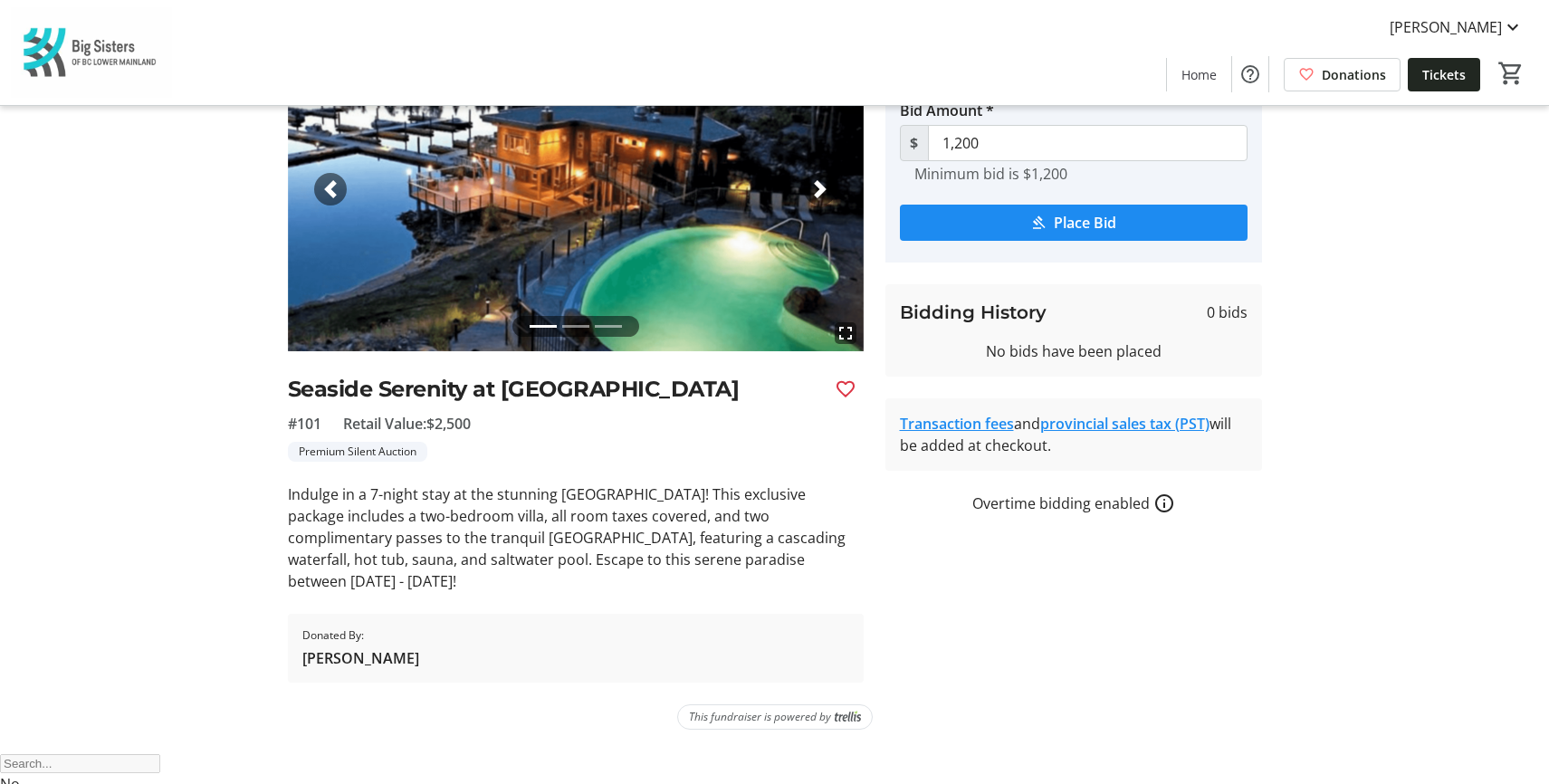
click at [1432, 243] on tr-auction-item-details-ui "Auction Home / View Item fullscreen fullscreen fullscreen Previous Next Seaside…" at bounding box center [774, 356] width 1549 height 789
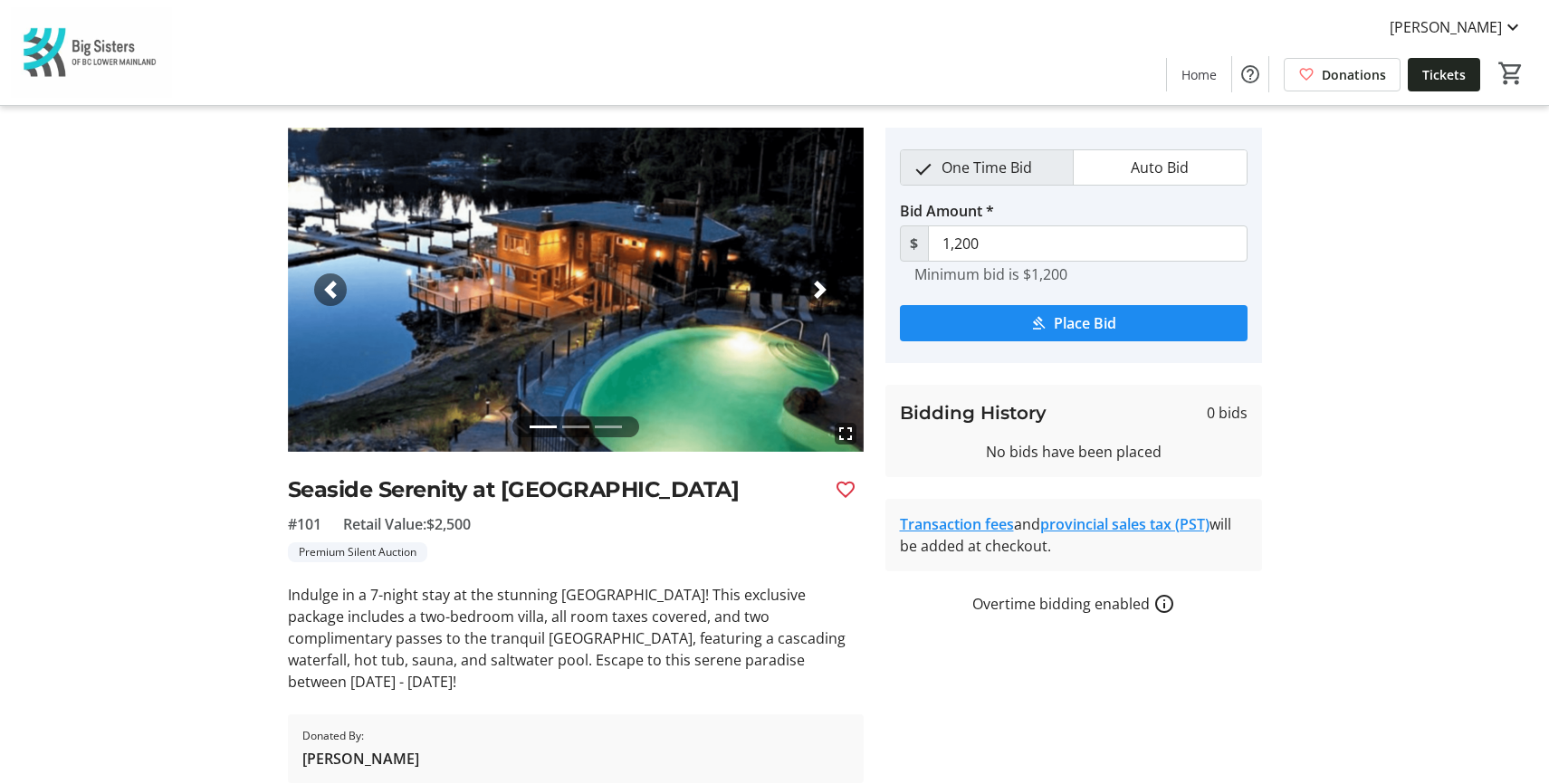
scroll to position [0, 0]
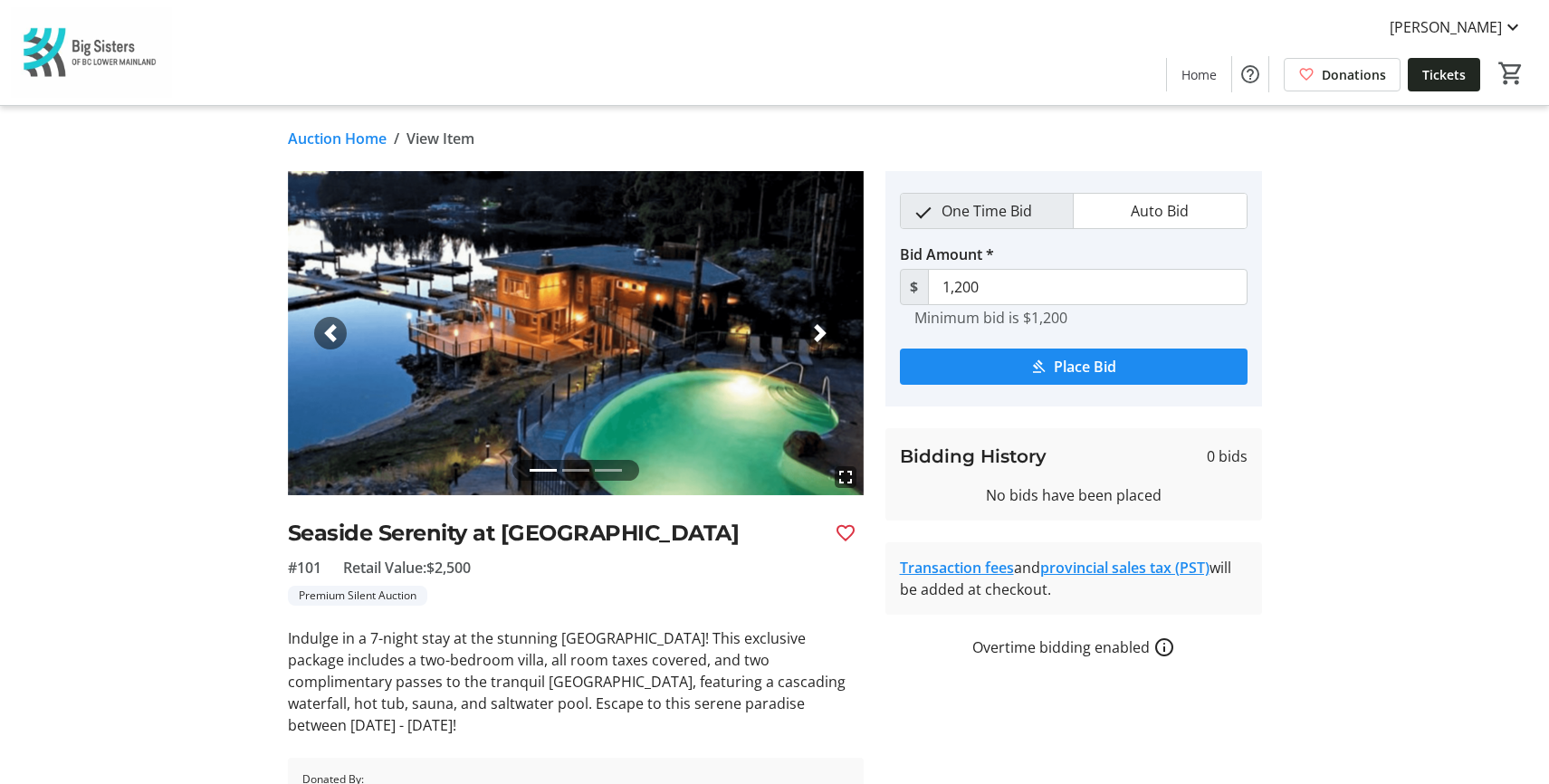
click at [812, 326] on span "button" at bounding box center [820, 332] width 18 height 18
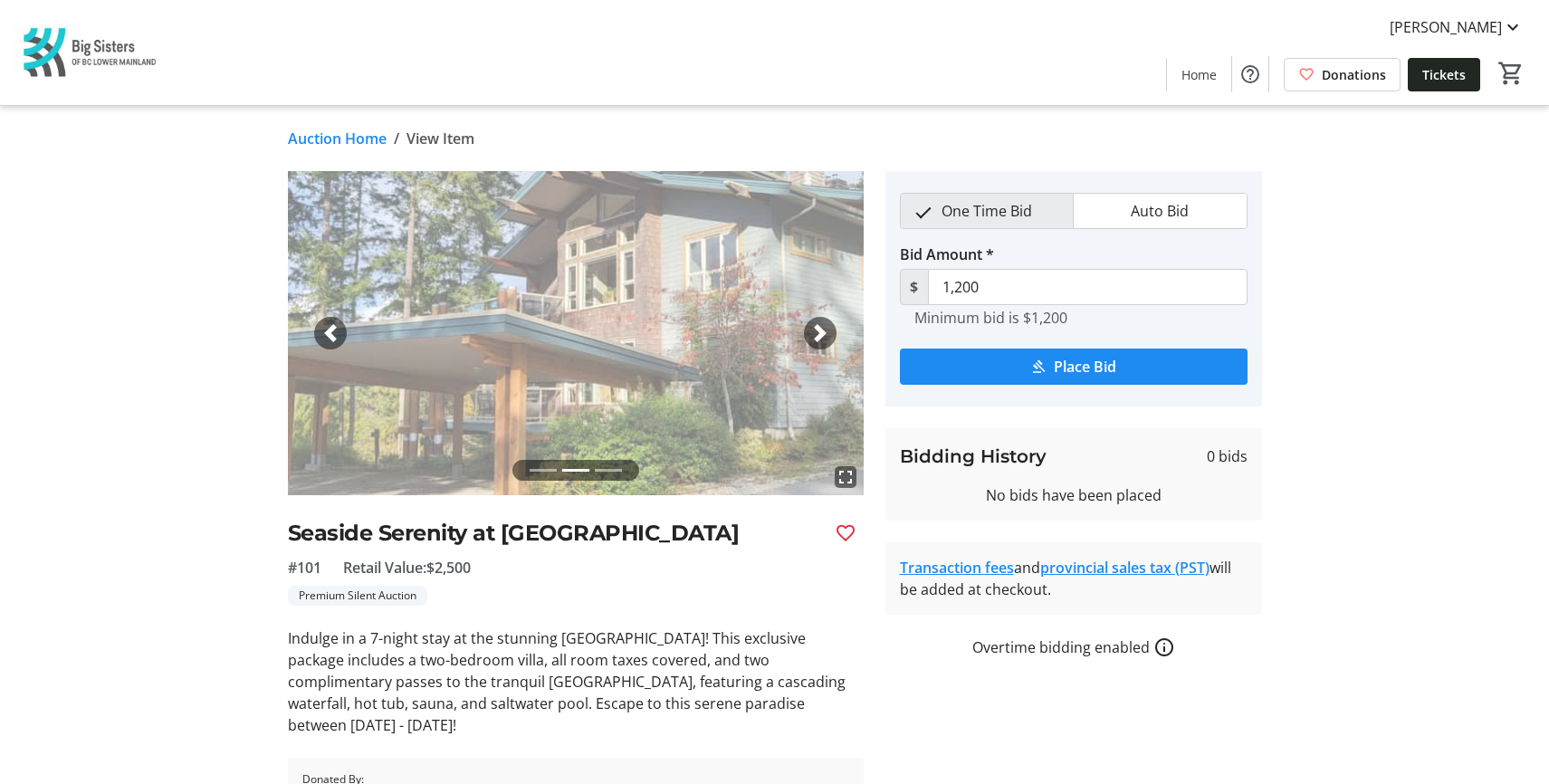
click at [816, 327] on span "button" at bounding box center [820, 332] width 18 height 18
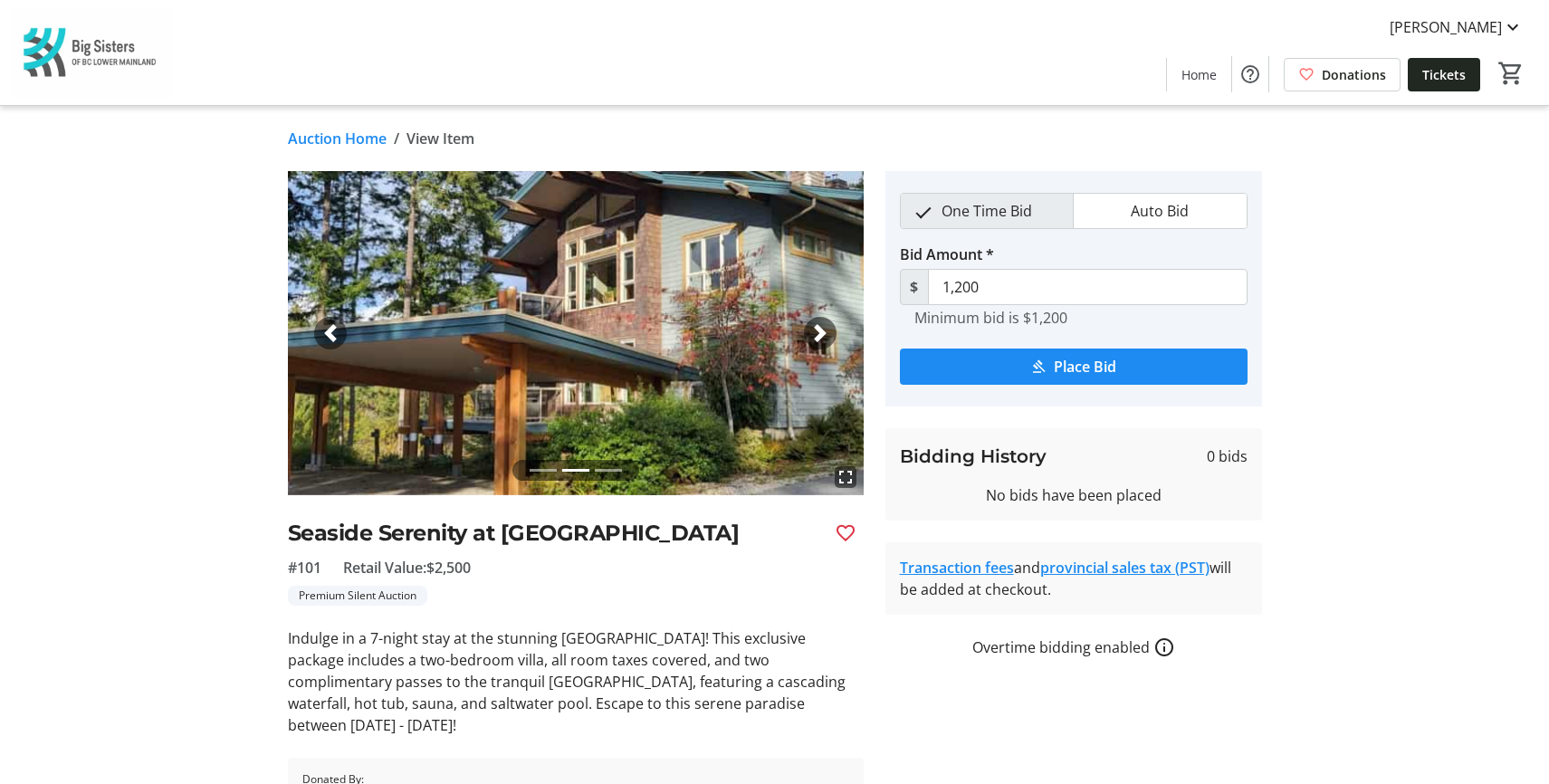
drag, startPoint x: 501, startPoint y: 527, endPoint x: 525, endPoint y: 568, distance: 47.5
click at [525, 550] on h2 "Seaside Serenity at [GEOGRAPHIC_DATA]" at bounding box center [554, 532] width 533 height 32
copy h2 "Painted Boat Resort & Marina"
